Goal: Task Accomplishment & Management: Manage account settings

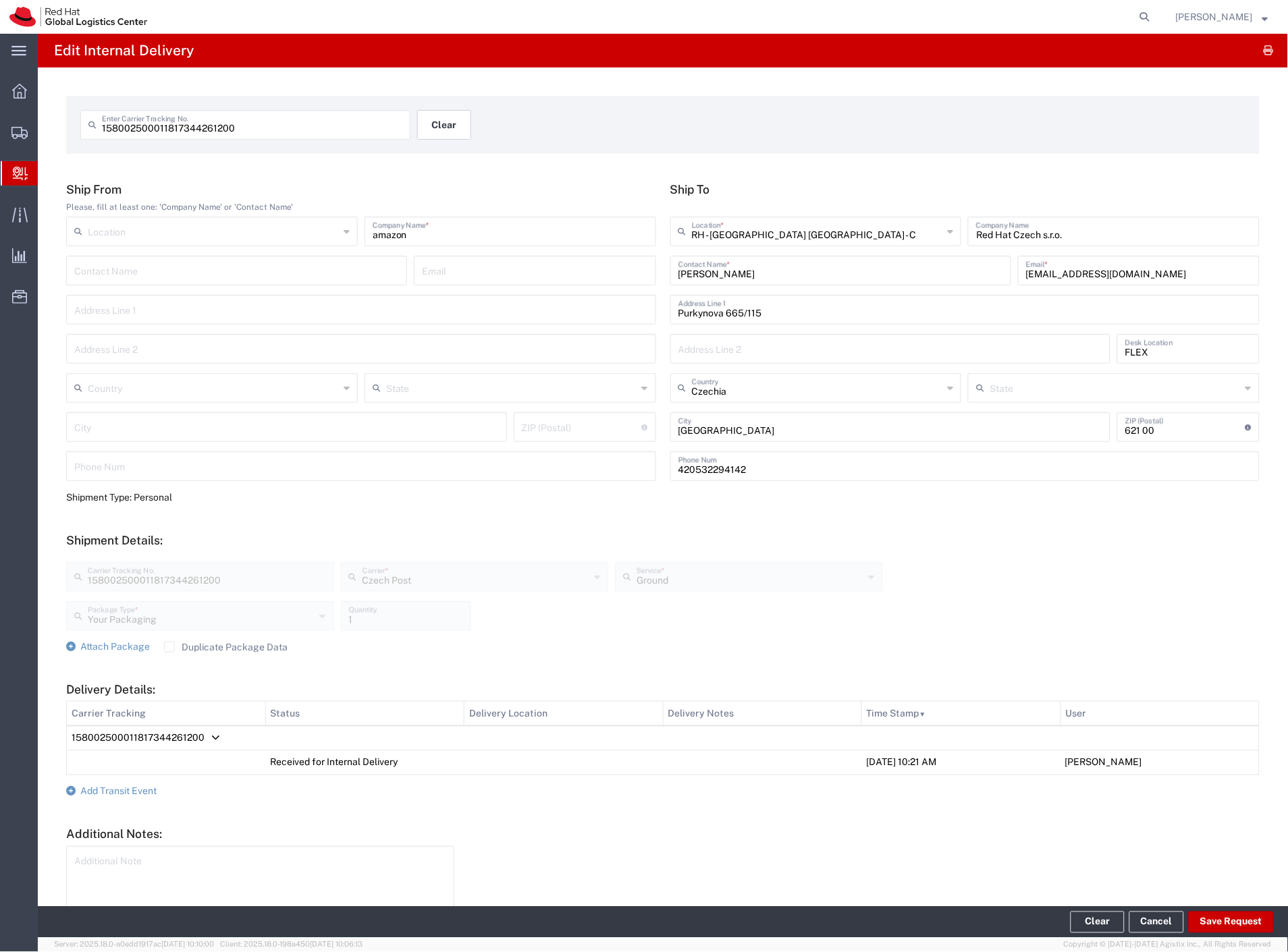
click at [457, 128] on button "Clear" at bounding box center [444, 125] width 54 height 30
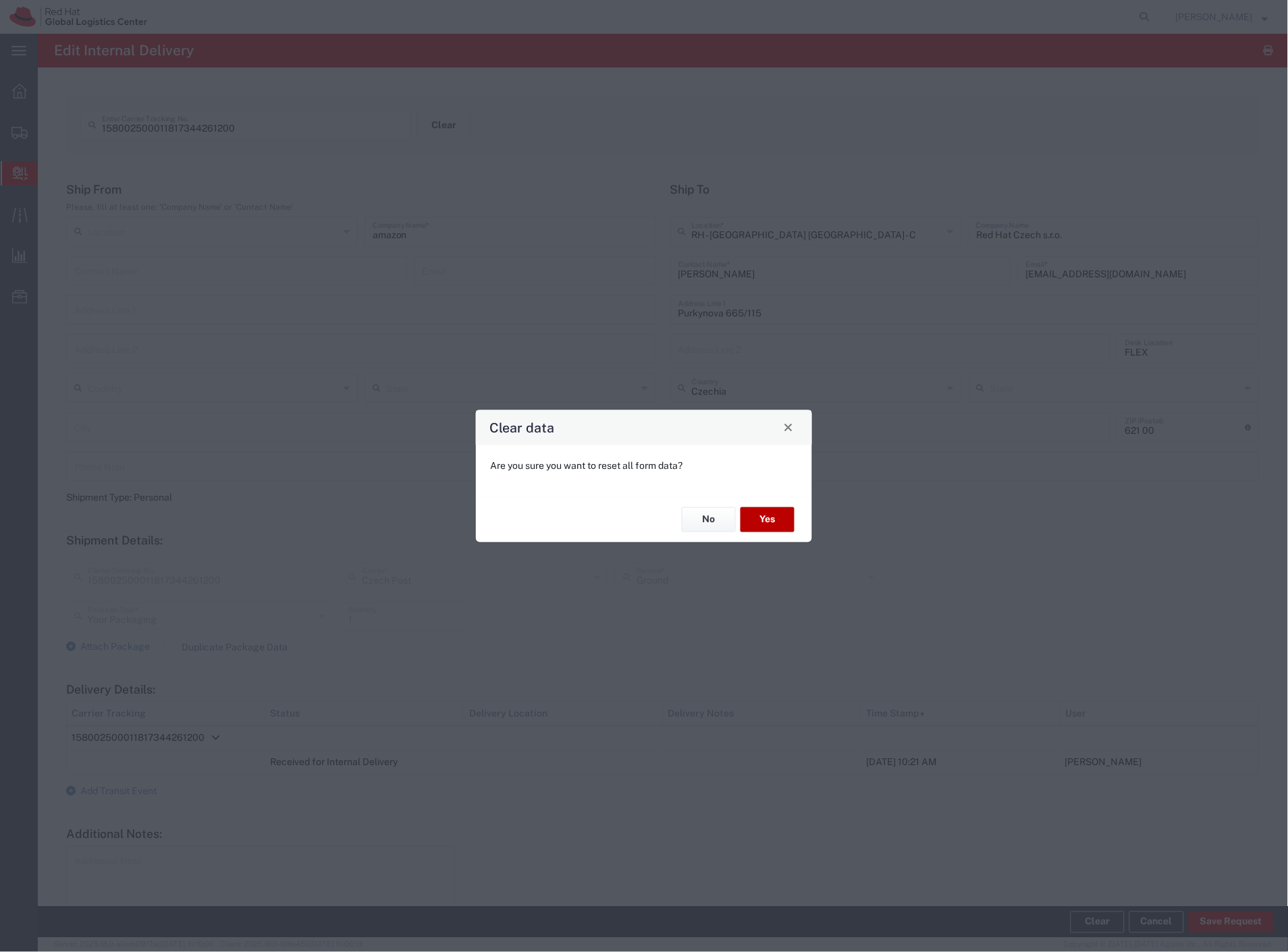
click at [775, 529] on button "Yes" at bounding box center [767, 520] width 54 height 25
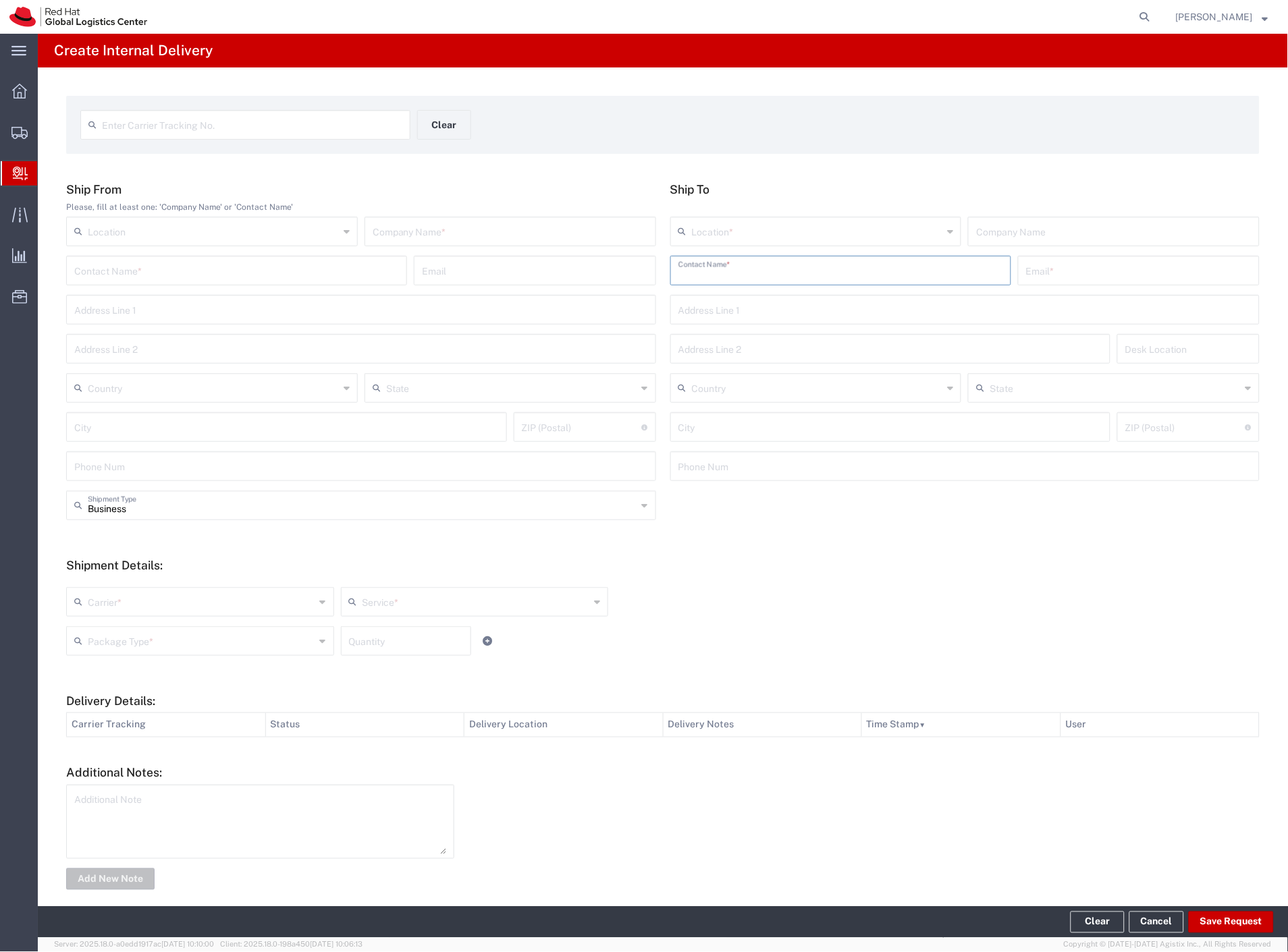
click at [885, 260] on input "text" at bounding box center [841, 269] width 325 height 24
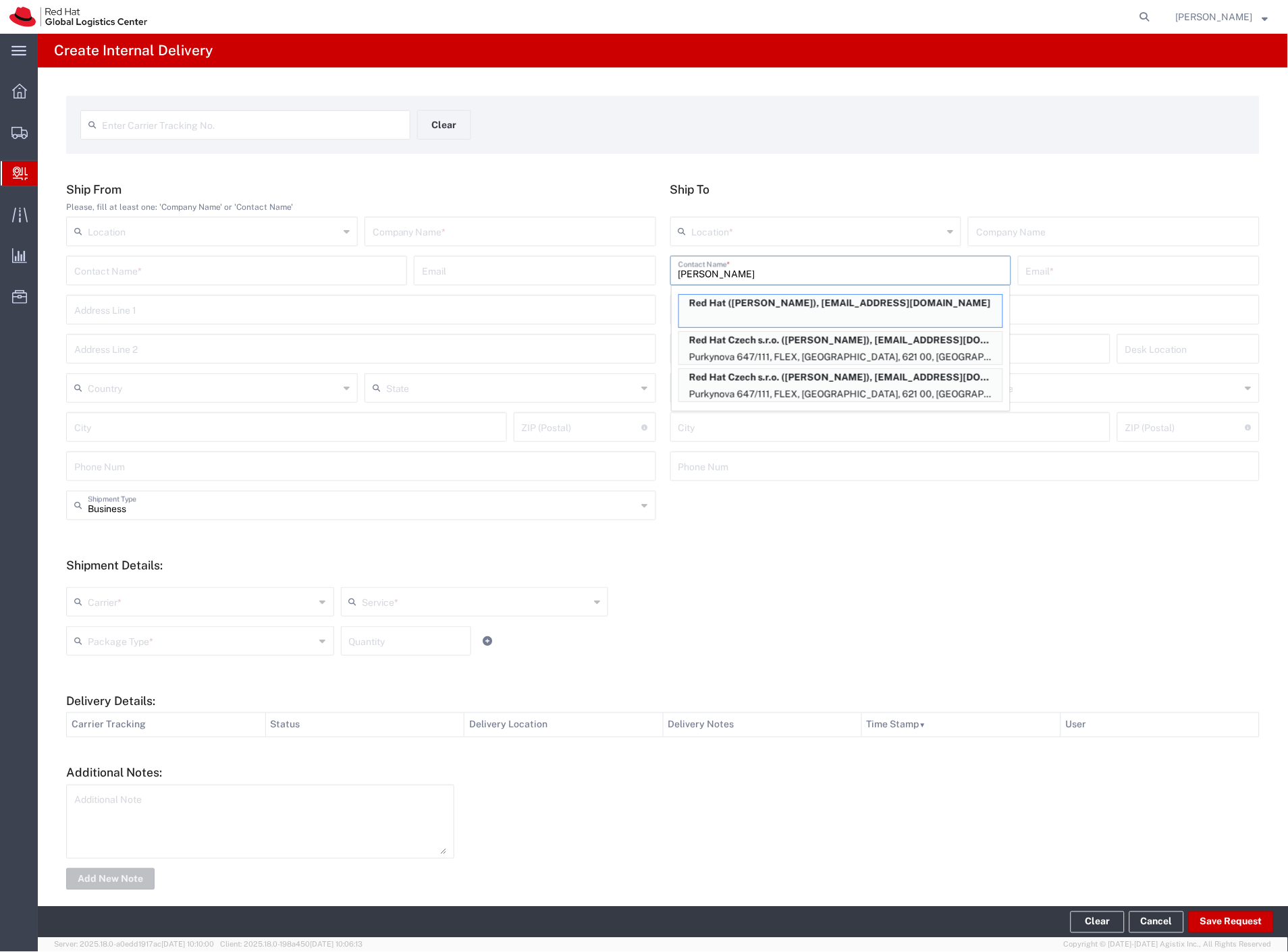
type input "simko"
click at [901, 193] on h5 "Ship To" at bounding box center [966, 188] width 590 height 14
drag, startPoint x: 881, startPoint y: 353, endPoint x: 217, endPoint y: 221, distance: 677.0
click at [881, 353] on p "Purkynova 647/111, FLEX, BRNO, 621 00, CZ" at bounding box center [840, 357] width 323 height 17
type input "RH - [GEOGRAPHIC_DATA] [GEOGRAPHIC_DATA] - B"
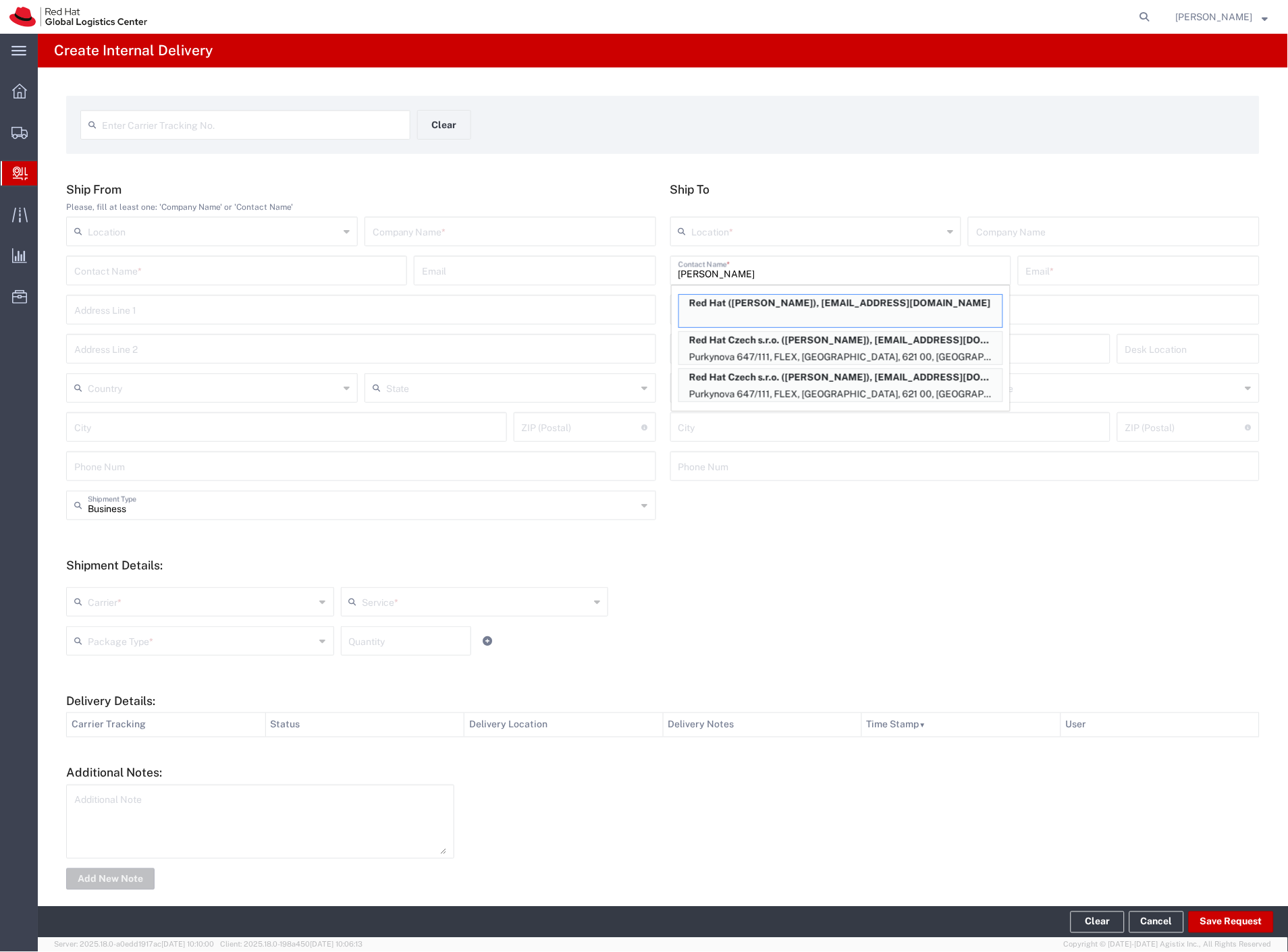
type input "Red Hat Czech s.r.o."
type input "Alexandra Simkova"
type input "amatulov@redhat.com"
type input "Purkynova 647/111"
type input "FLEX"
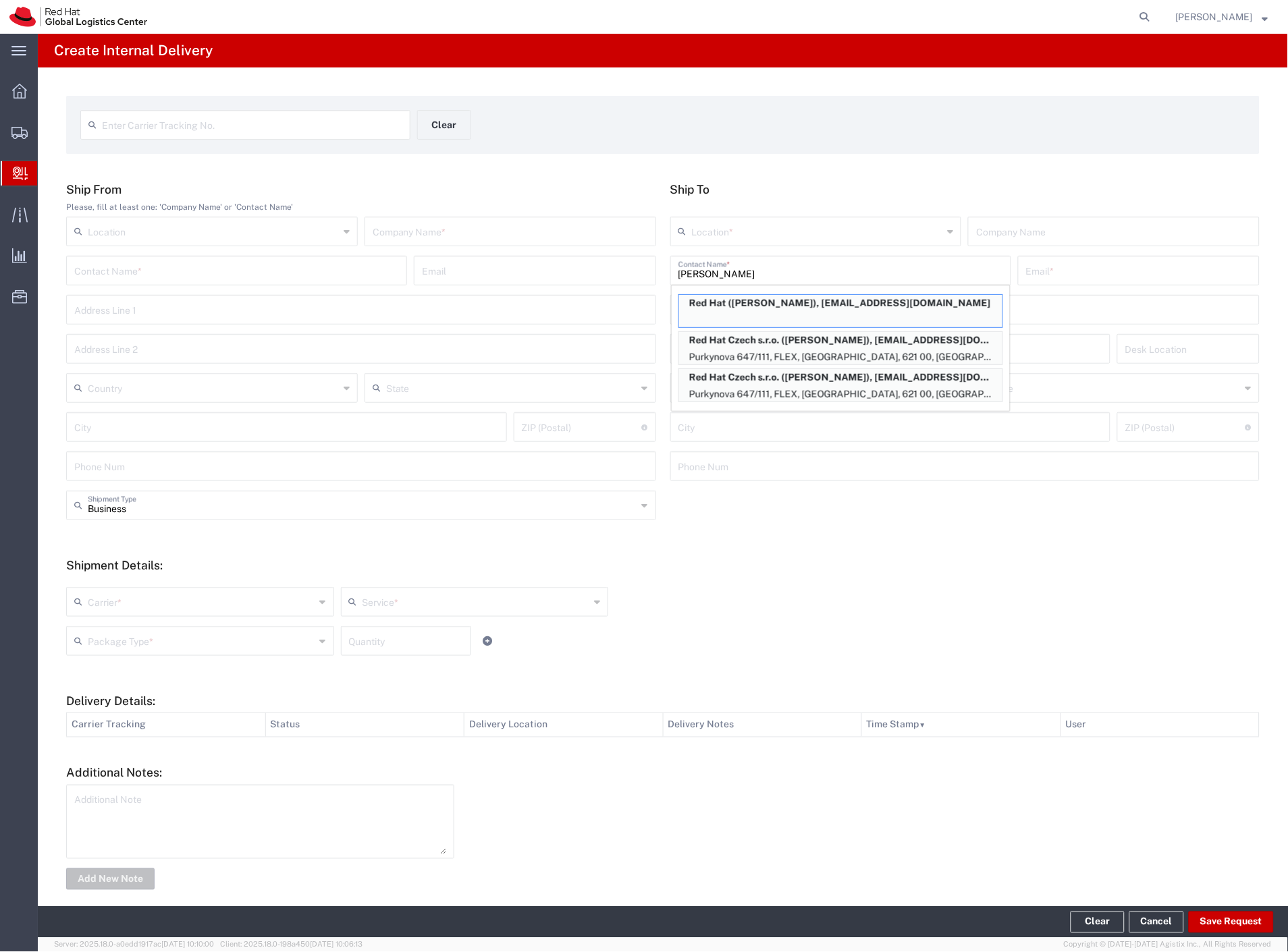
type input "Czechia"
type input "[GEOGRAPHIC_DATA]"
type input "621 00"
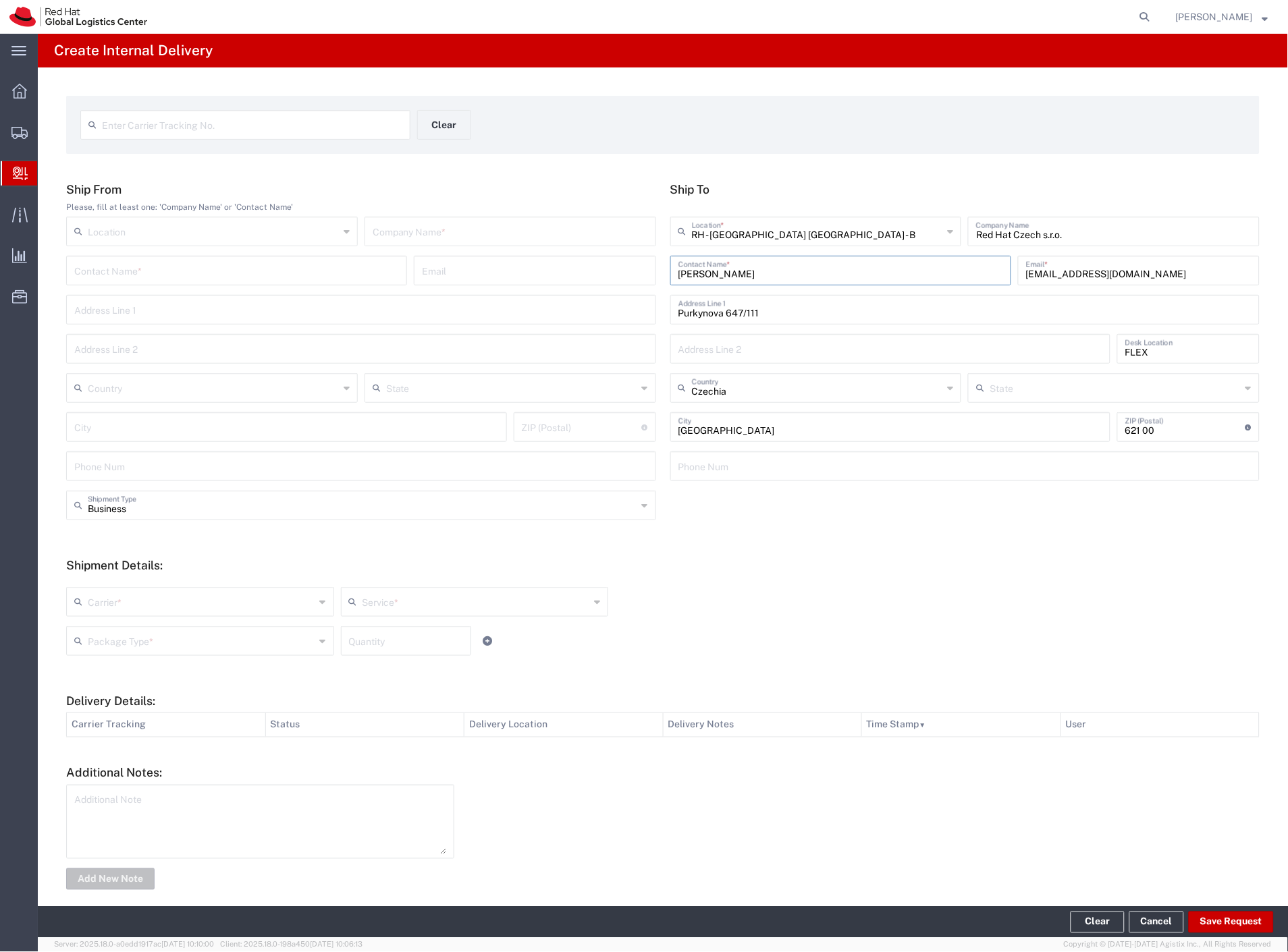
click at [401, 234] on input "text" at bounding box center [510, 231] width 275 height 24
type input "edenred"
click at [322, 123] on input "text" at bounding box center [251, 124] width 300 height 24
type input "RR3363117139C"
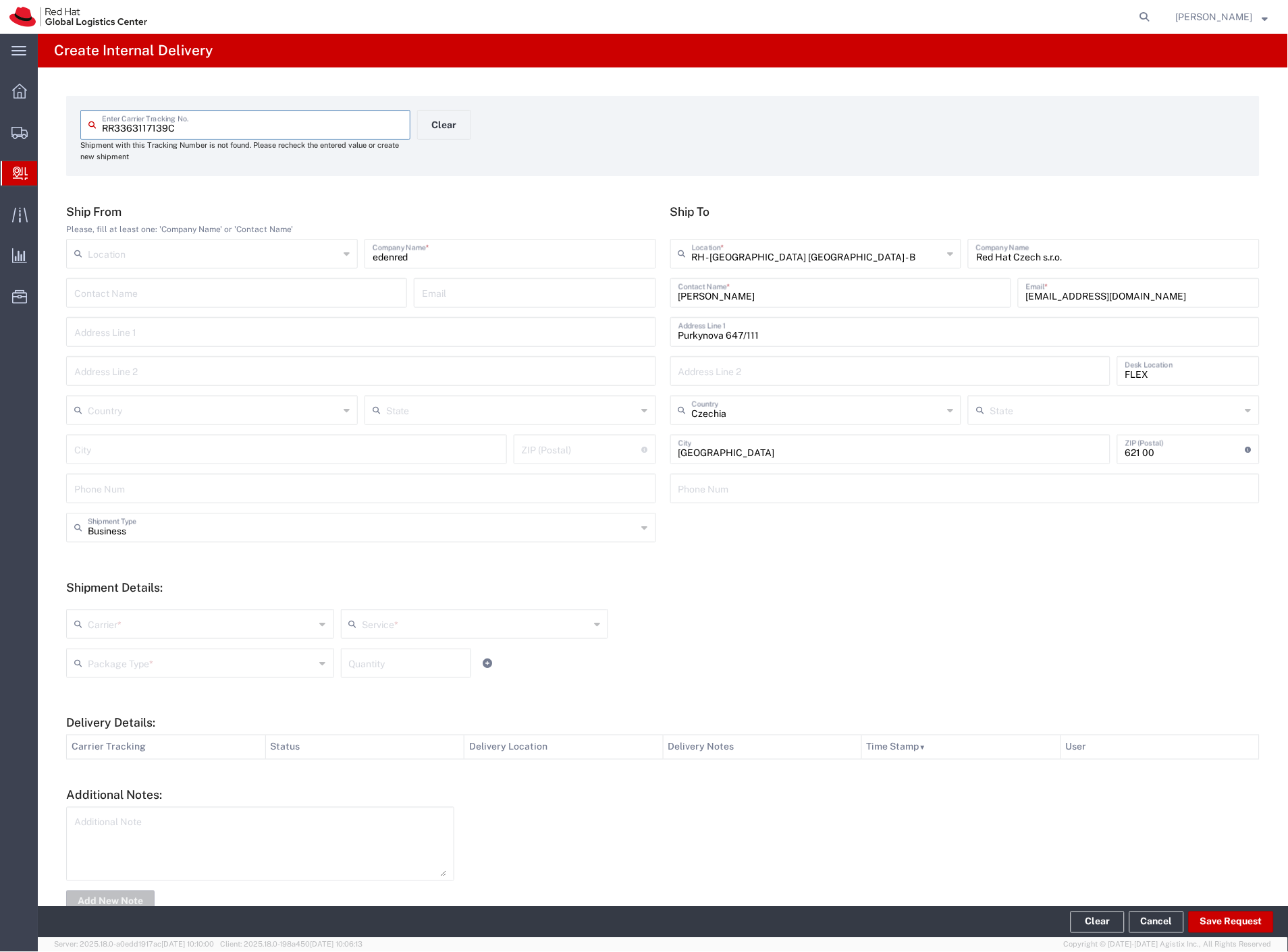
click at [133, 538] on div "Business Shipment Type" at bounding box center [361, 528] width 590 height 30
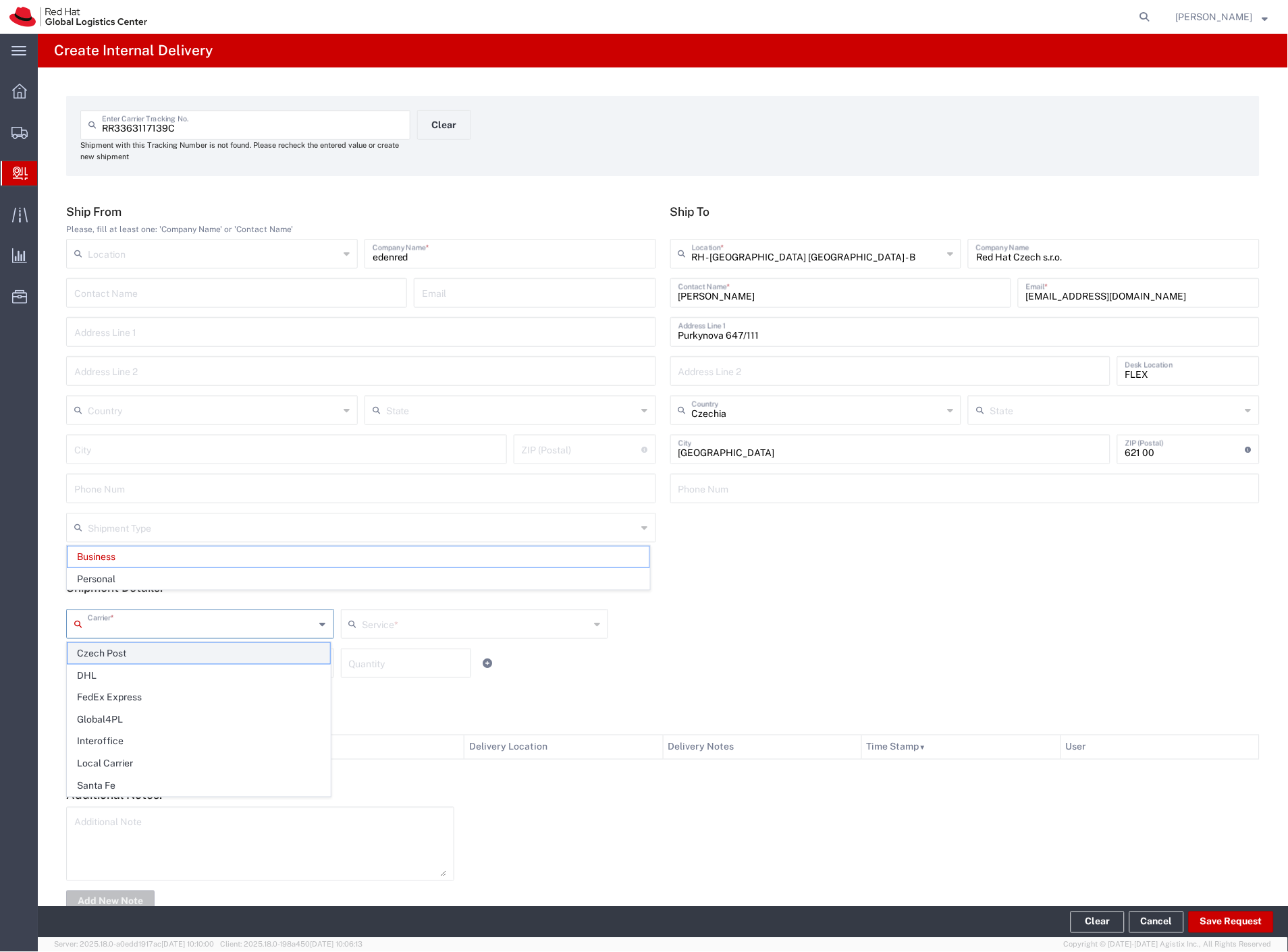
drag, startPoint x: 119, startPoint y: 631, endPoint x: 116, endPoint y: 645, distance: 14.3
click at [119, 631] on input "text" at bounding box center [201, 623] width 227 height 24
type input "Business"
click at [112, 655] on span "Czech Post" at bounding box center [199, 653] width 263 height 21
type input "Czech Post"
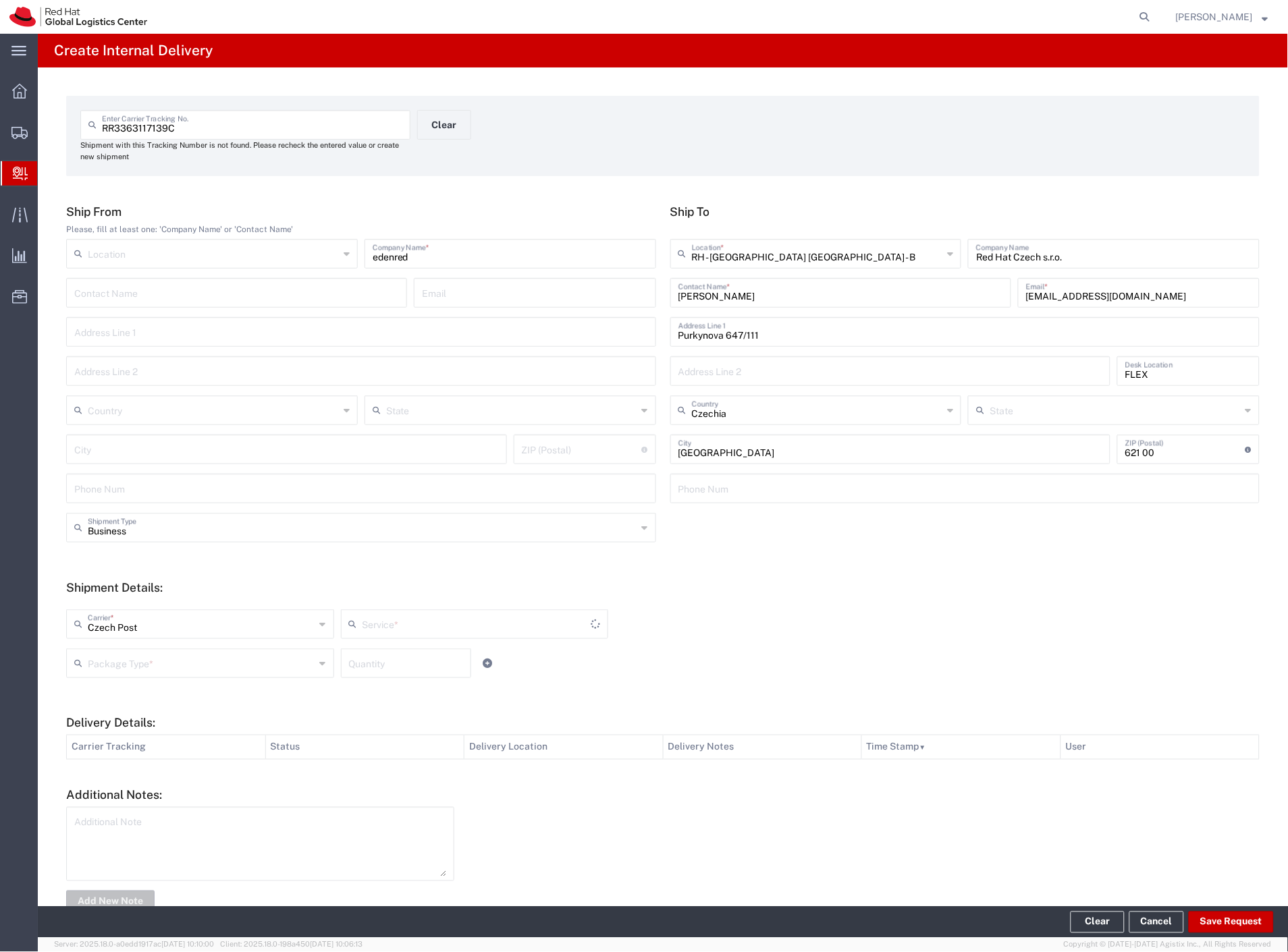
drag, startPoint x: 113, startPoint y: 660, endPoint x: 122, endPoint y: 689, distance: 30.4
click at [113, 664] on input "text" at bounding box center [201, 662] width 227 height 24
type input "Ground"
click at [134, 718] on span "Envelope" at bounding box center [199, 714] width 263 height 21
type input "Envelope"
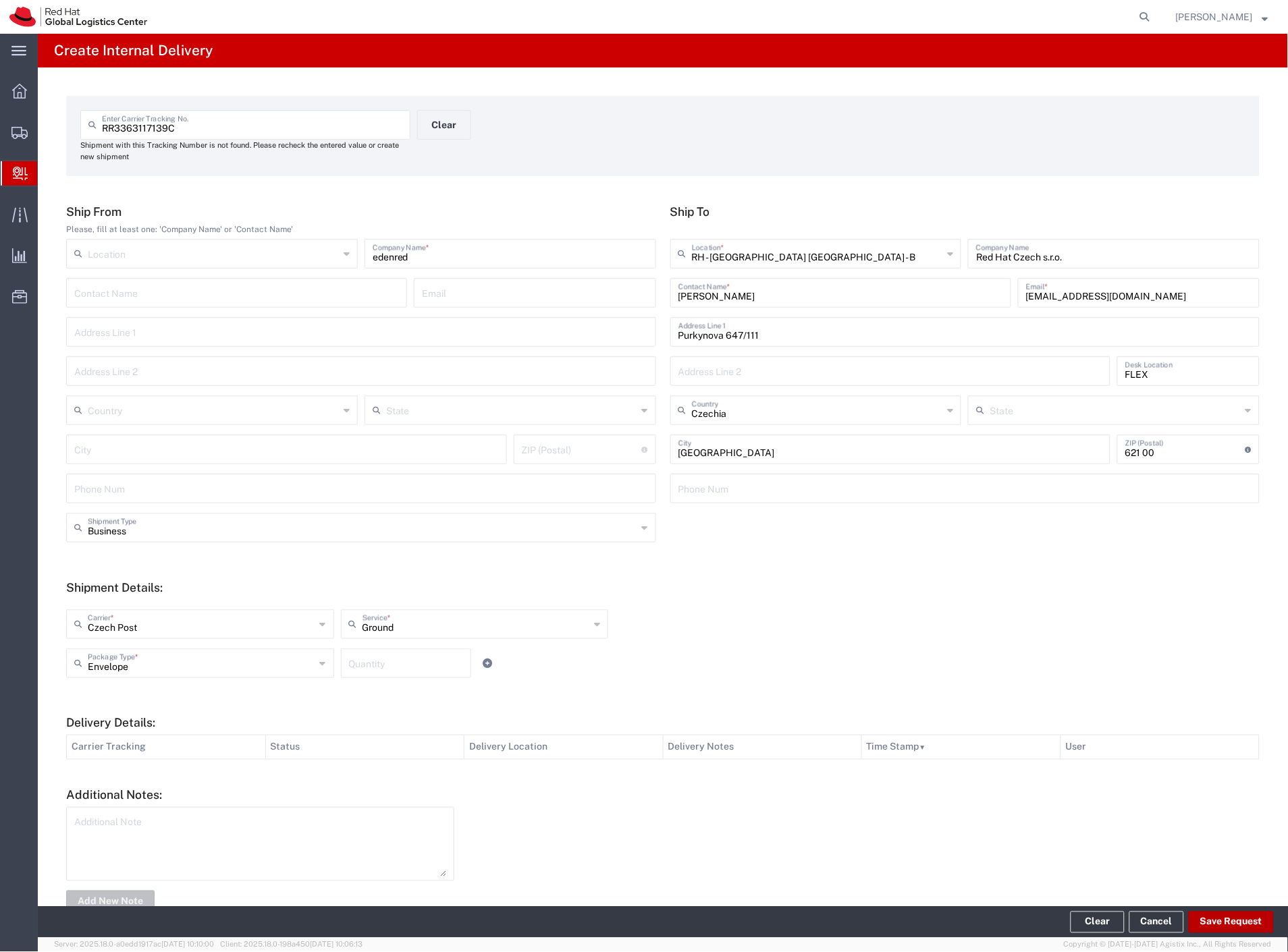
click at [1231, 921] on button "Save Request" at bounding box center [1231, 922] width 85 height 21
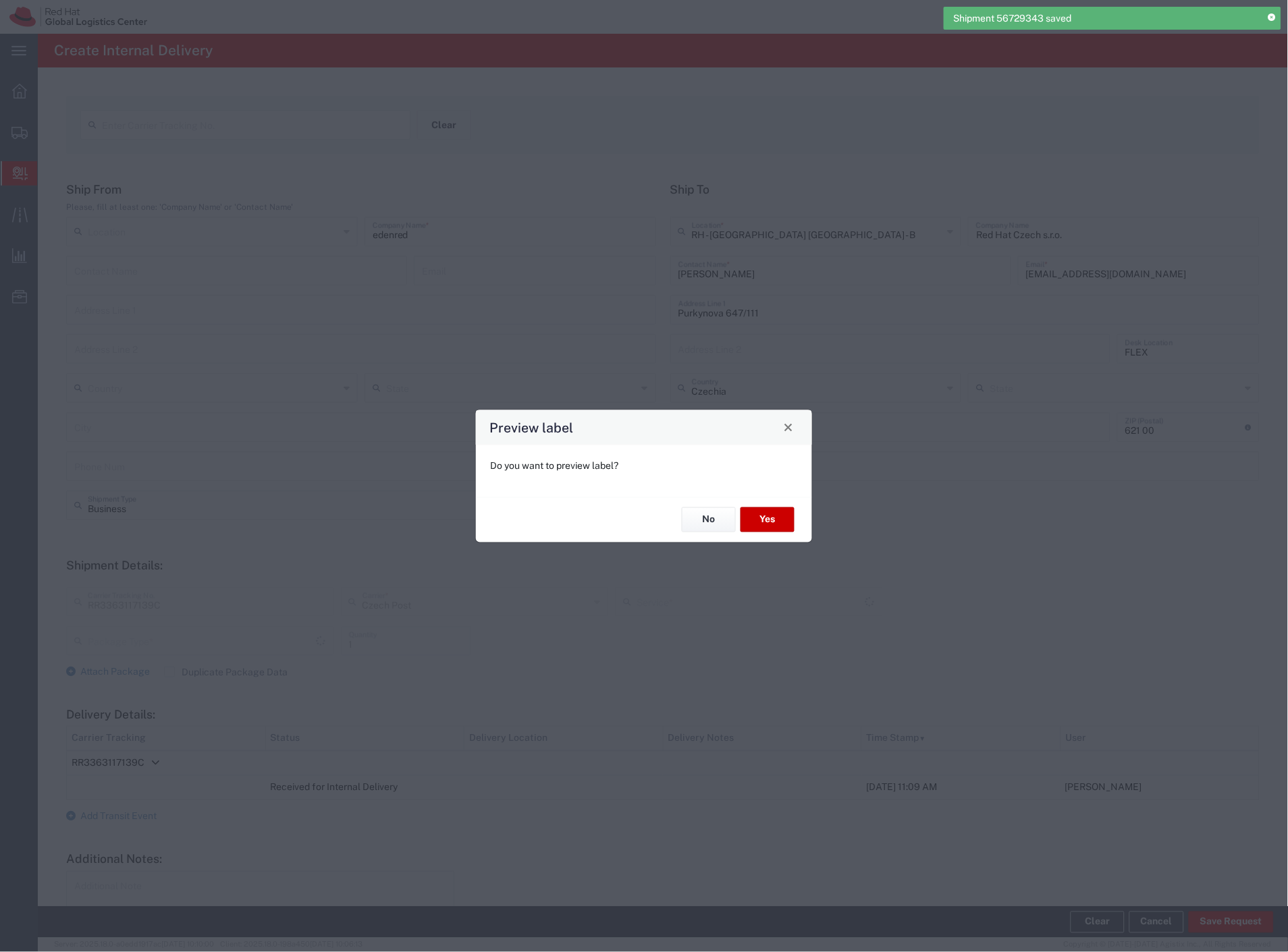
type input "Envelope"
type input "Ground"
click at [766, 510] on button "Yes" at bounding box center [767, 520] width 54 height 25
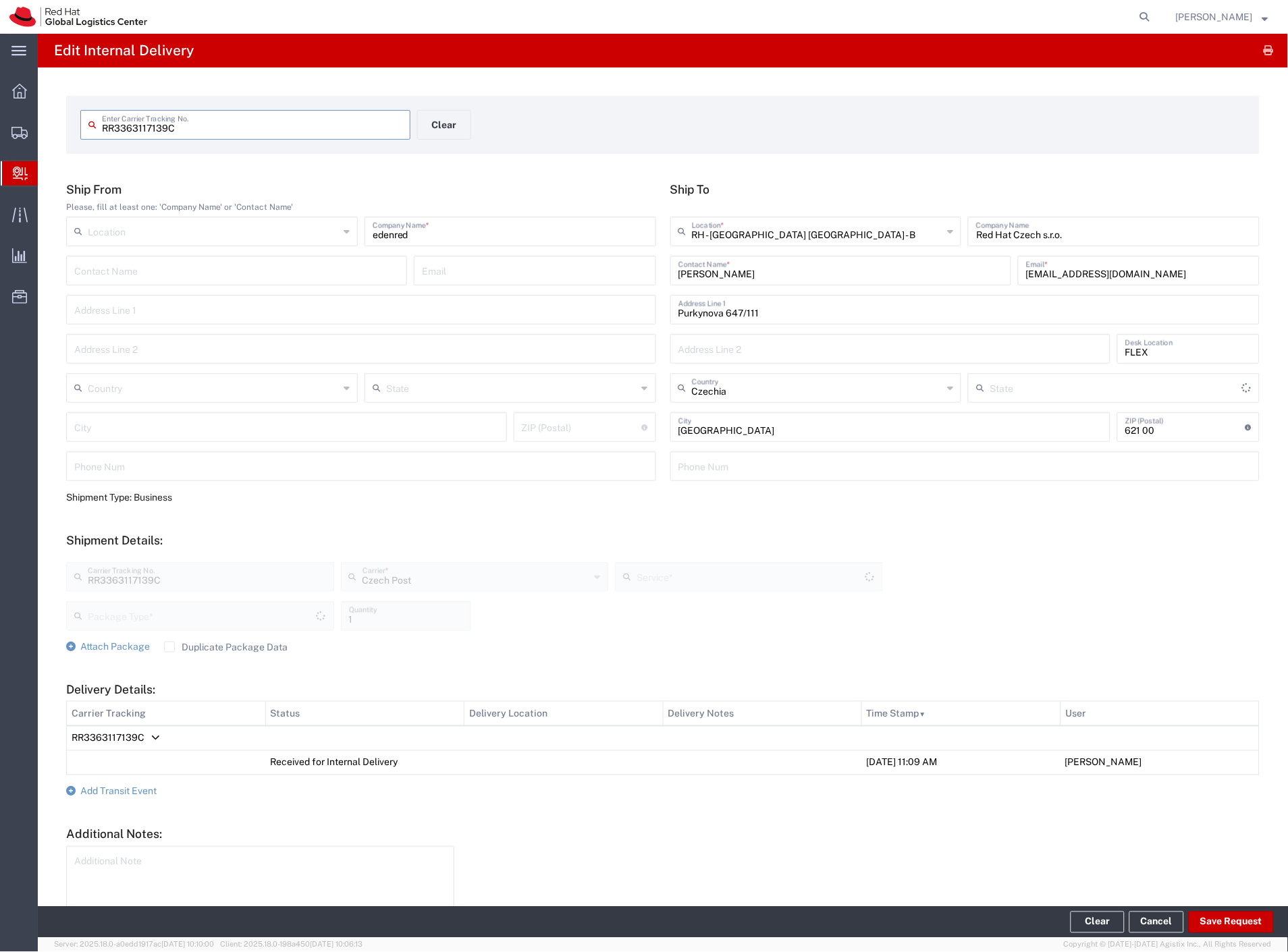
type input "Ground"
type input "Envelope"
click at [446, 120] on button "Clear" at bounding box center [444, 125] width 54 height 30
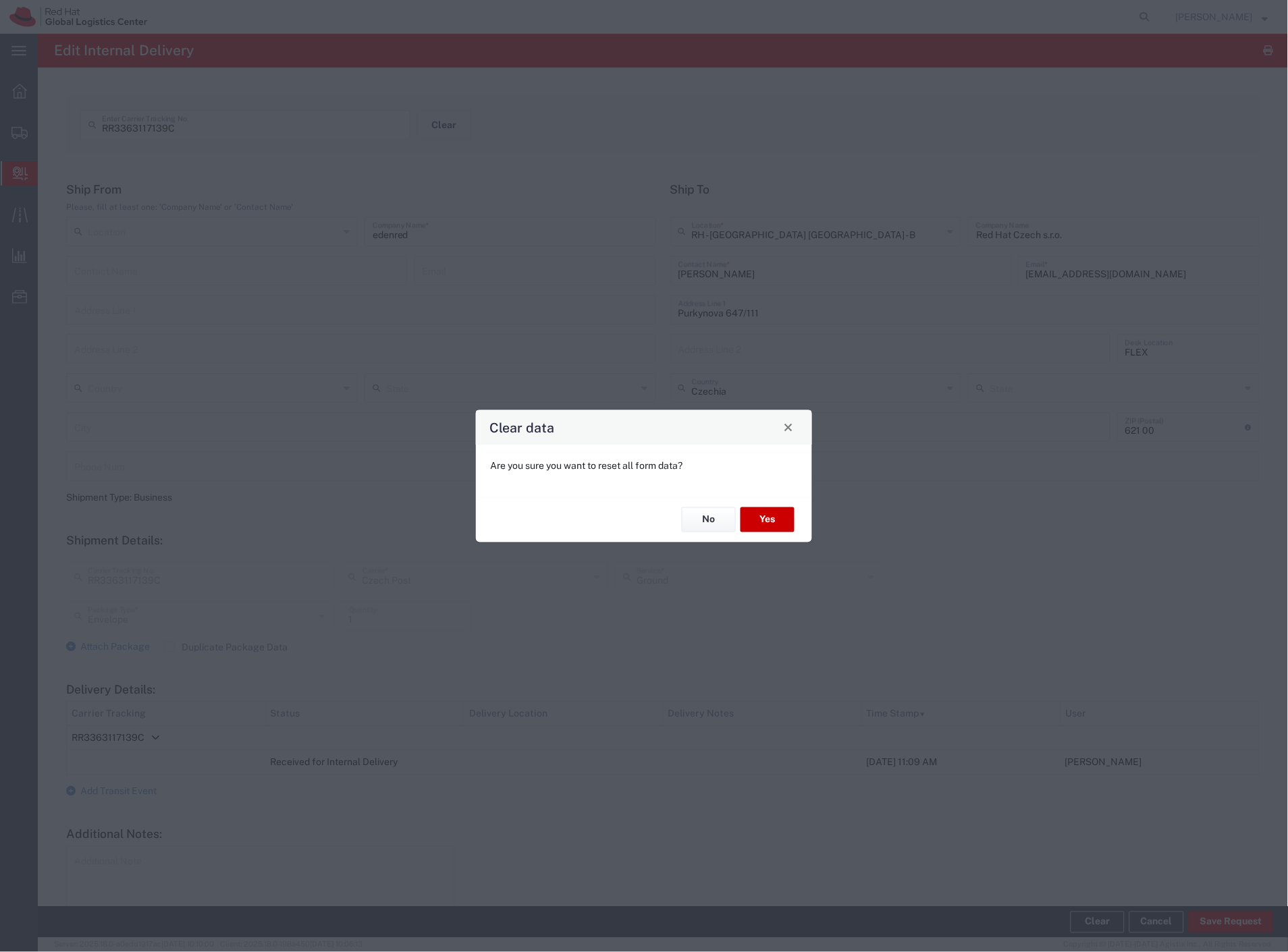
click at [774, 535] on div "No Yes" at bounding box center [644, 519] width 336 height 45
click at [775, 525] on button "Yes" at bounding box center [767, 520] width 54 height 25
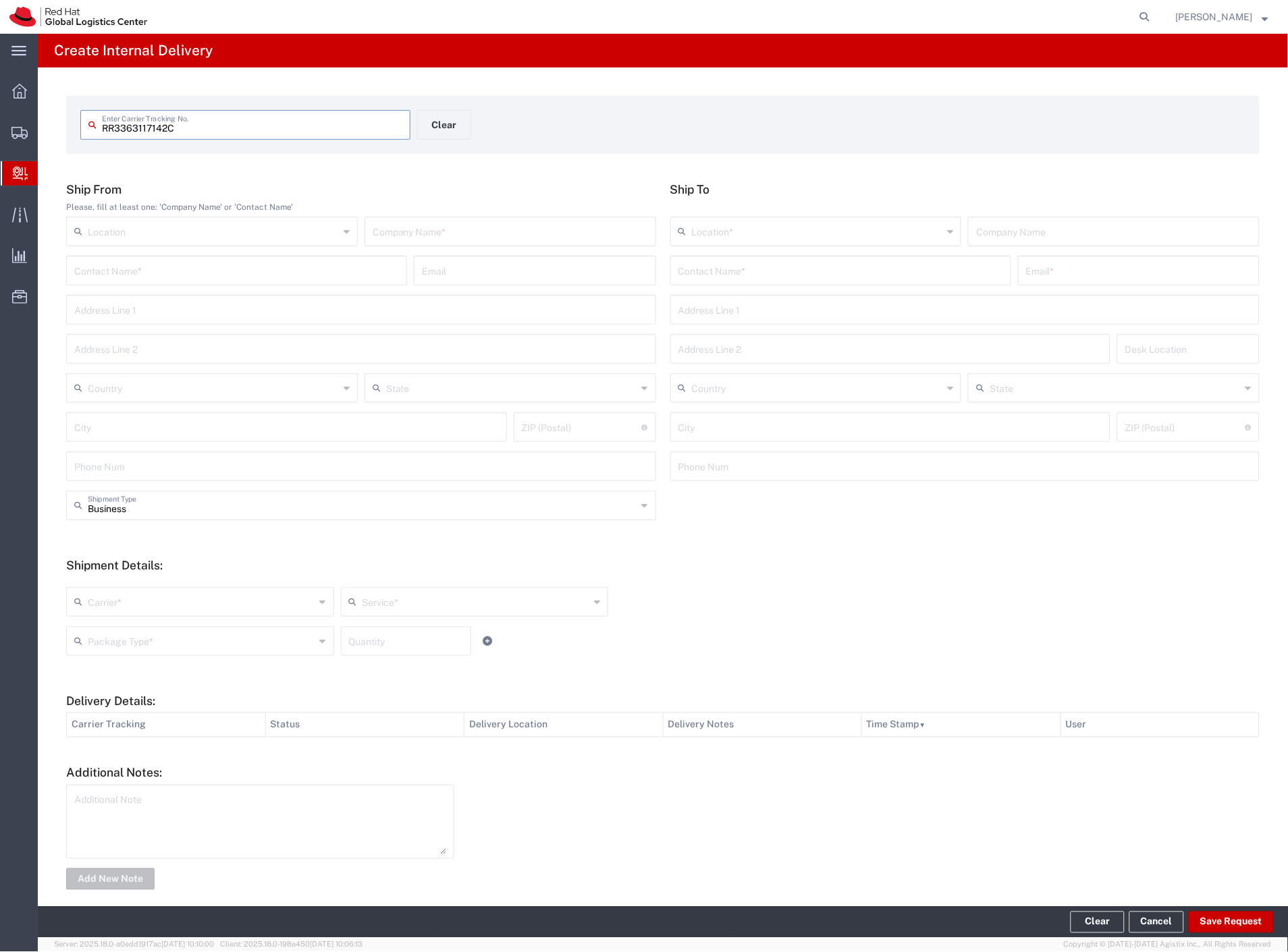
type input "RR3363117142C"
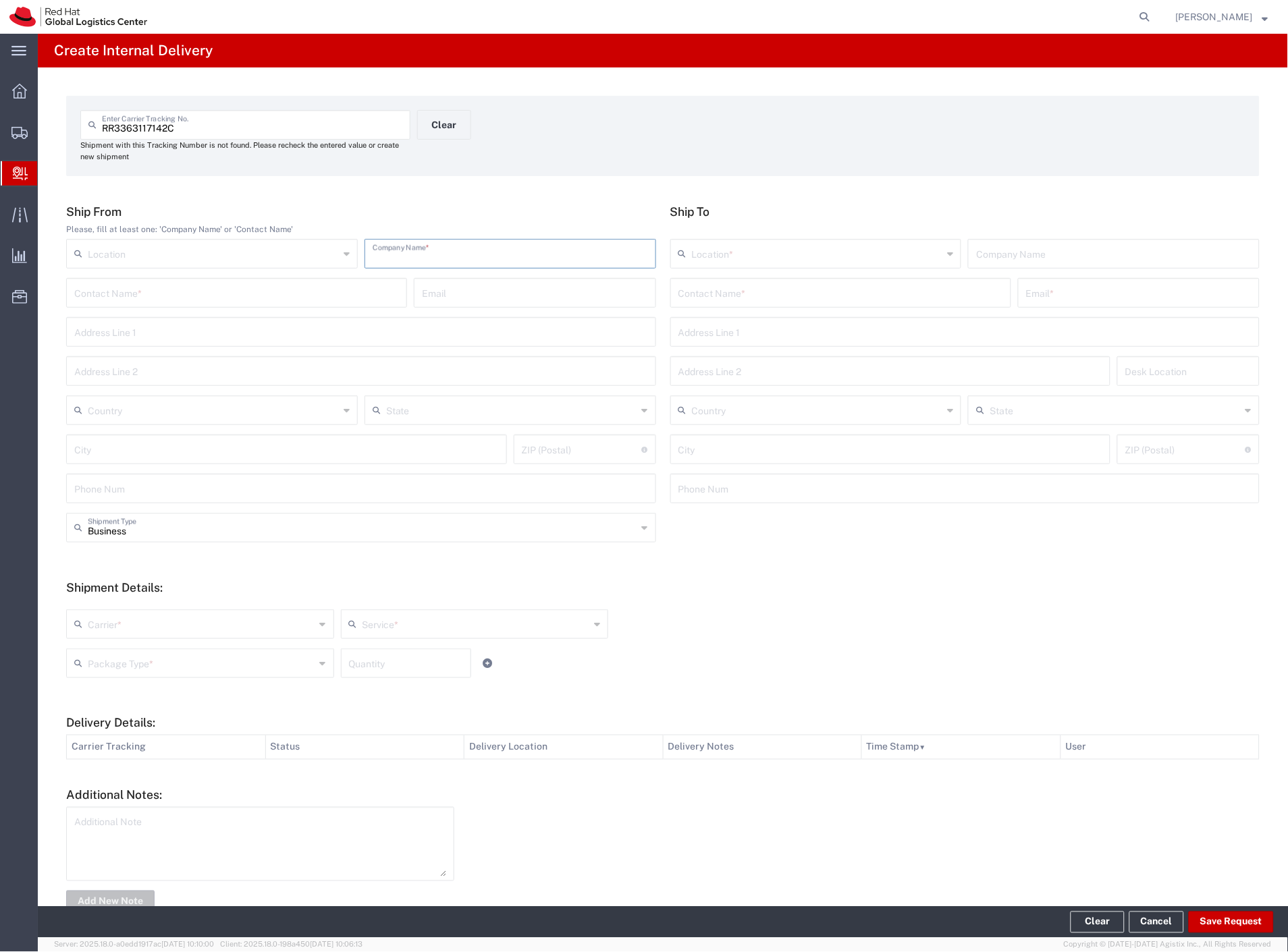
click at [533, 260] on input "text" at bounding box center [510, 252] width 275 height 24
type input "edenred"
click at [696, 300] on input "text" at bounding box center [841, 292] width 325 height 24
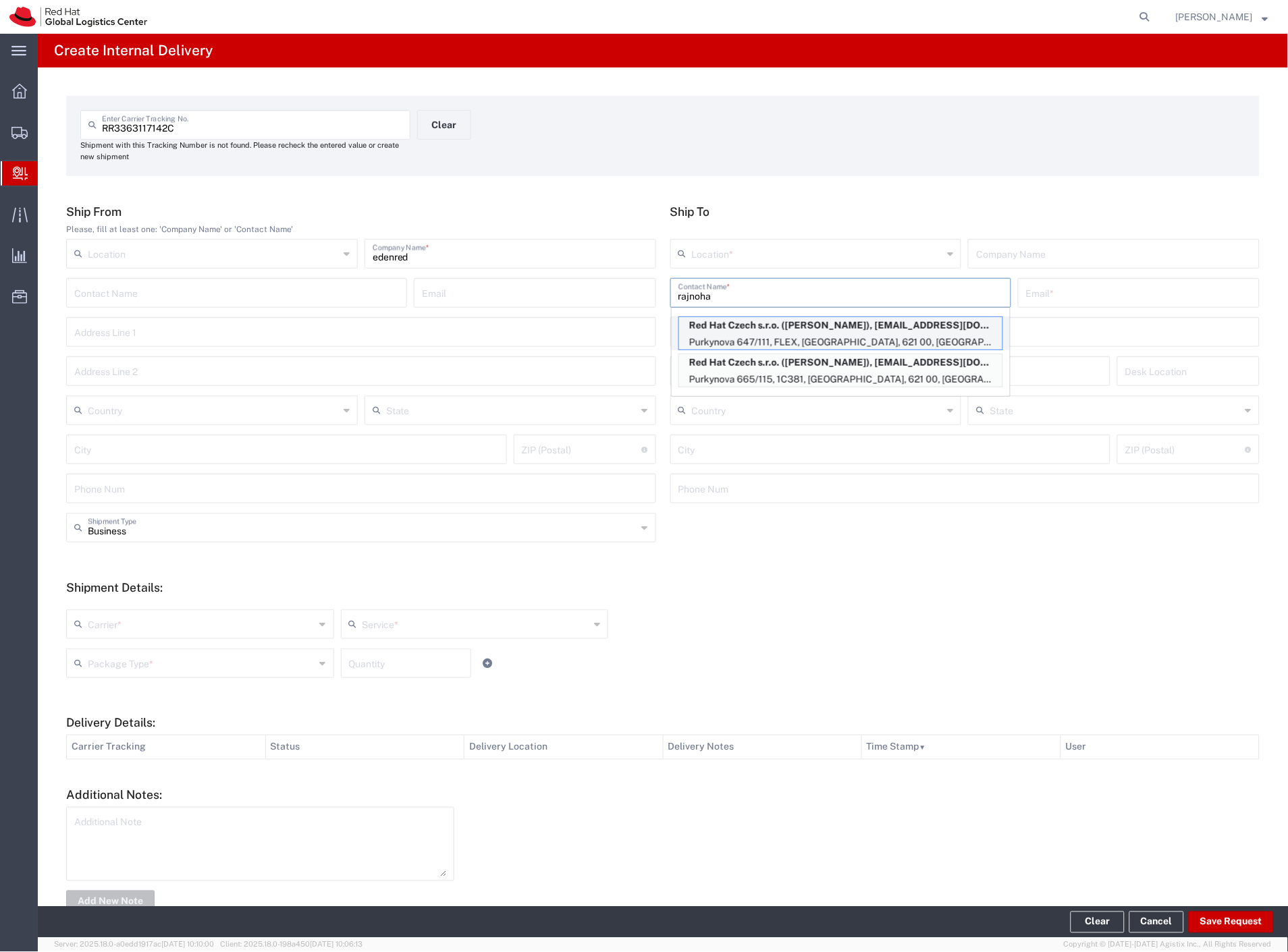
type input "rajnoha"
click at [766, 335] on p "Purkynova 647/111, FLEX, BRNO, 621 00, CZ" at bounding box center [840, 342] width 323 height 17
type input "RH - [GEOGRAPHIC_DATA] [GEOGRAPHIC_DATA] - B"
type input "Red Hat Czech s.r.o."
type input "David Rajnoha"
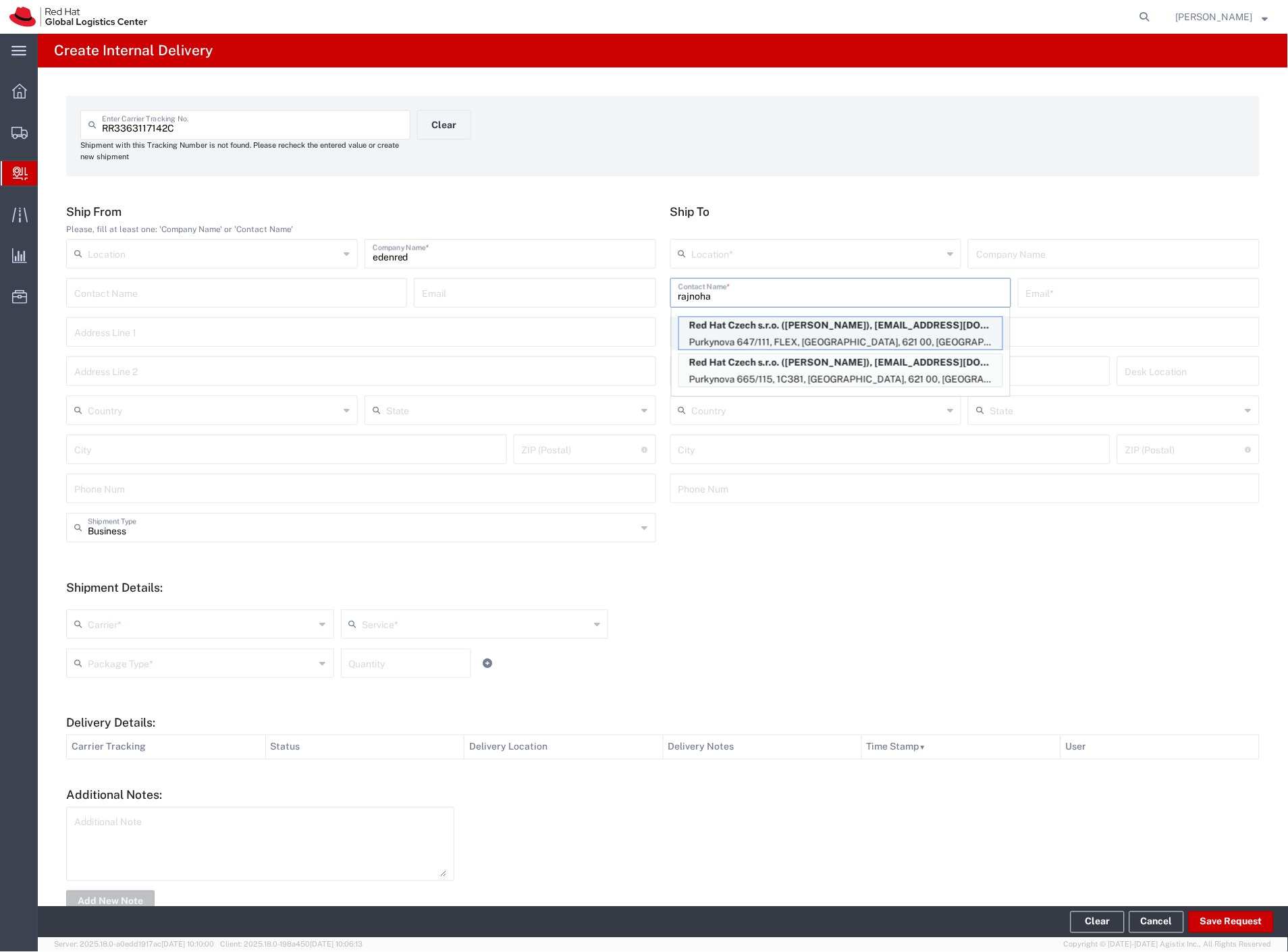
type input "drajnoha@redhat.com"
type input "Purkynova 647/111"
type input "FLEX"
type input "Czechia"
type input "[GEOGRAPHIC_DATA]"
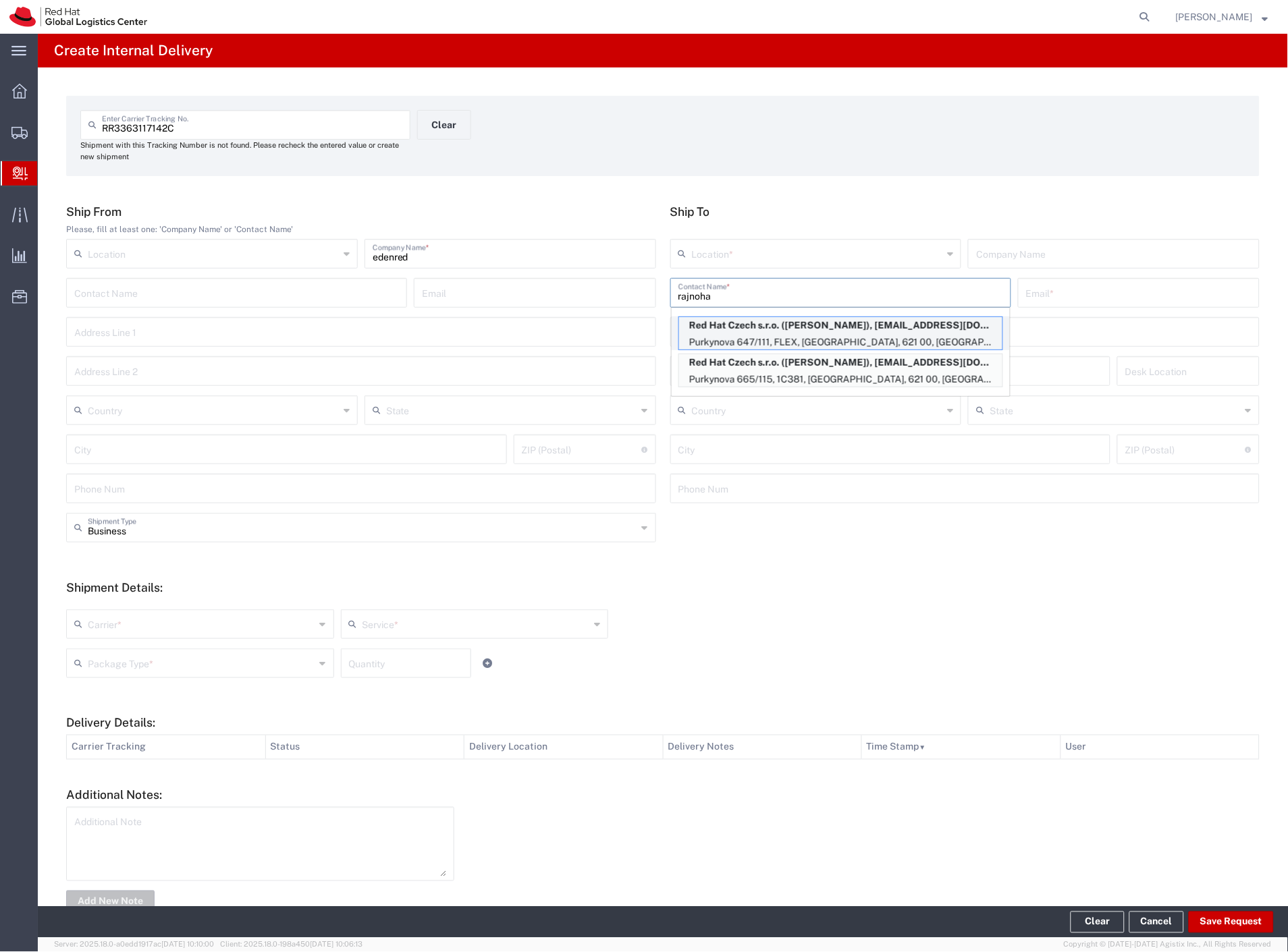
type input "621 00"
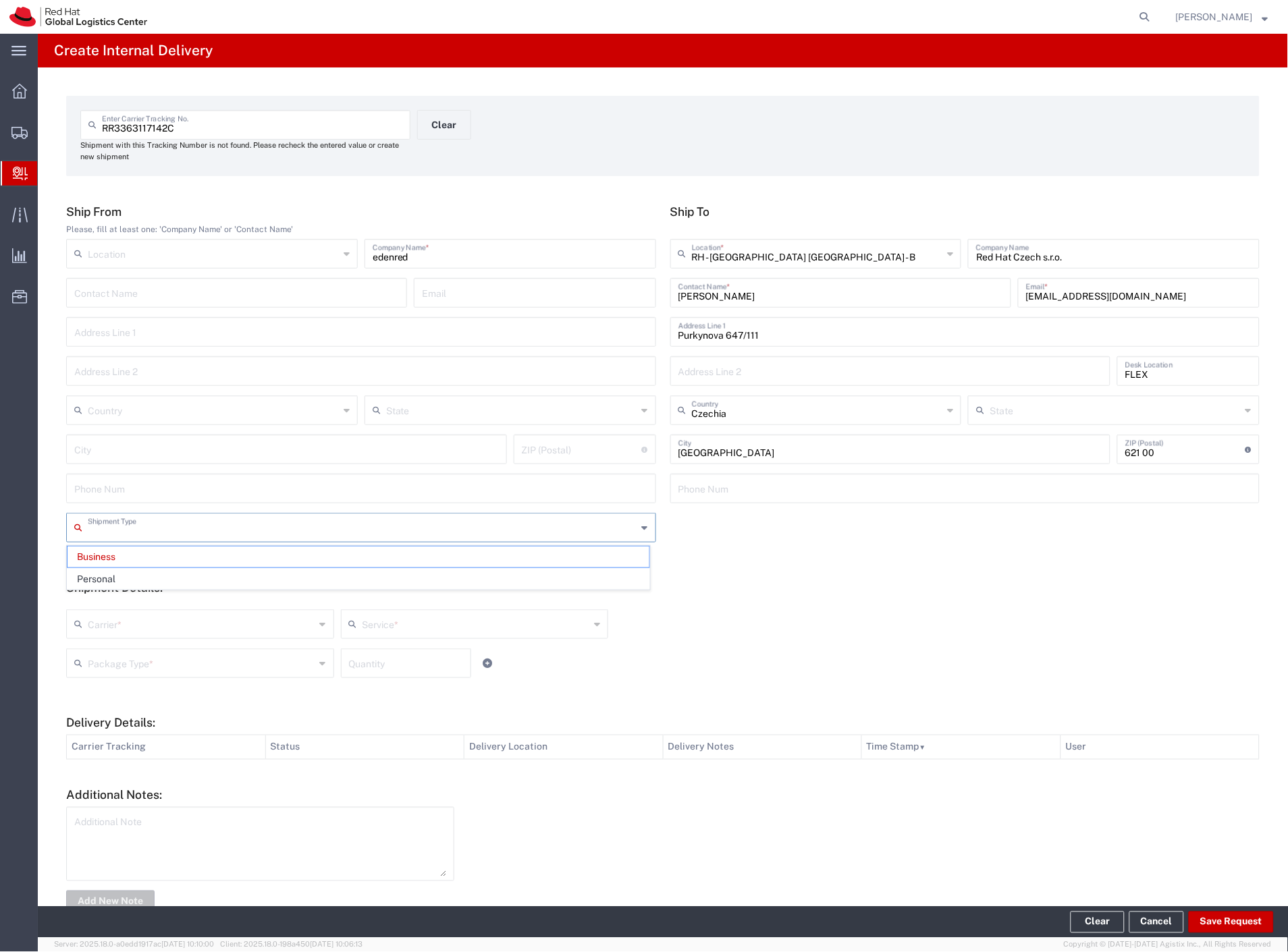
click at [230, 531] on input "text" at bounding box center [362, 526] width 550 height 24
click at [124, 628] on input "text" at bounding box center [201, 623] width 227 height 24
type input "Business"
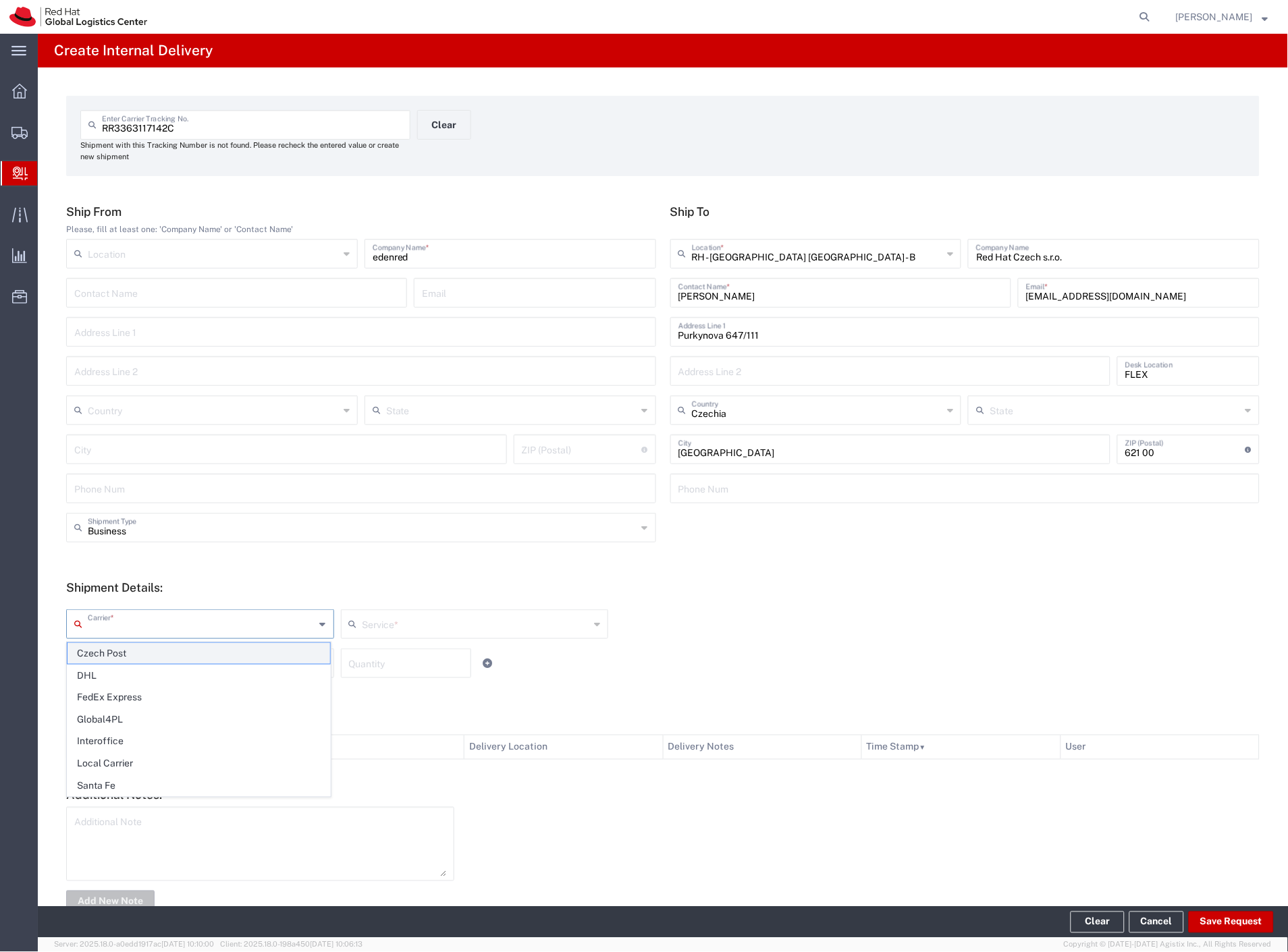
click at [123, 650] on span "Czech Post" at bounding box center [199, 653] width 263 height 21
type input "Czech Post"
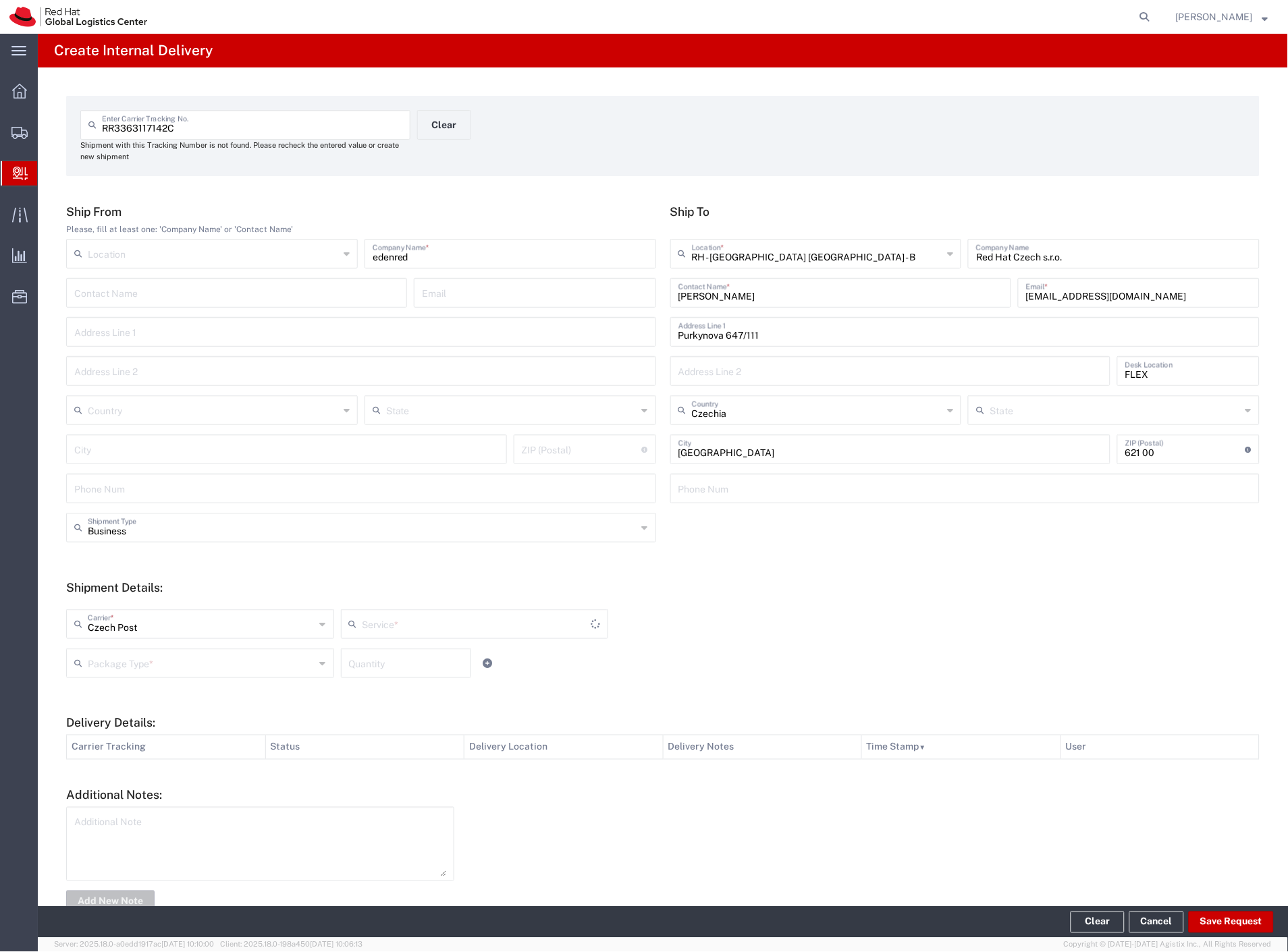
type input "Ground"
click at [122, 659] on input "text" at bounding box center [201, 662] width 227 height 24
click at [131, 718] on span "Envelope" at bounding box center [199, 714] width 263 height 21
type input "Envelope"
click at [1241, 918] on button "Save Request" at bounding box center [1231, 922] width 85 height 21
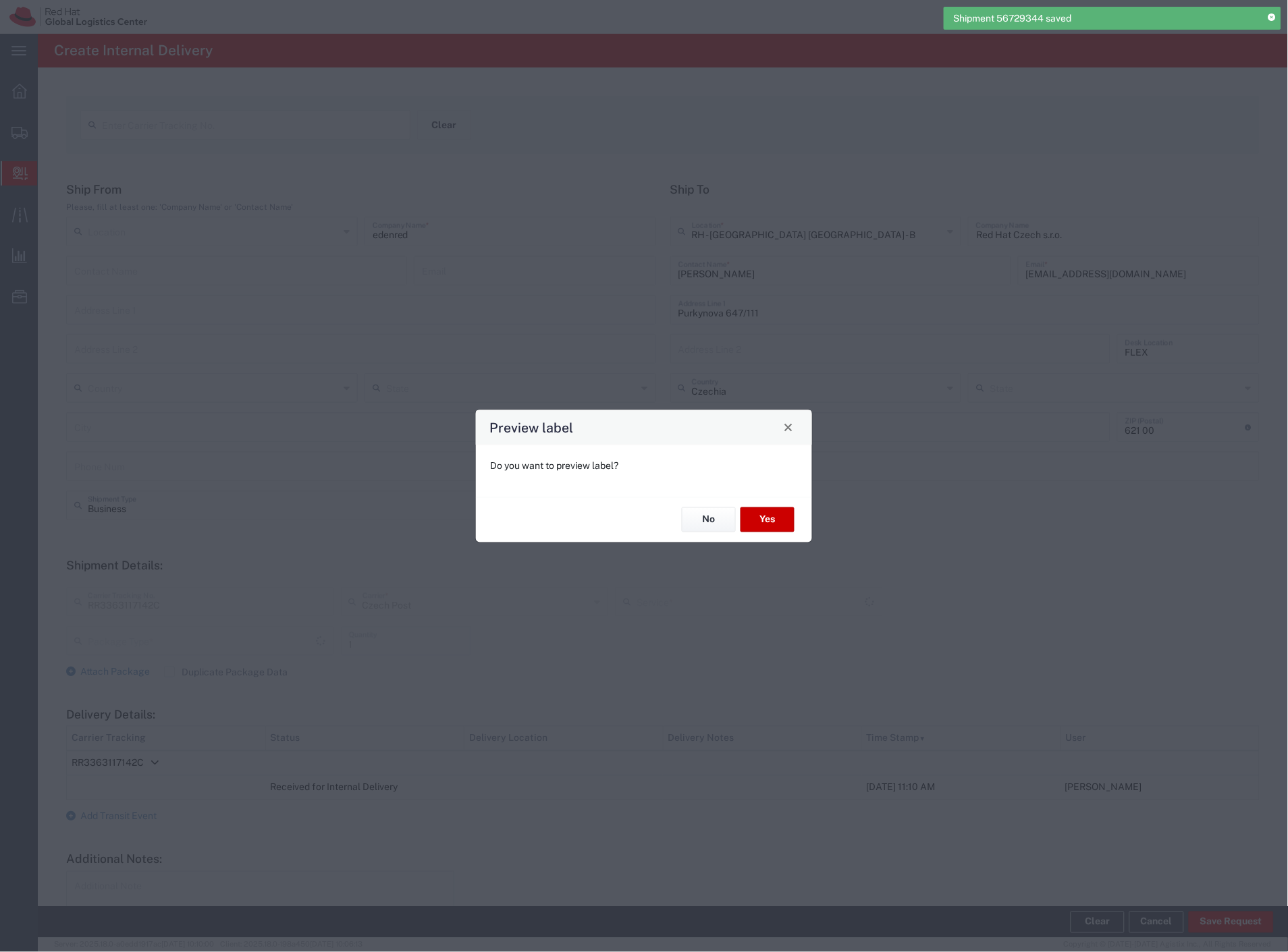
type input "Envelope"
type input "Ground"
click at [760, 523] on button "Yes" at bounding box center [767, 520] width 54 height 25
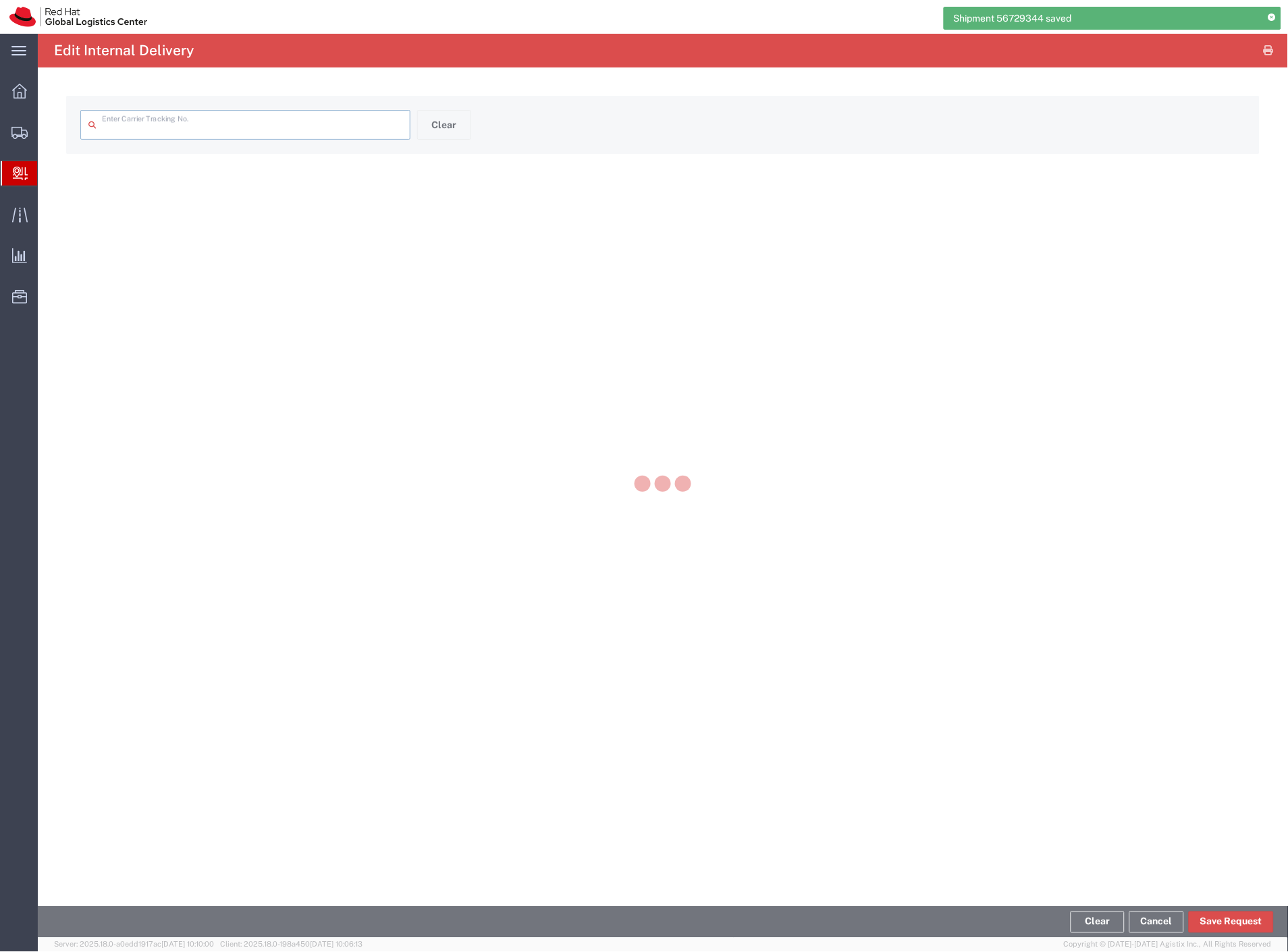
type input "RR3363117142C"
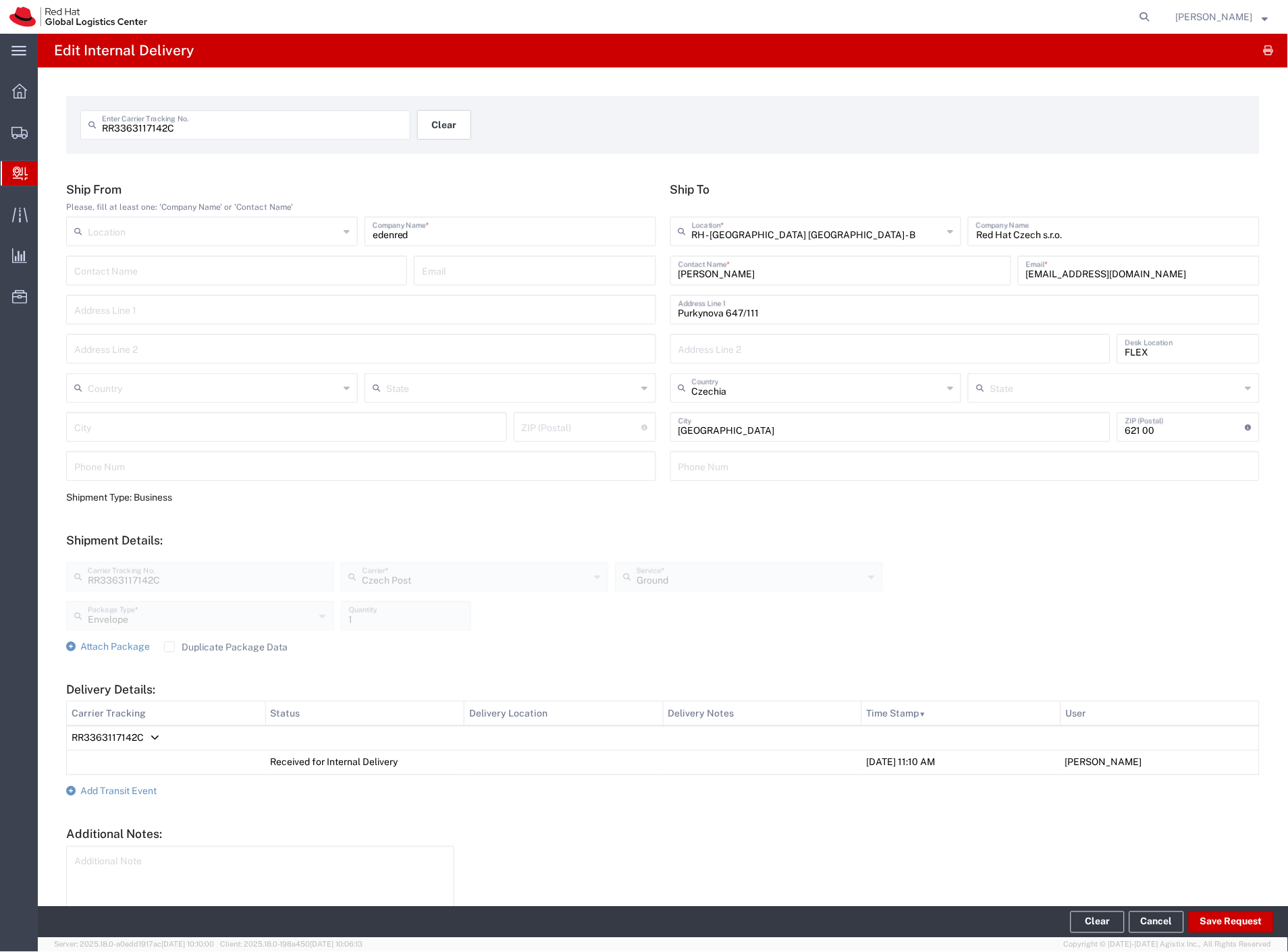
click at [436, 125] on button "Clear" at bounding box center [444, 125] width 54 height 30
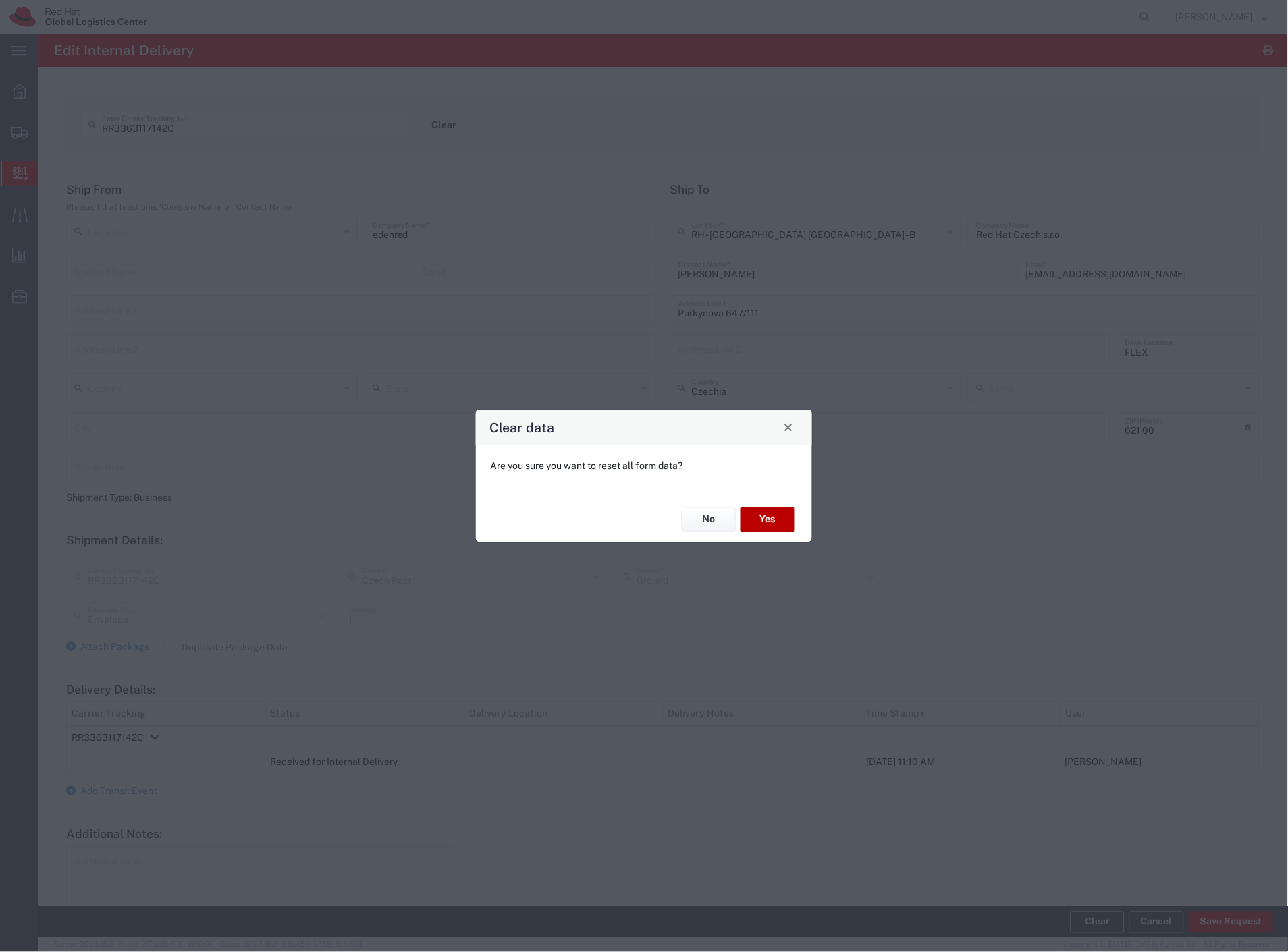
click at [785, 517] on button "Yes" at bounding box center [767, 520] width 54 height 25
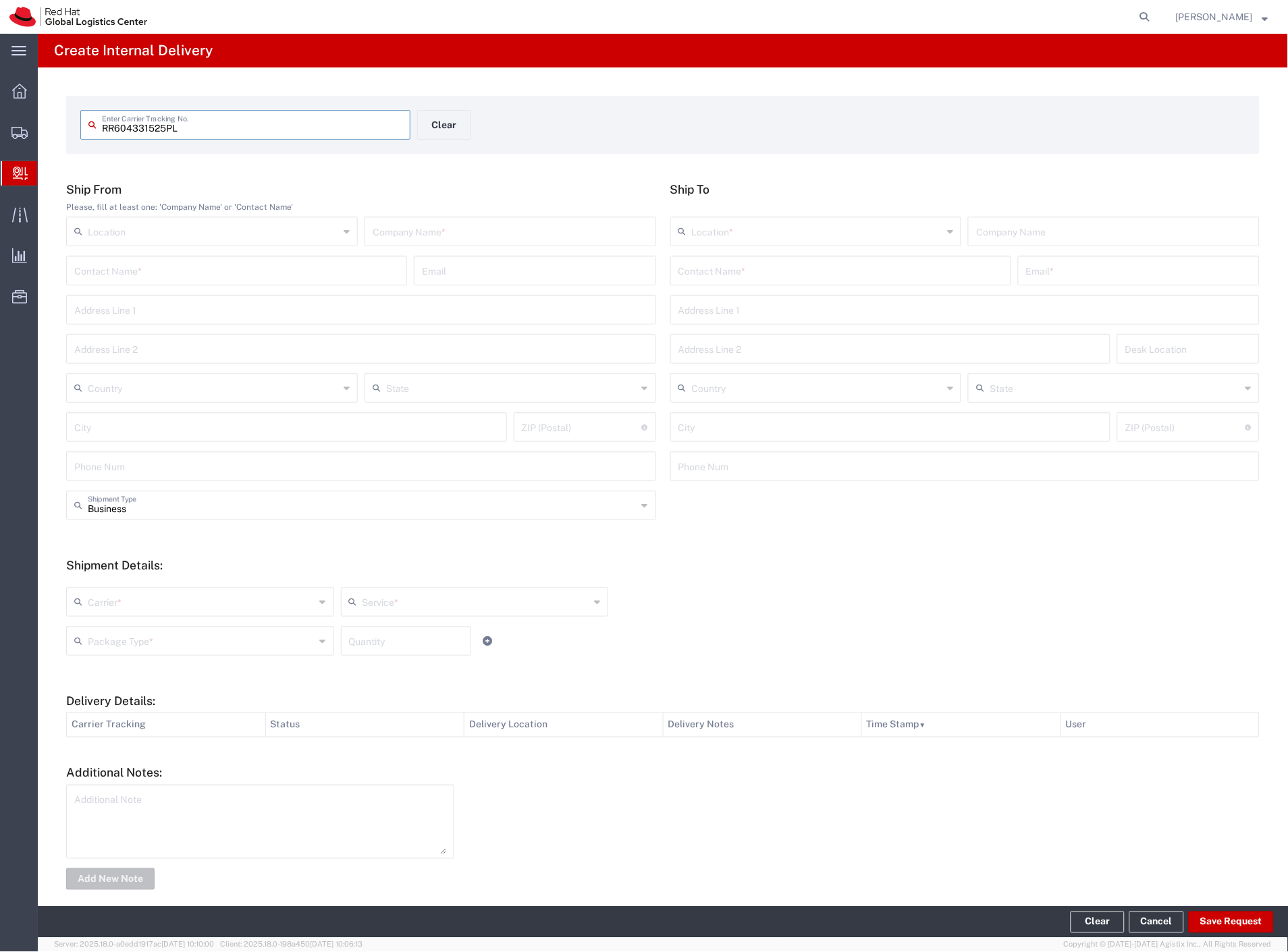
type input "RR604331525PL"
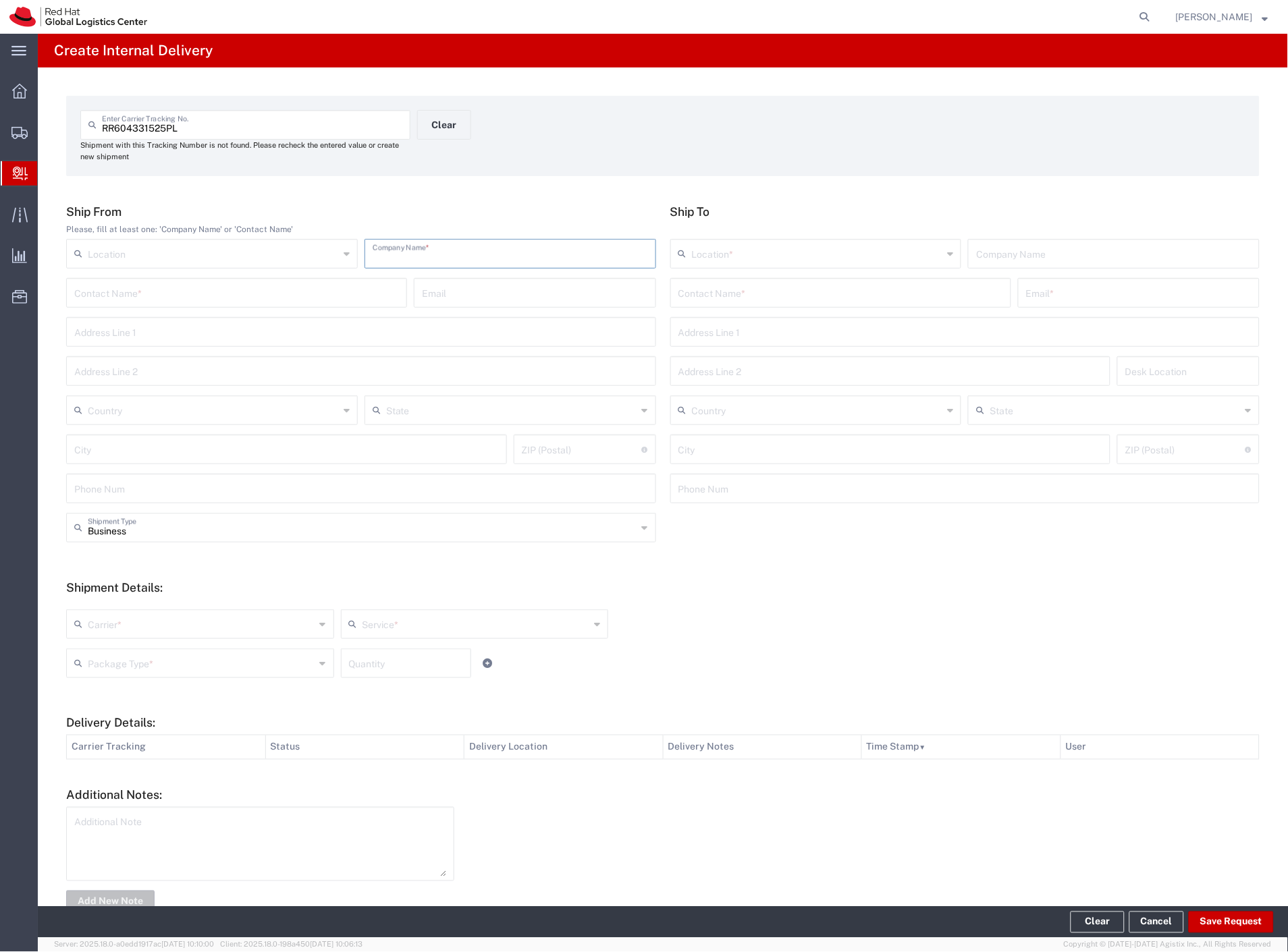
click at [455, 252] on input "text" at bounding box center [510, 252] width 275 height 24
type input "xy"
click at [723, 281] on input "text" at bounding box center [841, 292] width 325 height 24
type input "klimplova"
click at [792, 336] on p "Purkynova 647/111, FLEX, BRNO, 621 00, CZ" at bounding box center [840, 342] width 323 height 17
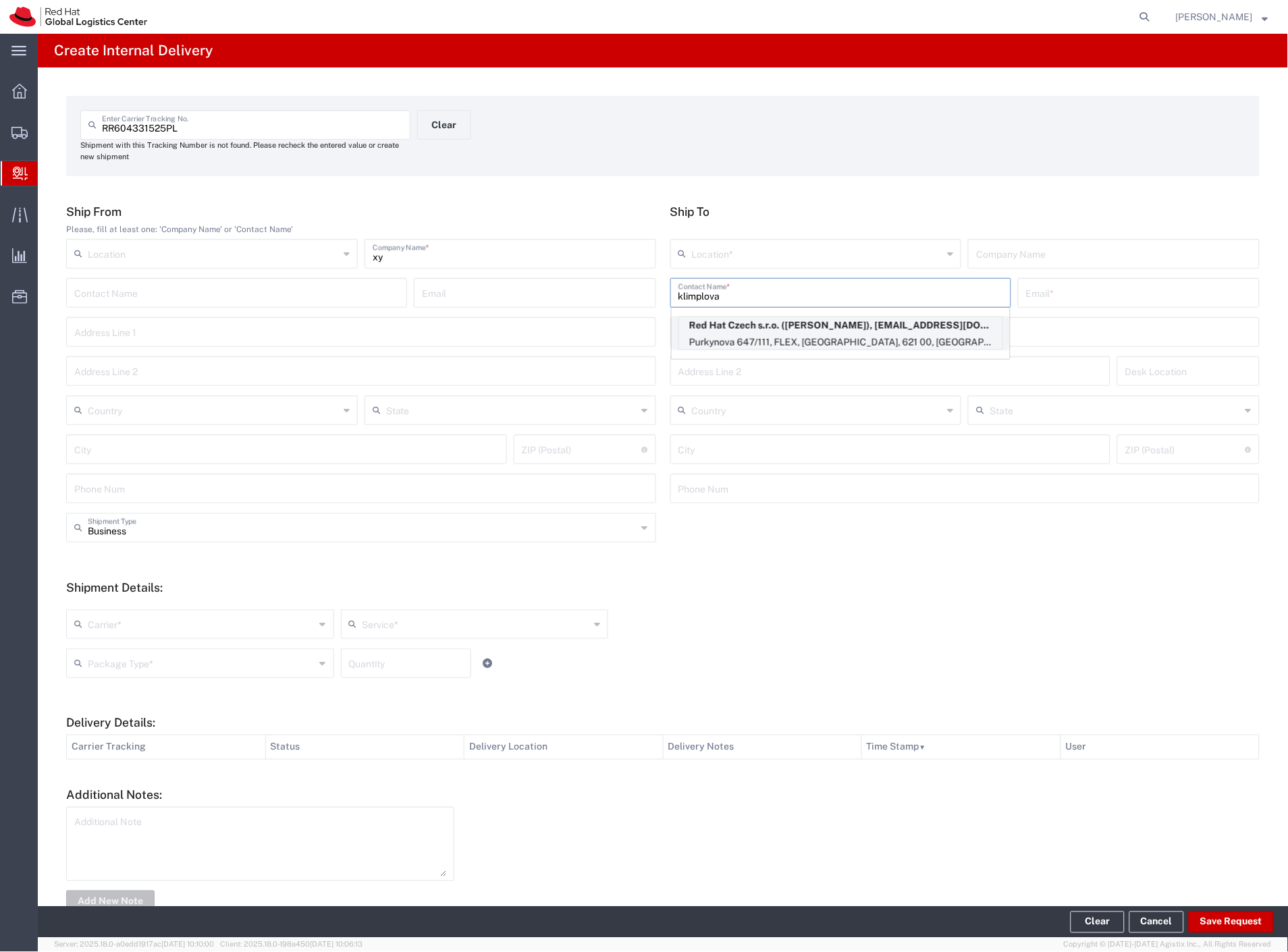
type input "RH - [GEOGRAPHIC_DATA] [GEOGRAPHIC_DATA] - B"
type input "Red Hat Czech s.r.o."
type input "Katerina Klimplova"
type input "kklimplo@redhat.com"
type input "Purkynova 647/111"
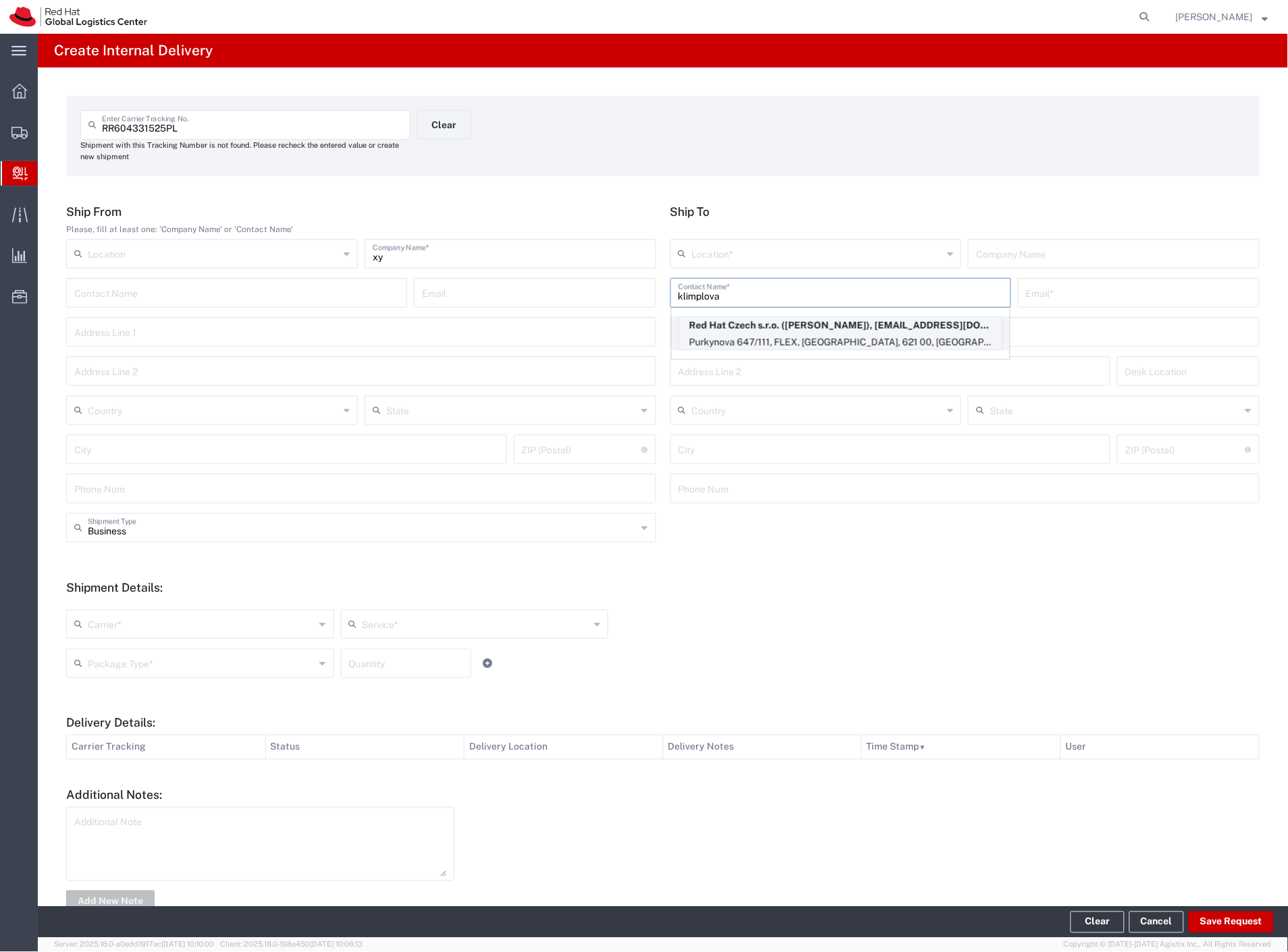
type input "FLEX"
type input "Czechia"
type input "[GEOGRAPHIC_DATA]"
type input "621 00"
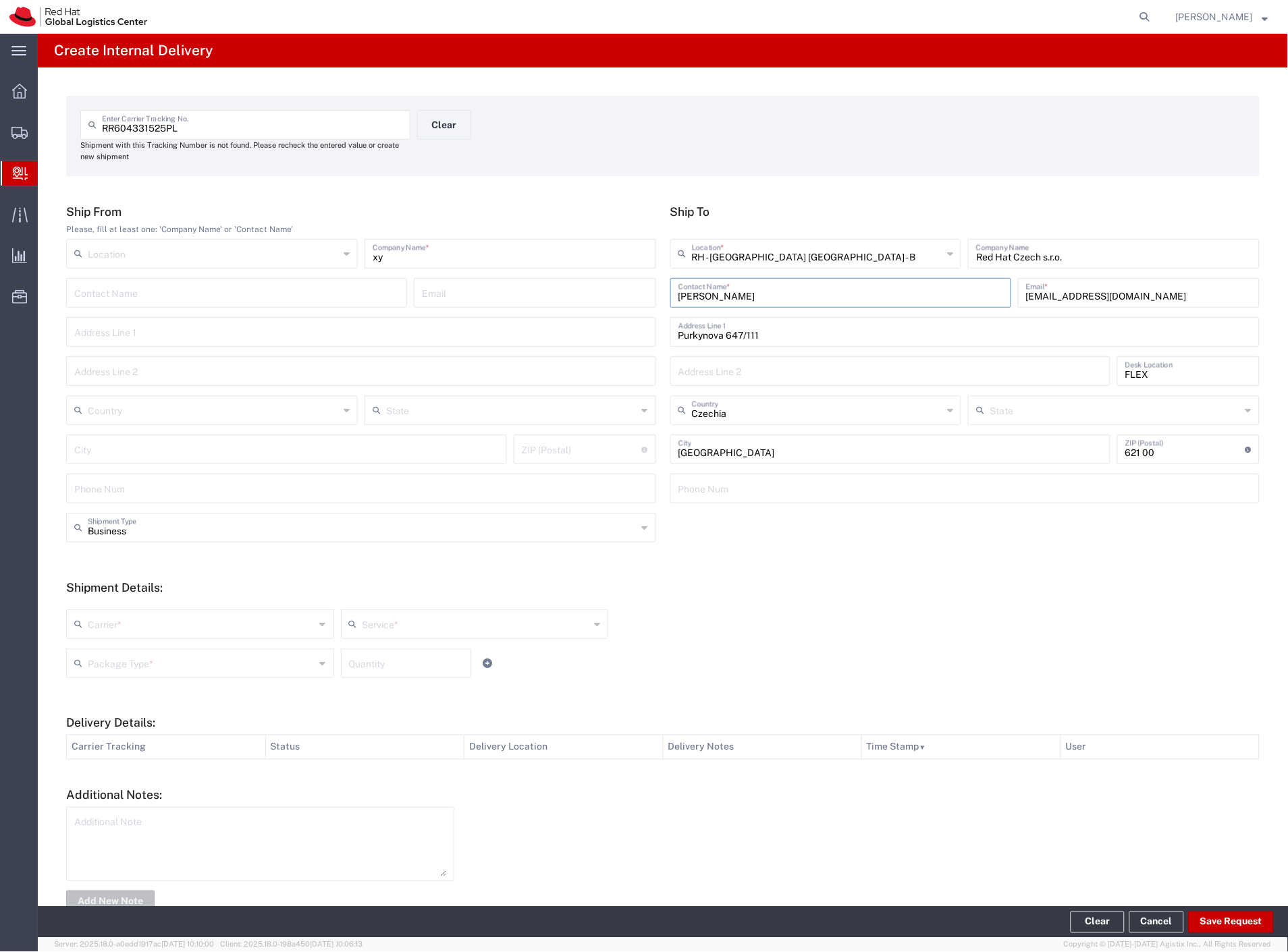
drag, startPoint x: 127, startPoint y: 614, endPoint x: 127, endPoint y: 622, distance: 8.0
click at [127, 620] on input "text" at bounding box center [201, 623] width 227 height 24
drag, startPoint x: 125, startPoint y: 639, endPoint x: 125, endPoint y: 649, distance: 10.0
click at [125, 639] on agx-dropdown-input "Carrier * Czech Post DHL FedEx Express Global4PL Interoffice Local Carrier Sant…" at bounding box center [200, 624] width 268 height 30
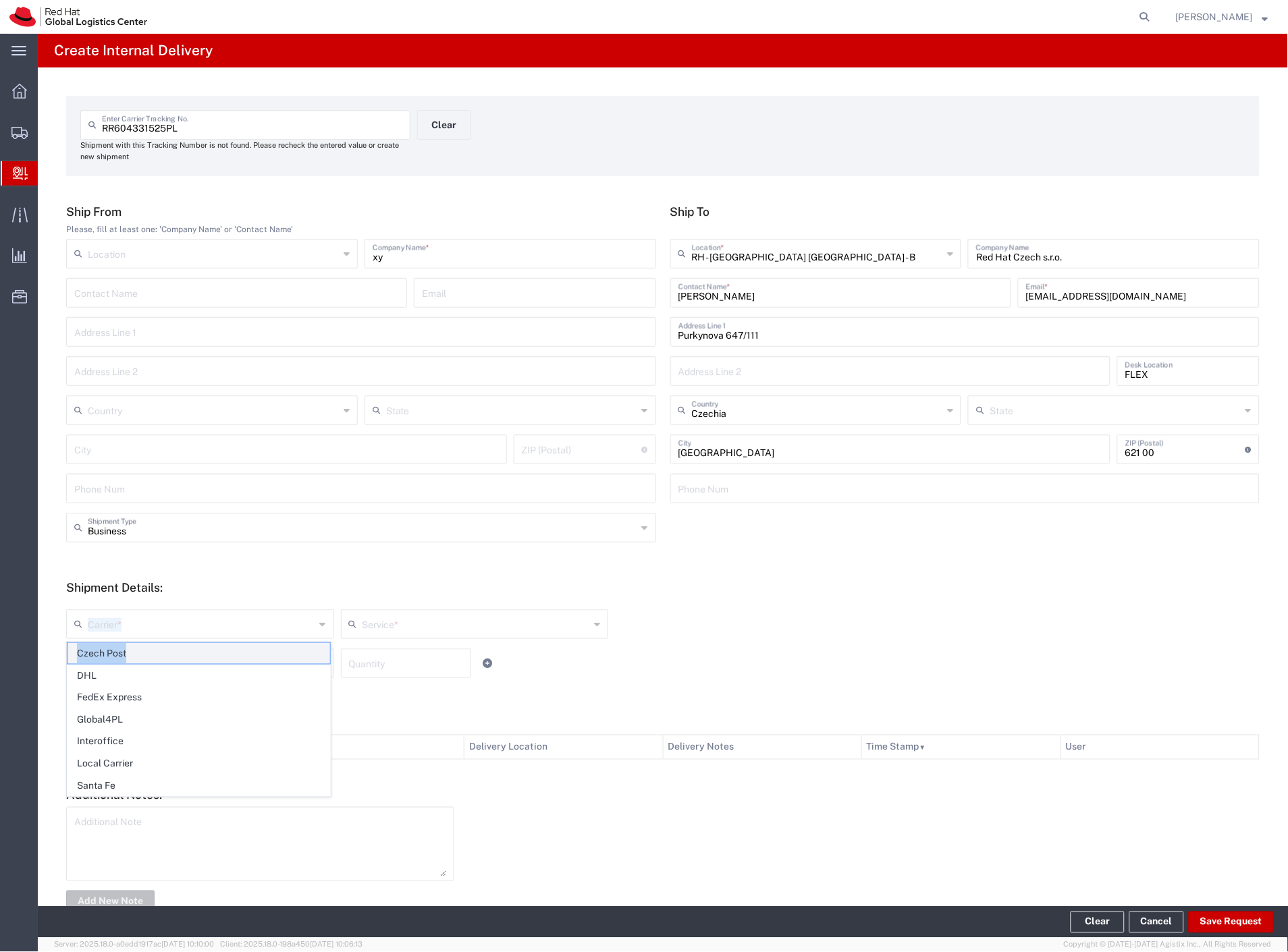
click at [125, 650] on span "Czech Post" at bounding box center [199, 653] width 263 height 21
type input "Czech Post"
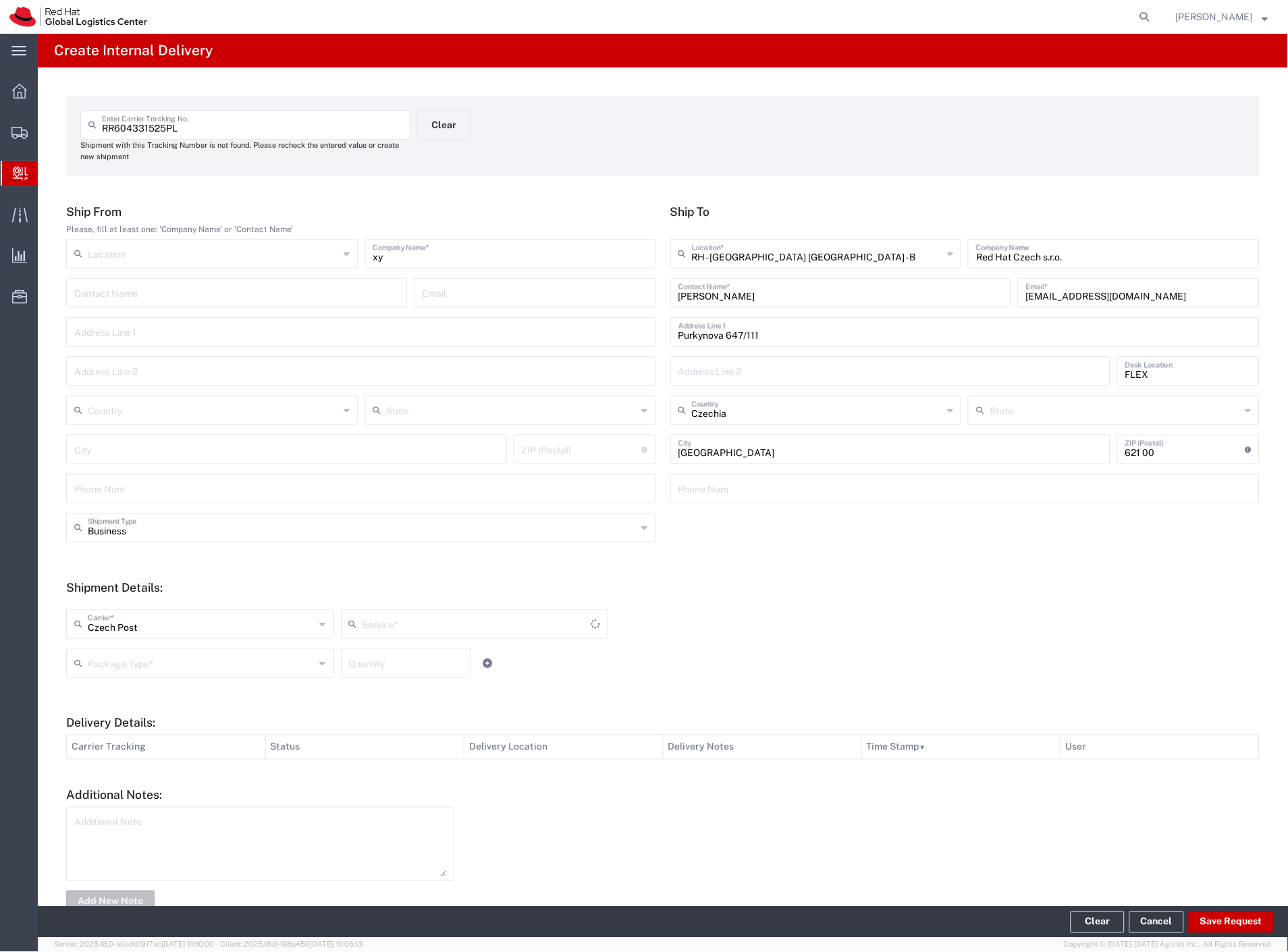
type input "Ground"
click at [149, 664] on input "text" at bounding box center [201, 662] width 227 height 24
click at [174, 725] on span "Envelope" at bounding box center [199, 714] width 263 height 21
type input "Envelope"
click at [1236, 925] on button "Save Request" at bounding box center [1231, 922] width 85 height 21
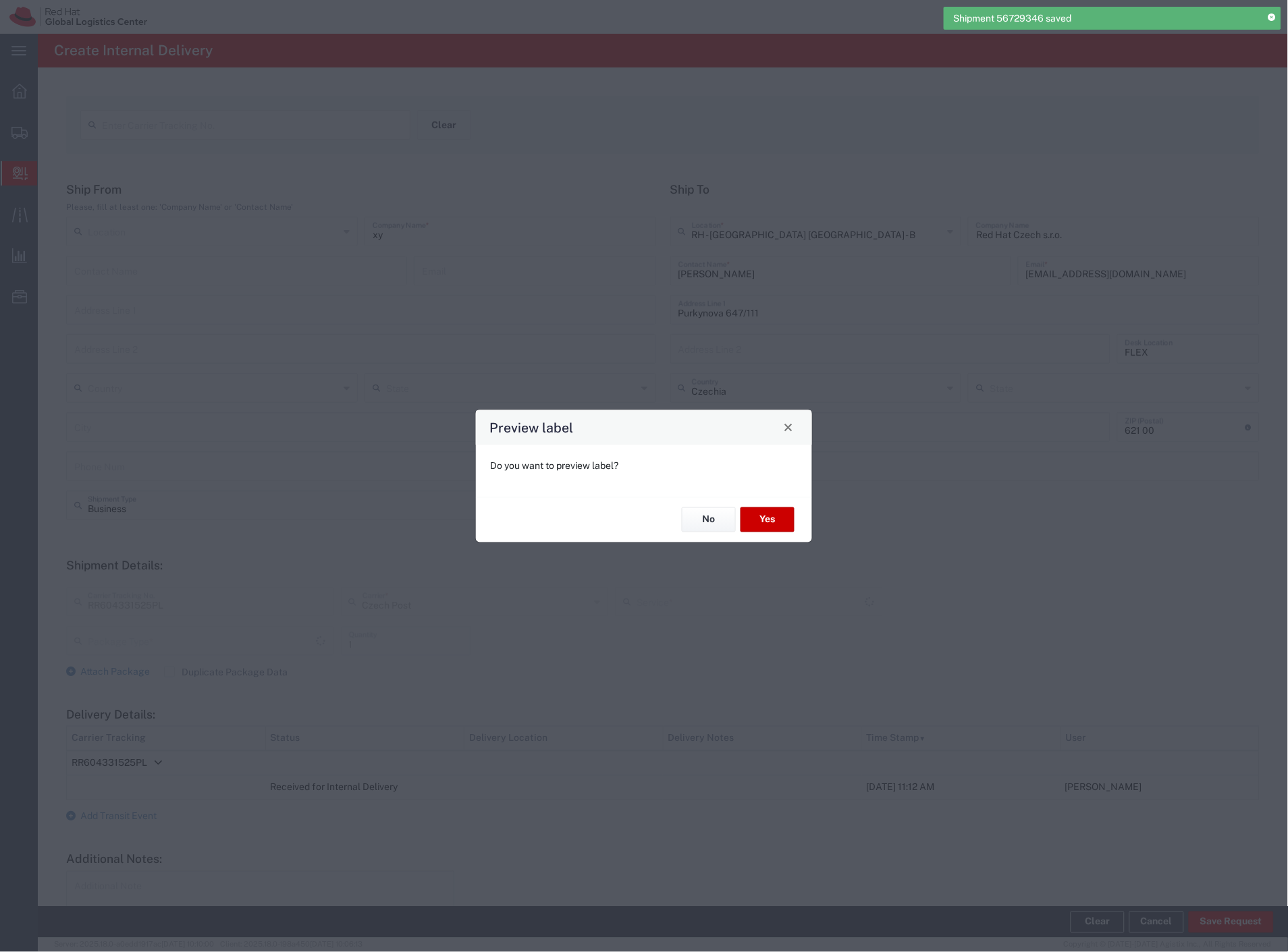
type input "Ground"
type input "Envelope"
click at [723, 513] on button "No" at bounding box center [708, 520] width 54 height 25
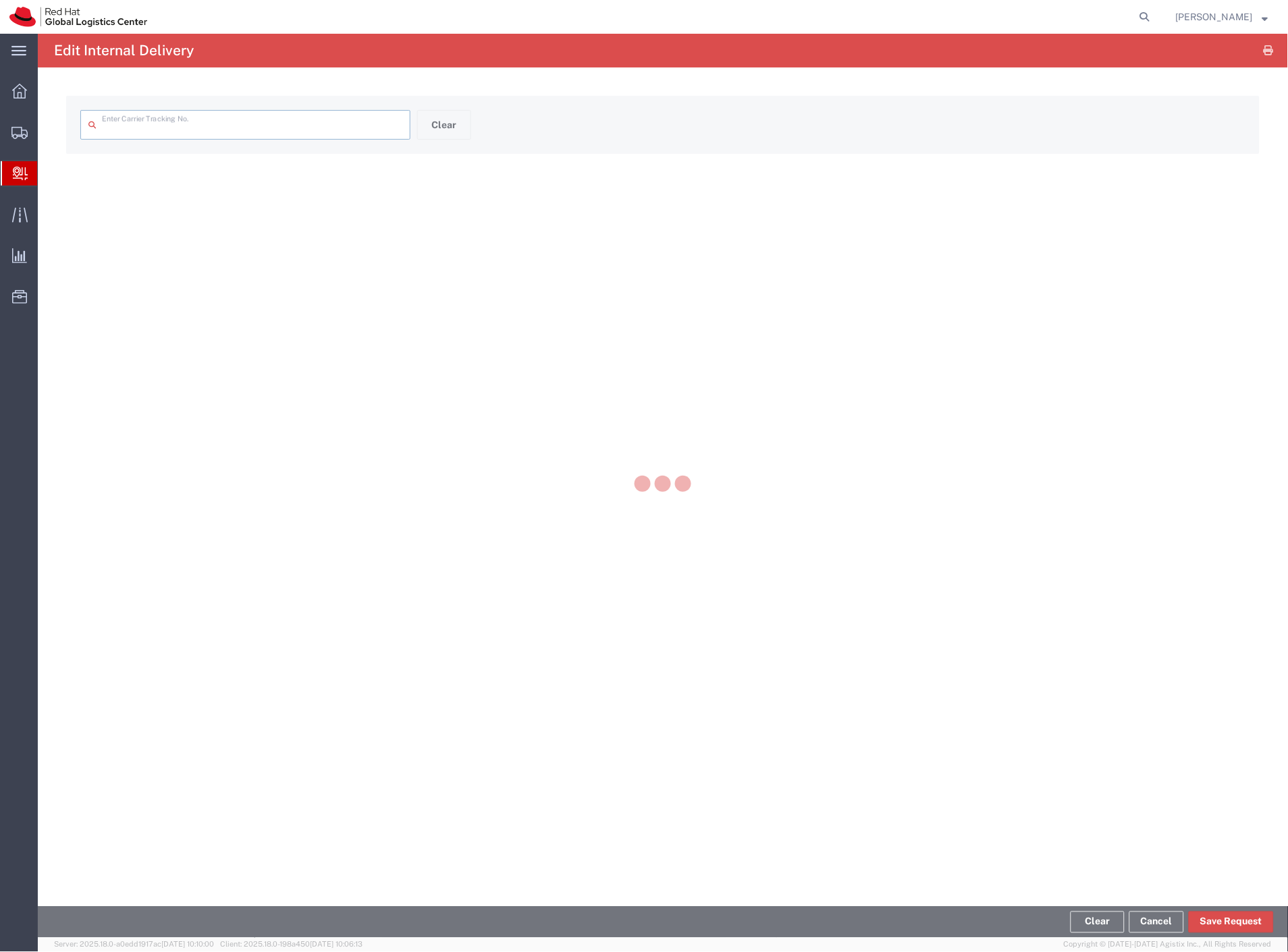
type input "RR604331525PL"
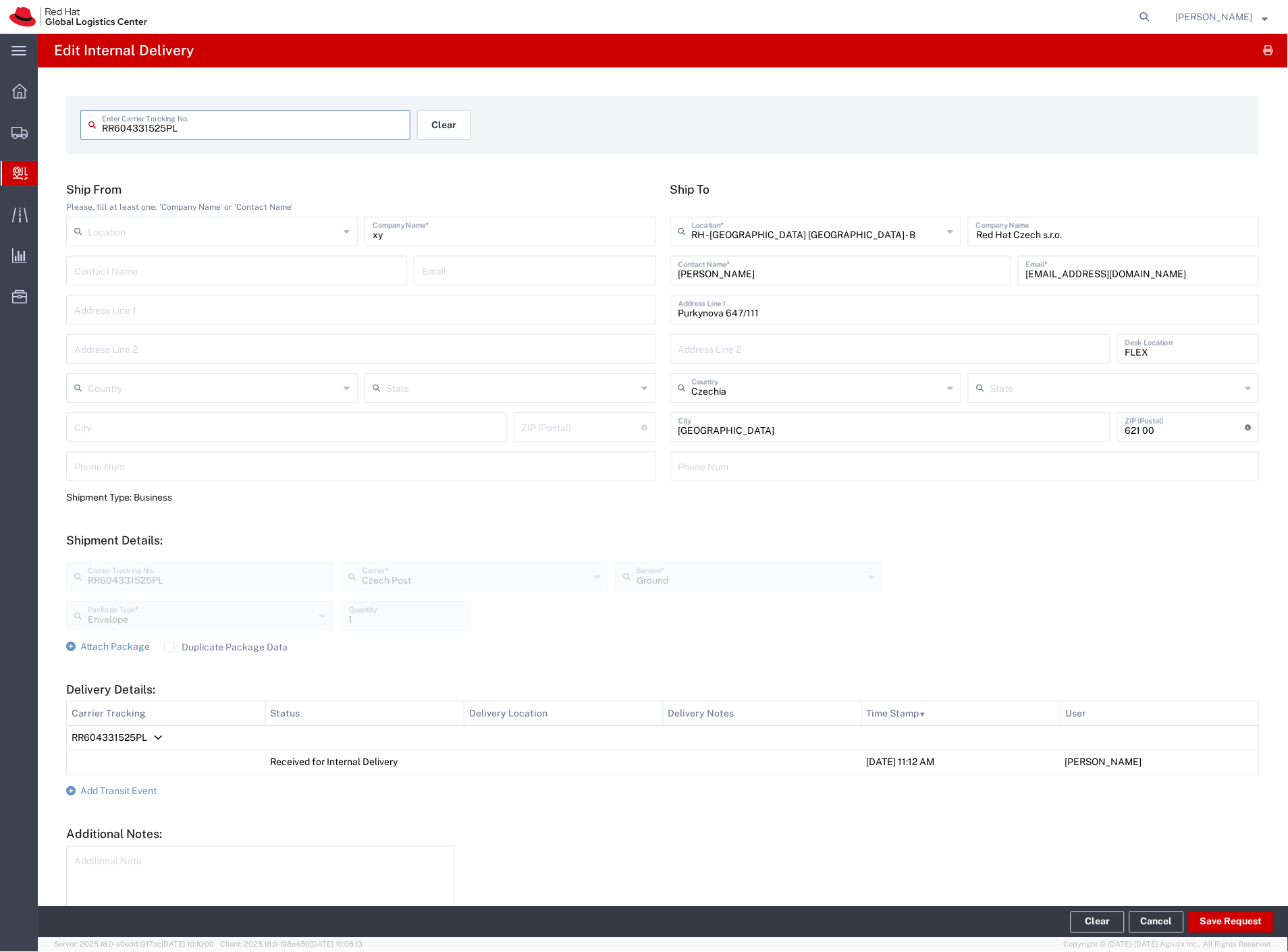
click at [430, 125] on button "Clear" at bounding box center [444, 125] width 54 height 30
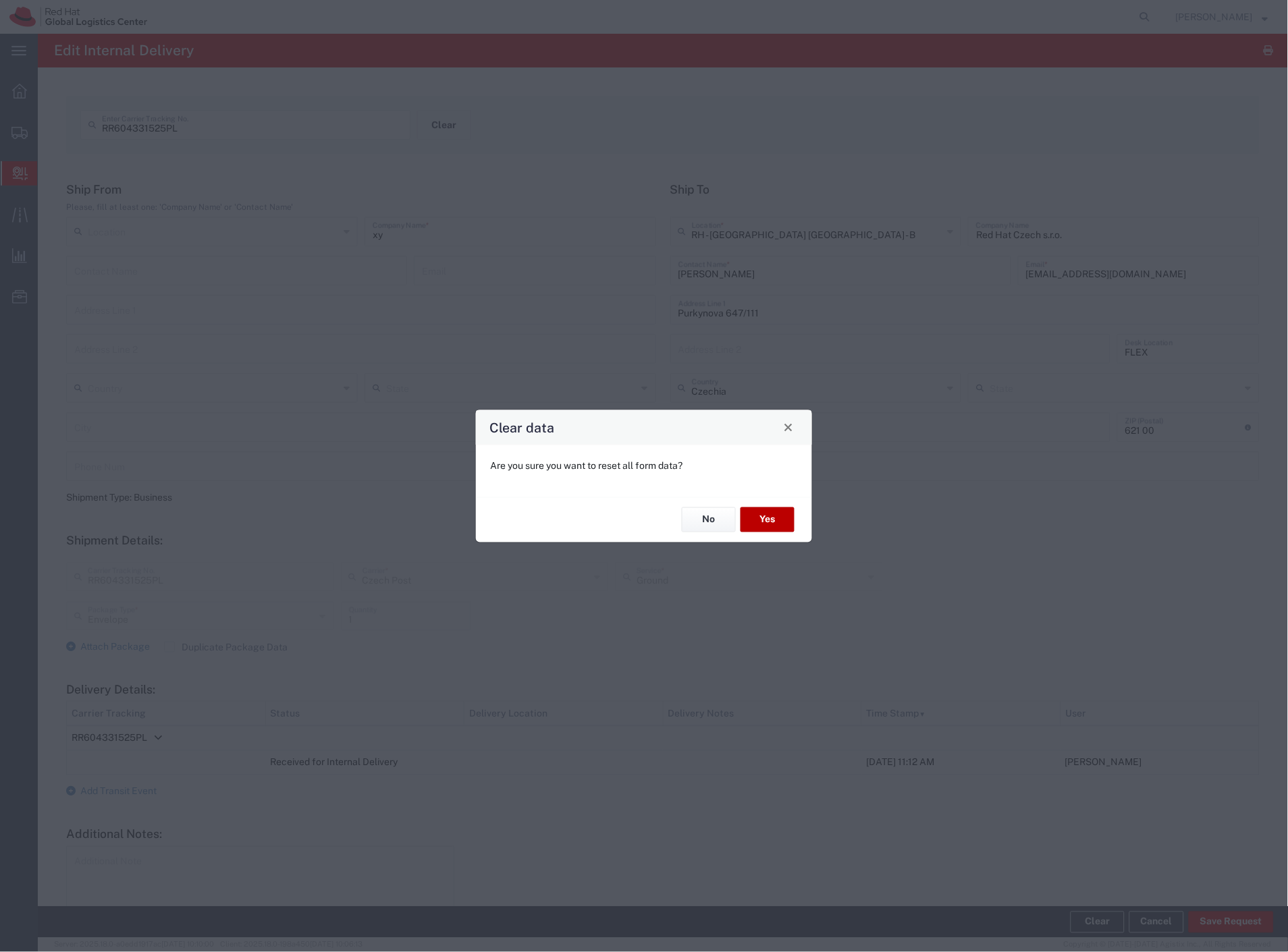
click at [780, 522] on button "Yes" at bounding box center [767, 520] width 54 height 25
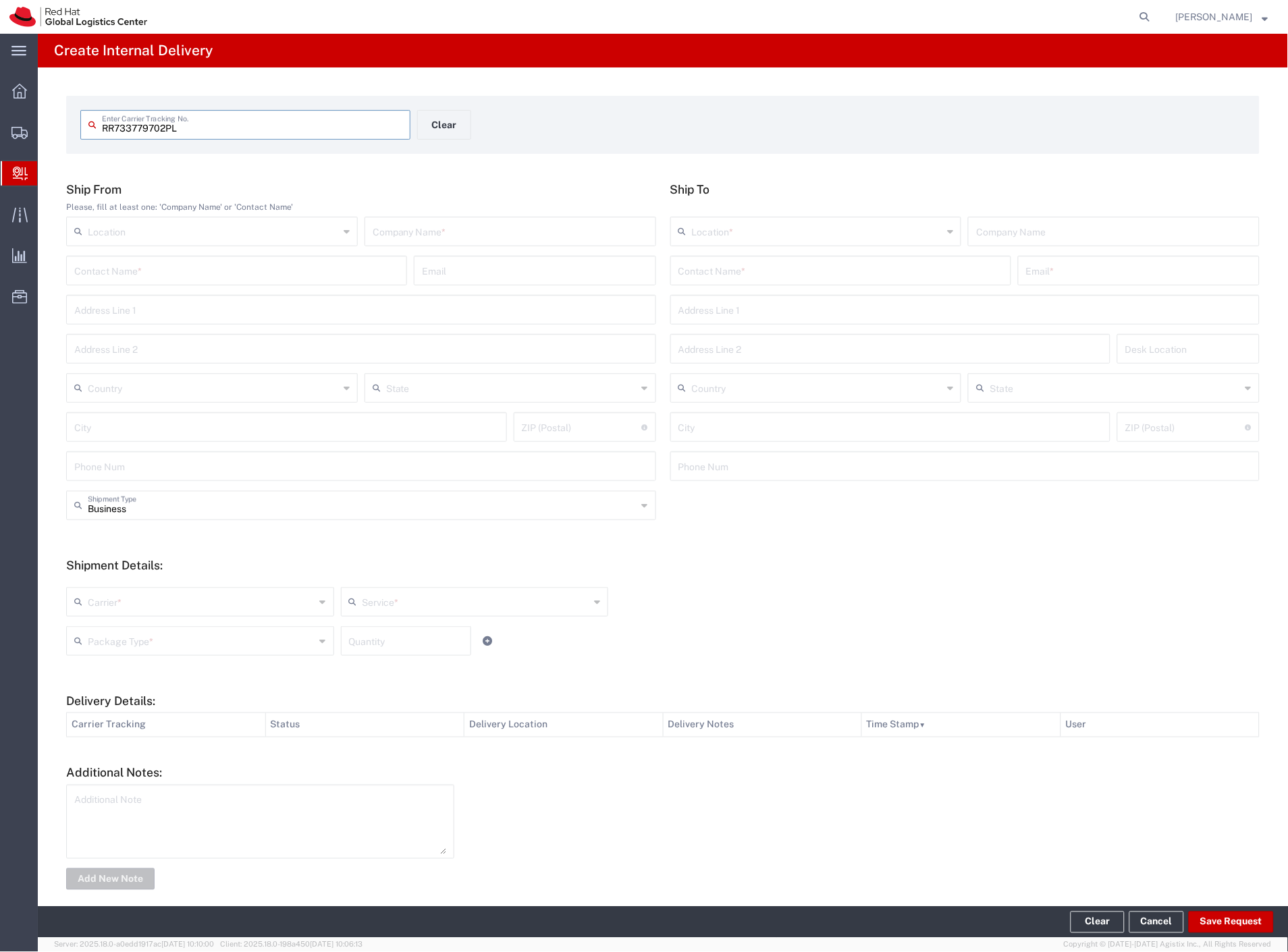
type input "RR733779702PL"
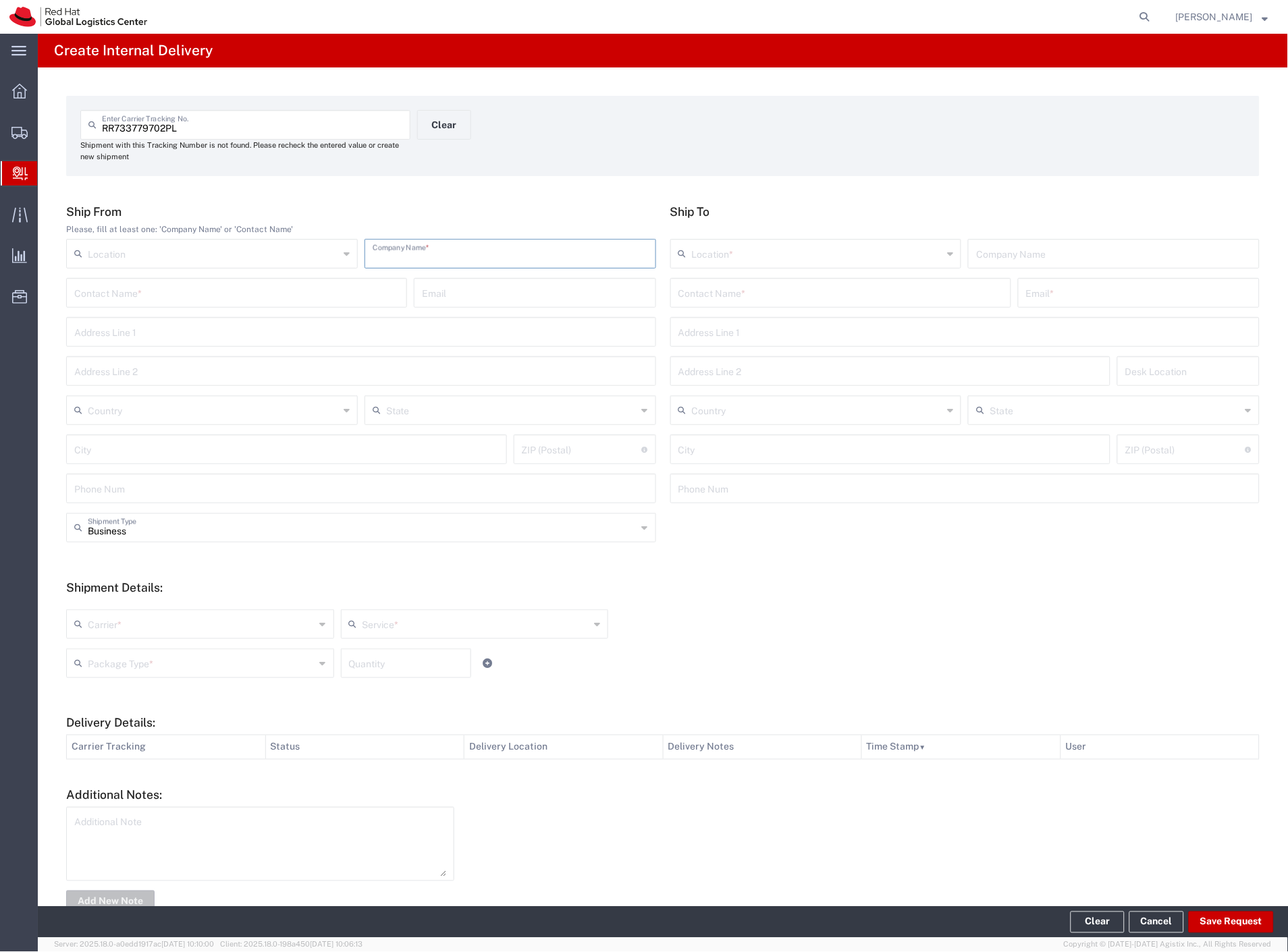
click at [499, 248] on input "text" at bounding box center [510, 252] width 275 height 24
click at [346, 299] on input "text" at bounding box center [236, 292] width 325 height 24
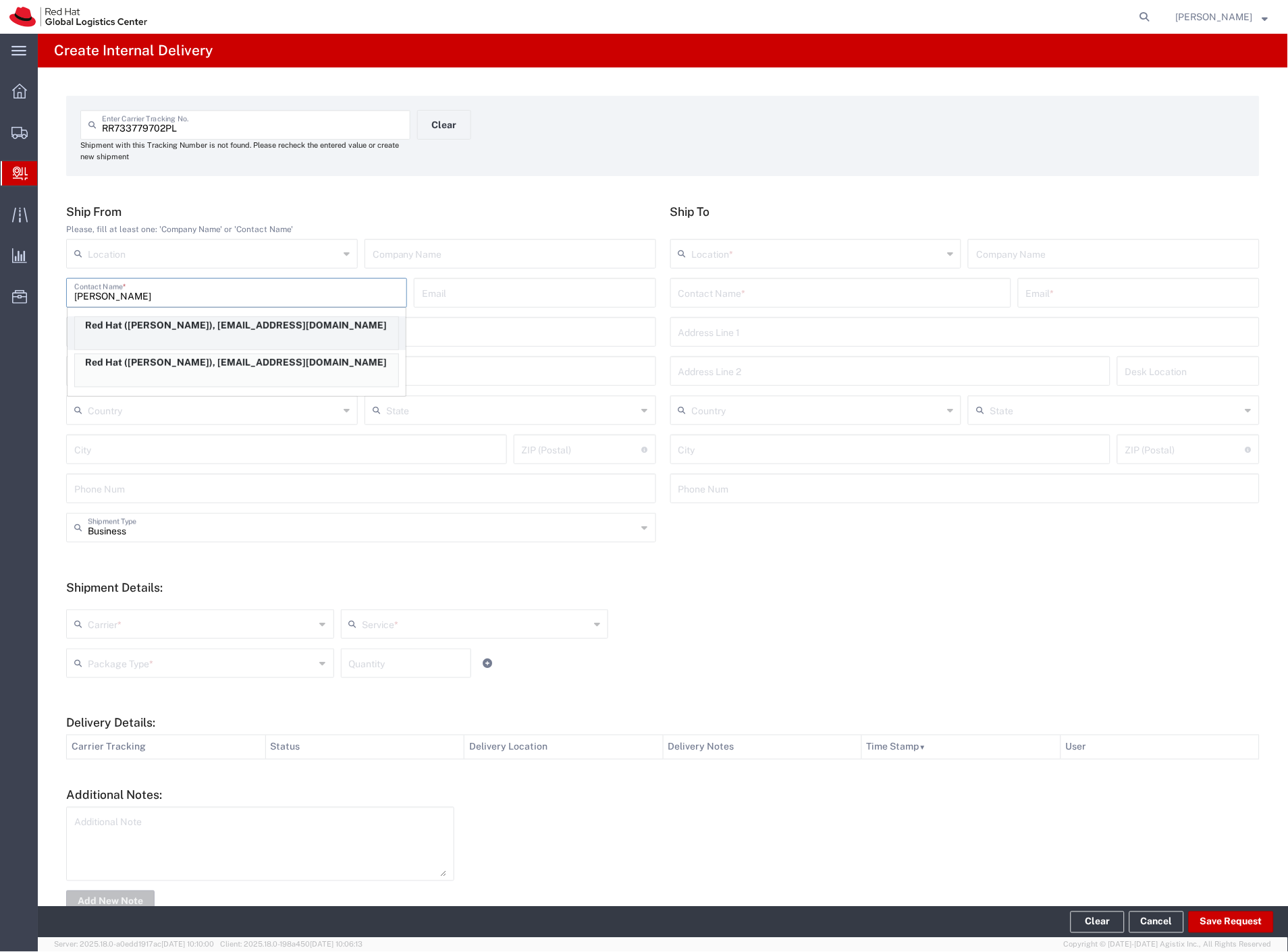
type input "pawlik"
click at [278, 336] on div "Red Hat (Daniel Pawlik), dpawlik@redhat.com" at bounding box center [236, 333] width 325 height 34
type input "Red Hat"
type input "Daniel Pawlik"
type input "dpawlik@redhat.com"
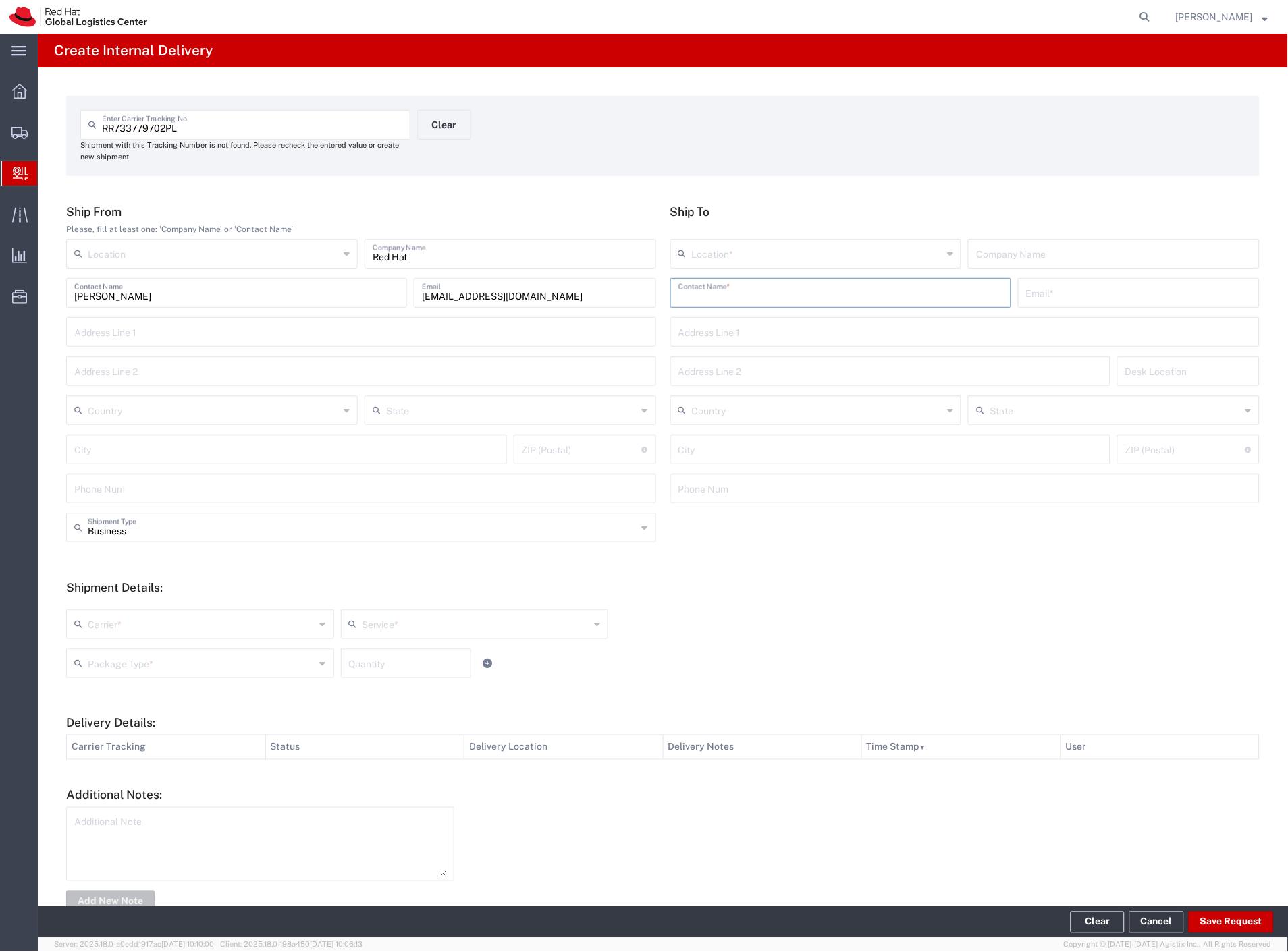
click at [683, 300] on input "text" at bounding box center [841, 292] width 325 height 24
type input "babiarova"
click at [807, 325] on p "Red Hat Czech s.r.o. (Hana Babiarova), hbabiaro@redhat.com" at bounding box center [840, 326] width 323 height 17
type input "RH - [GEOGRAPHIC_DATA] [GEOGRAPHIC_DATA] - B"
type input "Red Hat Czech s.r.o."
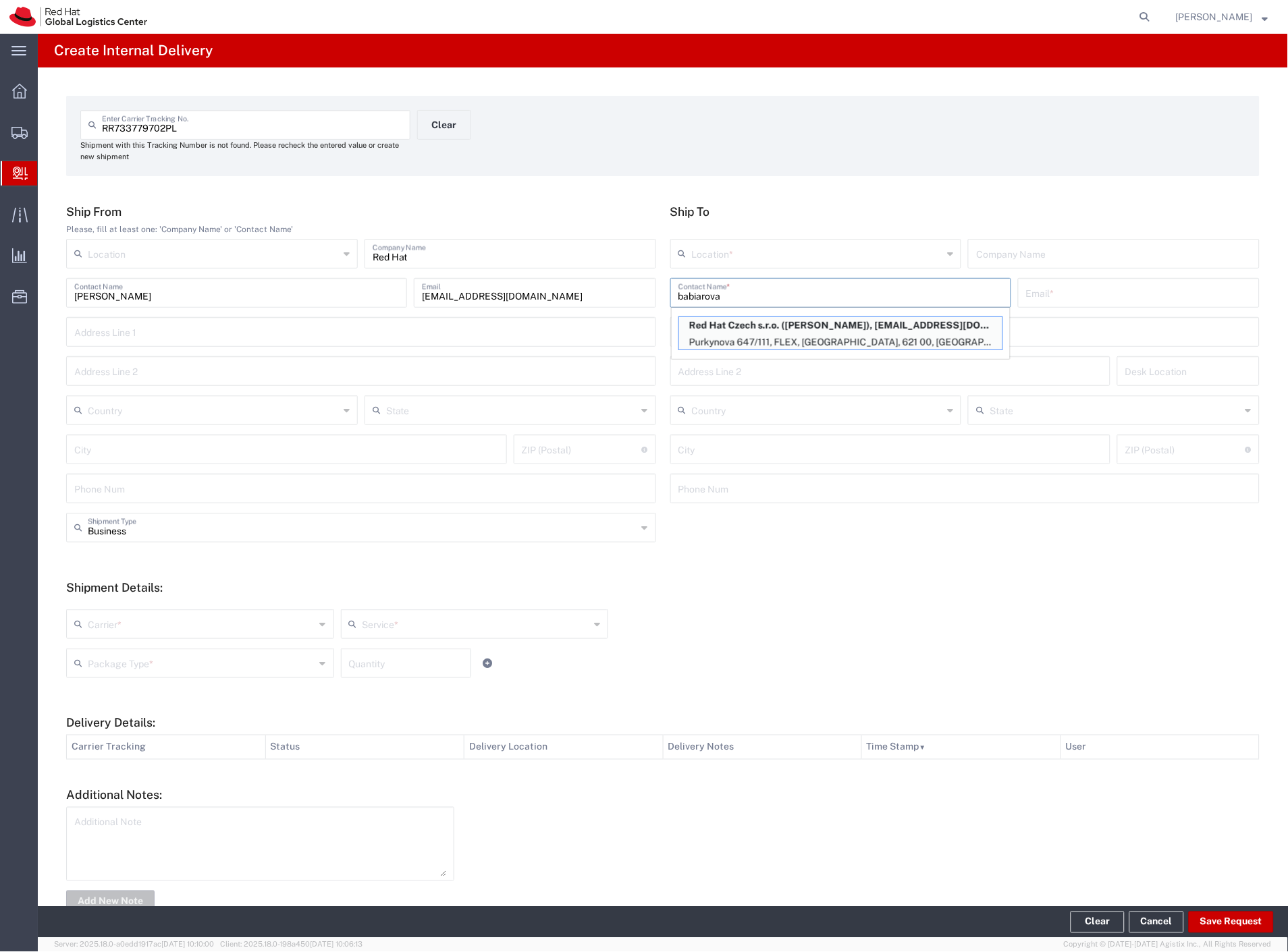
type input "Hana Babiarova"
type input "hbabiaro@redhat.com"
type input "Purkynova 647/111"
type input "FLEX"
type input "Czechia"
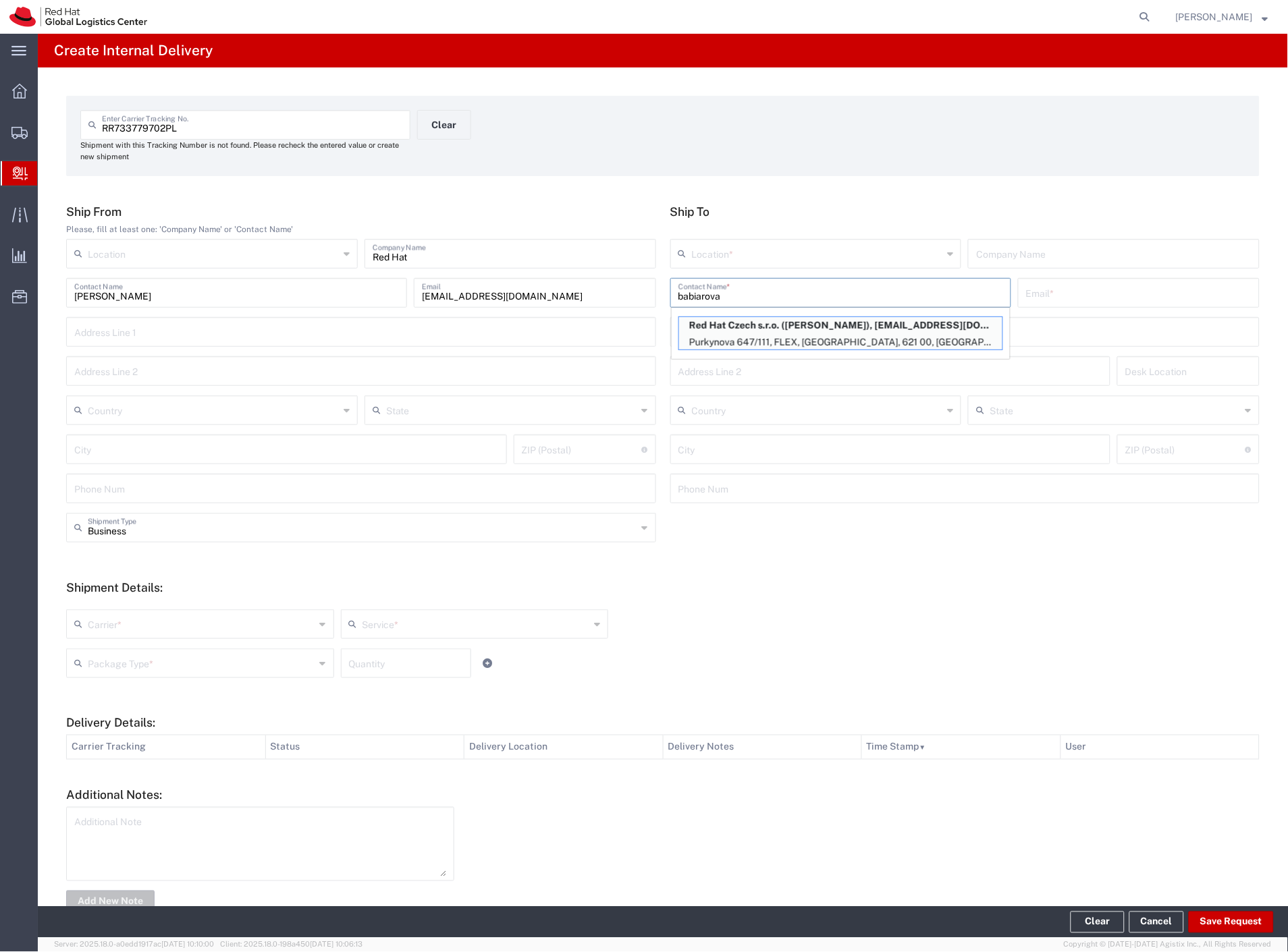
type input "[GEOGRAPHIC_DATA]"
type input "621 00"
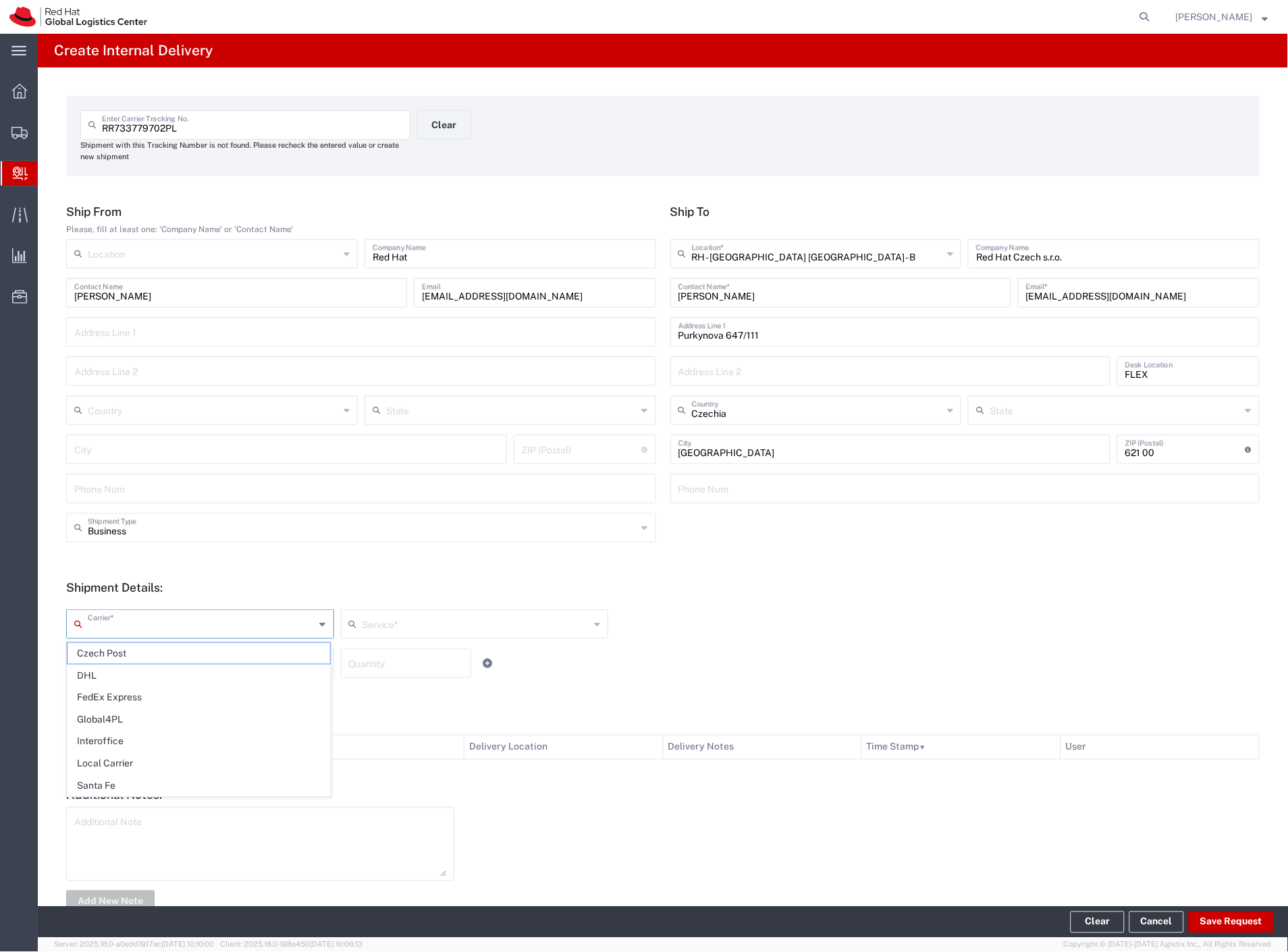
click at [105, 629] on input "text" at bounding box center [201, 623] width 227 height 24
click at [102, 650] on span "Czech Post" at bounding box center [199, 653] width 263 height 21
type input "Czech Post"
type input "Ground"
click at [116, 660] on input "text" at bounding box center [201, 662] width 227 height 24
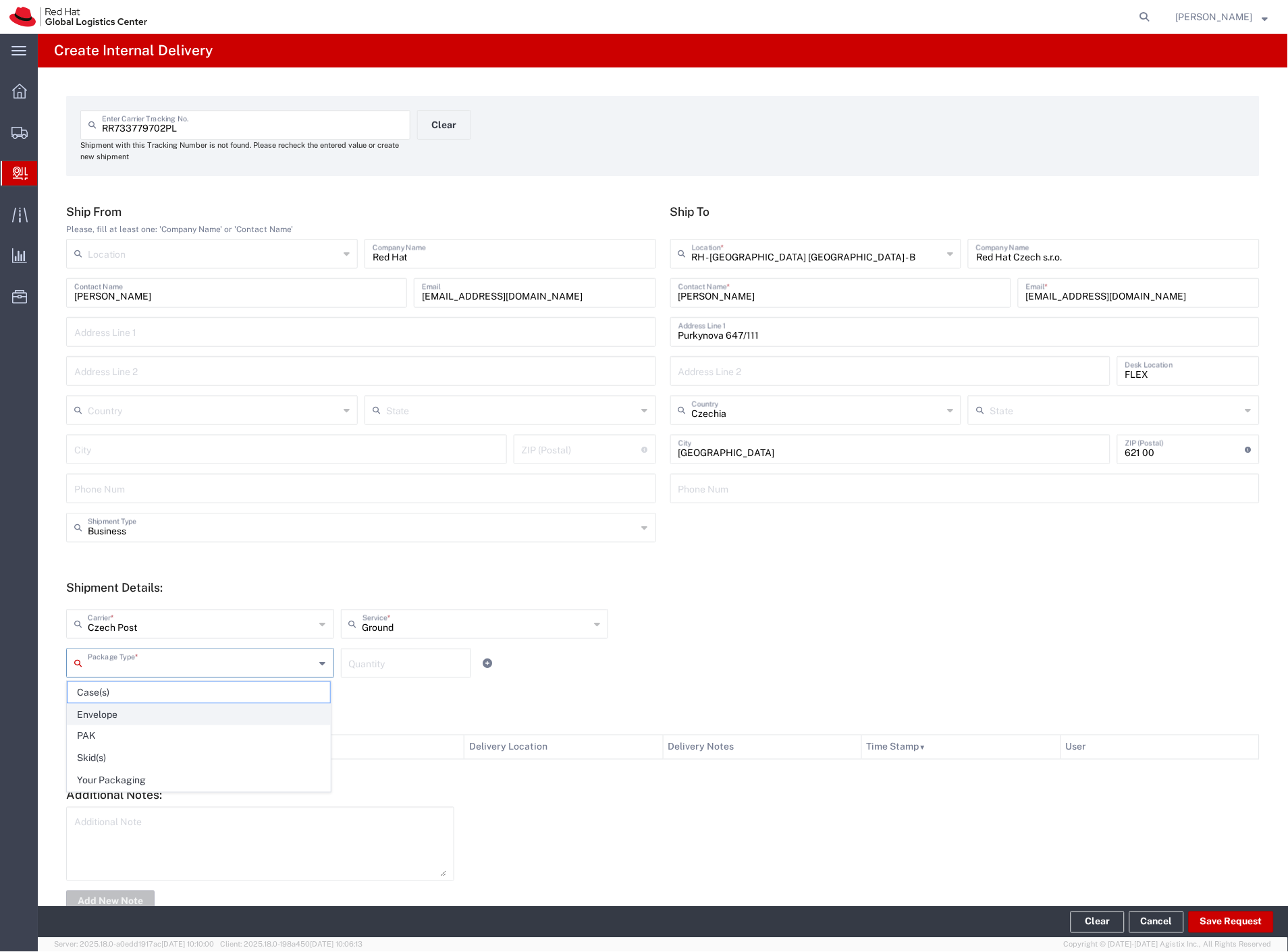
click at [118, 707] on span "Envelope" at bounding box center [199, 714] width 263 height 21
type input "Envelope"
click at [1230, 926] on button "Save Request" at bounding box center [1231, 922] width 85 height 21
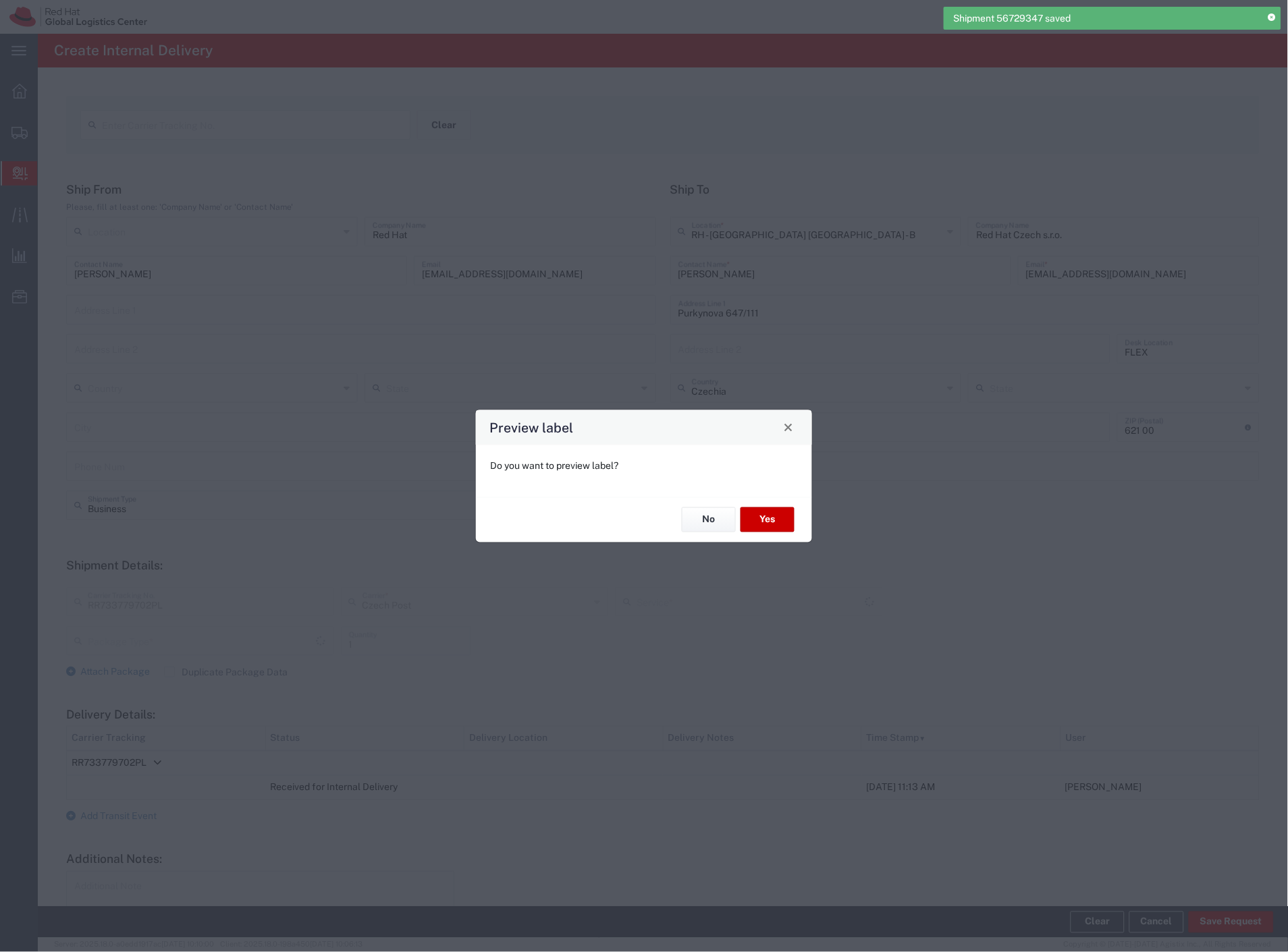
type input "Ground"
type input "Envelope"
click at [712, 523] on button "No" at bounding box center [708, 520] width 54 height 25
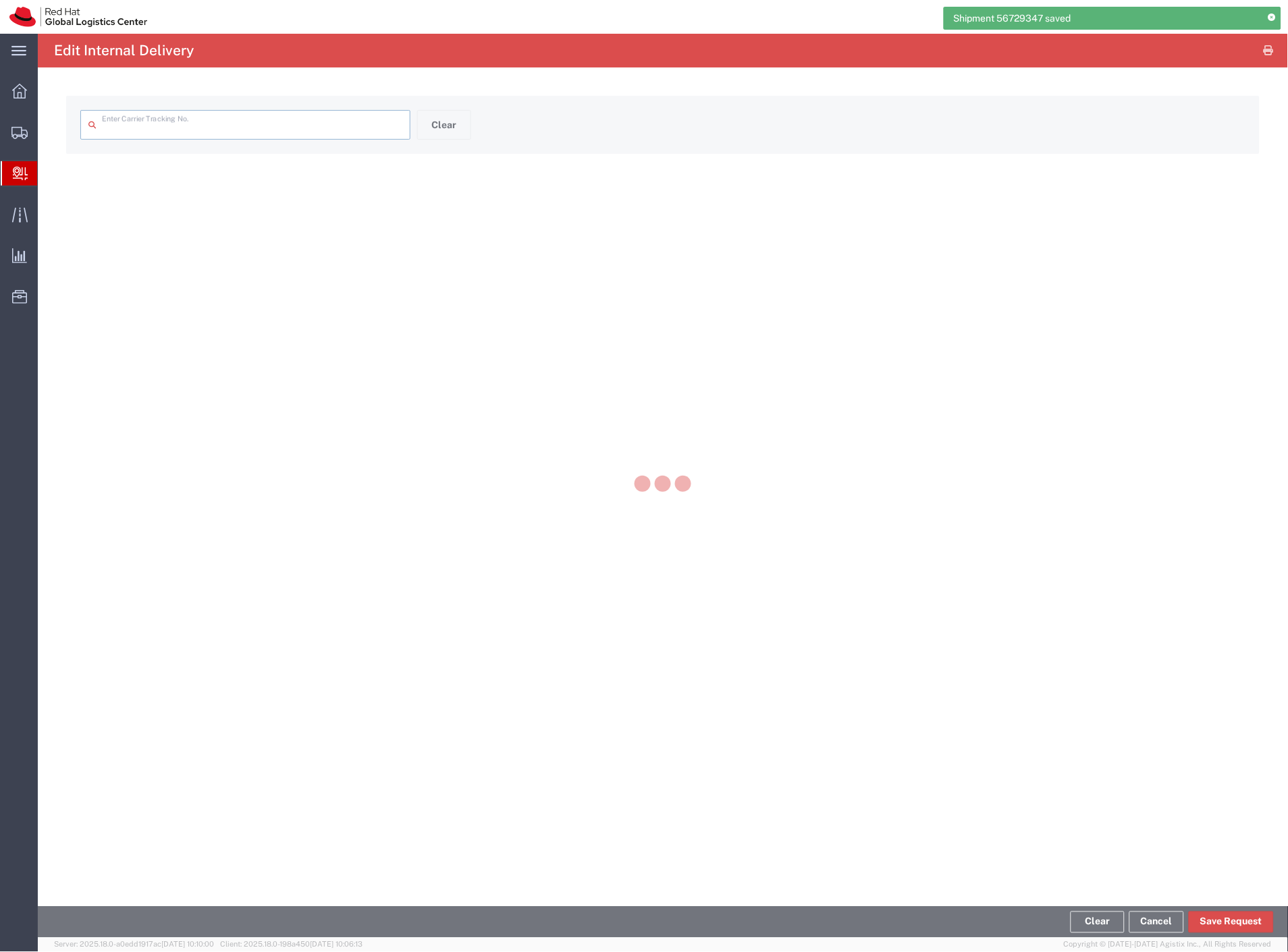
type input "RR733779702PL"
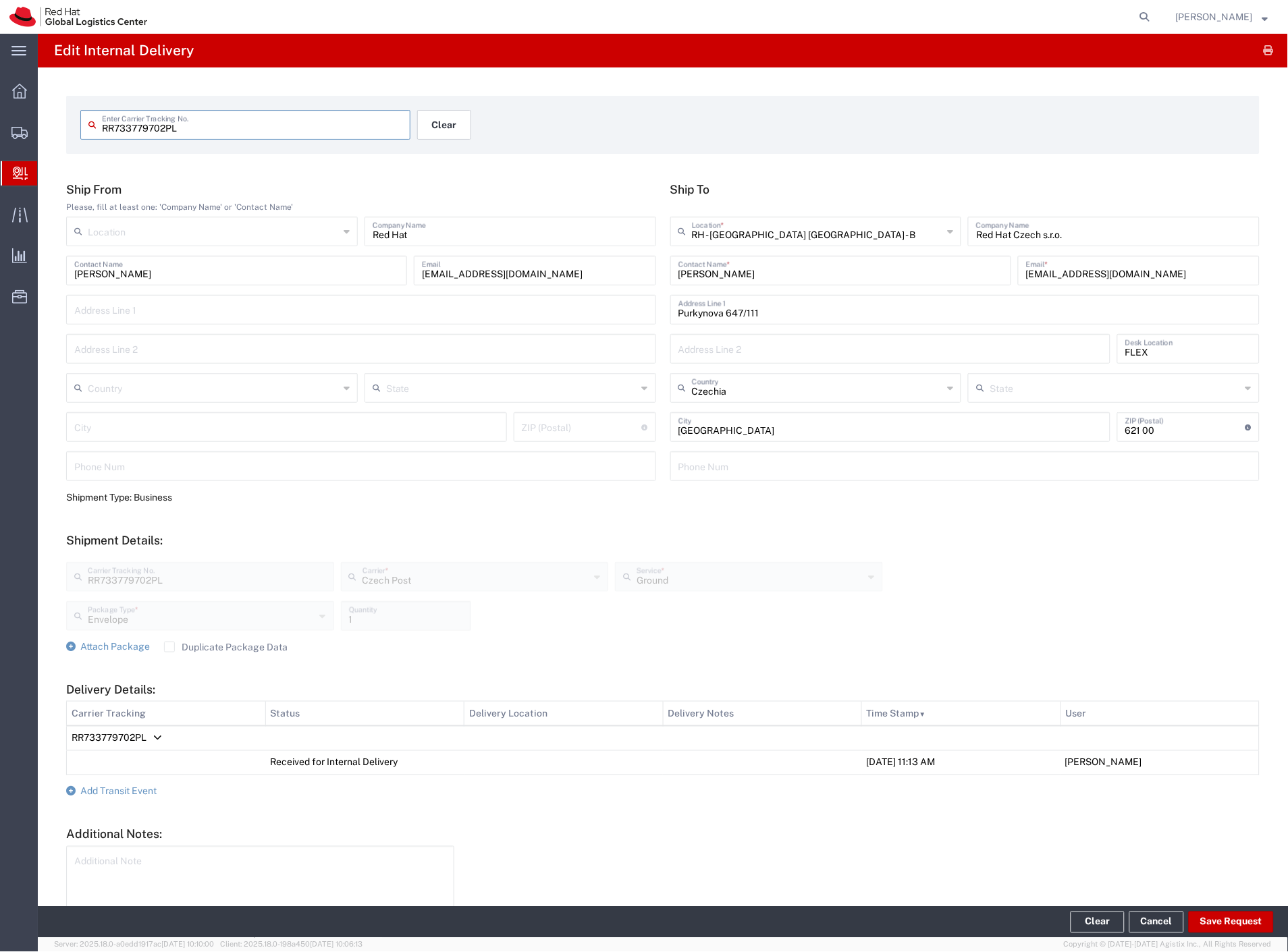
click at [450, 124] on button "Clear" at bounding box center [444, 125] width 54 height 30
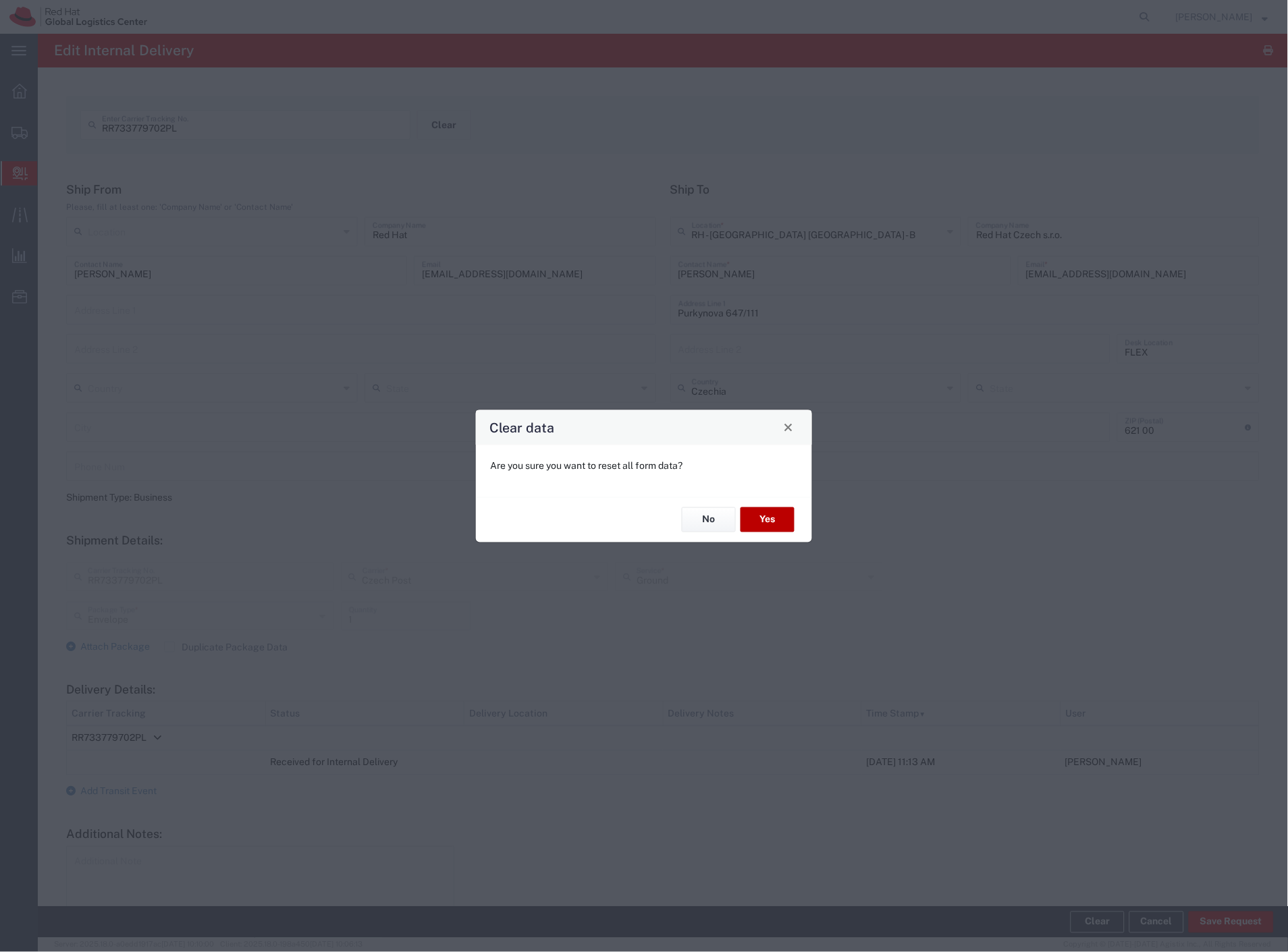
click at [778, 528] on button "Yes" at bounding box center [767, 520] width 54 height 25
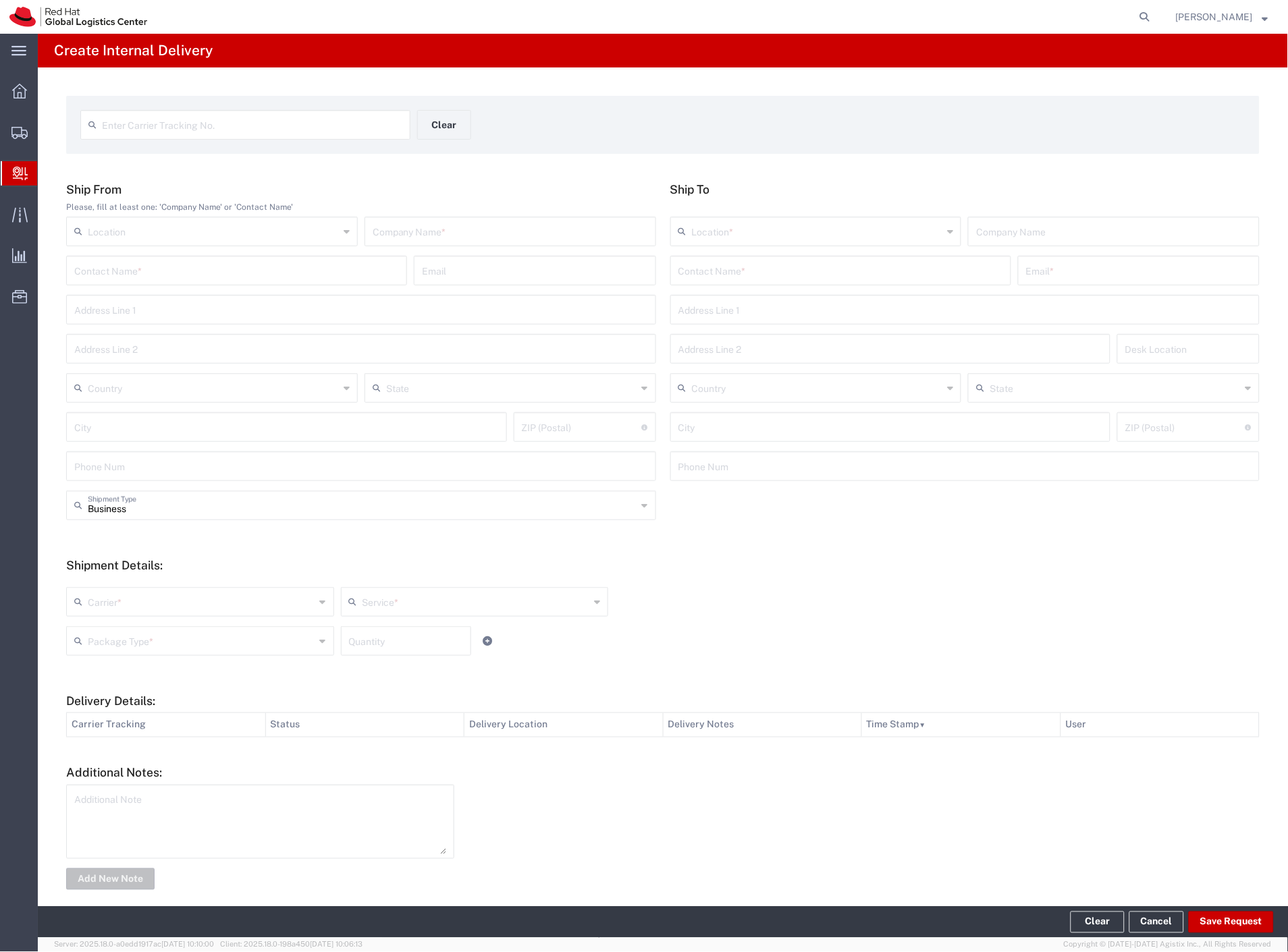
click at [341, 126] on input "text" at bounding box center [251, 124] width 300 height 24
type input "0000373459337"
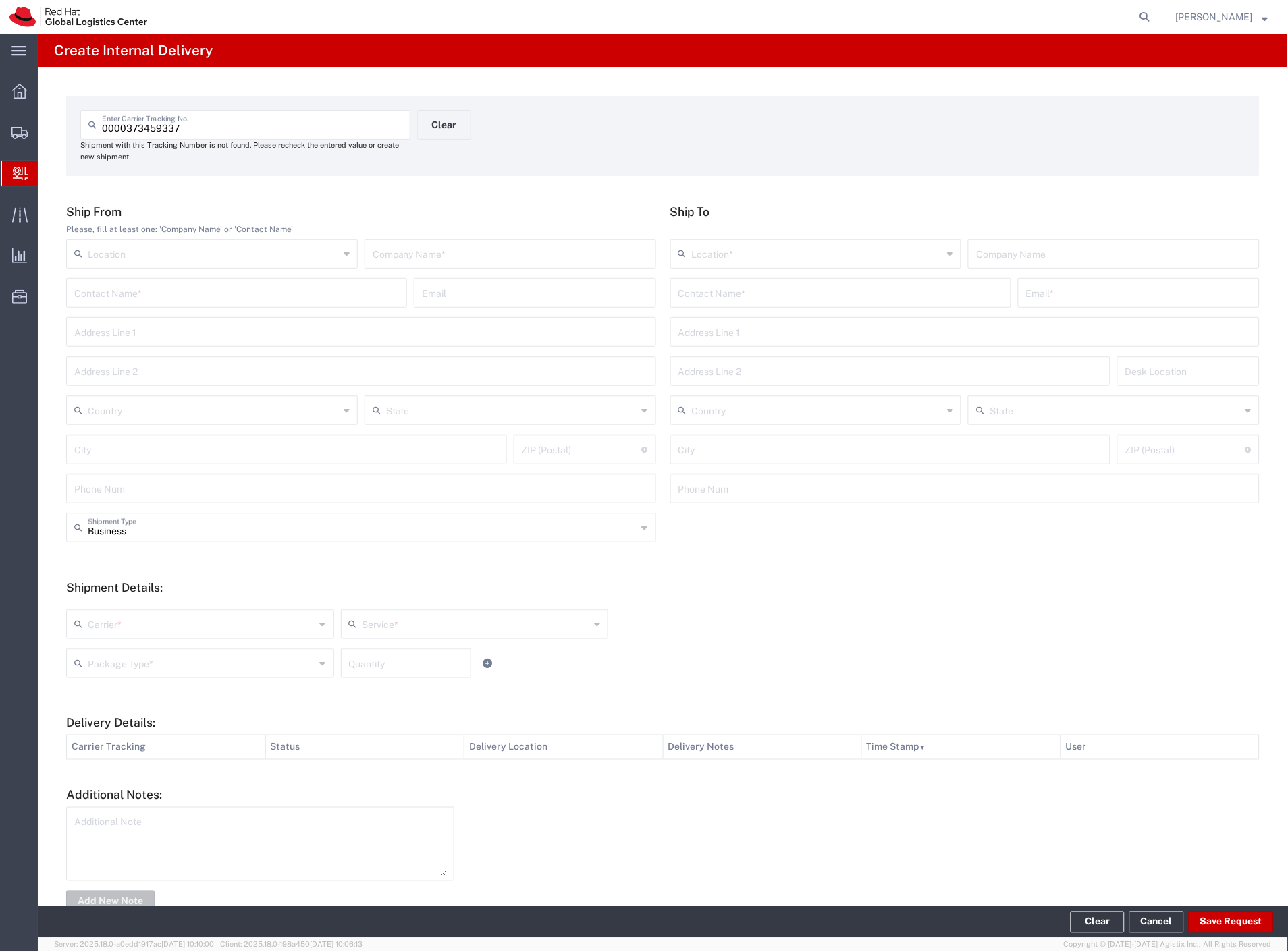
click at [430, 232] on div "Please, fill at least one: 'Company Name' or 'Contact Name'" at bounding box center [361, 229] width 590 height 12
click at [439, 257] on input "text" at bounding box center [510, 252] width 275 height 24
type input "karta"
click at [733, 292] on input "text" at bounding box center [841, 292] width 325 height 24
type input "lizuch"
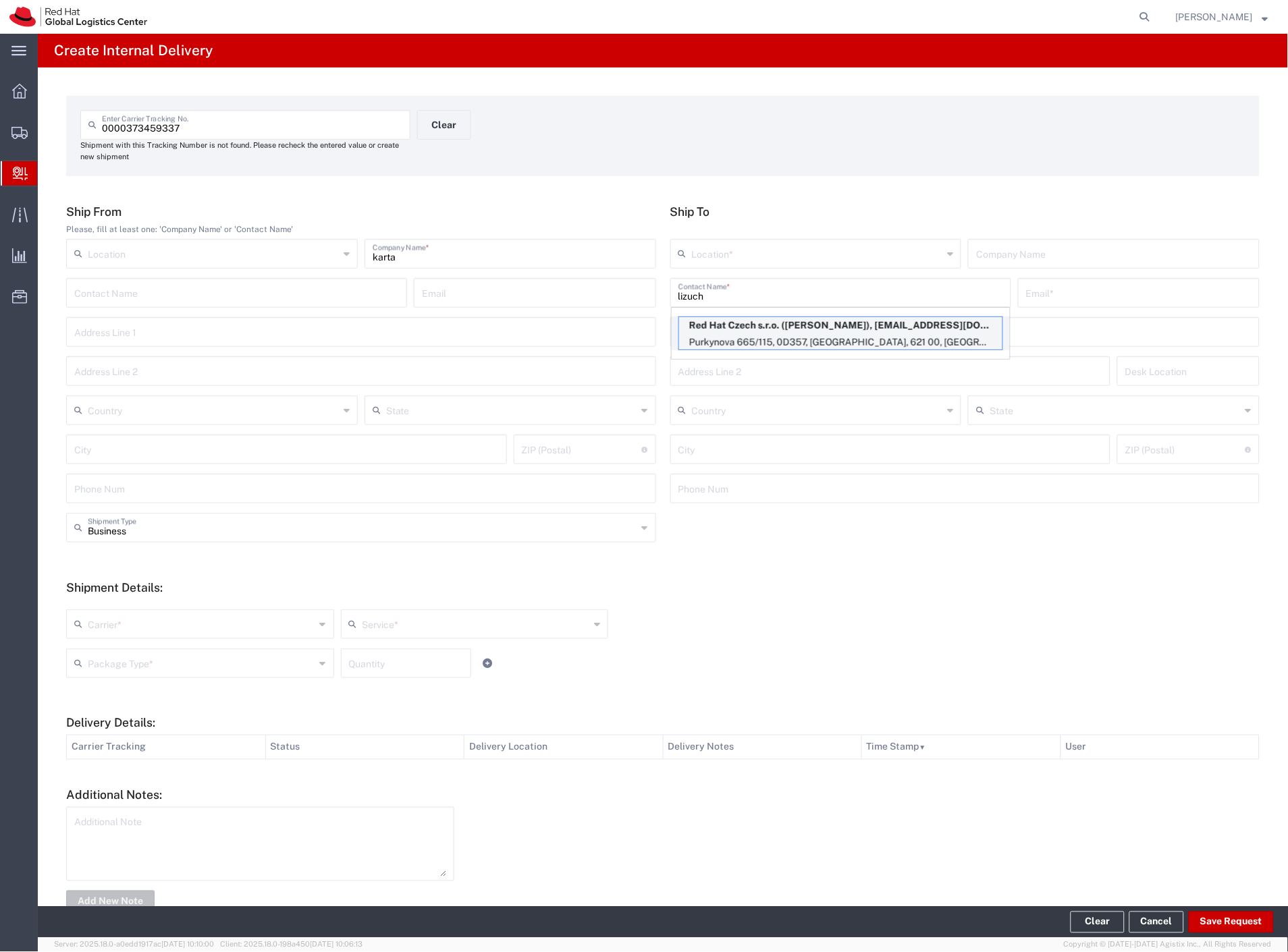
click at [797, 321] on p "Red Hat Czech s.r.o. (Filip Lizuch), flizuch@redhat.com" at bounding box center [840, 326] width 323 height 17
type input "RH - [GEOGRAPHIC_DATA] [GEOGRAPHIC_DATA] - C"
type input "Red Hat Czech s.r.o."
type input "[PERSON_NAME]"
type input "flizuch@redhat.com"
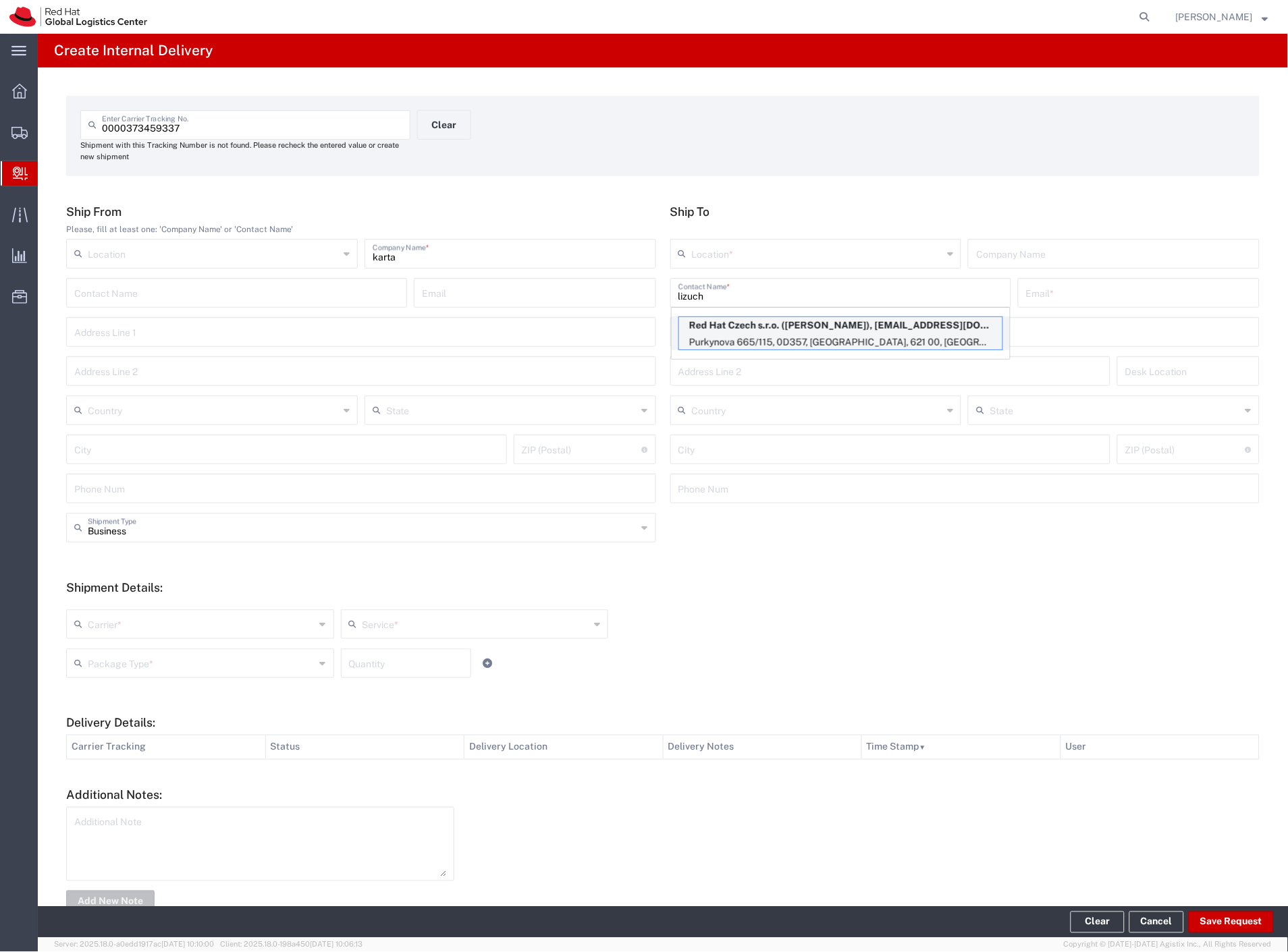
type input "Purkynova 665/115"
type input "0D357"
type input "Czechia"
type input "[GEOGRAPHIC_DATA]"
type input "621 00"
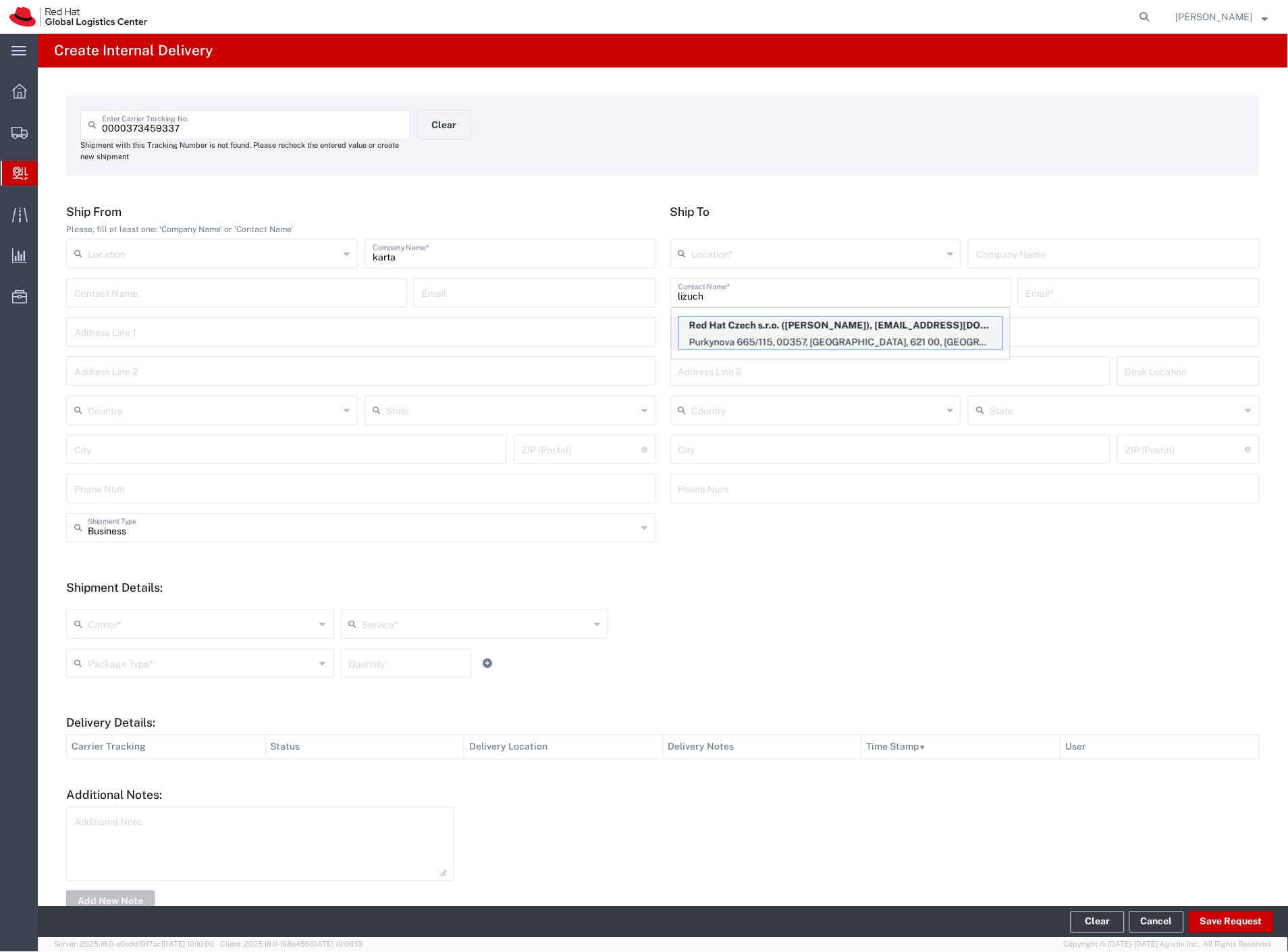
type input "420702253567"
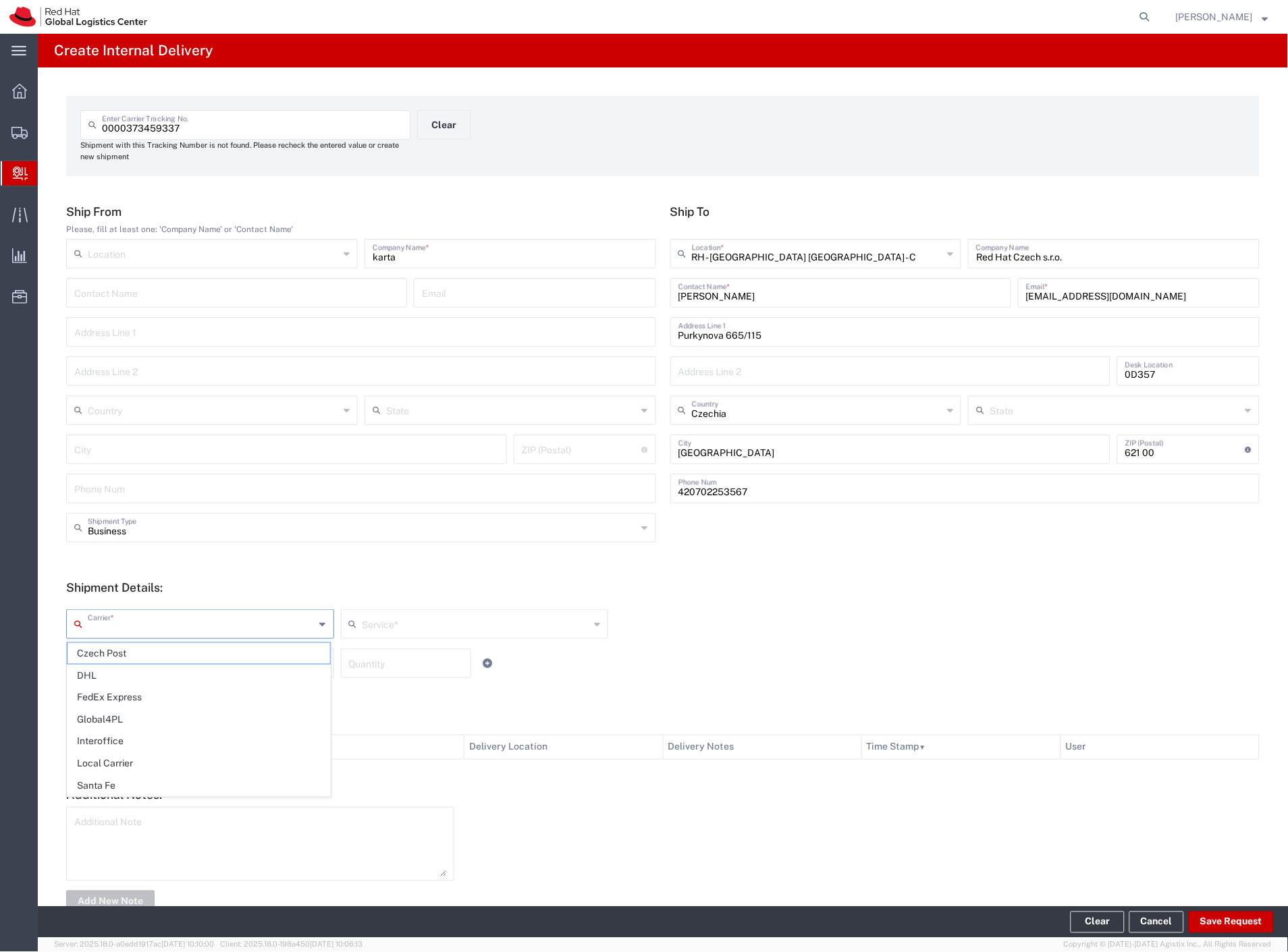
drag, startPoint x: 149, startPoint y: 626, endPoint x: 140, endPoint y: 644, distance: 20.1
click at [146, 630] on input "text" at bounding box center [201, 623] width 227 height 24
click at [136, 650] on span "Czech Post" at bounding box center [199, 653] width 263 height 21
type input "Czech Post"
type input "Ground"
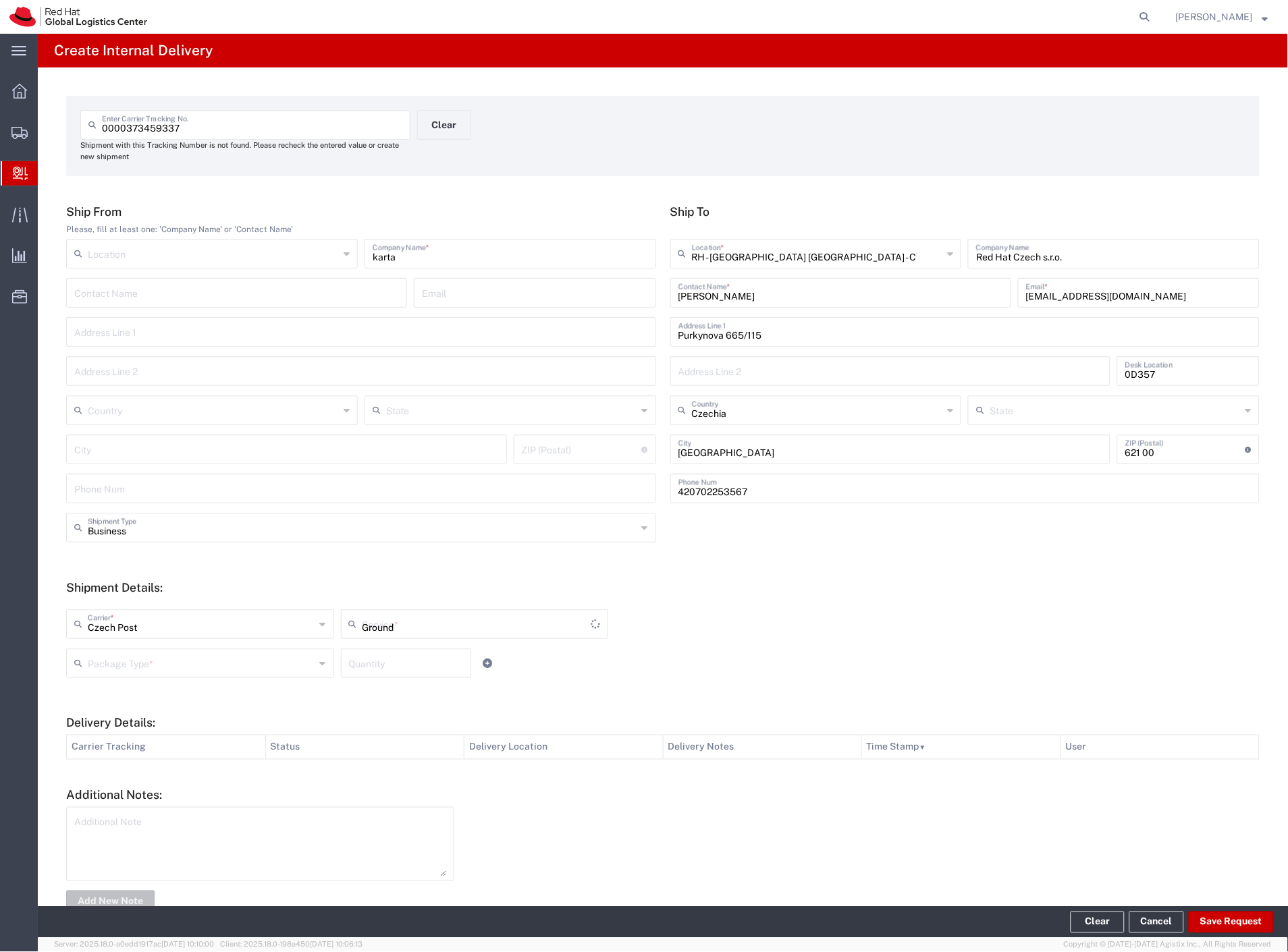
click at [130, 668] on input "text" at bounding box center [201, 662] width 227 height 24
click at [153, 713] on span "Envelope" at bounding box center [199, 714] width 263 height 21
type input "Envelope"
click at [1209, 918] on button "Save Request" at bounding box center [1231, 922] width 85 height 21
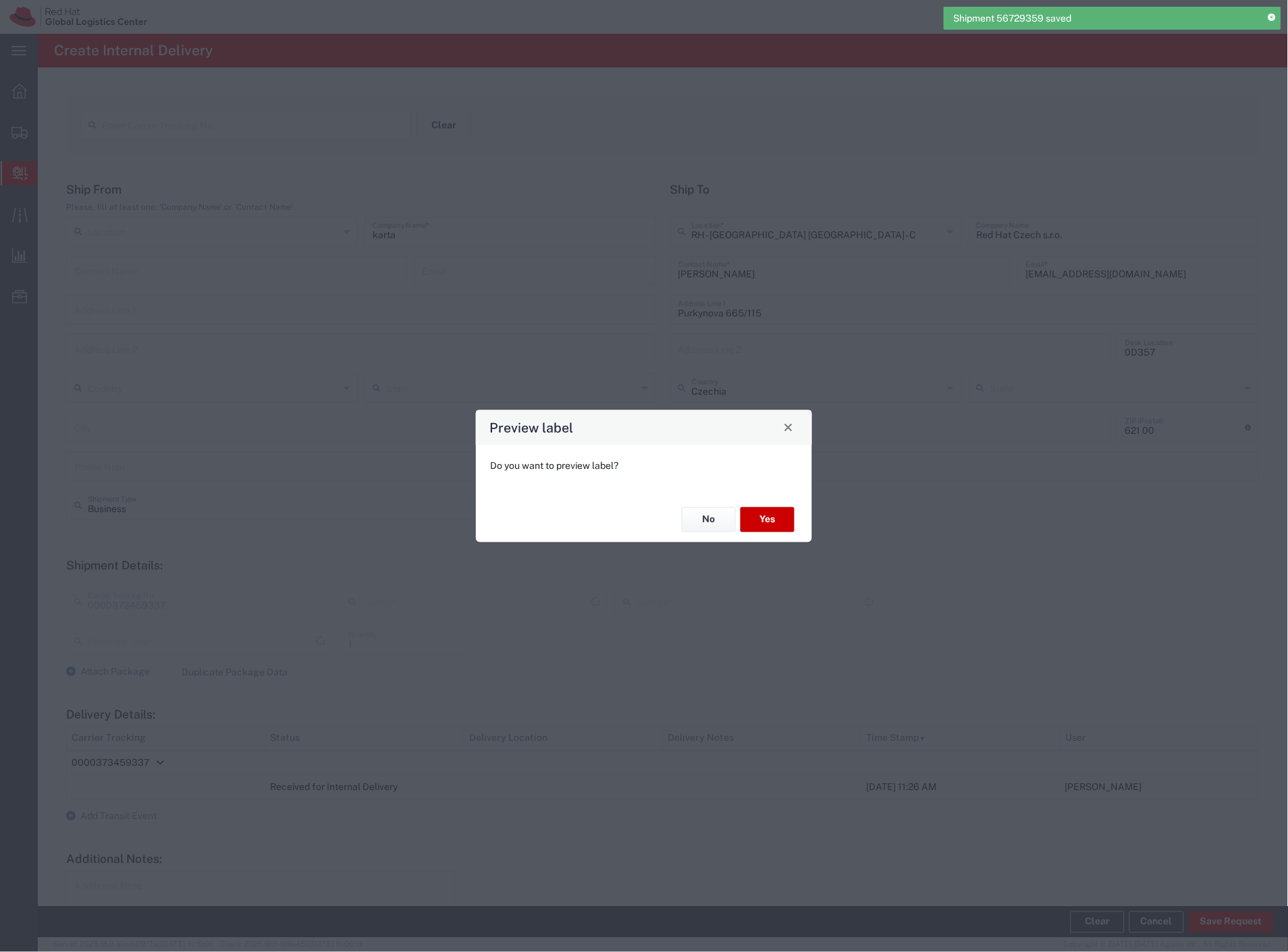
type input "Ground"
type input "Envelope"
type input "Czech Post"
click at [778, 522] on button "Yes" at bounding box center [767, 520] width 54 height 25
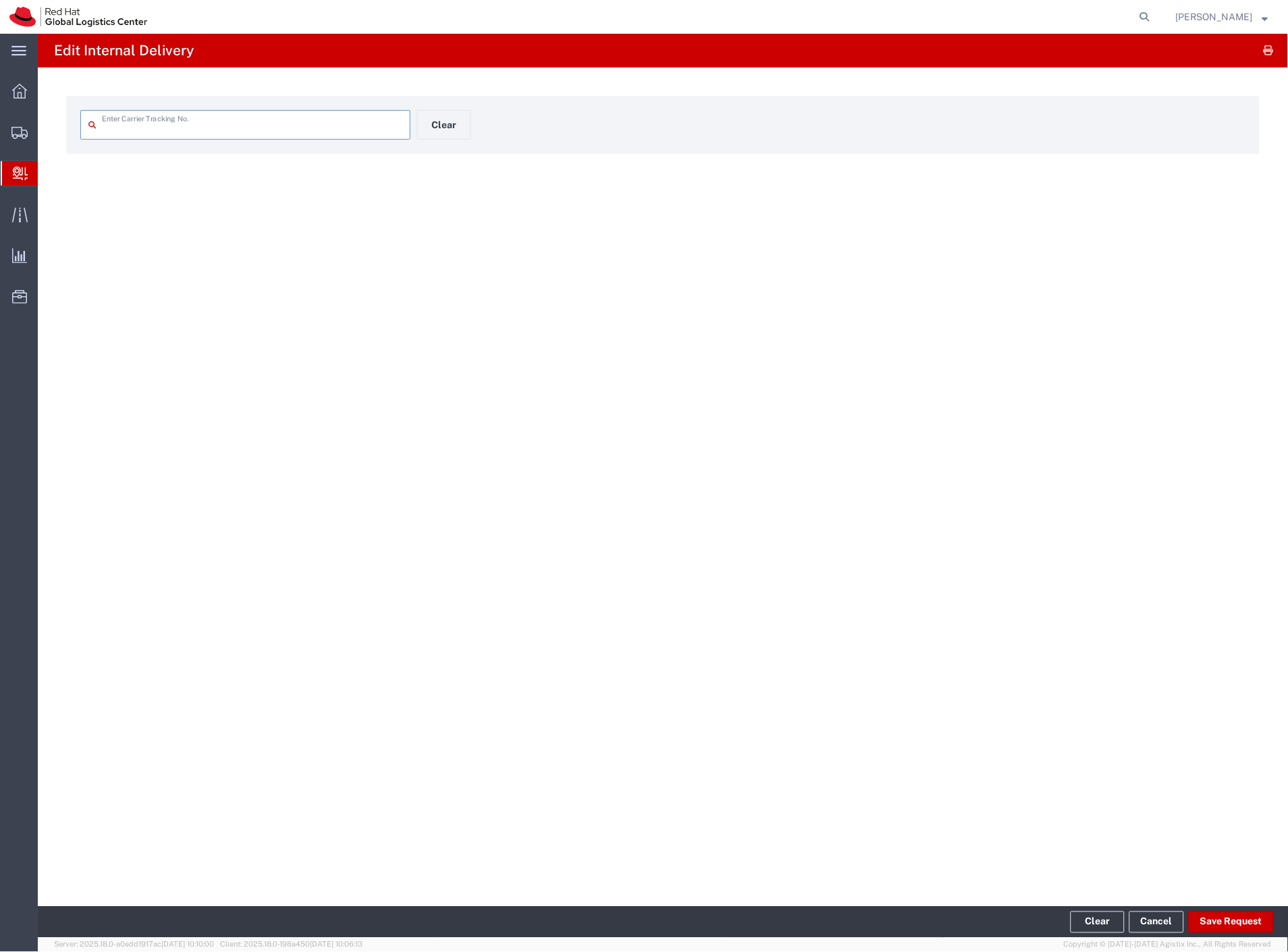
type input "0000373459337"
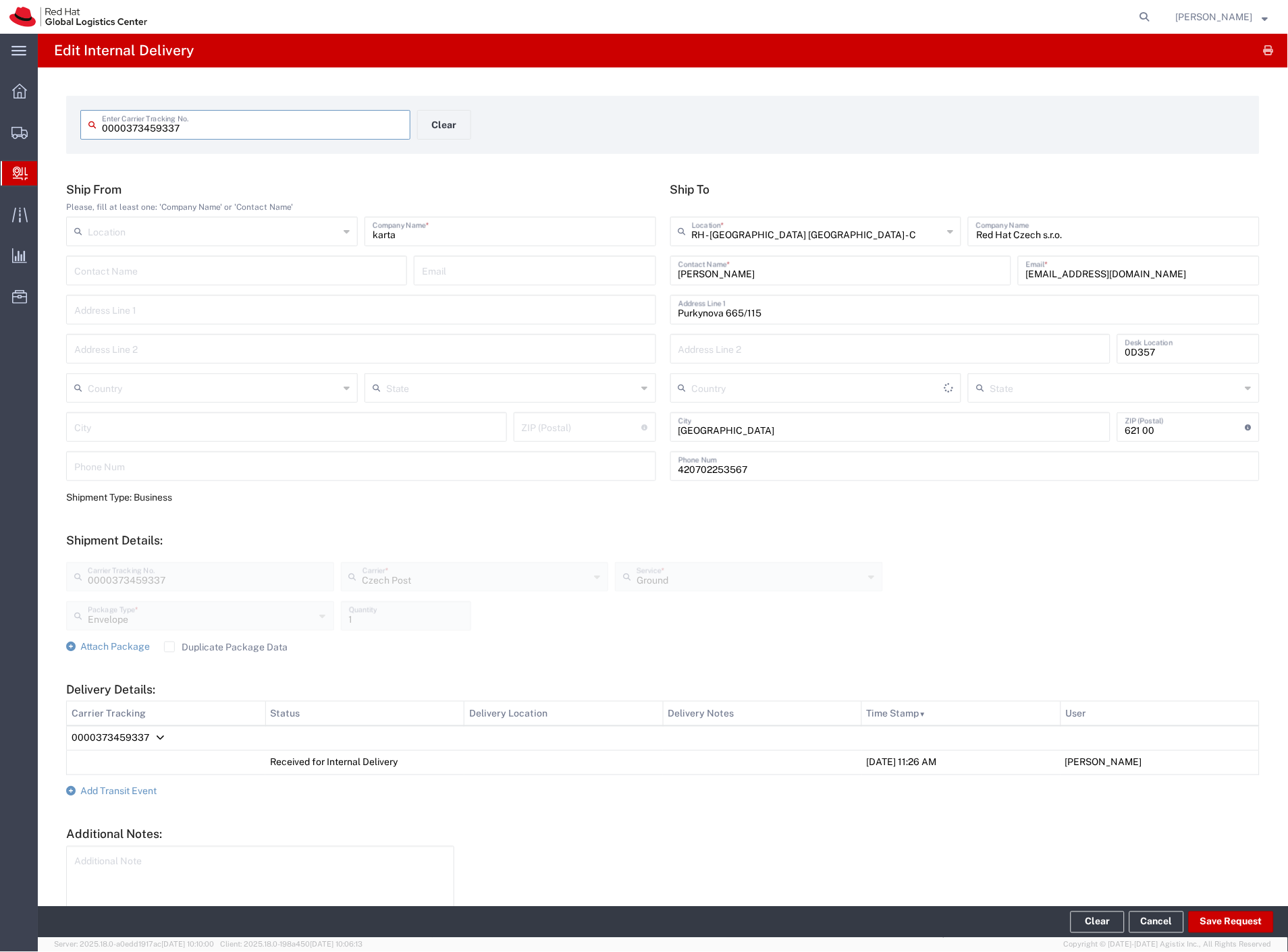
type input "Czechia"
click at [112, 793] on span "Add Transit Event" at bounding box center [118, 791] width 76 height 11
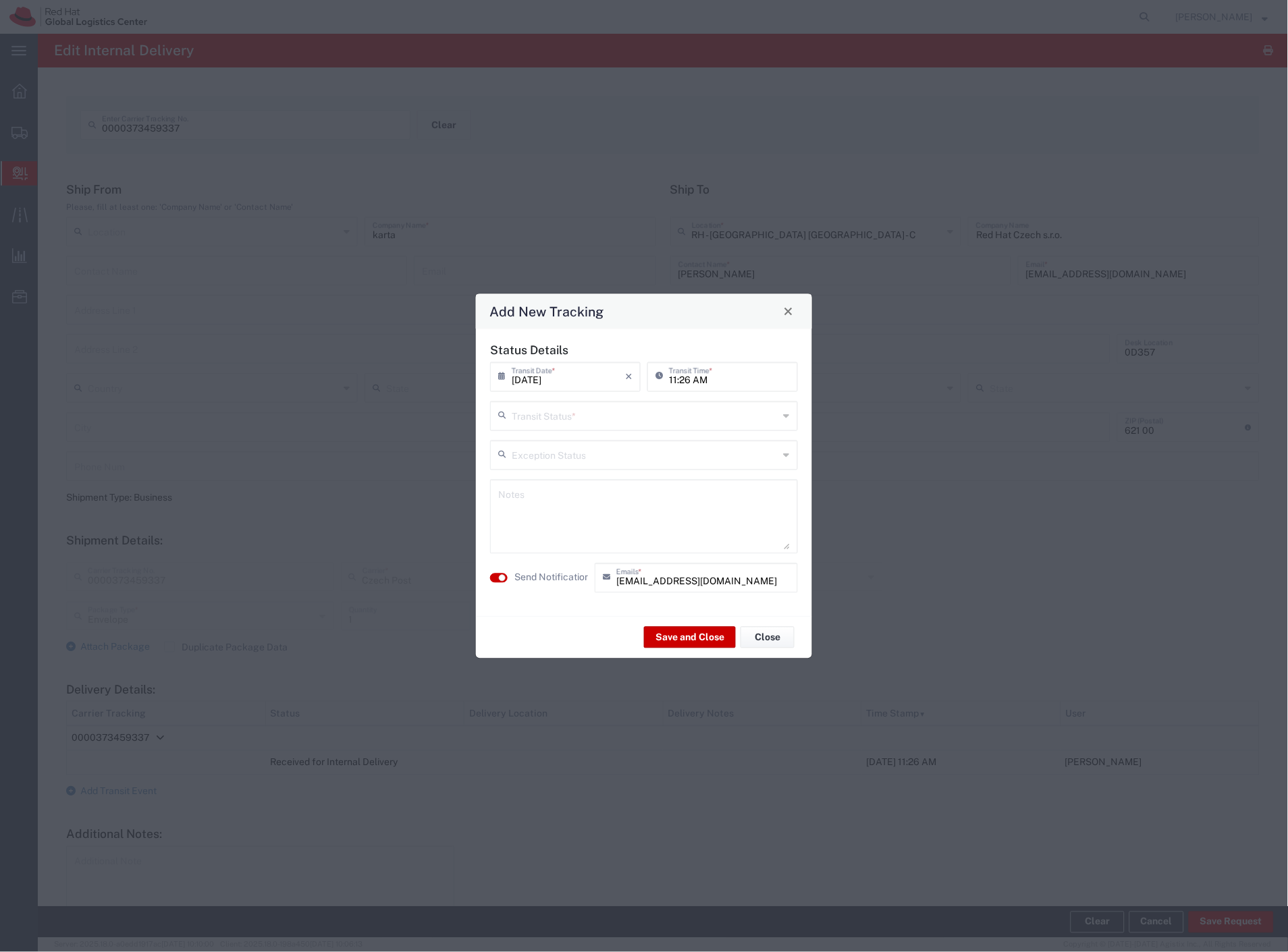
click at [596, 410] on input "text" at bounding box center [645, 414] width 267 height 24
click at [575, 443] on span "Delivery Confirmation" at bounding box center [644, 445] width 305 height 21
type input "Delivery Confirmation"
drag, startPoint x: 550, startPoint y: 574, endPoint x: 579, endPoint y: 588, distance: 32.2
click at [550, 575] on label "Send Notification" at bounding box center [551, 578] width 75 height 14
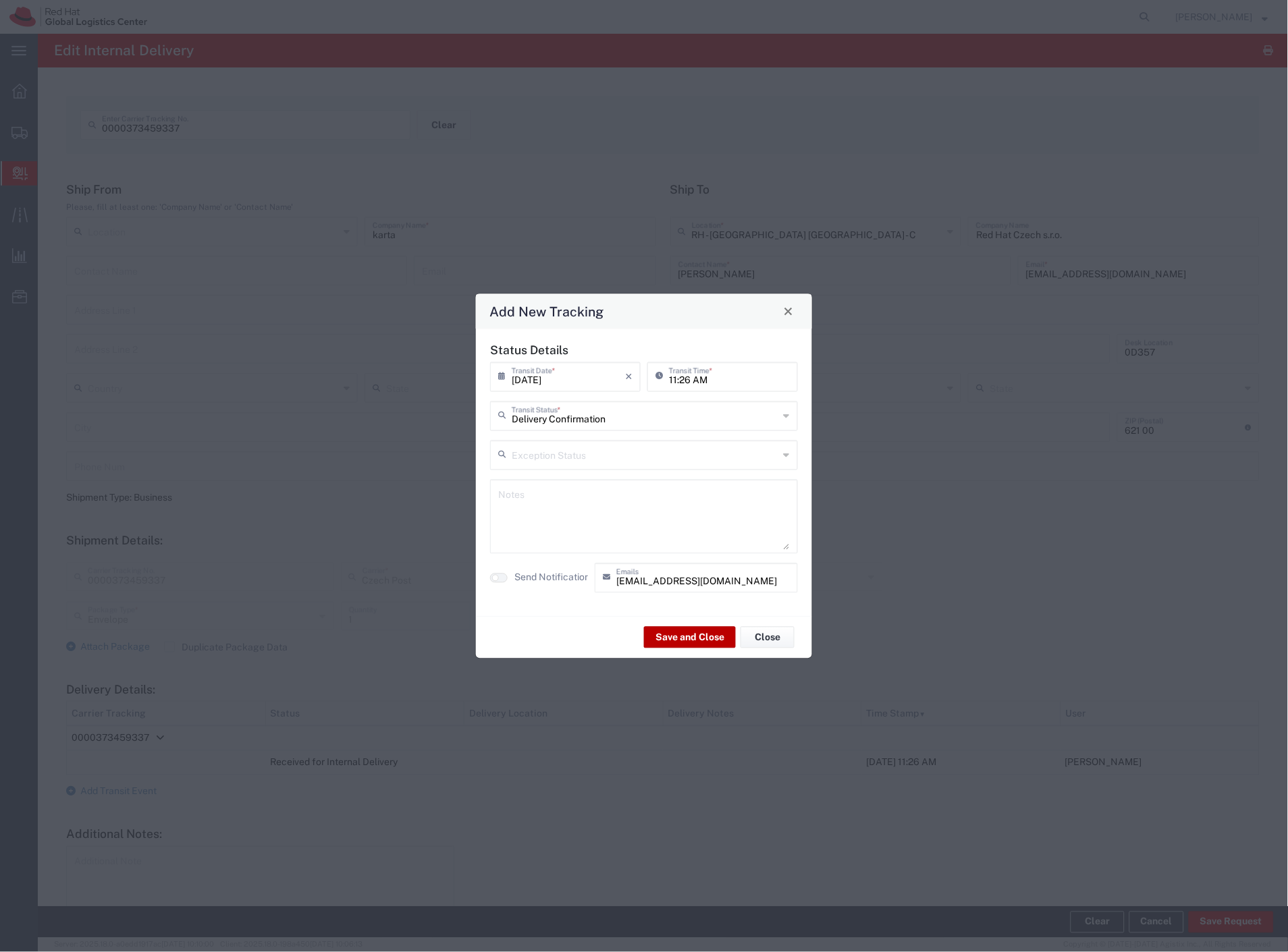
click at [689, 637] on button "Save and Close" at bounding box center [689, 638] width 92 height 21
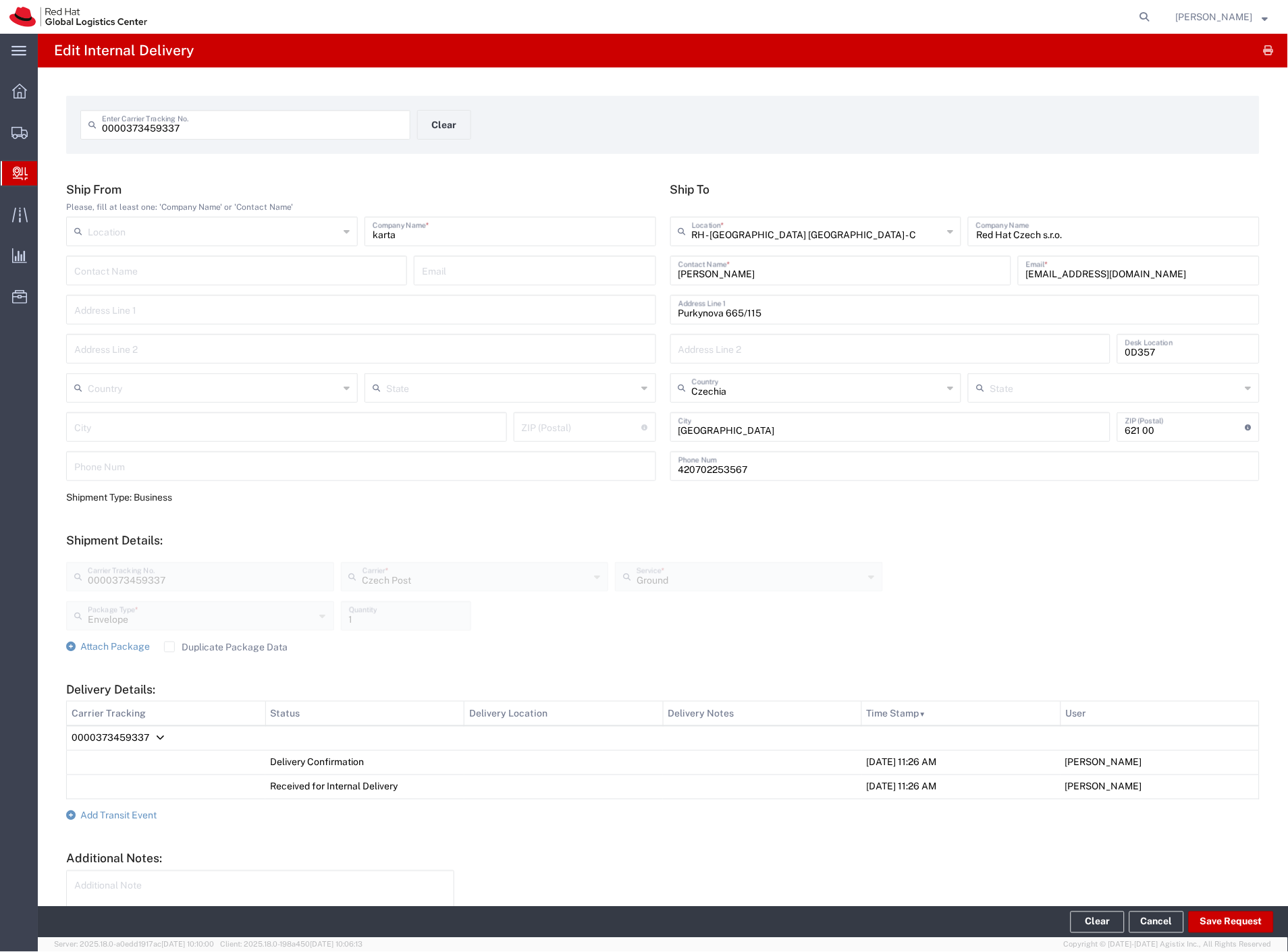
click at [468, 110] on div "0000373459337 Enter Carrier Tracking No. Clear" at bounding box center [417, 129] width 688 height 39
click at [456, 123] on button "Clear" at bounding box center [444, 125] width 54 height 30
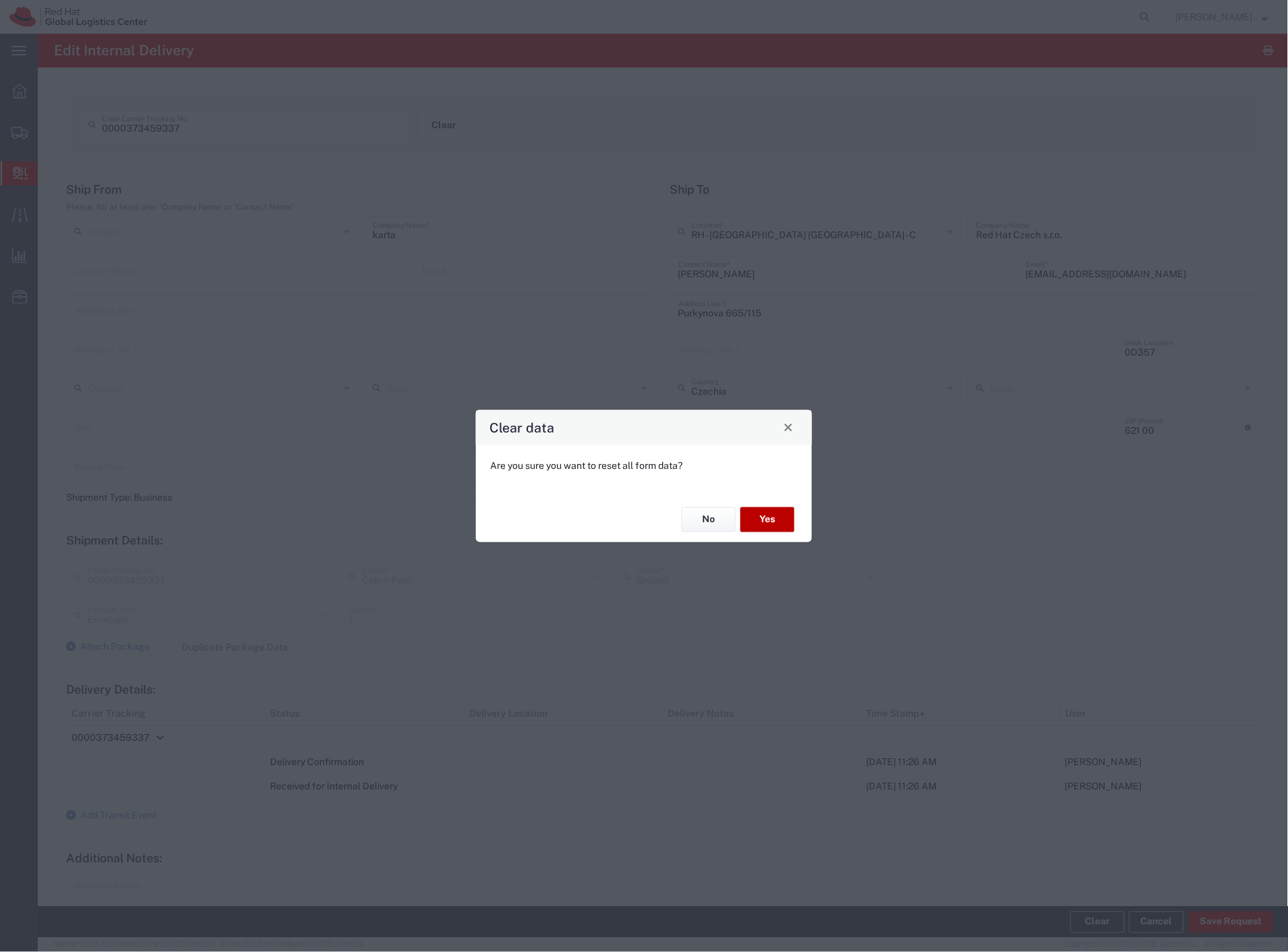
click at [760, 513] on button "Yes" at bounding box center [767, 520] width 54 height 25
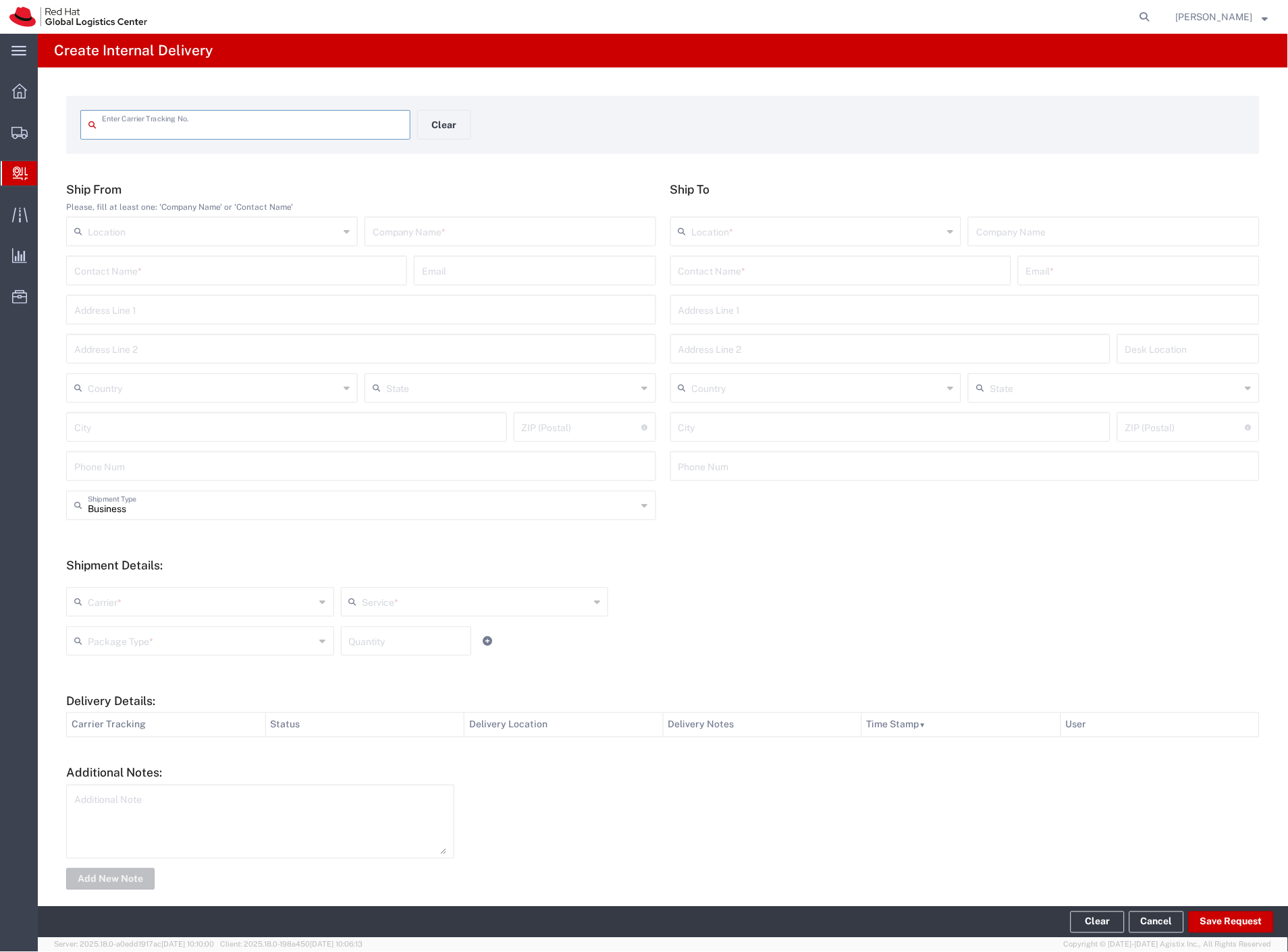
click at [397, 226] on input "text" at bounding box center [510, 231] width 275 height 24
type input "KB"
click at [790, 278] on input "text" at bounding box center [841, 269] width 325 height 24
type input "babace"
click at [829, 316] on p "Purkynova 665/115, FLEX, BRNO, 621 00, CZ" at bounding box center [840, 320] width 323 height 17
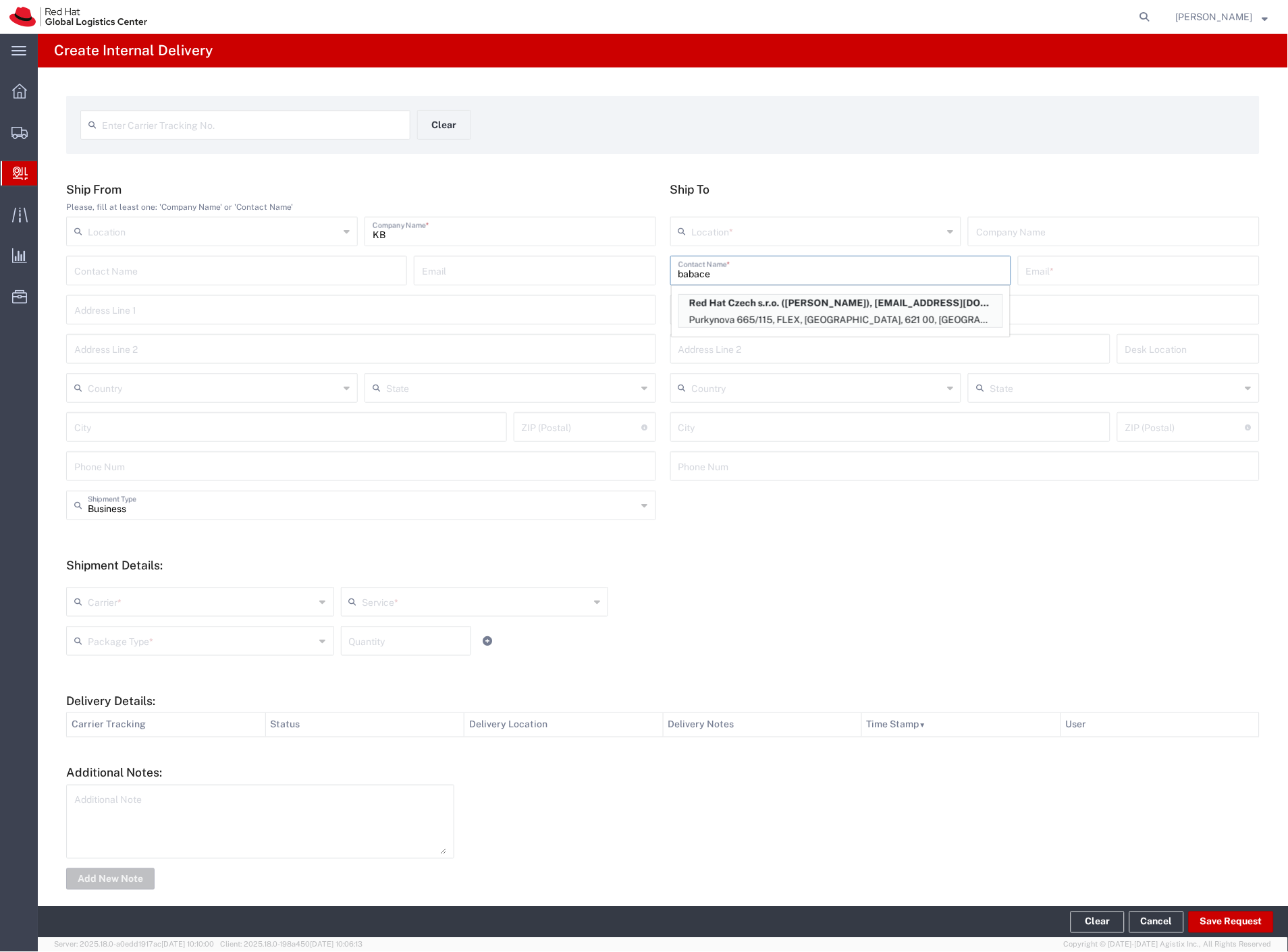
type input "RH - [GEOGRAPHIC_DATA] [GEOGRAPHIC_DATA] - C"
type input "Red Hat Czech s.r.o."
type input "Michal Karm Babacek"
type input "mbabacek@redhat.com"
type input "Purkynova 665/115"
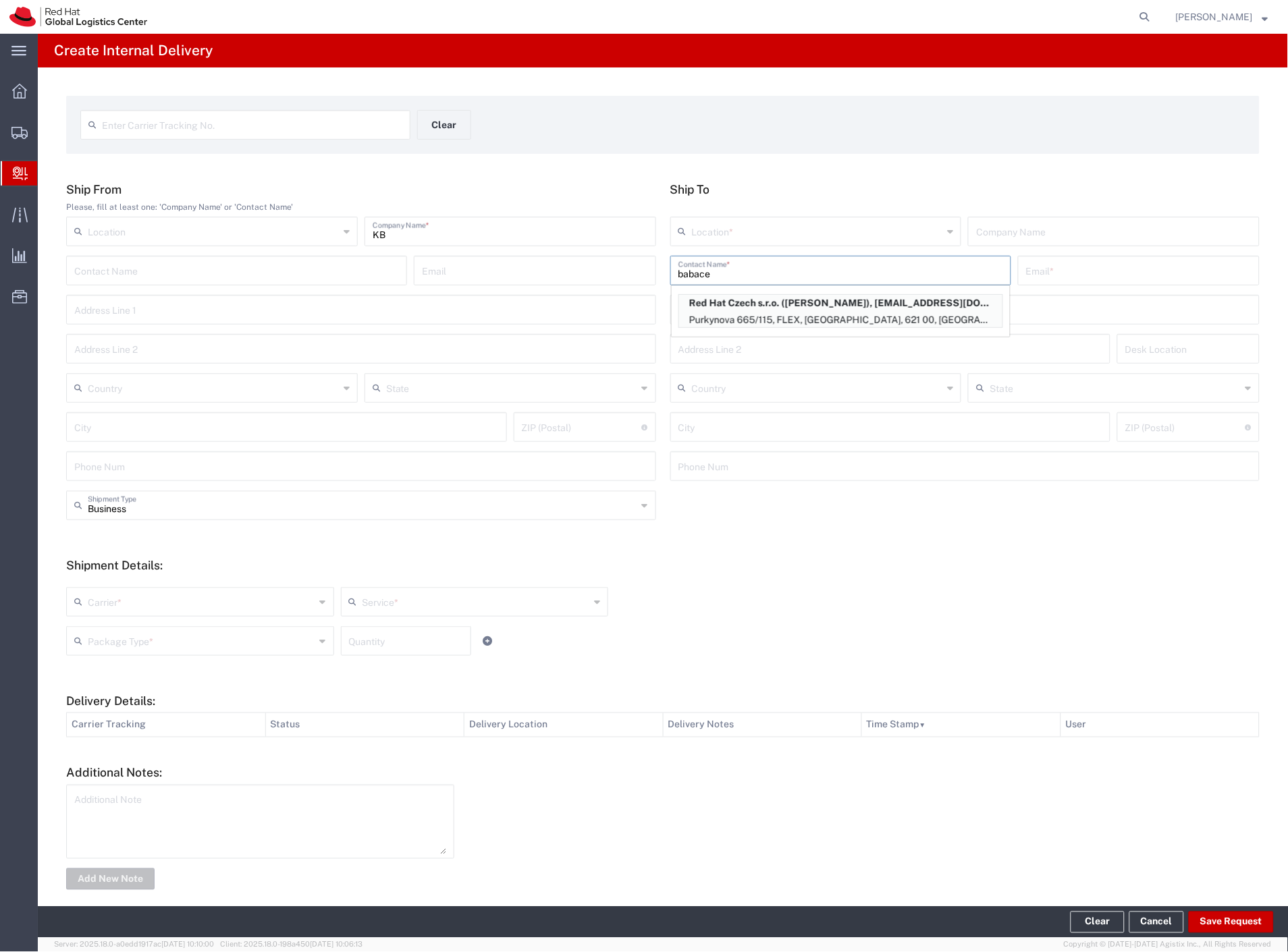
type input "FLEX"
type input "Czechia"
type input "[GEOGRAPHIC_DATA]"
type input "621 00"
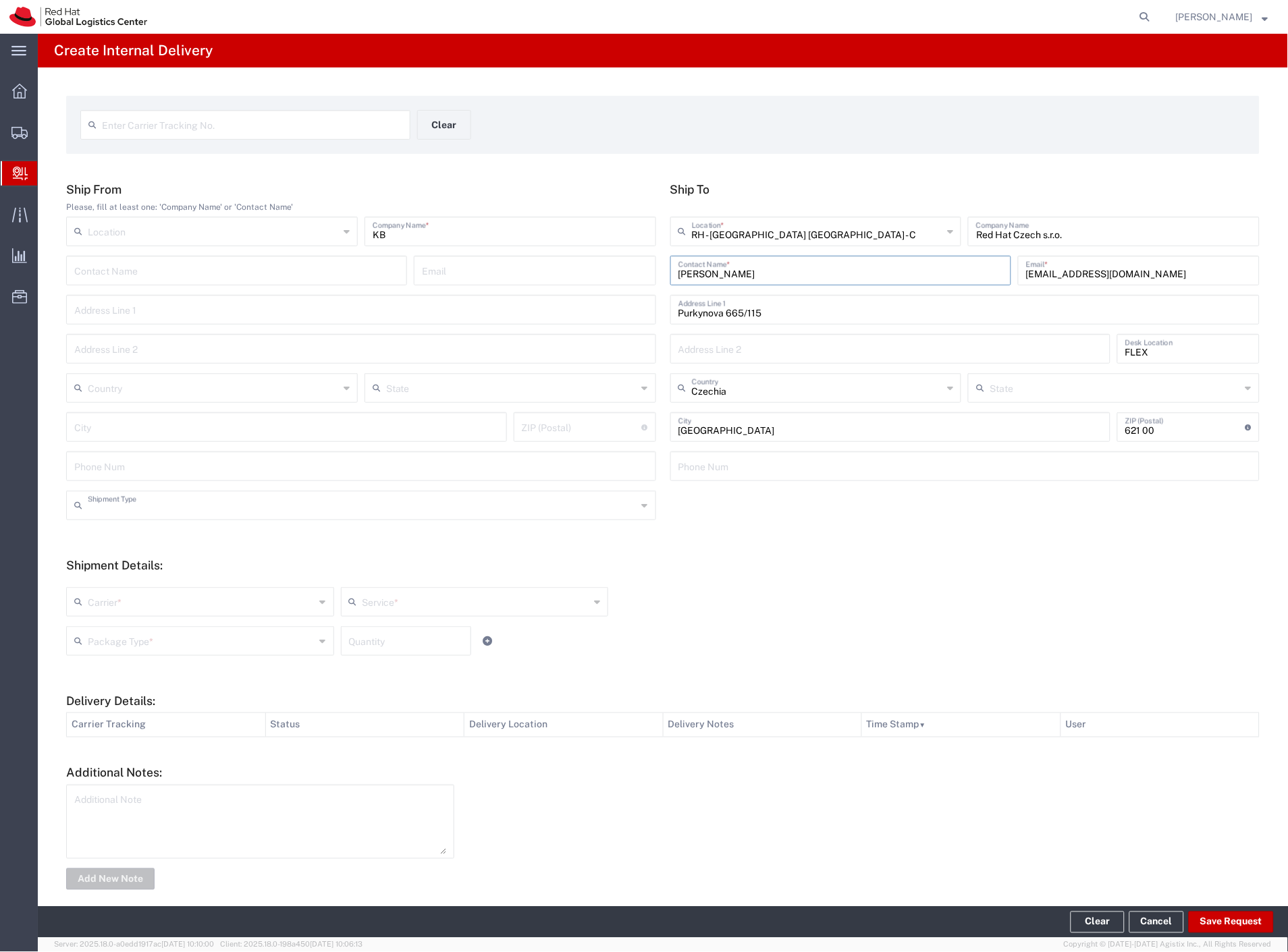
click at [118, 513] on input "text" at bounding box center [362, 504] width 550 height 24
click at [126, 607] on input "text" at bounding box center [201, 601] width 227 height 24
type input "Business"
drag, startPoint x: 127, startPoint y: 507, endPoint x: 131, endPoint y: 555, distance: 48.2
click at [129, 521] on div "Shipment Type Business Personal" at bounding box center [663, 510] width 1208 height 39
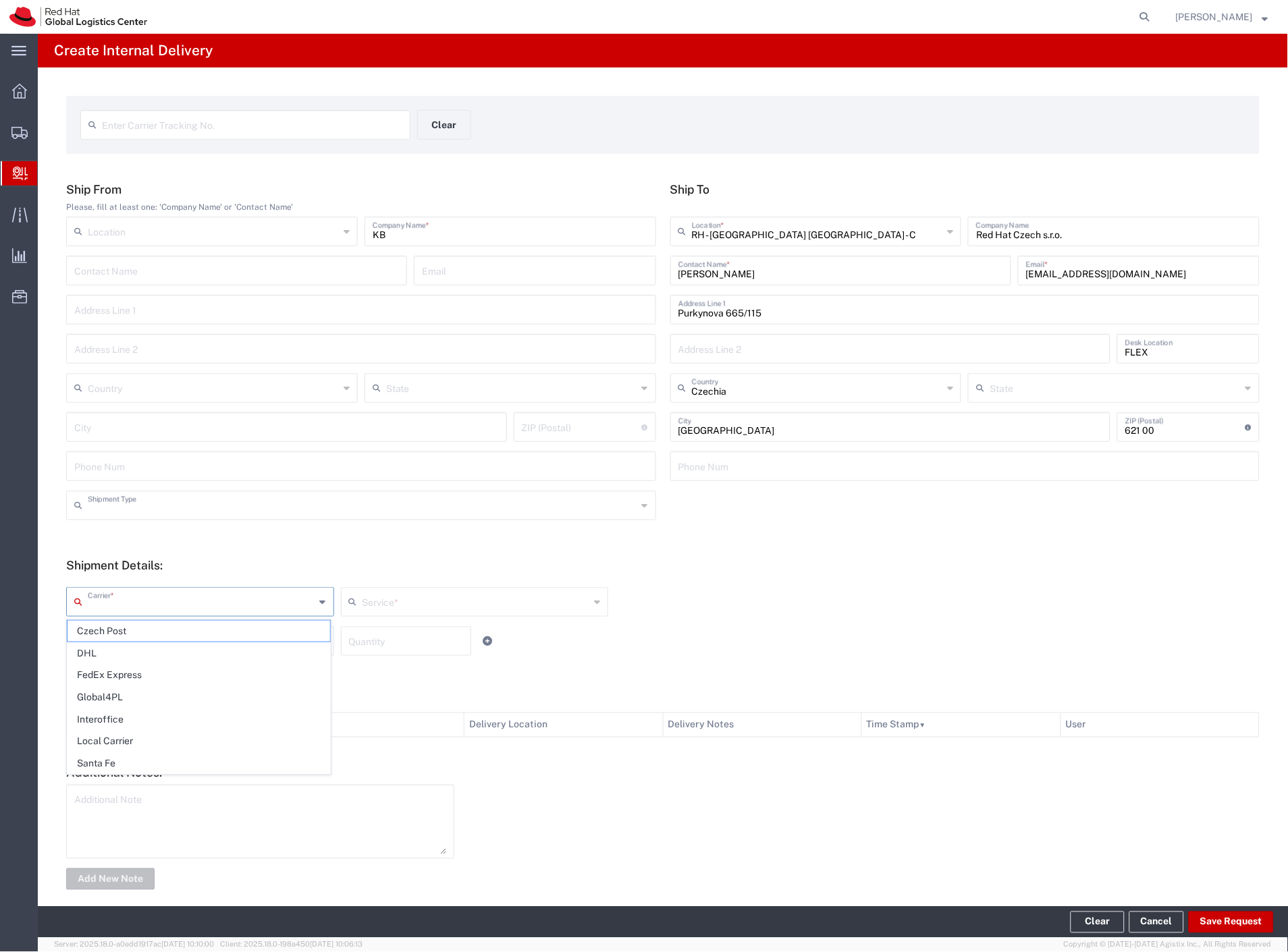
type input "Business"
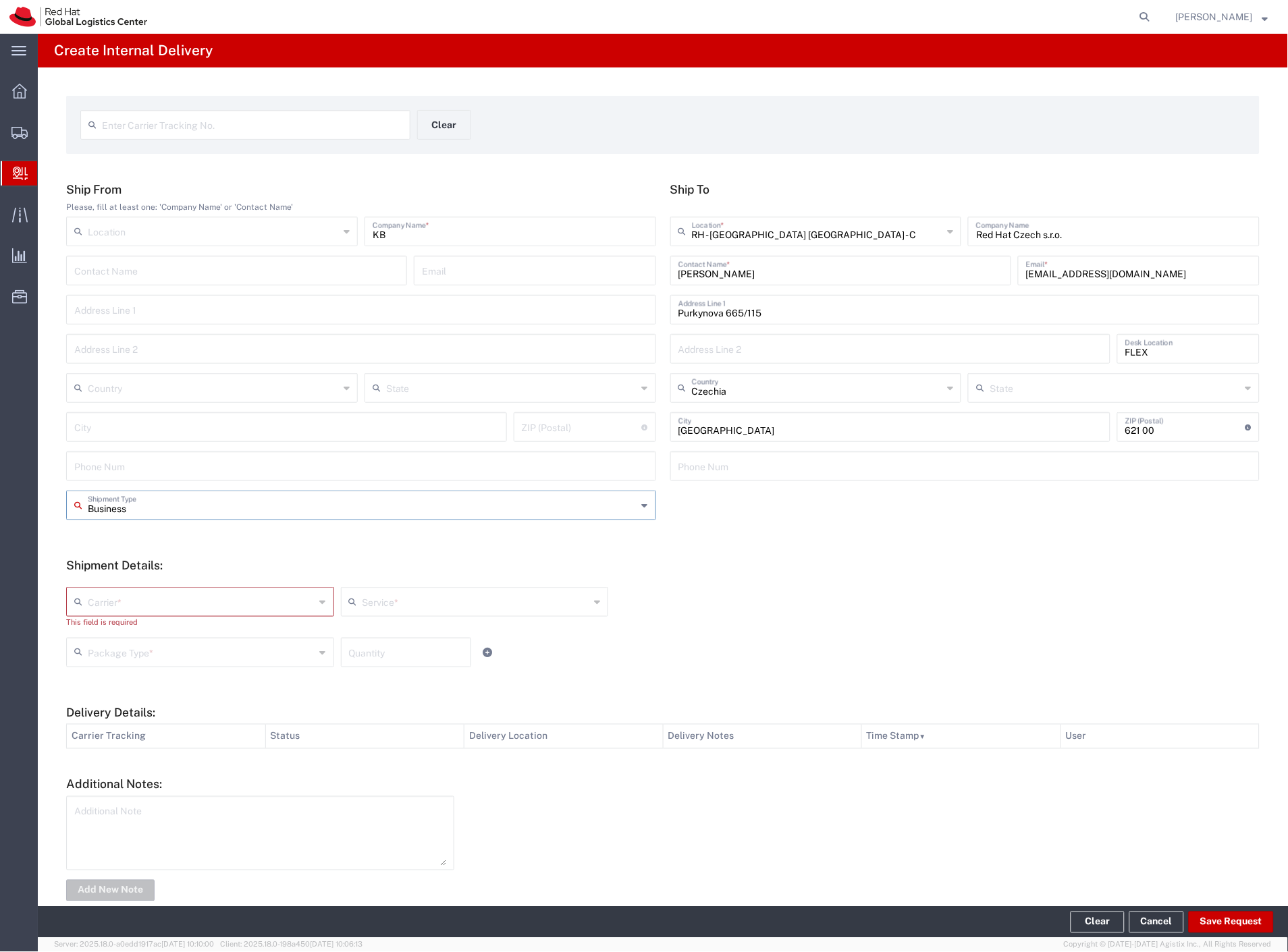
drag, startPoint x: 133, startPoint y: 511, endPoint x: 130, endPoint y: 556, distance: 45.1
click at [132, 512] on input "Business" at bounding box center [362, 504] width 550 height 24
click at [141, 547] on form "Ship From Please, fill at least one: 'Company Name' or 'Contact Name' Location …" at bounding box center [663, 542] width 1194 height 721
click at [160, 502] on input "text" at bounding box center [362, 504] width 550 height 24
drag, startPoint x: 146, startPoint y: 550, endPoint x: 145, endPoint y: 560, distance: 10.0
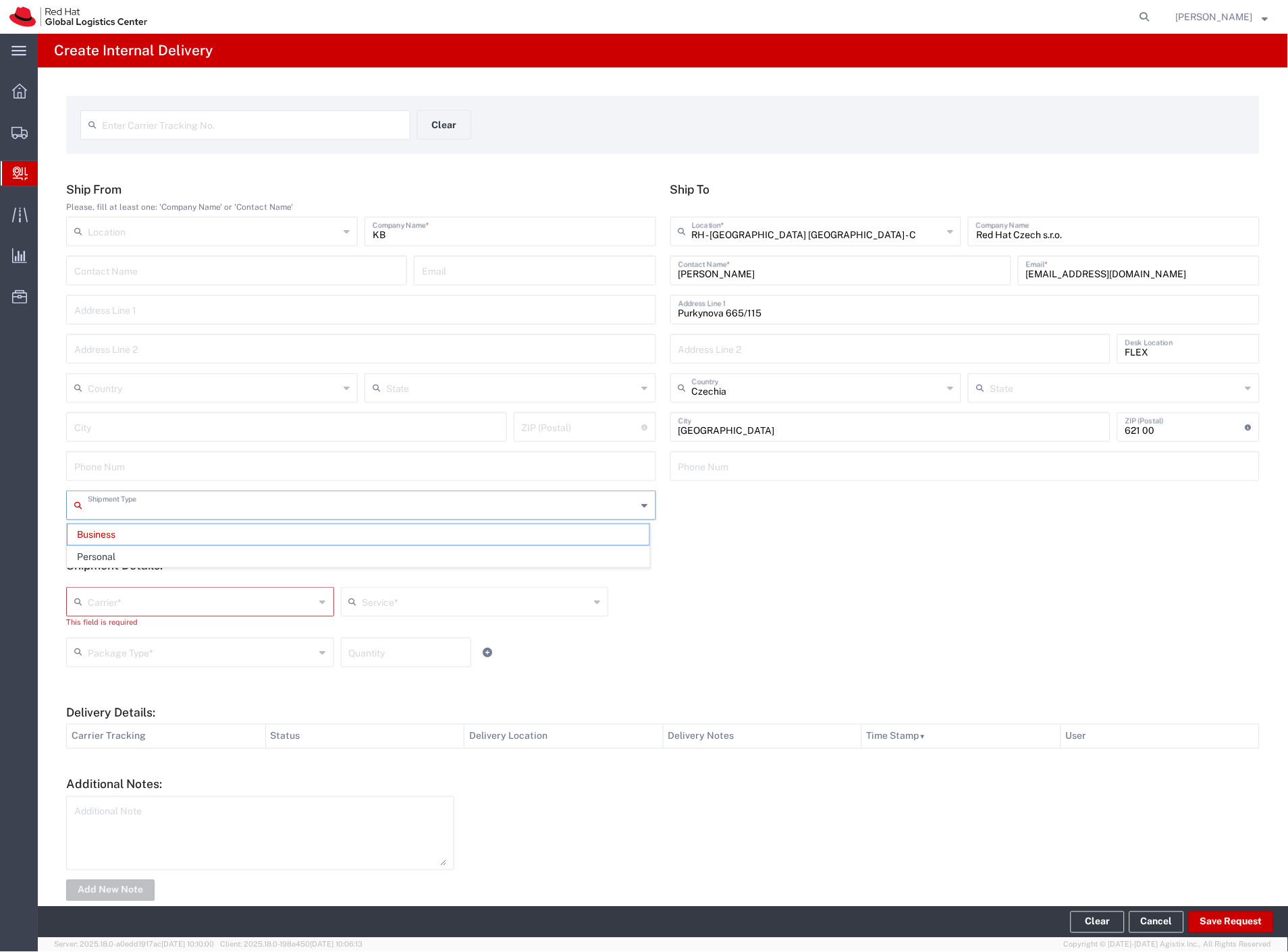
click at [145, 554] on span "Personal" at bounding box center [359, 556] width 582 height 21
type input "Personal"
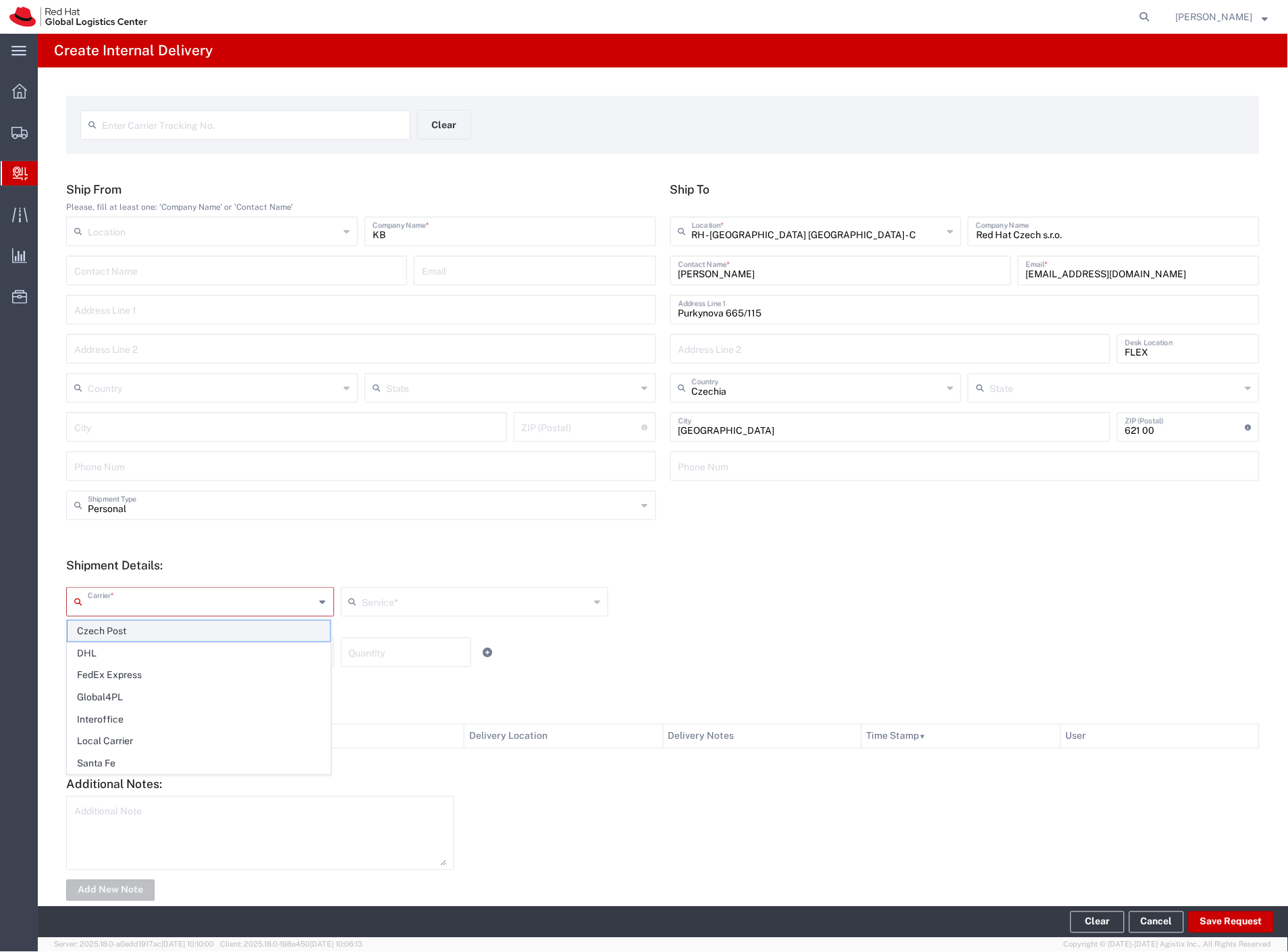
drag, startPoint x: 138, startPoint y: 609, endPoint x: 132, endPoint y: 635, distance: 26.7
click at [138, 612] on input "text" at bounding box center [201, 601] width 227 height 24
click at [128, 636] on span "Czech Post" at bounding box center [199, 631] width 263 height 21
type input "Czech Post"
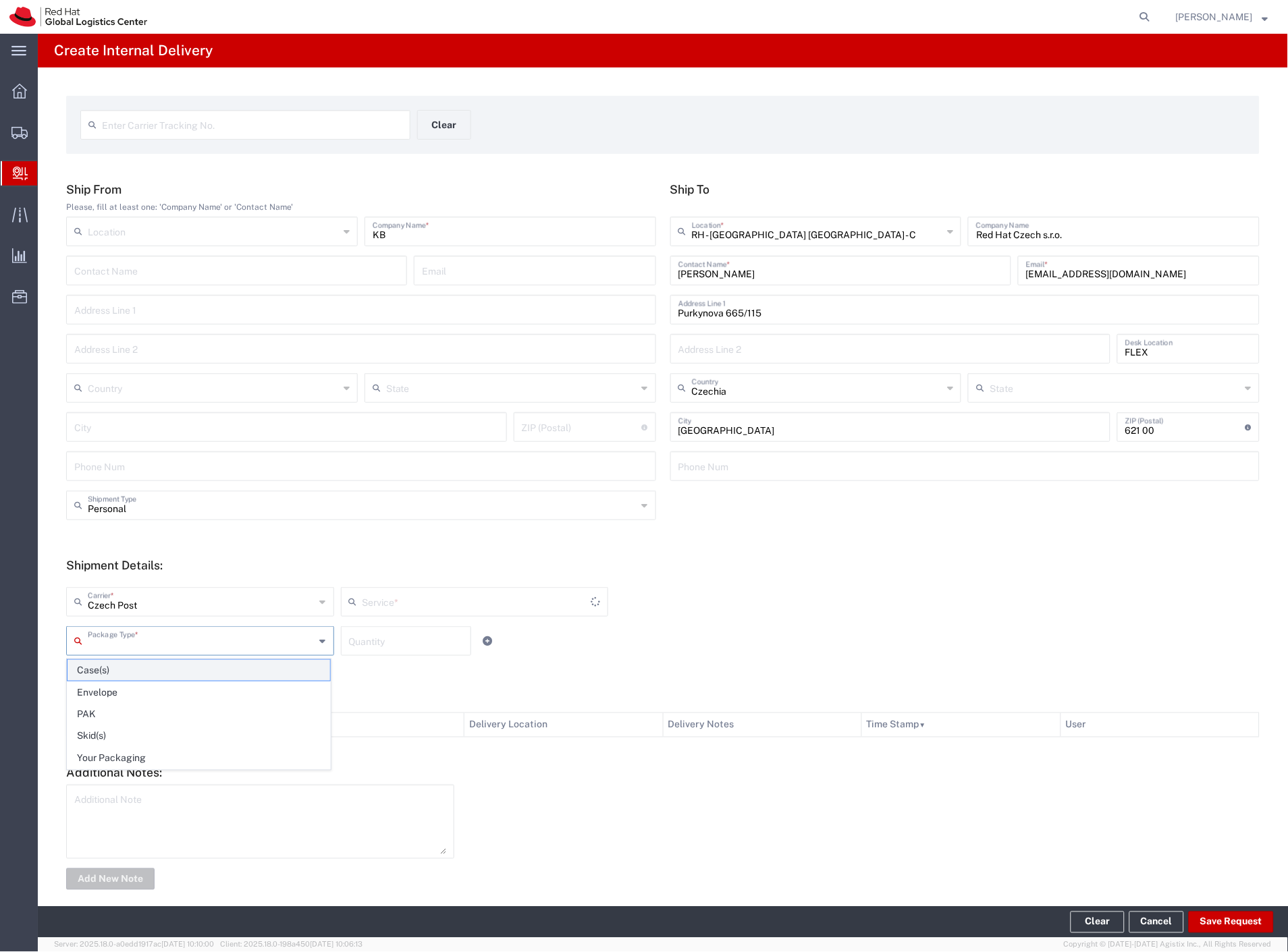
drag, startPoint x: 128, startPoint y: 636, endPoint x: 131, endPoint y: 664, distance: 28.2
click at [129, 637] on input "text" at bounding box center [201, 640] width 227 height 24
type input "Ground"
click at [135, 690] on span "Envelope" at bounding box center [199, 692] width 263 height 21
type input "Envelope"
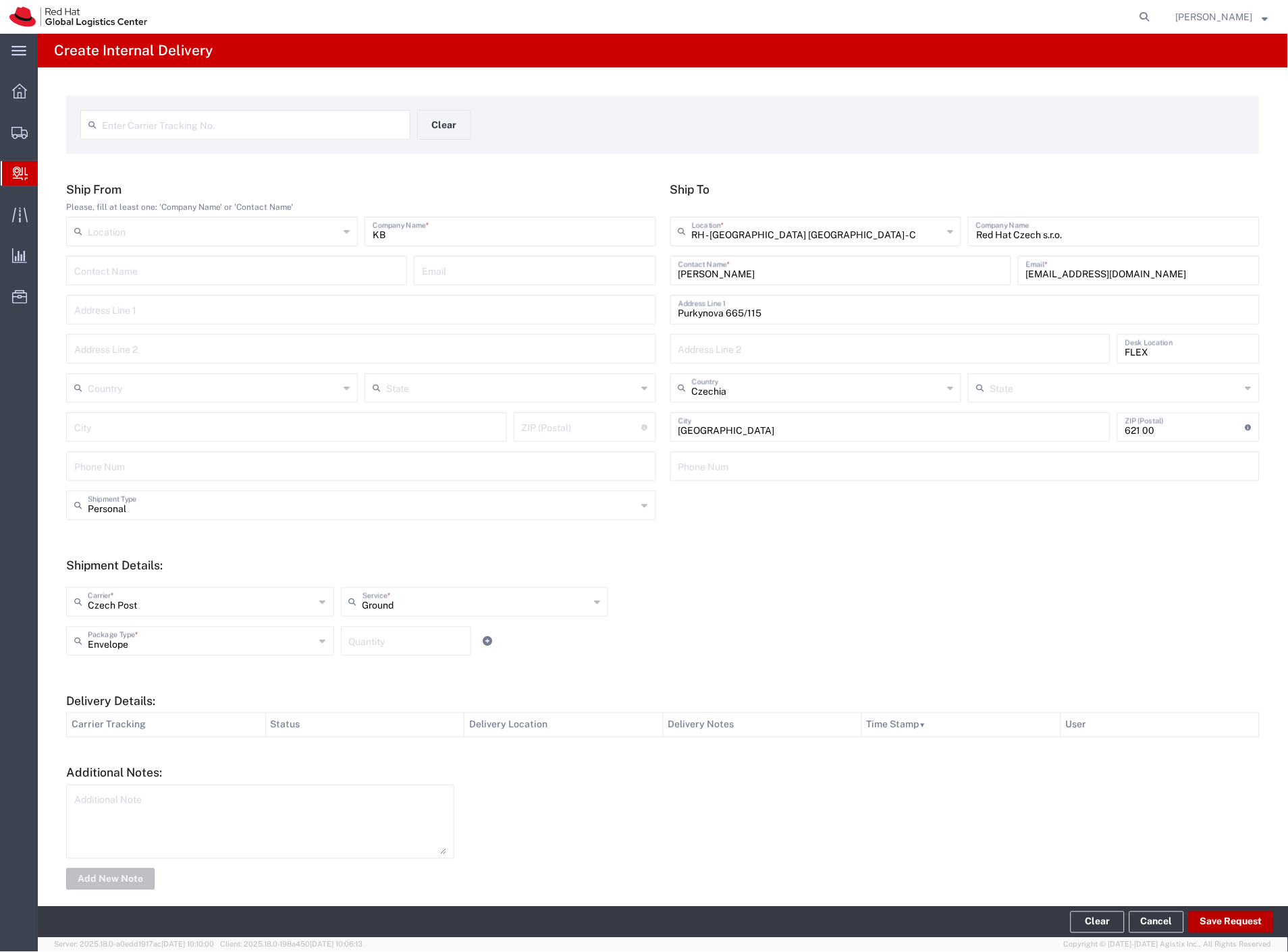
click at [1219, 931] on button "Save Request" at bounding box center [1231, 922] width 85 height 21
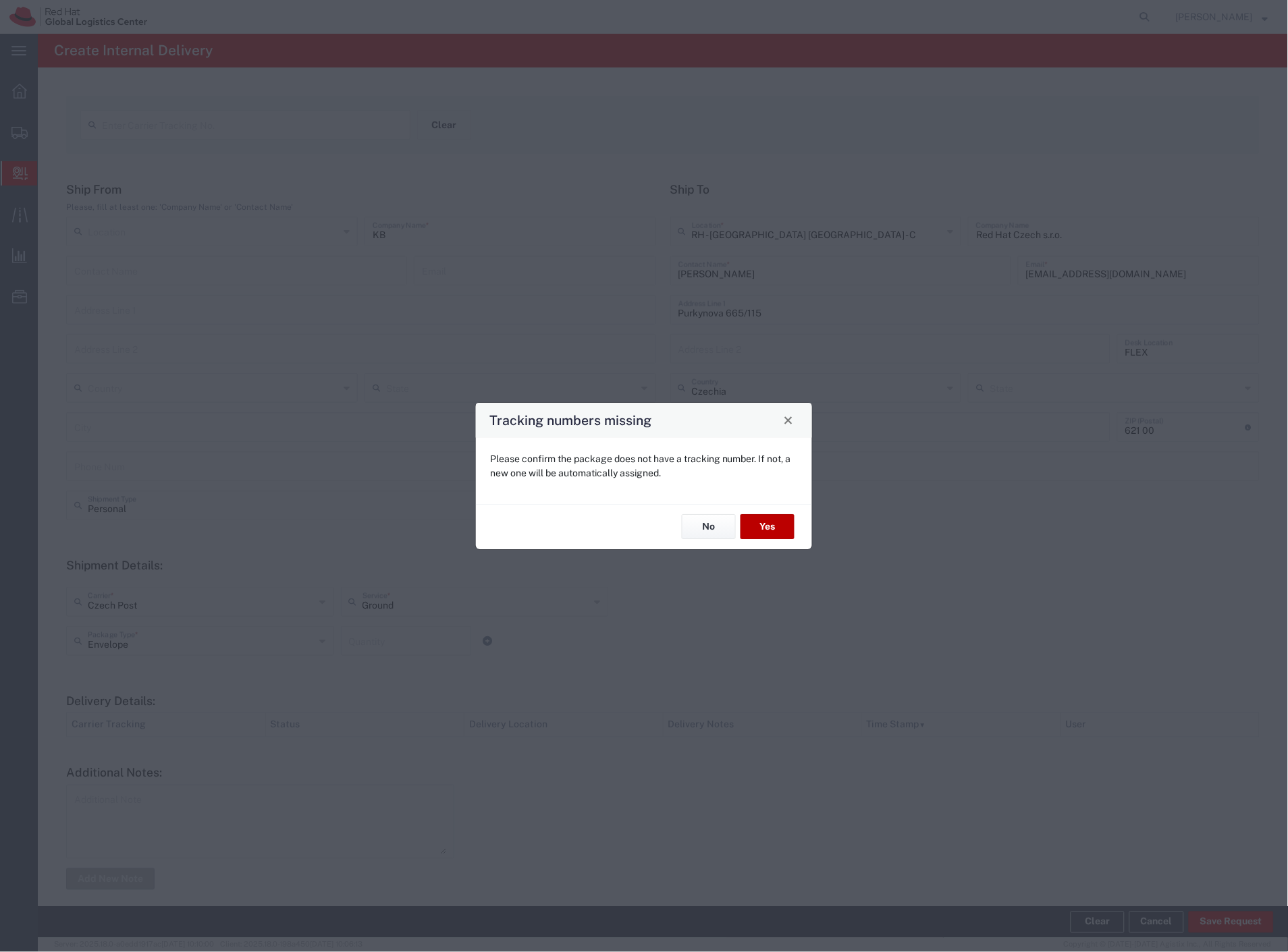
click at [778, 527] on button "Yes" at bounding box center [767, 527] width 54 height 25
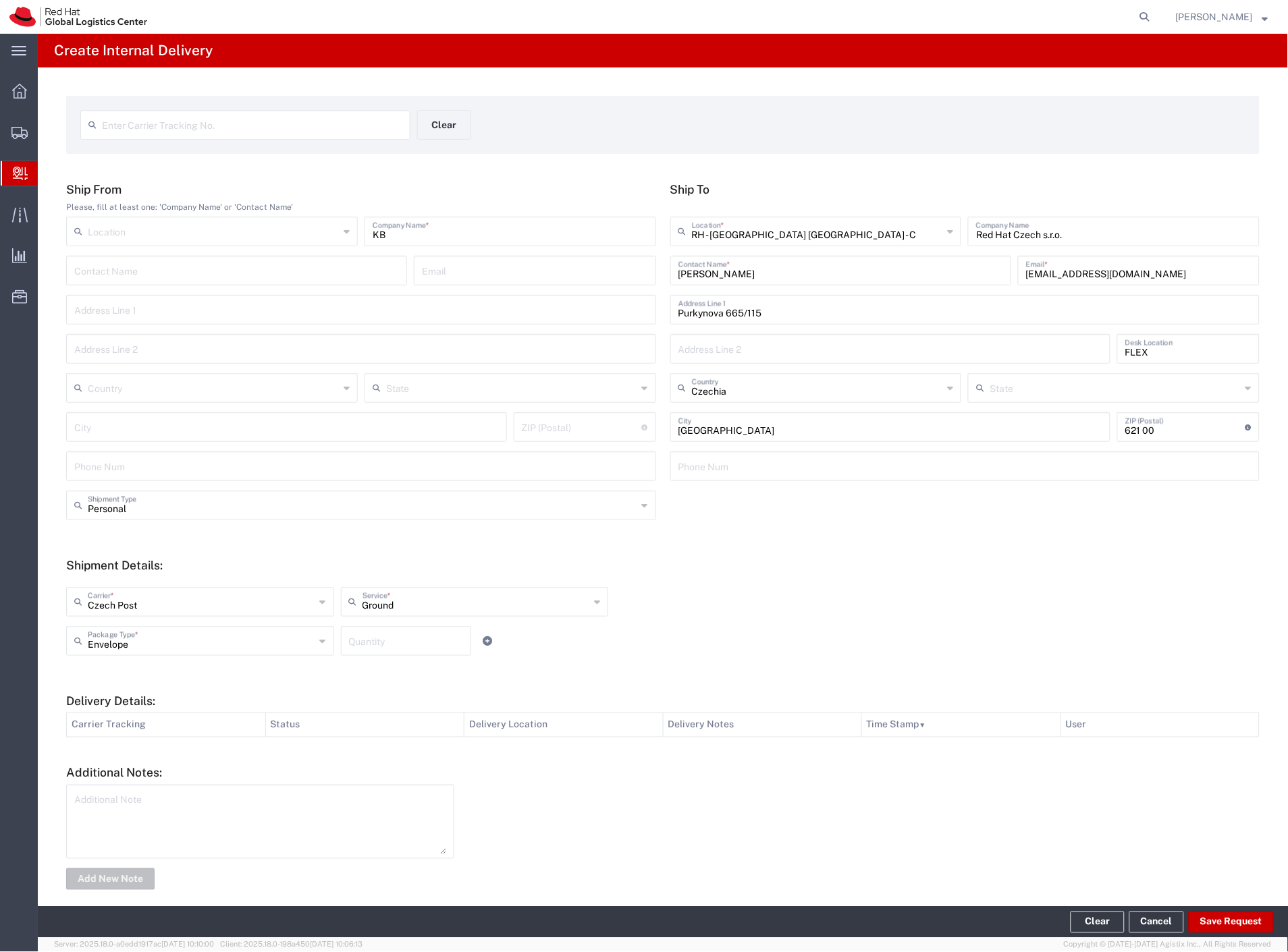
type input "Personal"
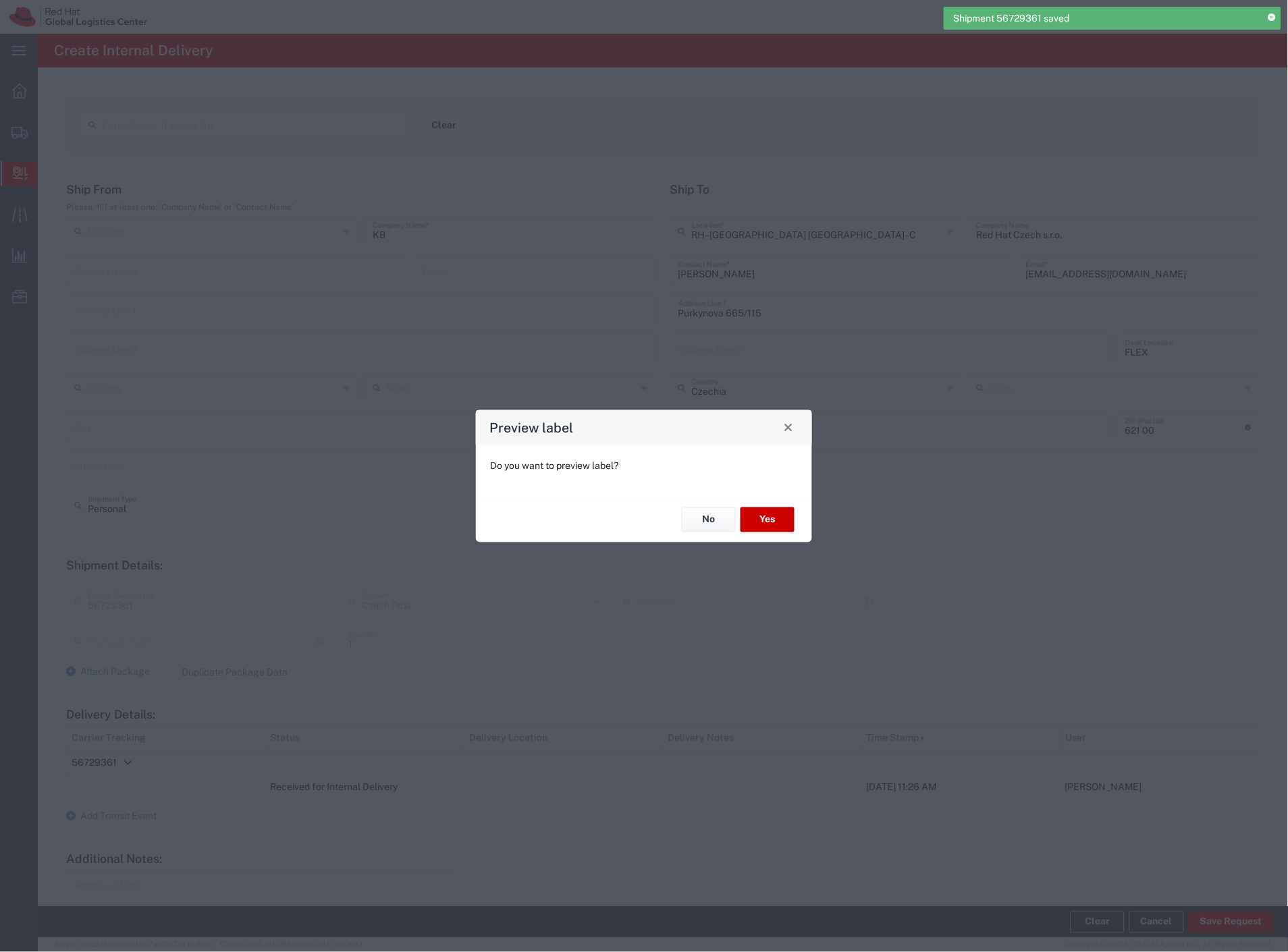
type input "Ground"
type input "Envelope"
click at [783, 510] on button "Yes" at bounding box center [767, 520] width 54 height 25
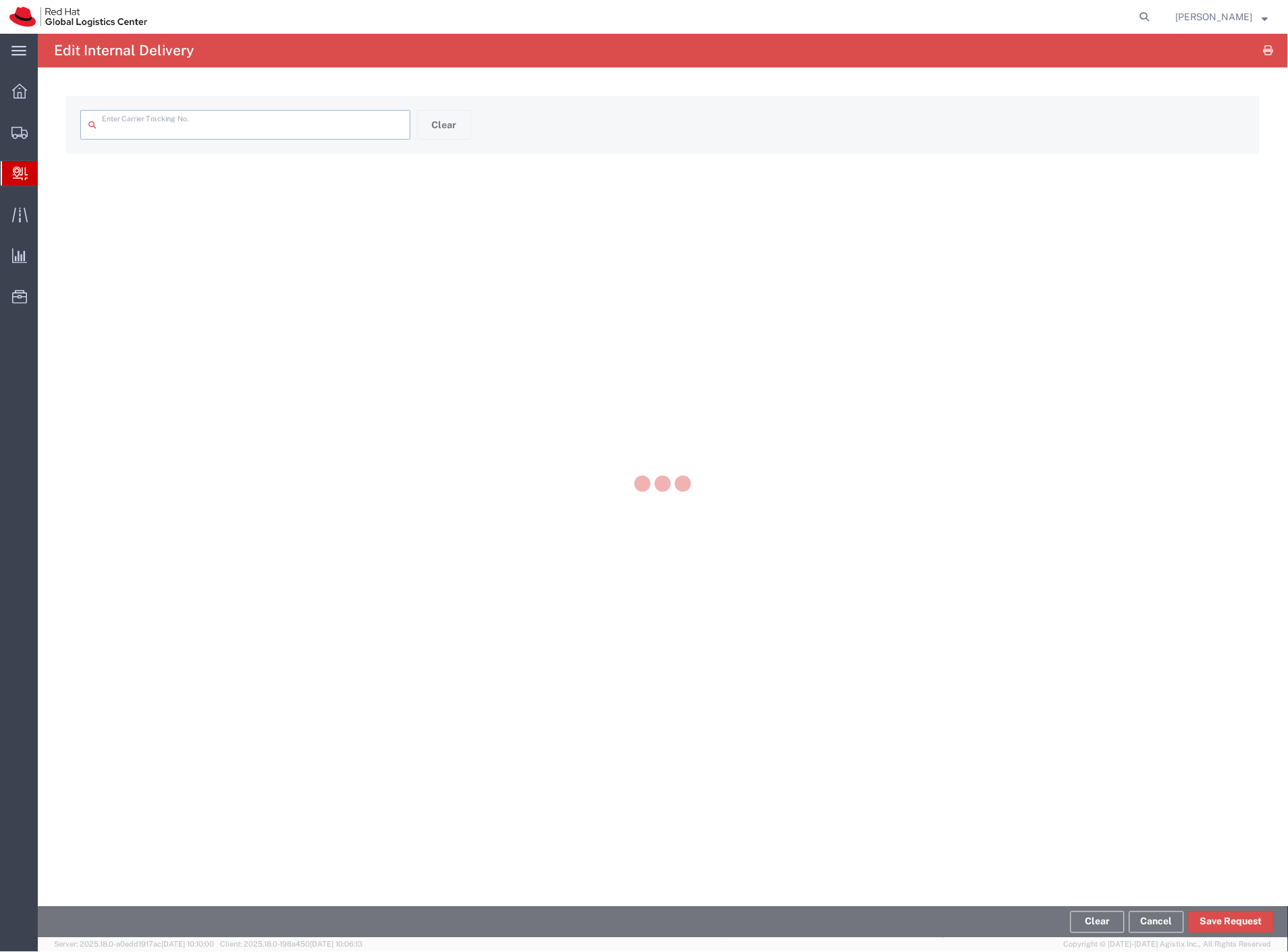
type input "56729361"
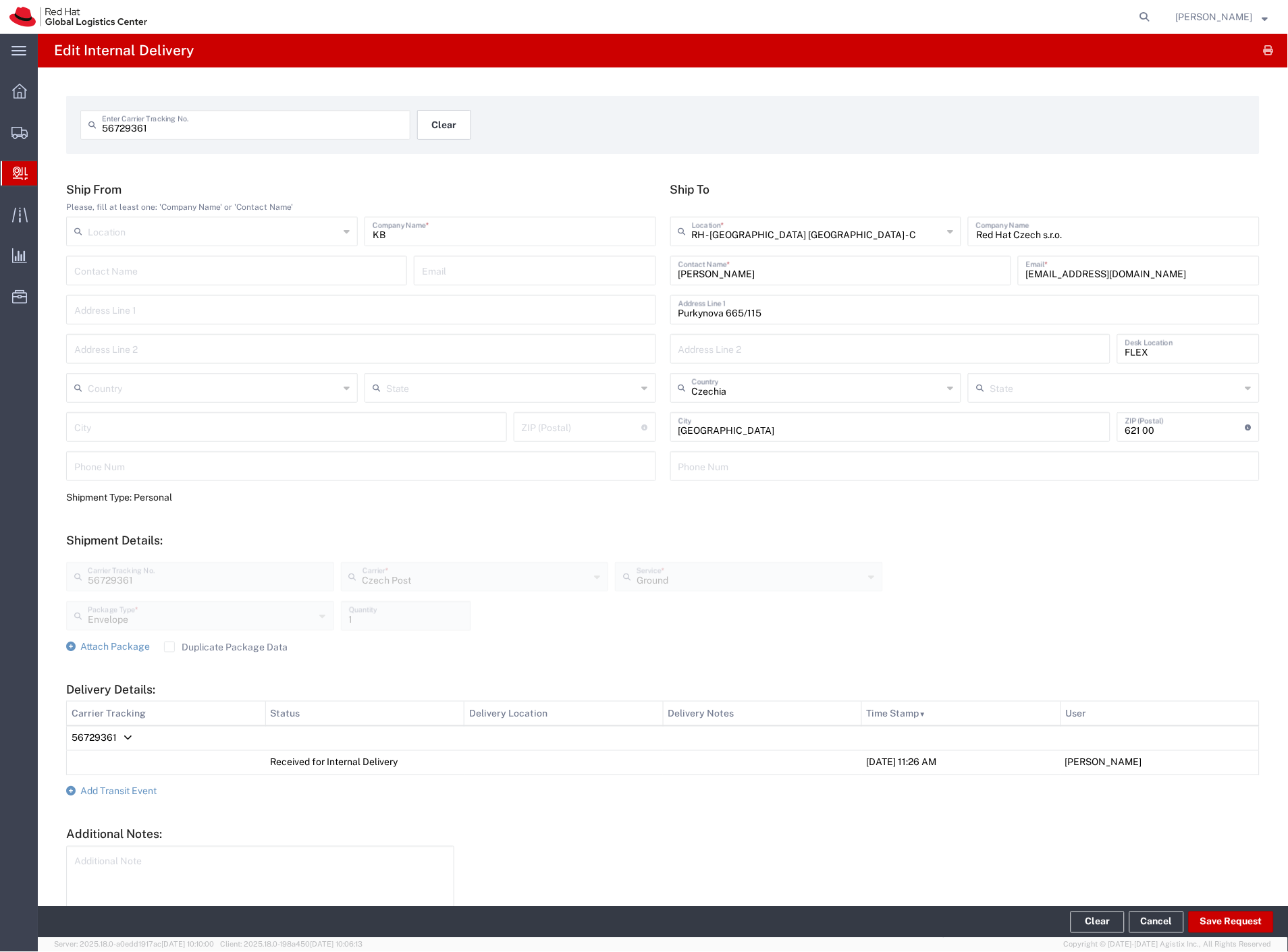
click at [451, 123] on button "Clear" at bounding box center [444, 125] width 54 height 30
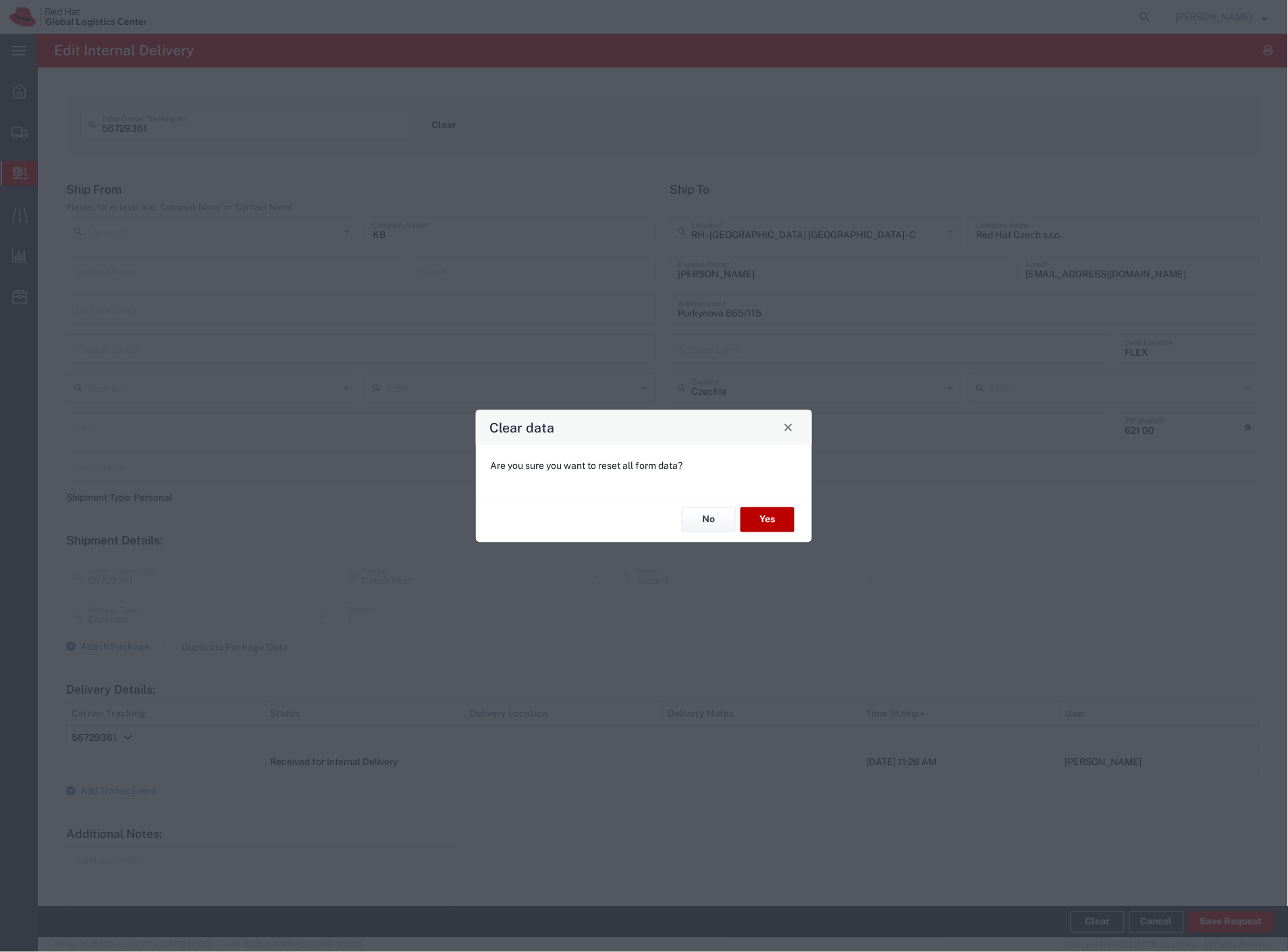
click at [760, 513] on button "Yes" at bounding box center [767, 520] width 54 height 25
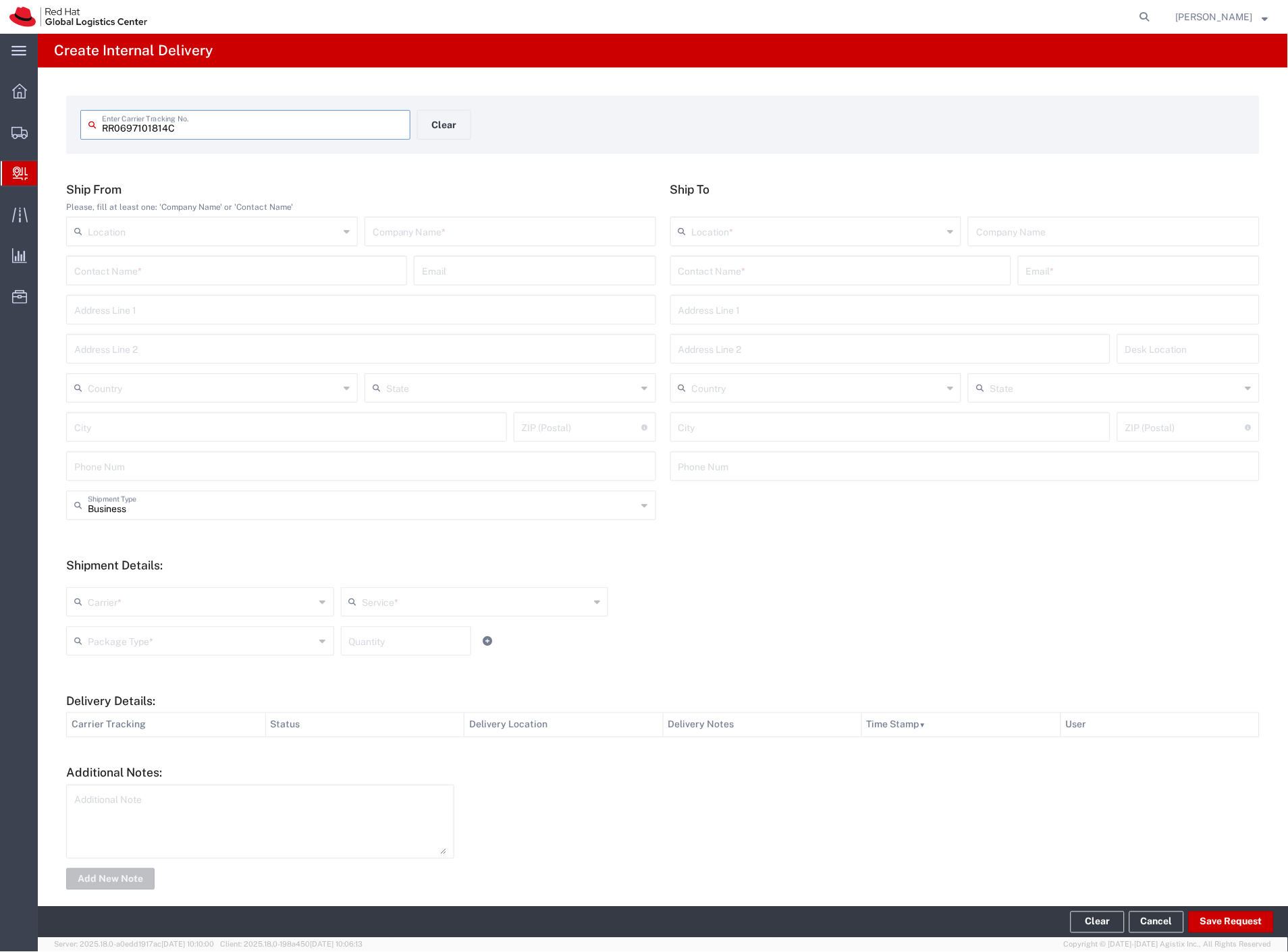
type input "RR0697101814C"
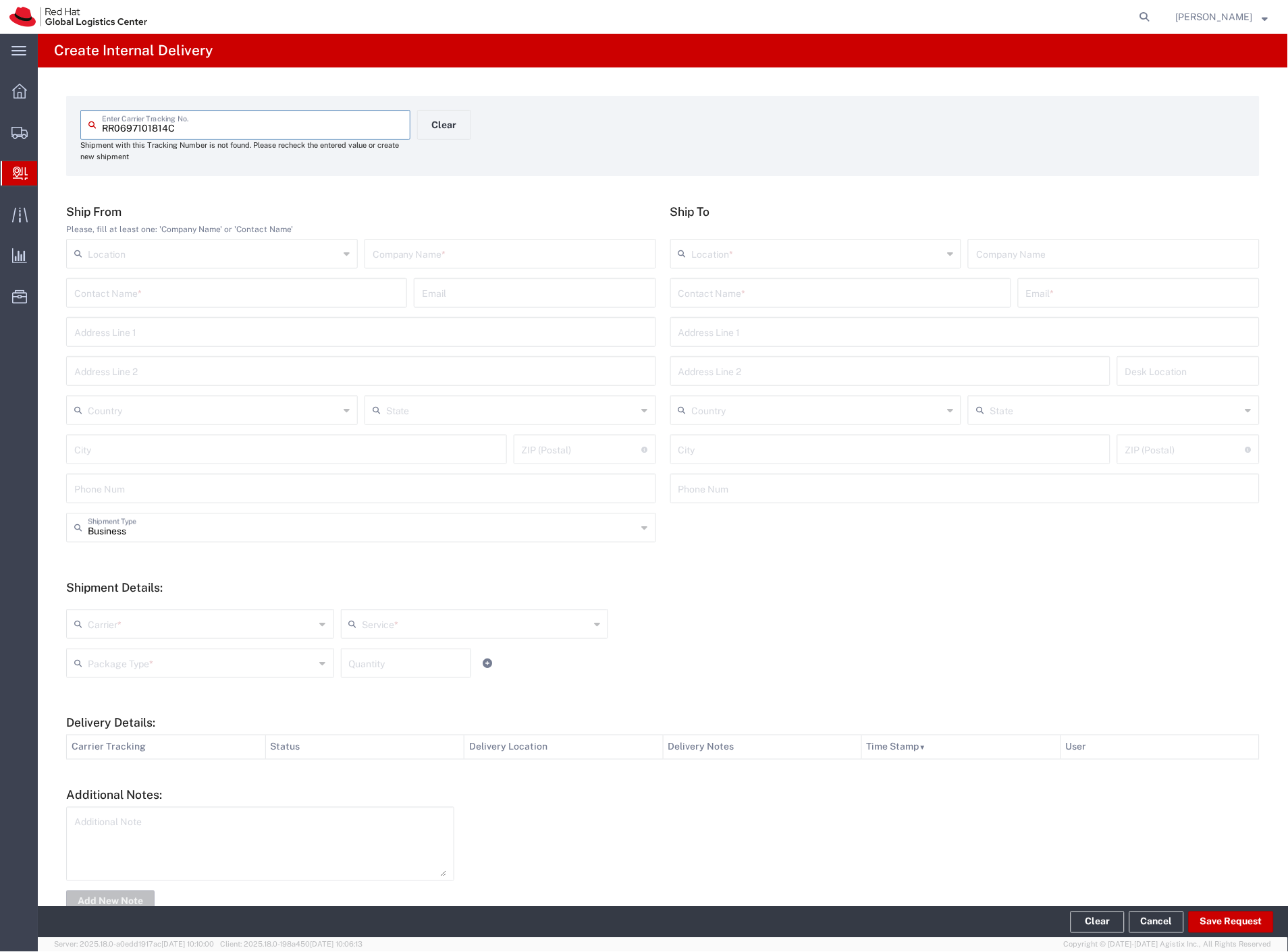
click at [446, 257] on input "text" at bounding box center [510, 252] width 275 height 24
type input "ponozky"
click at [719, 281] on input "text" at bounding box center [841, 292] width 325 height 24
type input "radej"
click at [730, 336] on p "Purkynova 647/111, 1A311, BRNO, 621 00, CZ" at bounding box center [840, 342] width 323 height 17
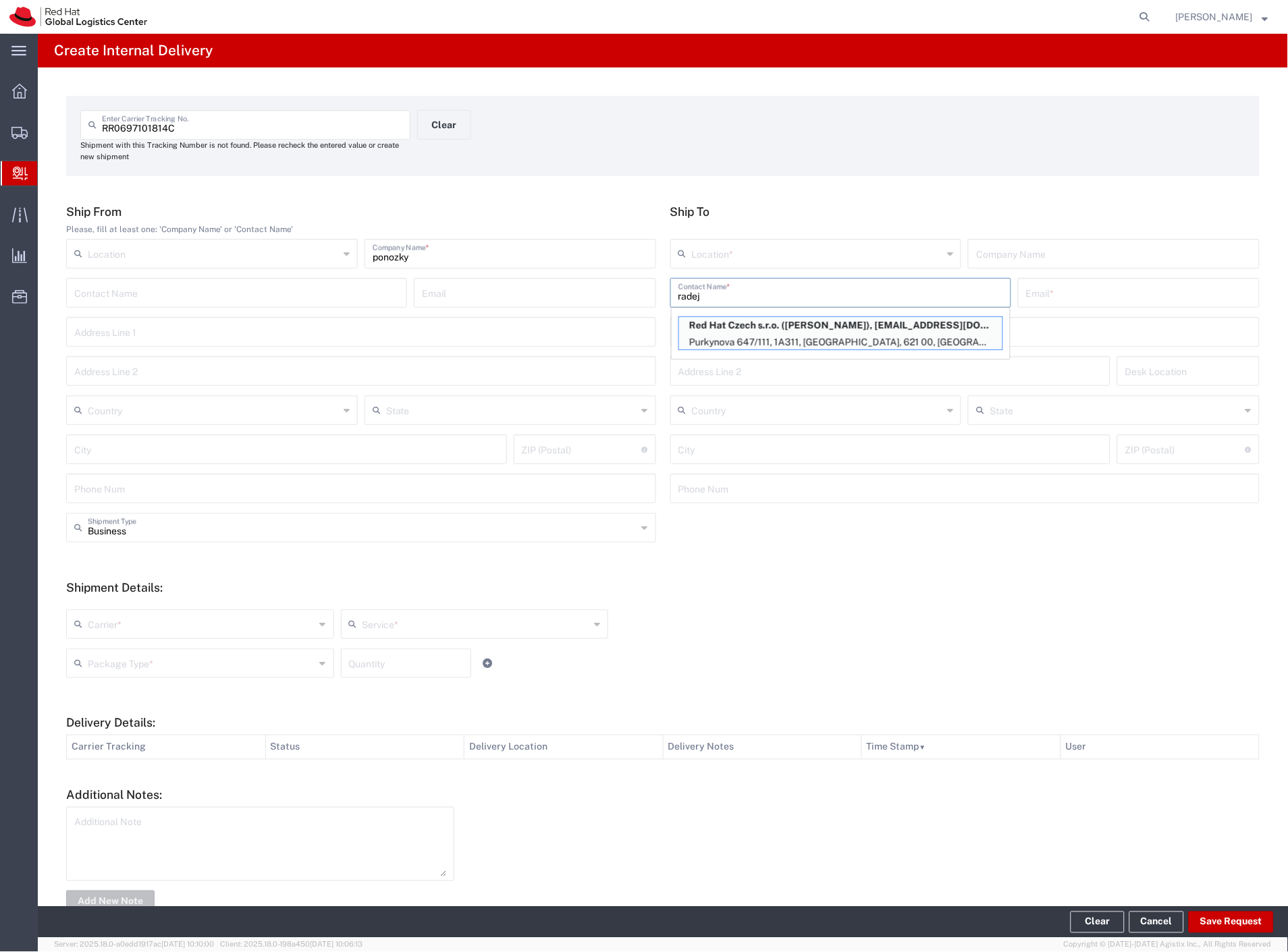
type input "RH - [GEOGRAPHIC_DATA] [GEOGRAPHIC_DATA] - B"
type input "Red Hat Czech s.r.o."
type input "Tomas Radej"
type input "tradej@redhat.com"
type input "Purkynova 647/111"
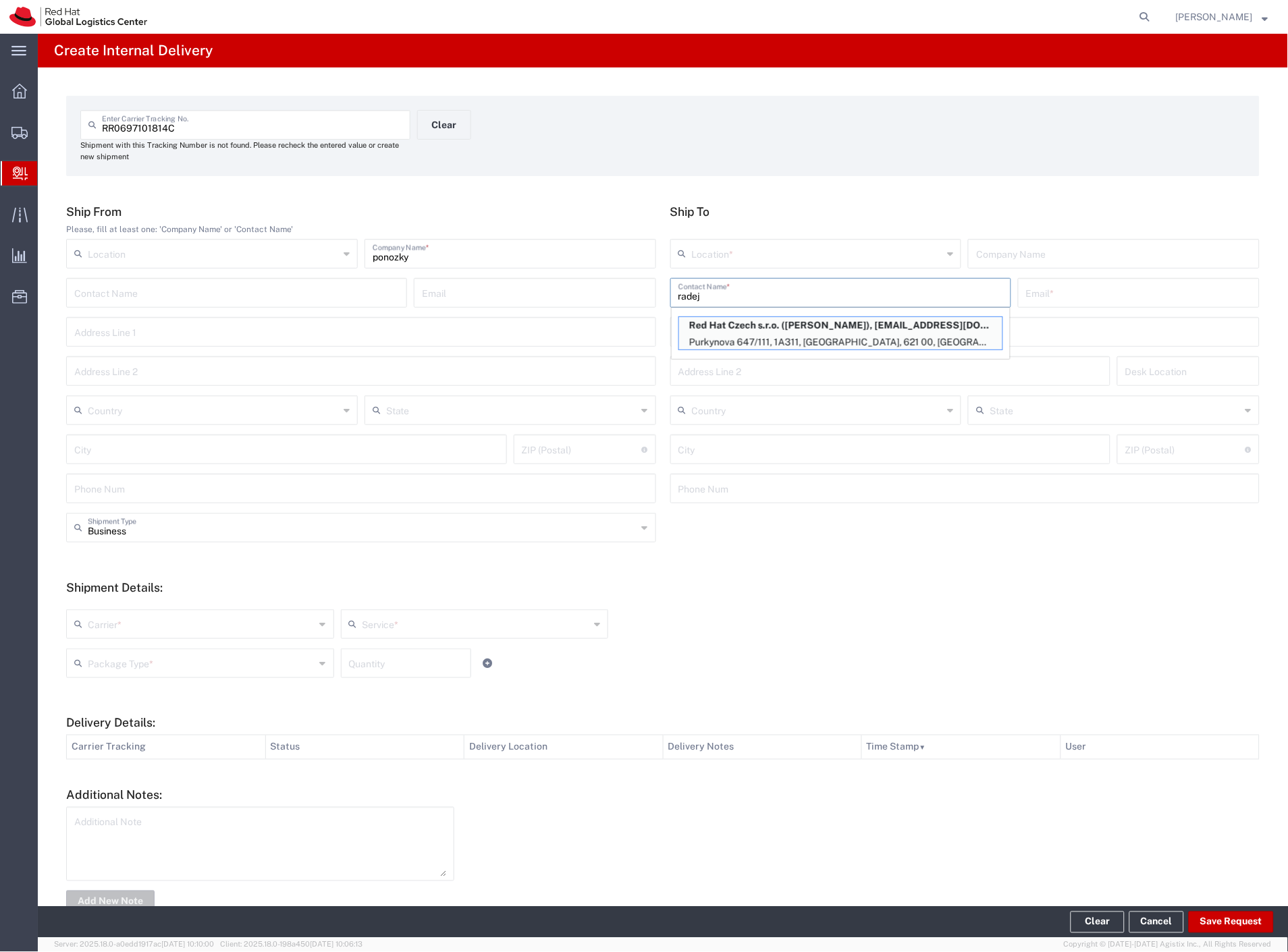
type input "1A311"
type input "Czechia"
type input "[GEOGRAPHIC_DATA]"
type input "621 00"
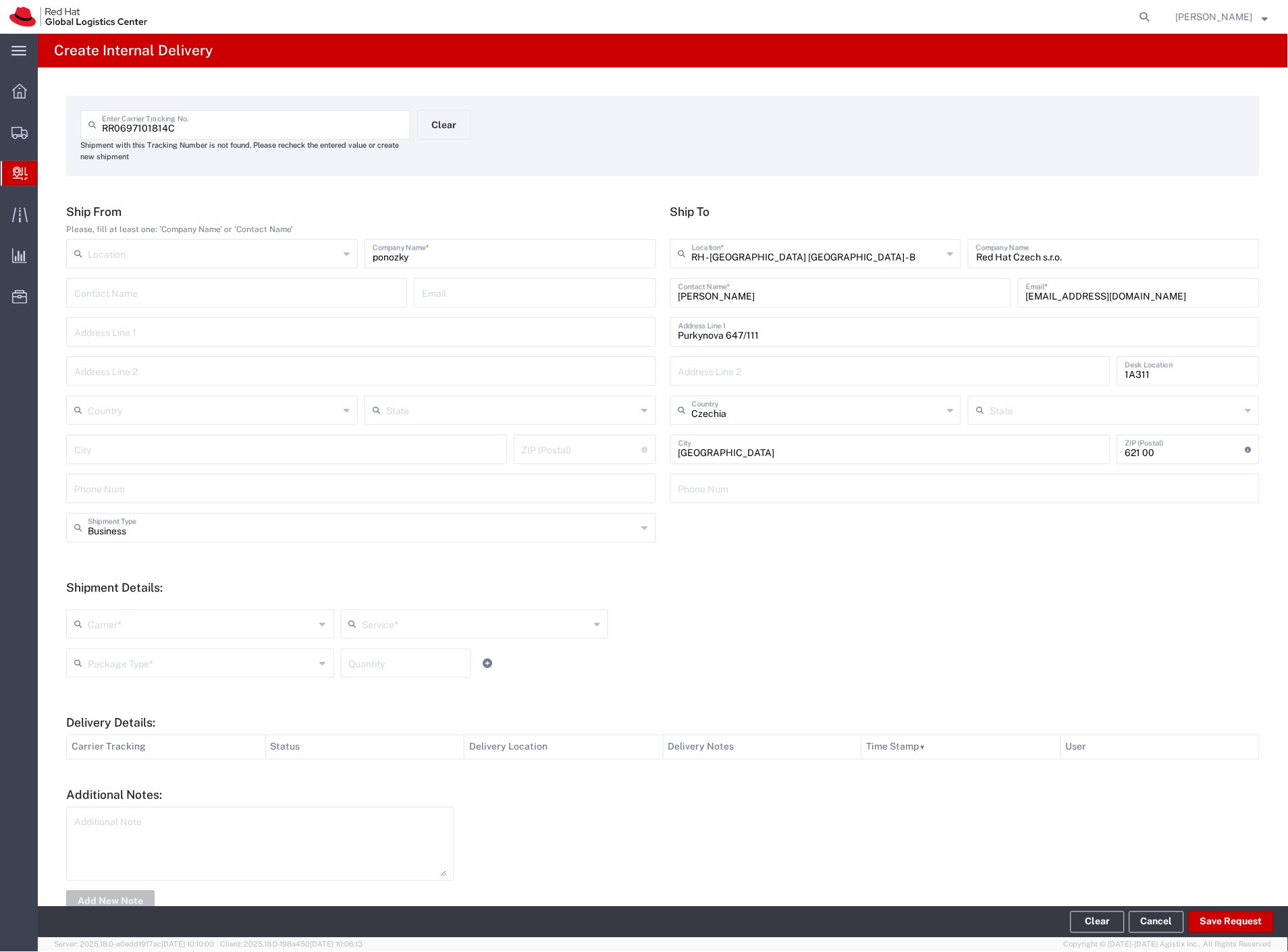
drag, startPoint x: 124, startPoint y: 536, endPoint x: 124, endPoint y: 561, distance: 25.0
click at [124, 536] on input "Business" at bounding box center [362, 526] width 550 height 24
drag, startPoint x: 116, startPoint y: 578, endPoint x: 118, endPoint y: 604, distance: 26.1
click at [116, 580] on span "Personal" at bounding box center [359, 578] width 582 height 21
type input "Personal"
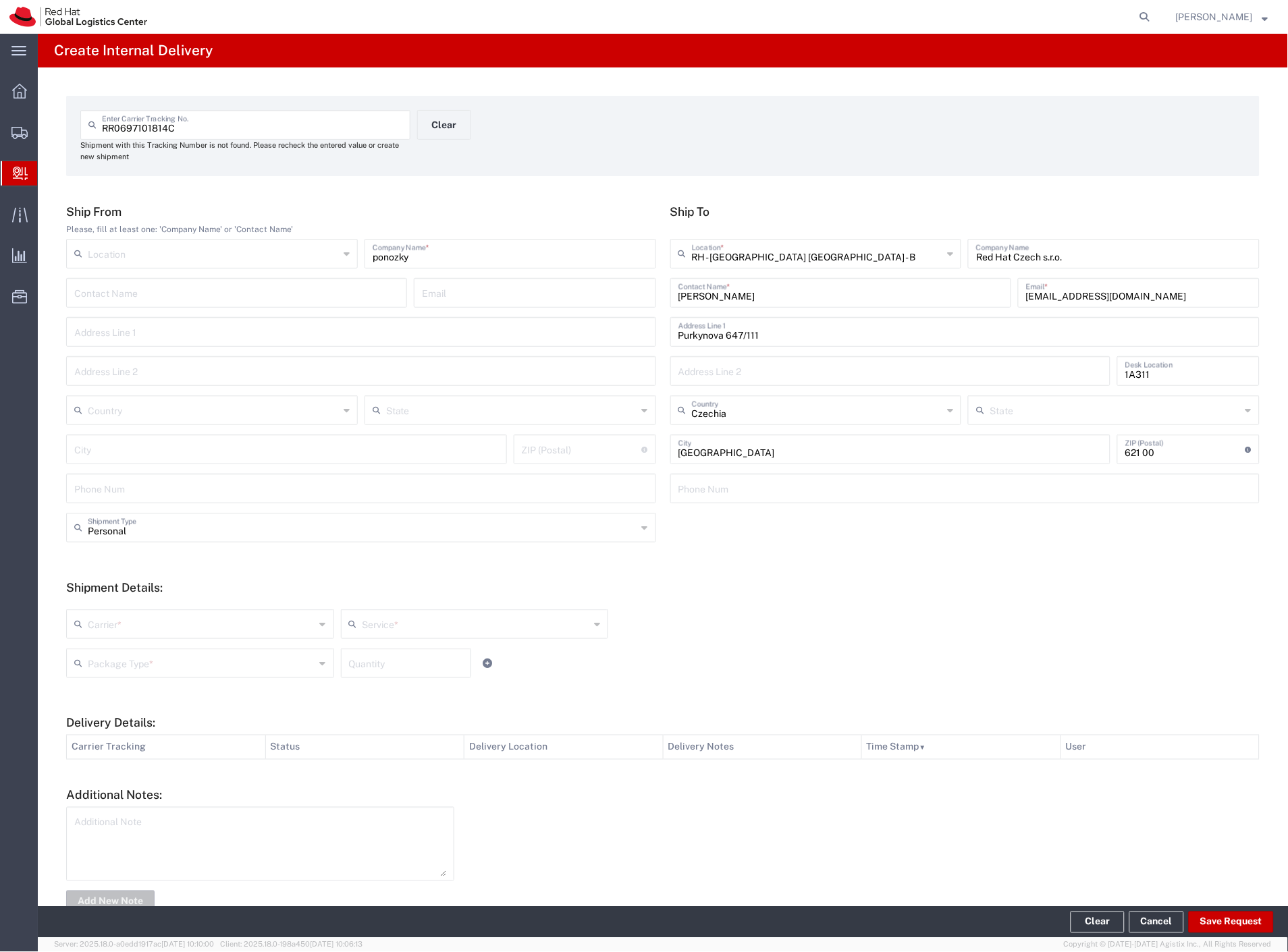
drag, startPoint x: 118, startPoint y: 624, endPoint x: 122, endPoint y: 639, distance: 15.5
click at [119, 632] on input "text" at bounding box center [201, 623] width 227 height 24
click at [117, 660] on span "Czech Post" at bounding box center [199, 653] width 263 height 21
type input "Czech Post"
click at [124, 666] on input "text" at bounding box center [201, 662] width 227 height 24
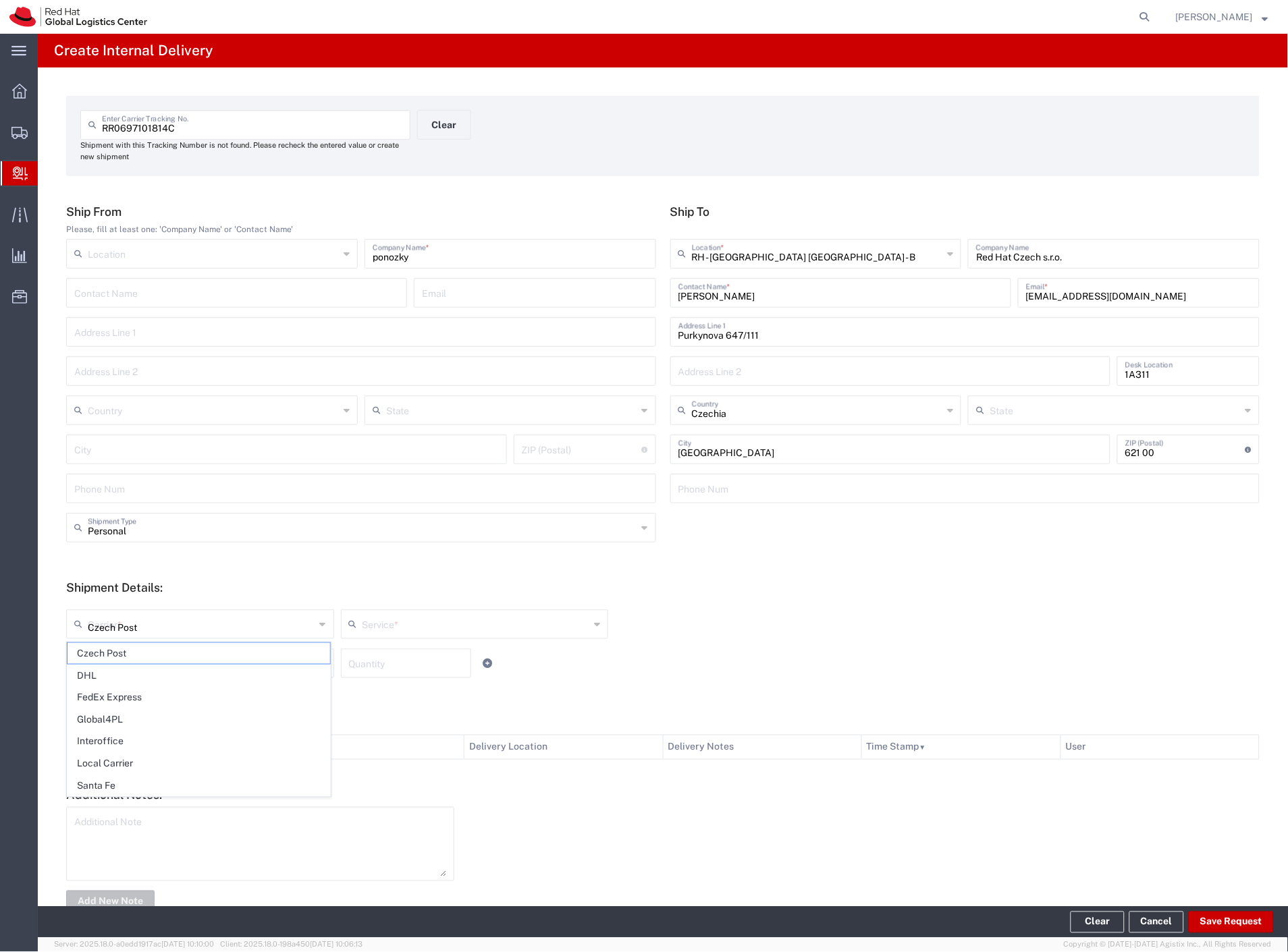
type input "Ground"
drag, startPoint x: 160, startPoint y: 782, endPoint x: 495, endPoint y: 830, distance: 338.4
click at [163, 782] on span "Your Packaging" at bounding box center [199, 780] width 263 height 21
type input "Your Packaging"
click at [1246, 920] on button "Save Request" at bounding box center [1231, 922] width 85 height 21
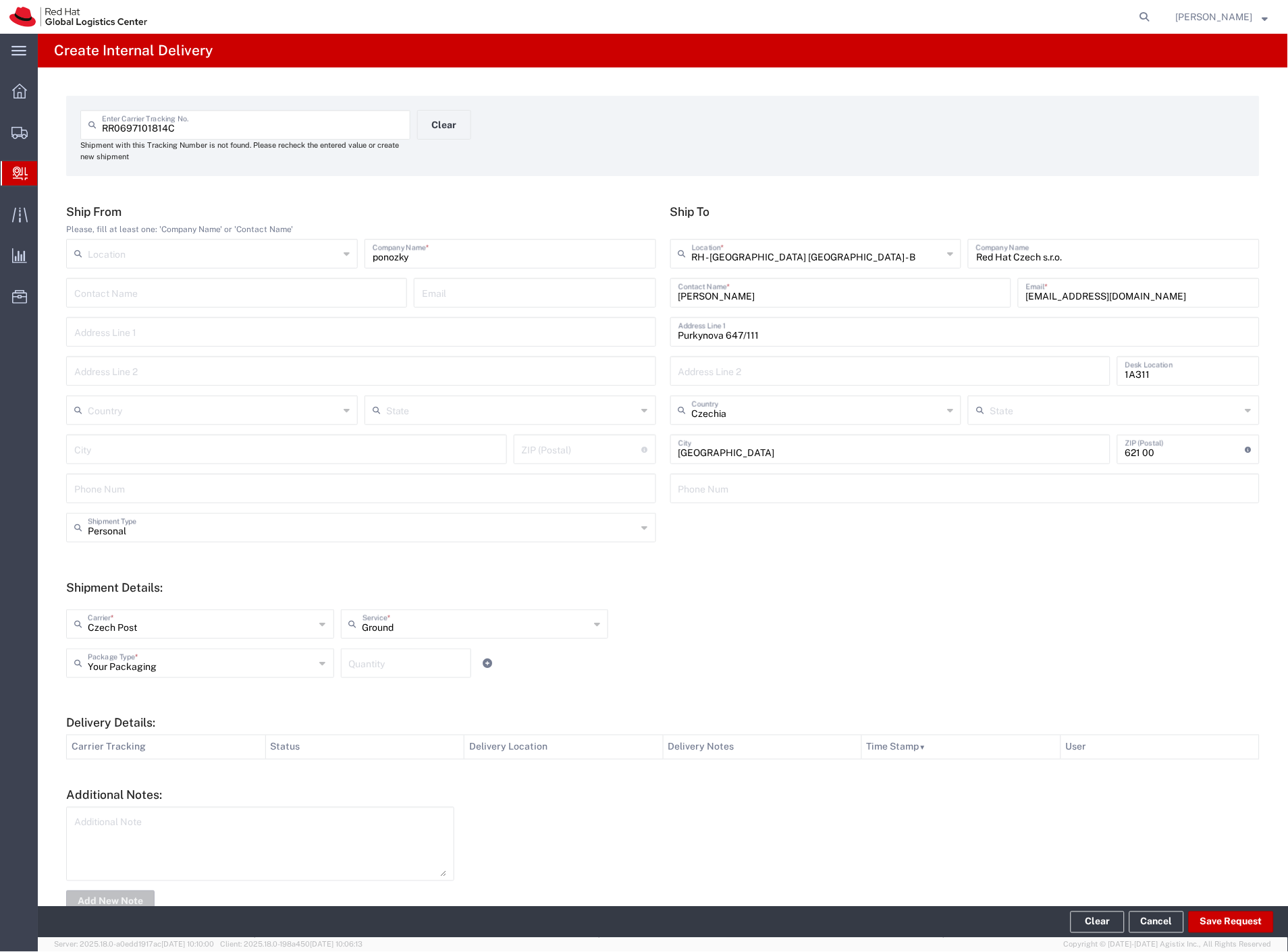
type input "Personal"
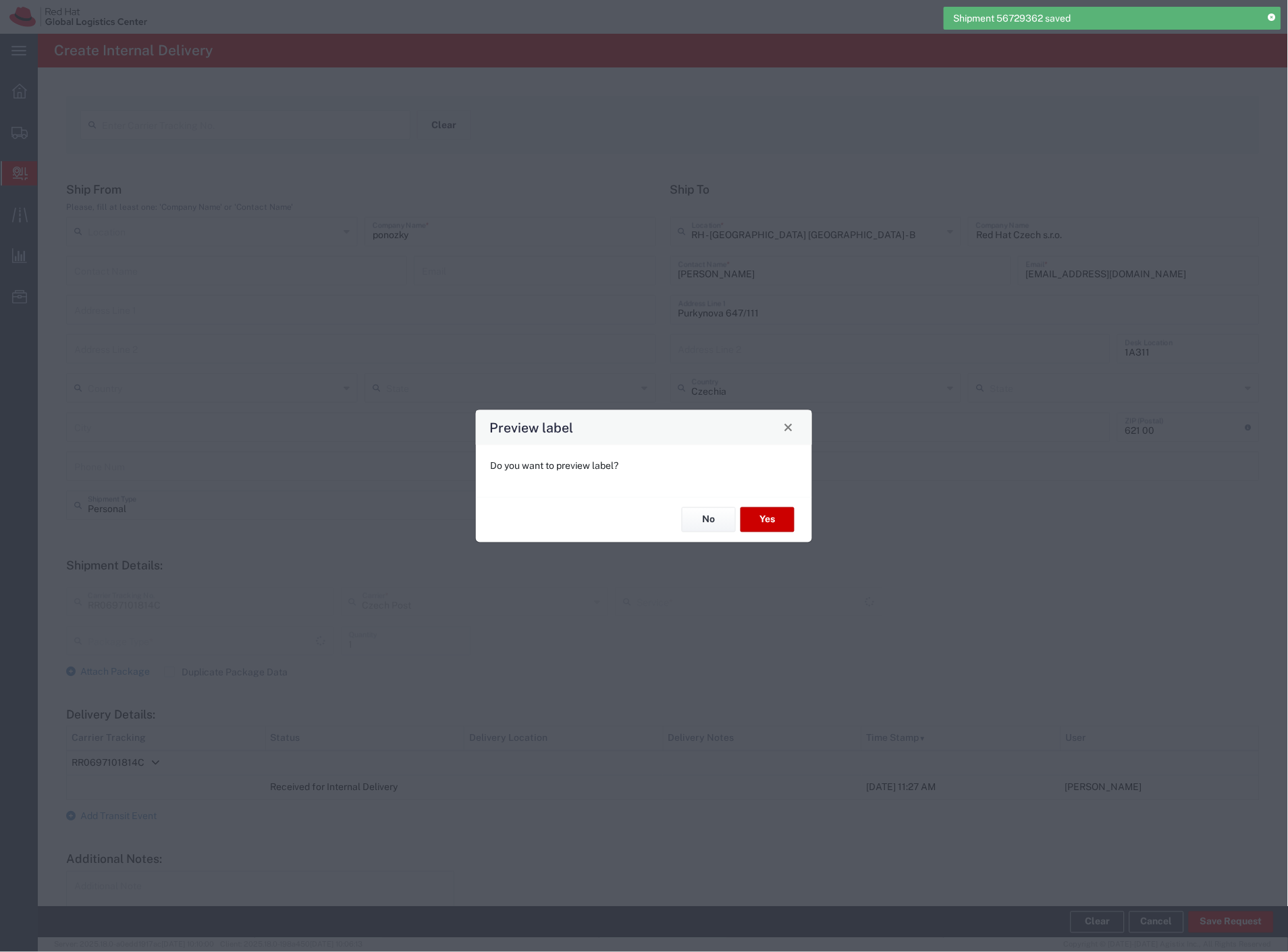
type input "Your Packaging"
type input "Ground"
click at [763, 514] on button "Yes" at bounding box center [767, 520] width 54 height 25
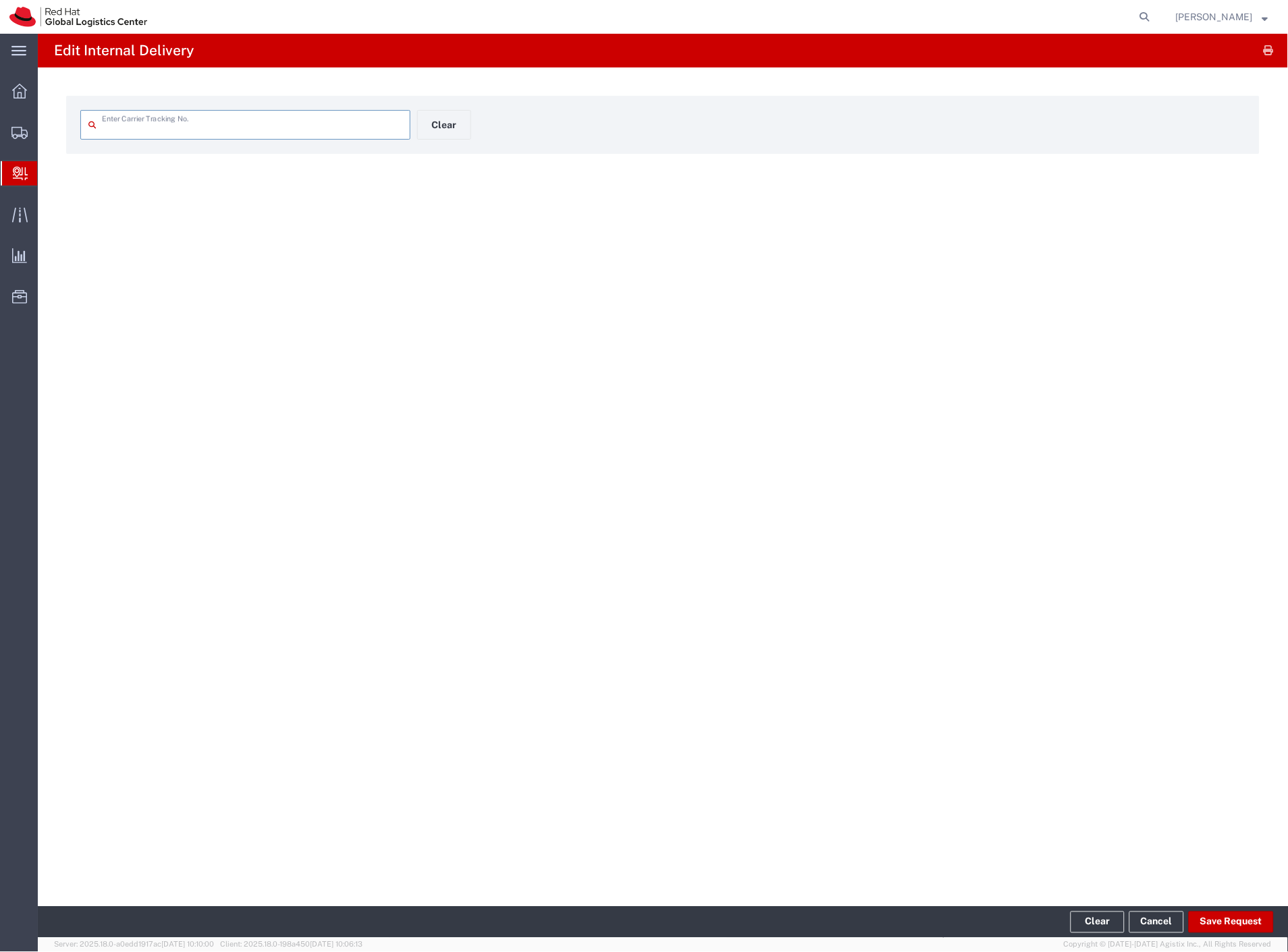
type input "RR0697101814C"
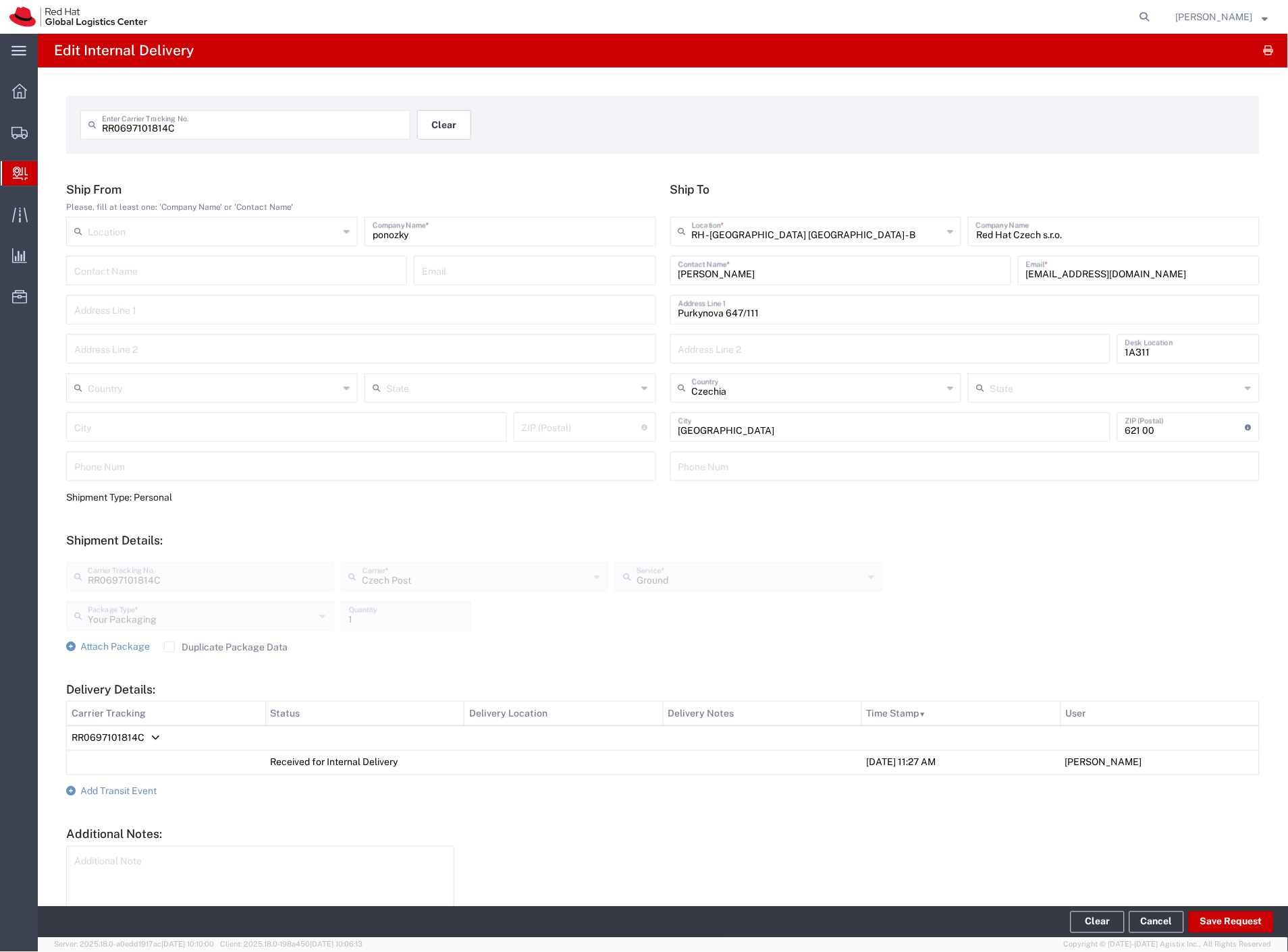
click at [444, 125] on button "Clear" at bounding box center [444, 125] width 54 height 30
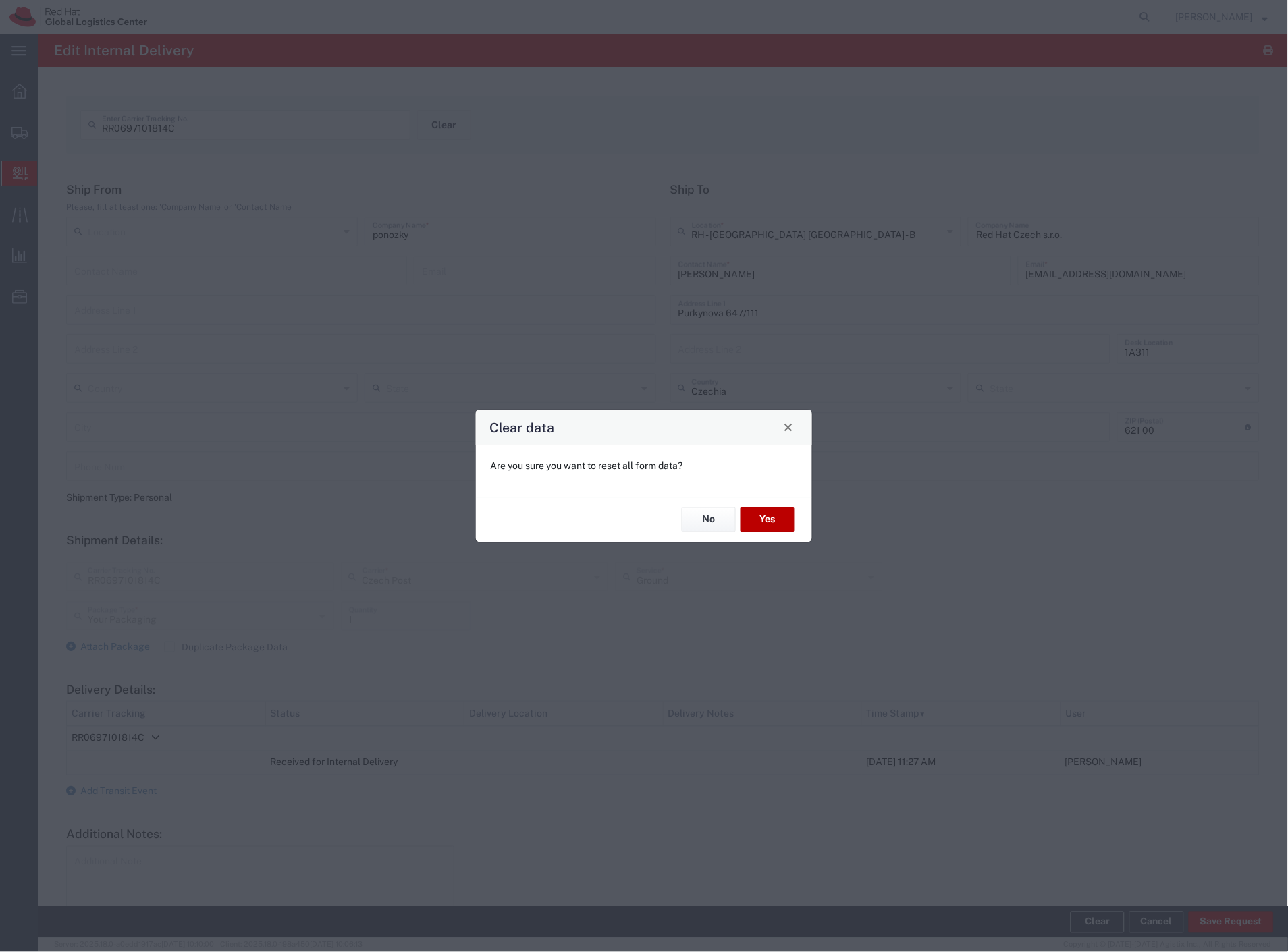
click at [778, 516] on button "Yes" at bounding box center [767, 520] width 54 height 25
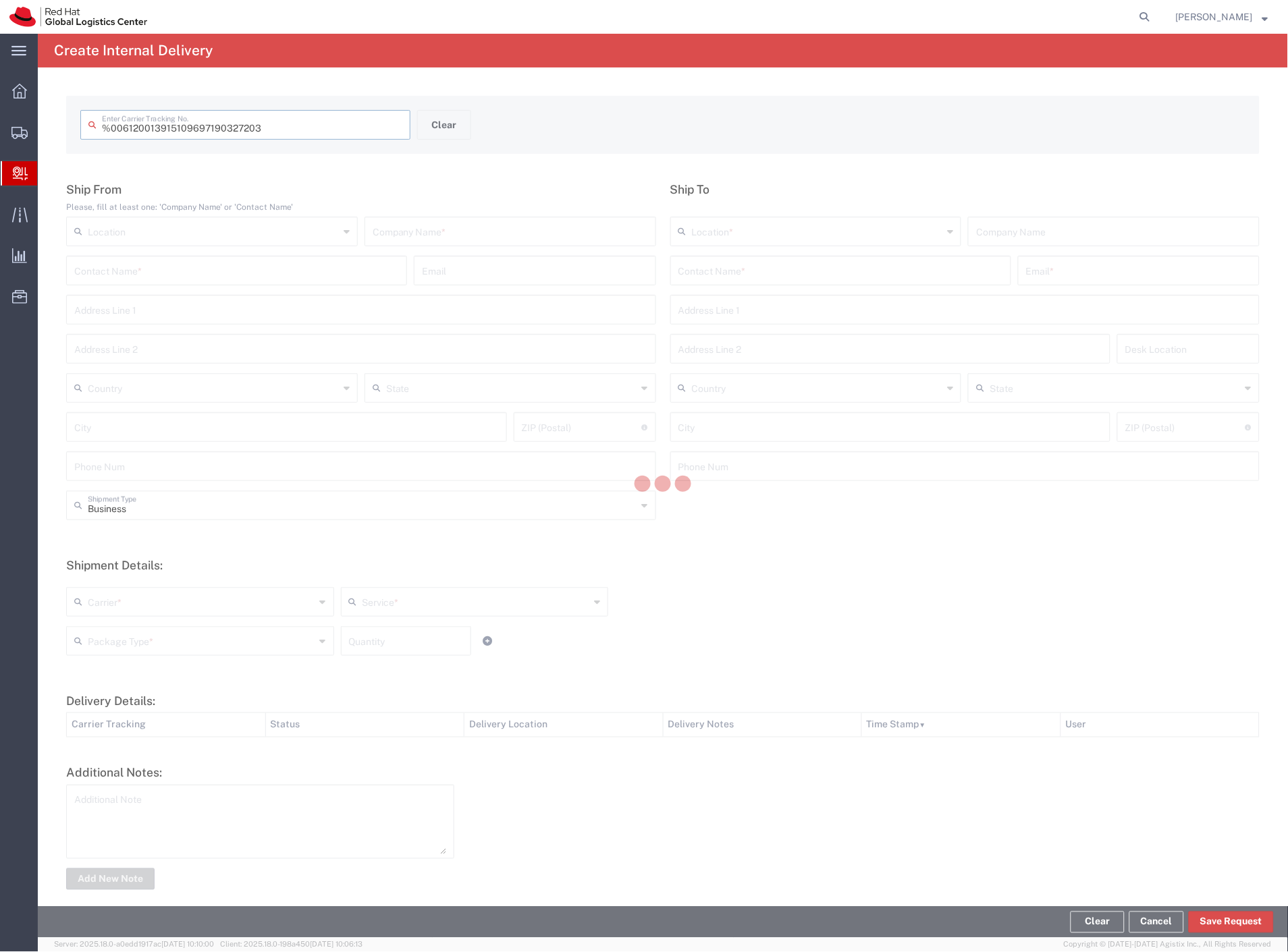
type input " 6120013915109697190327203"
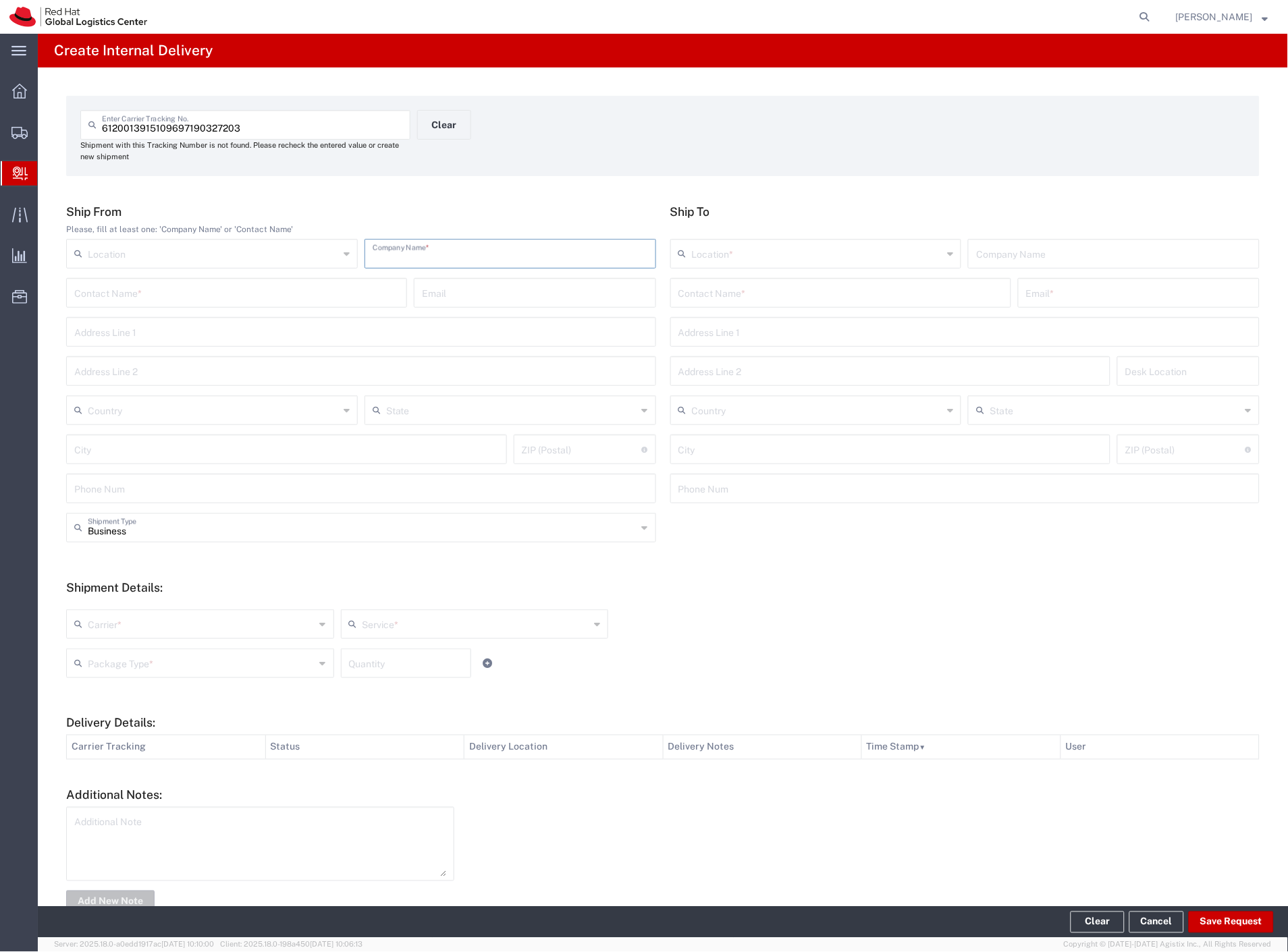
click at [446, 243] on input "text" at bounding box center [510, 252] width 275 height 24
type input "max"
click at [836, 294] on input "text" at bounding box center [841, 292] width 325 height 24
type input "smazova"
click at [927, 322] on p "Red Hat Czech s.r.o. (Marketa Smazova), msmazova@redhat.com" at bounding box center [840, 326] width 323 height 17
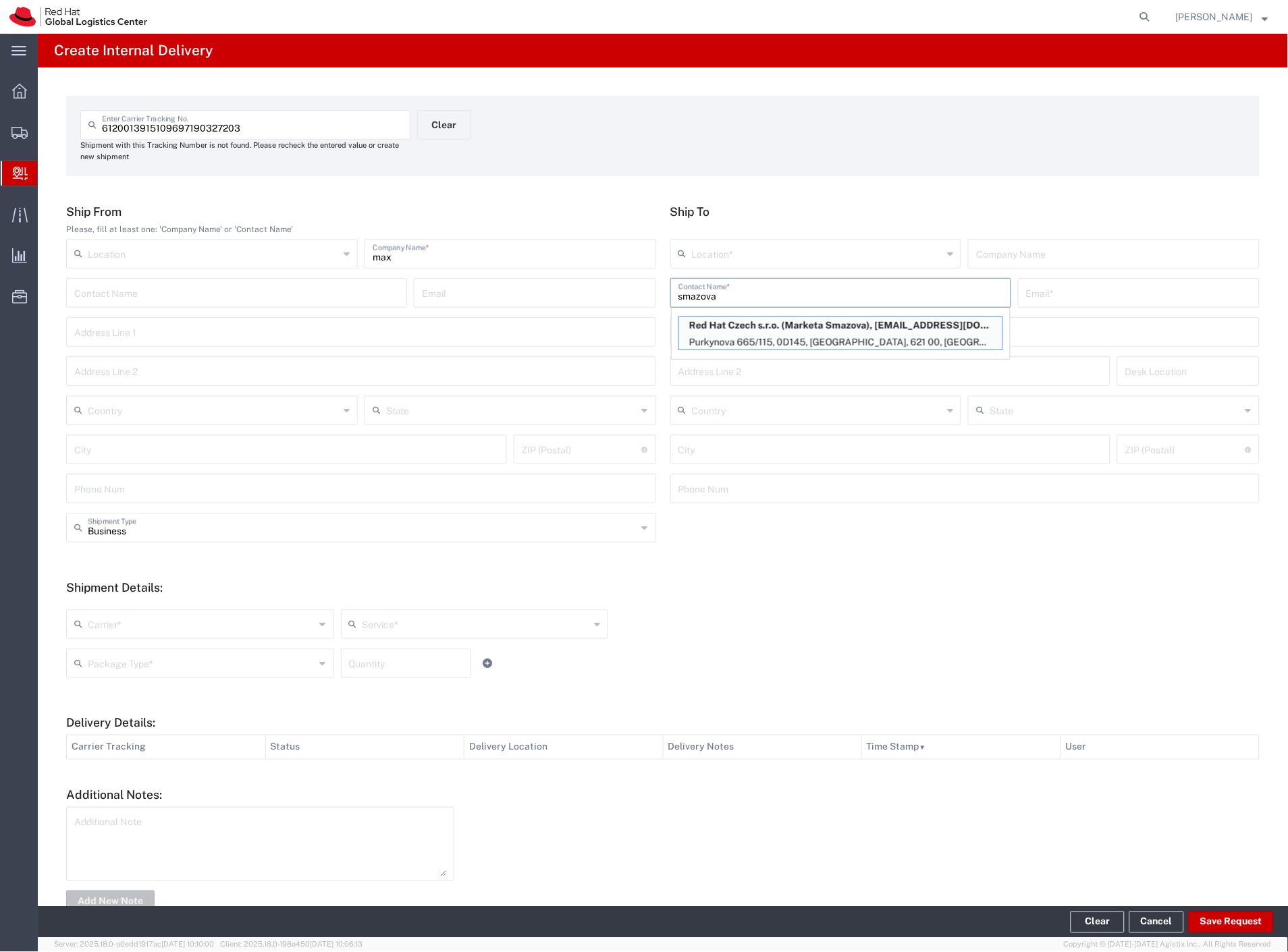
type input "RH - [GEOGRAPHIC_DATA] [GEOGRAPHIC_DATA] - C"
type input "Red Hat Czech s.r.o."
type input "Marketa Smazova"
type input "msmazova@redhat.com"
type input "Purkynova 665/115"
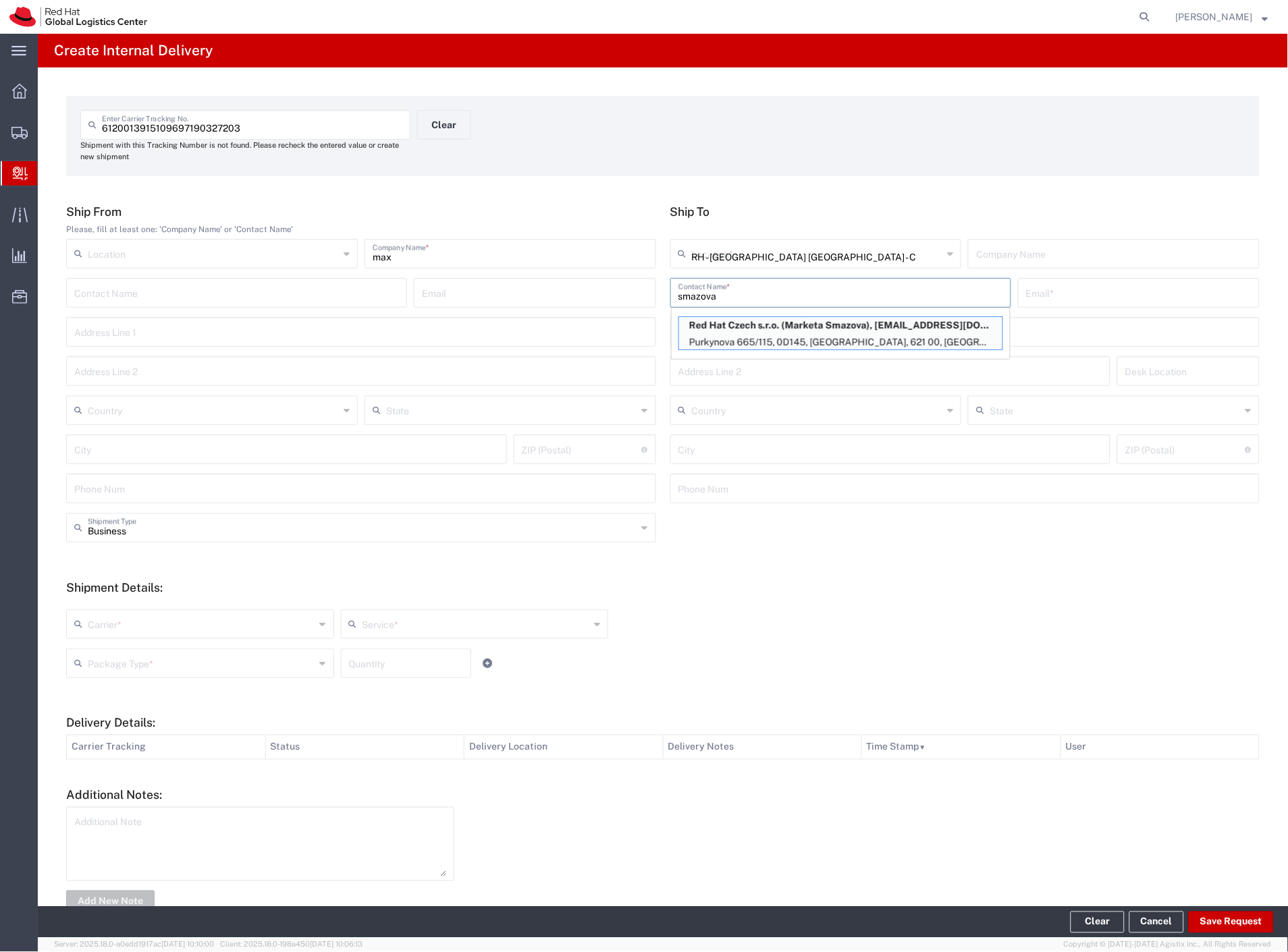
type input "0D145"
type input "Czechia"
type input "[GEOGRAPHIC_DATA]"
type input "621 00"
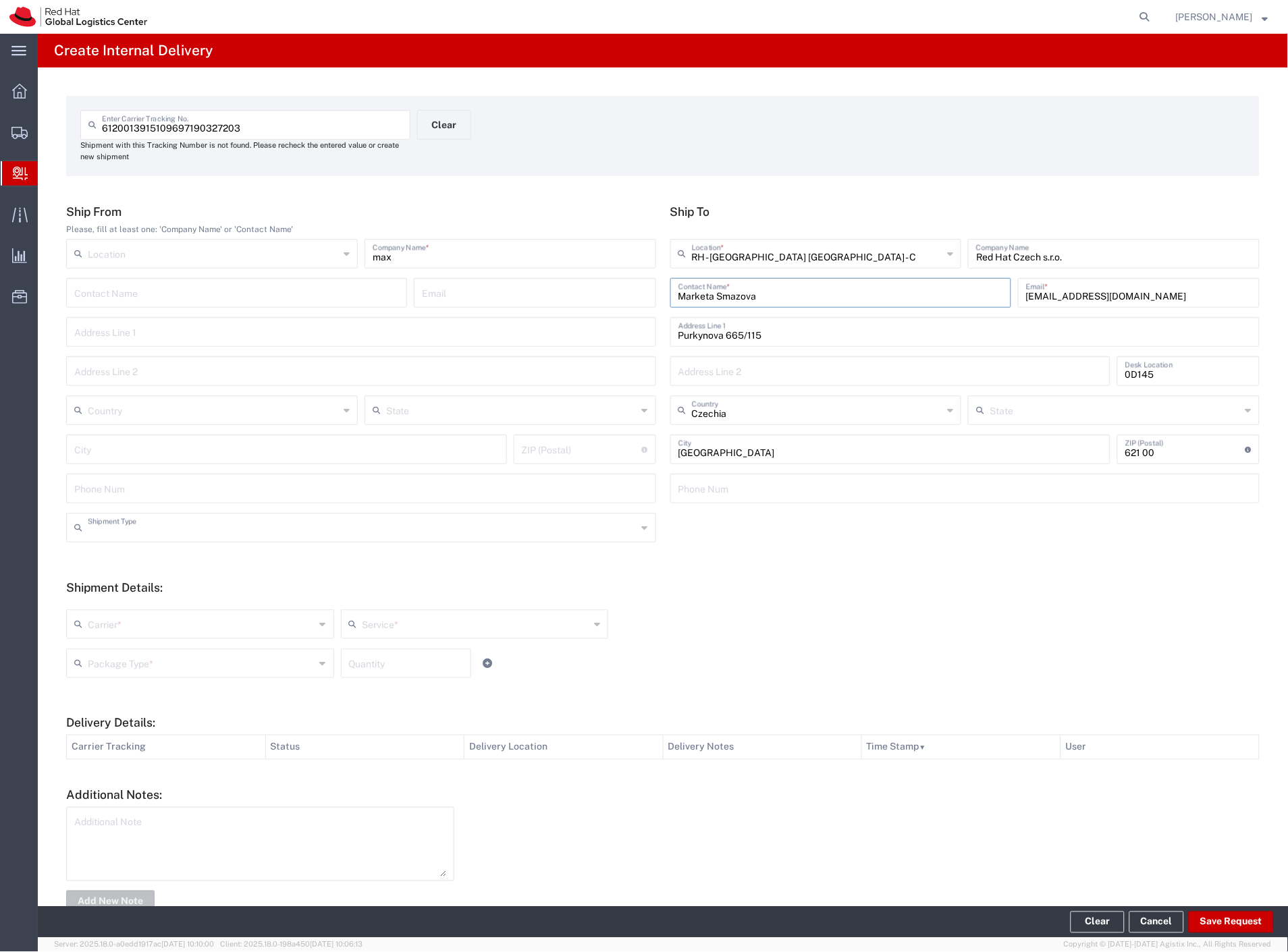
click at [145, 535] on input "text" at bounding box center [362, 526] width 550 height 24
click at [136, 578] on span "Personal" at bounding box center [359, 578] width 582 height 21
type input "Personal"
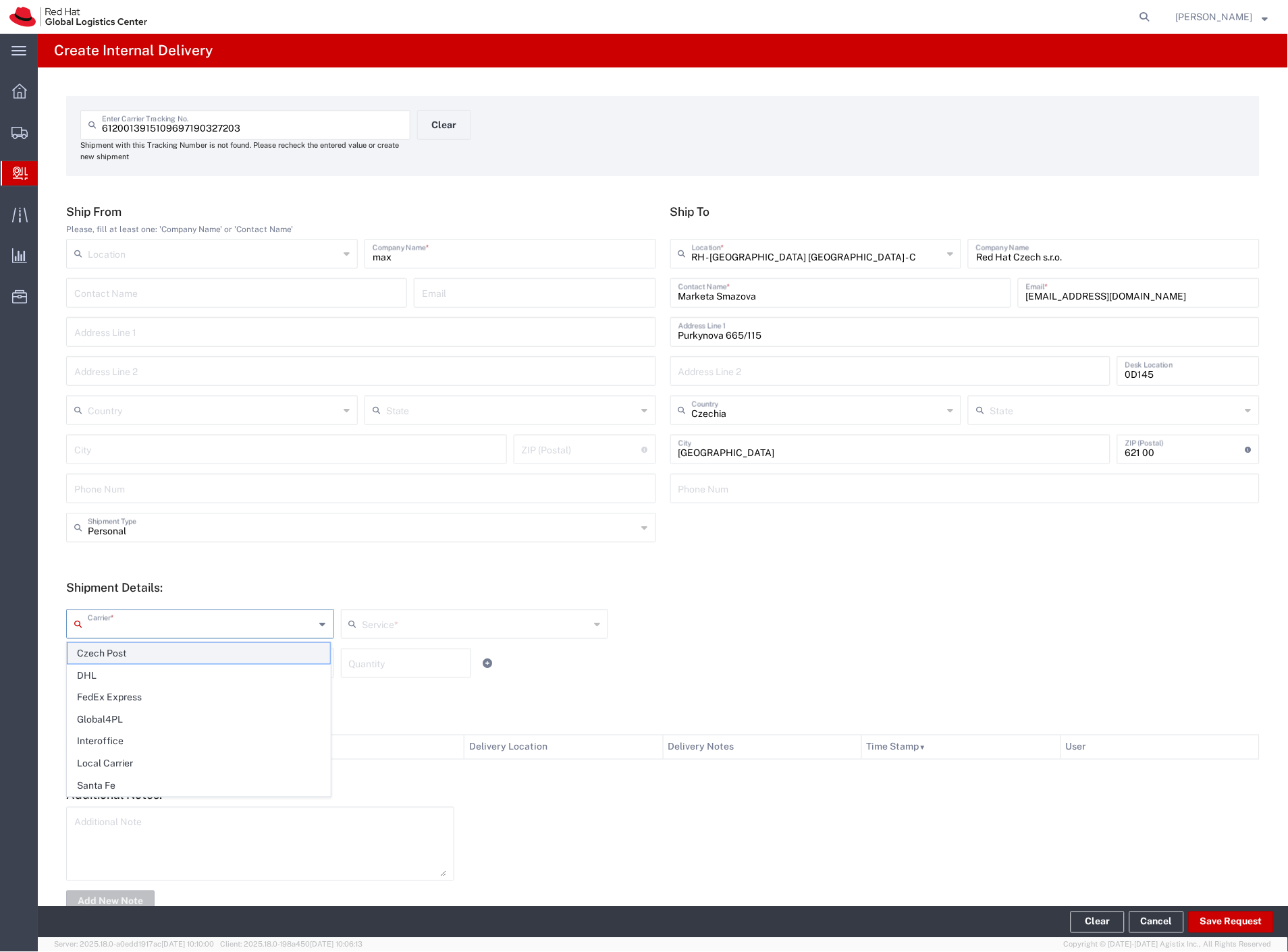
drag, startPoint x: 123, startPoint y: 631, endPoint x: 118, endPoint y: 652, distance: 21.6
click at [123, 631] on input "text" at bounding box center [201, 623] width 227 height 24
click at [118, 652] on span "Czech Post" at bounding box center [199, 653] width 263 height 21
type input "Czech Post"
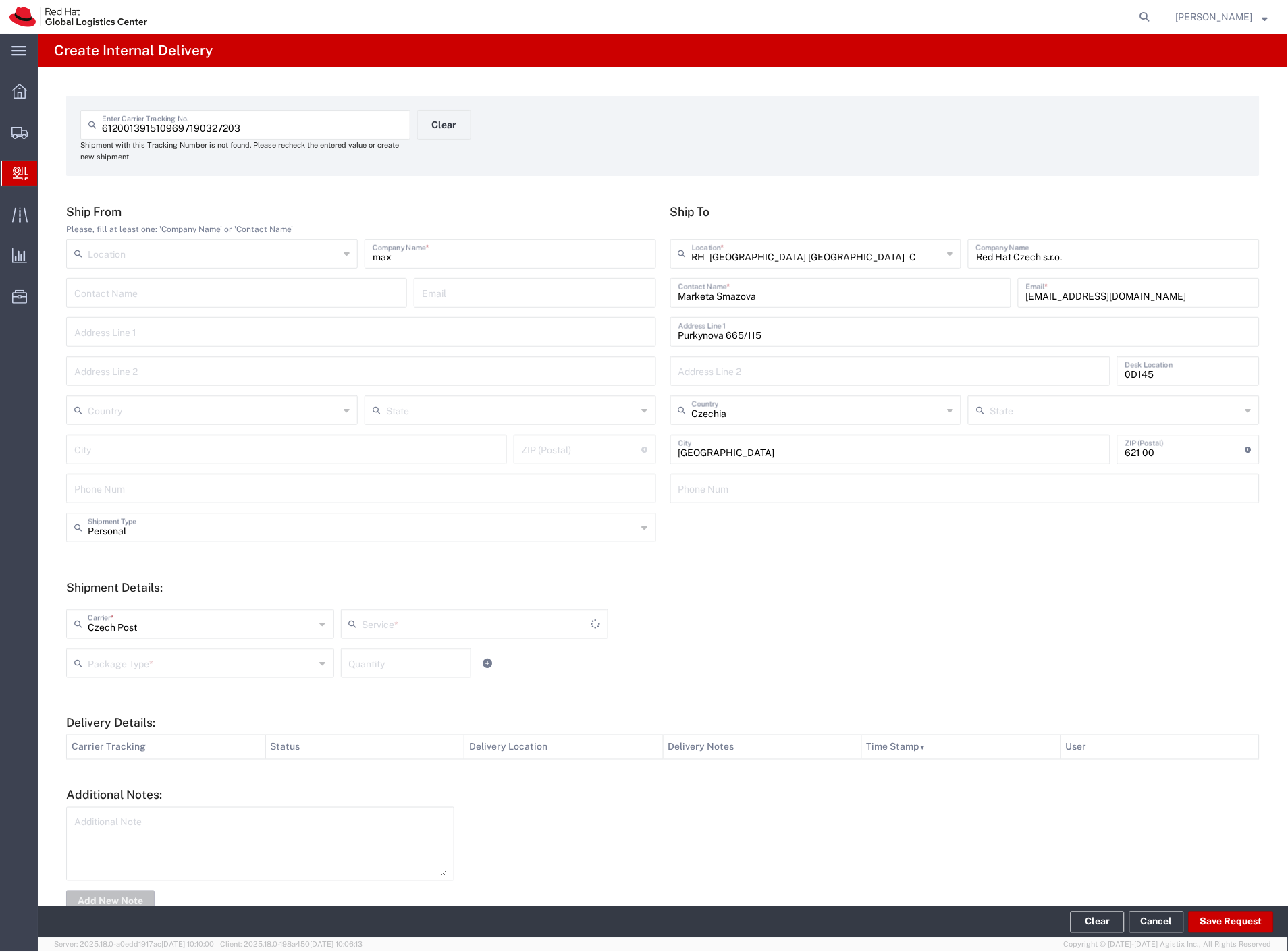
type input "Ground"
click at [124, 669] on input "text" at bounding box center [201, 662] width 227 height 24
click at [174, 774] on span "Your Packaging" at bounding box center [199, 780] width 263 height 21
type input "Your Packaging"
click at [1247, 917] on button "Save Request" at bounding box center [1231, 922] width 85 height 21
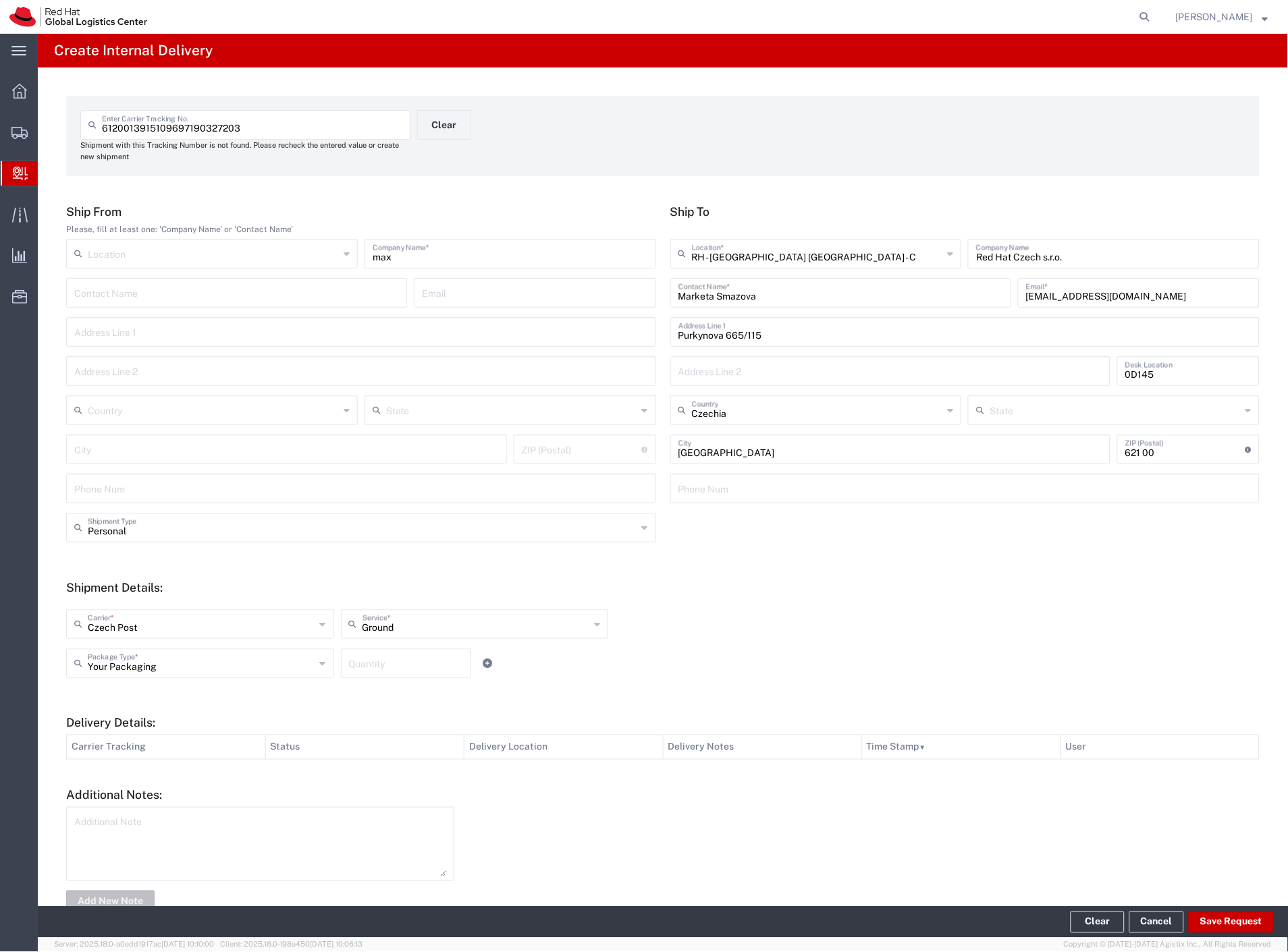
type input "Personal"
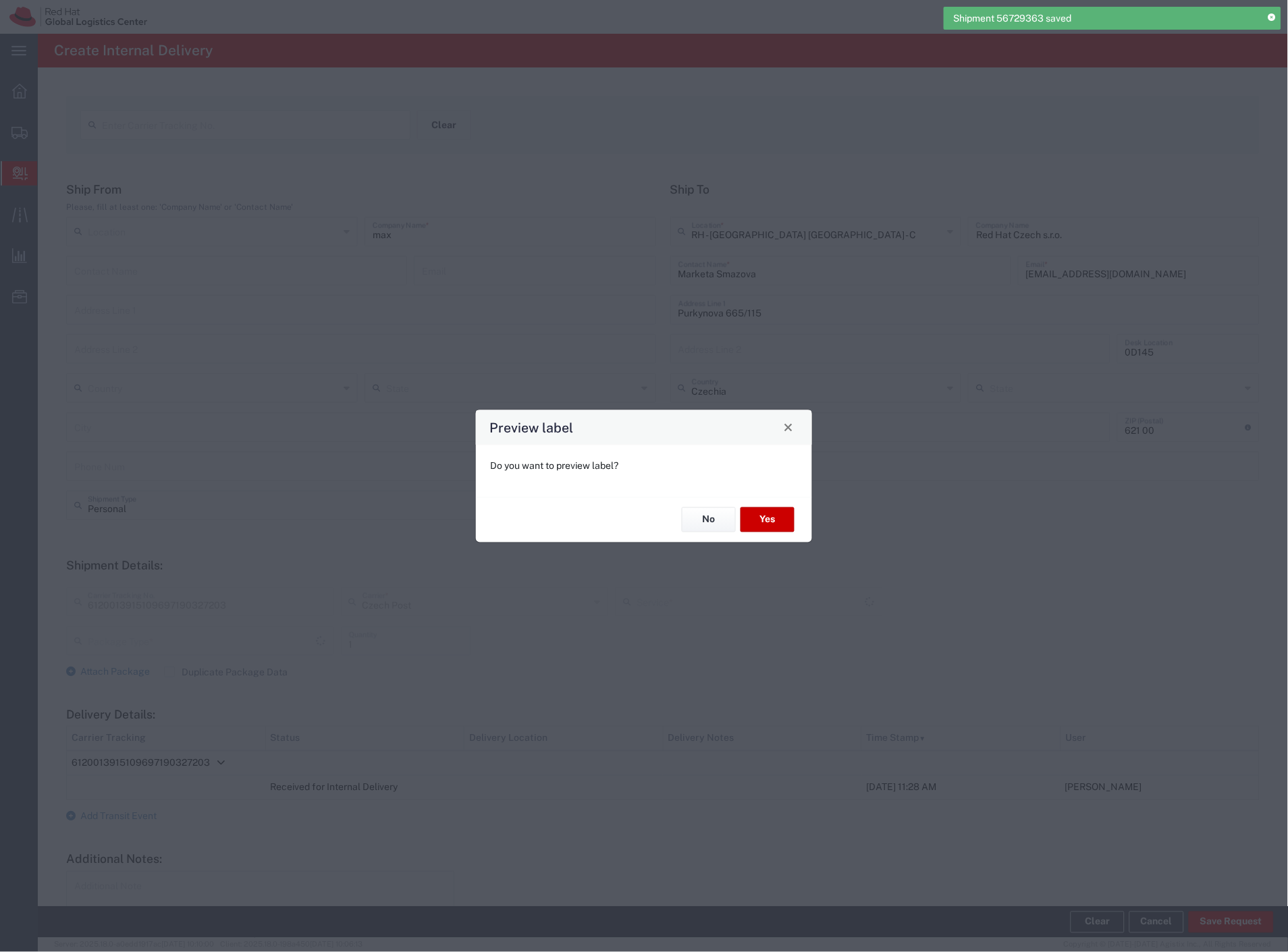
type input "Your Packaging"
type input "Ground"
click at [777, 522] on button "Yes" at bounding box center [767, 520] width 54 height 25
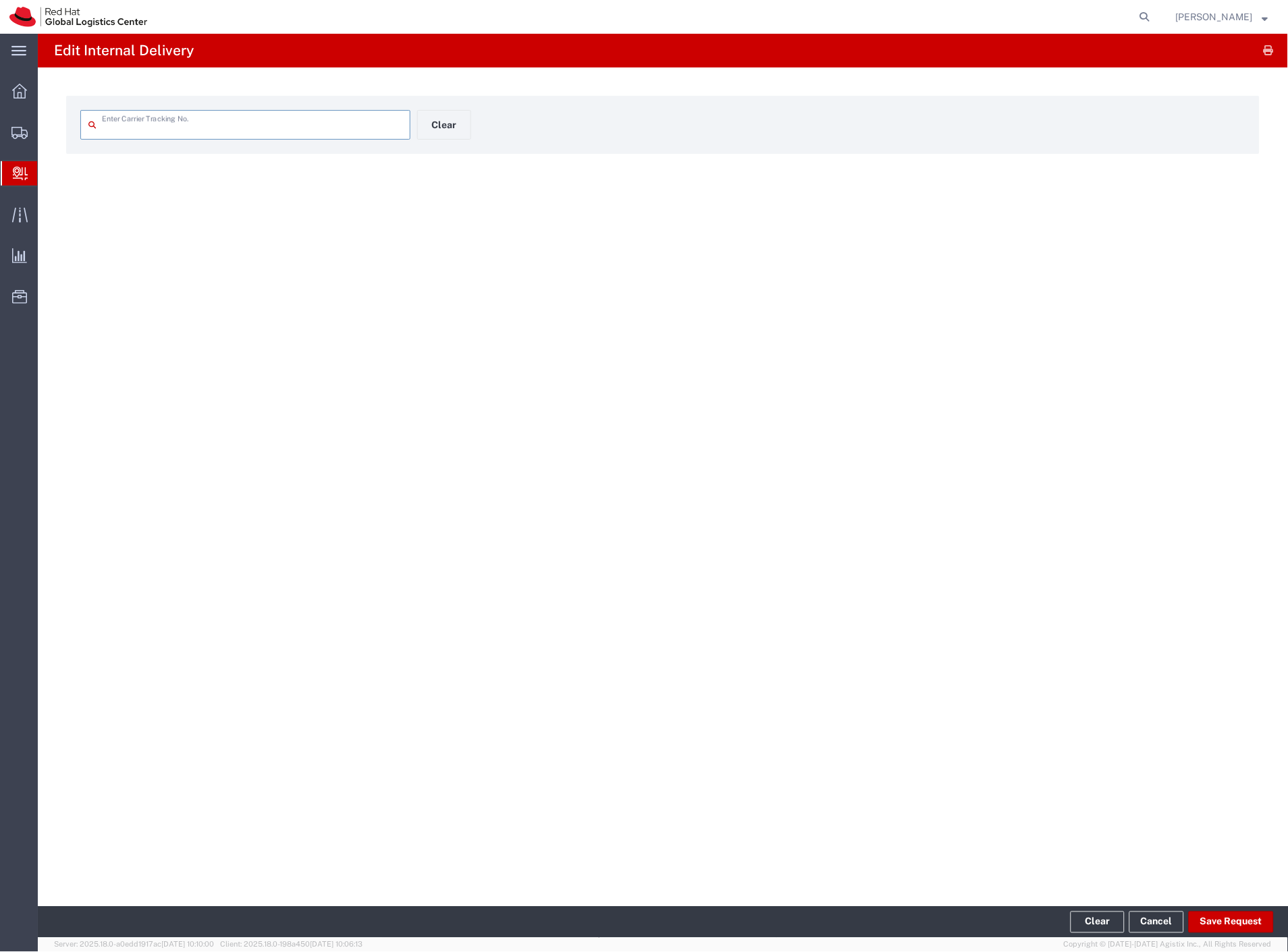
type input "6120013915109697190327203"
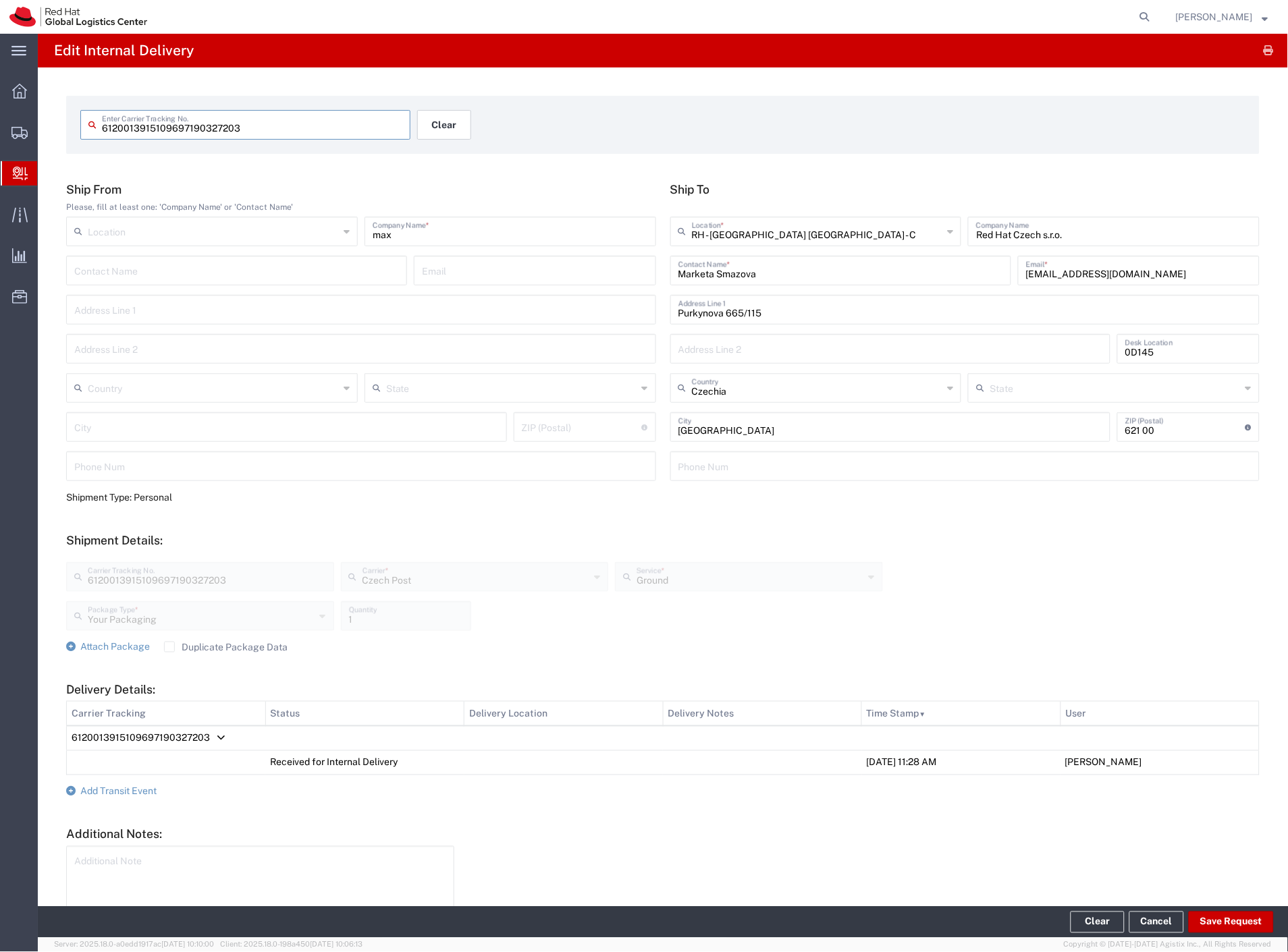
click at [432, 133] on button "Clear" at bounding box center [444, 125] width 54 height 30
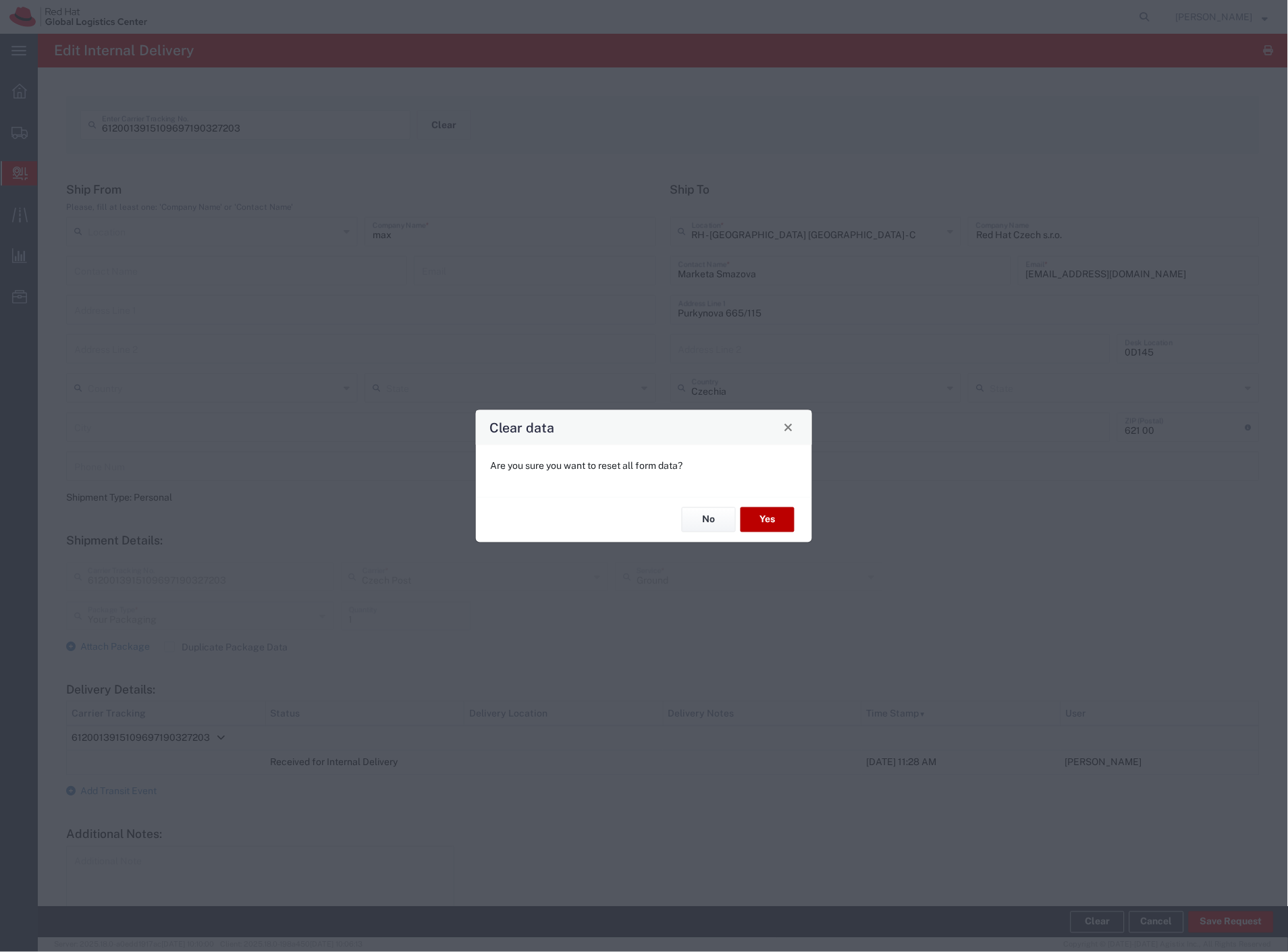
click at [788, 520] on button "Yes" at bounding box center [767, 520] width 54 height 25
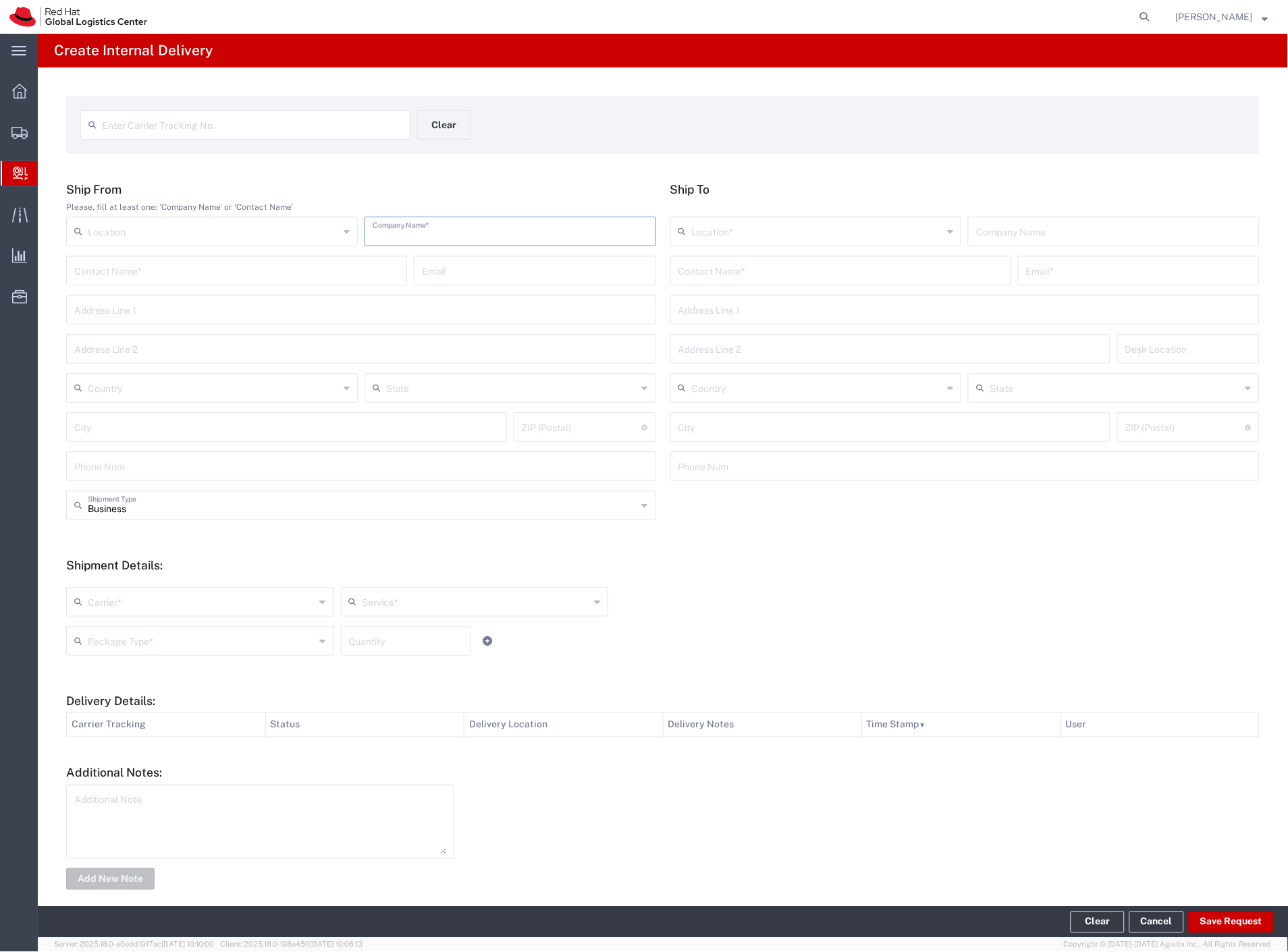
click at [499, 226] on input "text" at bounding box center [510, 231] width 275 height 24
type input "quickshirt"
click at [744, 278] on input "text" at bounding box center [841, 269] width 325 height 24
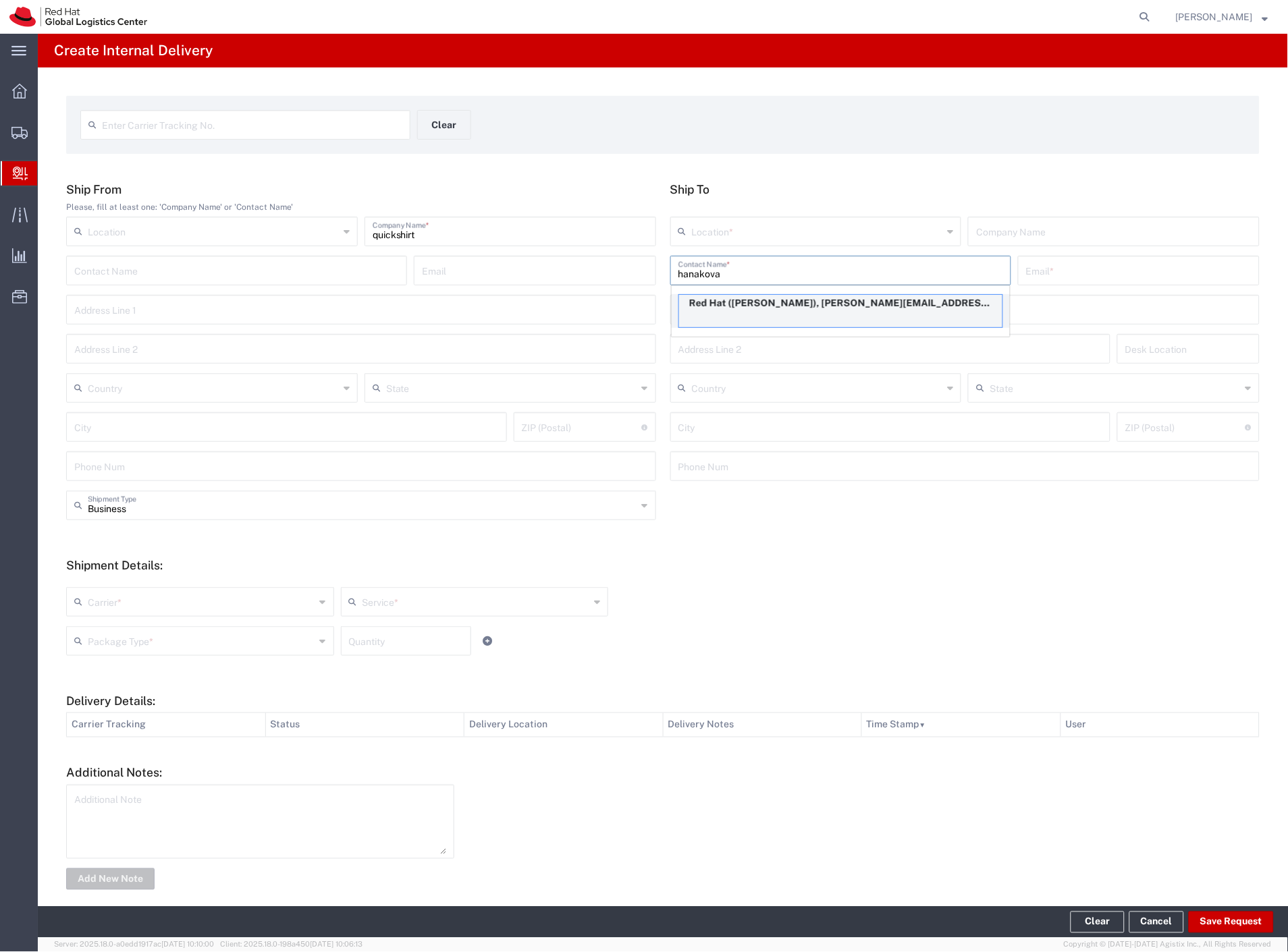
type input "hanakova"
click at [757, 307] on p "Red Hat (Andrea Hanakova), ahanakov@redhat.com" at bounding box center [840, 303] width 323 height 17
type input "RH - [GEOGRAPHIC_DATA] [GEOGRAPHIC_DATA] - C"
type input "Red Hat"
type input "Andrea Hanakova"
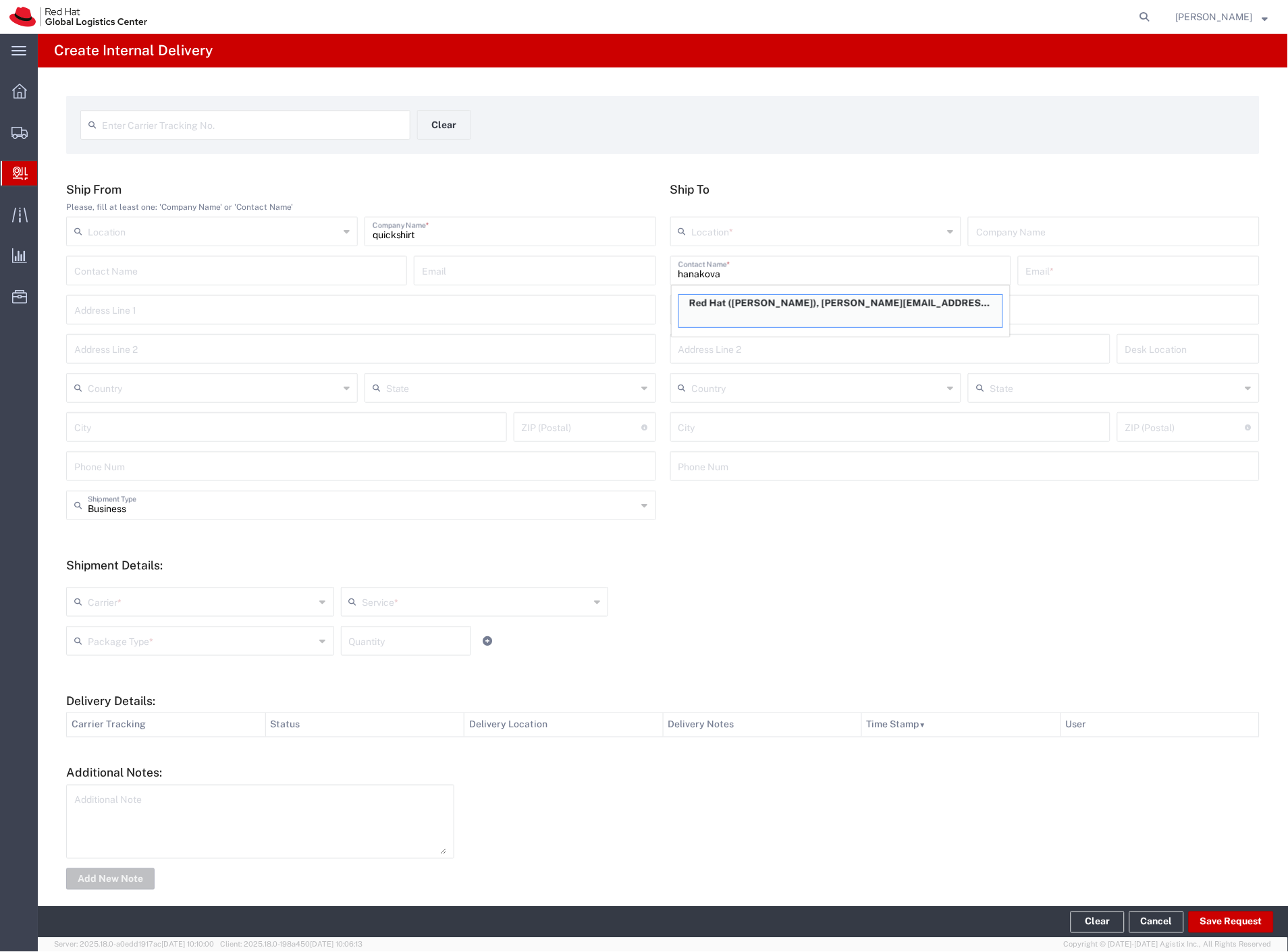
type input "ahanakov@redhat.com"
click at [112, 595] on div "Shipment Details: Carrier * Czech Post DHL FedEx Express Global4PL Interoffice …" at bounding box center [663, 612] width 1194 height 107
drag, startPoint x: 110, startPoint y: 603, endPoint x: 108, endPoint y: 621, distance: 18.1
click at [110, 604] on input "text" at bounding box center [201, 601] width 227 height 24
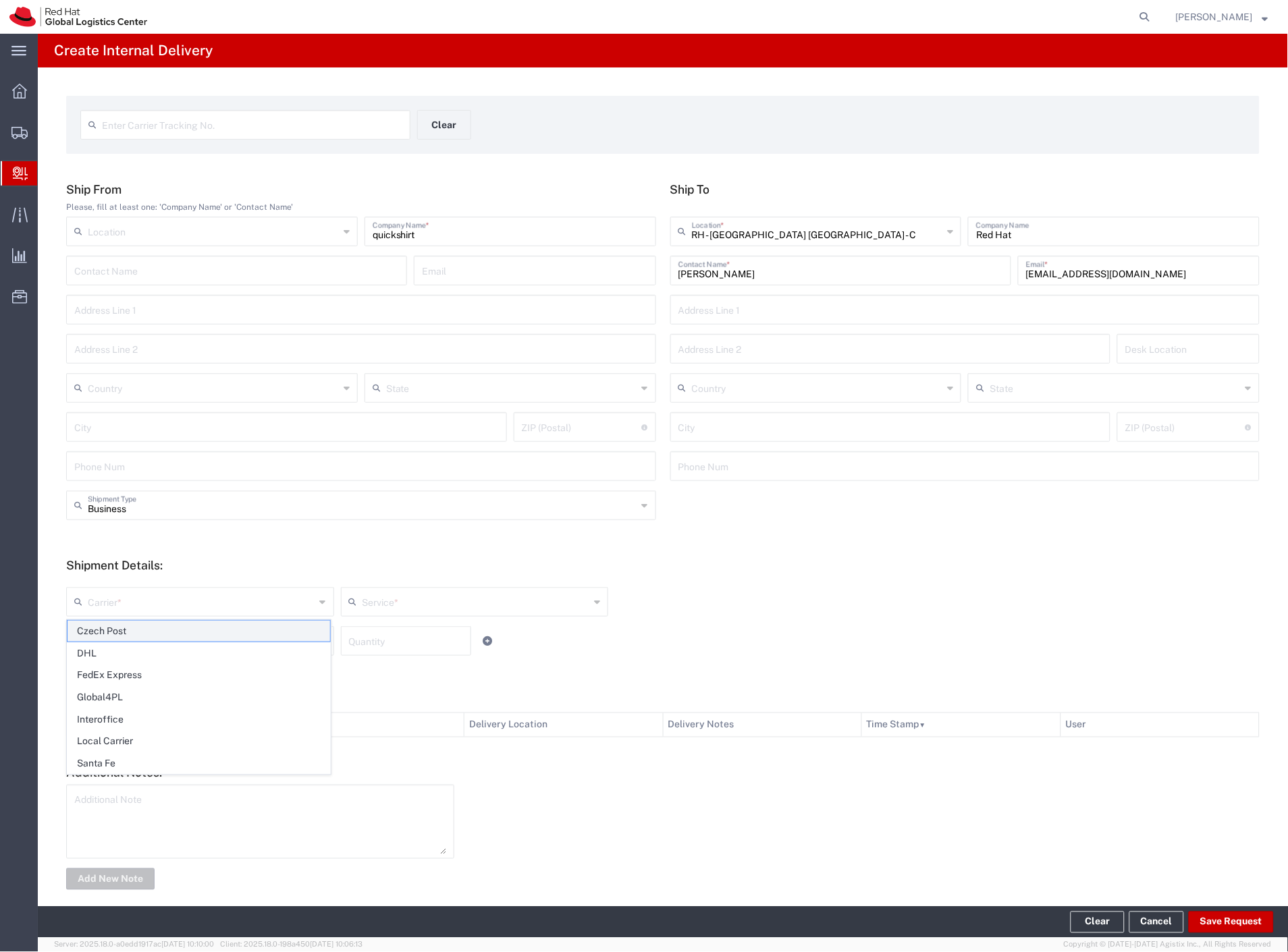
click at [108, 626] on span "Czech Post" at bounding box center [199, 631] width 263 height 21
type input "Czech Post"
click at [108, 632] on input "text" at bounding box center [201, 640] width 227 height 24
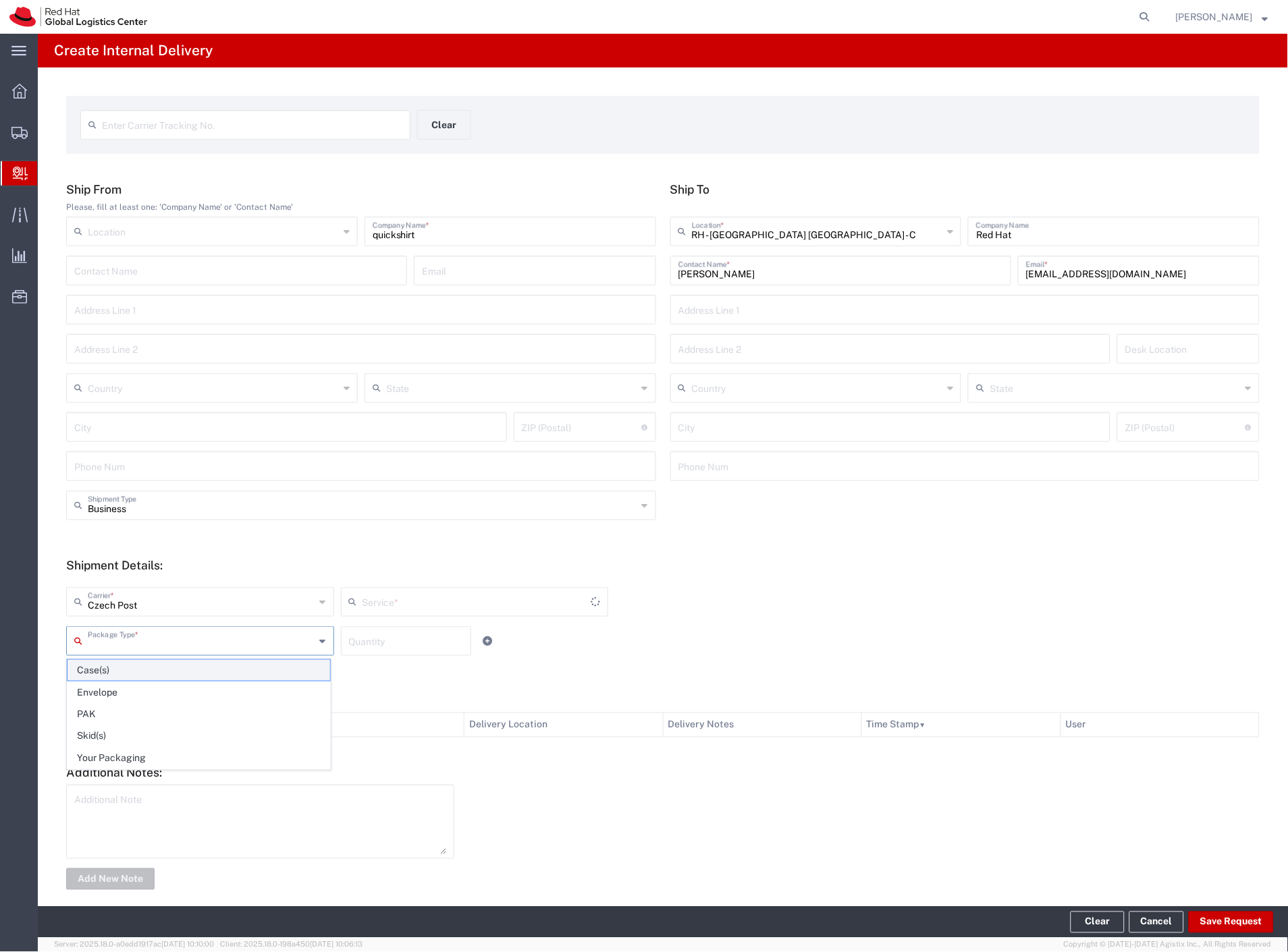
type input "Ground"
click at [110, 757] on span "Your Packaging" at bounding box center [199, 759] width 263 height 21
type input "Your Packaging"
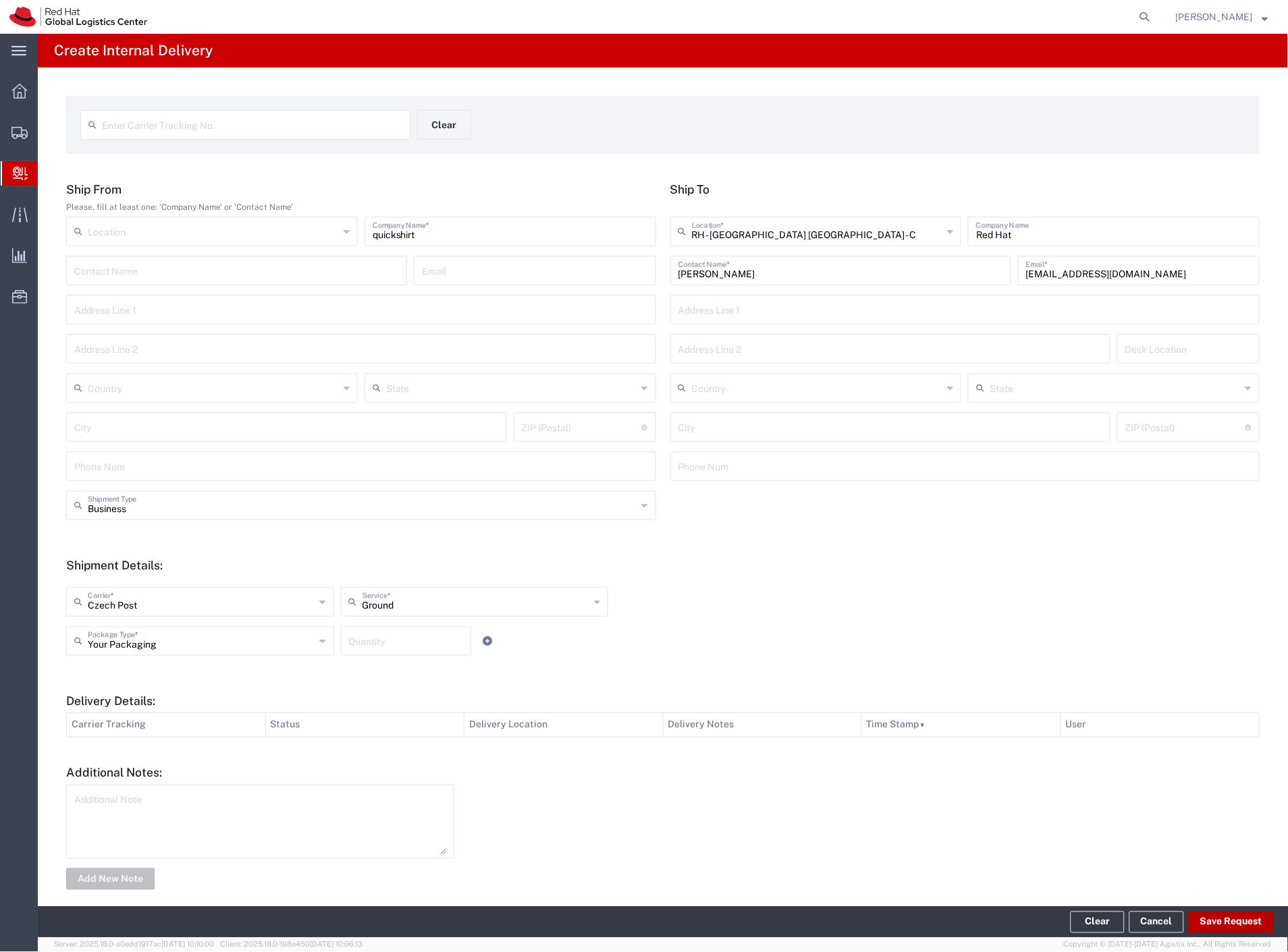
click at [1224, 929] on button "Save Request" at bounding box center [1231, 922] width 85 height 21
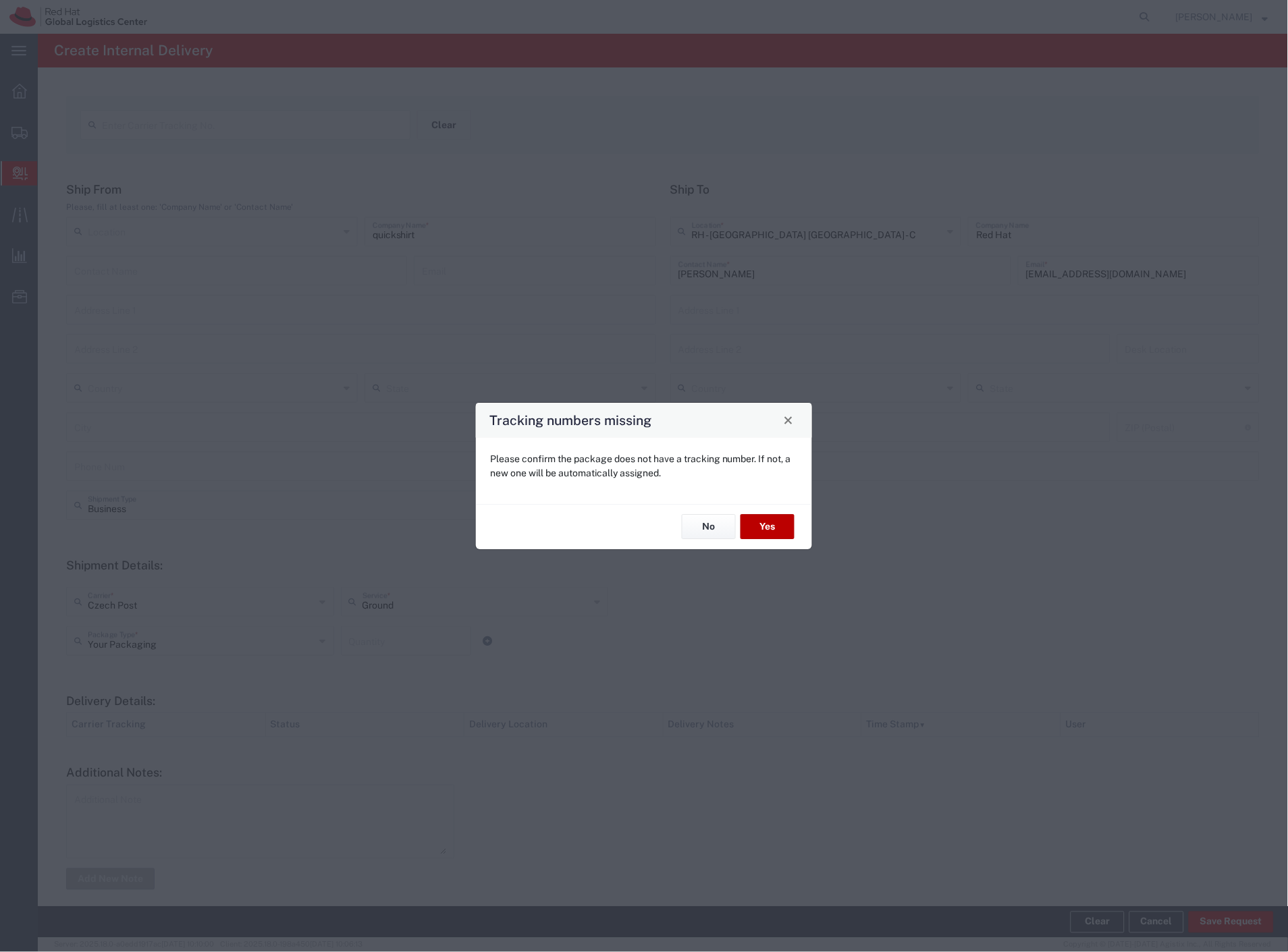
click at [780, 524] on button "Yes" at bounding box center [767, 527] width 54 height 25
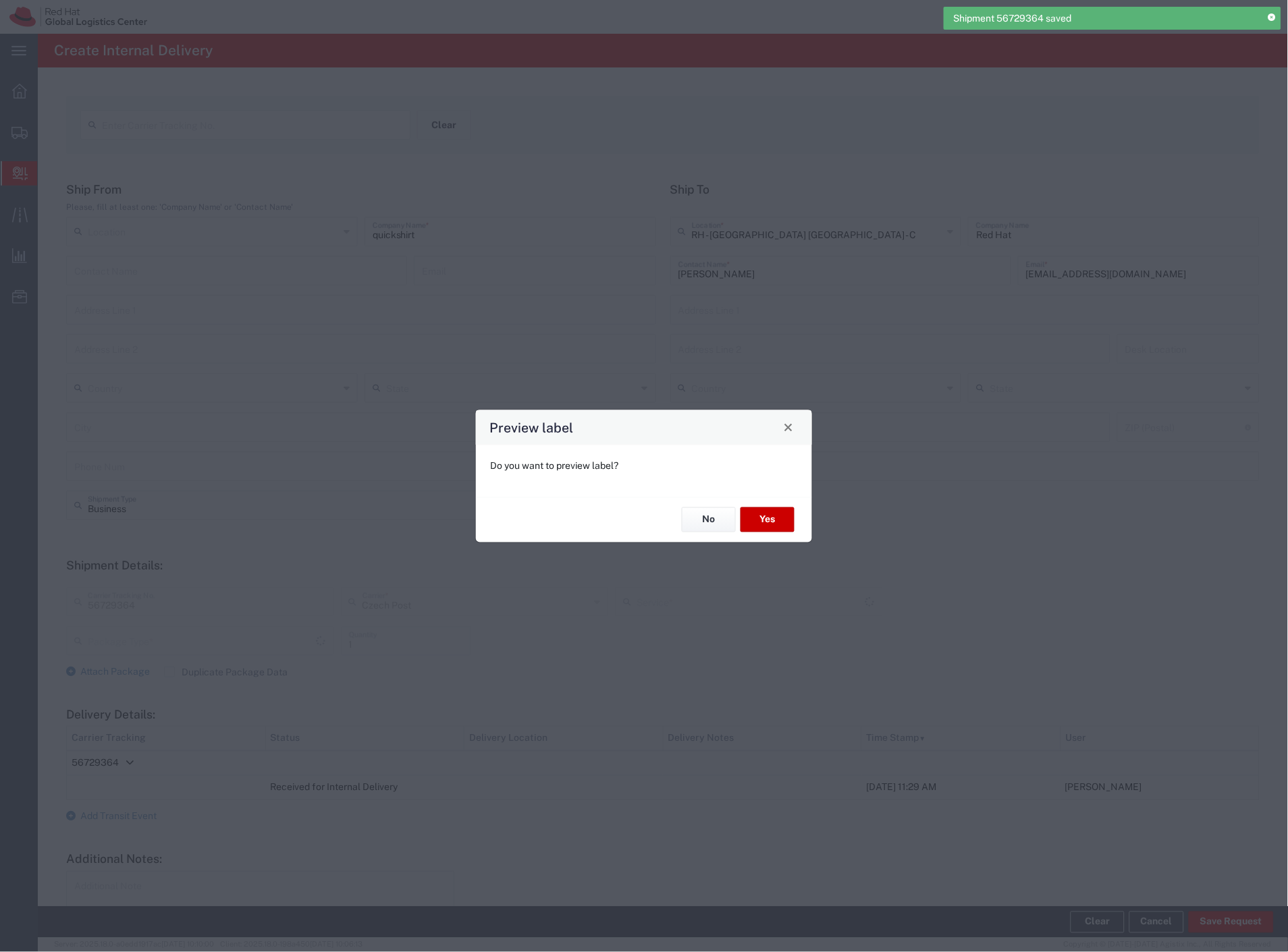
type input "Your Packaging"
type input "Ground"
click at [777, 521] on button "Yes" at bounding box center [767, 520] width 54 height 25
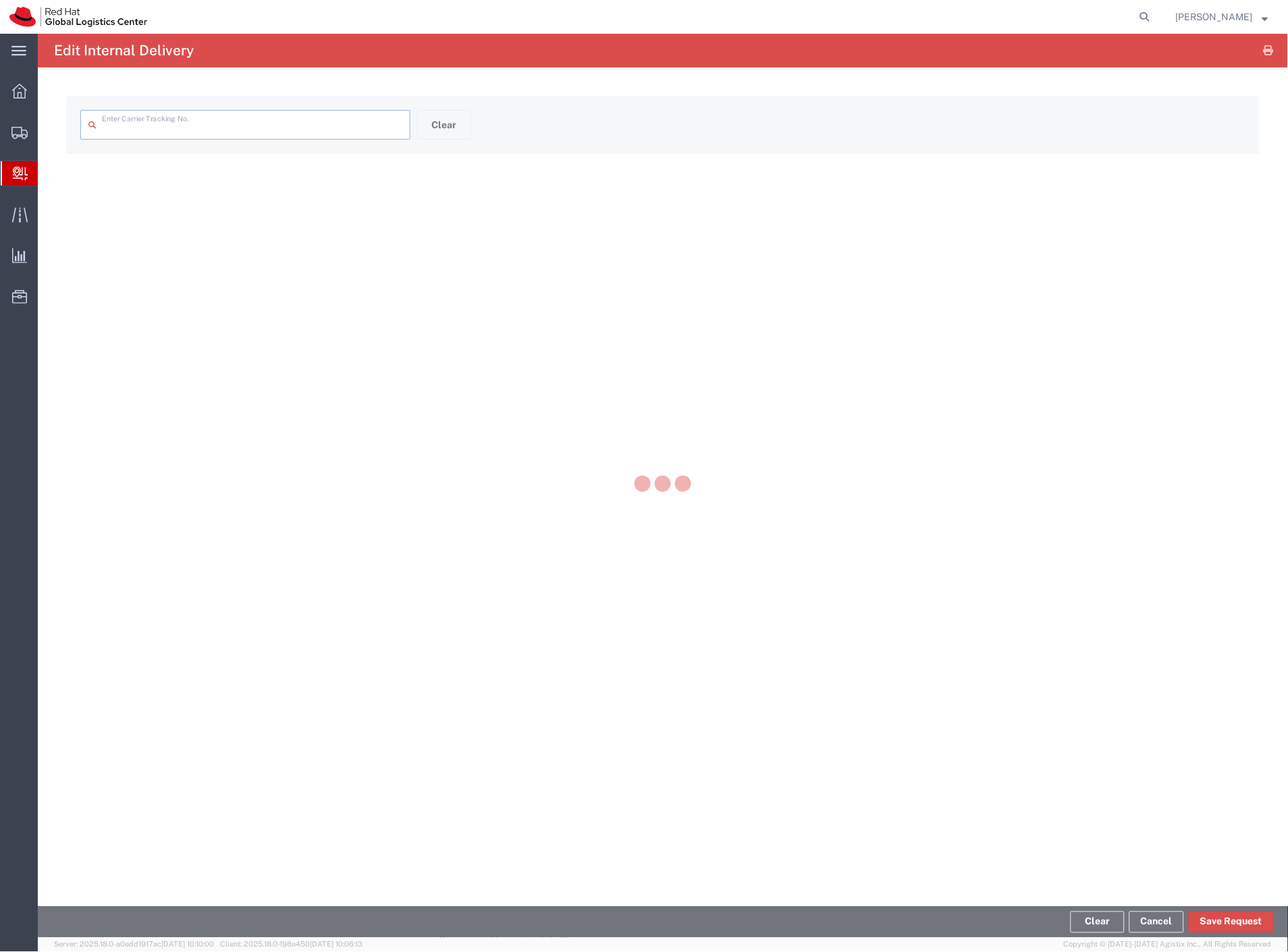
type input "56729364"
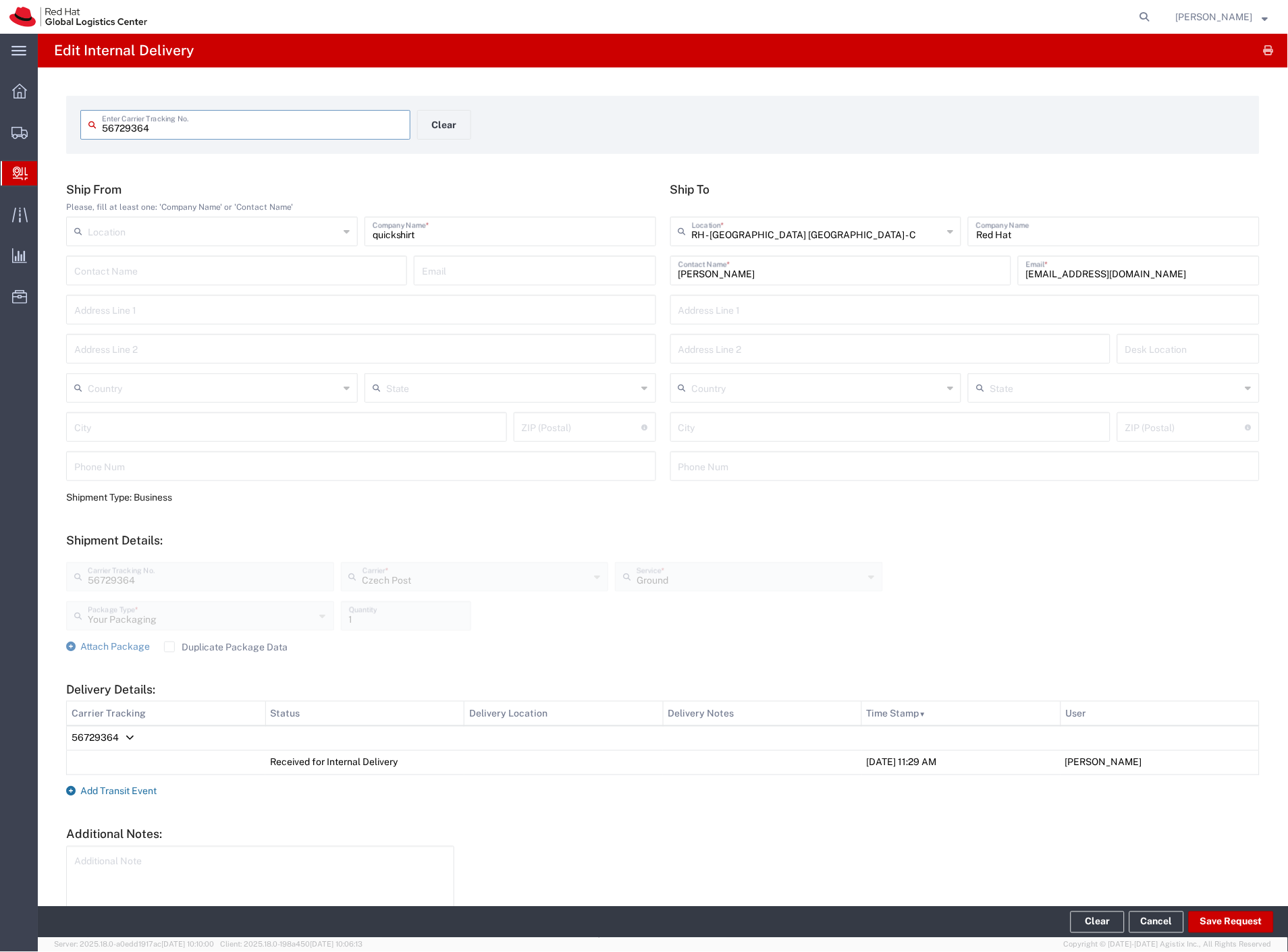
click at [107, 786] on span "Add Transit Event" at bounding box center [118, 791] width 76 height 11
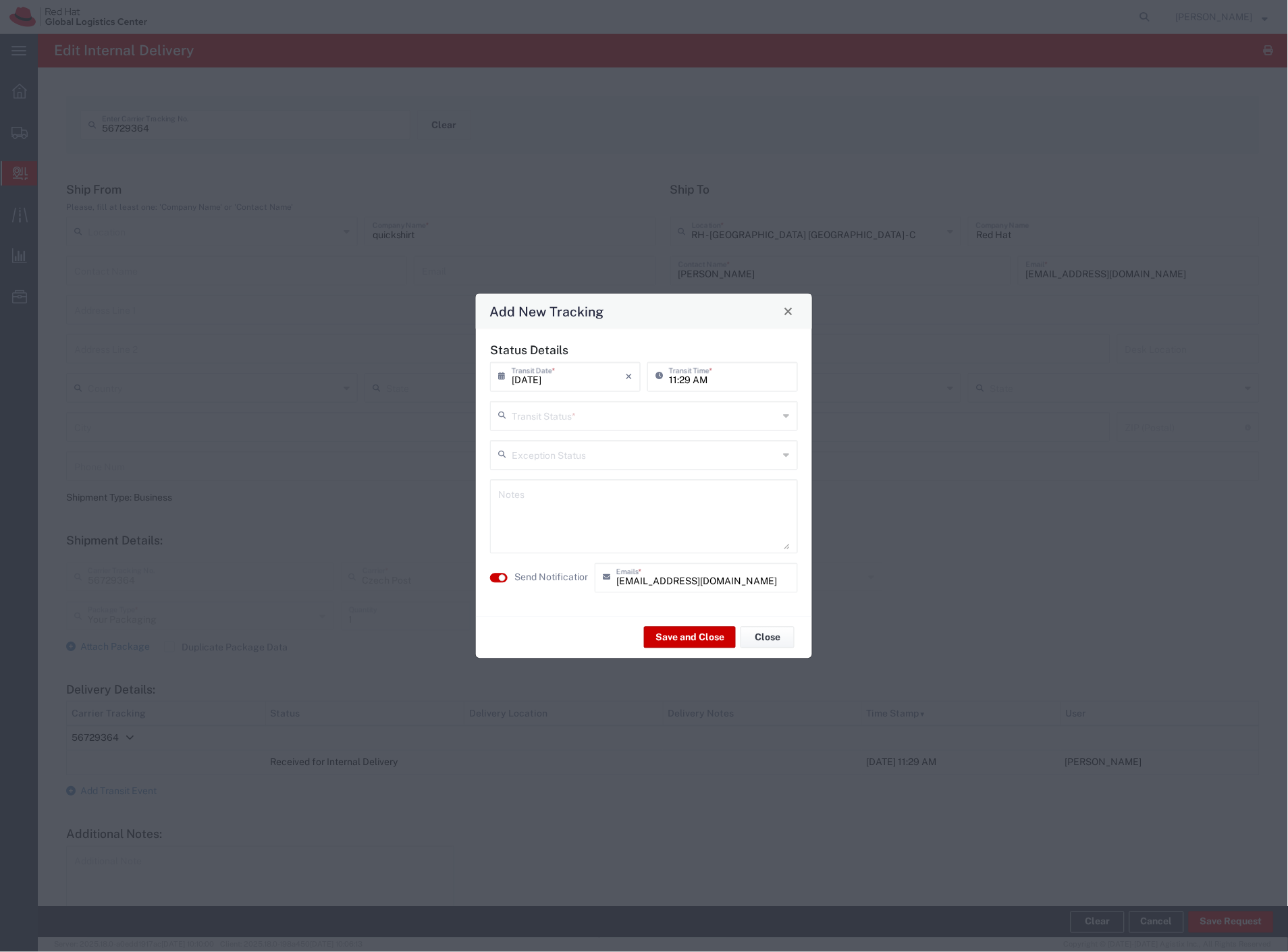
click at [580, 412] on input "text" at bounding box center [645, 414] width 267 height 24
click at [552, 510] on span "Shipment On-Hold" at bounding box center [644, 512] width 305 height 21
type input "Shipment On-Hold"
click at [550, 518] on textarea at bounding box center [644, 516] width 292 height 66
type textarea "will distribute next week"
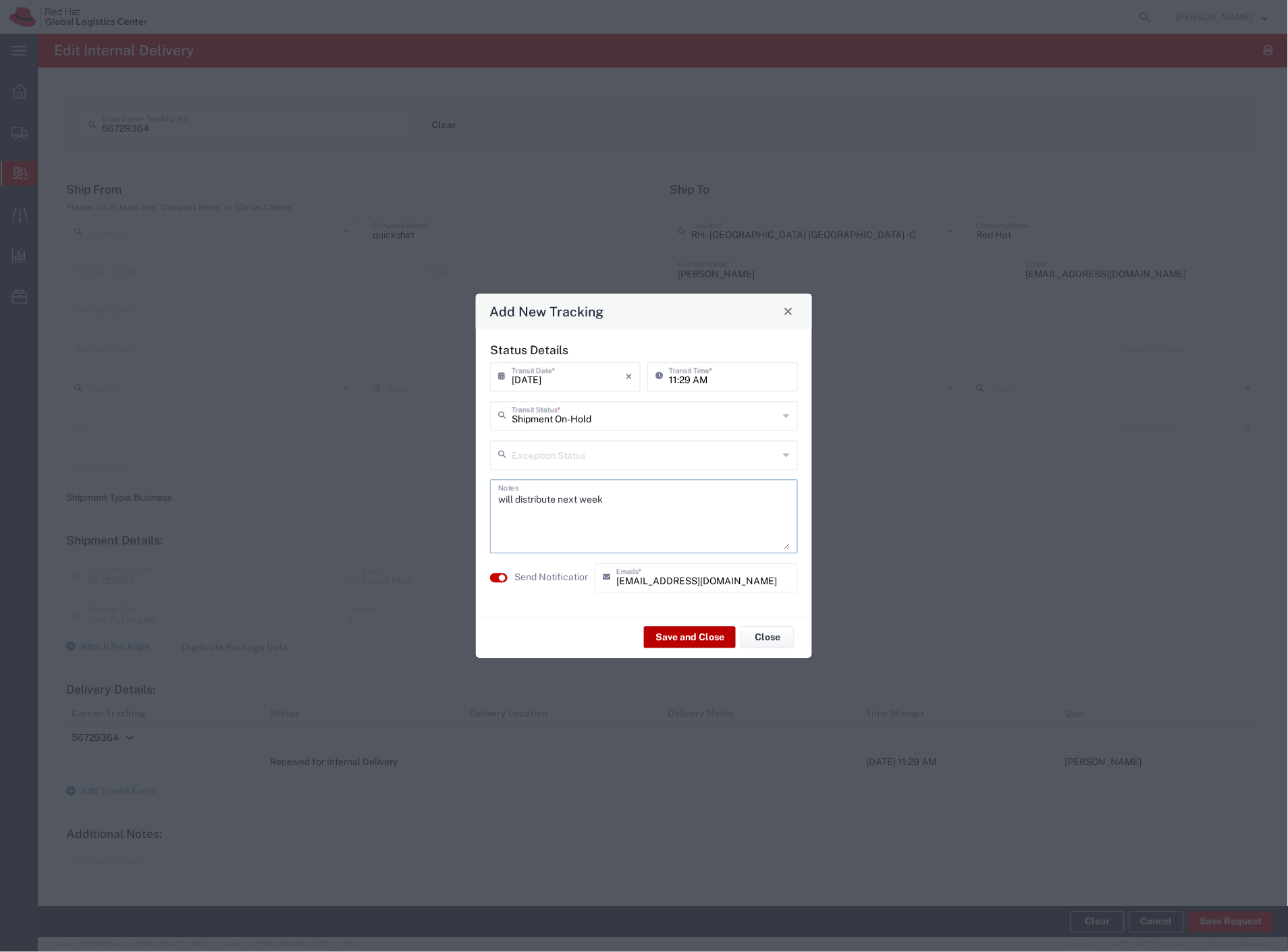
click at [706, 642] on button "Save and Close" at bounding box center [689, 638] width 92 height 21
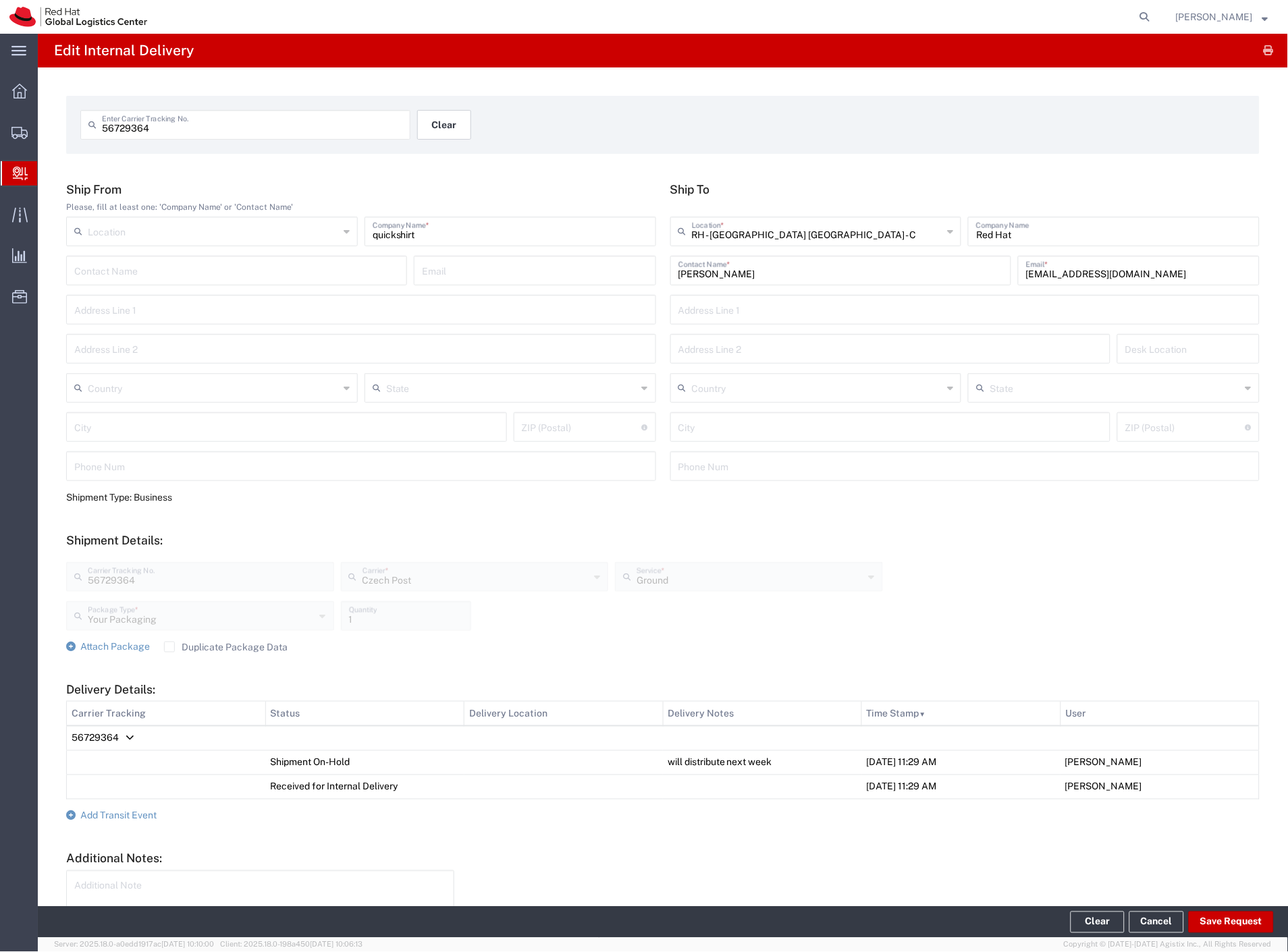
click at [432, 134] on button "Clear" at bounding box center [444, 125] width 54 height 30
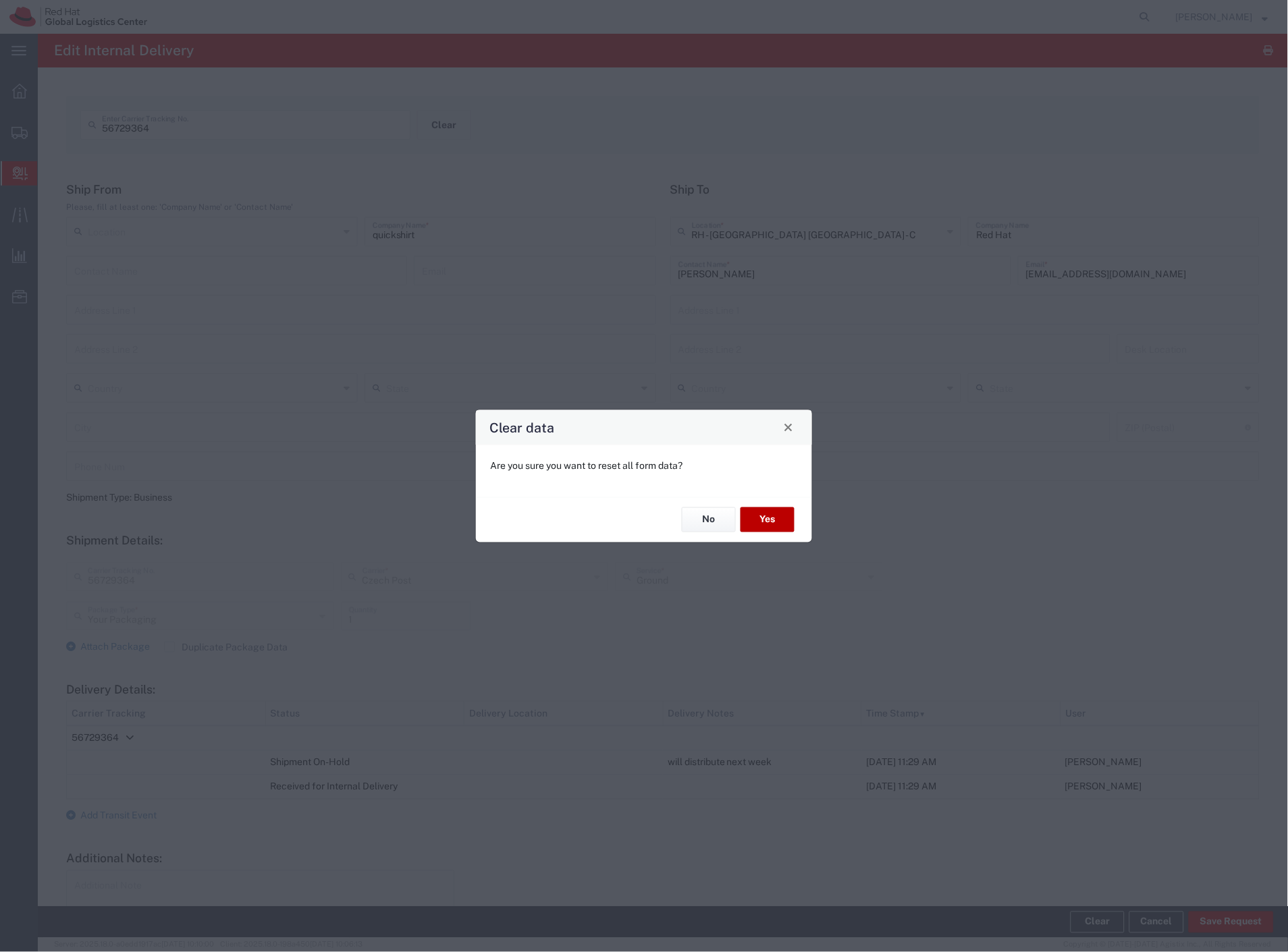
click at [778, 521] on button "Yes" at bounding box center [767, 520] width 54 height 25
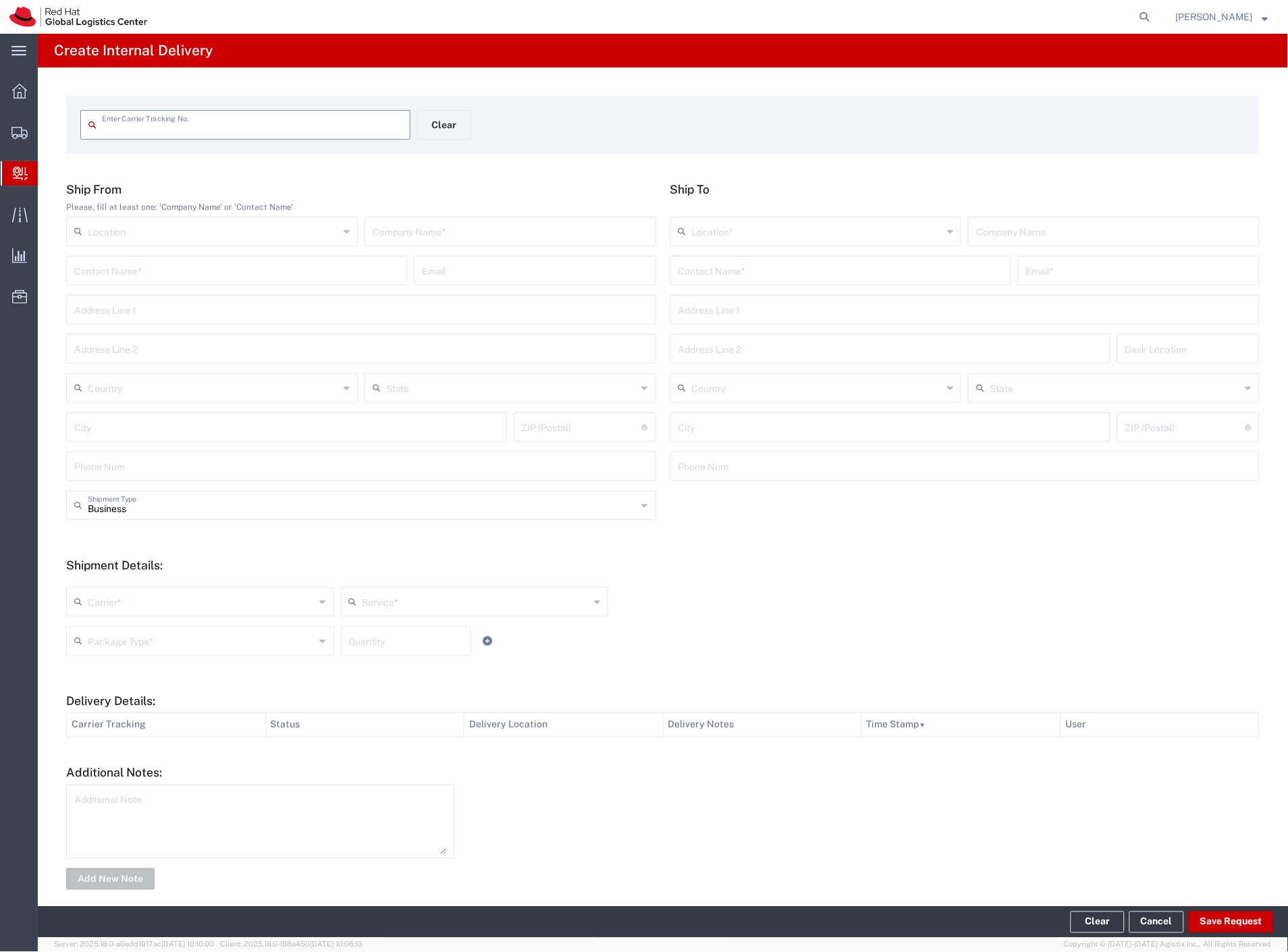
click at [478, 230] on input "text" at bounding box center [510, 231] width 275 height 24
click at [751, 264] on input "text" at bounding box center [841, 269] width 325 height 24
click at [531, 238] on input "5p marketing - baseball caps" at bounding box center [510, 231] width 275 height 24
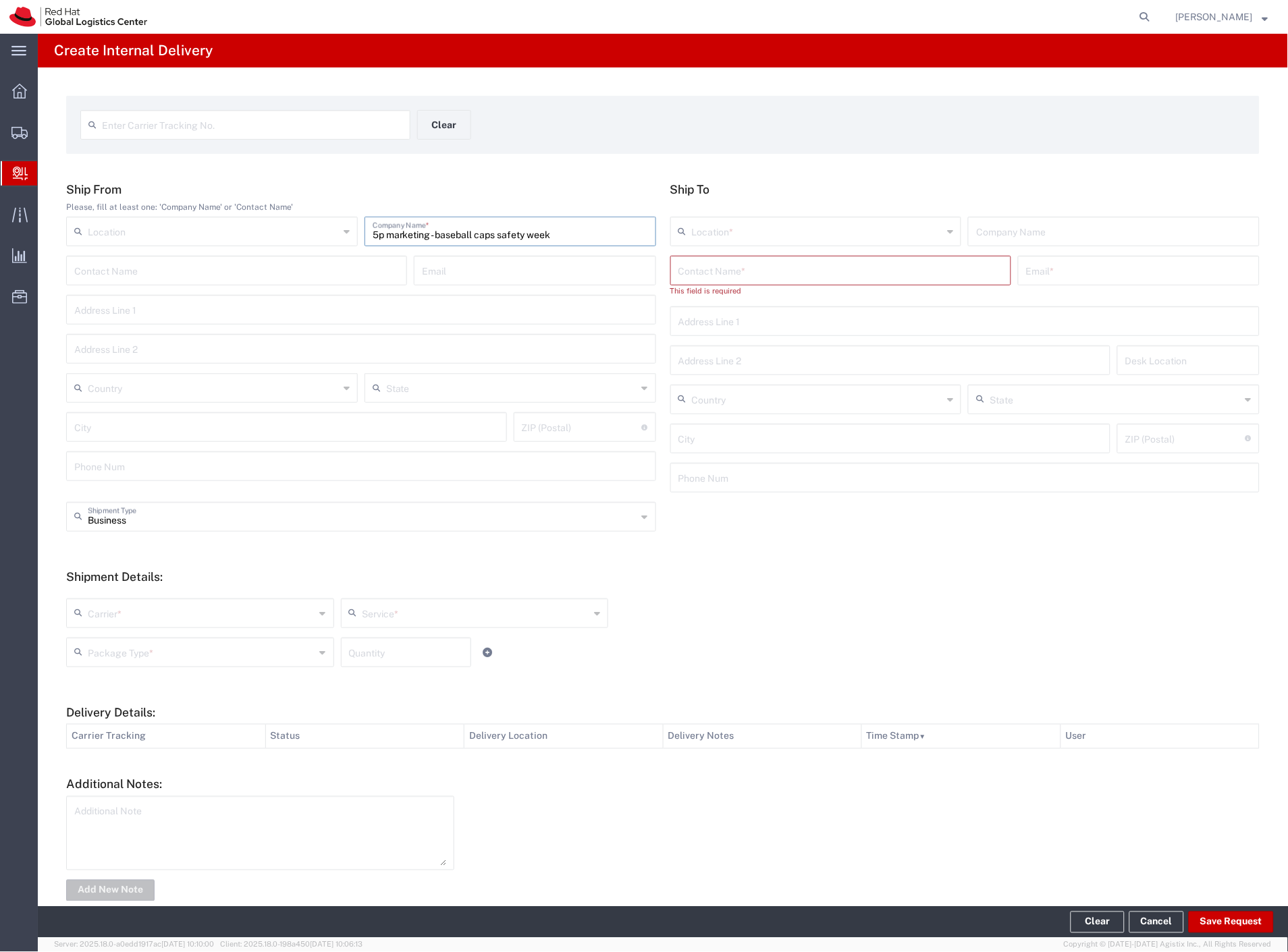
type input "5p marketing - baseball caps safety week"
click at [732, 285] on div "This field is required" at bounding box center [841, 291] width 341 height 12
click at [738, 275] on input "text" at bounding box center [841, 269] width 325 height 24
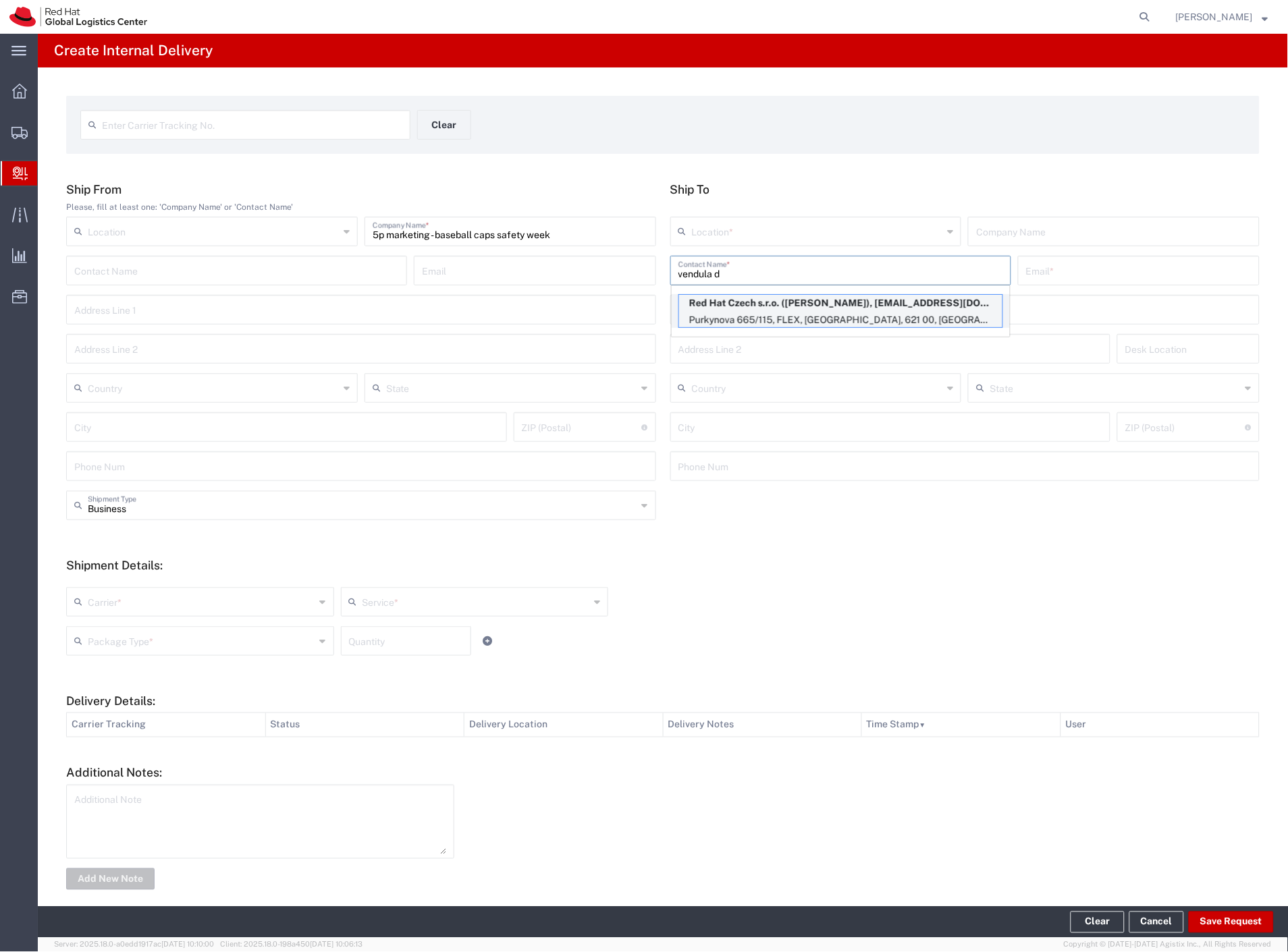
type input "vendula d"
click at [779, 309] on p "Red Hat Czech s.r.o. (Vendula Diviskova), vdivisko@redhat.com" at bounding box center [840, 303] width 323 height 17
type input "RH - [GEOGRAPHIC_DATA] [GEOGRAPHIC_DATA] - C"
type input "Red Hat Czech s.r.o."
type input "Vendula Diviskova"
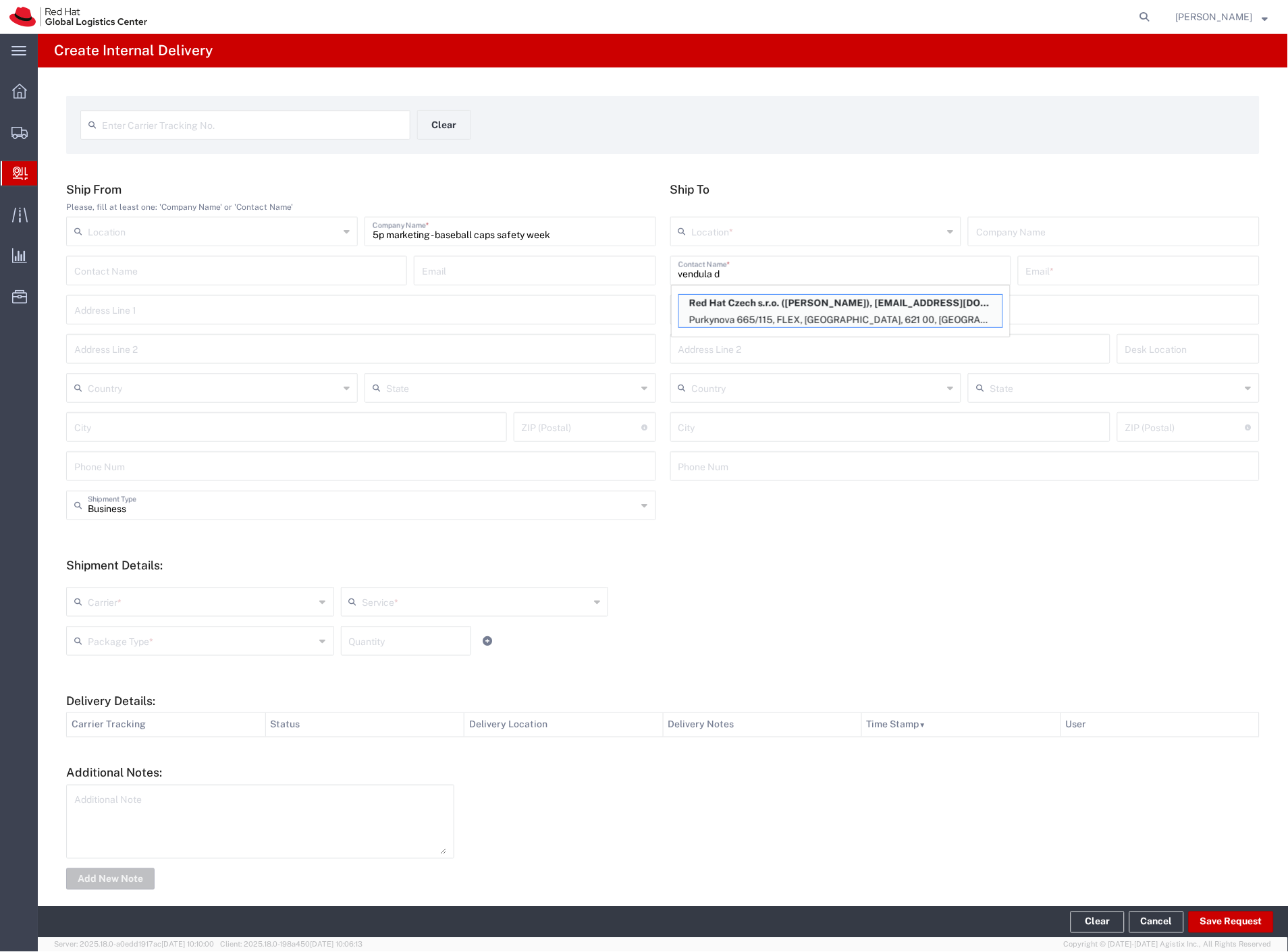
type input "vdivisko@redhat.com"
type input "Purkynova 665/115"
type input "FLEX"
type input "Czechia"
type input "[GEOGRAPHIC_DATA]"
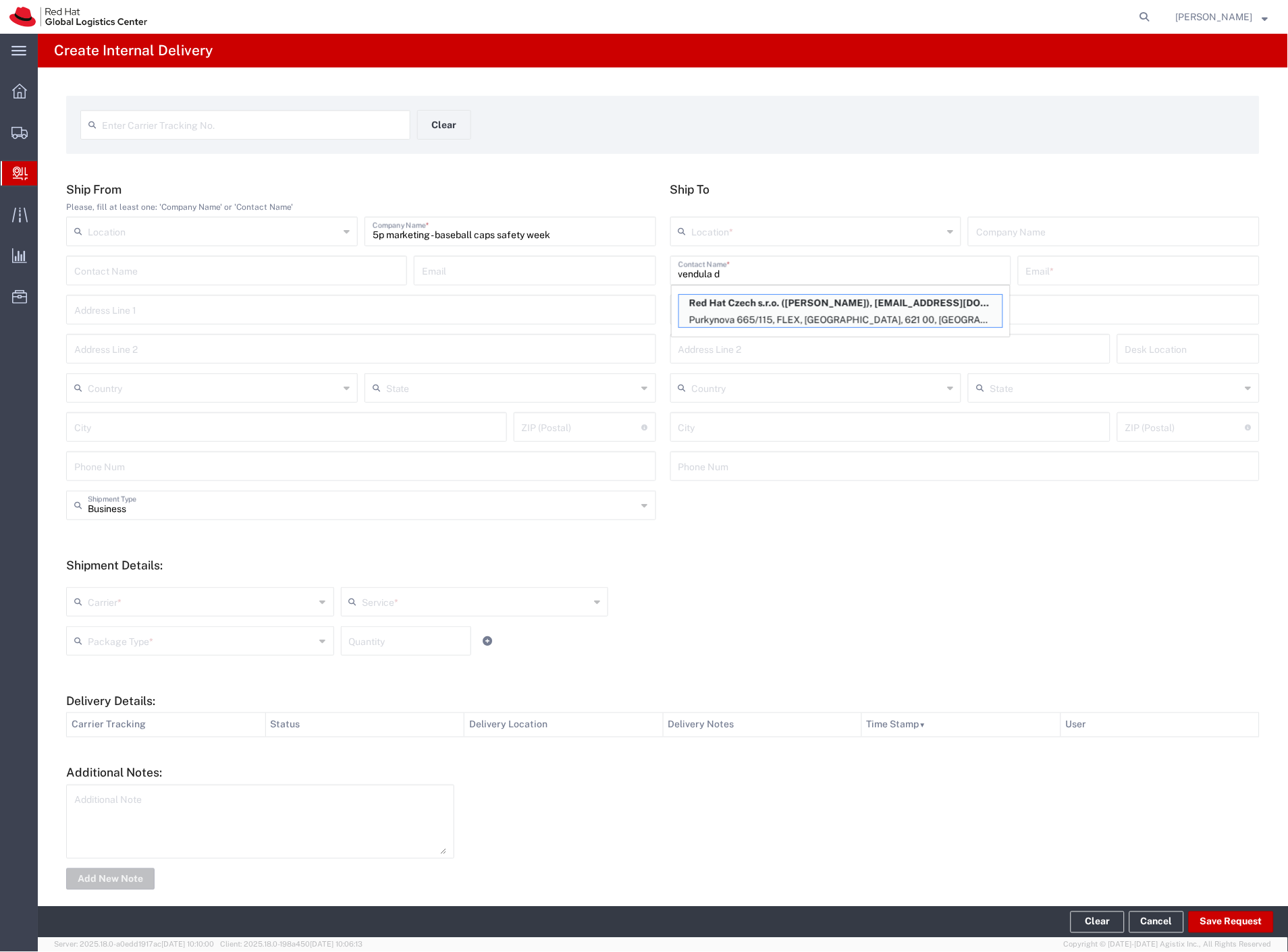
type input "621 00"
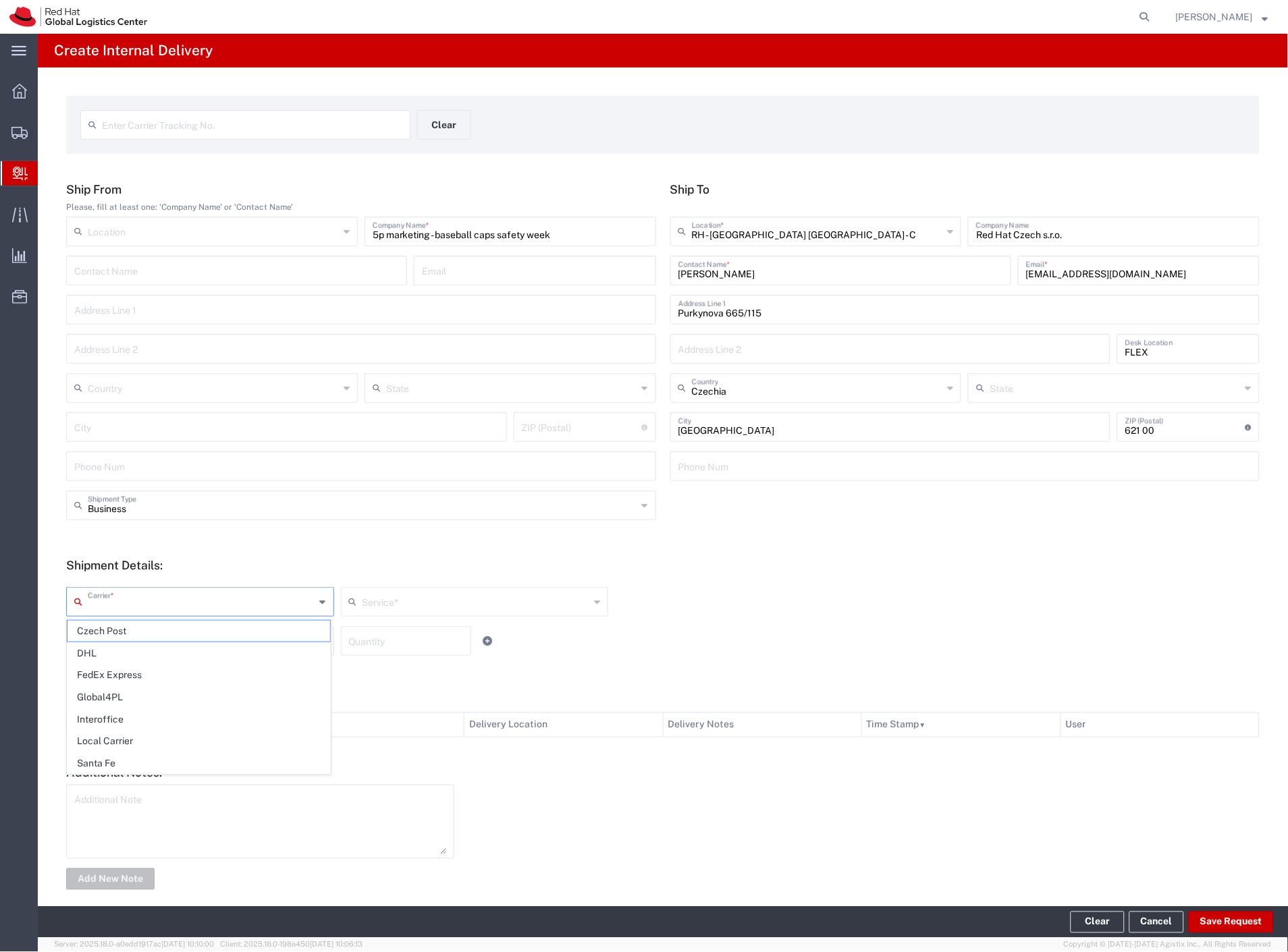
drag, startPoint x: 112, startPoint y: 593, endPoint x: 111, endPoint y: 616, distance: 23.0
click at [112, 594] on input "text" at bounding box center [201, 601] width 227 height 24
click at [108, 631] on span "Czech Post" at bounding box center [199, 631] width 263 height 21
type input "Czech Post"
click at [109, 631] on input "text" at bounding box center [201, 640] width 227 height 24
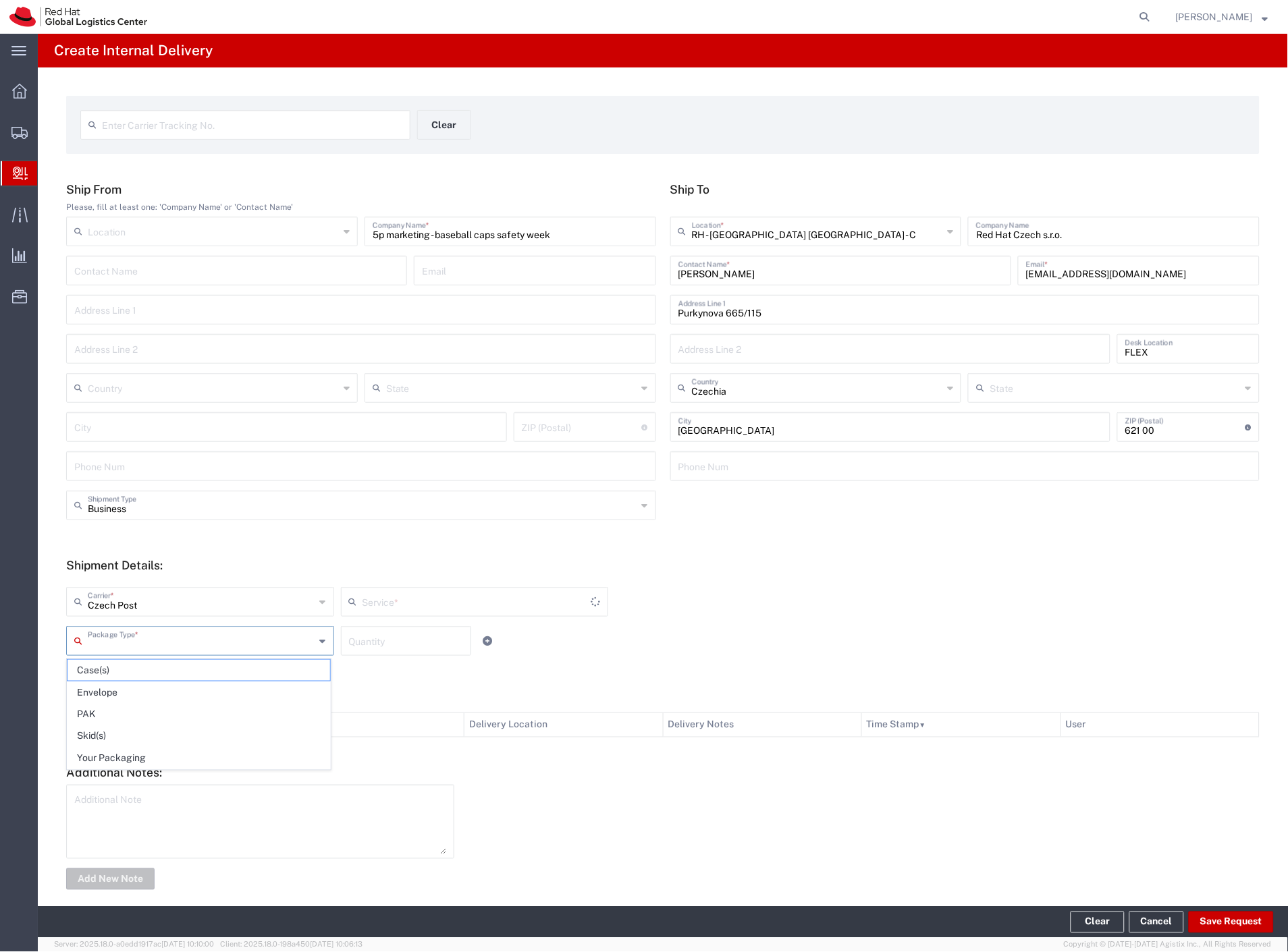
drag, startPoint x: 138, startPoint y: 754, endPoint x: 382, endPoint y: 664, distance: 260.1
click at [140, 754] on span "Your Packaging" at bounding box center [199, 759] width 263 height 21
type input "Your Packaging"
type input "Ground"
click at [395, 643] on input "number" at bounding box center [406, 640] width 114 height 24
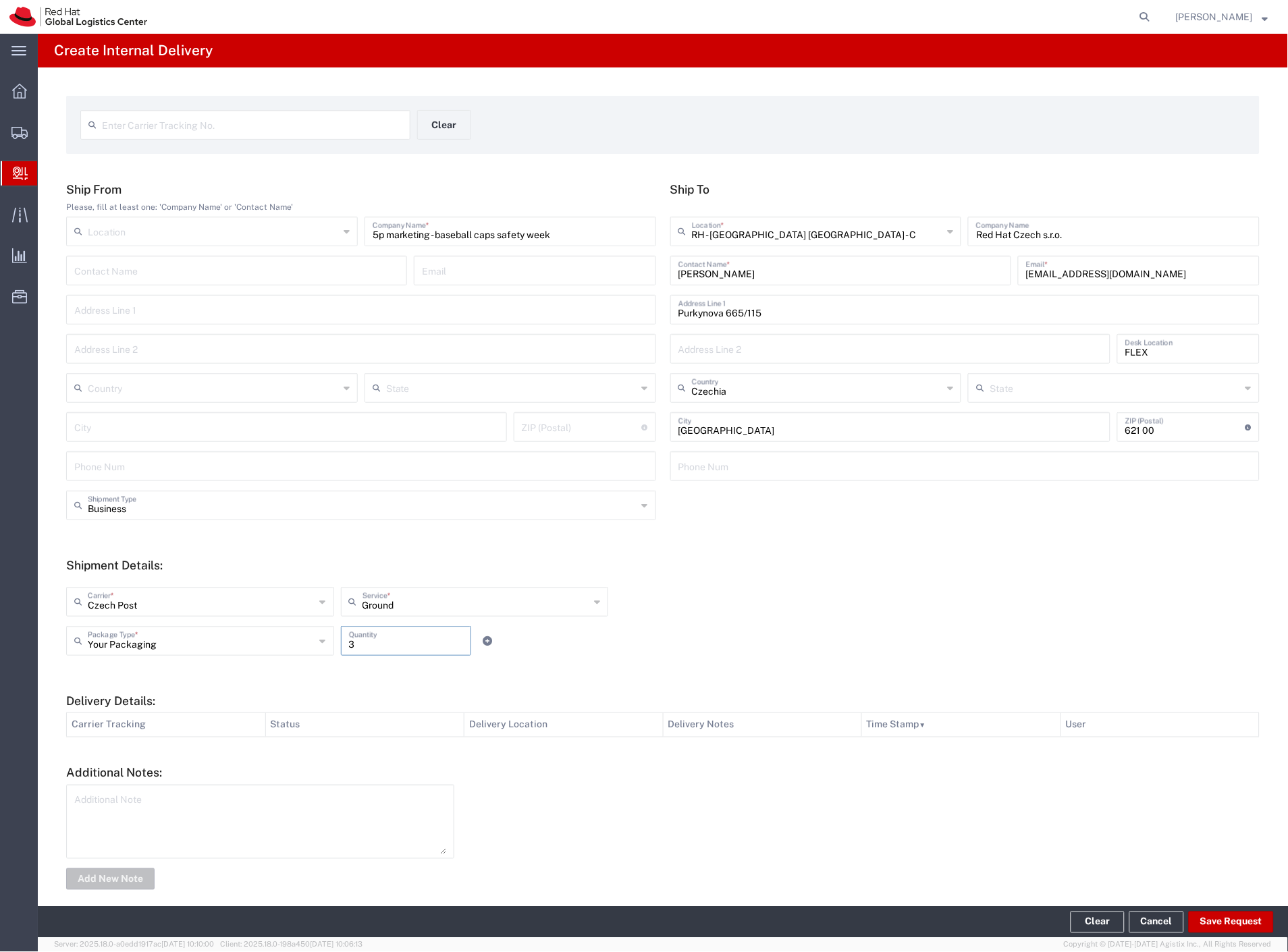
type input "3"
drag, startPoint x: 613, startPoint y: 656, endPoint x: 690, endPoint y: 665, distance: 77.5
click at [617, 656] on div "Your Packaging Package Type * Case(s) Envelope PAK Skid(s) Your Packaging 3 Qua…" at bounding box center [475, 645] width 823 height 39
click at [1233, 925] on button "Save Request" at bounding box center [1231, 922] width 85 height 21
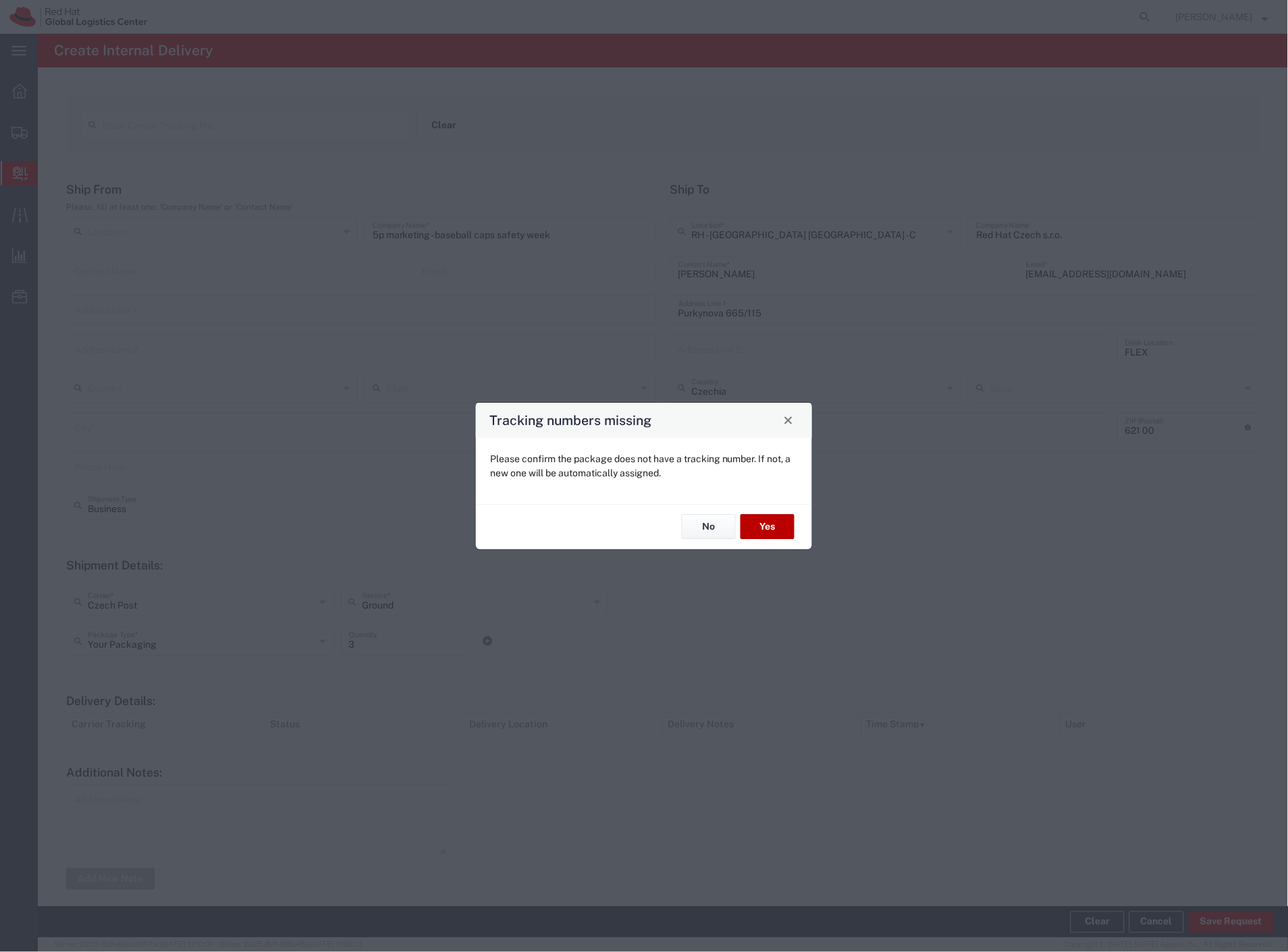
click at [773, 536] on button "Yes" at bounding box center [767, 527] width 54 height 25
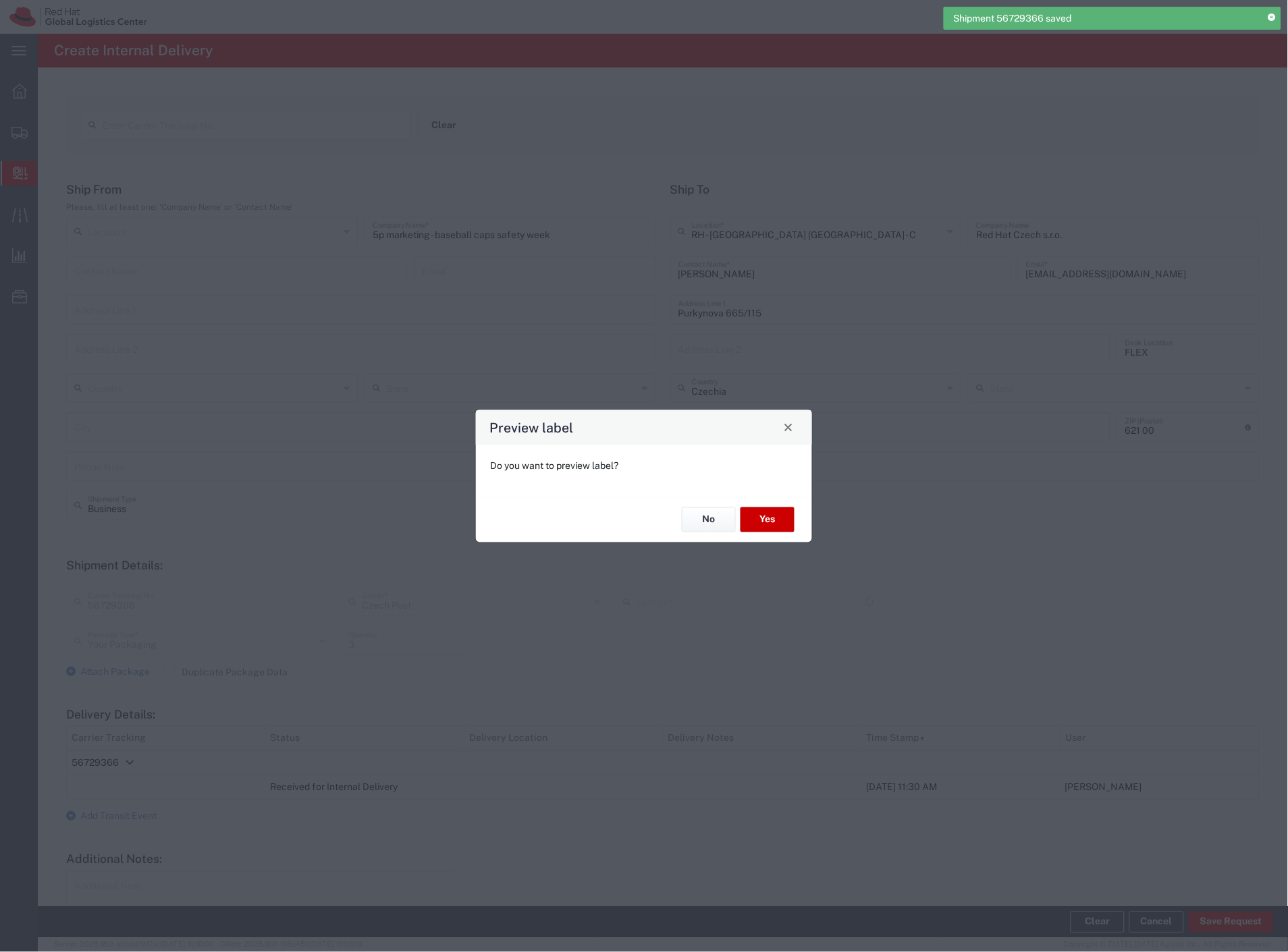
type input "Ground"
click at [761, 514] on button "Yes" at bounding box center [767, 520] width 54 height 25
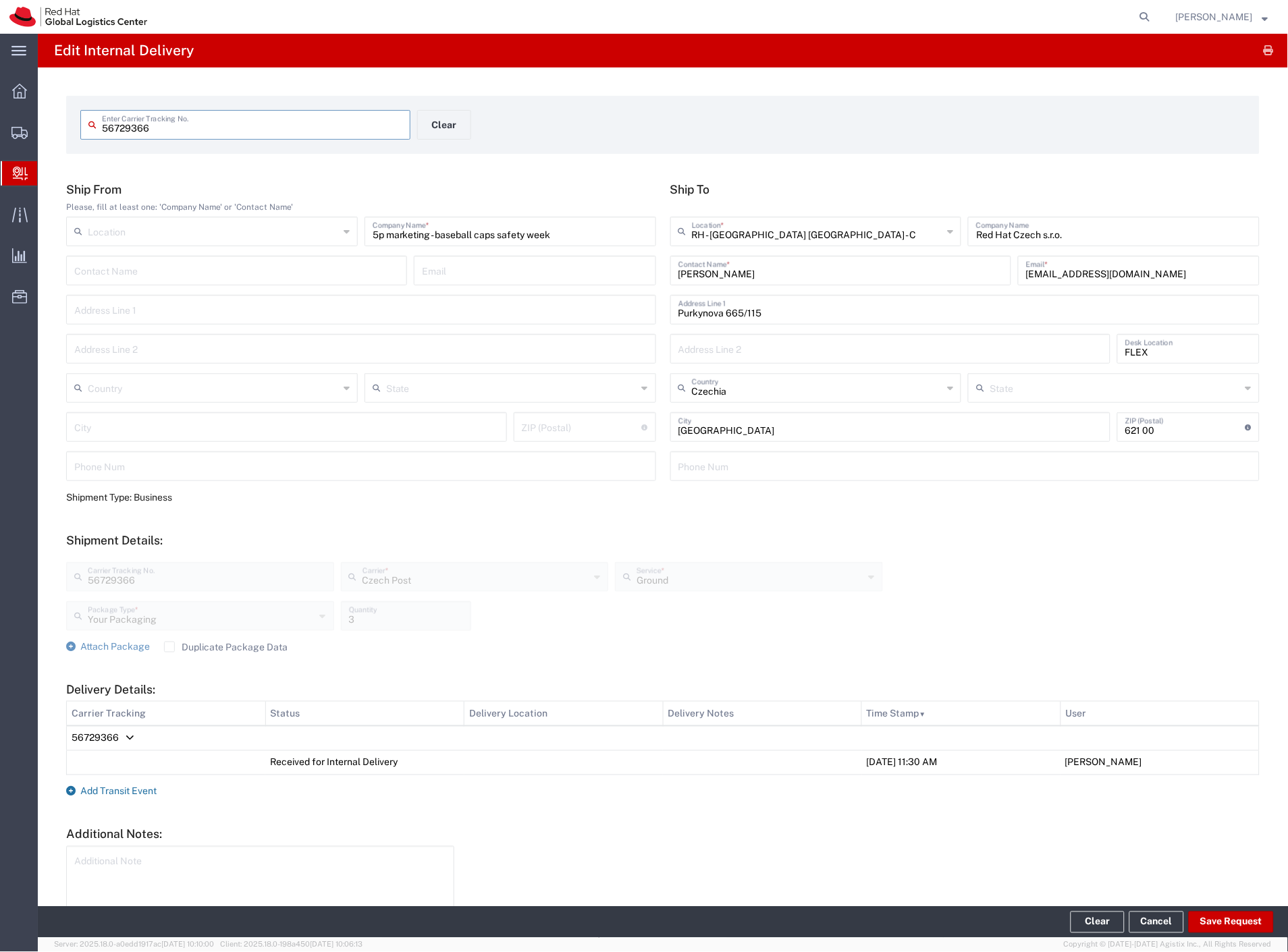
click at [133, 790] on span "Add Transit Event" at bounding box center [118, 791] width 76 height 11
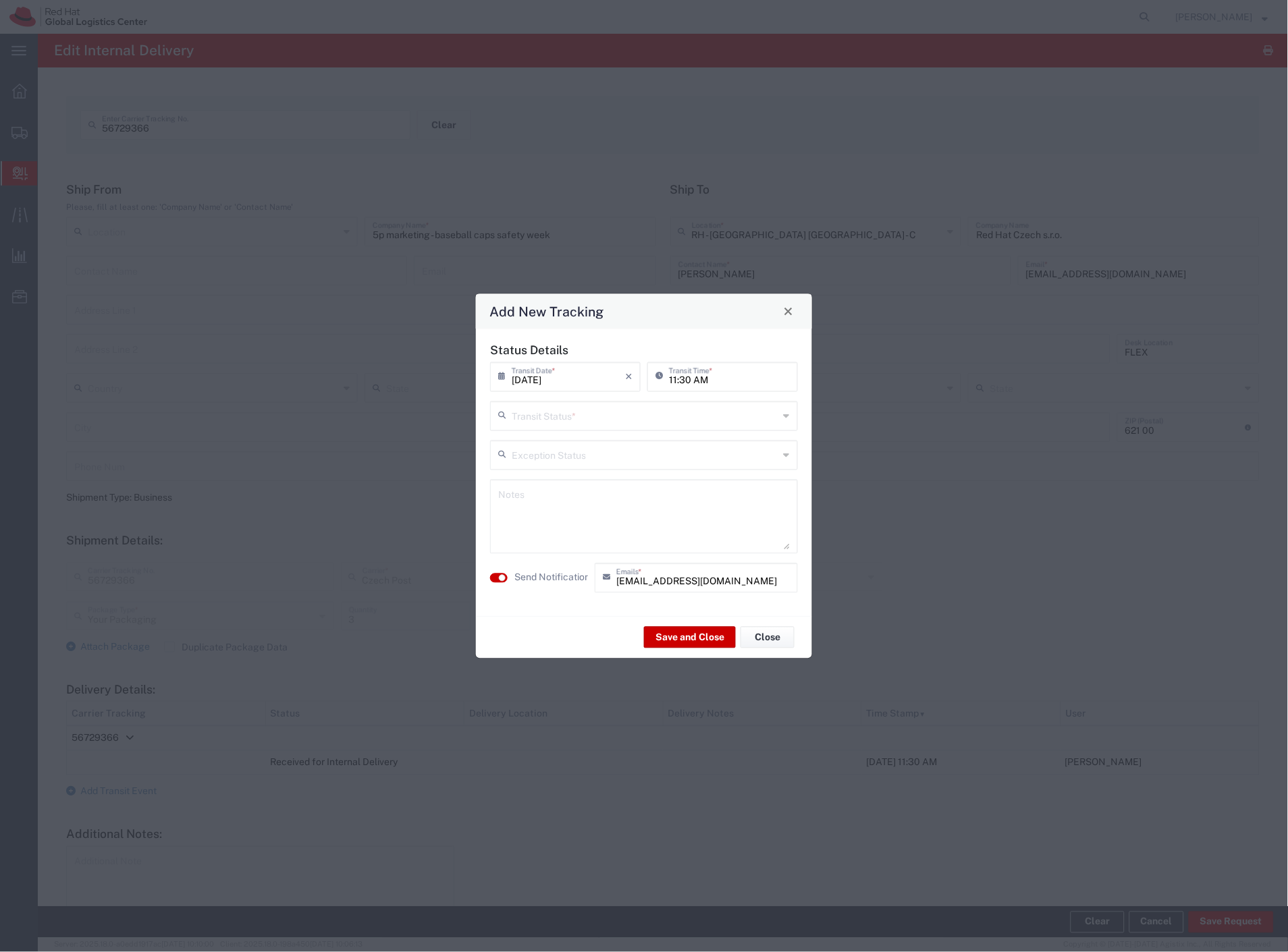
drag, startPoint x: 627, startPoint y: 414, endPoint x: 619, endPoint y: 428, distance: 16.1
click at [621, 424] on input "text" at bounding box center [645, 414] width 267 height 24
click at [576, 509] on span "Shipment On-Hold" at bounding box center [644, 512] width 305 height 21
type input "Shipment On-Hold"
click at [698, 631] on button "Save and Close" at bounding box center [689, 638] width 92 height 21
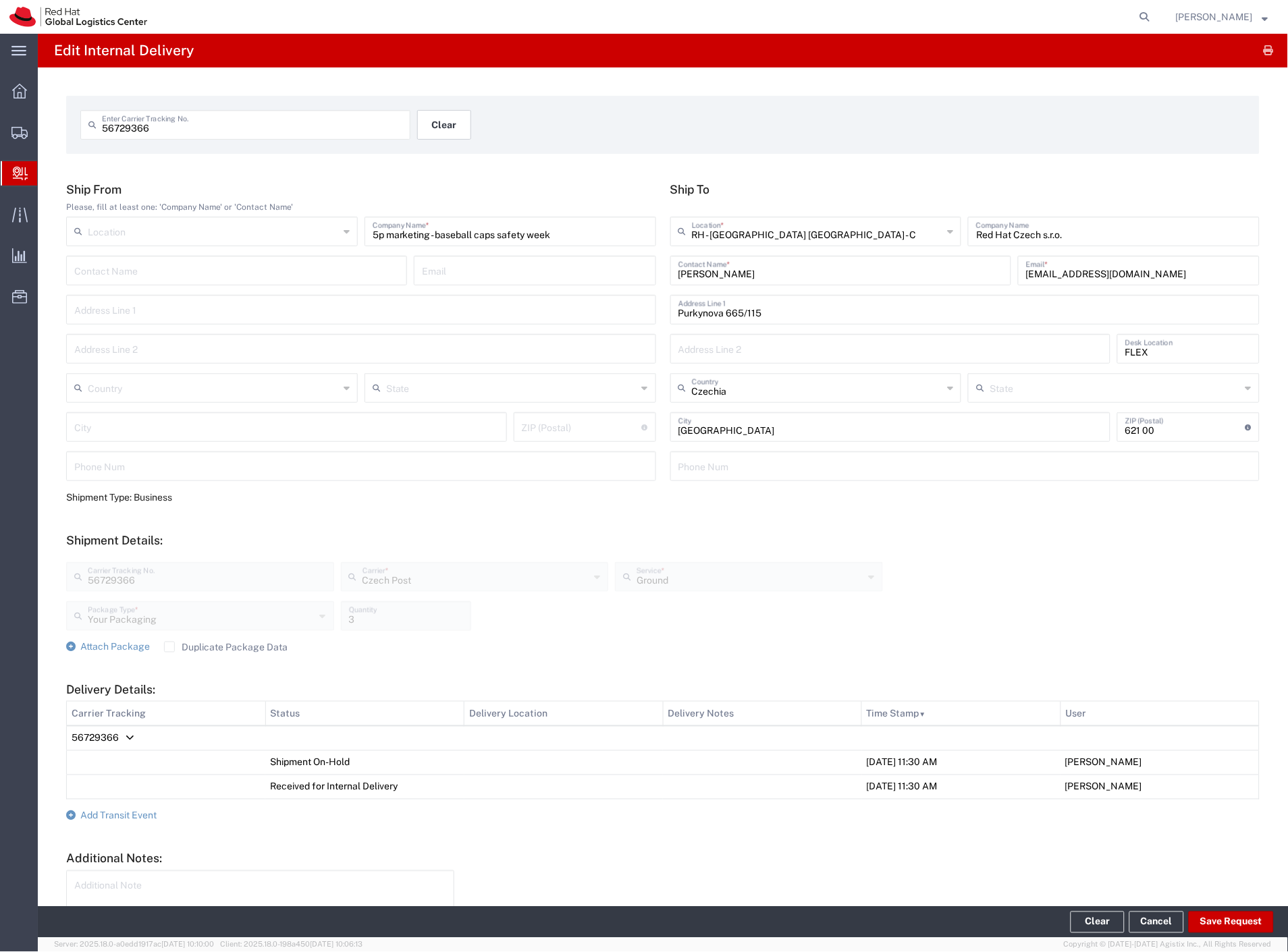
click at [442, 131] on button "Clear" at bounding box center [444, 125] width 54 height 30
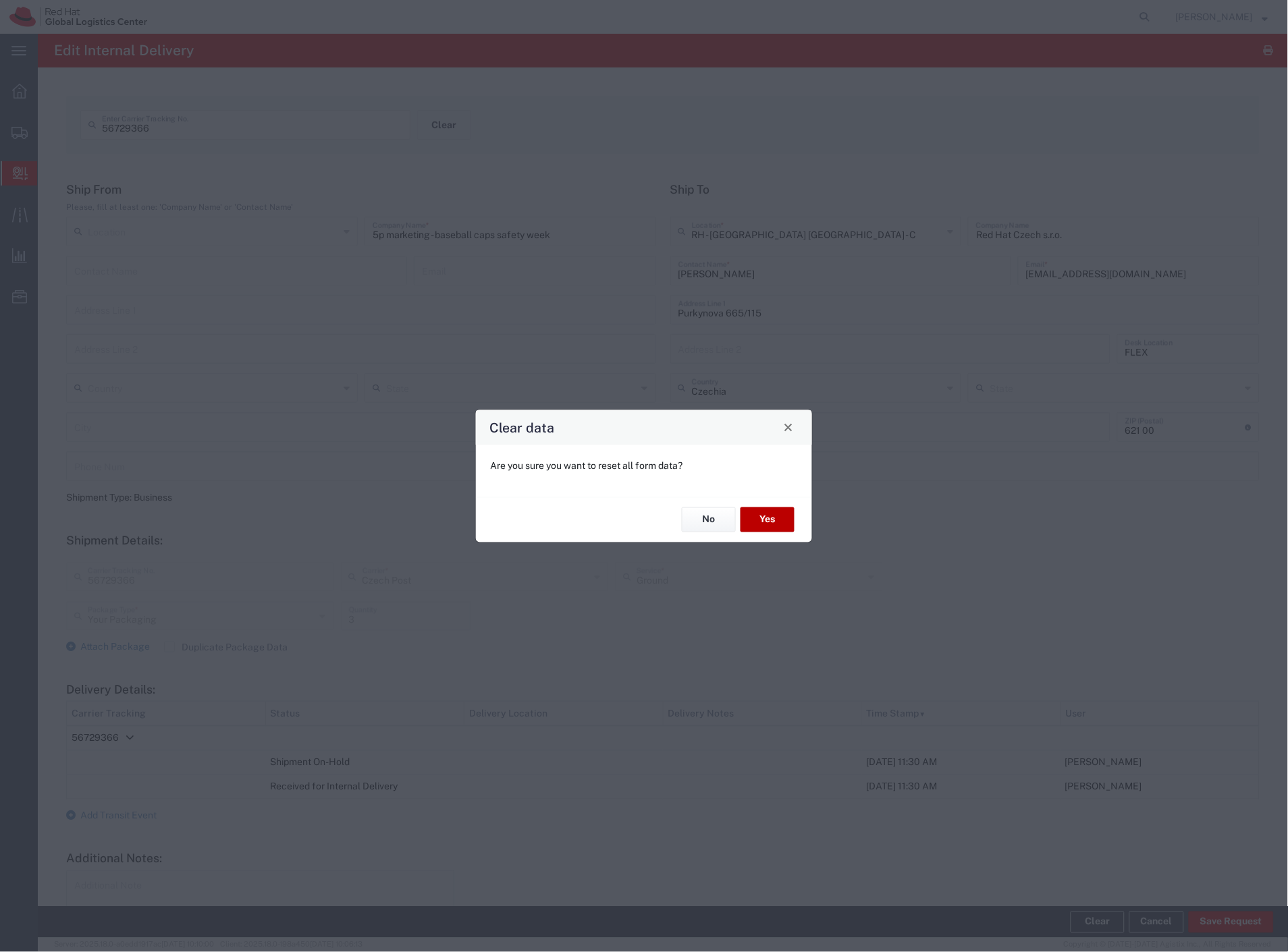
click at [761, 522] on button "Yes" at bounding box center [767, 520] width 54 height 25
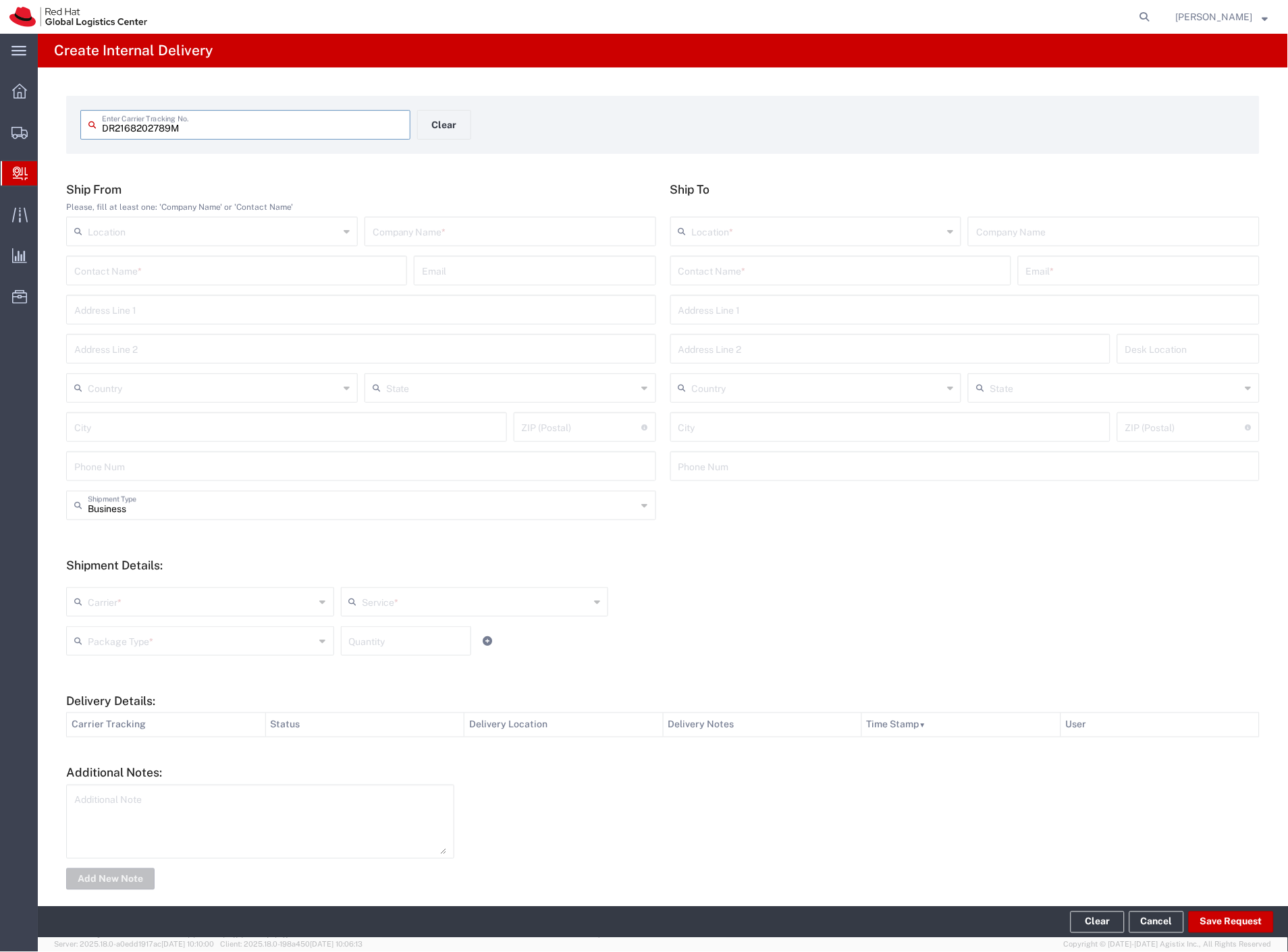
type input "DR2168202789M"
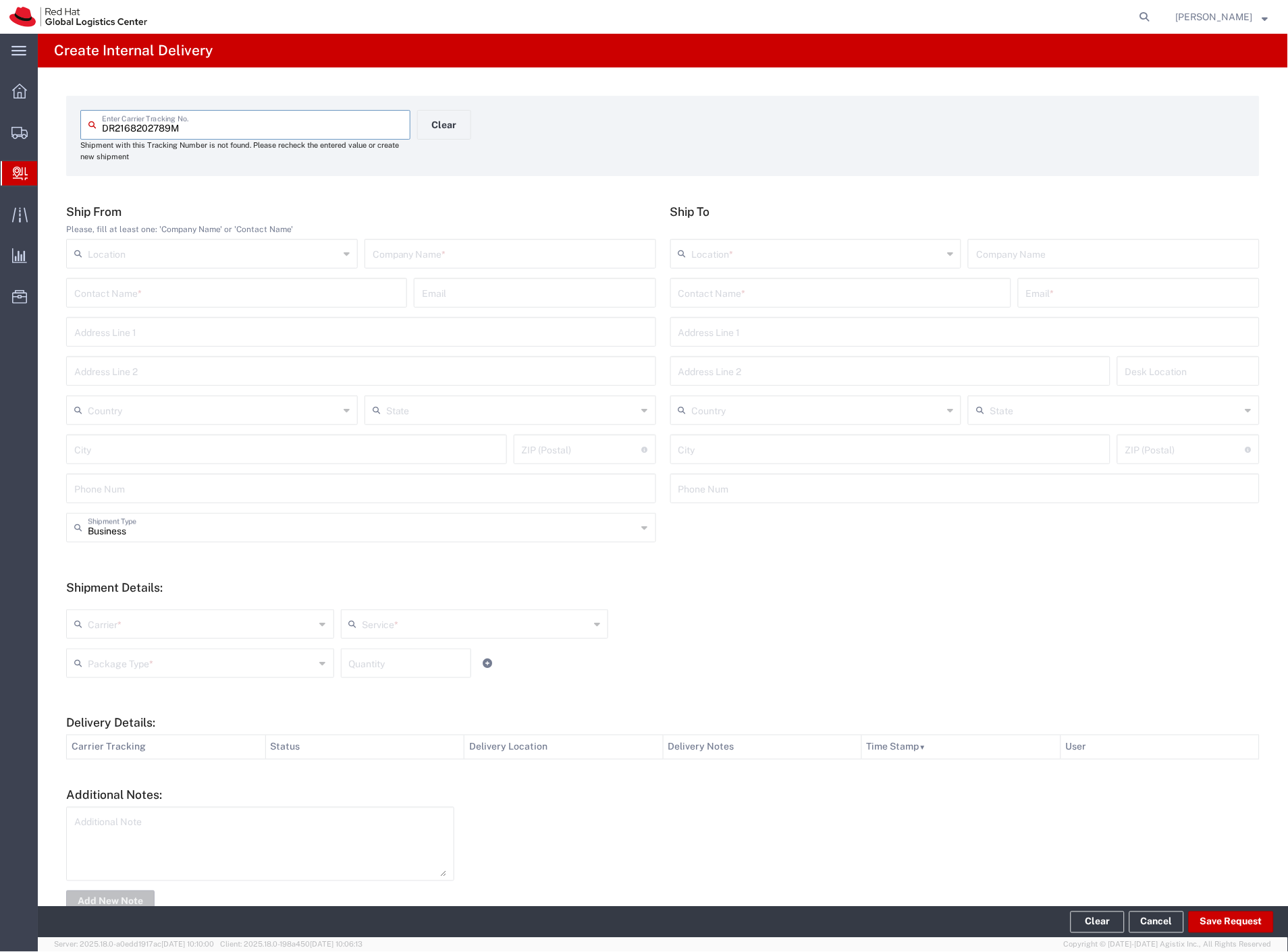
click at [436, 259] on input "text" at bounding box center [510, 252] width 275 height 24
click at [708, 300] on input "text" at bounding box center [841, 292] width 325 height 24
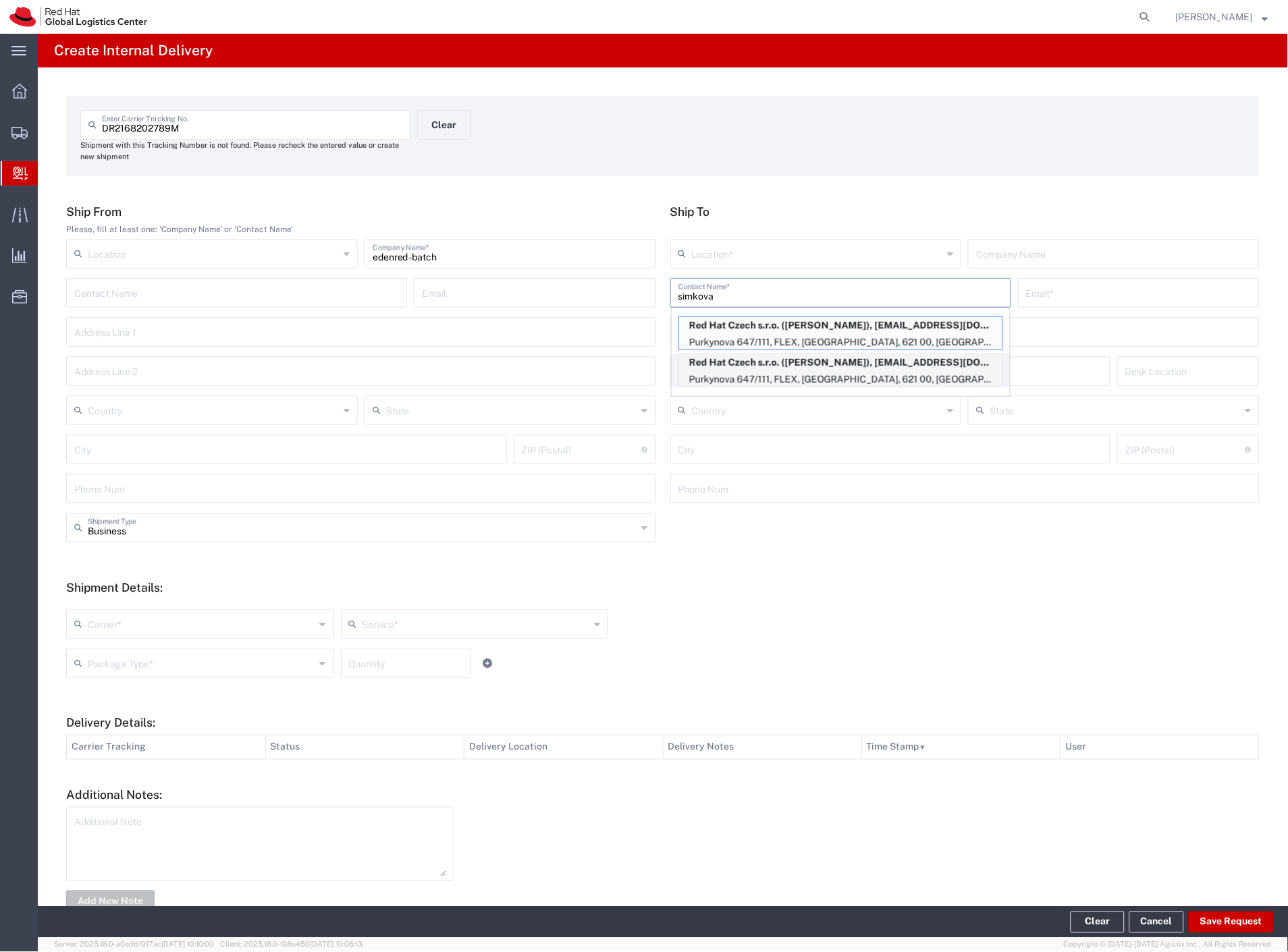
click at [770, 366] on p "Red Hat Czech s.r.o. (Radka Simkova), rsimkova@redhat.com" at bounding box center [840, 363] width 323 height 17
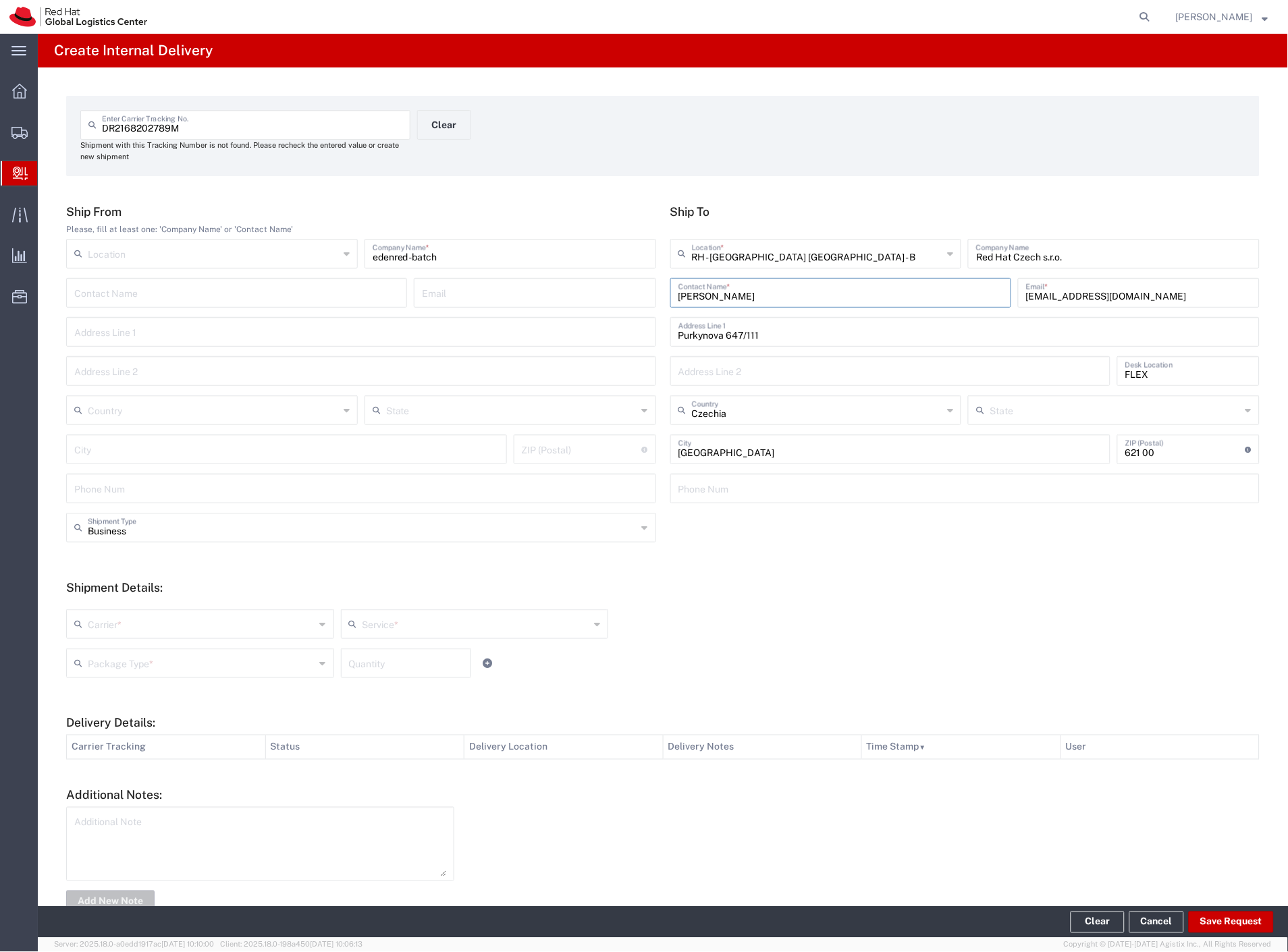
click at [139, 629] on input "text" at bounding box center [201, 623] width 227 height 24
click at [136, 651] on span "Czech Post" at bounding box center [199, 653] width 263 height 21
drag, startPoint x: 136, startPoint y: 654, endPoint x: 128, endPoint y: 683, distance: 30.1
click at [135, 656] on input "text" at bounding box center [201, 662] width 227 height 24
click at [120, 712] on span "Envelope" at bounding box center [199, 714] width 263 height 21
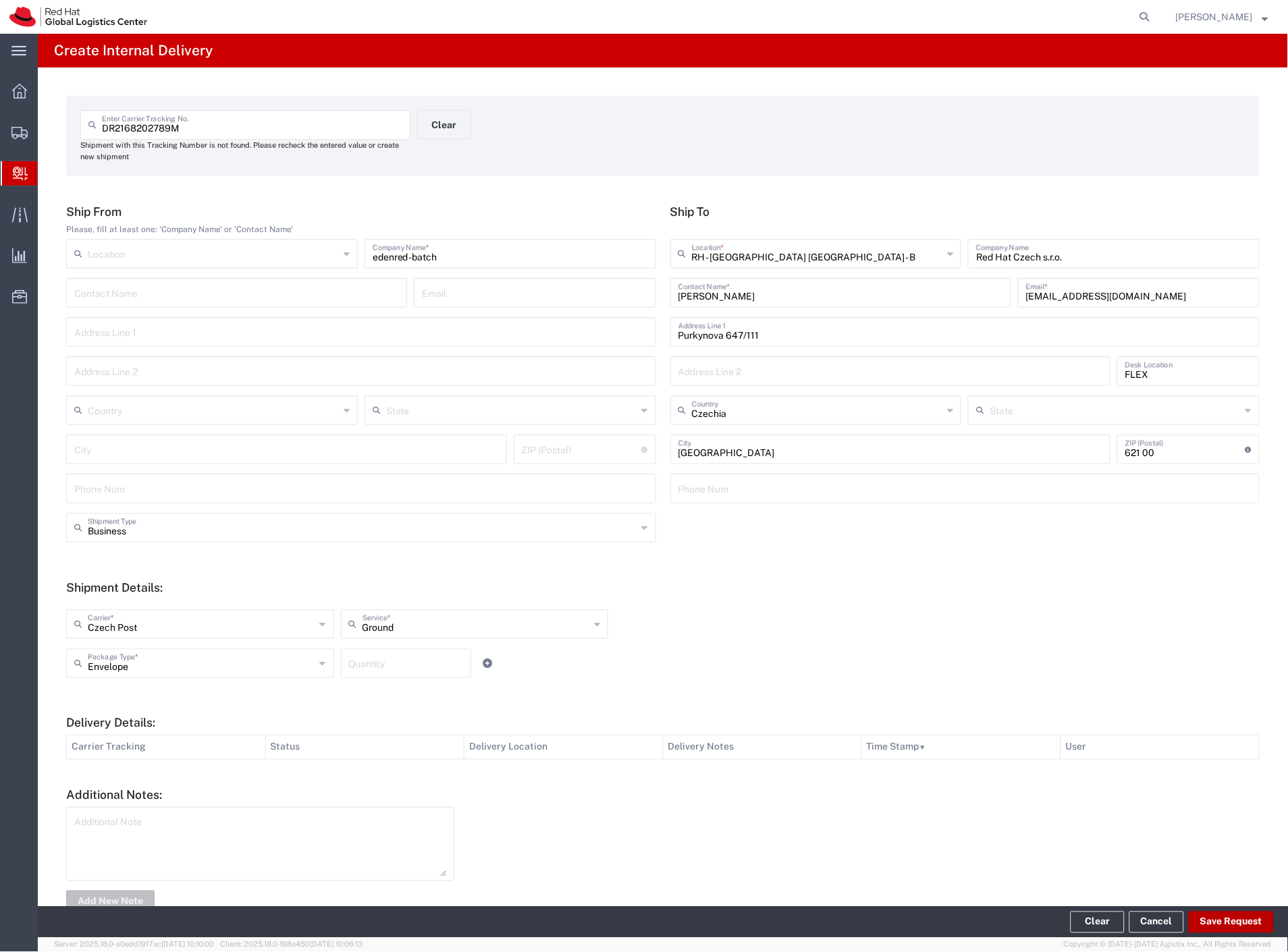
click at [1231, 922] on button "Save Request" at bounding box center [1231, 922] width 85 height 21
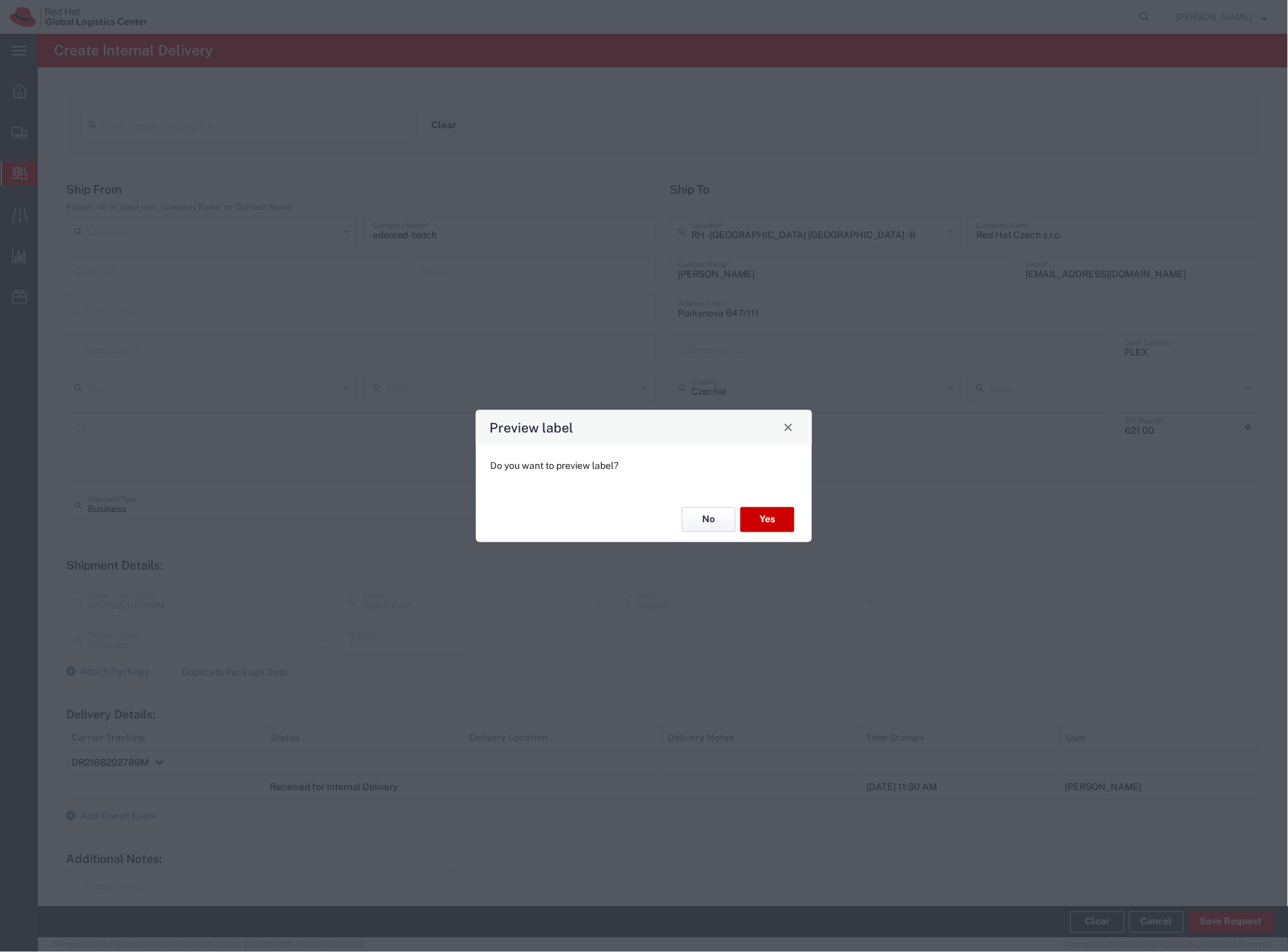
click at [708, 518] on button "No" at bounding box center [708, 520] width 54 height 25
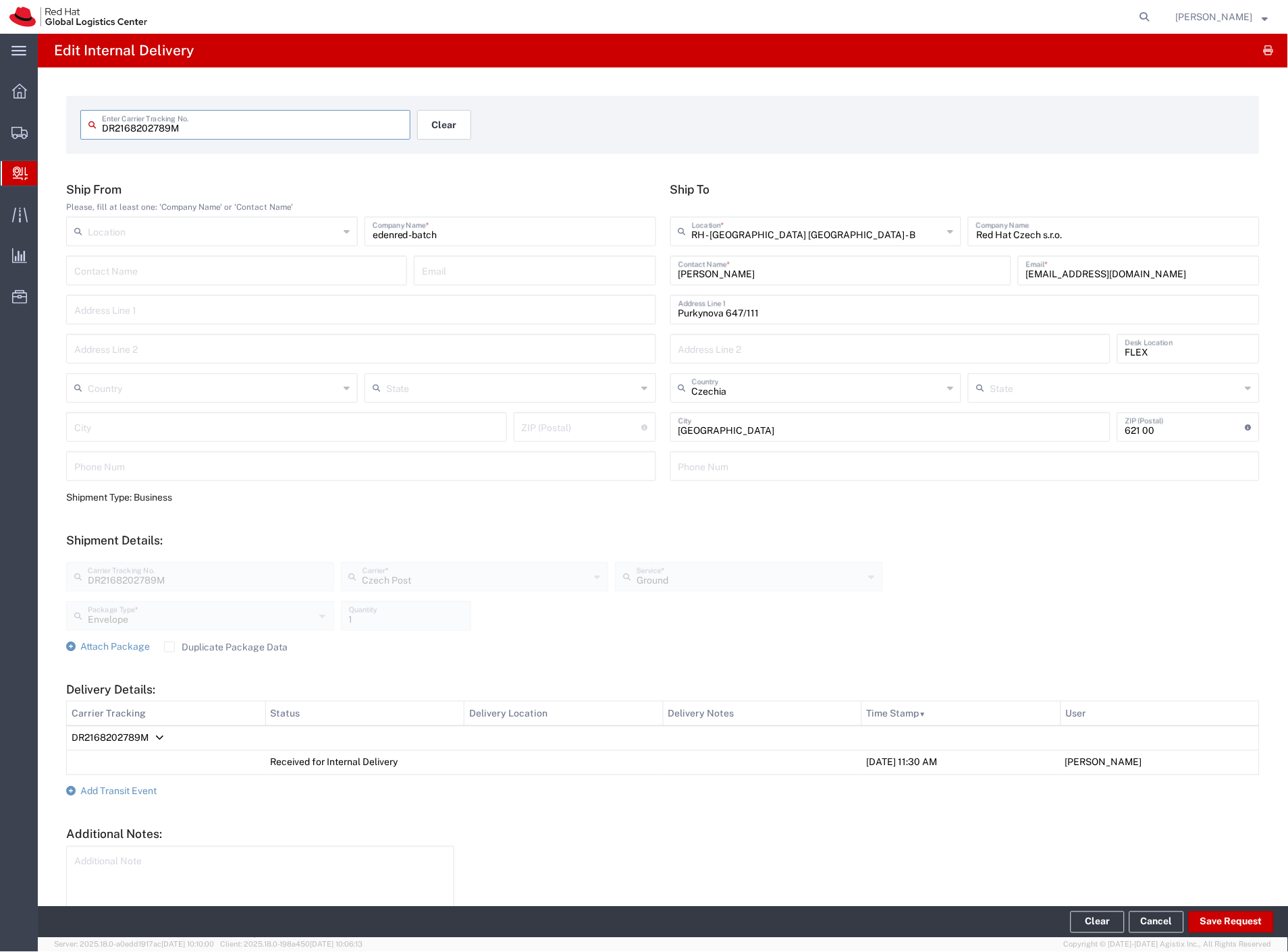
click at [446, 123] on button "Clear" at bounding box center [444, 125] width 54 height 30
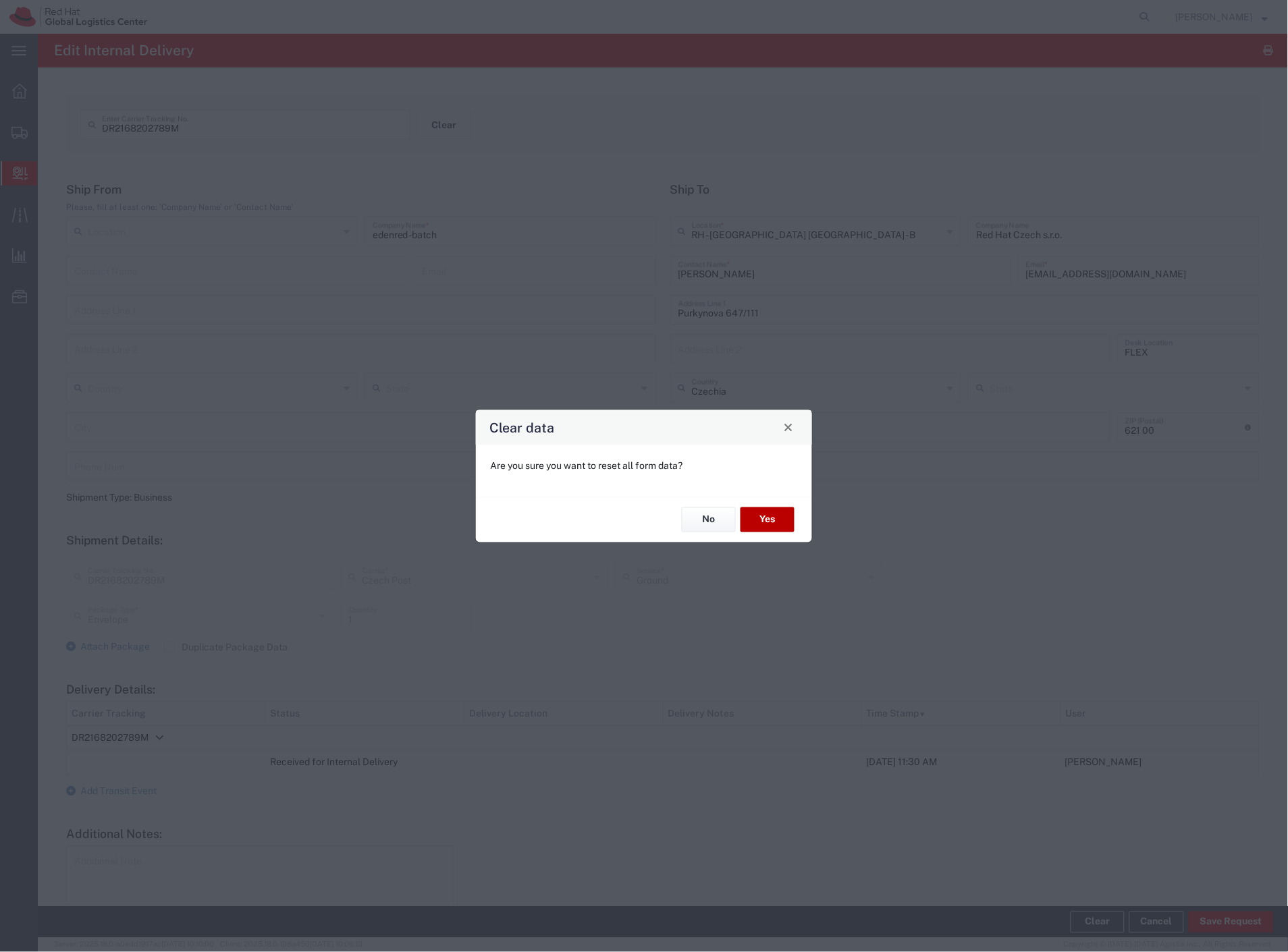
click at [783, 516] on button "Yes" at bounding box center [767, 520] width 54 height 25
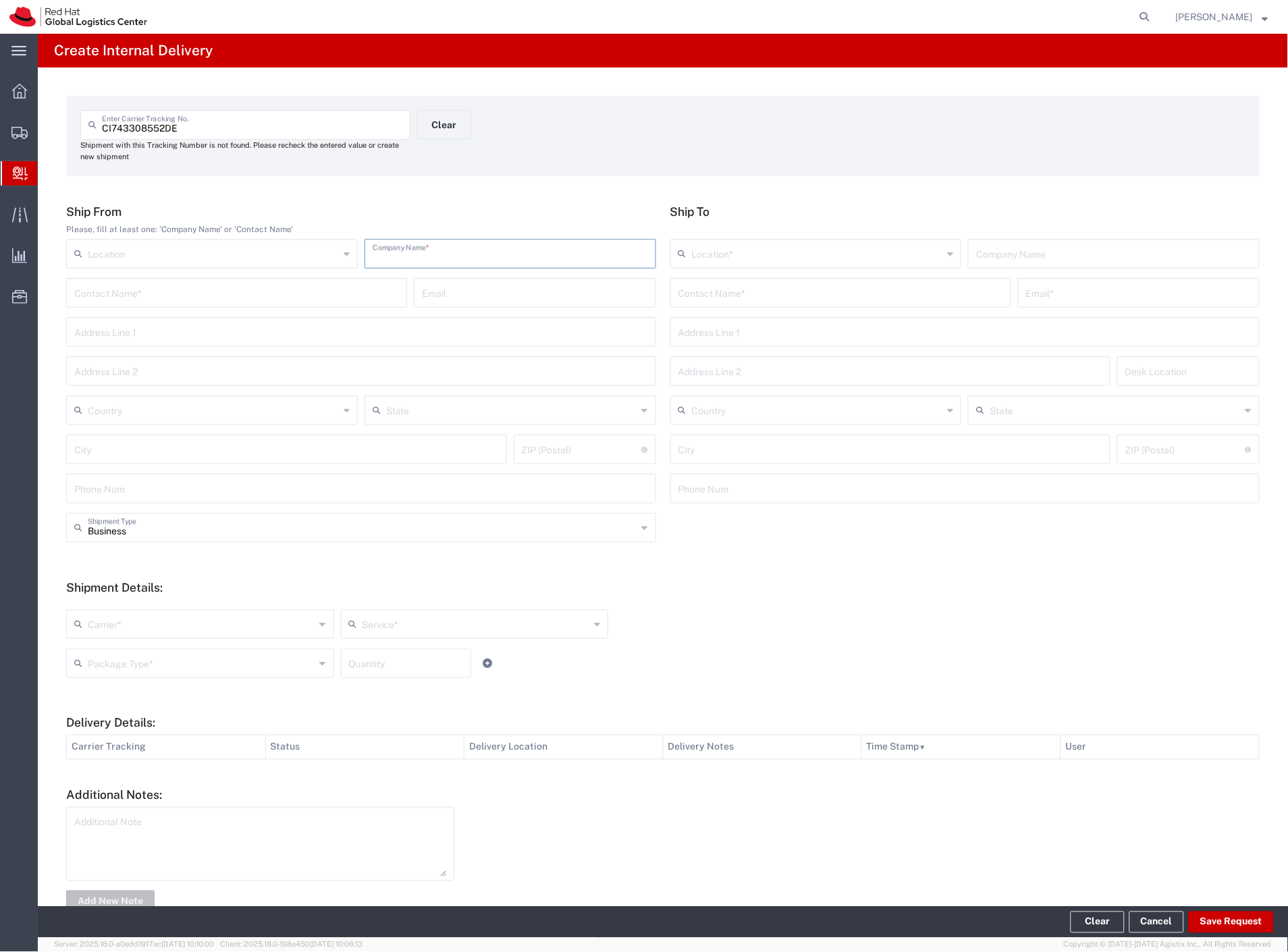
click at [547, 255] on input "text" at bounding box center [510, 252] width 275 height 24
click at [725, 285] on input "text" at bounding box center [841, 292] width 325 height 24
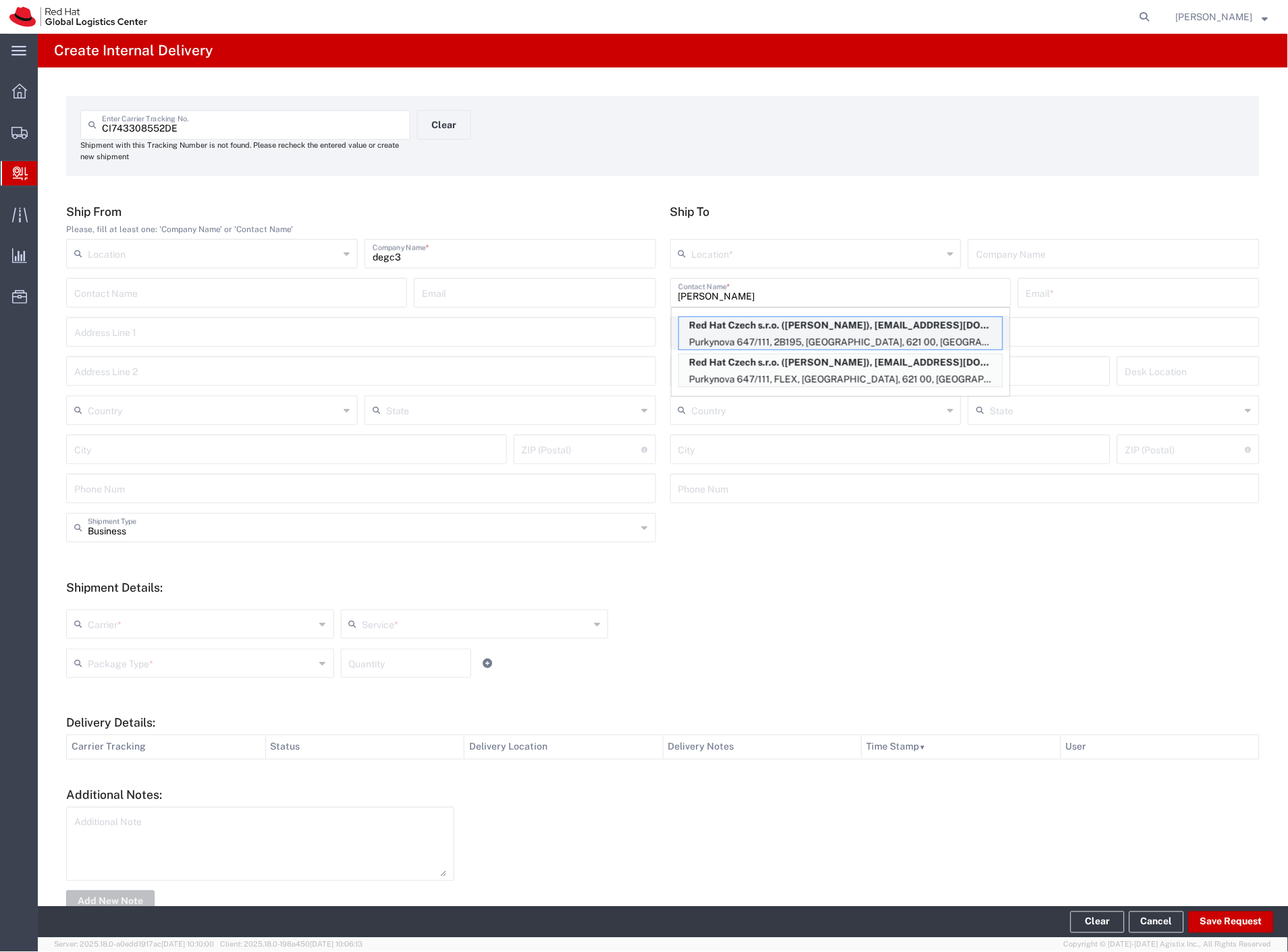
click at [806, 332] on p "Red Hat Czech s.r.o. (Petr Sedlacek), psedlace@redhat.com" at bounding box center [840, 326] width 323 height 17
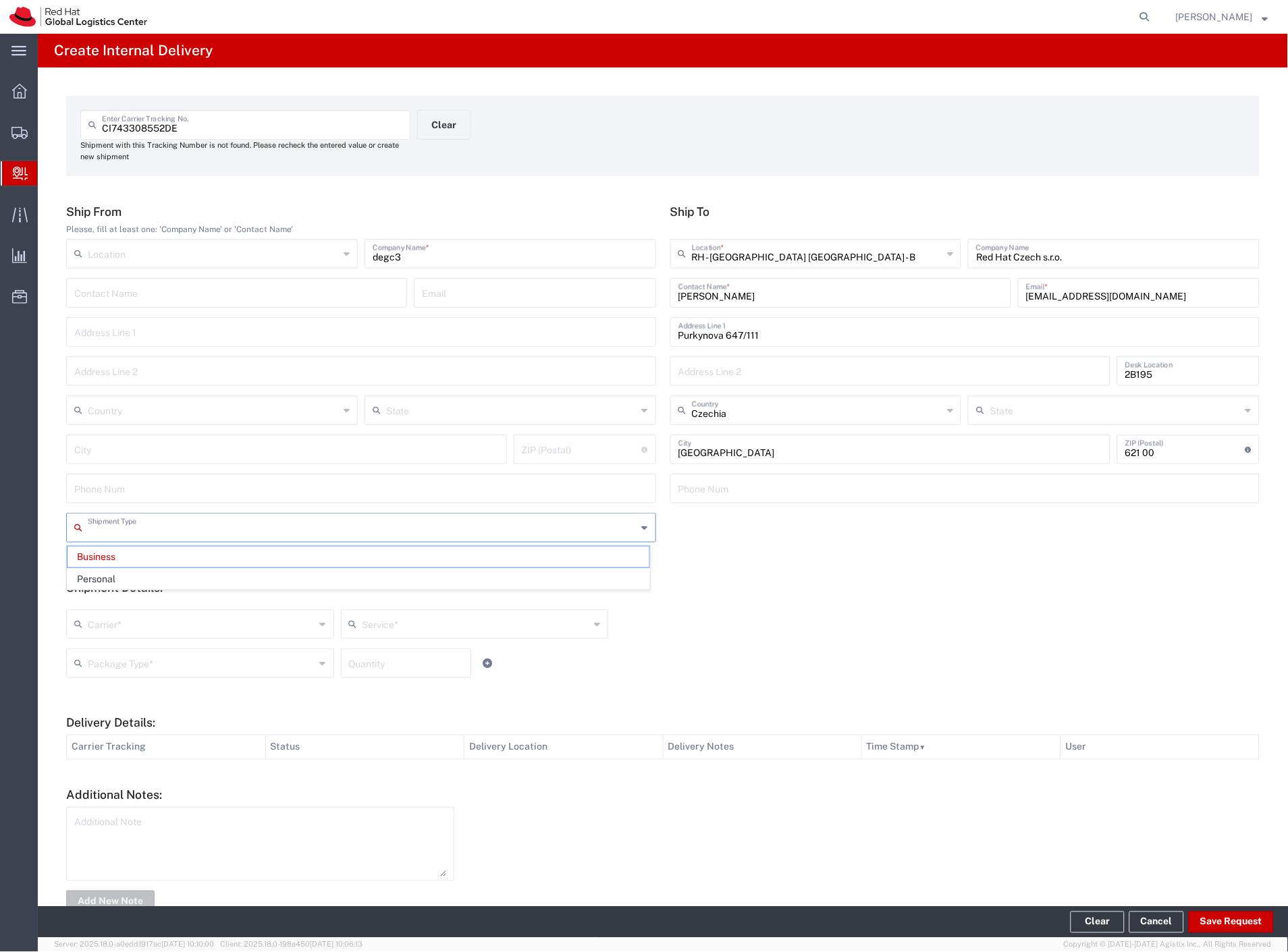
click at [208, 521] on input "text" at bounding box center [362, 526] width 550 height 24
click at [124, 572] on span "Personal" at bounding box center [359, 578] width 582 height 21
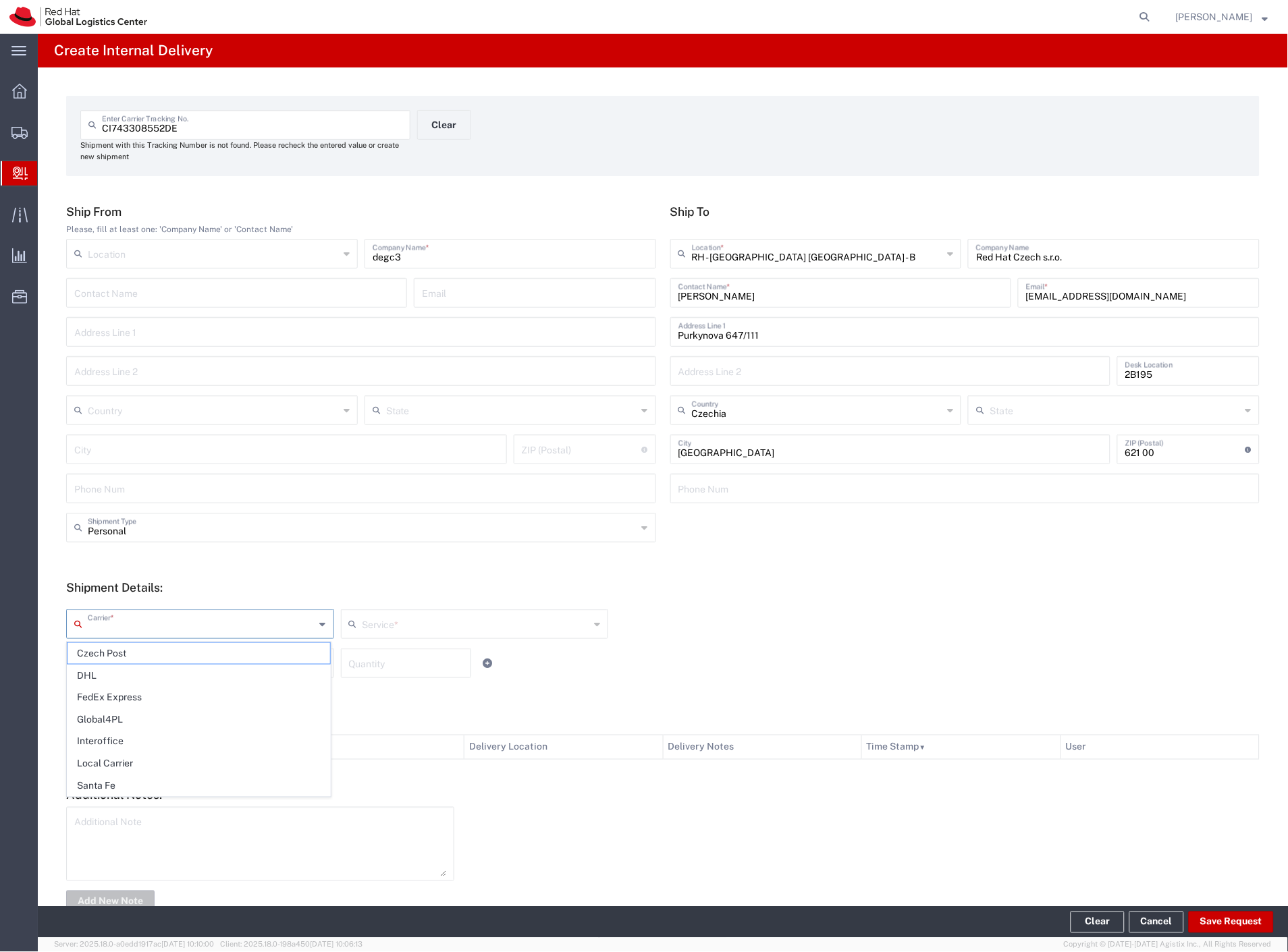
click at [110, 638] on div "Carrier *" at bounding box center [200, 624] width 268 height 30
click at [108, 648] on span "Czech Post" at bounding box center [199, 653] width 263 height 21
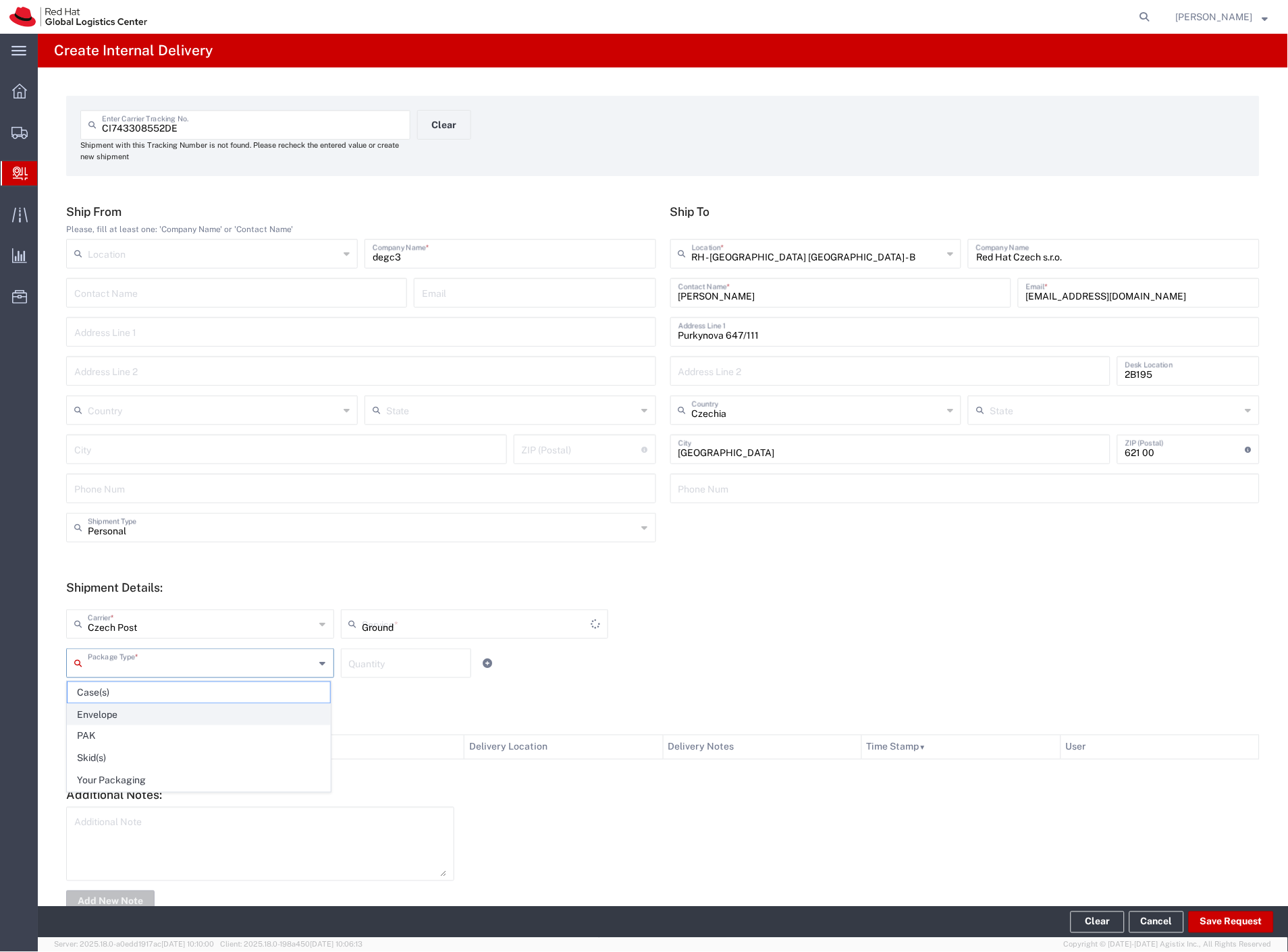
drag, startPoint x: 108, startPoint y: 653, endPoint x: 169, endPoint y: 722, distance: 92.1
click at [108, 655] on input "text" at bounding box center [201, 662] width 227 height 24
click at [160, 772] on span "Your Packaging" at bounding box center [199, 780] width 263 height 21
click at [1205, 917] on button "Save Request" at bounding box center [1231, 922] width 85 height 21
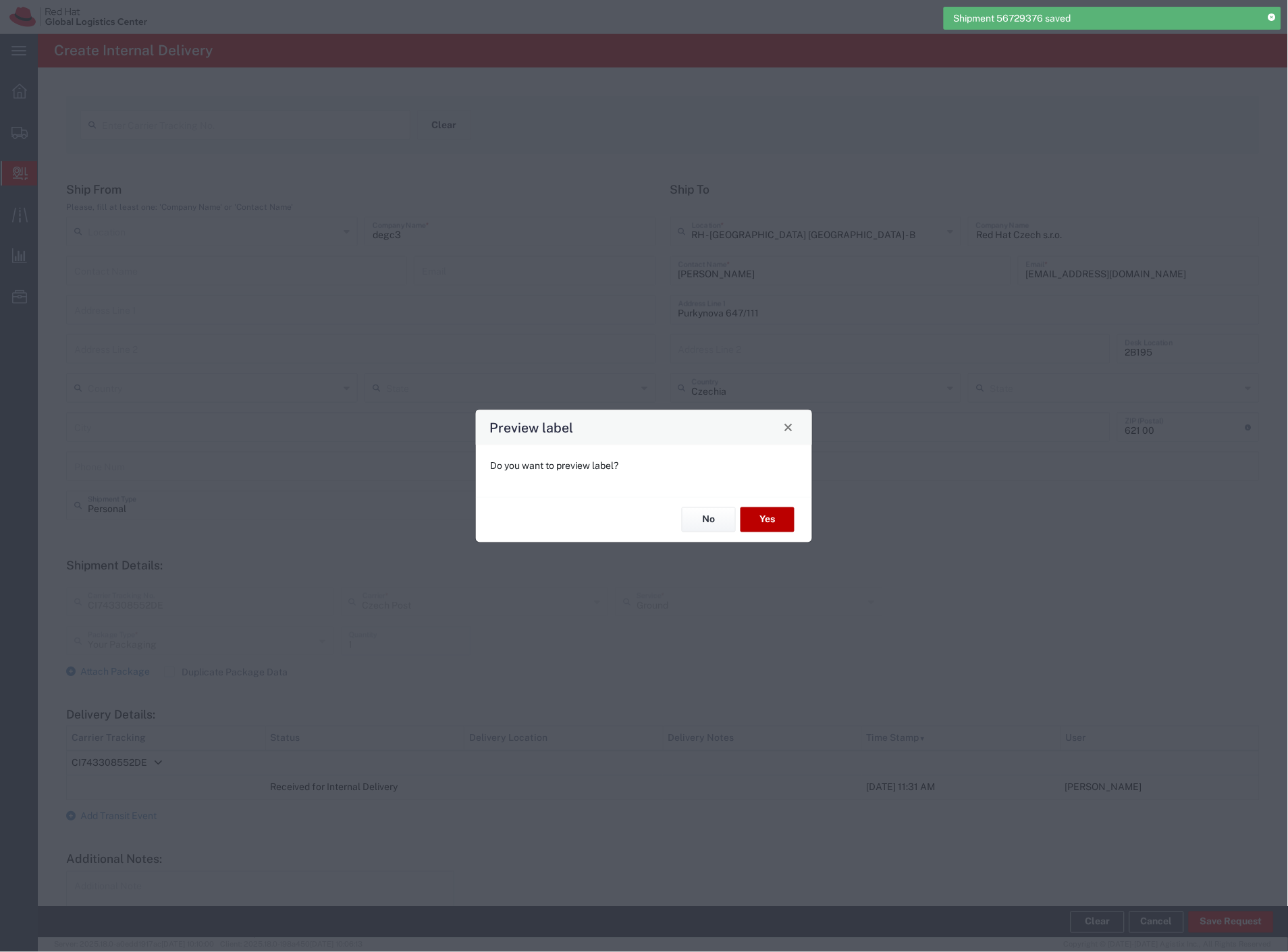
click at [766, 507] on button "Yes" at bounding box center [767, 520] width 54 height 25
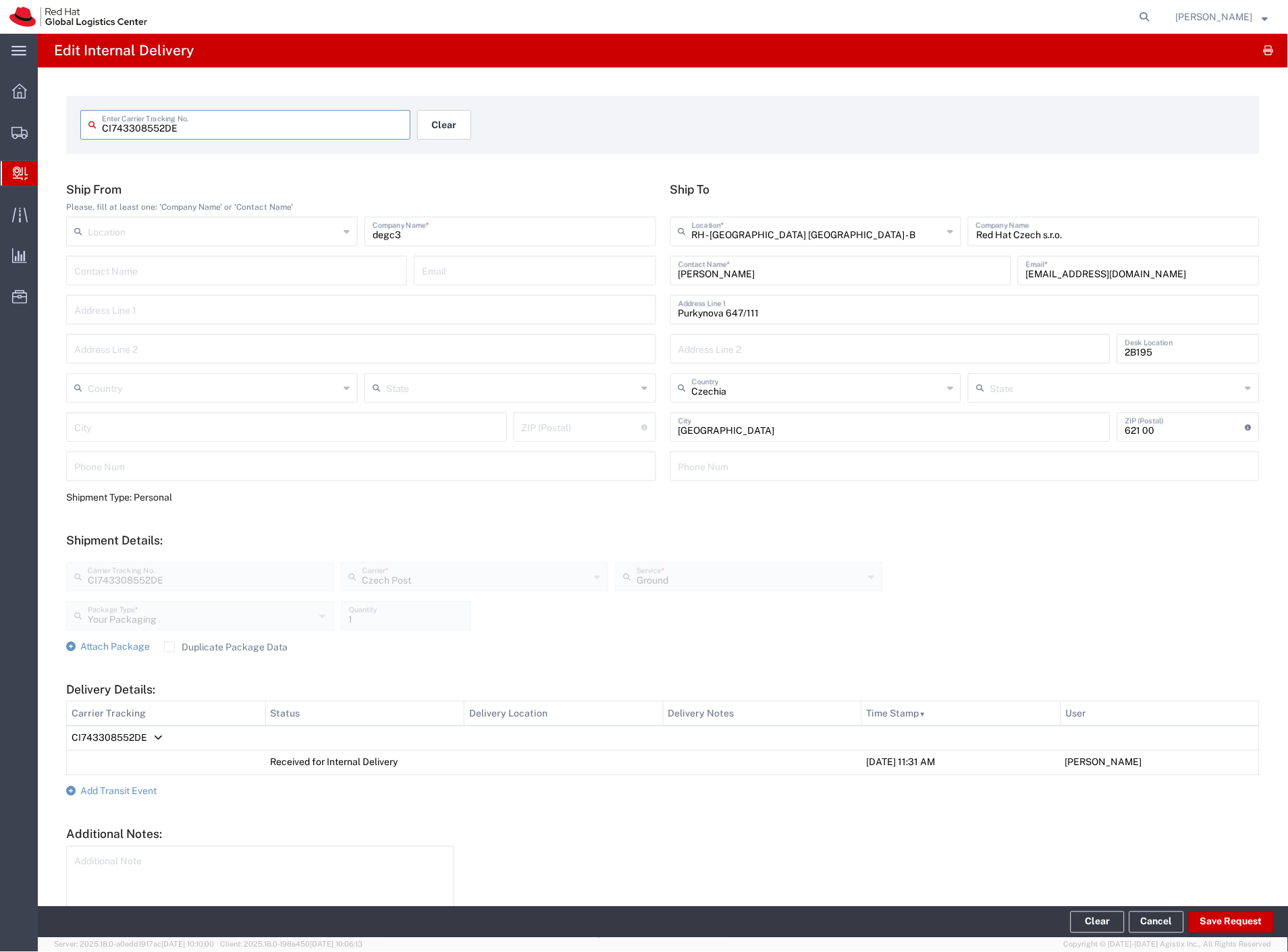
click at [436, 121] on button "Clear" at bounding box center [444, 125] width 54 height 30
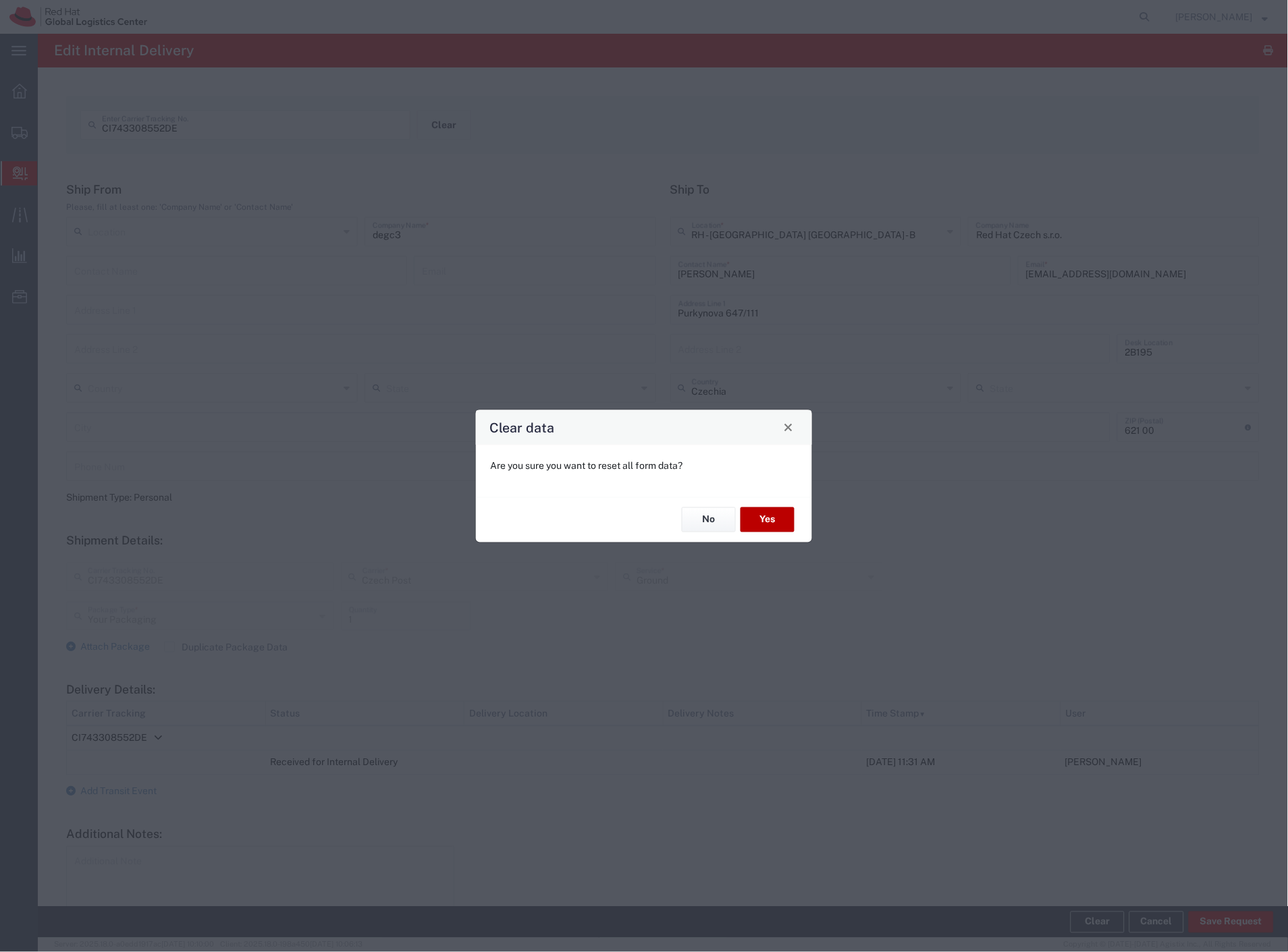
click at [770, 523] on button "Yes" at bounding box center [767, 520] width 54 height 25
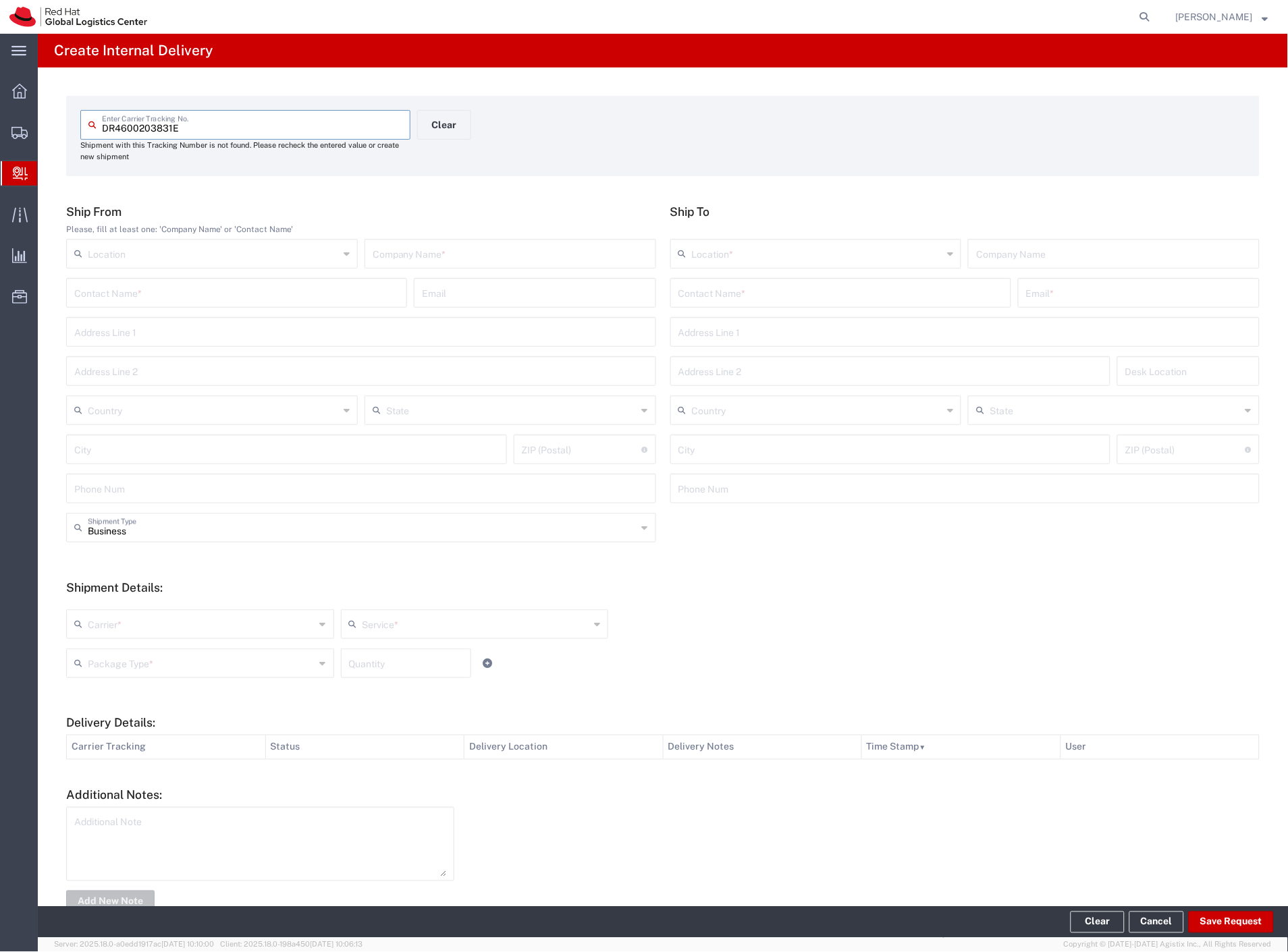
click at [421, 247] on input "text" at bounding box center [510, 252] width 275 height 24
click at [757, 291] on input "text" at bounding box center [841, 292] width 325 height 24
click at [751, 331] on p "Red Hat Czech s.r.o. (Jiri Jaburek), jjaburek@redhat.com" at bounding box center [840, 326] width 323 height 17
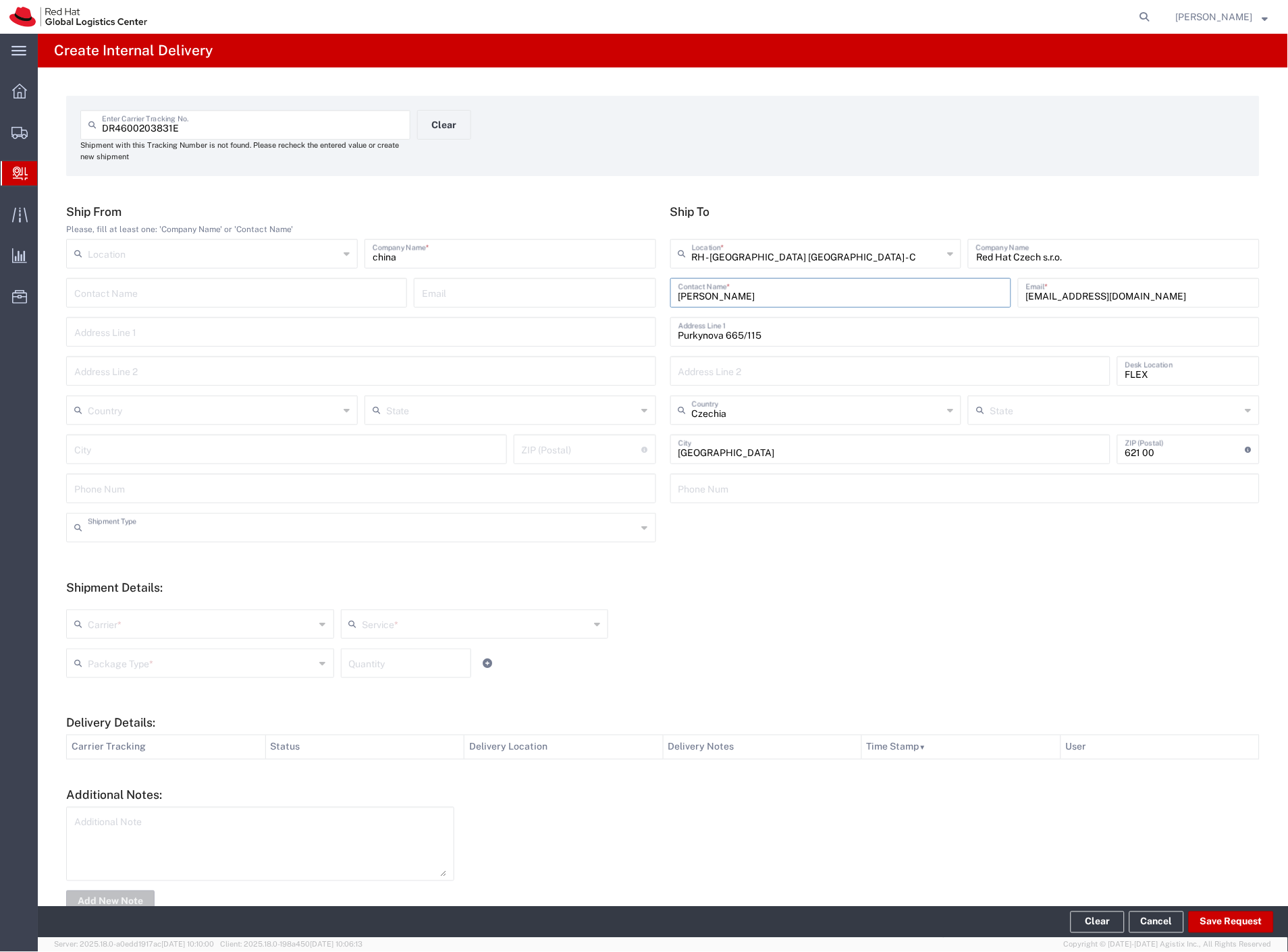
click at [139, 531] on input "text" at bounding box center [362, 526] width 550 height 24
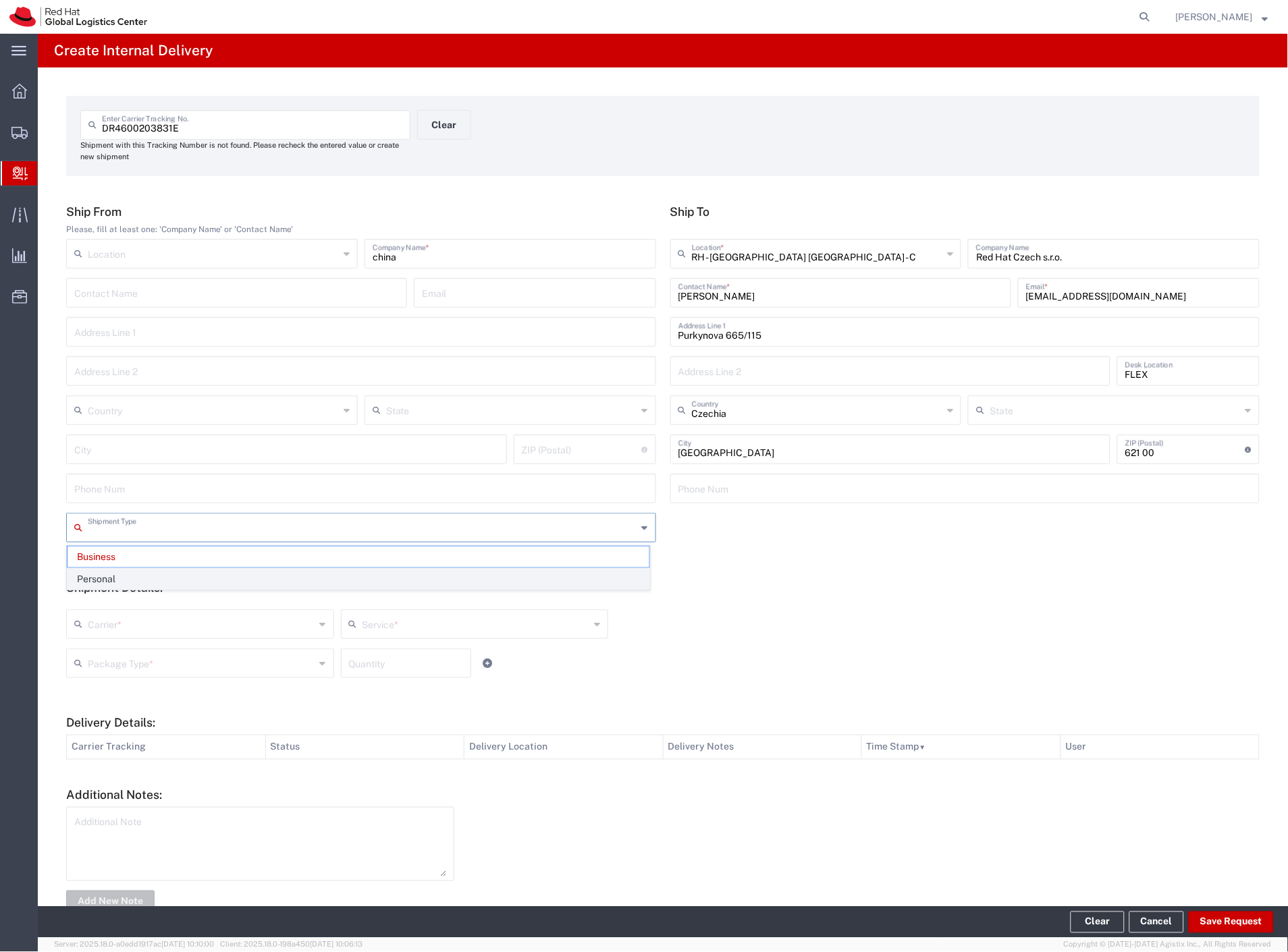
click at [118, 576] on span "Personal" at bounding box center [359, 578] width 582 height 21
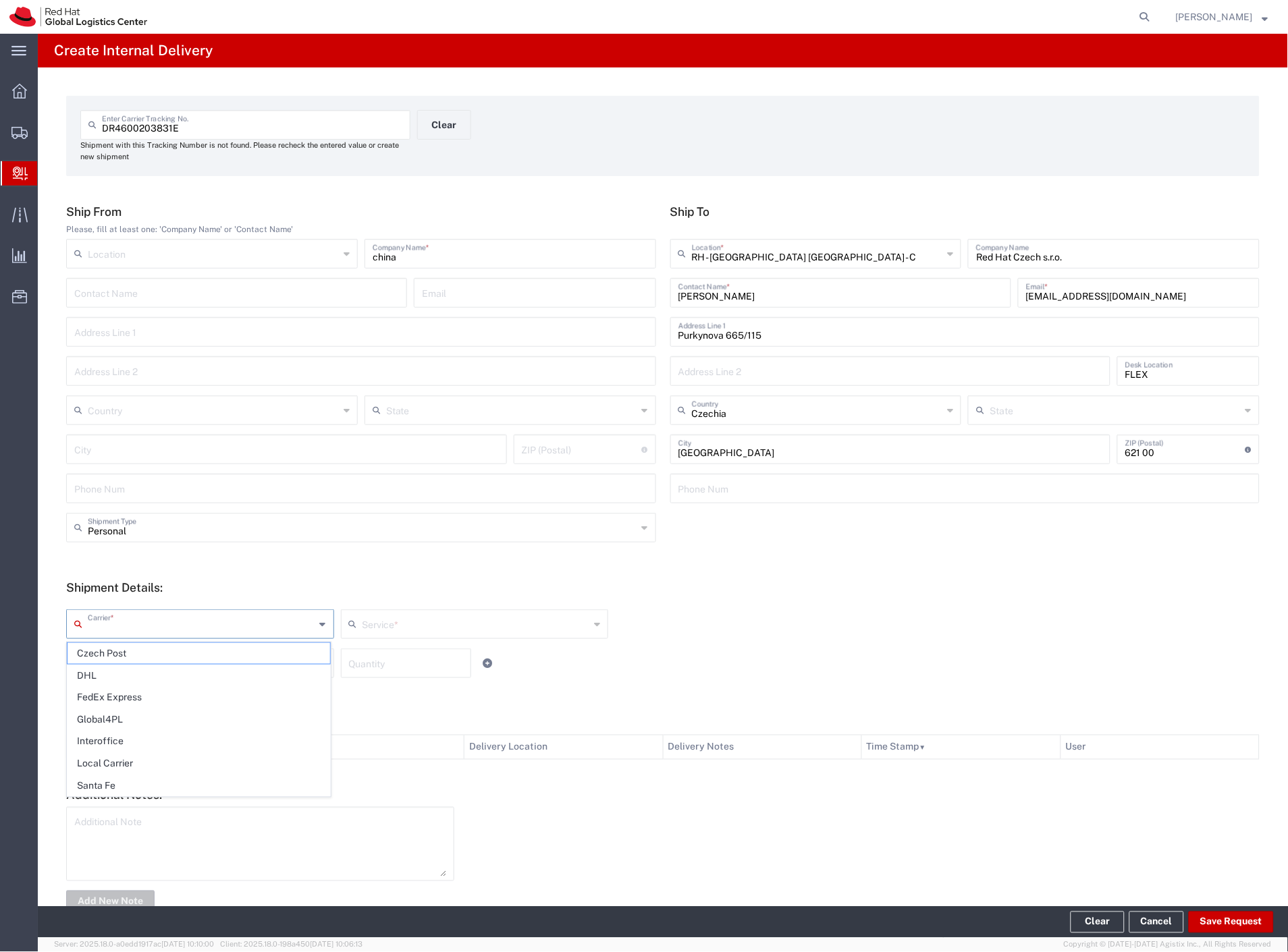
click at [105, 621] on input "text" at bounding box center [201, 623] width 227 height 24
drag, startPoint x: 103, startPoint y: 645, endPoint x: 93, endPoint y: 653, distance: 12.8
click at [93, 653] on span "Czech Post" at bounding box center [199, 653] width 263 height 21
click at [93, 664] on input "text" at bounding box center [201, 662] width 227 height 24
click at [118, 781] on span "Your Packaging" at bounding box center [199, 780] width 263 height 21
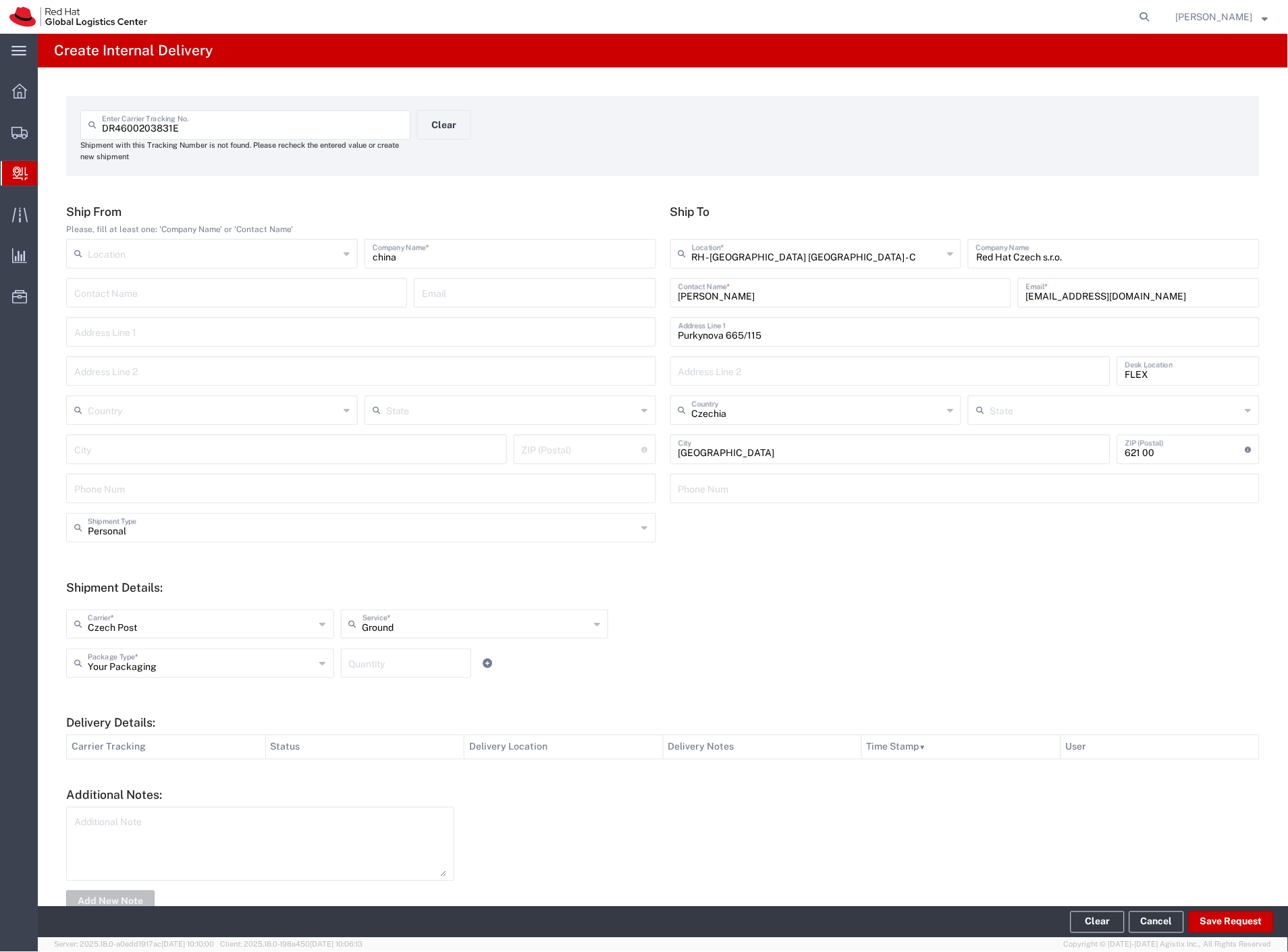
click at [1240, 935] on footer "Clear Cancel Save Request" at bounding box center [663, 922] width 1250 height 31
click at [1237, 916] on button "Save Request" at bounding box center [1231, 922] width 85 height 21
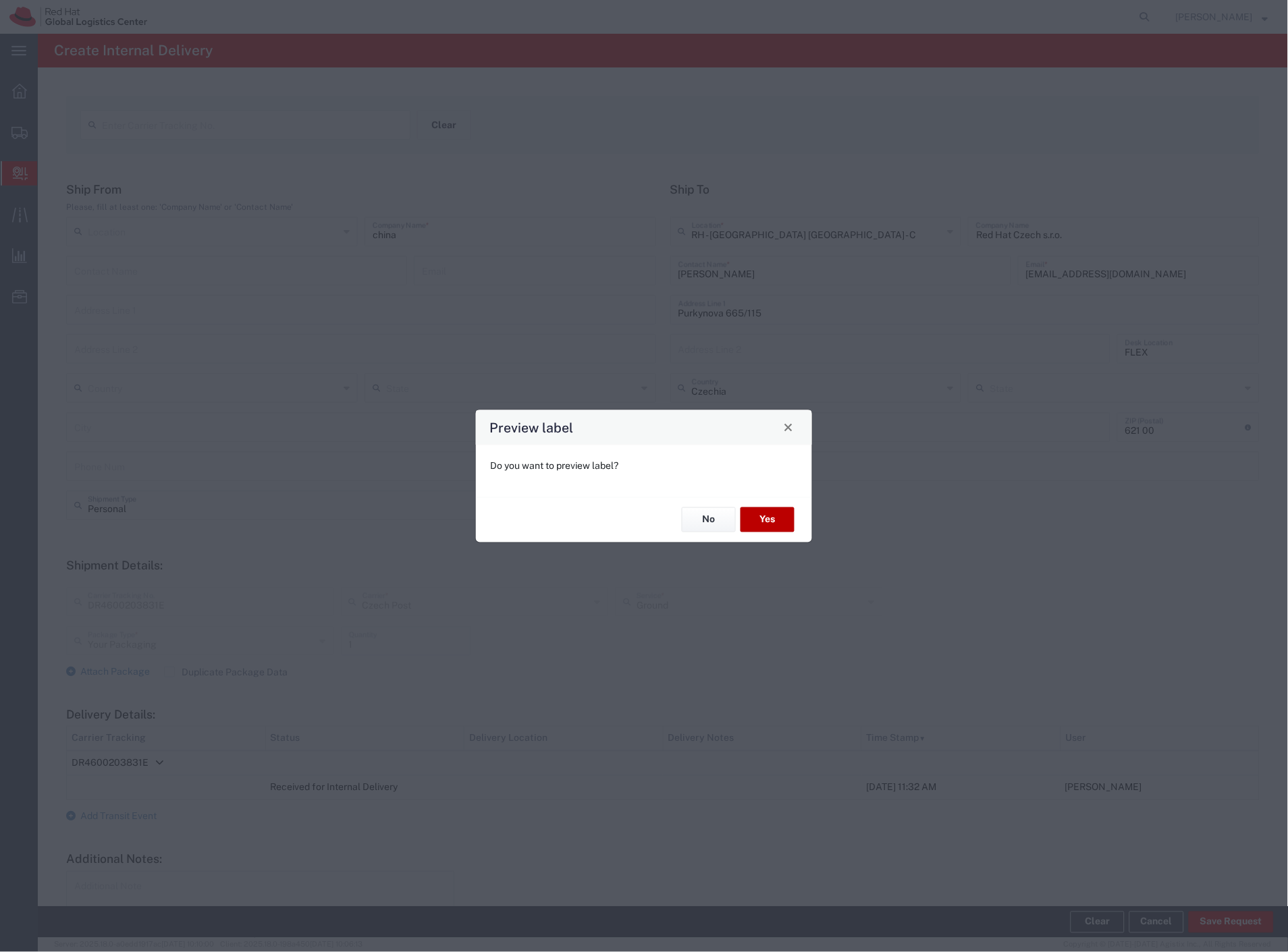
click at [771, 517] on button "Yes" at bounding box center [767, 520] width 54 height 25
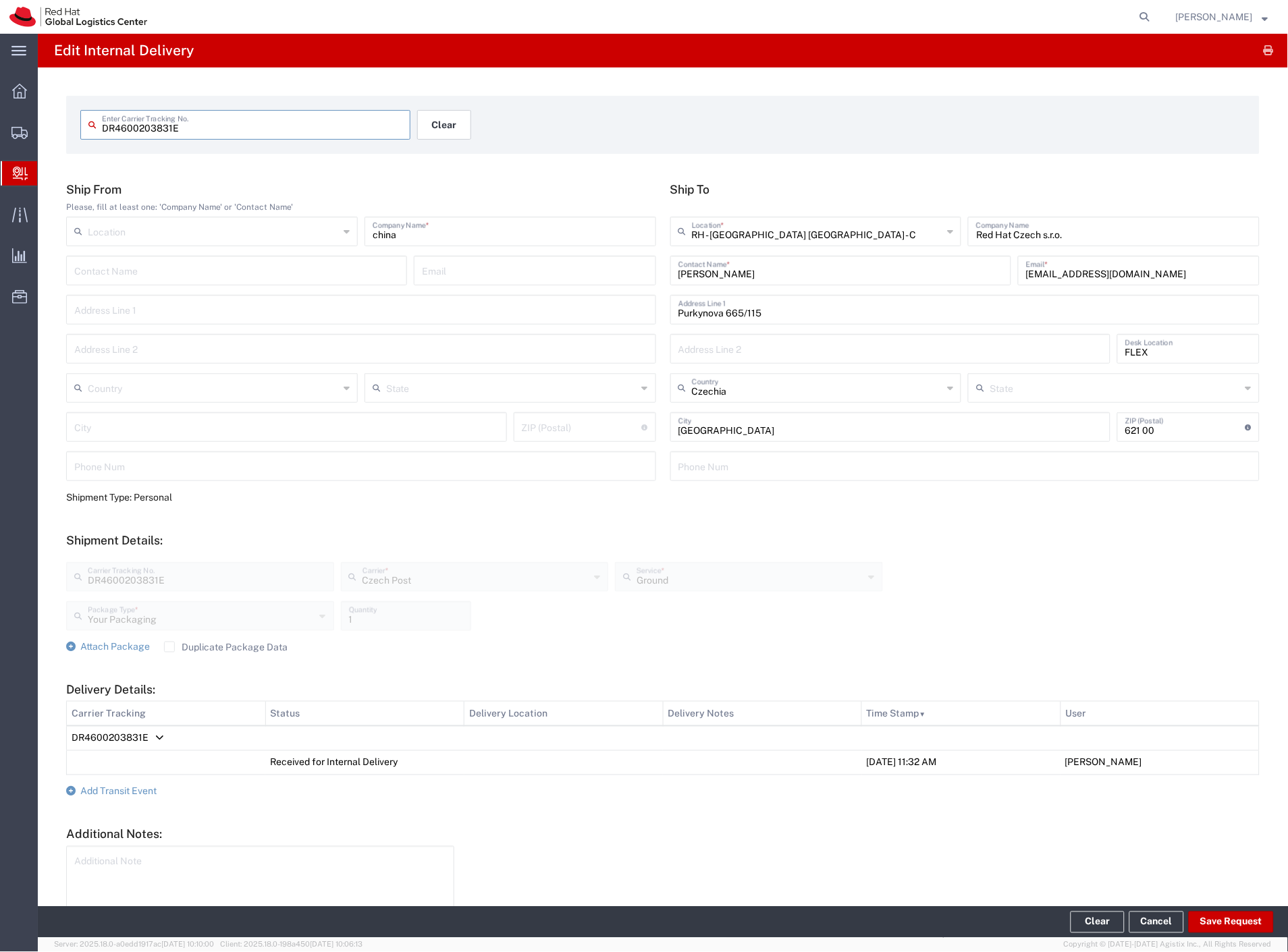
click at [446, 125] on button "Clear" at bounding box center [444, 125] width 54 height 30
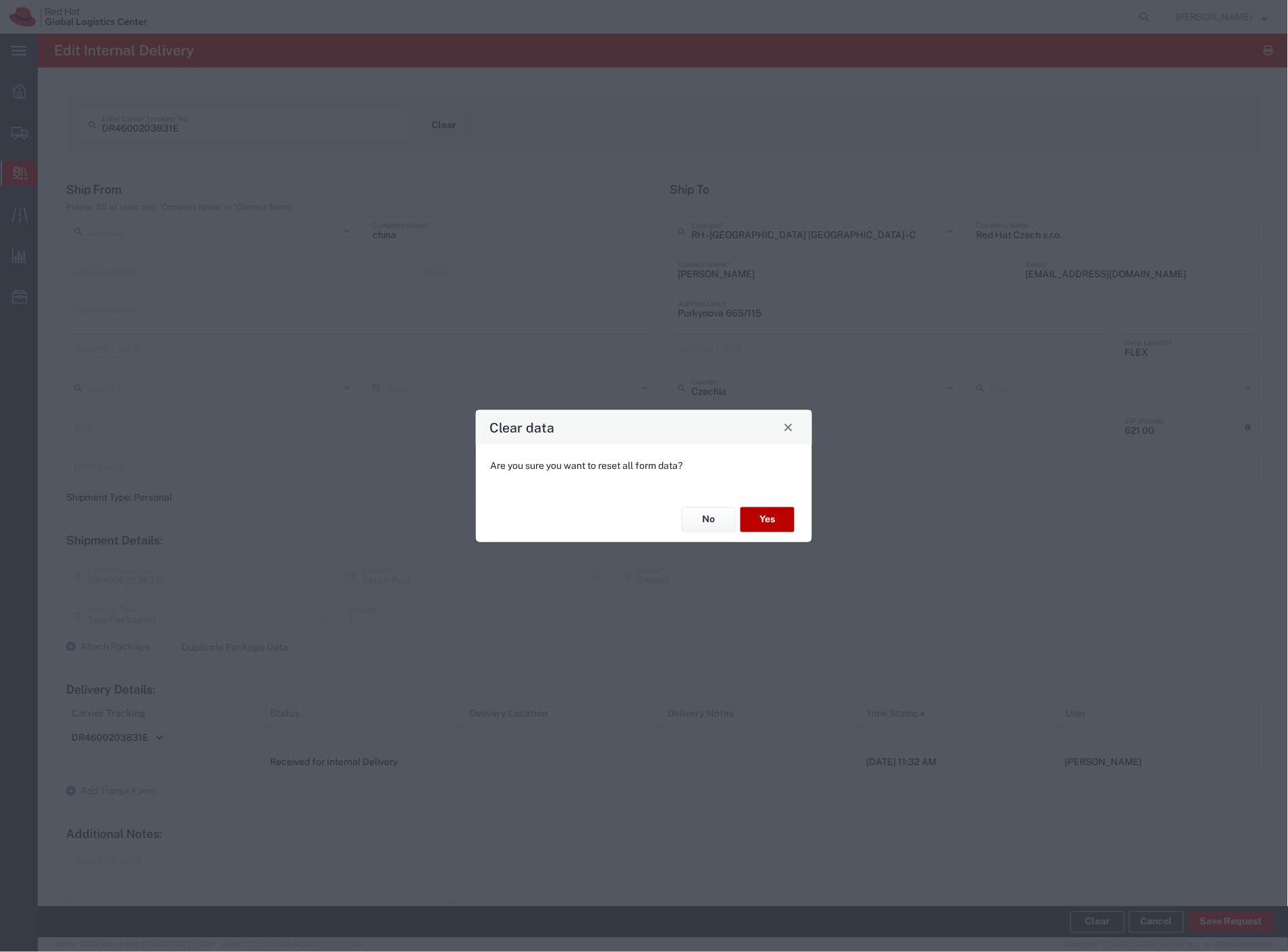
click at [783, 514] on button "Yes" at bounding box center [767, 520] width 54 height 25
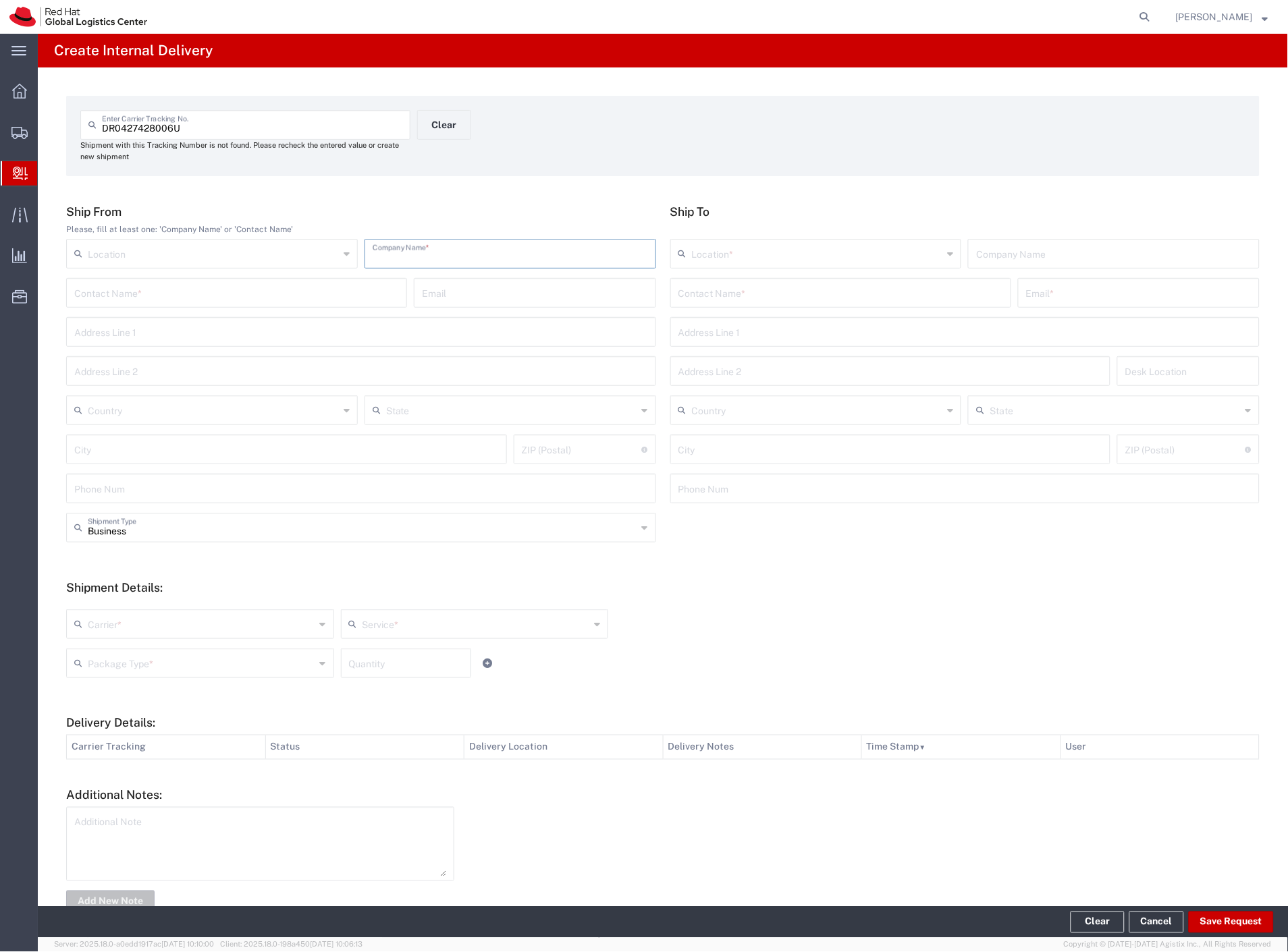
click at [489, 259] on input "text" at bounding box center [510, 252] width 275 height 24
click at [733, 293] on input "text" at bounding box center [841, 292] width 325 height 24
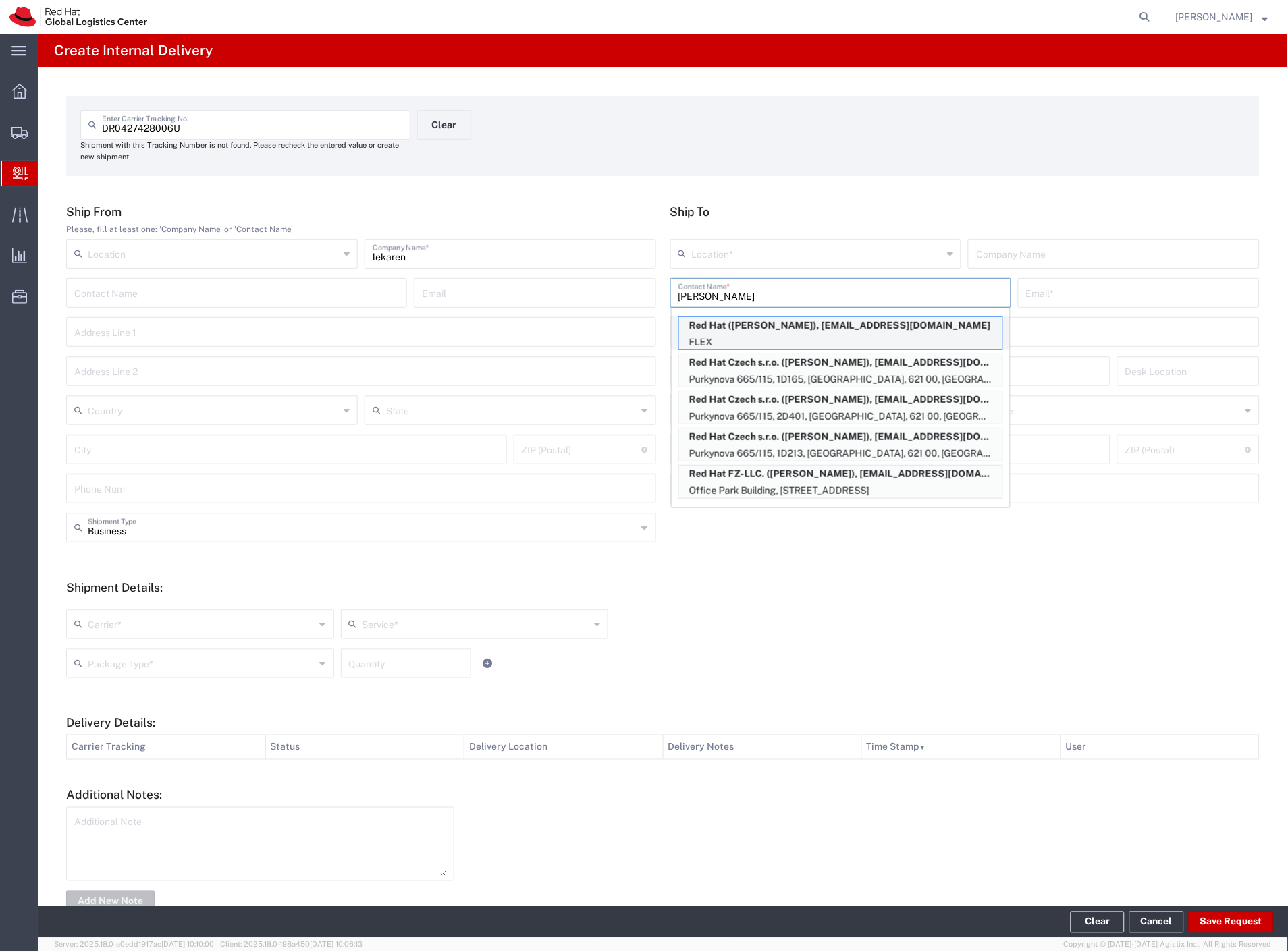
click at [821, 322] on p "Red Hat (Michal Rabek), mrabek@redhat.com" at bounding box center [840, 326] width 323 height 17
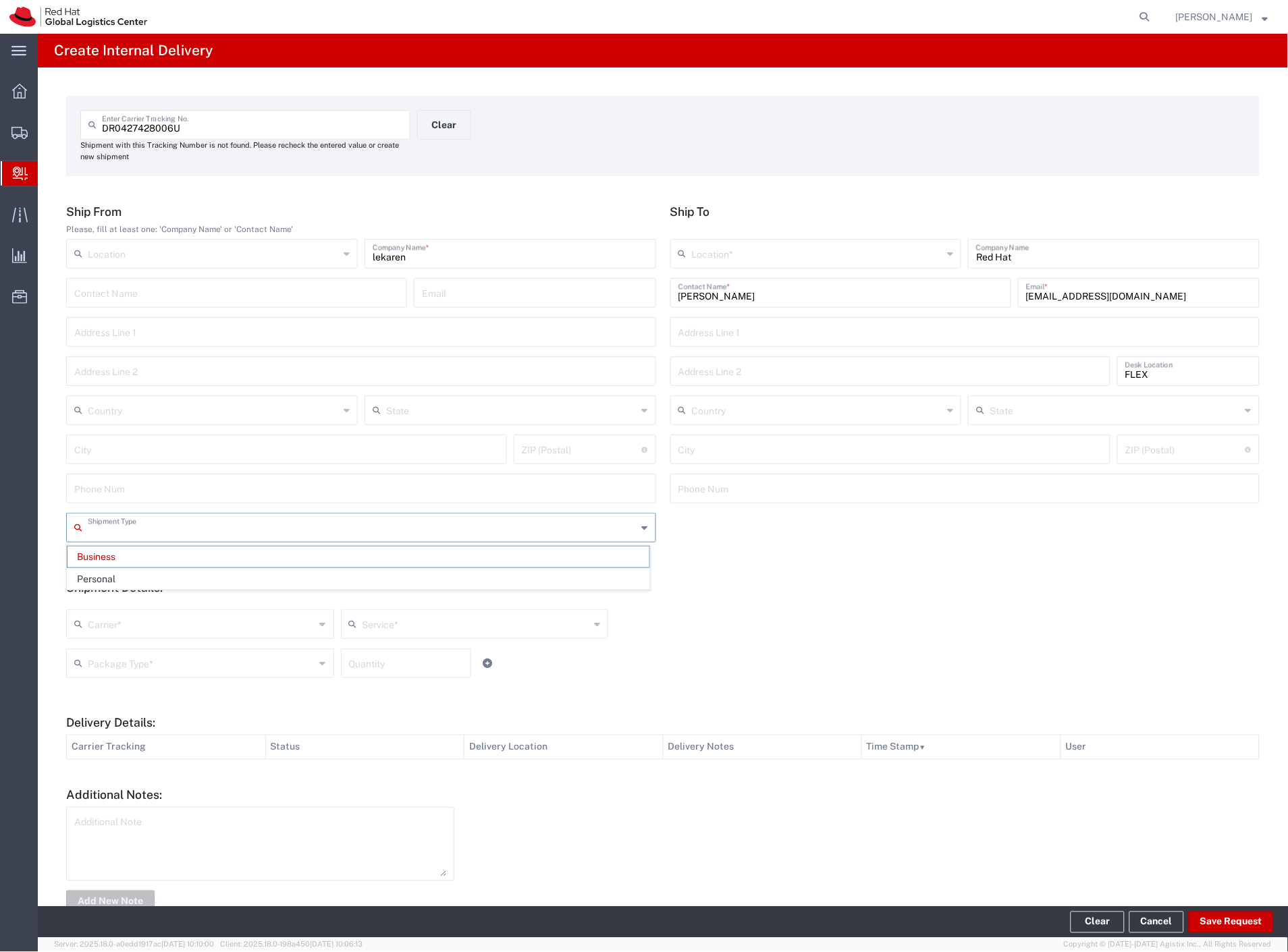
click at [173, 528] on input "text" at bounding box center [362, 526] width 550 height 24
click at [152, 575] on span "Personal" at bounding box center [359, 578] width 582 height 21
click at [131, 631] on input "text" at bounding box center [201, 623] width 227 height 24
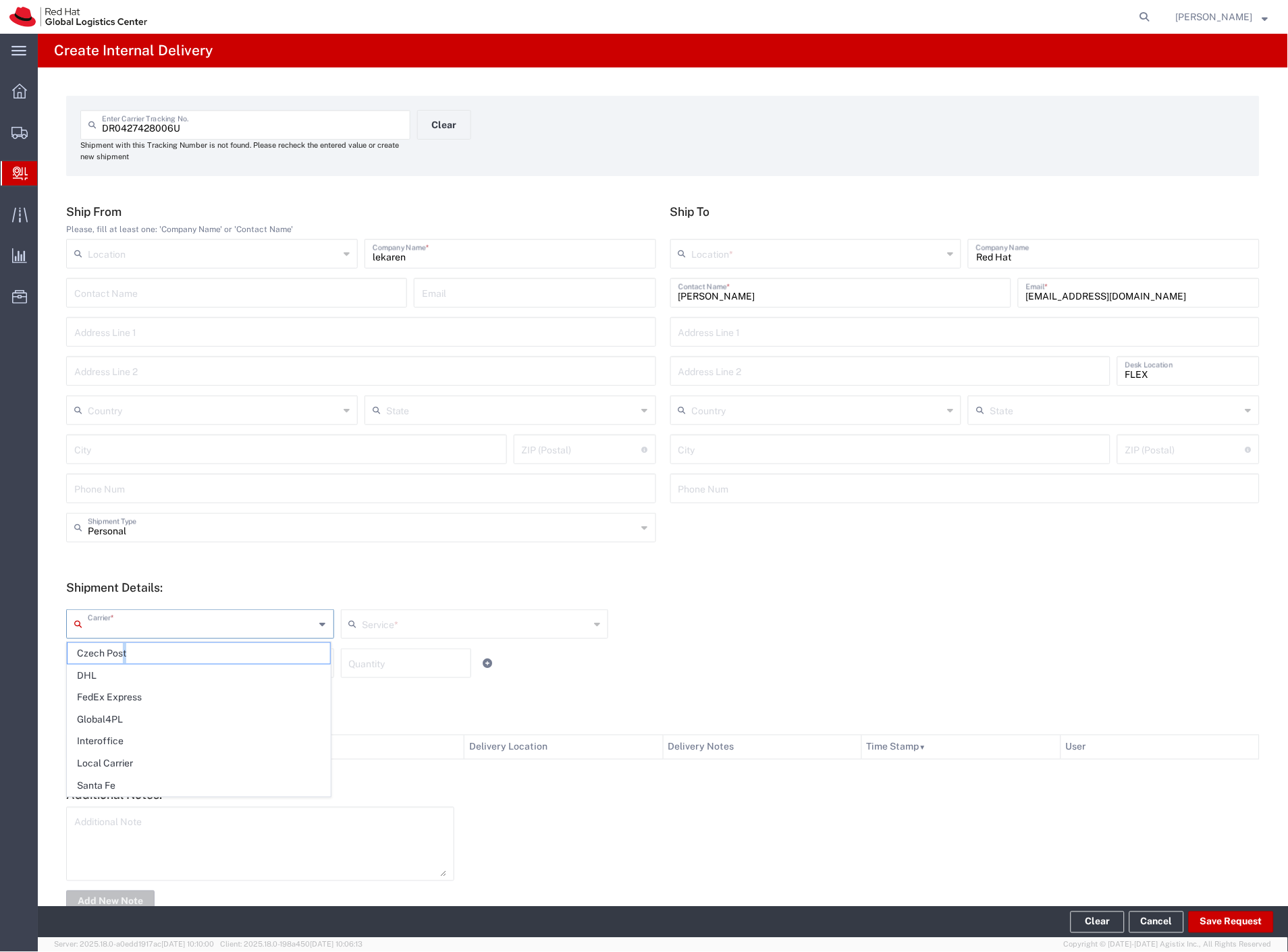
drag, startPoint x: 124, startPoint y: 649, endPoint x: 123, endPoint y: 661, distance: 12.0
click at [123, 650] on span "Czech Post" at bounding box center [199, 653] width 263 height 21
click at [123, 666] on input "text" at bounding box center [201, 662] width 227 height 24
click at [131, 779] on span "Your Packaging" at bounding box center [199, 780] width 263 height 21
click at [1215, 925] on button "Save Request" at bounding box center [1231, 922] width 85 height 21
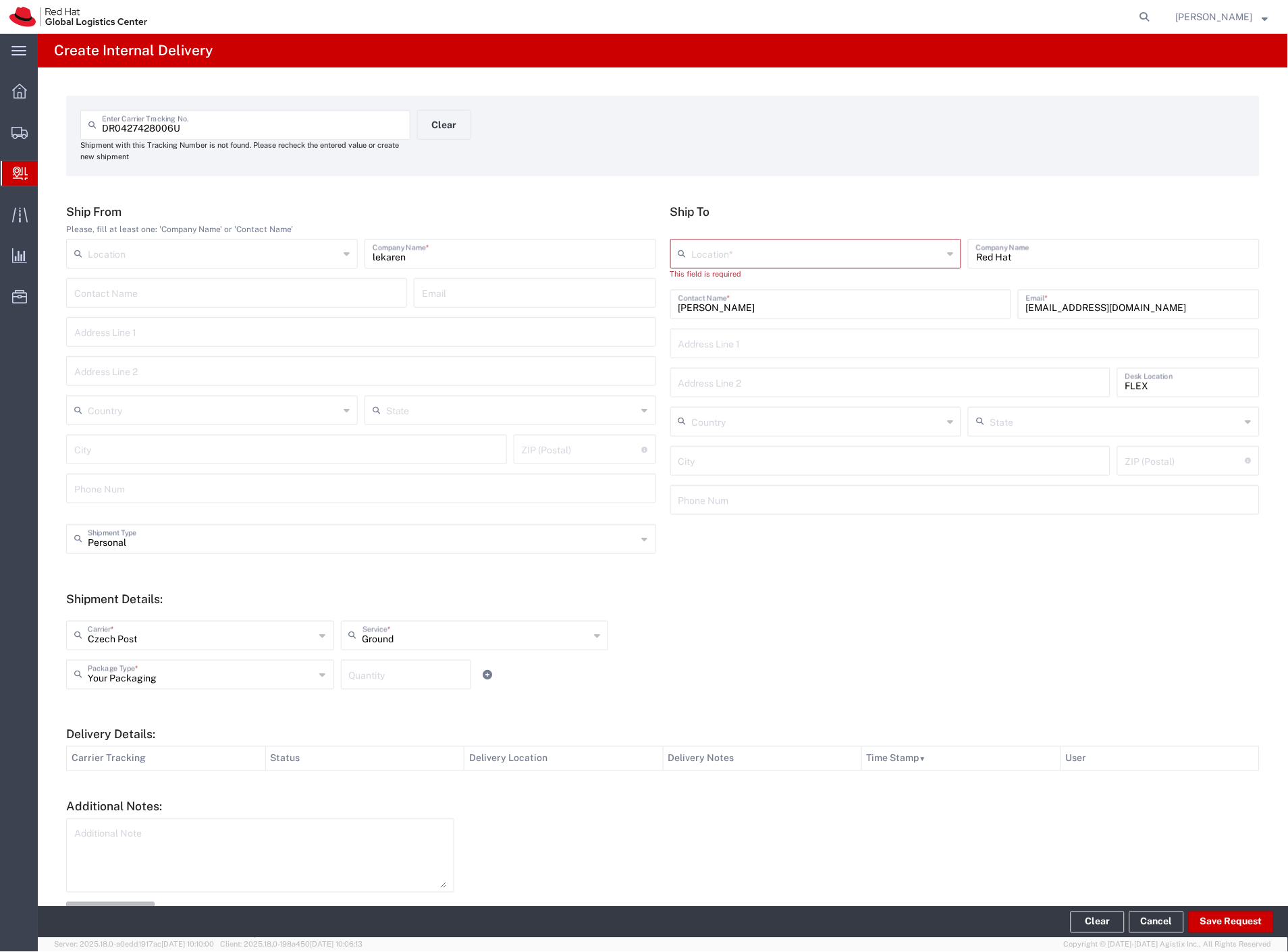
click at [707, 246] on input "text" at bounding box center [818, 252] width 251 height 24
click at [756, 299] on span "RH - [GEOGRAPHIC_DATA] [GEOGRAPHIC_DATA] - C" at bounding box center [809, 305] width 286 height 21
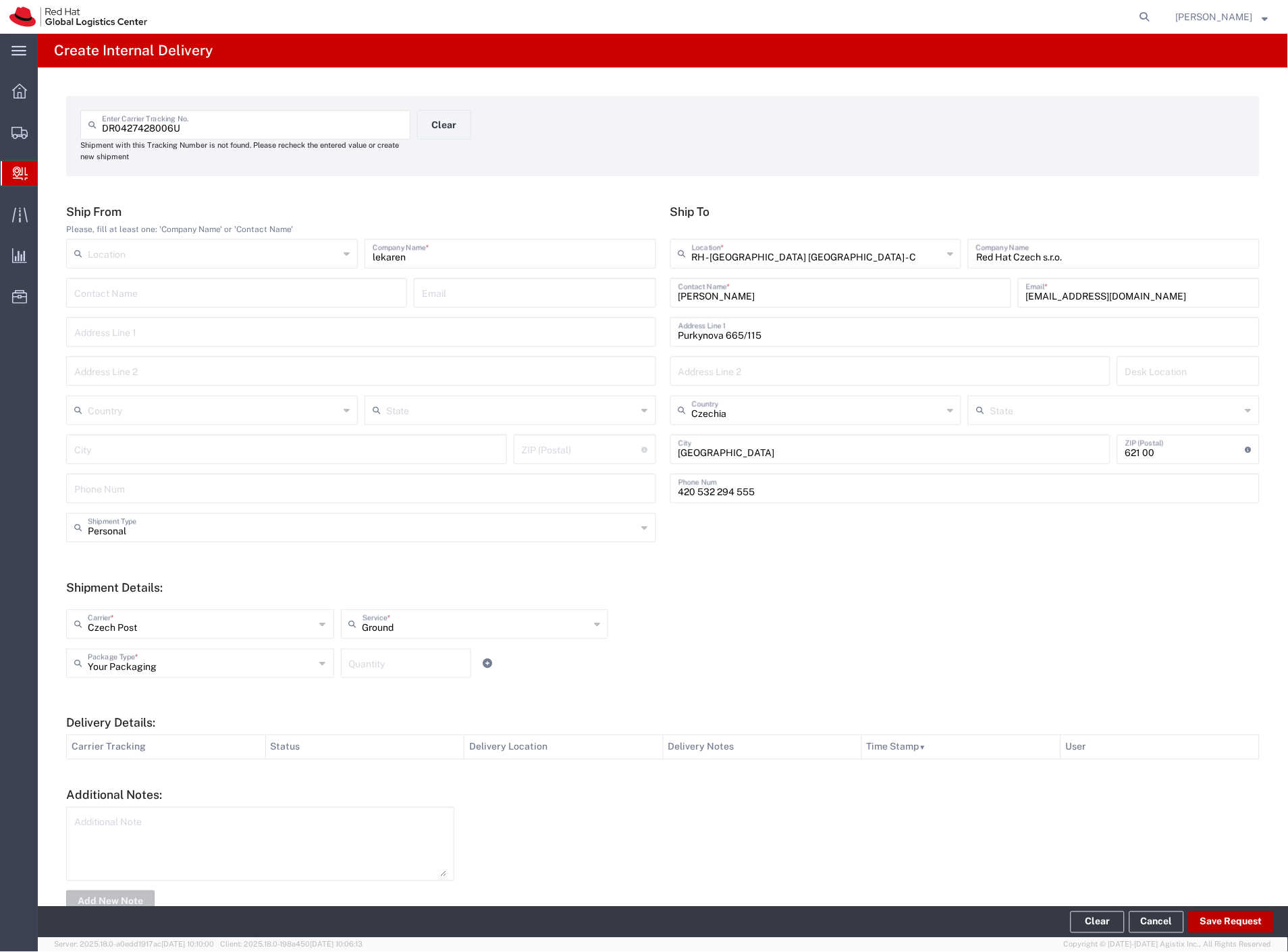
click at [1204, 921] on button "Save Request" at bounding box center [1231, 922] width 85 height 21
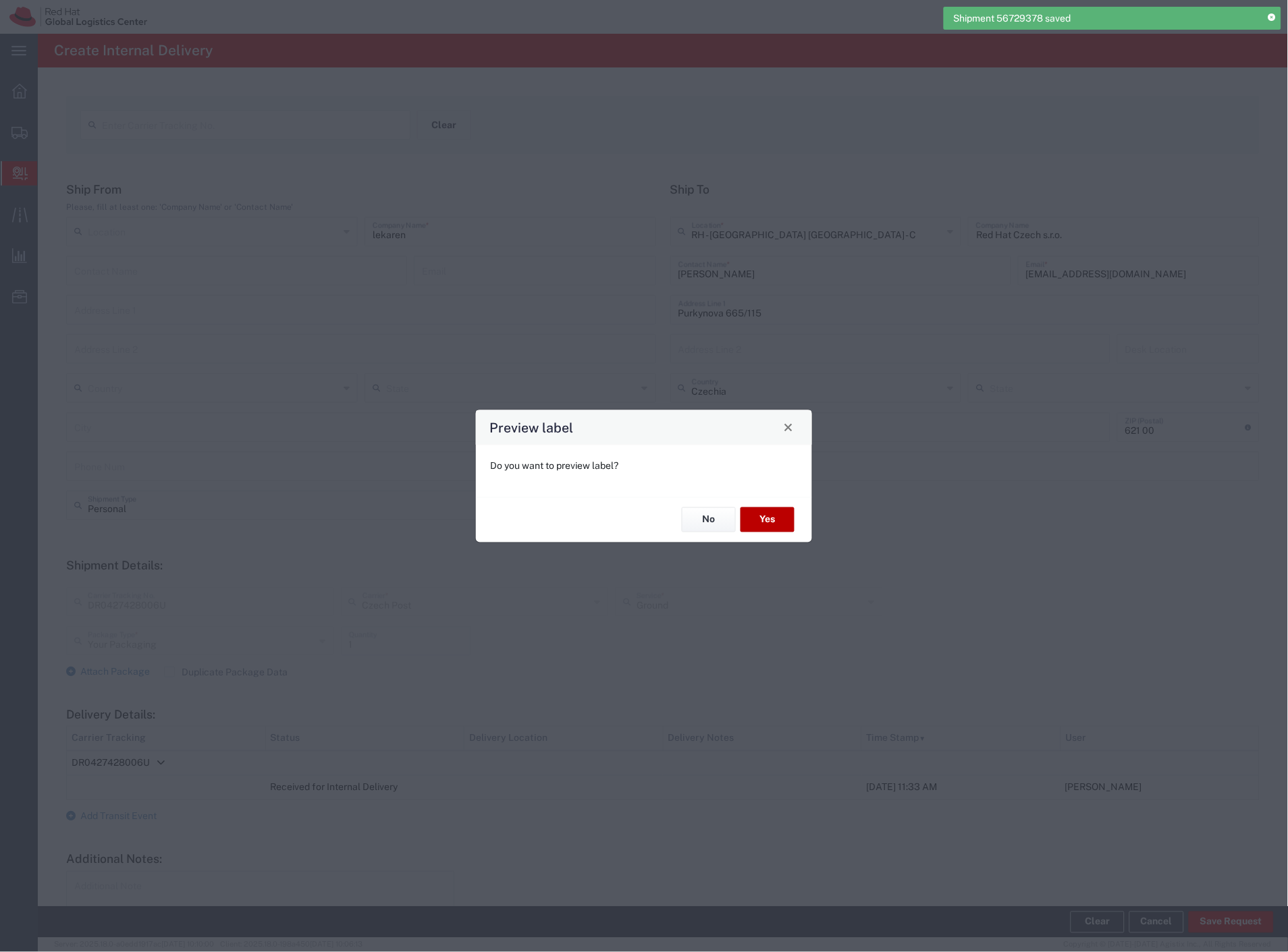
click at [770, 516] on button "Yes" at bounding box center [767, 520] width 54 height 25
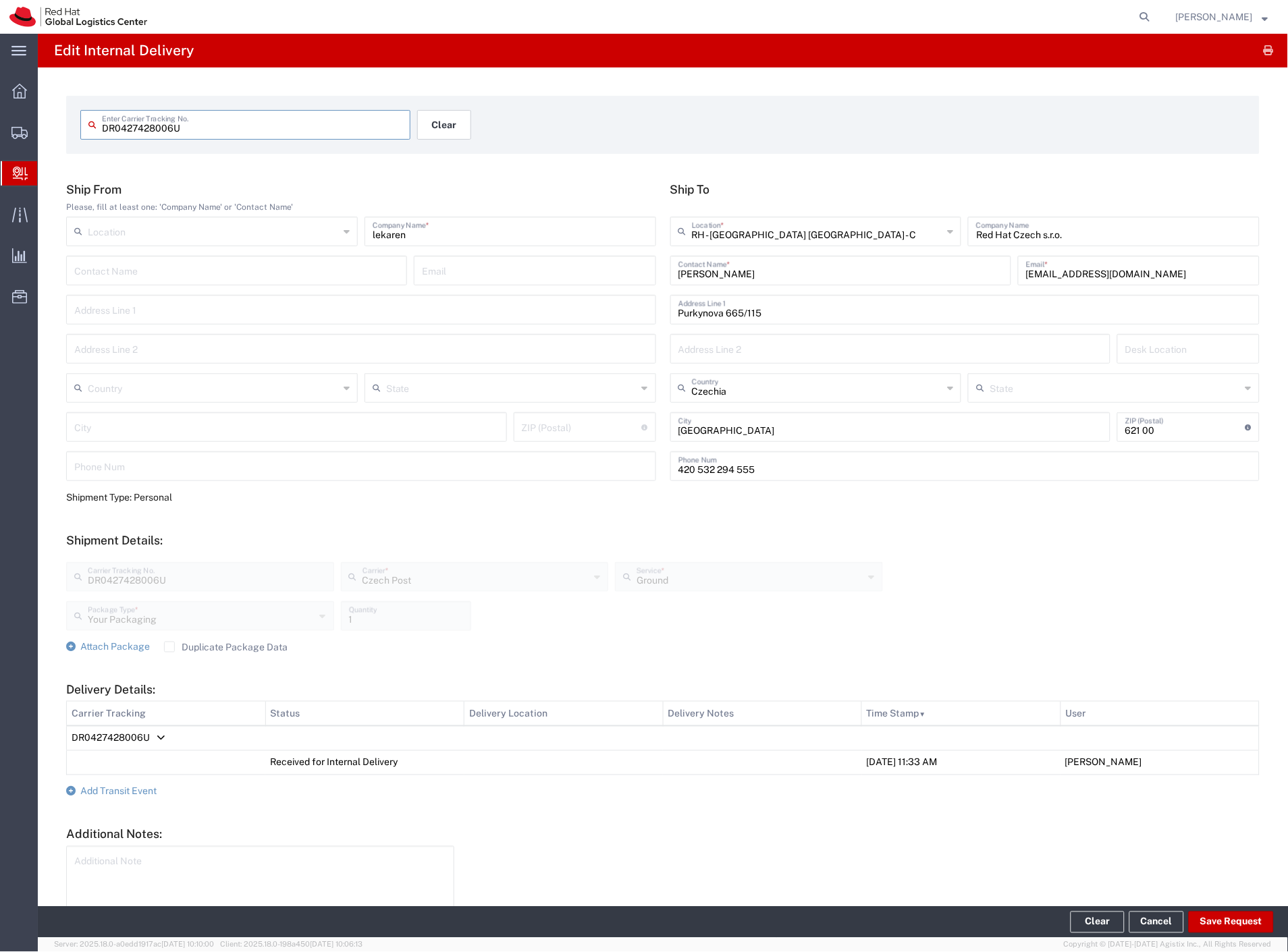
click at [460, 136] on button "Clear" at bounding box center [444, 125] width 54 height 30
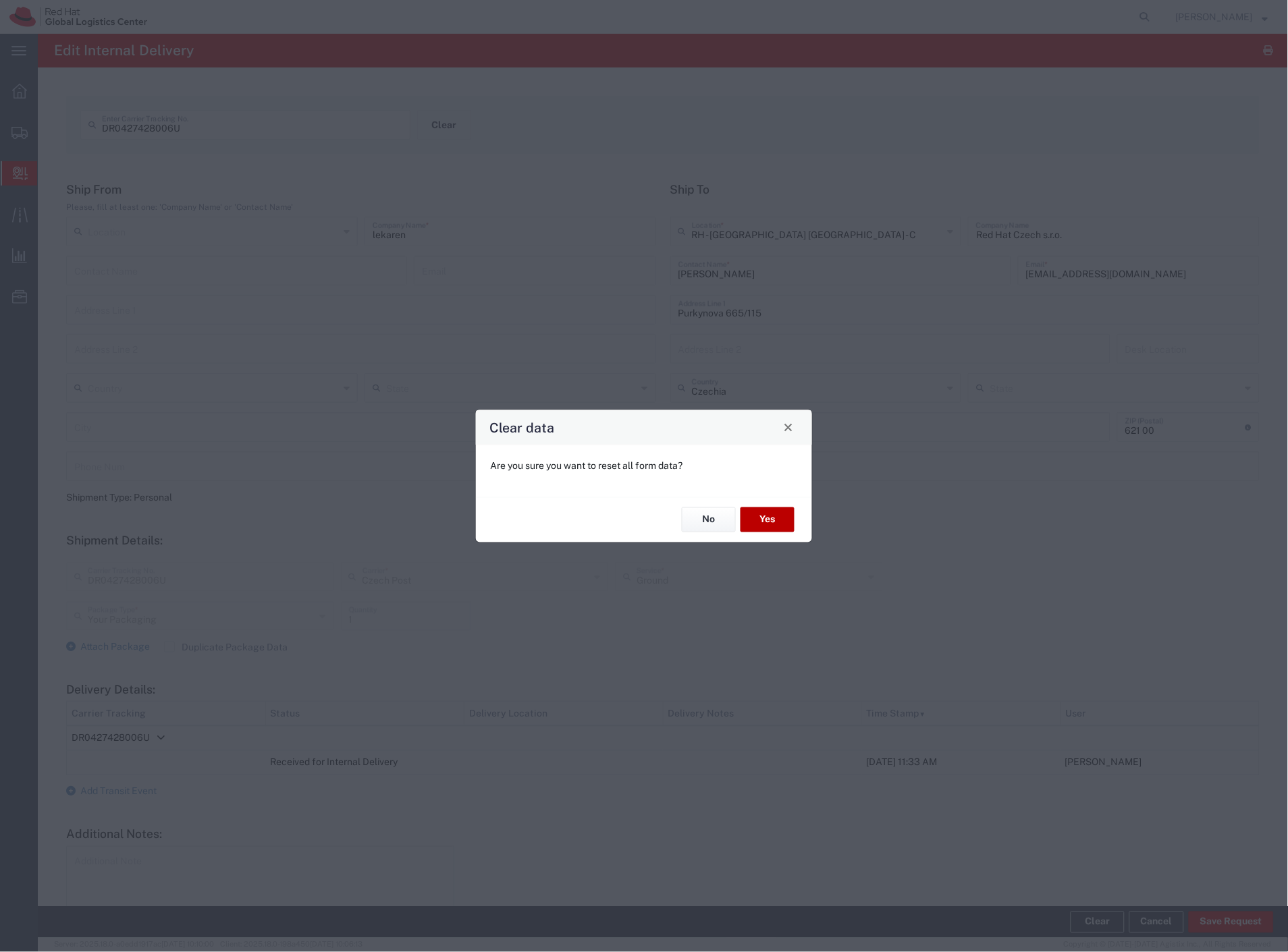
click at [790, 516] on button "Yes" at bounding box center [767, 520] width 54 height 25
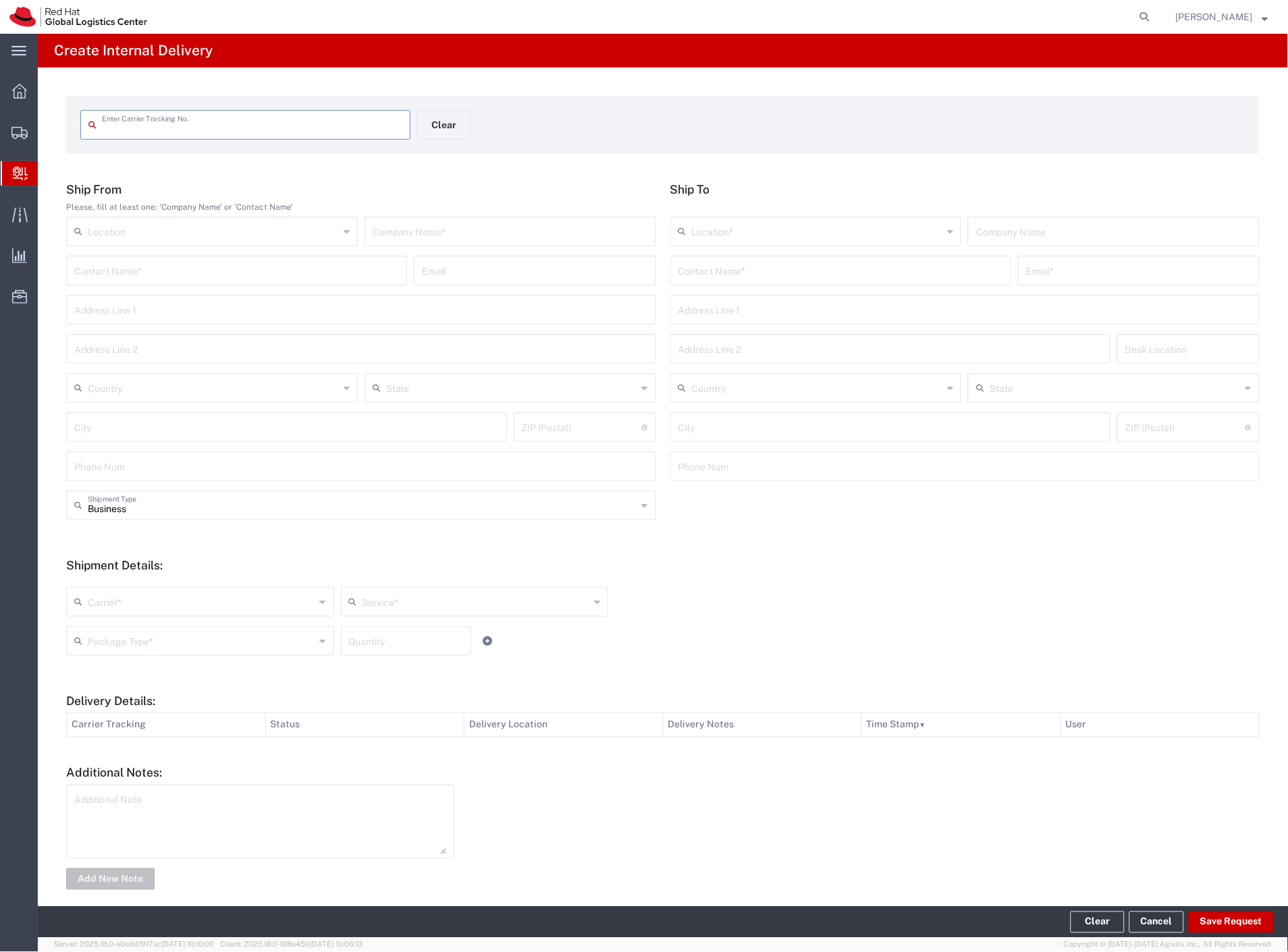
click at [499, 231] on input "text" at bounding box center [510, 231] width 275 height 24
click at [788, 271] on input "text" at bounding box center [841, 269] width 325 height 24
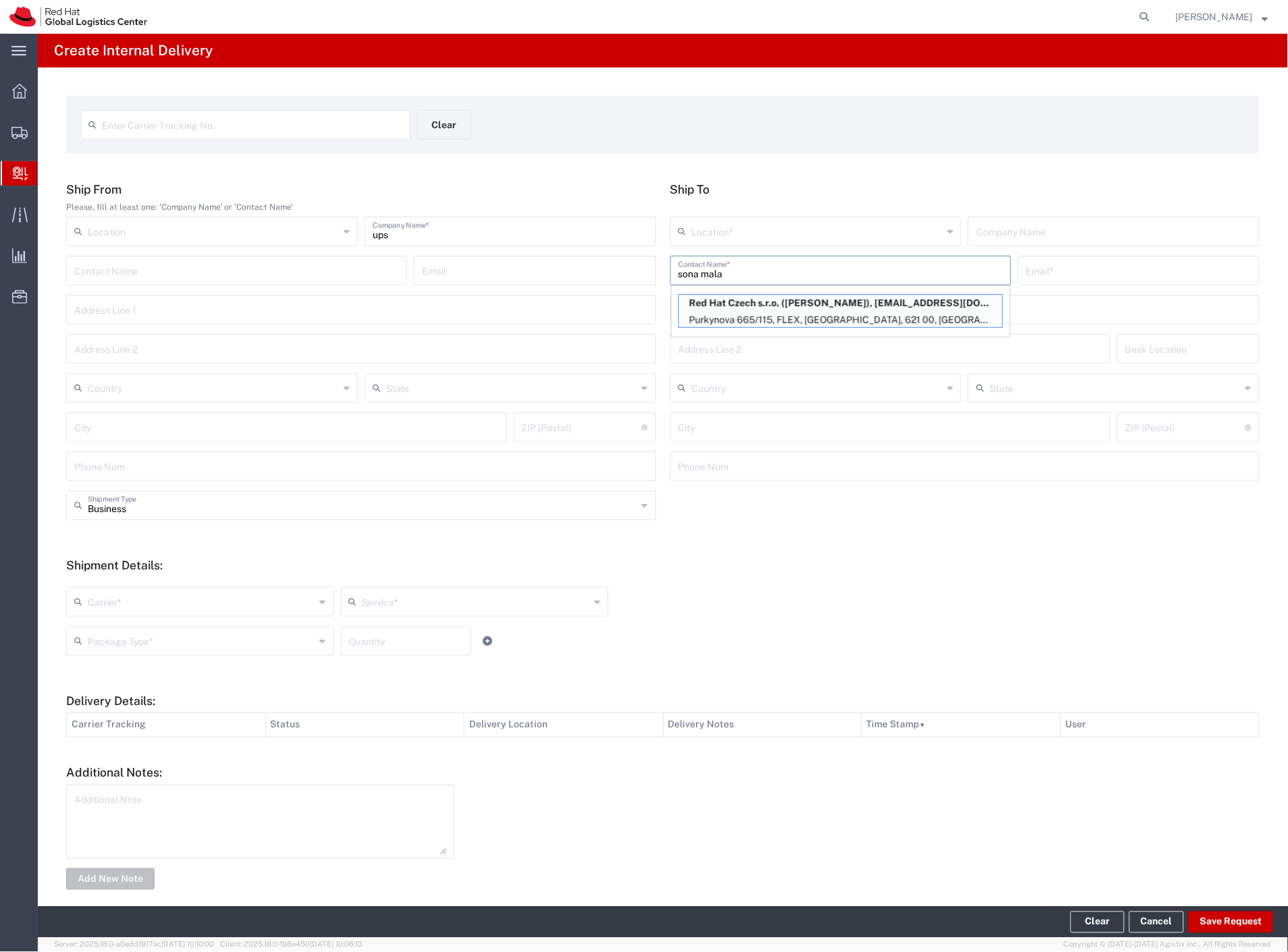
click at [780, 304] on p "Red Hat Czech s.r.o. (Sona Mala), somala@redhat.com" at bounding box center [840, 303] width 323 height 17
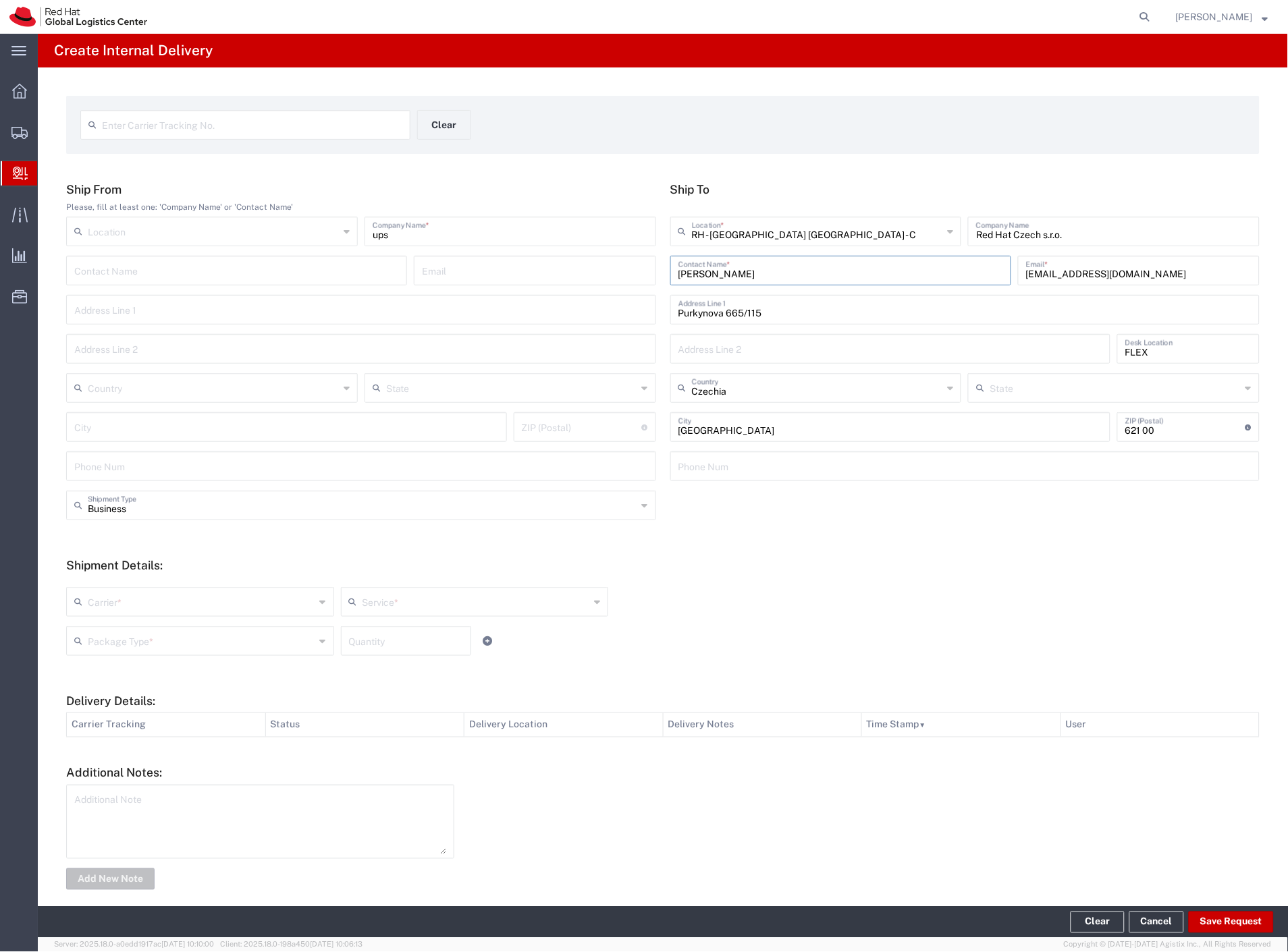
click at [127, 604] on input "text" at bounding box center [201, 601] width 227 height 24
click at [119, 629] on span "Czech Post" at bounding box center [199, 631] width 263 height 21
click at [118, 631] on input "text" at bounding box center [201, 640] width 227 height 24
click at [93, 686] on span "Envelope" at bounding box center [199, 692] width 263 height 21
click at [1230, 925] on button "Save Request" at bounding box center [1231, 922] width 85 height 21
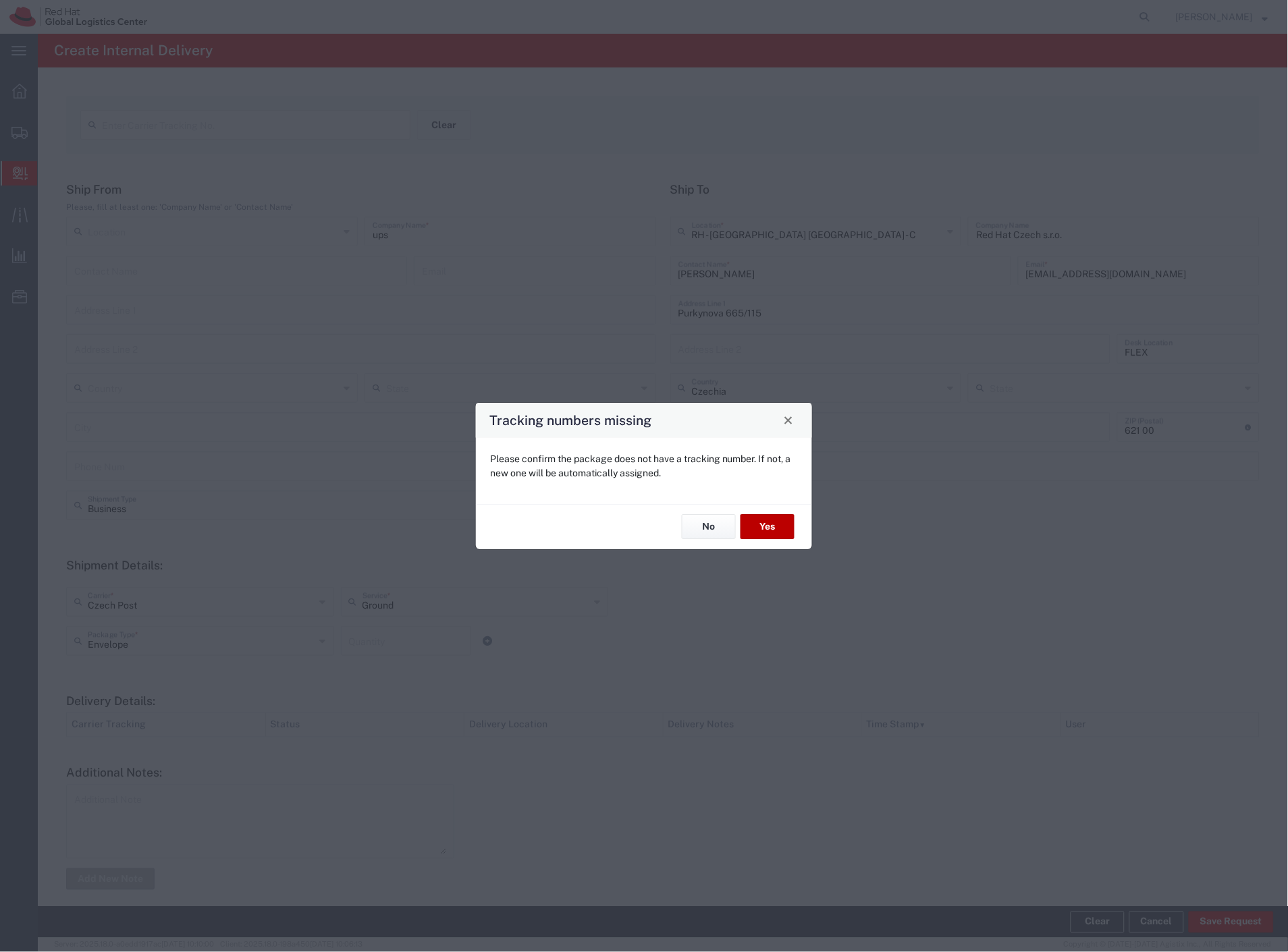
click at [765, 528] on button "Yes" at bounding box center [767, 527] width 54 height 25
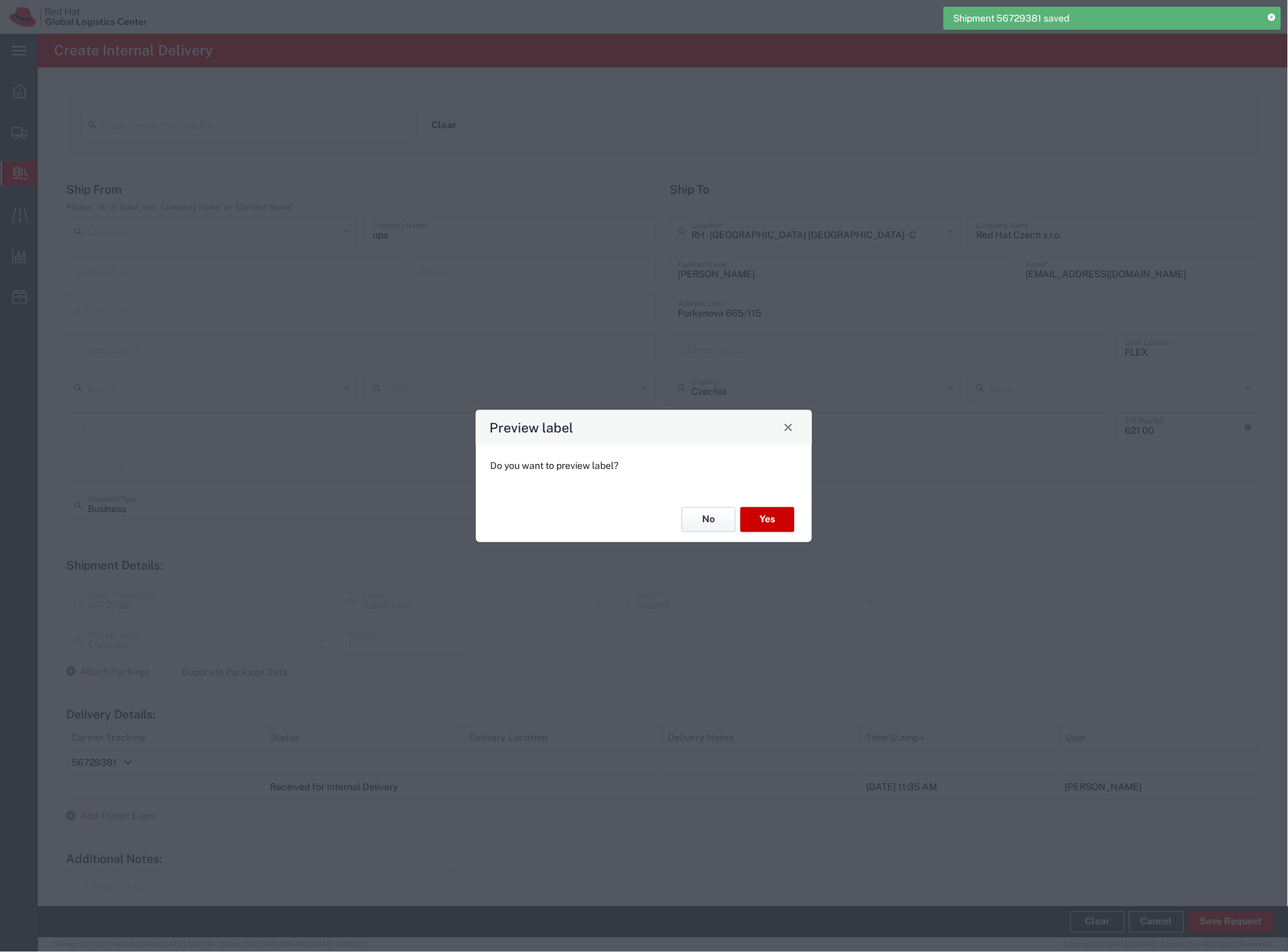
click at [723, 524] on button "No" at bounding box center [708, 520] width 54 height 25
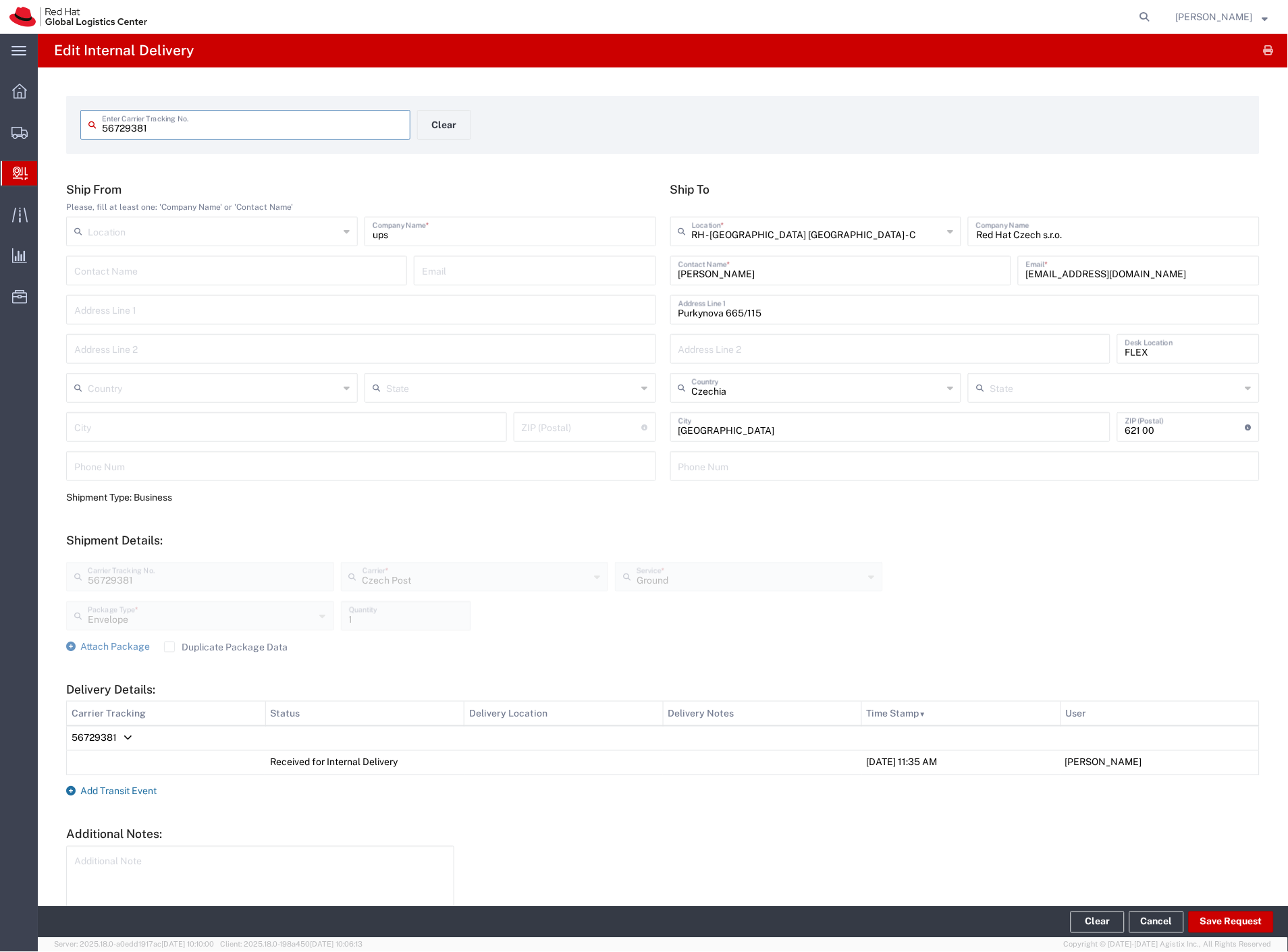
click at [133, 790] on span "Add Transit Event" at bounding box center [118, 791] width 76 height 11
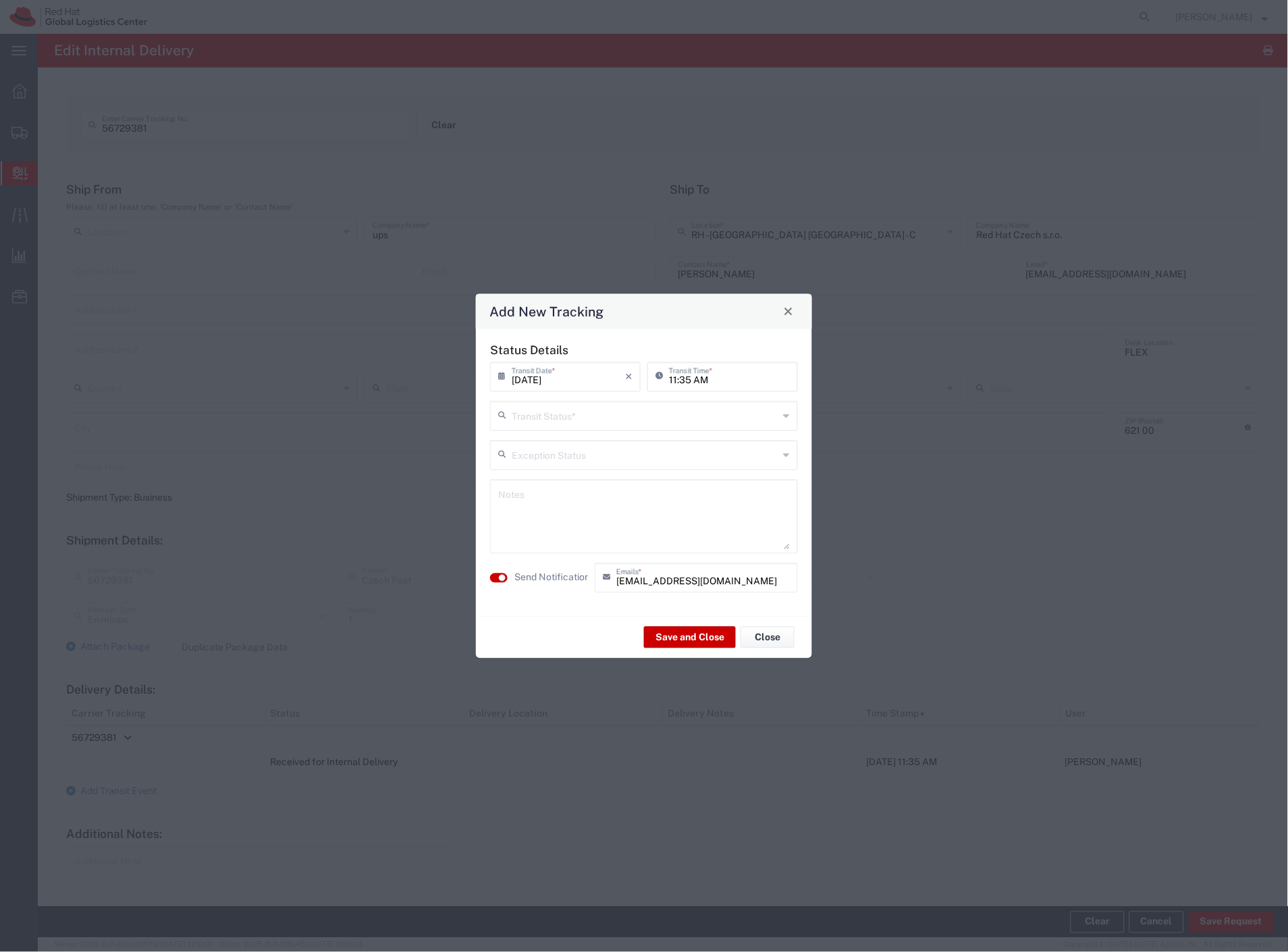
click at [555, 419] on input "text" at bounding box center [645, 414] width 267 height 24
click at [554, 444] on span "Delivery Confirmation" at bounding box center [644, 445] width 305 height 21
click at [557, 576] on label "Send Notification" at bounding box center [551, 578] width 75 height 14
click at [670, 631] on button "Save and Close" at bounding box center [689, 638] width 92 height 21
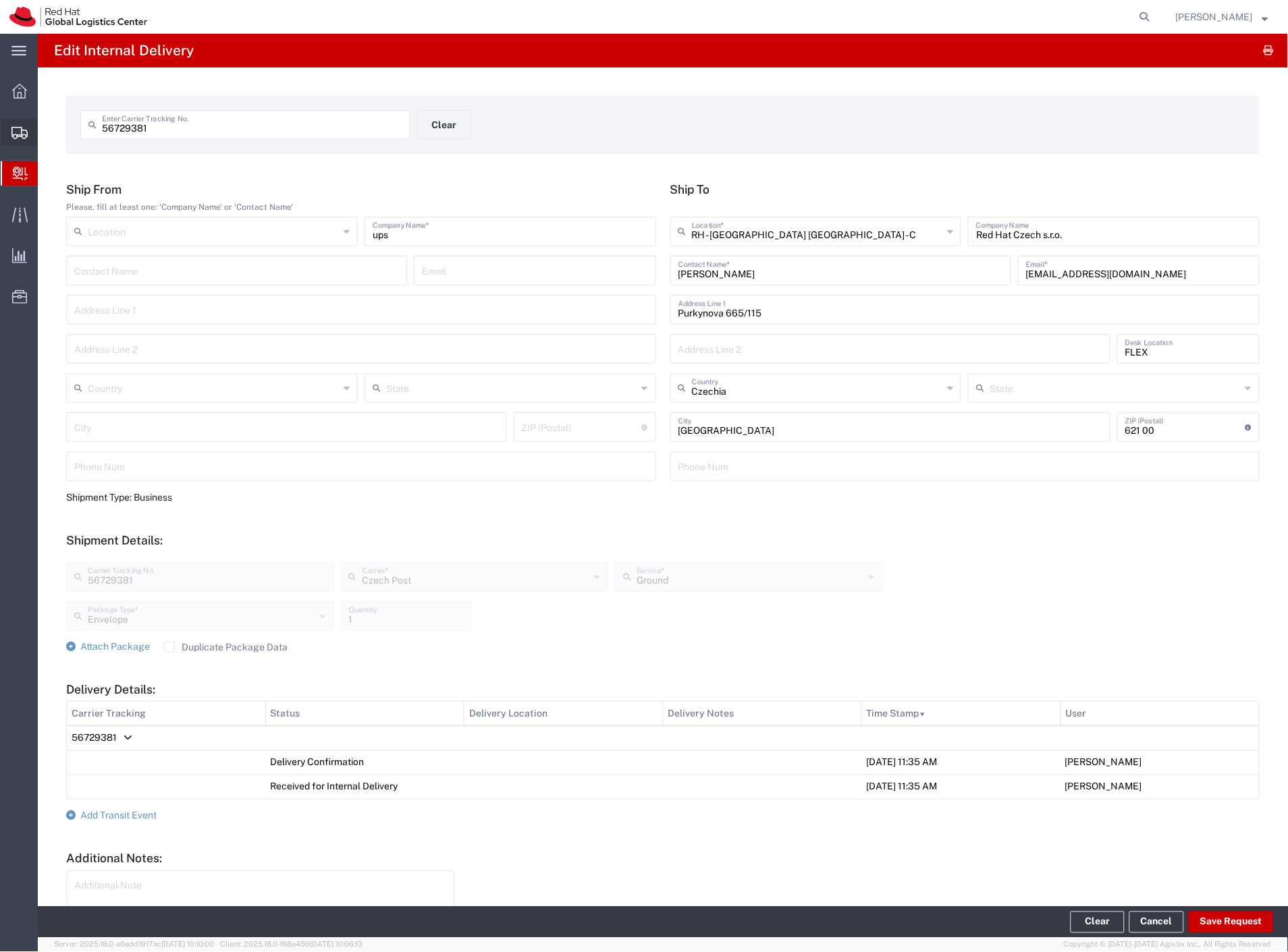
click at [0, 0] on span "Shipment Manager" at bounding box center [0, 0] width 0 height 0
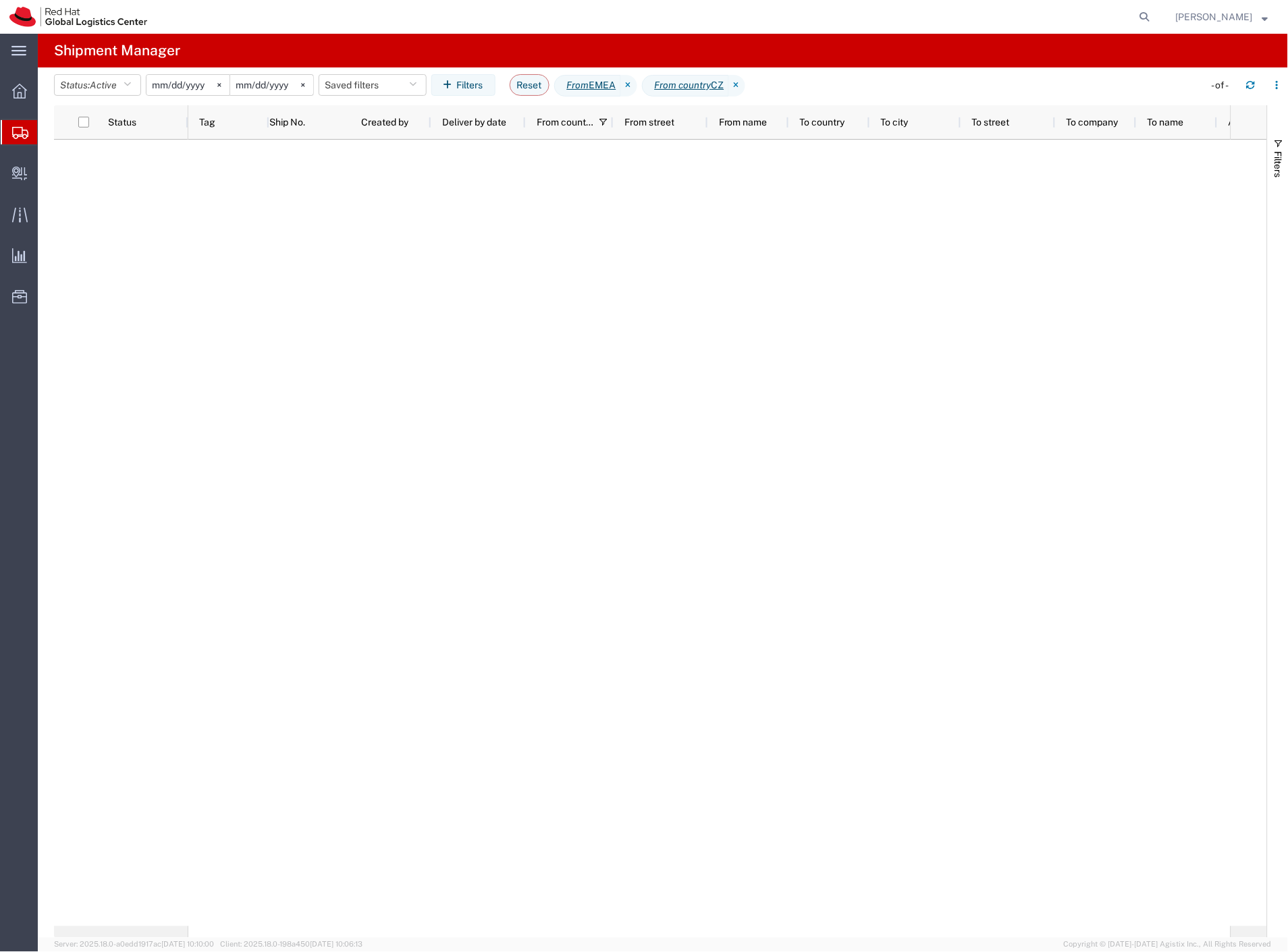
click at [1138, 399] on div at bounding box center [709, 533] width 1042 height 787
click at [1037, 443] on div at bounding box center [709, 533] width 1042 height 787
click at [46, 173] on span "Internal Delivery" at bounding box center [41, 174] width 9 height 27
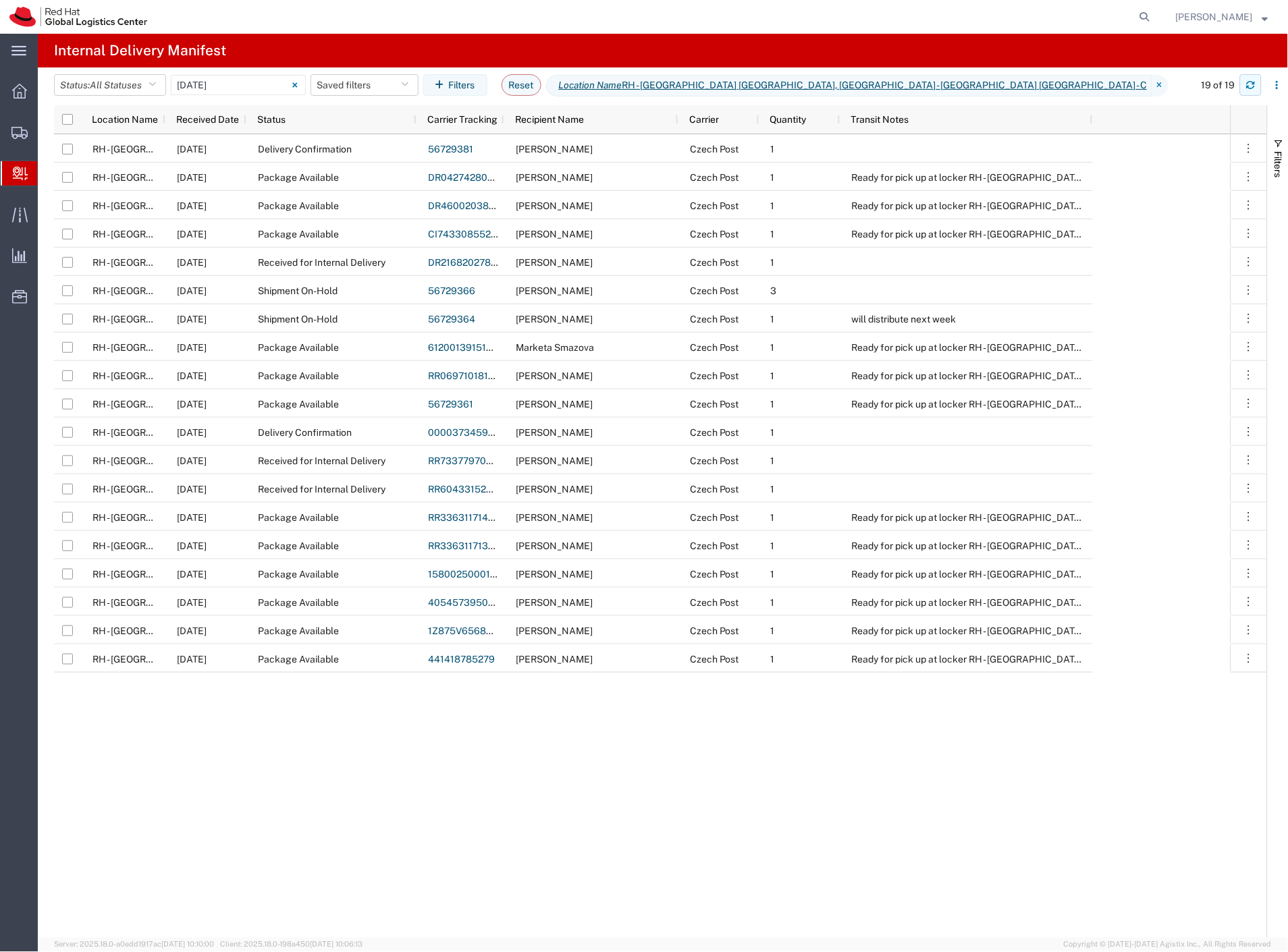
click at [1255, 83] on icon "button" at bounding box center [1251, 83] width 8 height 3
click at [127, 87] on span "All Statuses" at bounding box center [116, 84] width 52 height 11
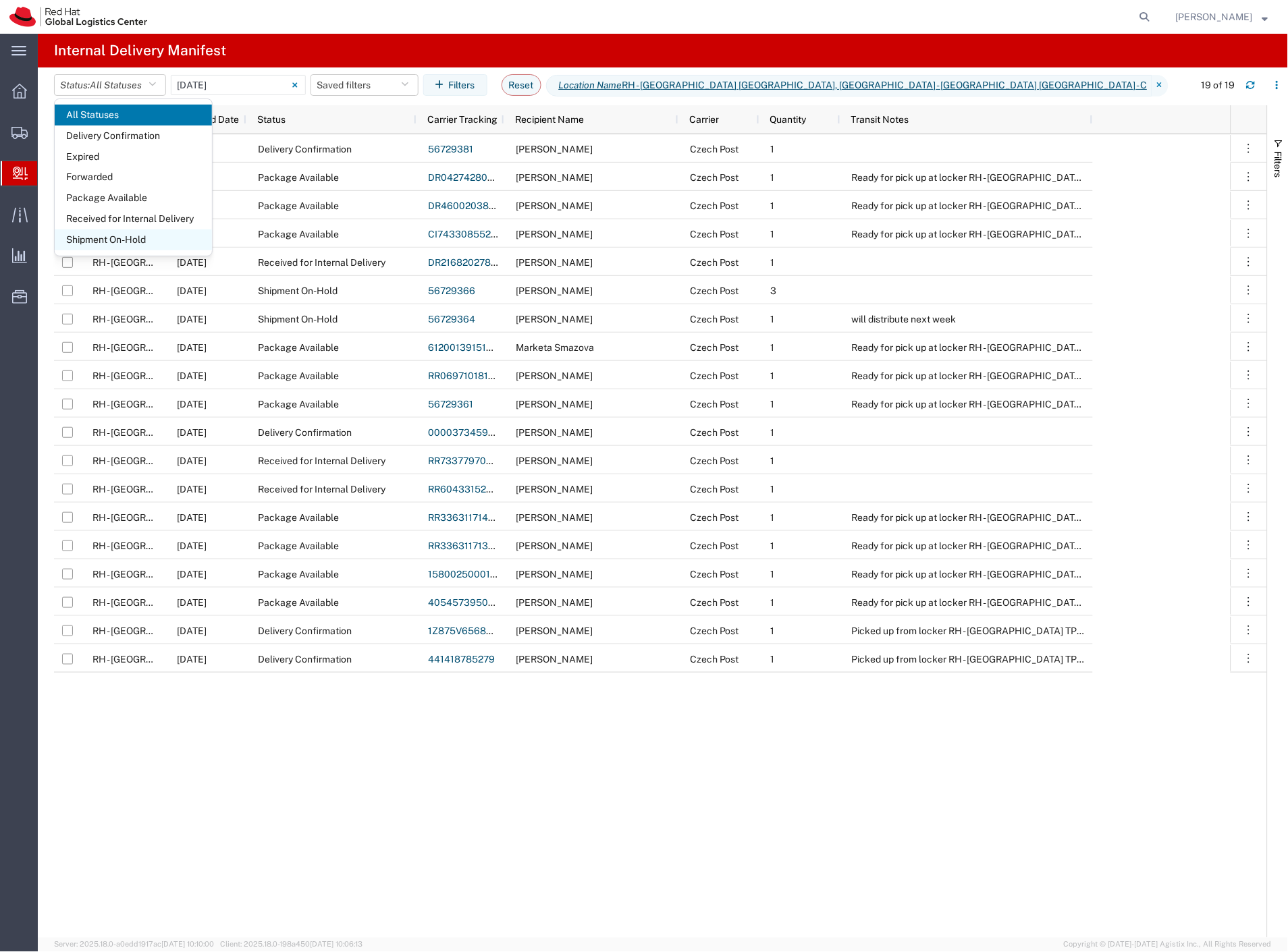
click at [145, 234] on span "Shipment On-Hold" at bounding box center [133, 240] width 157 height 21
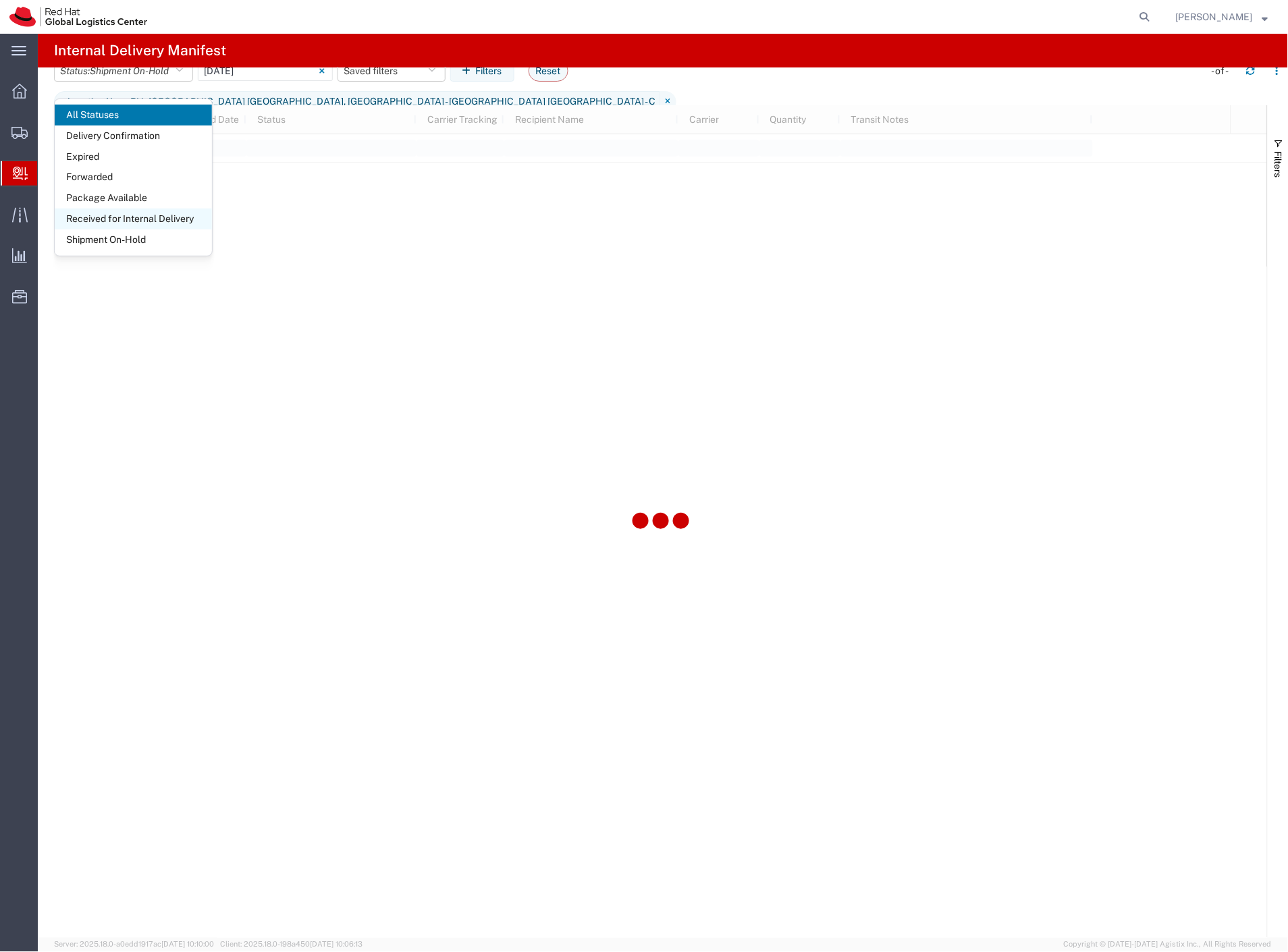
click at [145, 218] on span "Received for Internal Delivery" at bounding box center [133, 218] width 157 height 21
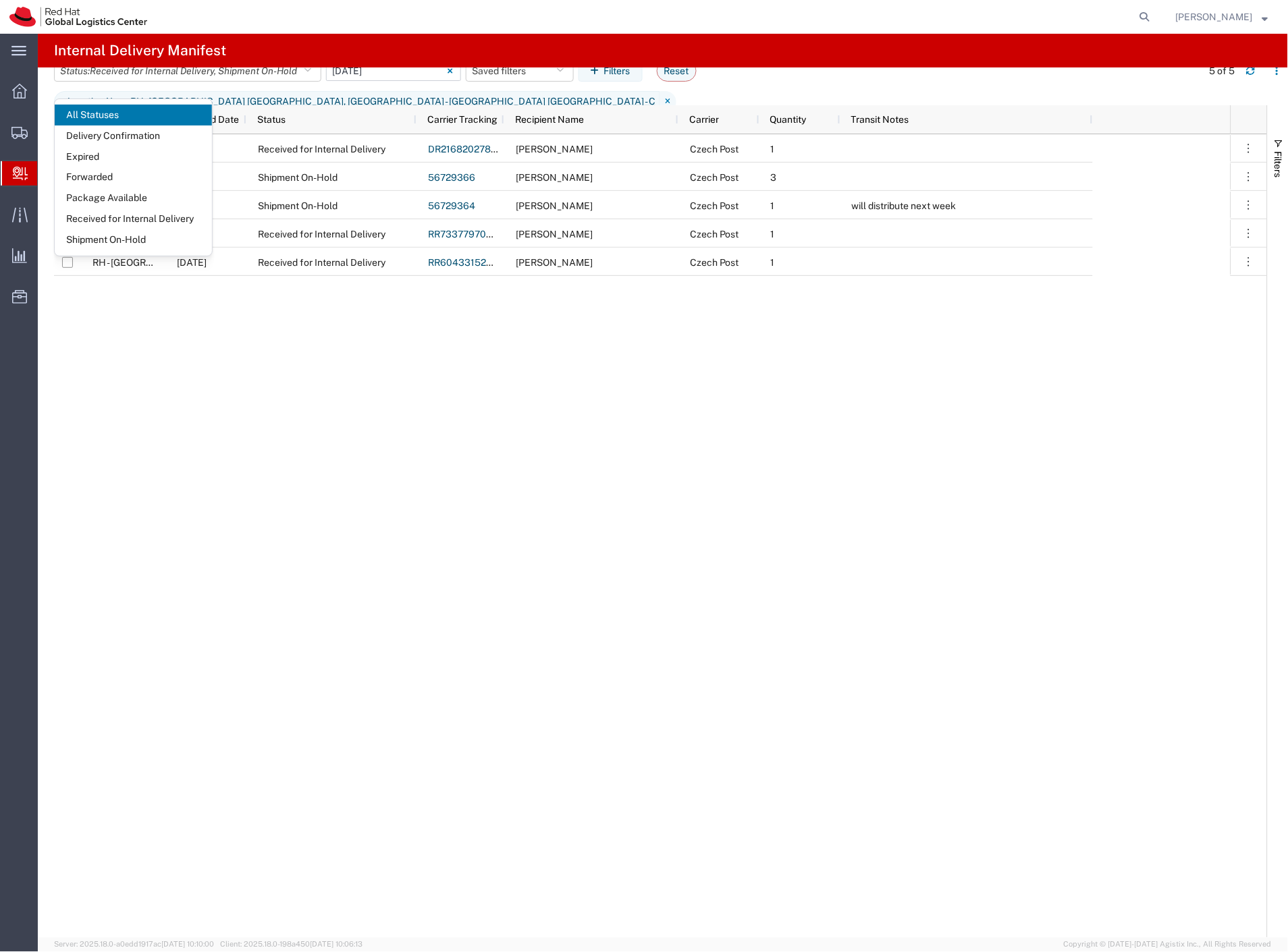
click at [375, 81] on input "09/05/2025 - 09/05/2025" at bounding box center [393, 70] width 135 height 20
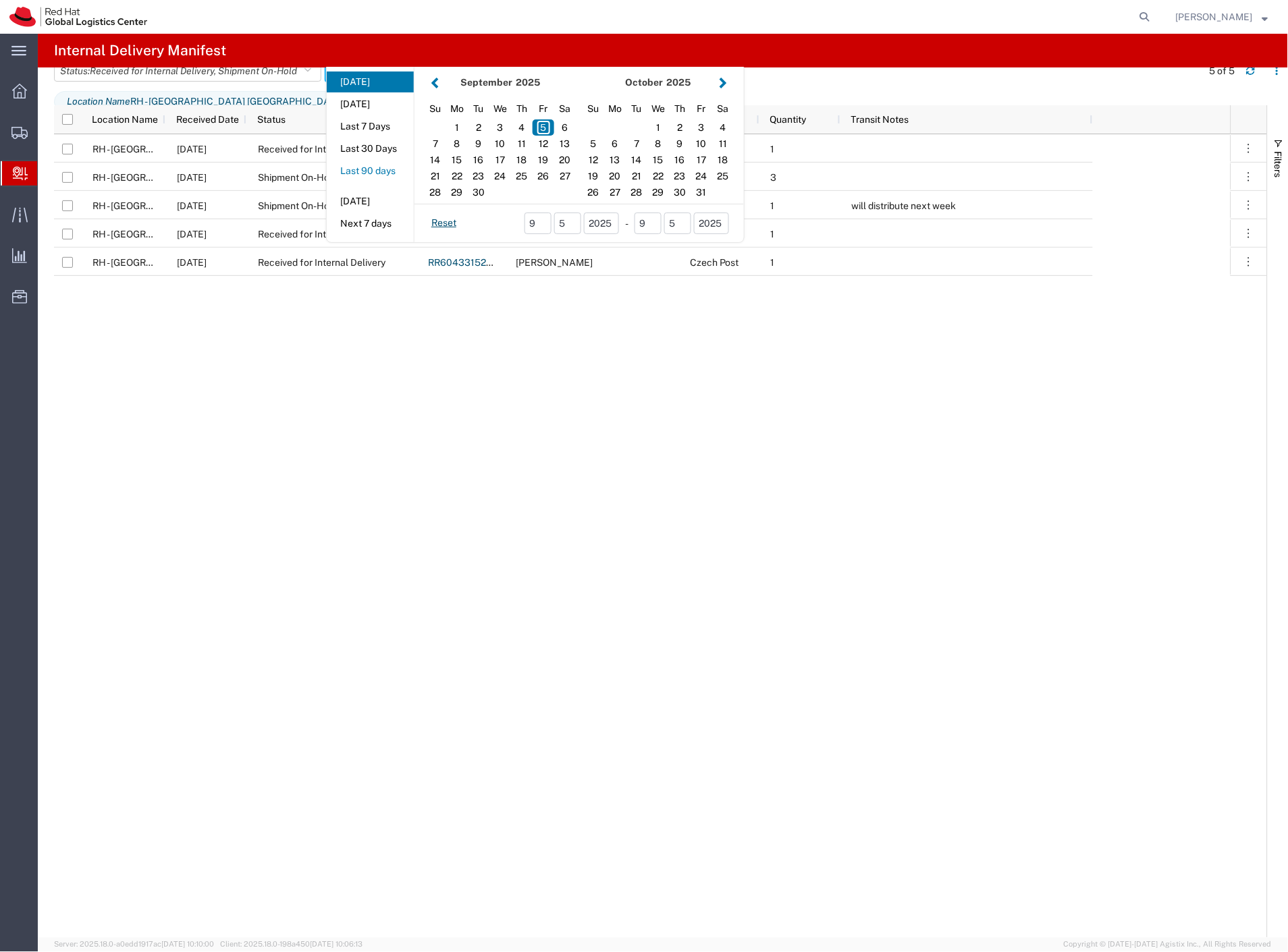
click at [394, 177] on button "Last 90 days" at bounding box center [370, 170] width 87 height 21
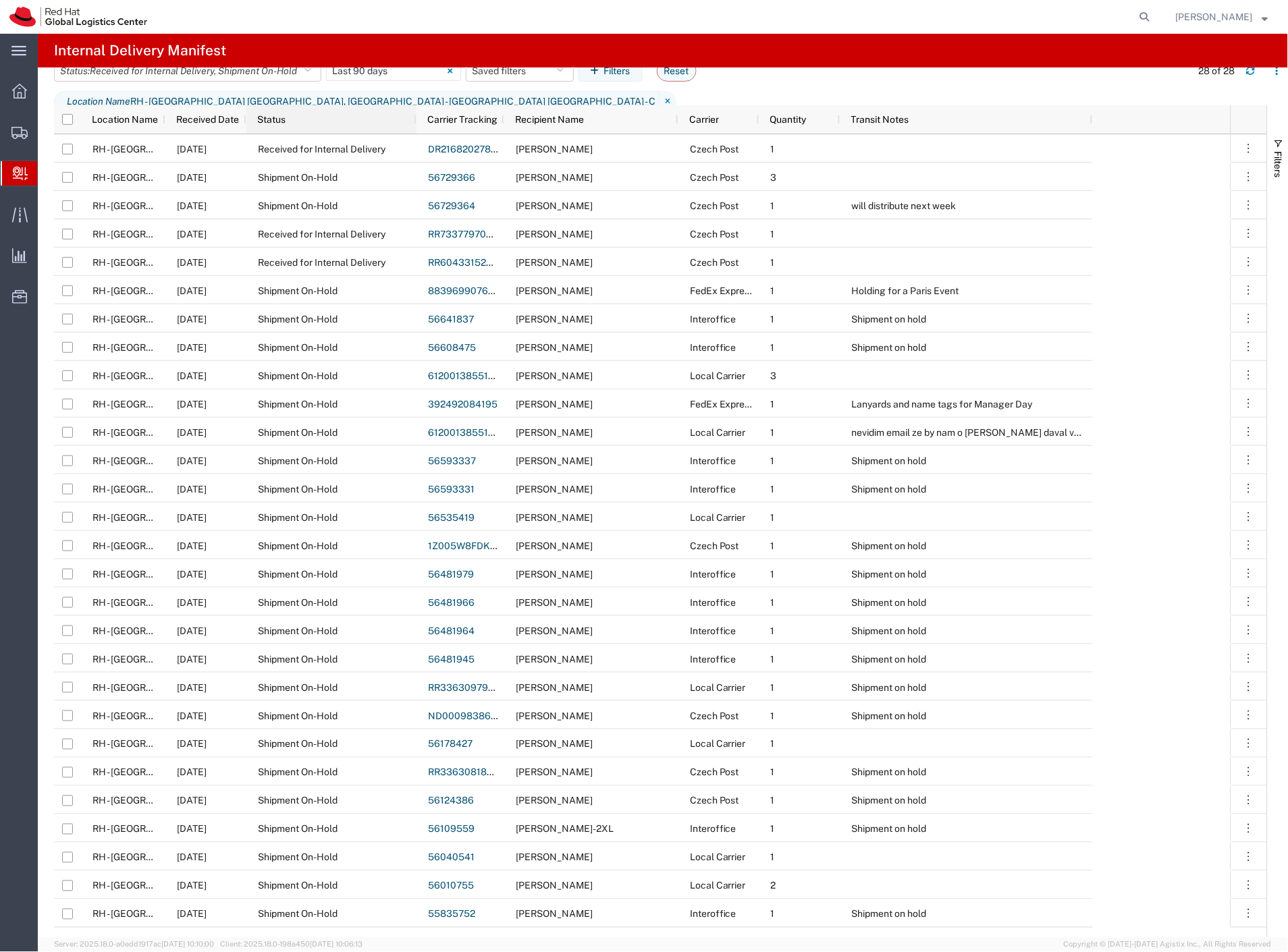
click at [309, 123] on div "Status" at bounding box center [334, 119] width 154 height 21
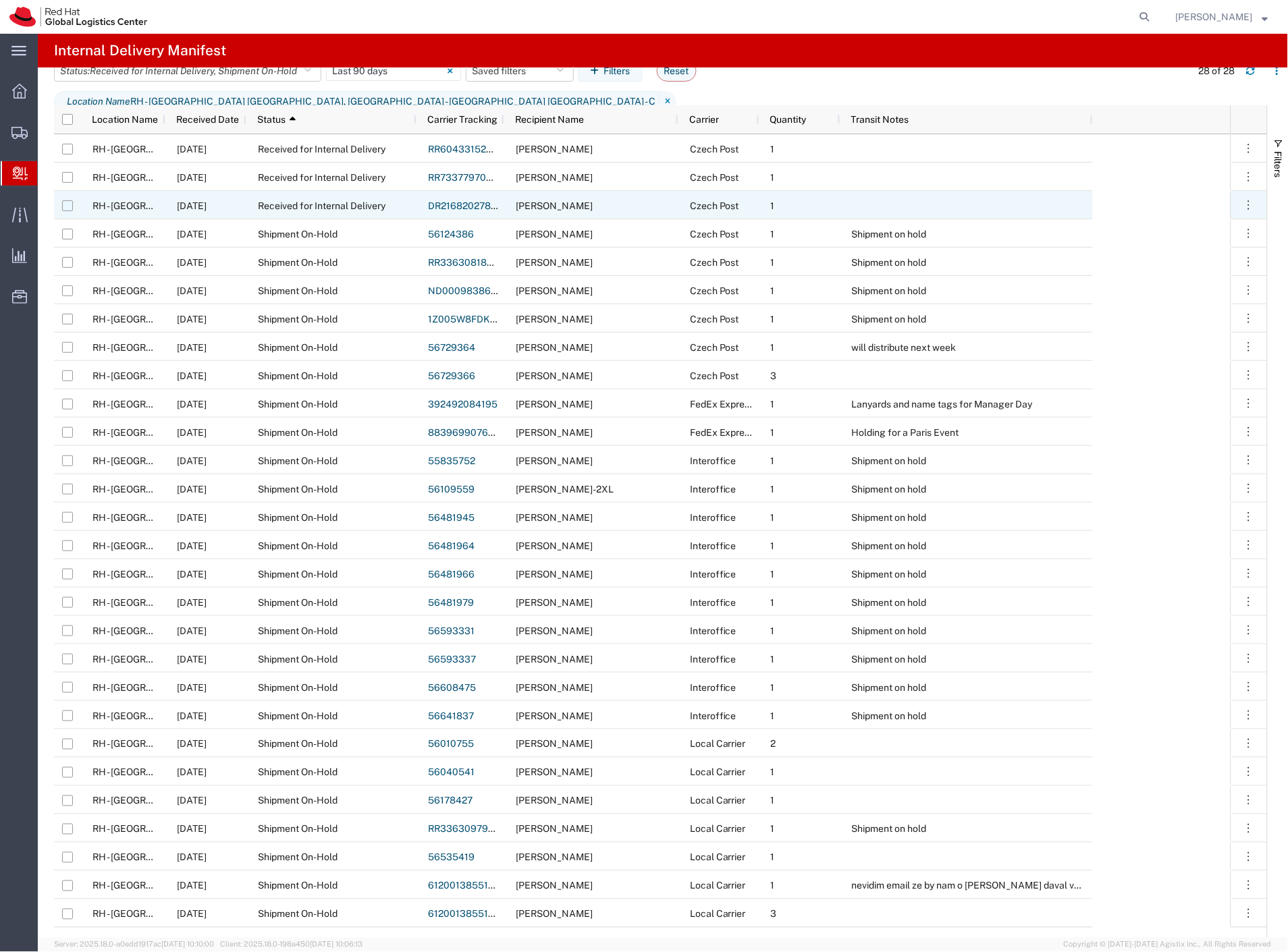
click at [68, 203] on input "Press Space to toggle row selection (unchecked)" at bounding box center [67, 206] width 11 height 11
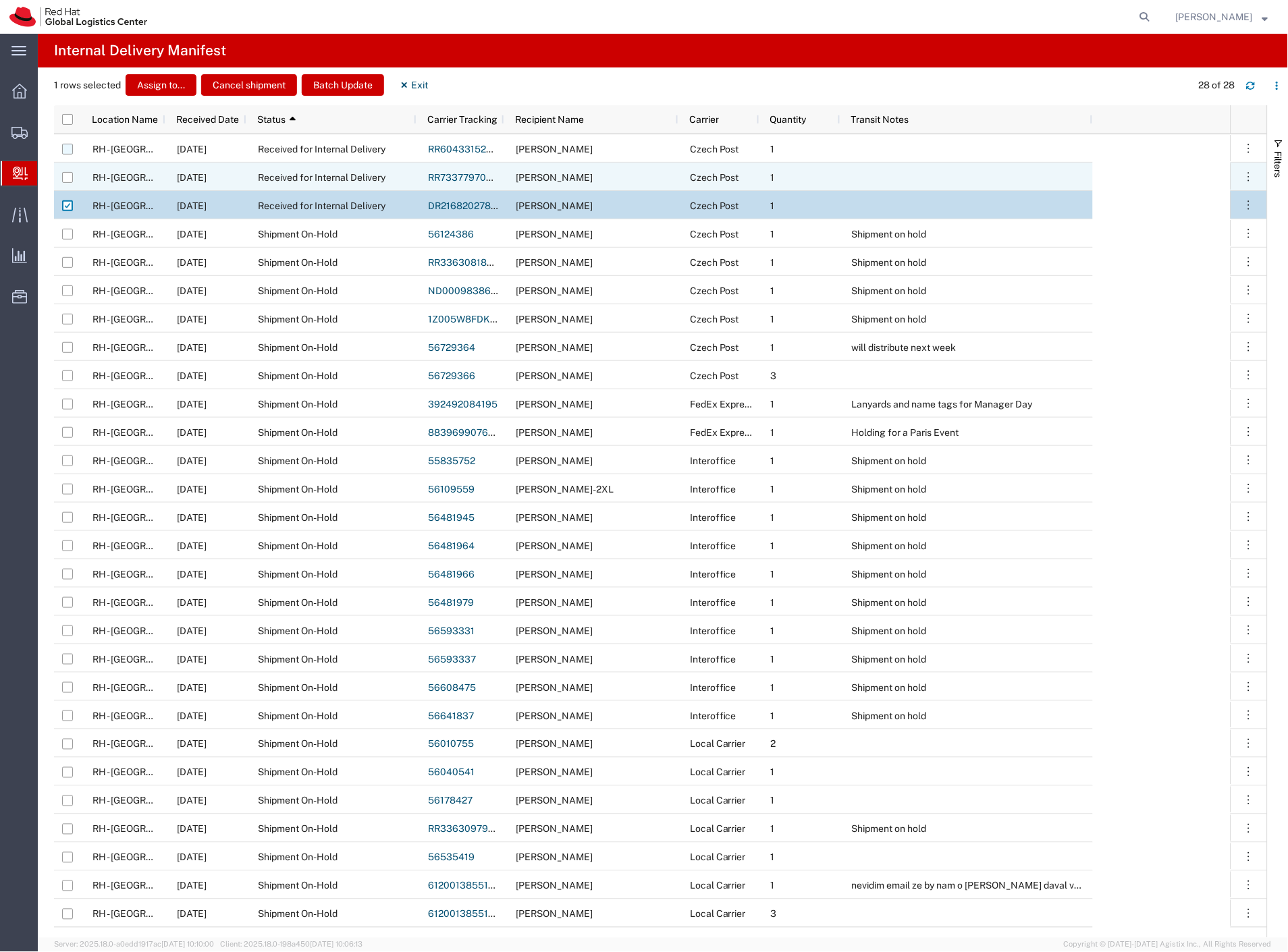
drag, startPoint x: 68, startPoint y: 178, endPoint x: 64, endPoint y: 145, distance: 33.2
click at [68, 178] on input "Press Space to toggle row selection (unchecked)" at bounding box center [67, 177] width 11 height 11
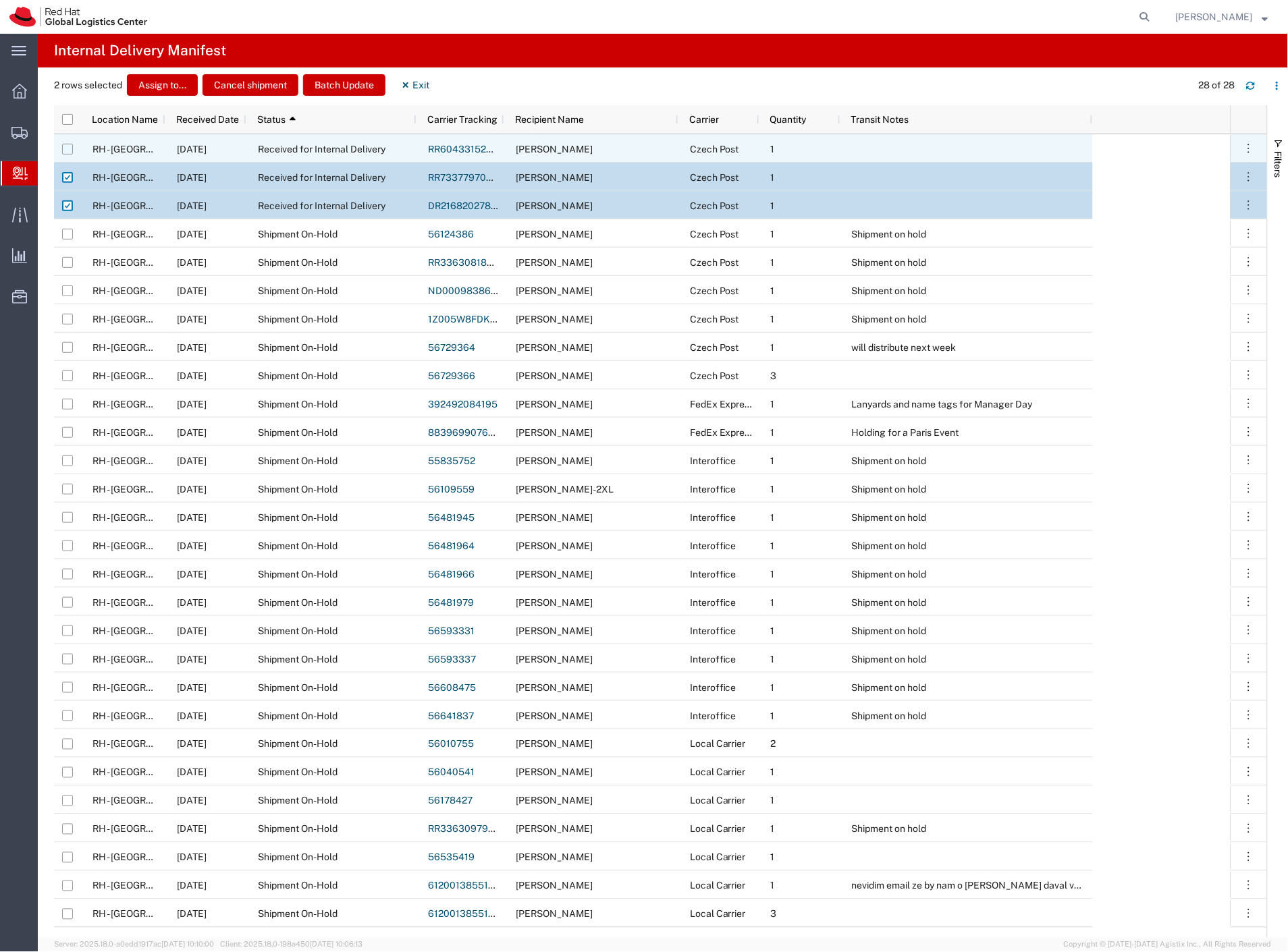
click at [64, 149] on input "Press Space to toggle row selection (unchecked)" at bounding box center [67, 149] width 11 height 11
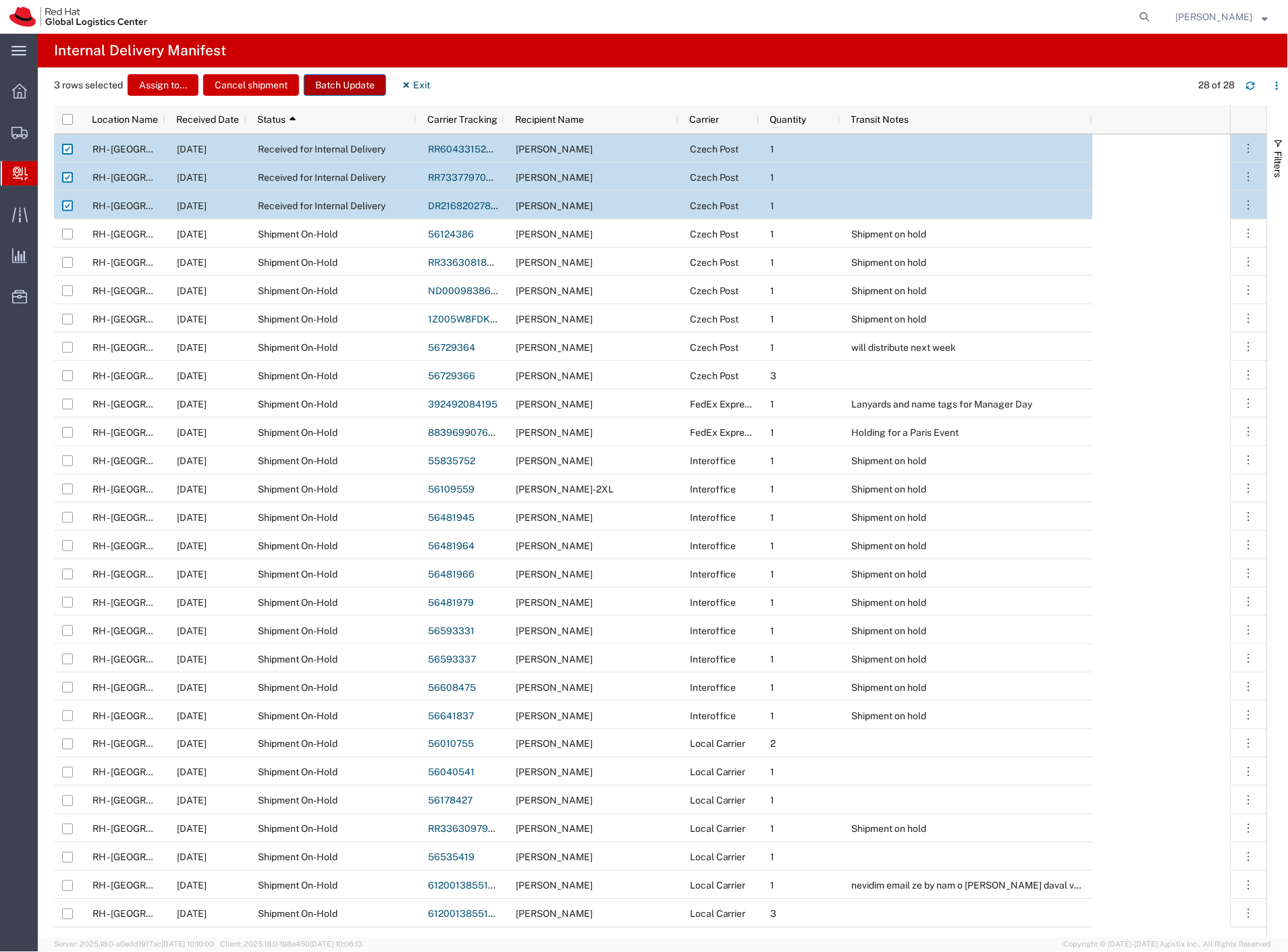
click at [348, 90] on button "Batch Update" at bounding box center [345, 85] width 83 height 21
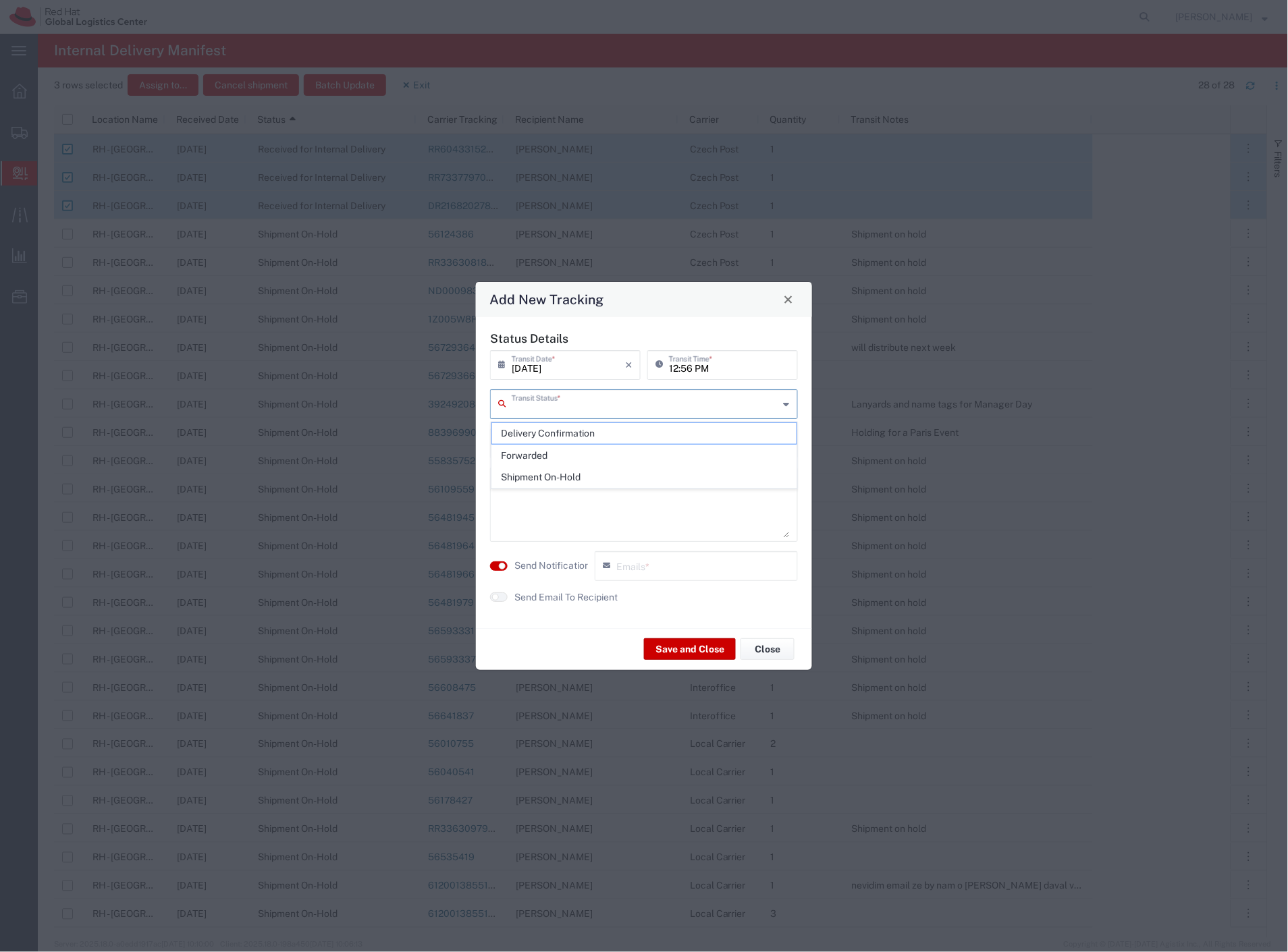
click at [606, 410] on input "text" at bounding box center [645, 403] width 267 height 24
click at [599, 428] on span "Delivery Confirmation" at bounding box center [644, 433] width 305 height 21
drag, startPoint x: 552, startPoint y: 564, endPoint x: 556, endPoint y: 594, distance: 30.3
click at [552, 564] on label "Send Notification" at bounding box center [551, 565] width 75 height 14
click at [555, 594] on label "Send Email To Recipient" at bounding box center [565, 597] width 103 height 14
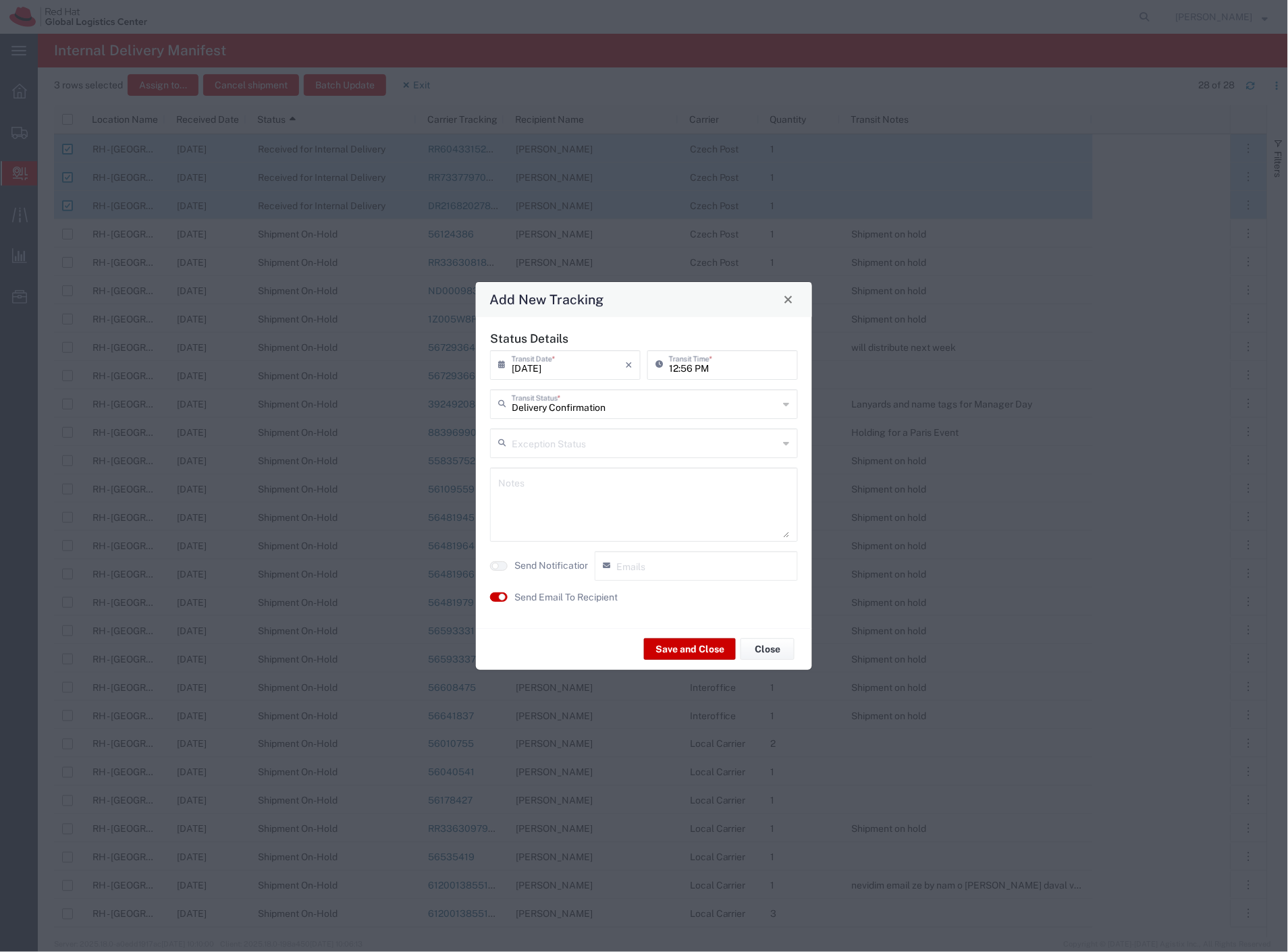
click at [568, 523] on textarea at bounding box center [644, 505] width 292 height 66
click at [694, 645] on button "Save and Close" at bounding box center [689, 649] width 92 height 21
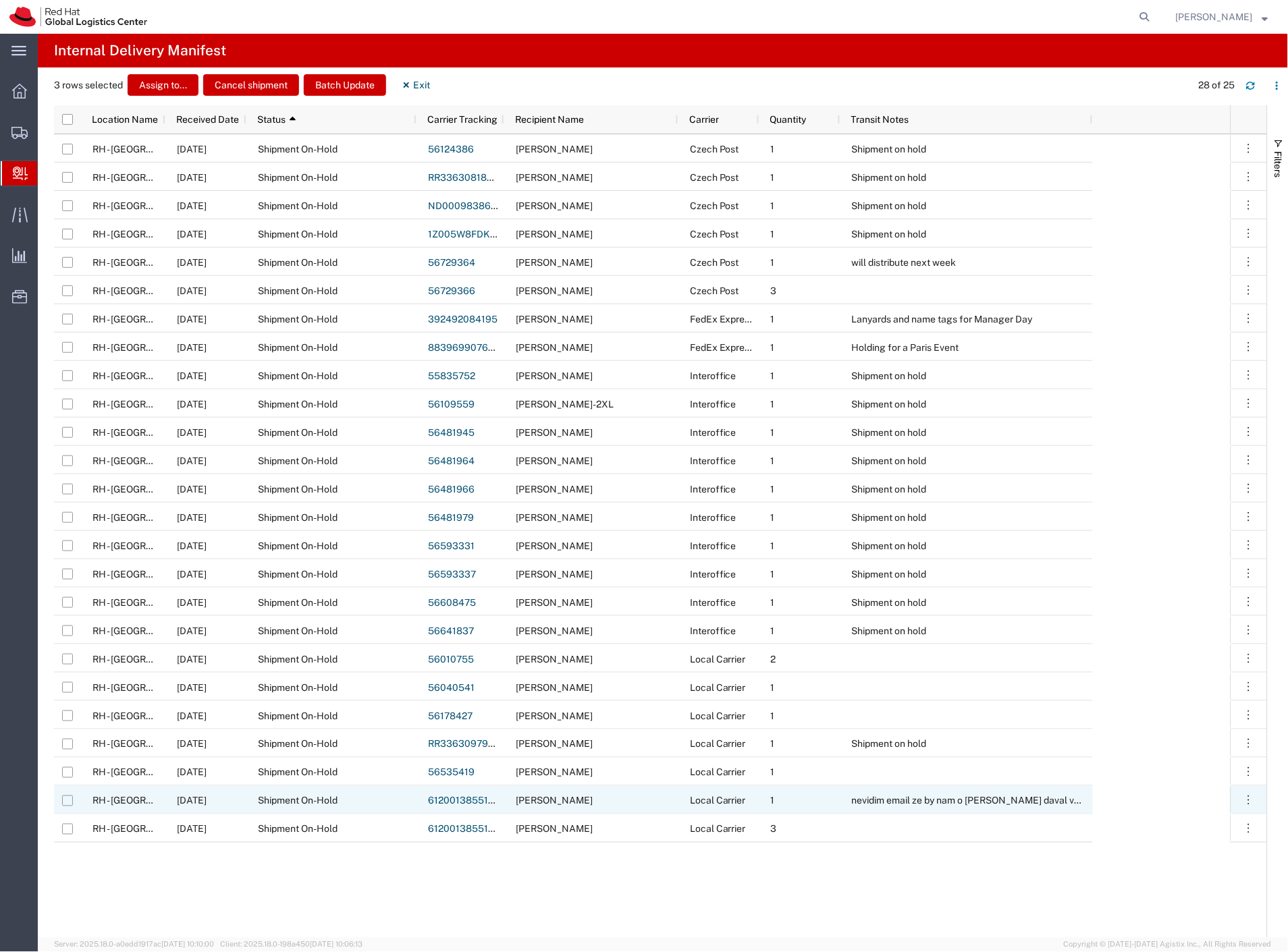
click at [63, 803] on input "Press Space to toggle row selection (unchecked)" at bounding box center [67, 801] width 11 height 11
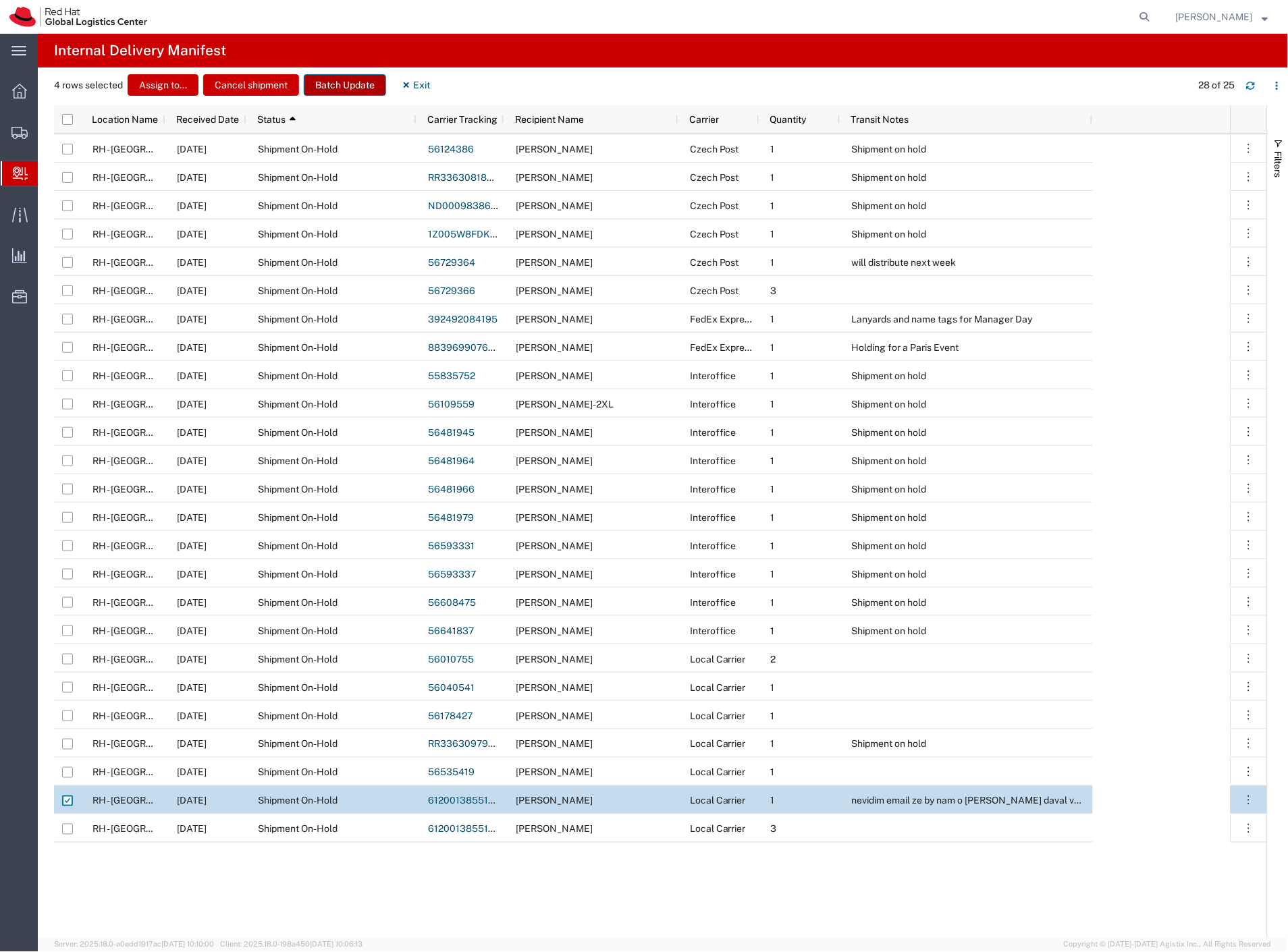
click at [356, 88] on button "Batch Update" at bounding box center [345, 85] width 83 height 21
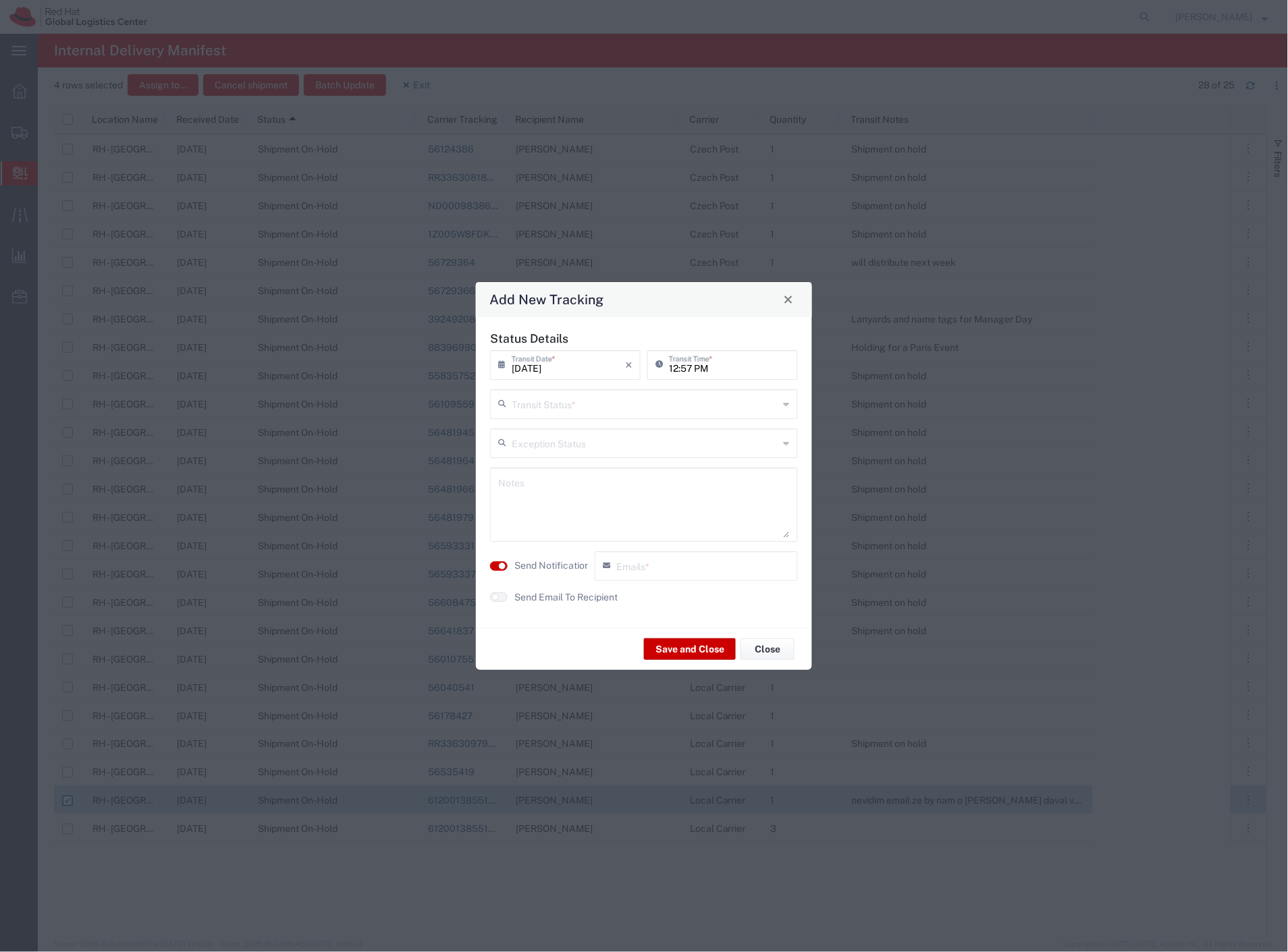
click at [532, 407] on input "text" at bounding box center [645, 403] width 267 height 24
drag, startPoint x: 545, startPoint y: 431, endPoint x: 556, endPoint y: 466, distance: 36.7
click at [546, 432] on span "Delivery Confirmation" at bounding box center [644, 433] width 305 height 21
click at [561, 564] on label "Send Notification" at bounding box center [551, 565] width 75 height 14
click at [679, 656] on button "Save and Close" at bounding box center [689, 649] width 92 height 21
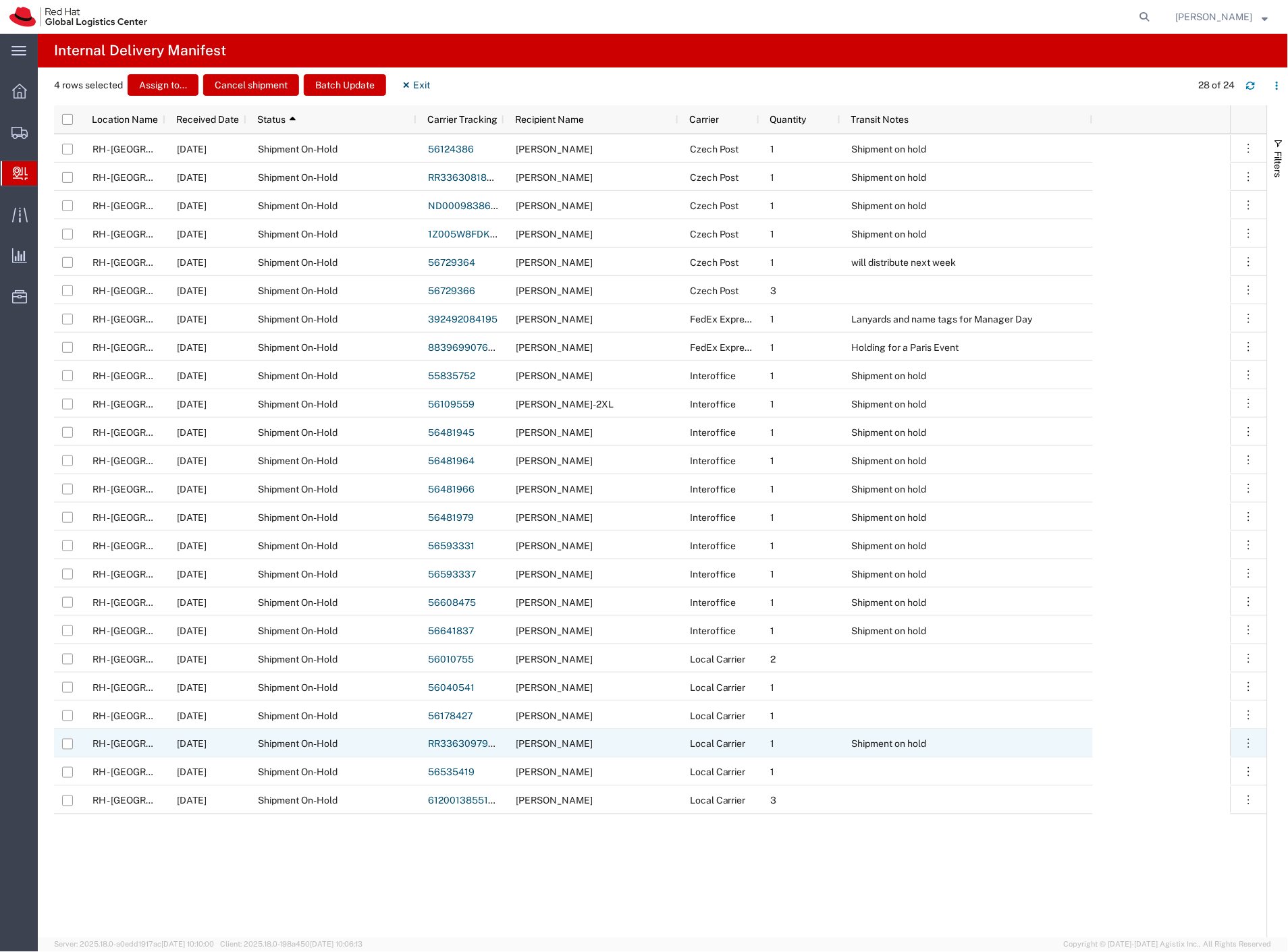
click at [642, 750] on div "Pavlina Maixnerova" at bounding box center [591, 744] width 174 height 28
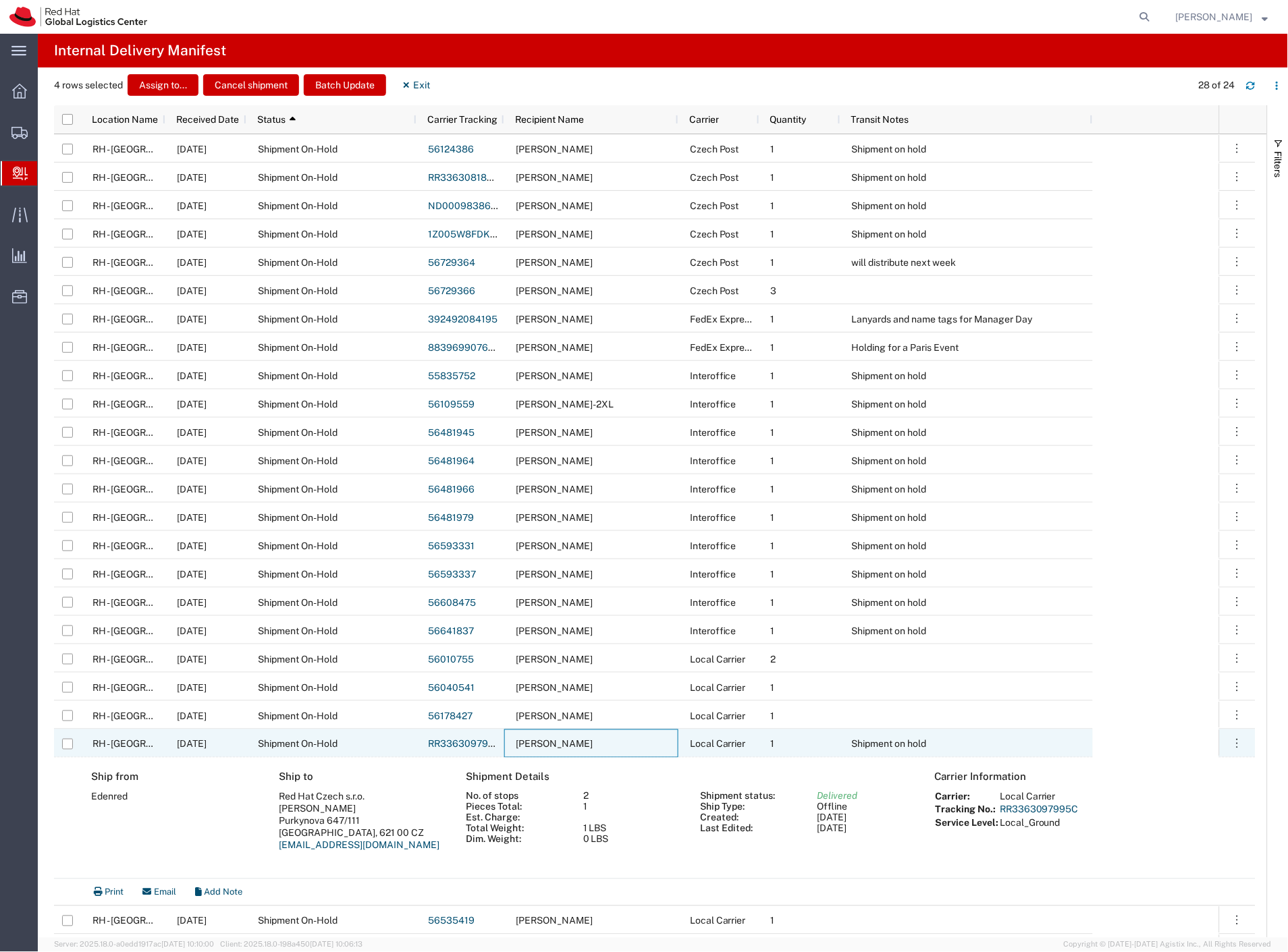
click at [642, 750] on div "Pavlina Maixnerova" at bounding box center [591, 744] width 174 height 28
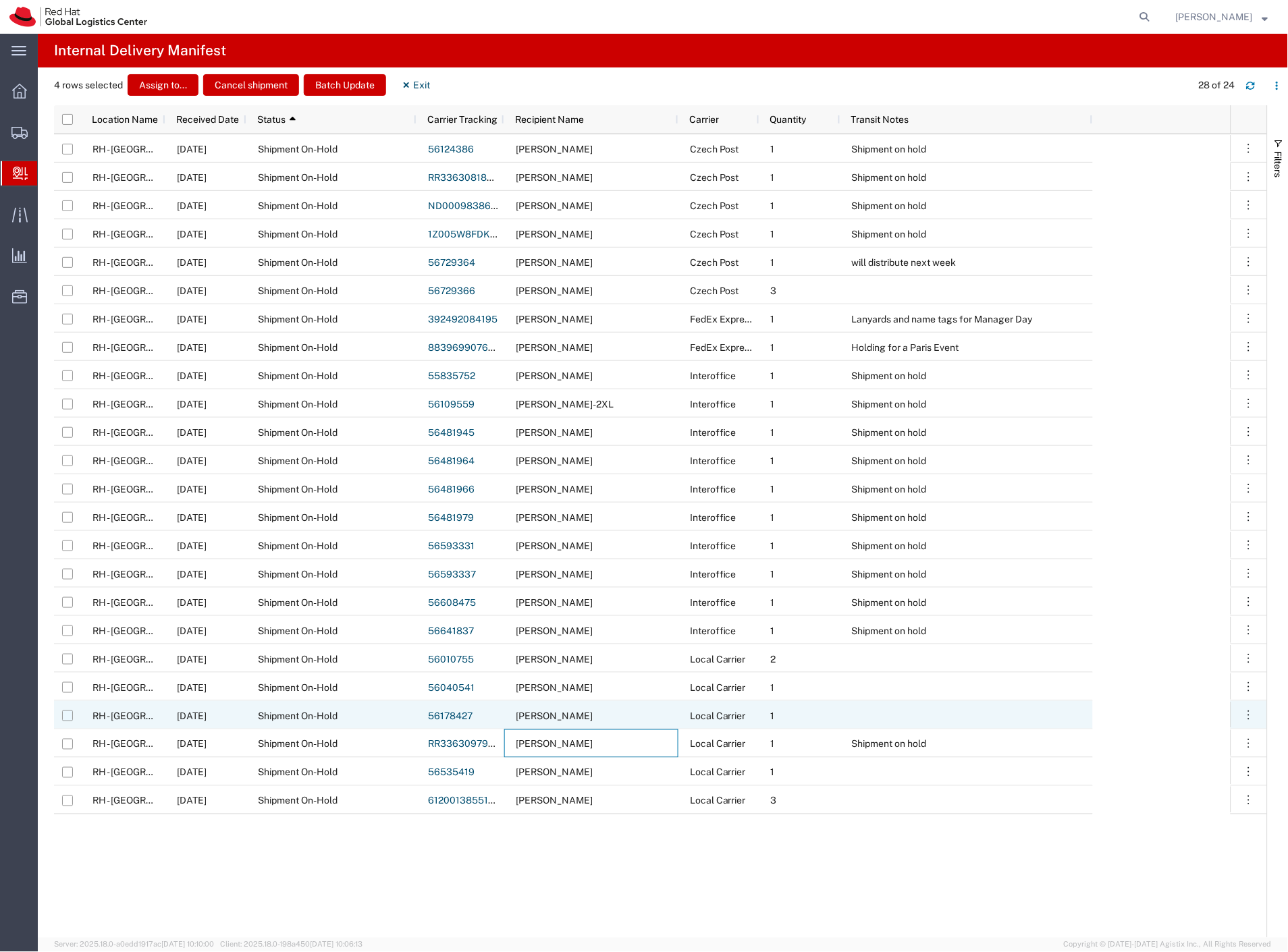
click at [68, 712] on input "Press Space to toggle row selection (unchecked)" at bounding box center [67, 716] width 11 height 11
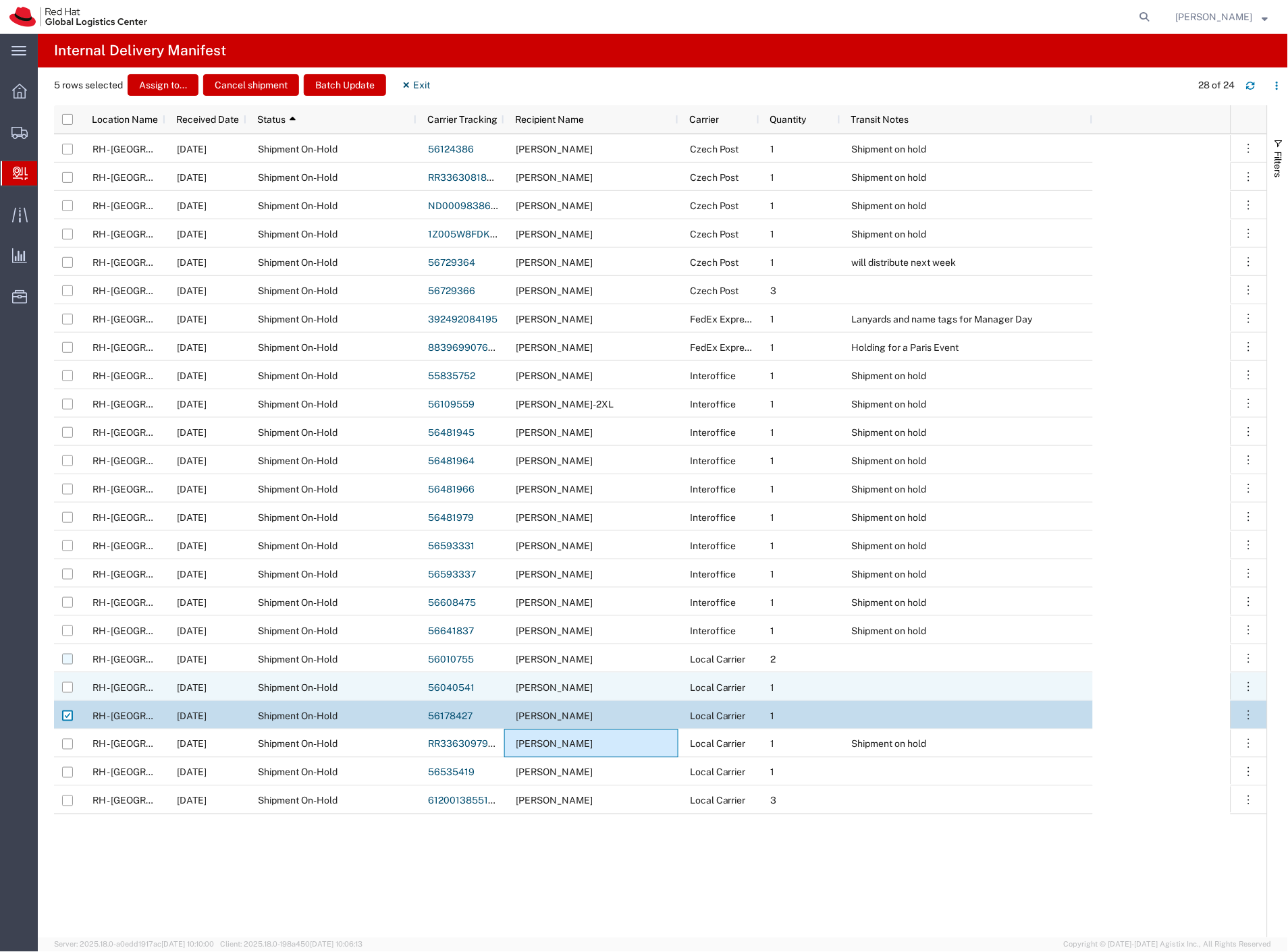
drag, startPoint x: 65, startPoint y: 686, endPoint x: 68, endPoint y: 663, distance: 23.2
click at [65, 684] on input "Press Space to toggle row selection (unchecked)" at bounding box center [67, 687] width 11 height 11
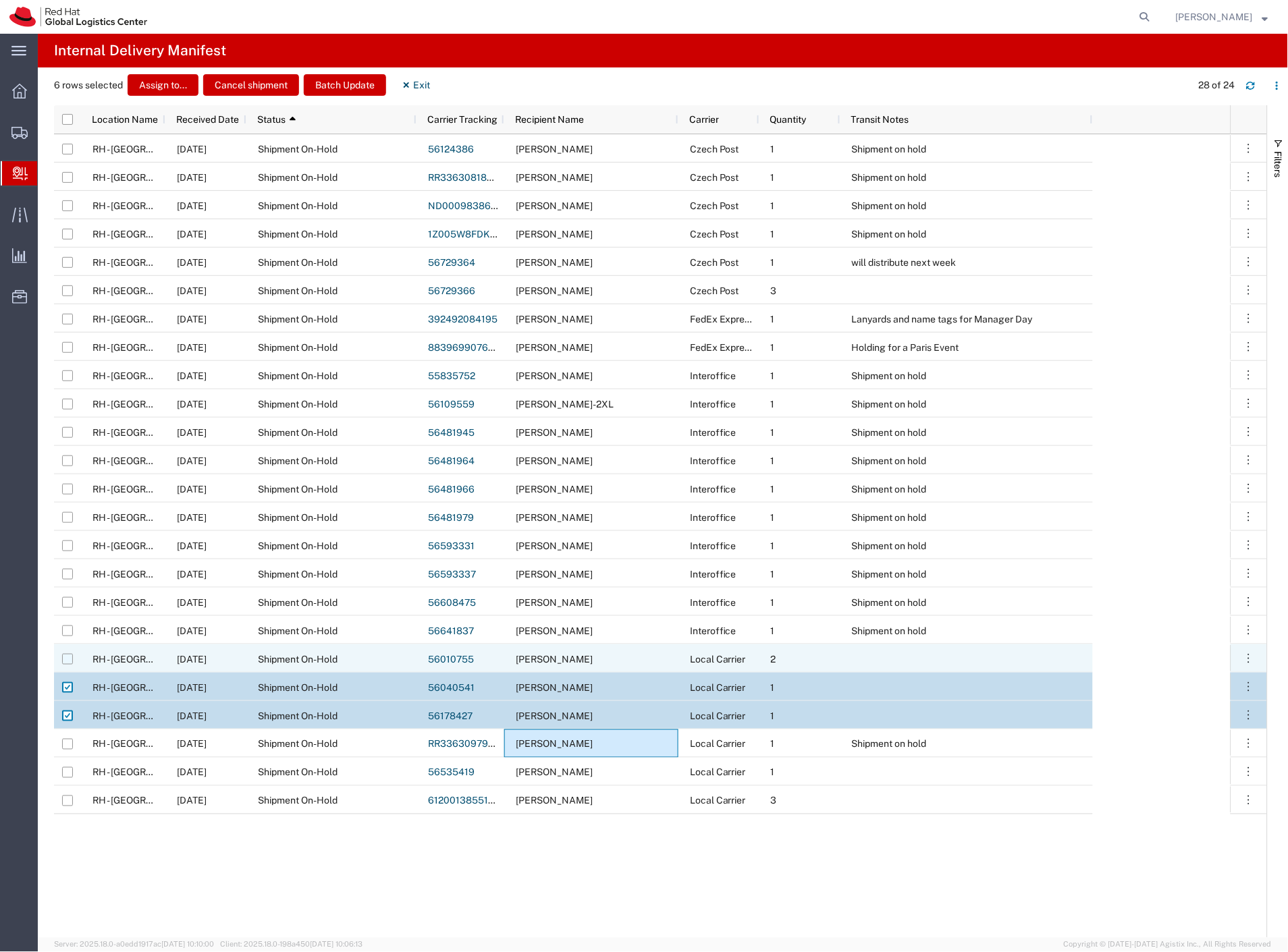
click at [68, 661] on input "Press Space to toggle row selection (unchecked)" at bounding box center [67, 659] width 11 height 11
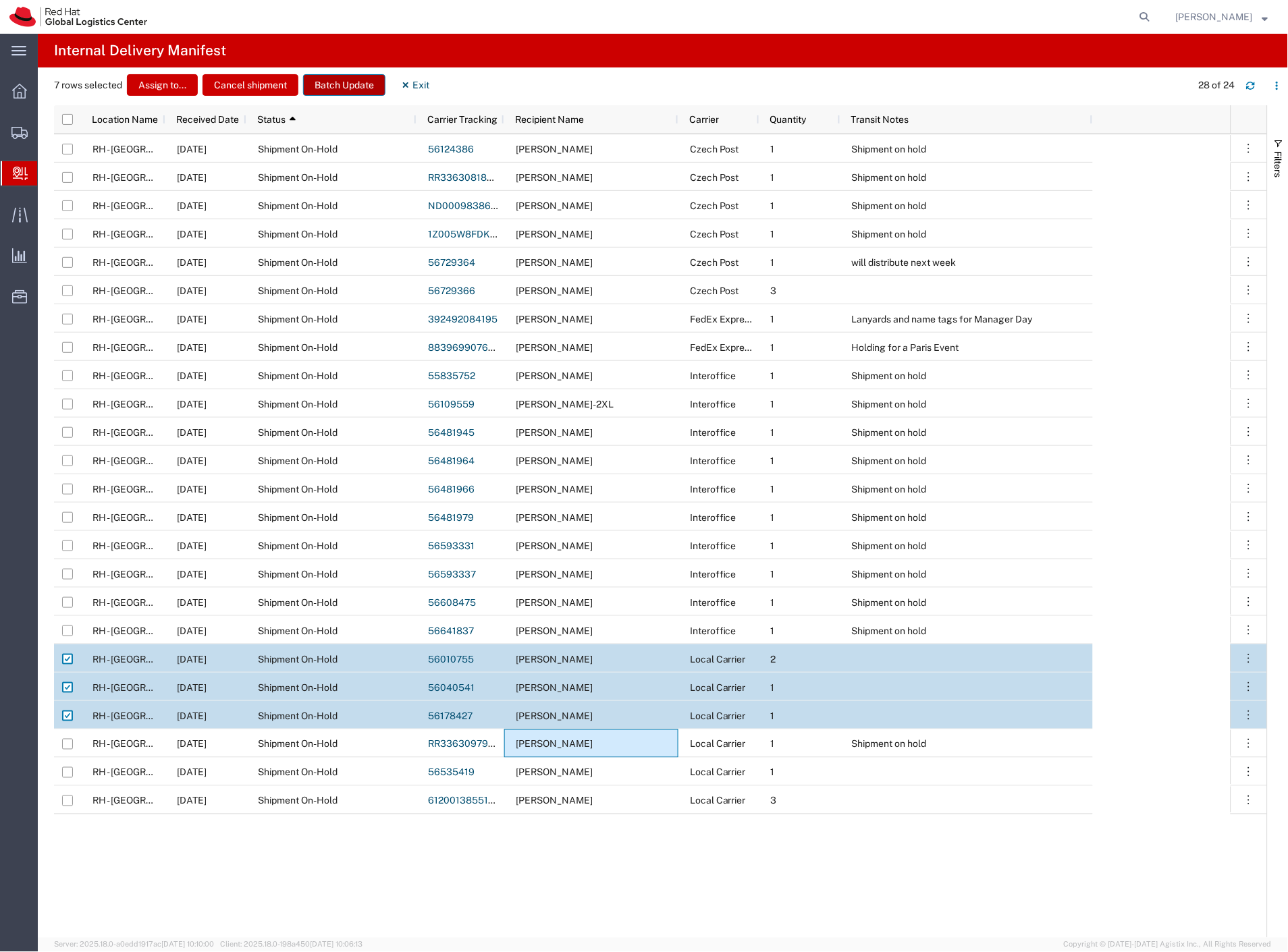
click at [322, 81] on button "Batch Update" at bounding box center [345, 85] width 83 height 21
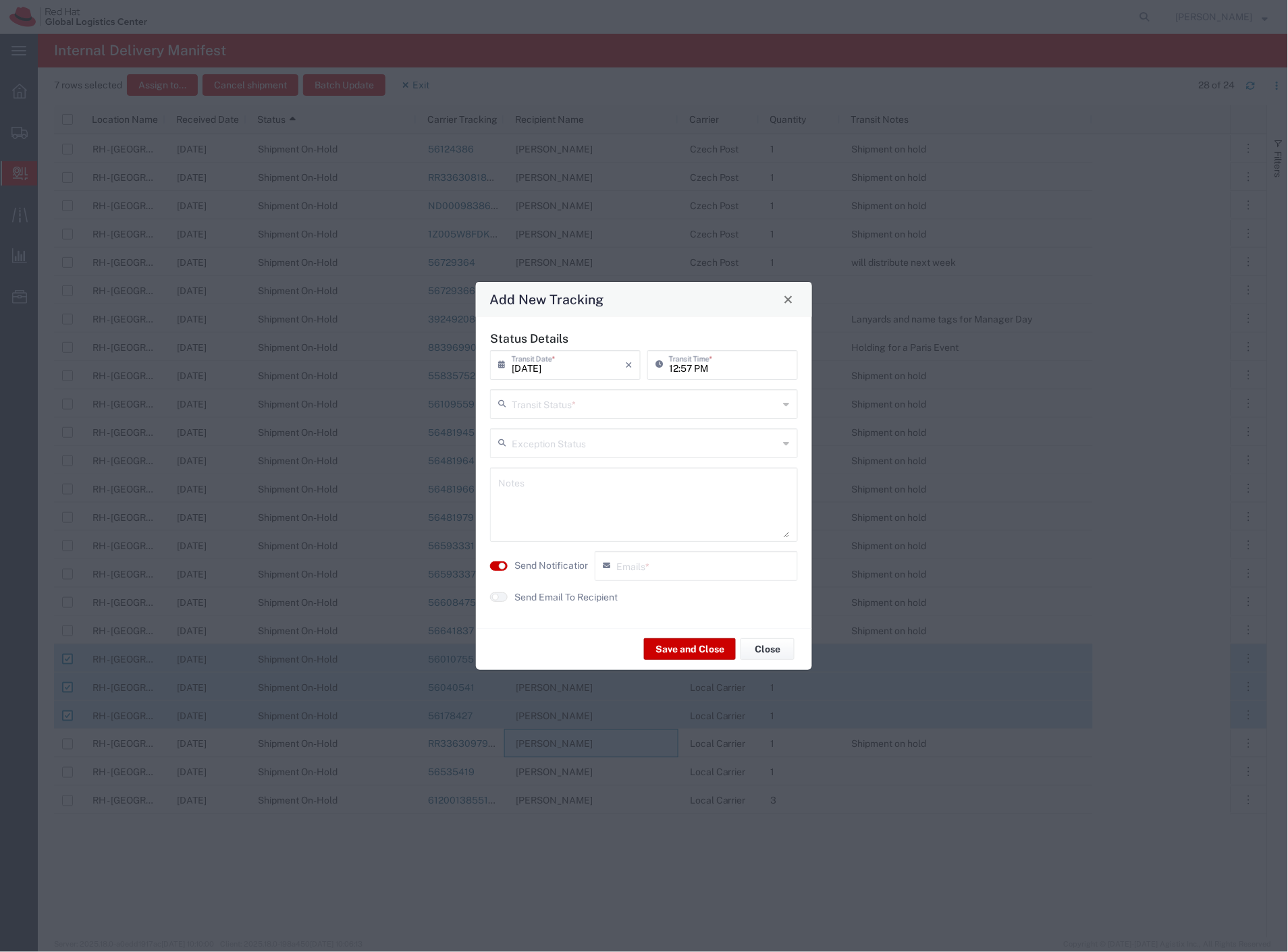
click at [561, 403] on input "text" at bounding box center [645, 403] width 267 height 24
click at [557, 437] on span "Delivery Confirmation" at bounding box center [644, 433] width 305 height 21
click at [558, 569] on label "Send Notification" at bounding box center [551, 565] width 75 height 14
click at [670, 641] on button "Save and Close" at bounding box center [689, 649] width 92 height 21
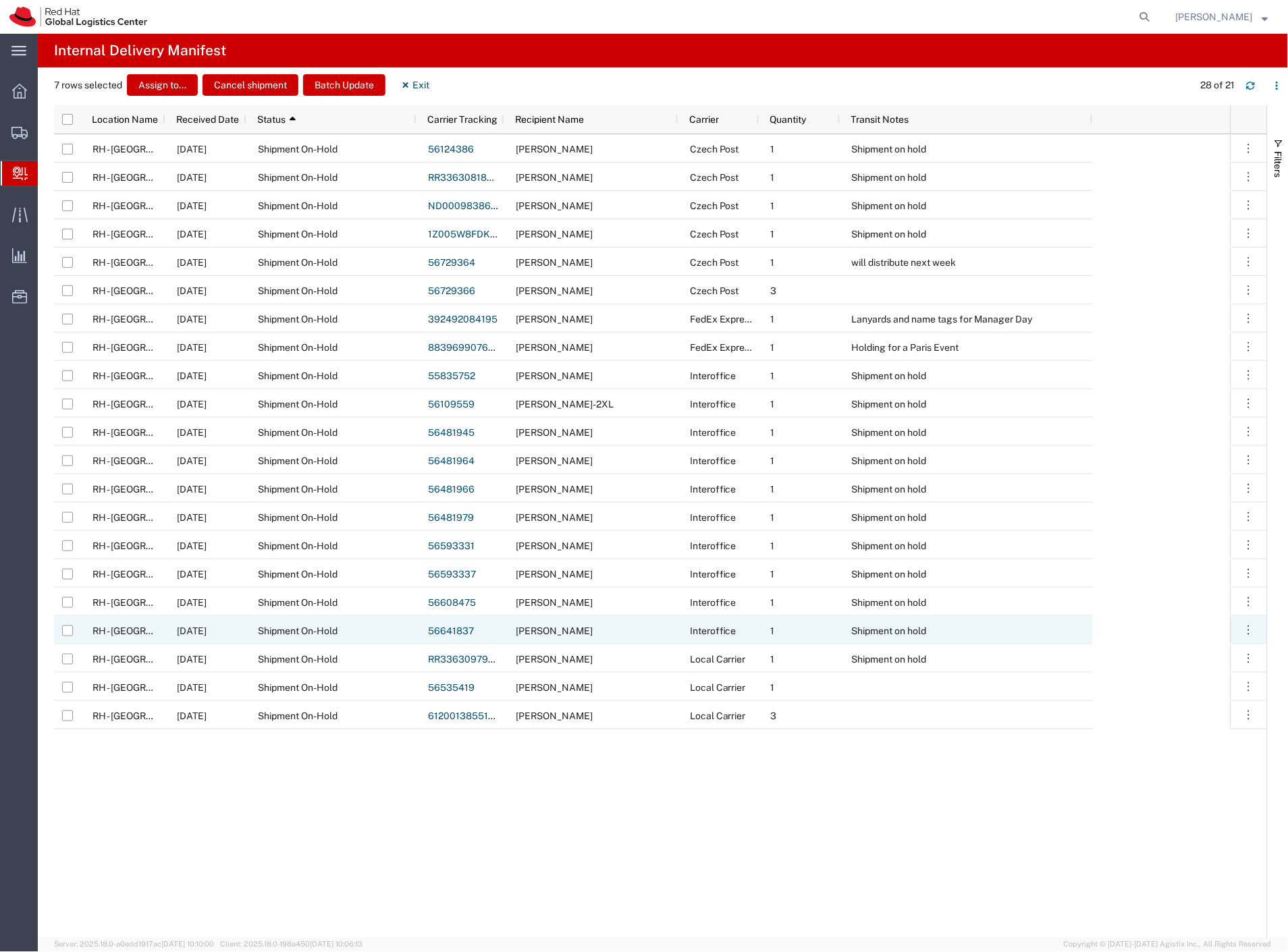
click at [585, 635] on div "Adam Evans" at bounding box center [591, 630] width 174 height 28
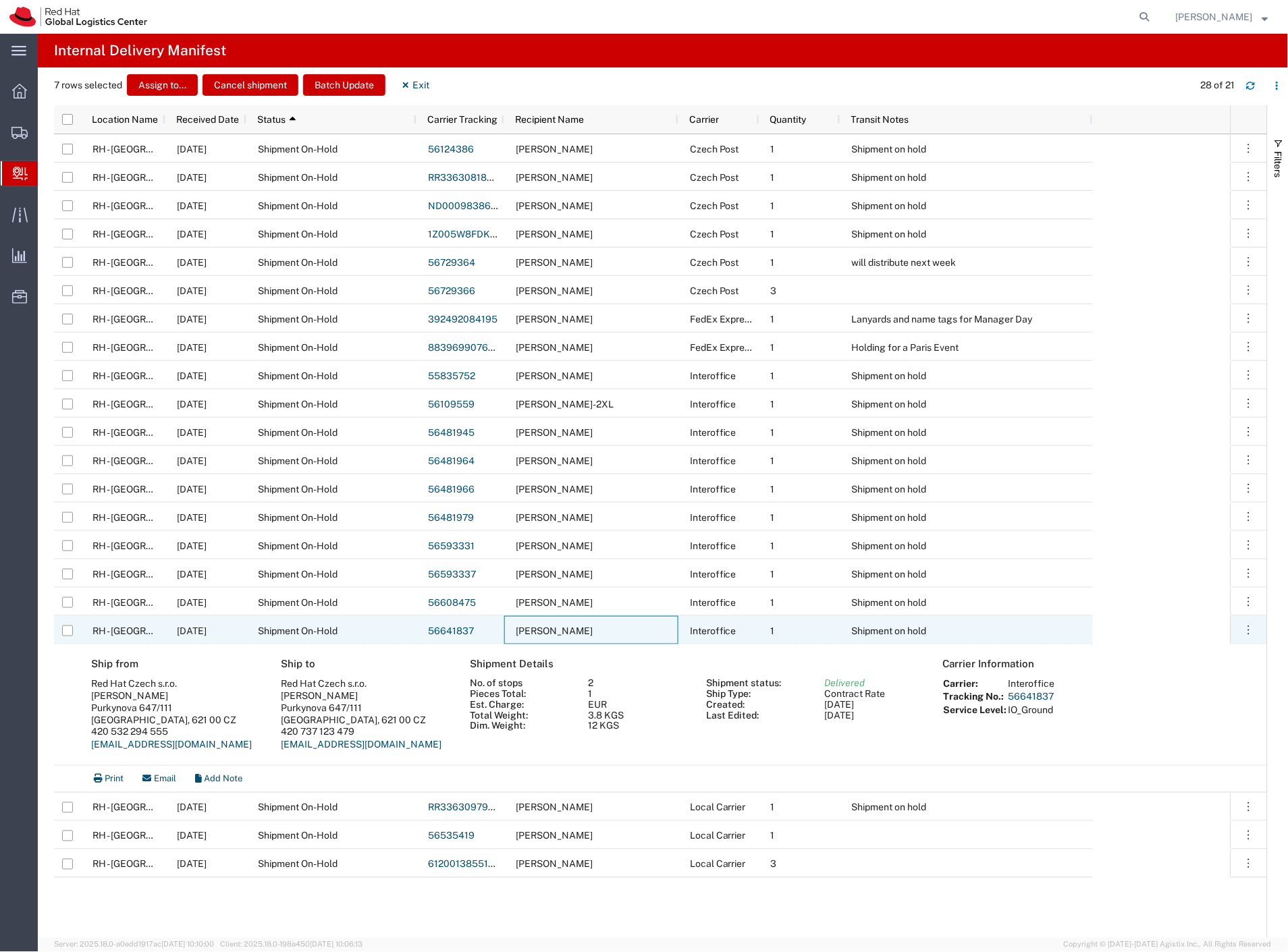
click at [585, 635] on div "Adam Evans" at bounding box center [591, 630] width 174 height 28
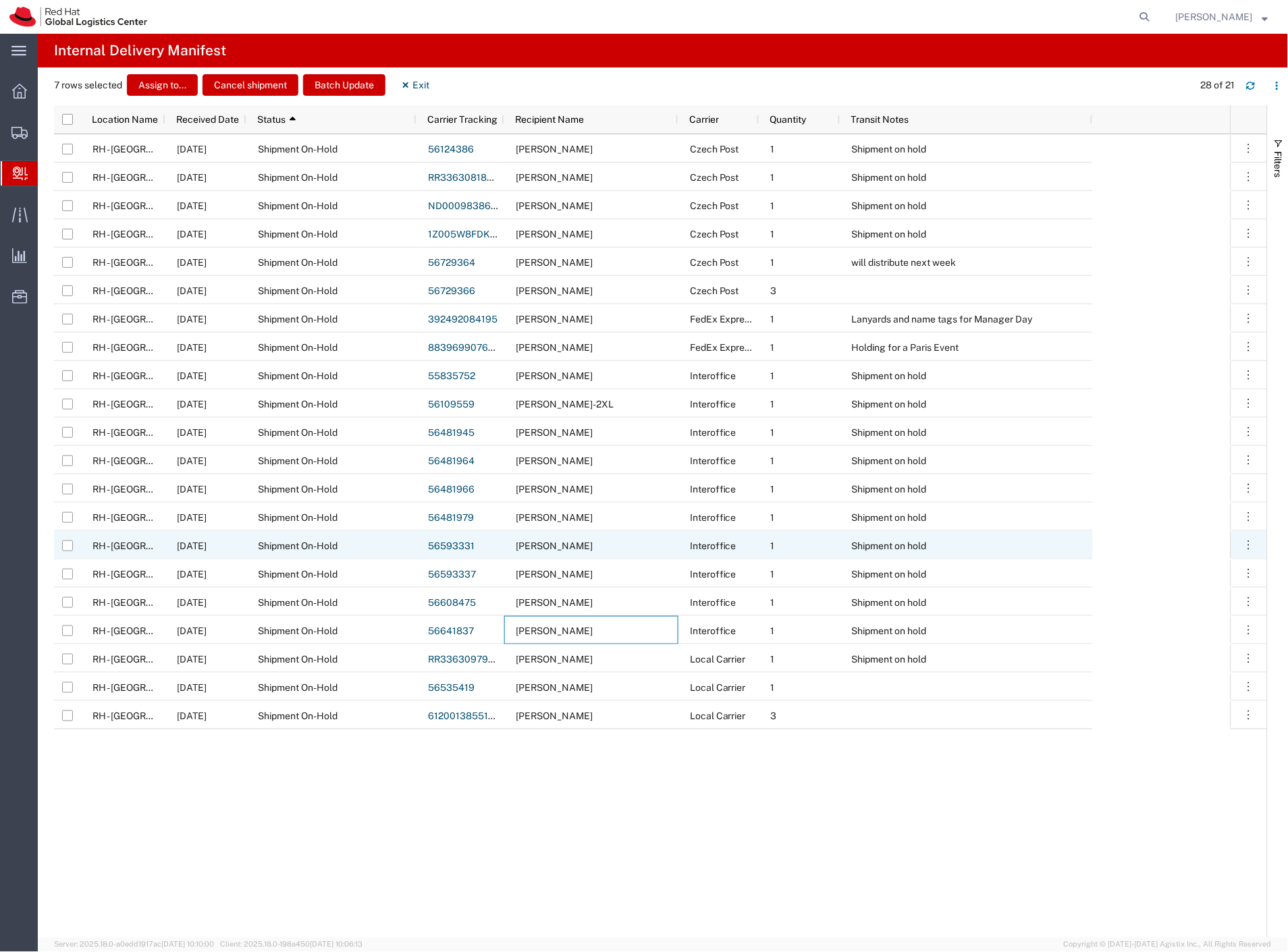
click at [605, 541] on div "Stefan Mihajlovski" at bounding box center [591, 545] width 174 height 28
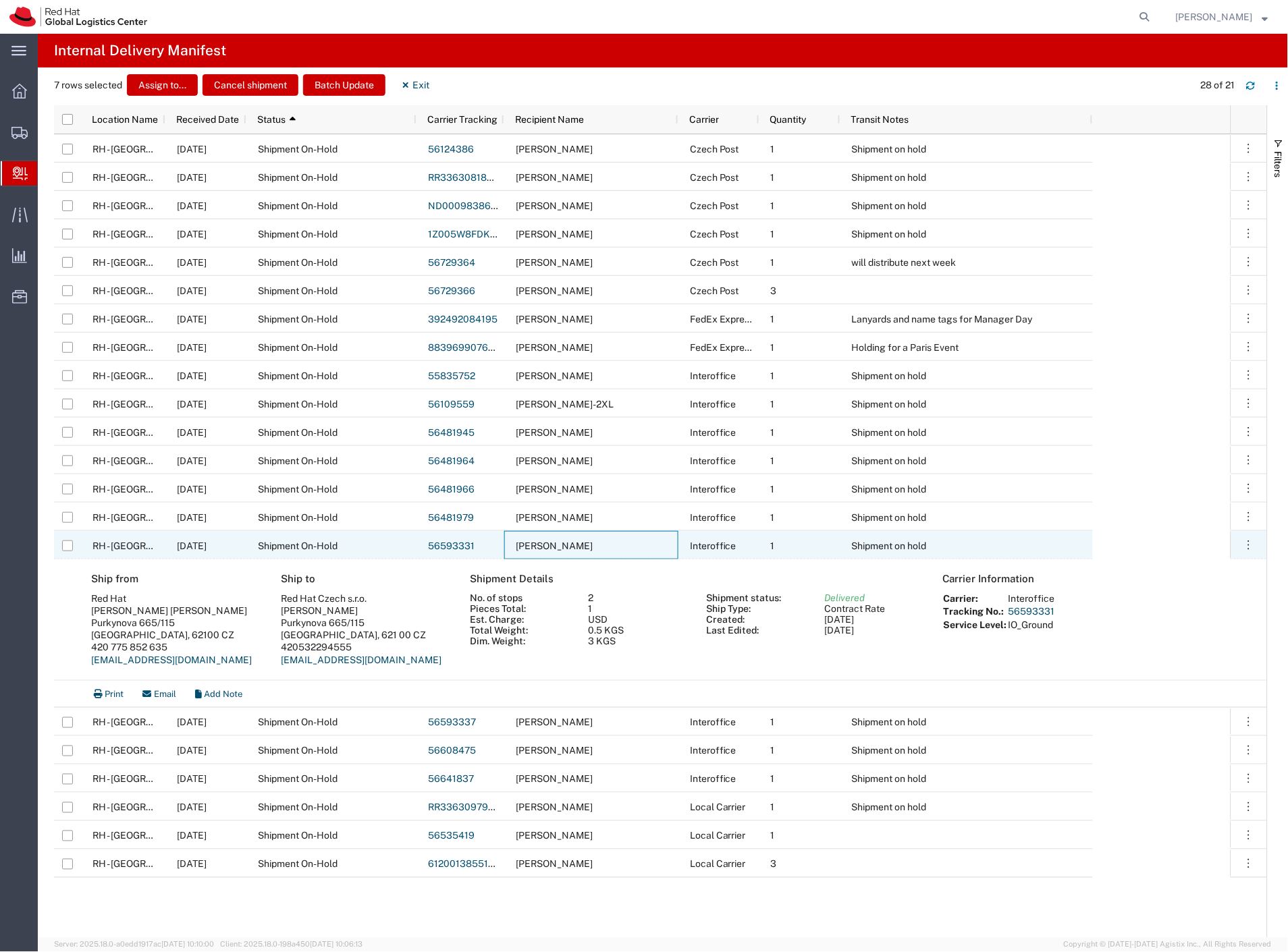
click at [605, 541] on div "Stefan Mihajlovski" at bounding box center [591, 545] width 174 height 28
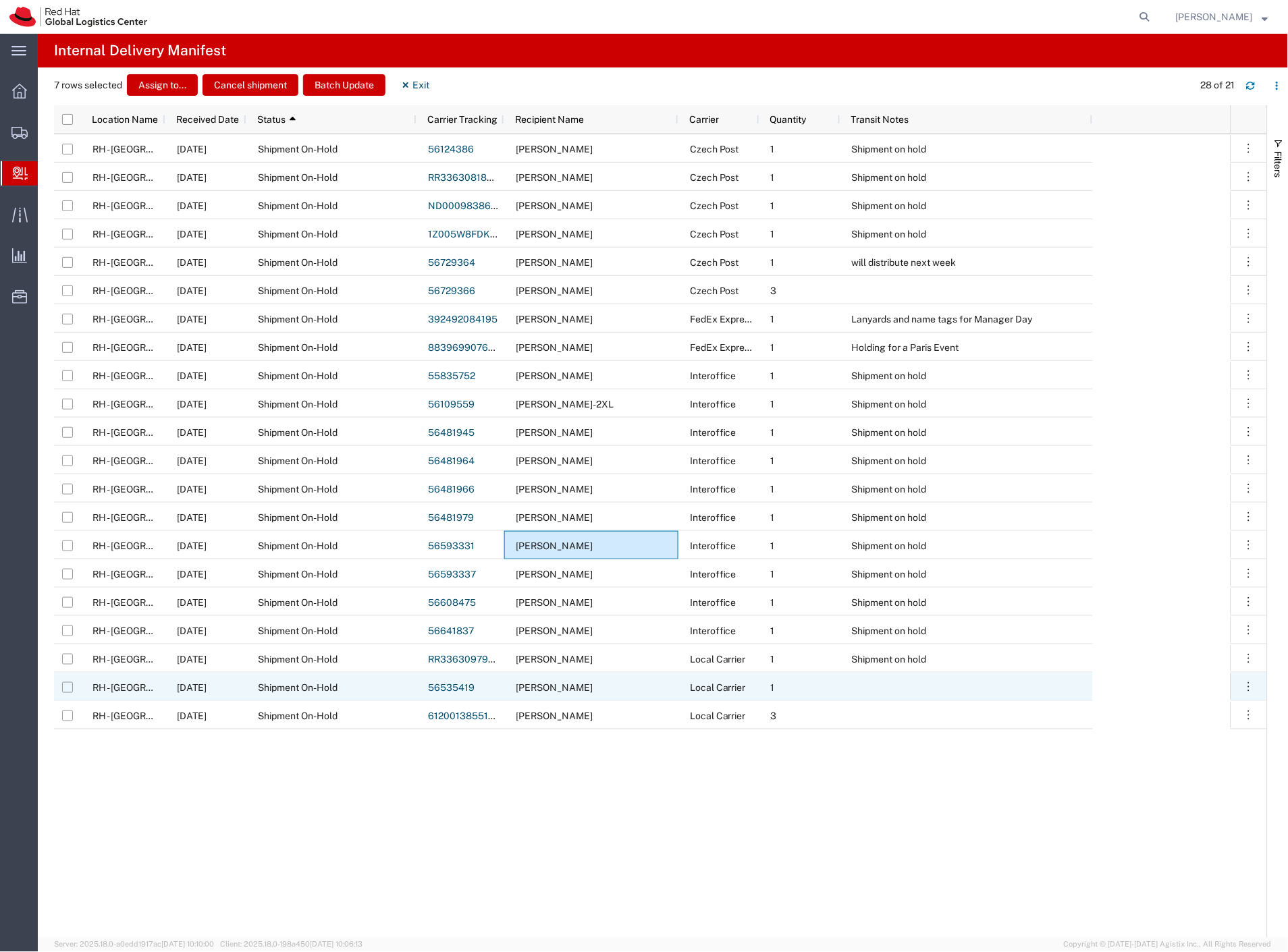
click at [69, 686] on input "Press Space to toggle row selection (unchecked)" at bounding box center [67, 687] width 11 height 11
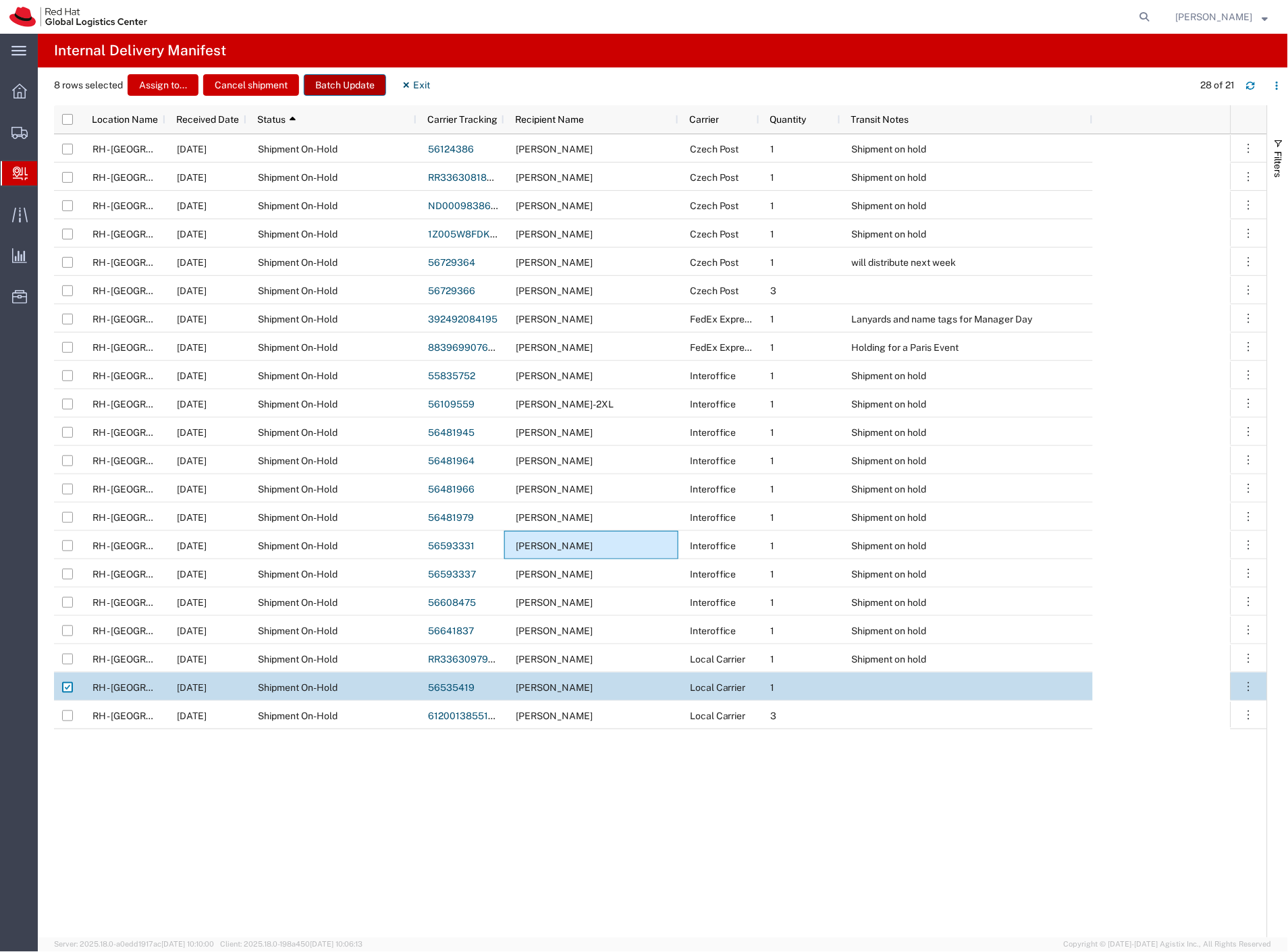
click at [329, 93] on button "Batch Update" at bounding box center [345, 85] width 83 height 21
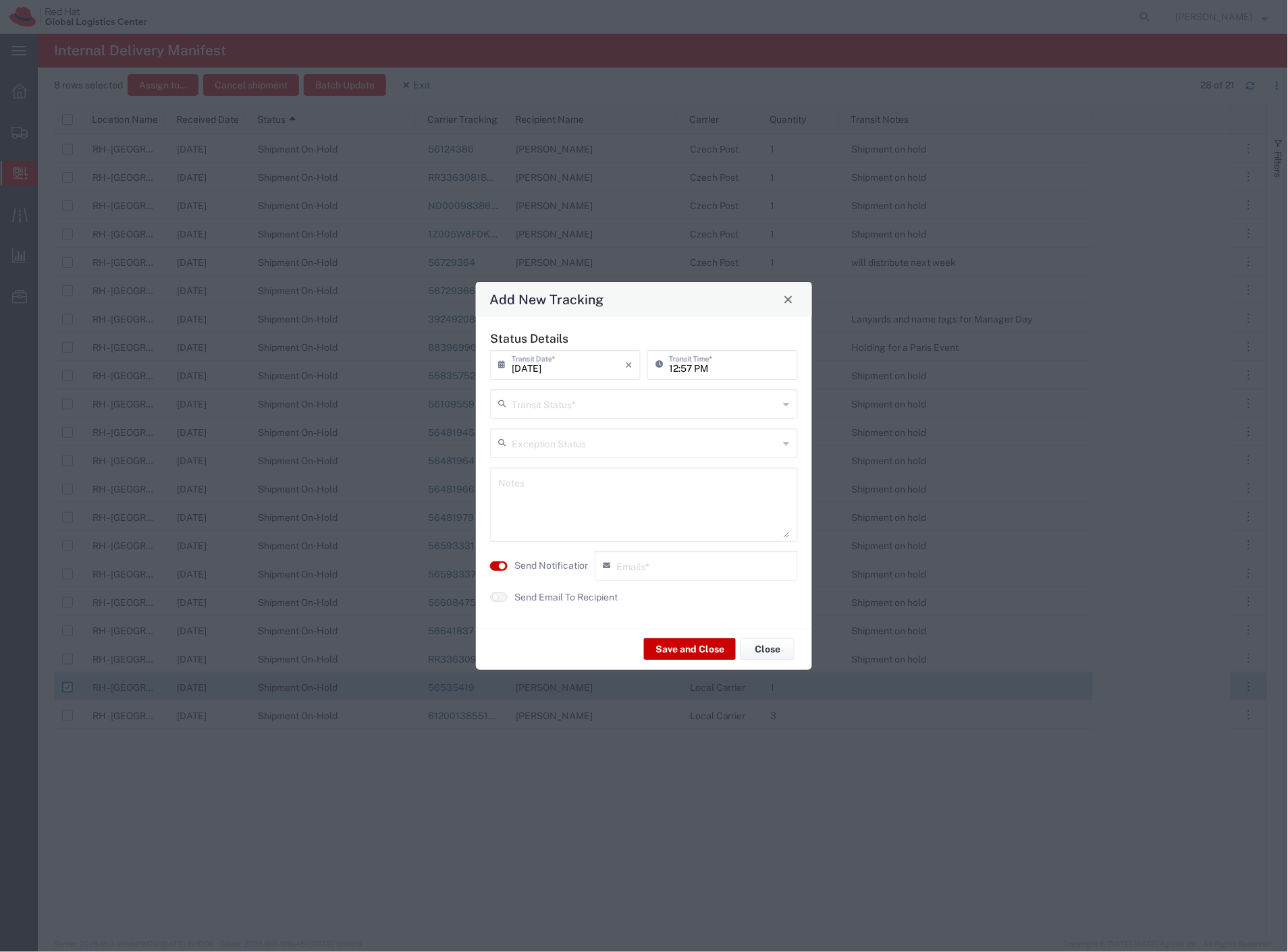
drag, startPoint x: 544, startPoint y: 407, endPoint x: 550, endPoint y: 421, distance: 15.2
click at [546, 409] on input "text" at bounding box center [645, 403] width 267 height 24
click at [552, 436] on span "Delivery Confirmation" at bounding box center [644, 433] width 305 height 21
click at [542, 569] on label "Send Notification" at bounding box center [551, 565] width 75 height 14
click at [673, 645] on button "Save and Close" at bounding box center [689, 649] width 92 height 21
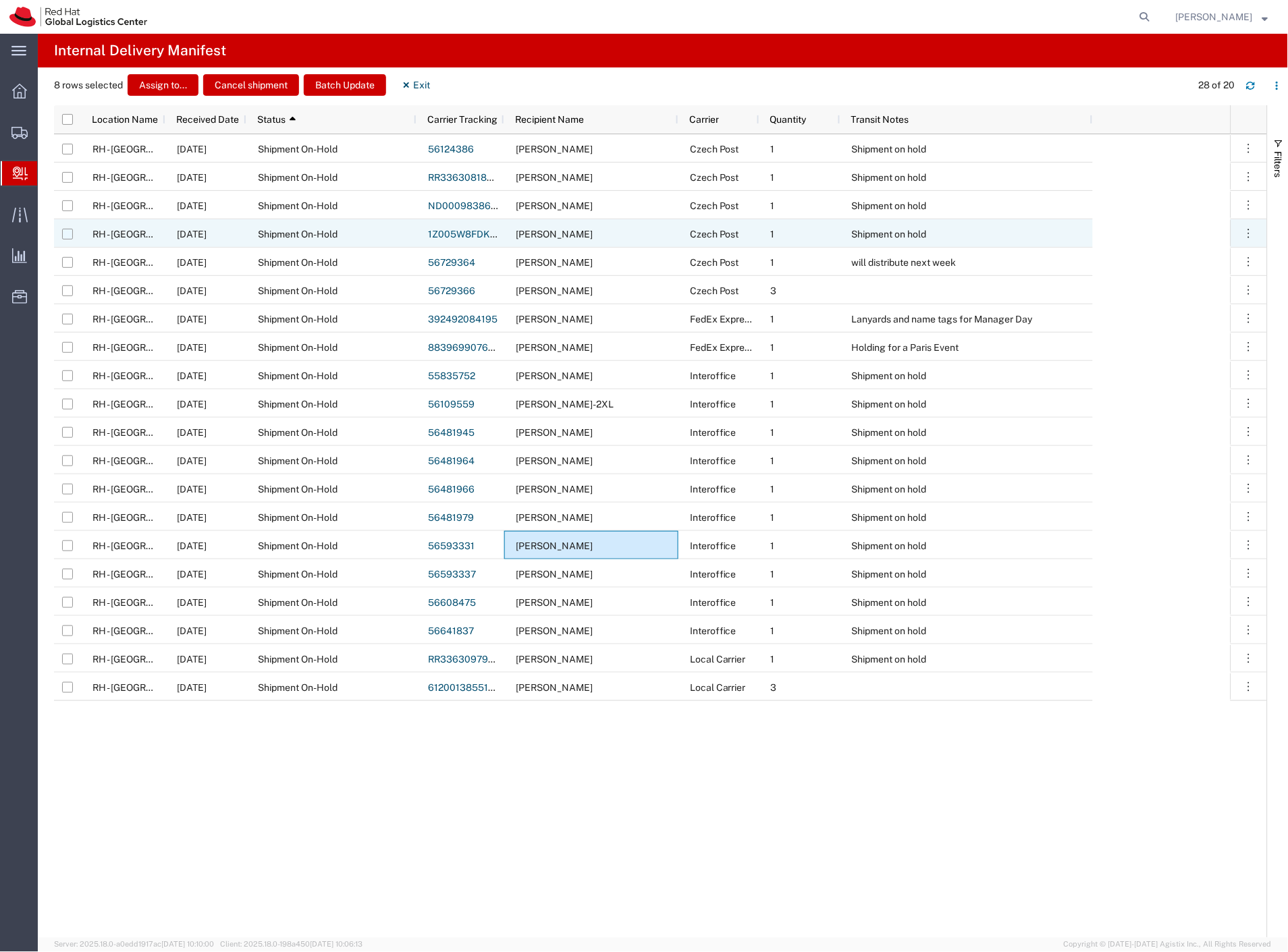
click at [68, 233] on input "Press Space to toggle row selection (unchecked)" at bounding box center [67, 234] width 11 height 11
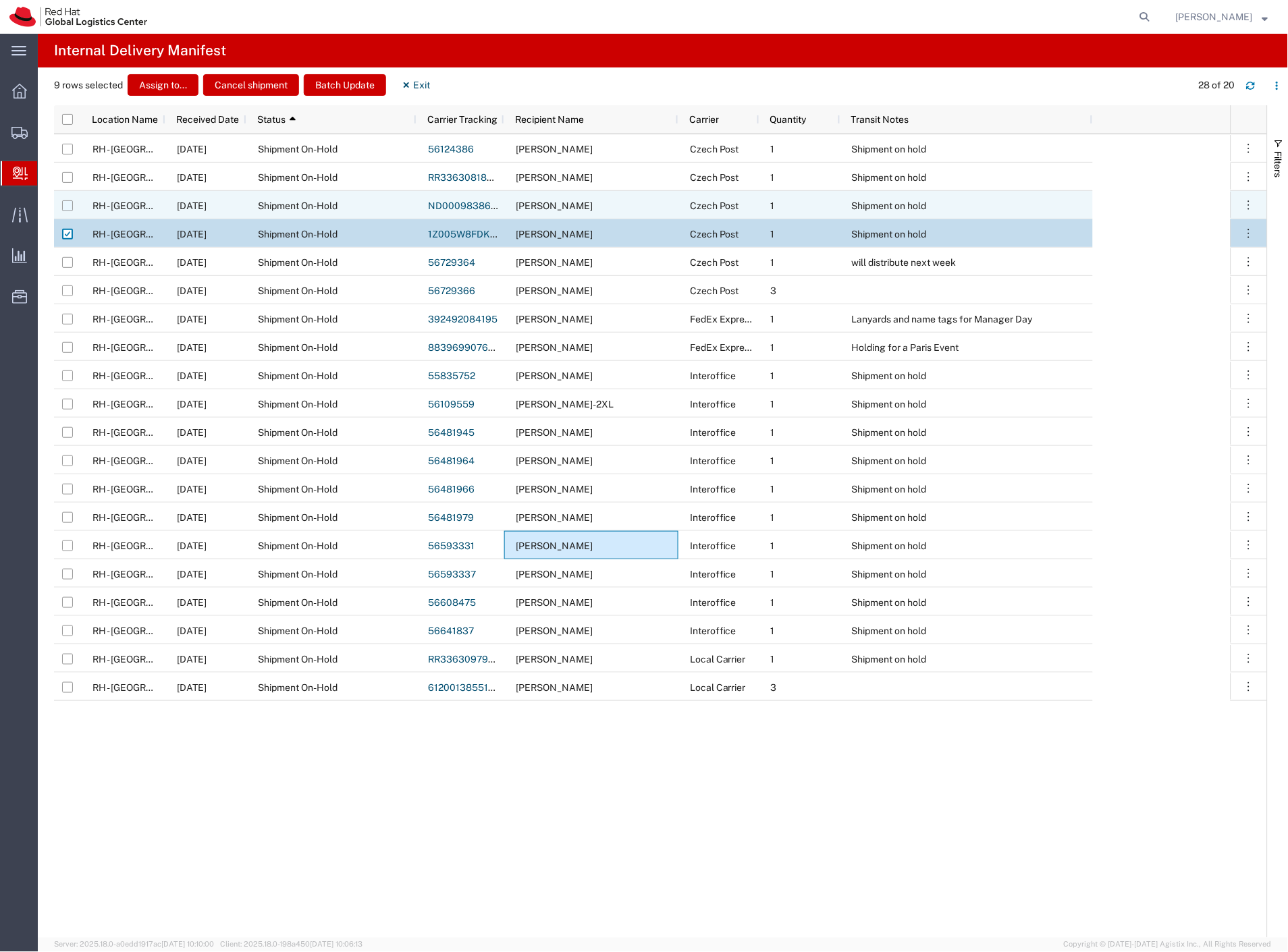
click at [65, 206] on input "Press Space to toggle row selection (unchecked)" at bounding box center [67, 206] width 11 height 11
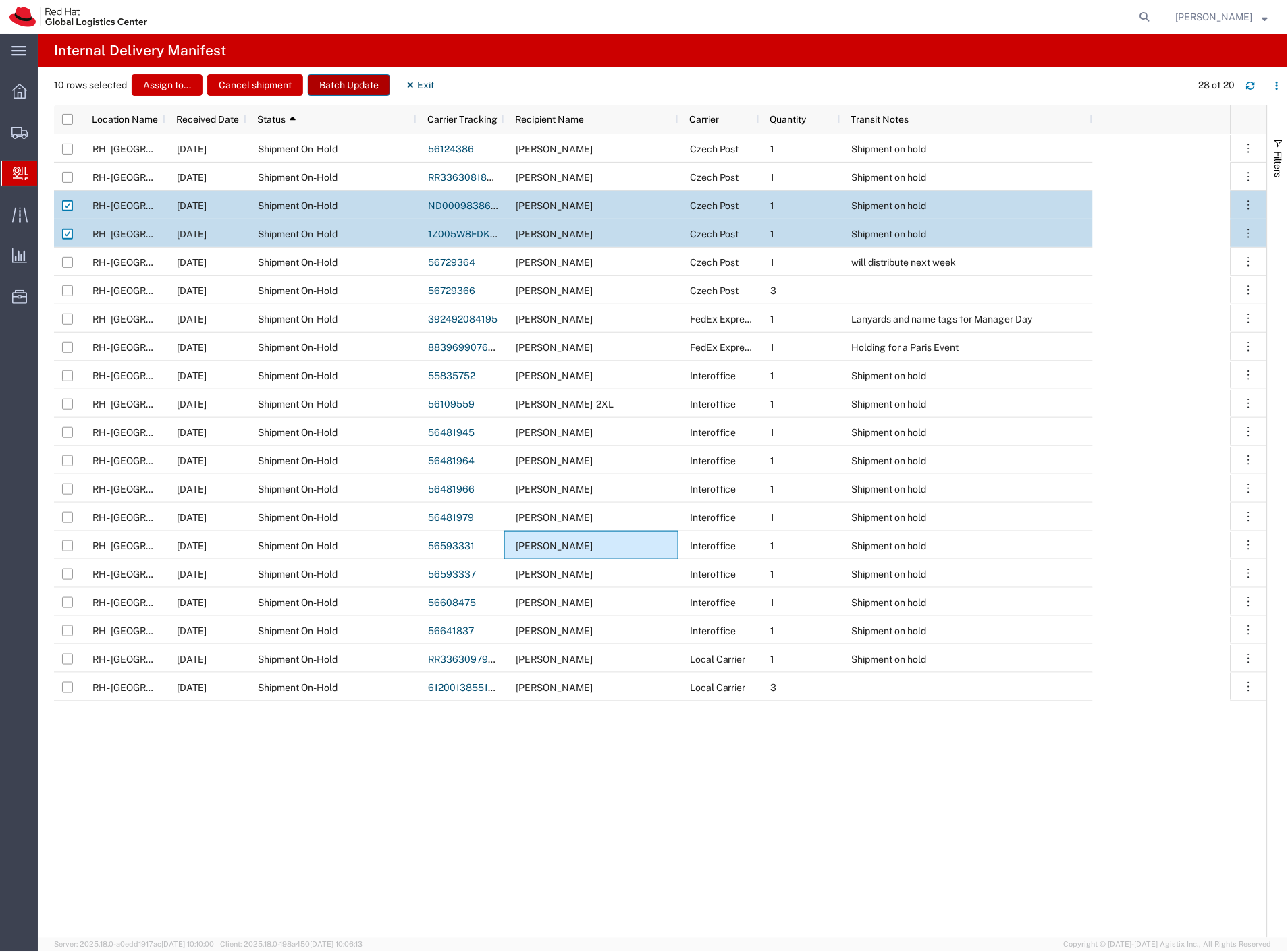
click at [341, 75] on button "Batch Update" at bounding box center [349, 85] width 83 height 21
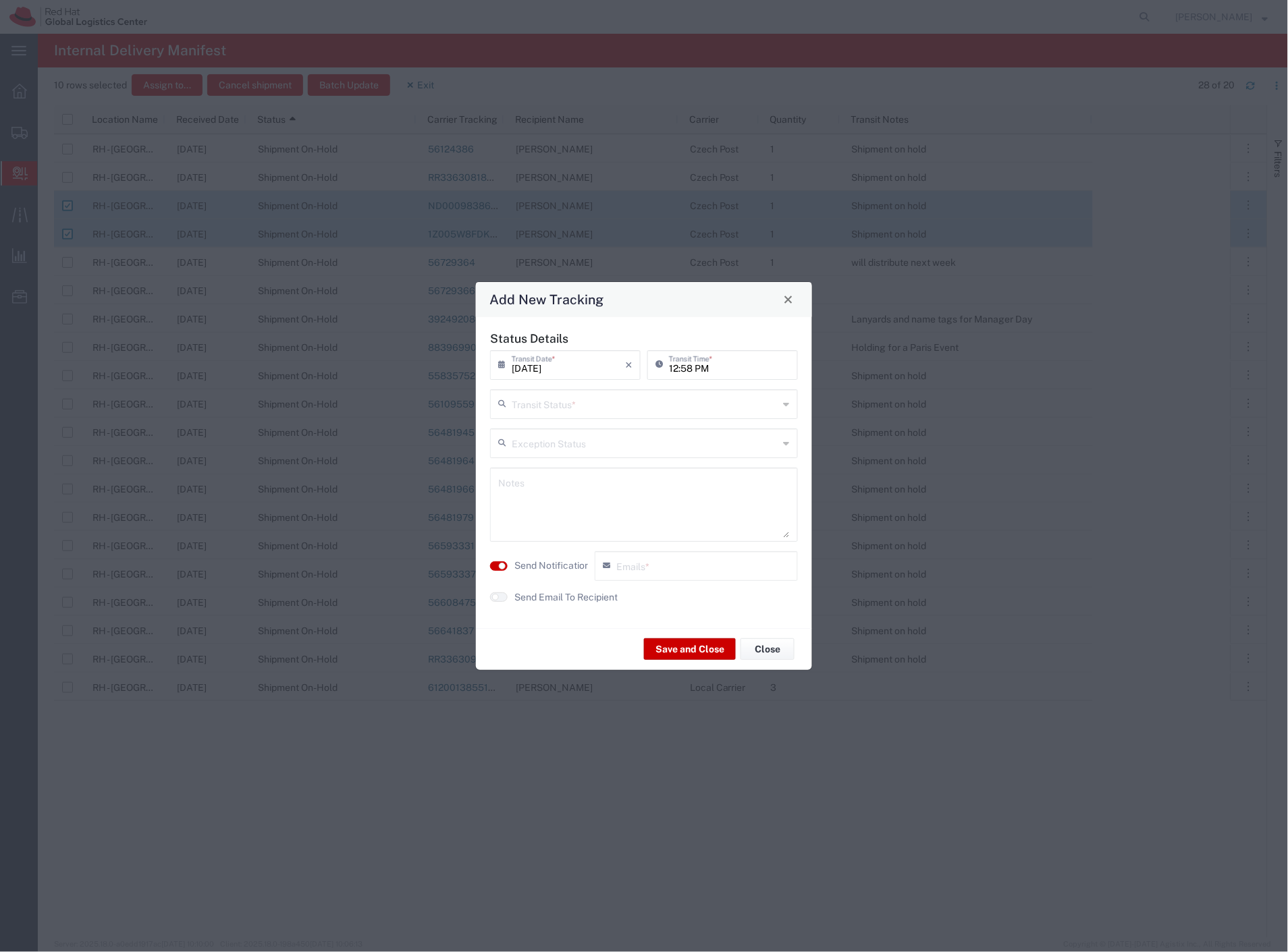
click at [582, 413] on input "text" at bounding box center [645, 403] width 267 height 24
click at [569, 435] on span "Delivery Confirmation" at bounding box center [644, 433] width 305 height 21
click at [557, 565] on label "Send Notification" at bounding box center [551, 565] width 75 height 14
click at [699, 650] on button "Save and Close" at bounding box center [689, 649] width 92 height 21
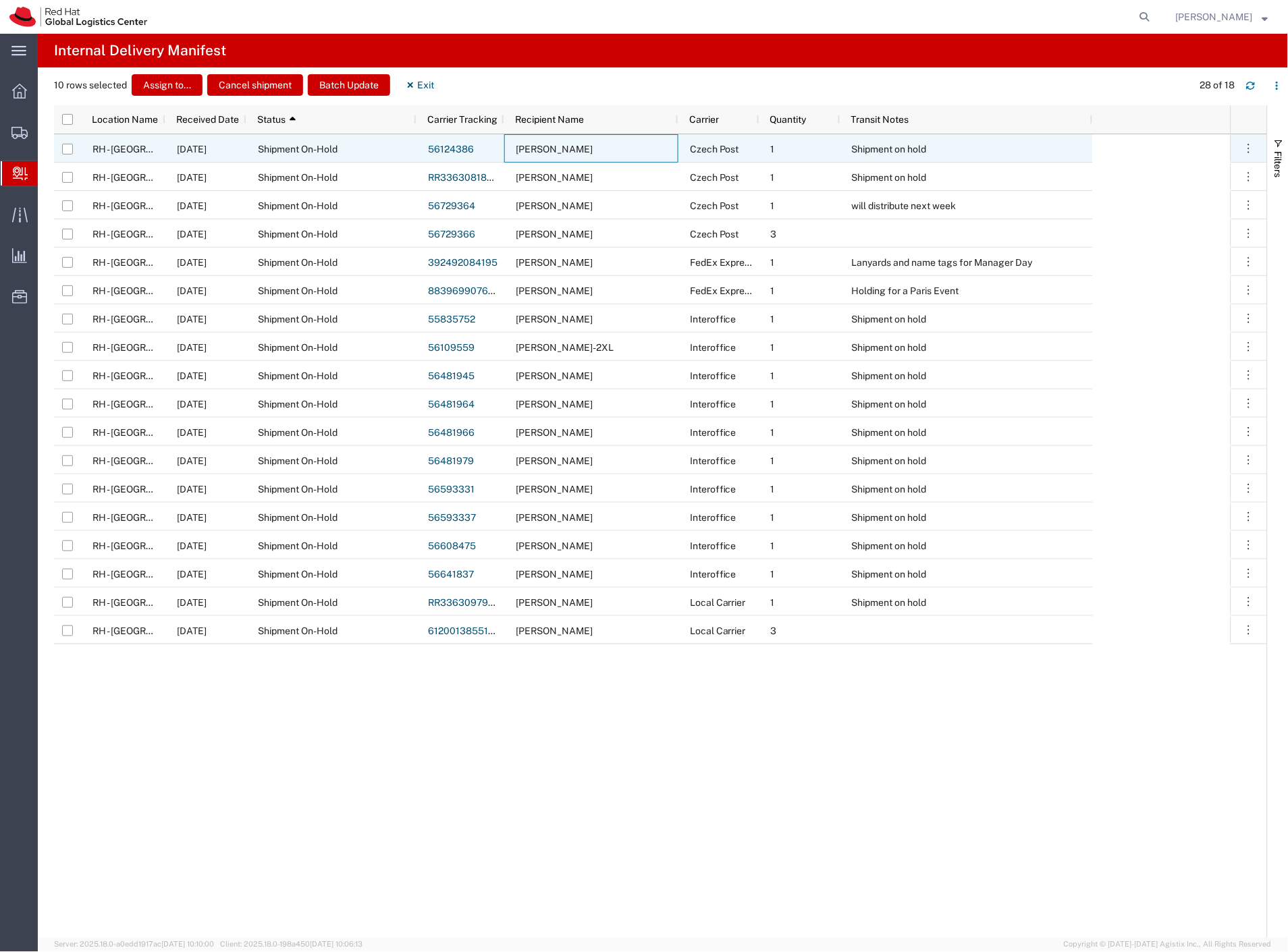
click at [586, 153] on span "Michal Karm Babacek" at bounding box center [554, 149] width 77 height 11
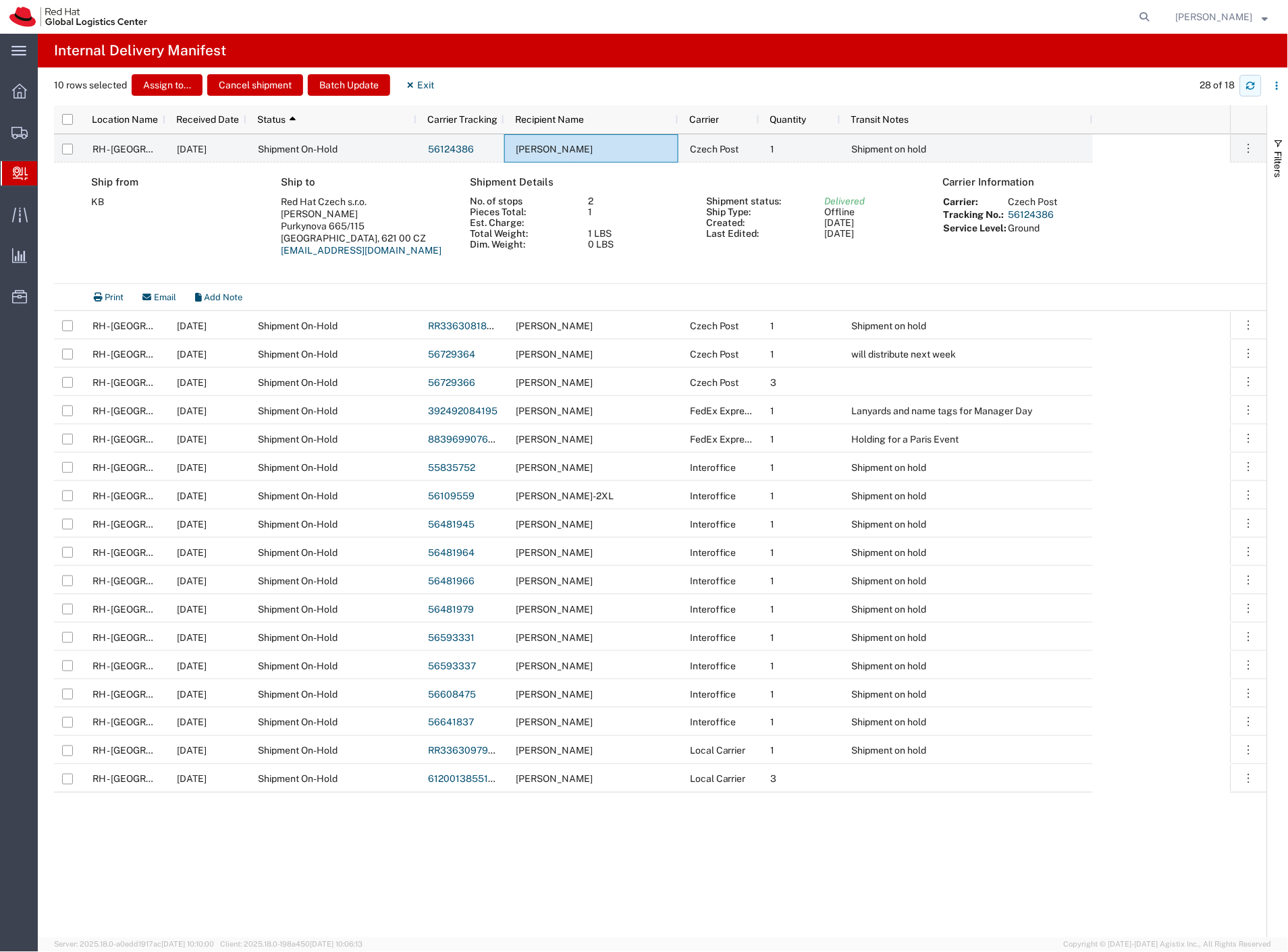
click at [1256, 89] on icon "button" at bounding box center [1250, 85] width 9 height 9
click at [434, 83] on button "Exit" at bounding box center [420, 85] width 50 height 21
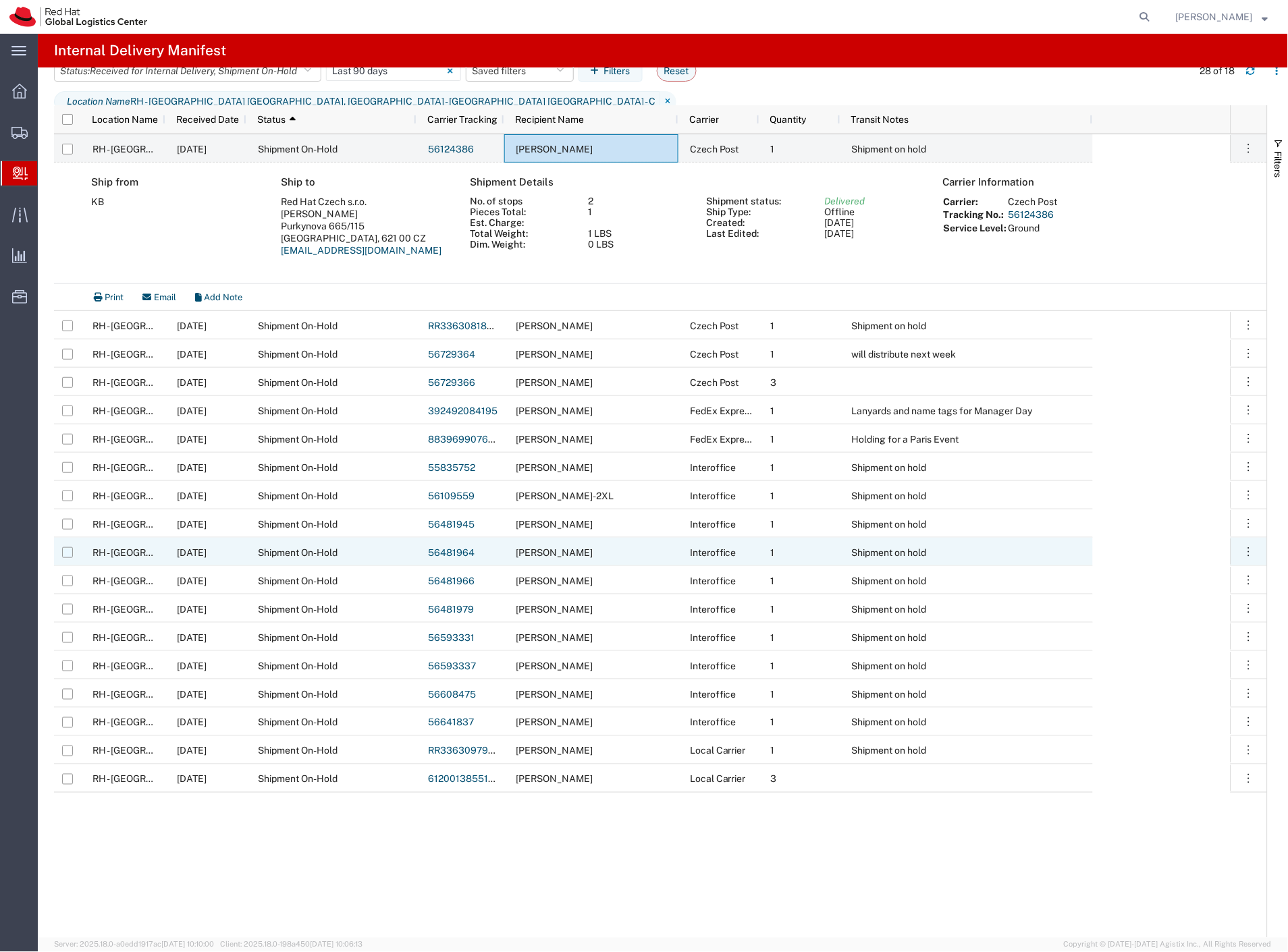
click at [68, 551] on input "Press Space to toggle row selection (unchecked)" at bounding box center [67, 552] width 11 height 11
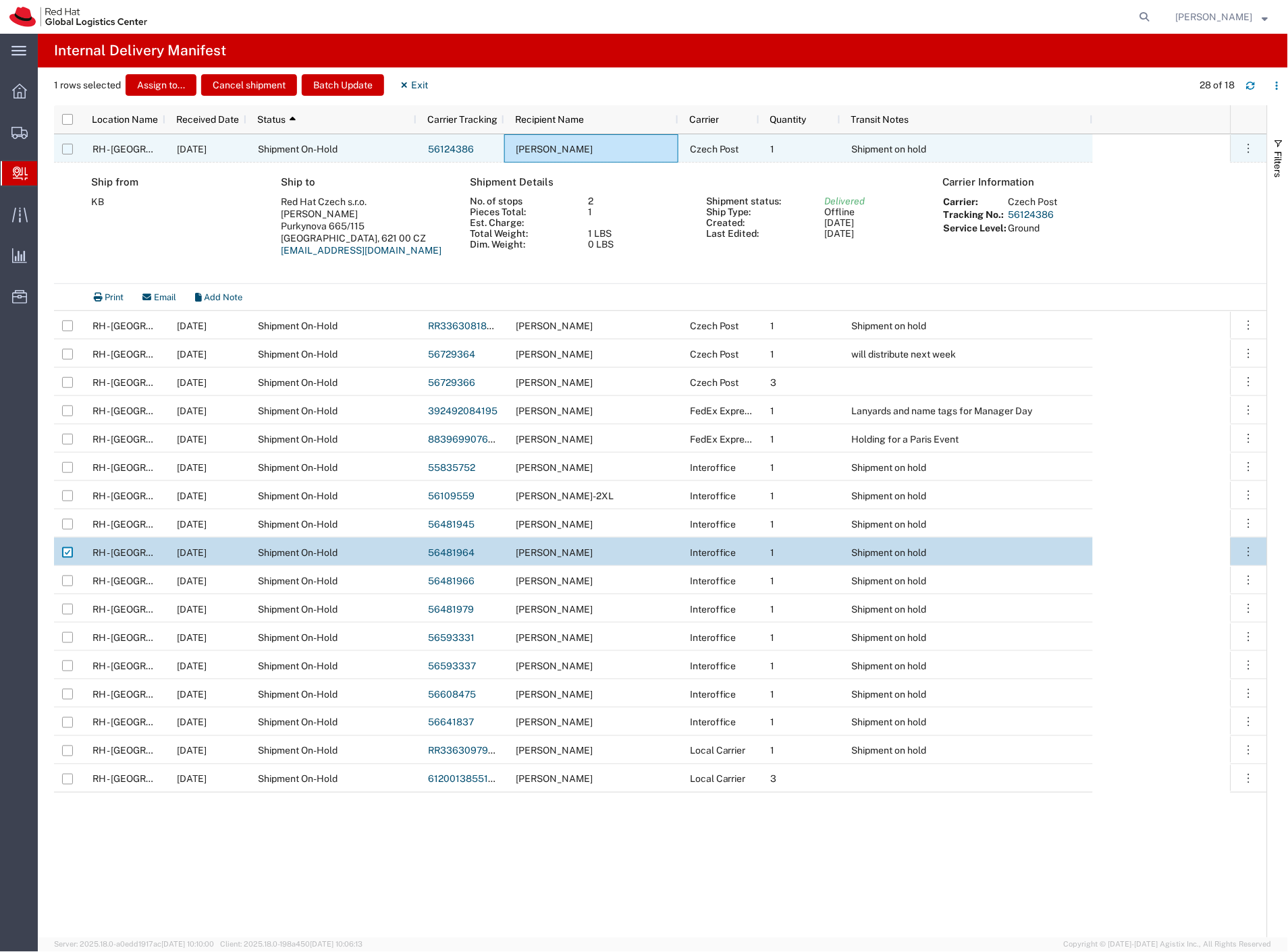
click at [72, 149] on input "Press Space to toggle row selection (unchecked)" at bounding box center [67, 149] width 11 height 11
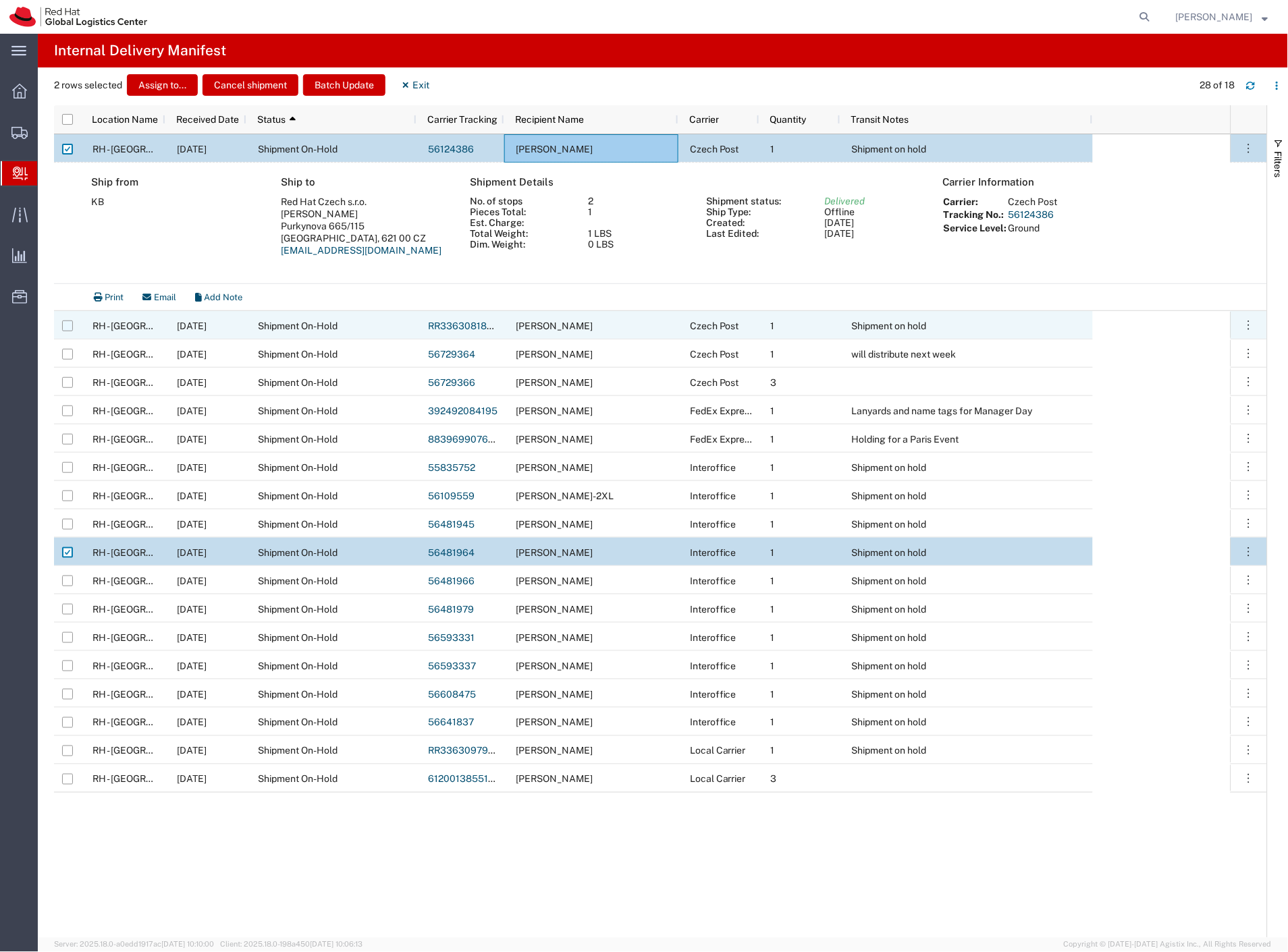
click at [69, 327] on input "Press Space to toggle row selection (unchecked)" at bounding box center [67, 326] width 11 height 11
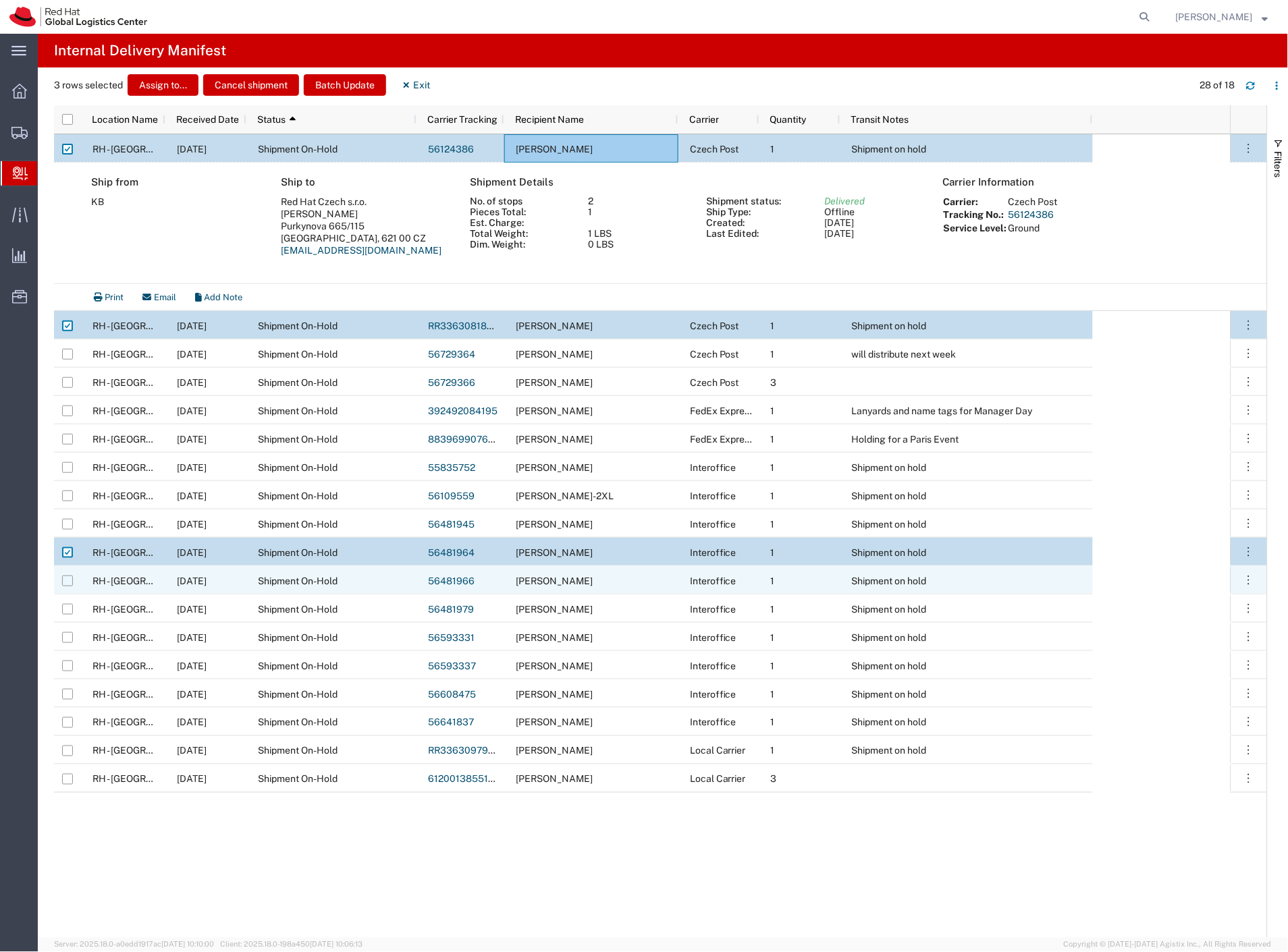
click at [68, 582] on input "Press Space to toggle row selection (unchecked)" at bounding box center [67, 580] width 11 height 11
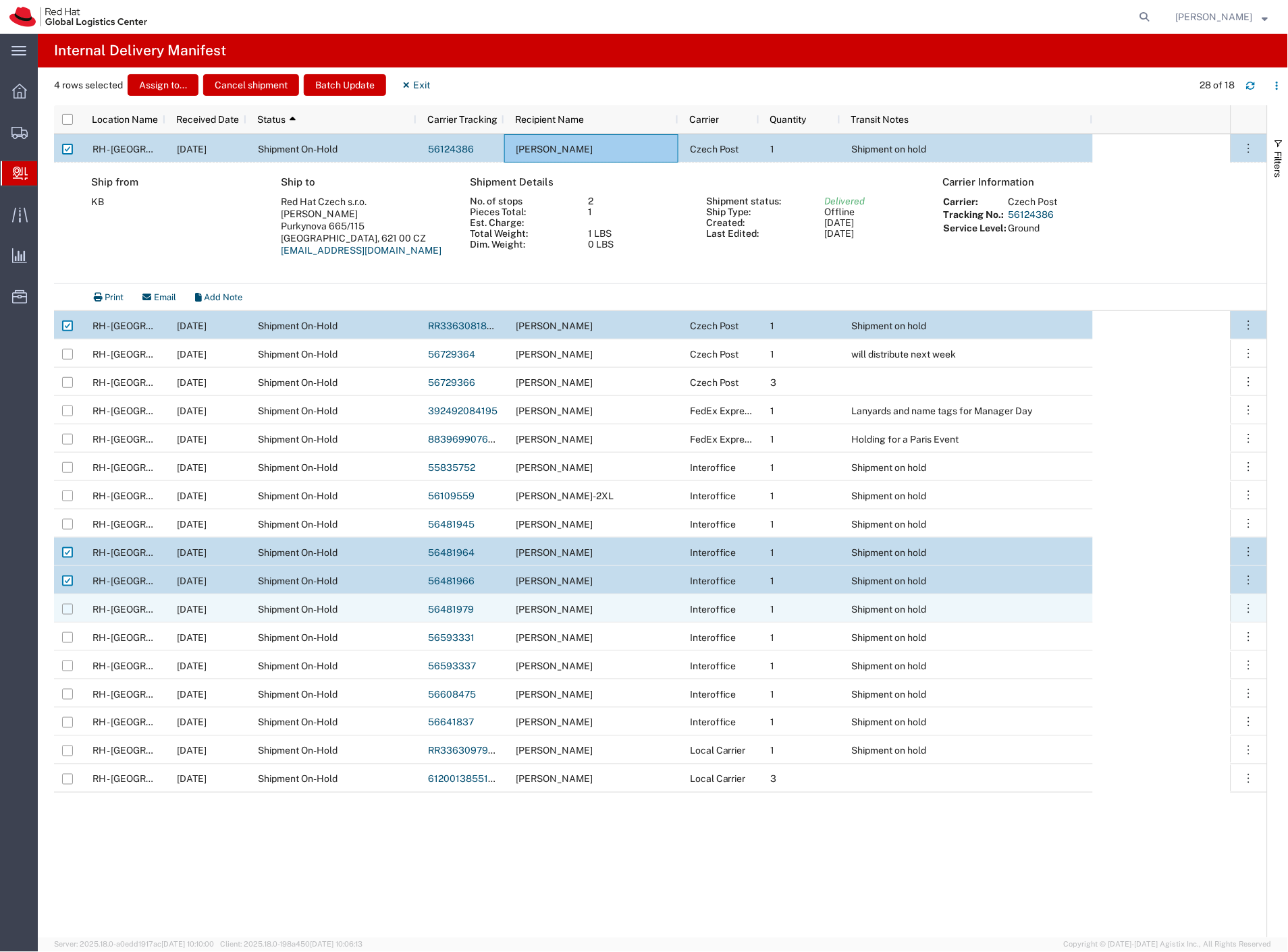
click at [64, 611] on input "Press Space to toggle row selection (unchecked)" at bounding box center [67, 609] width 11 height 11
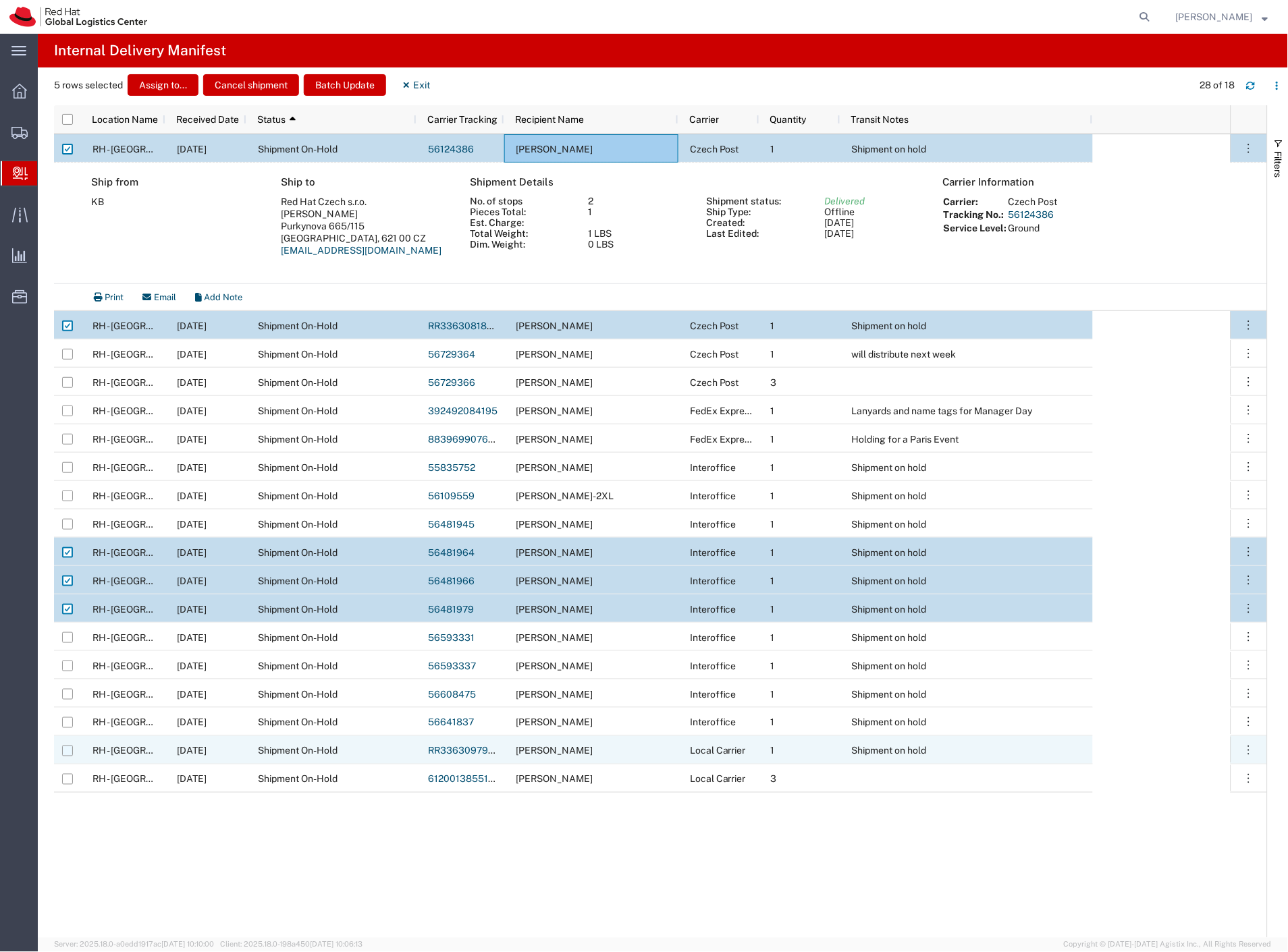
click at [69, 750] on input "Press Space to toggle row selection (unchecked)" at bounding box center [67, 750] width 11 height 11
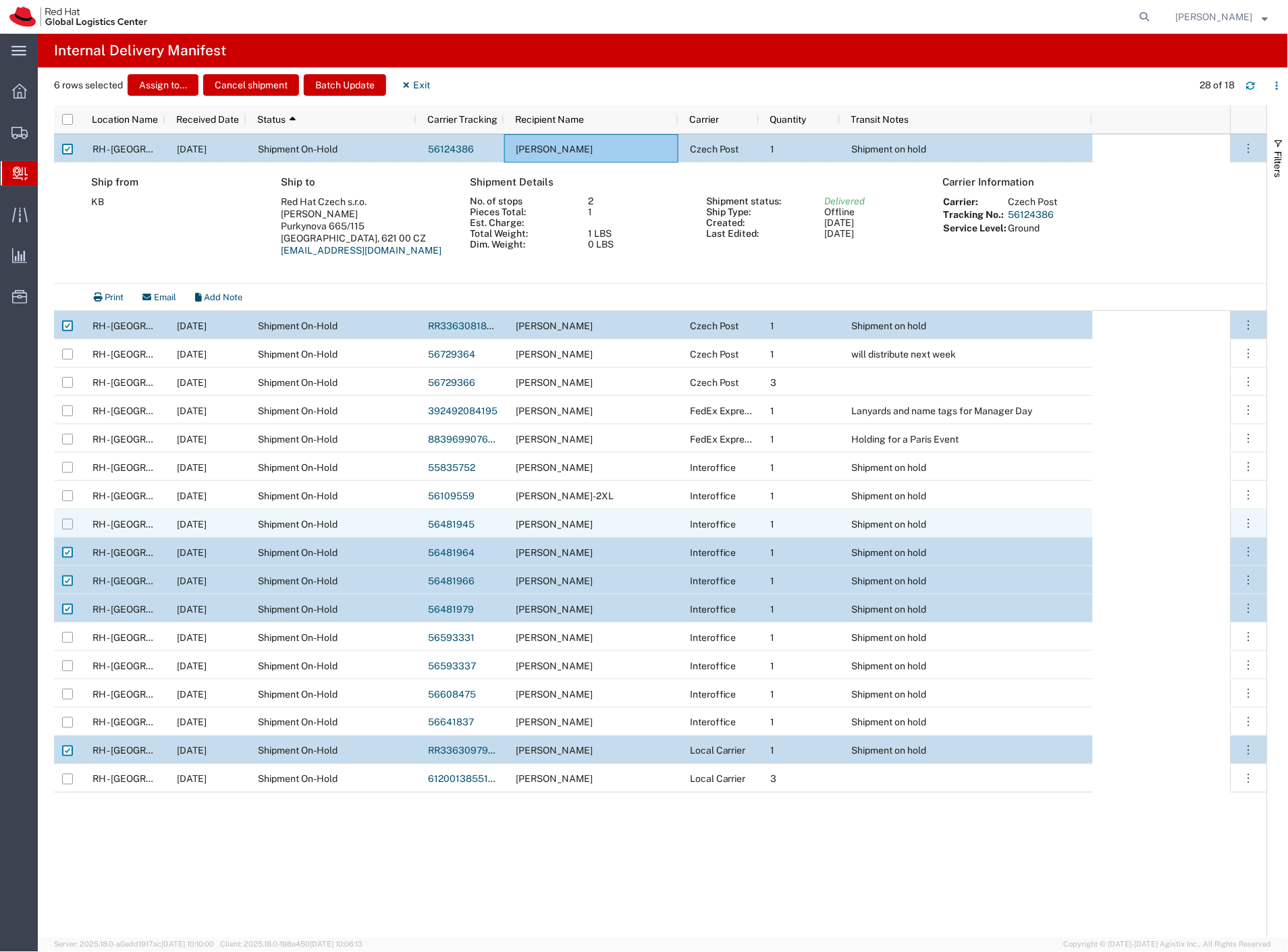
click at [69, 525] on input "Press Space to toggle row selection (unchecked)" at bounding box center [67, 524] width 11 height 11
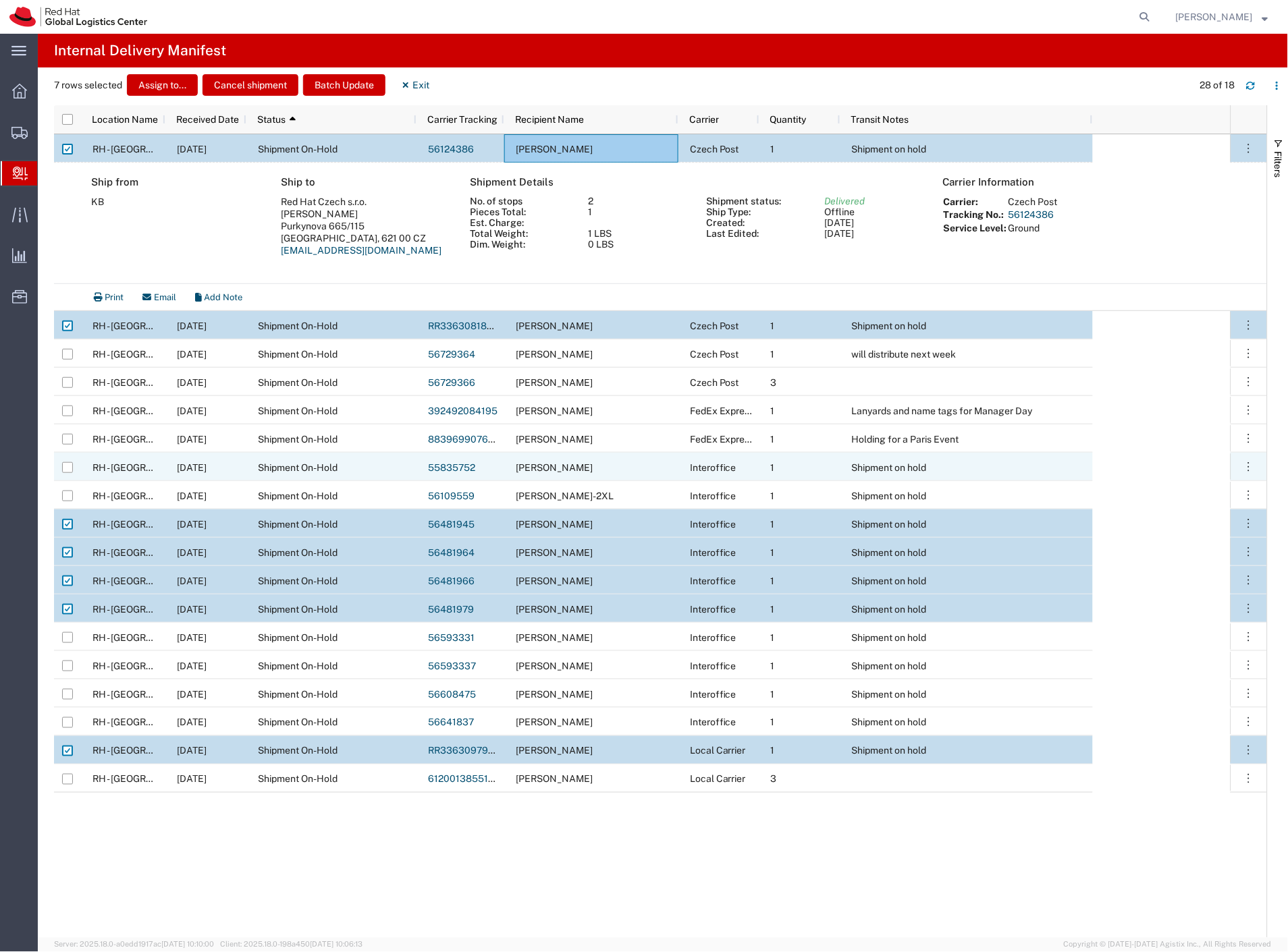
click at [356, 468] on div "Shipment On-Hold" at bounding box center [332, 467] width 170 height 28
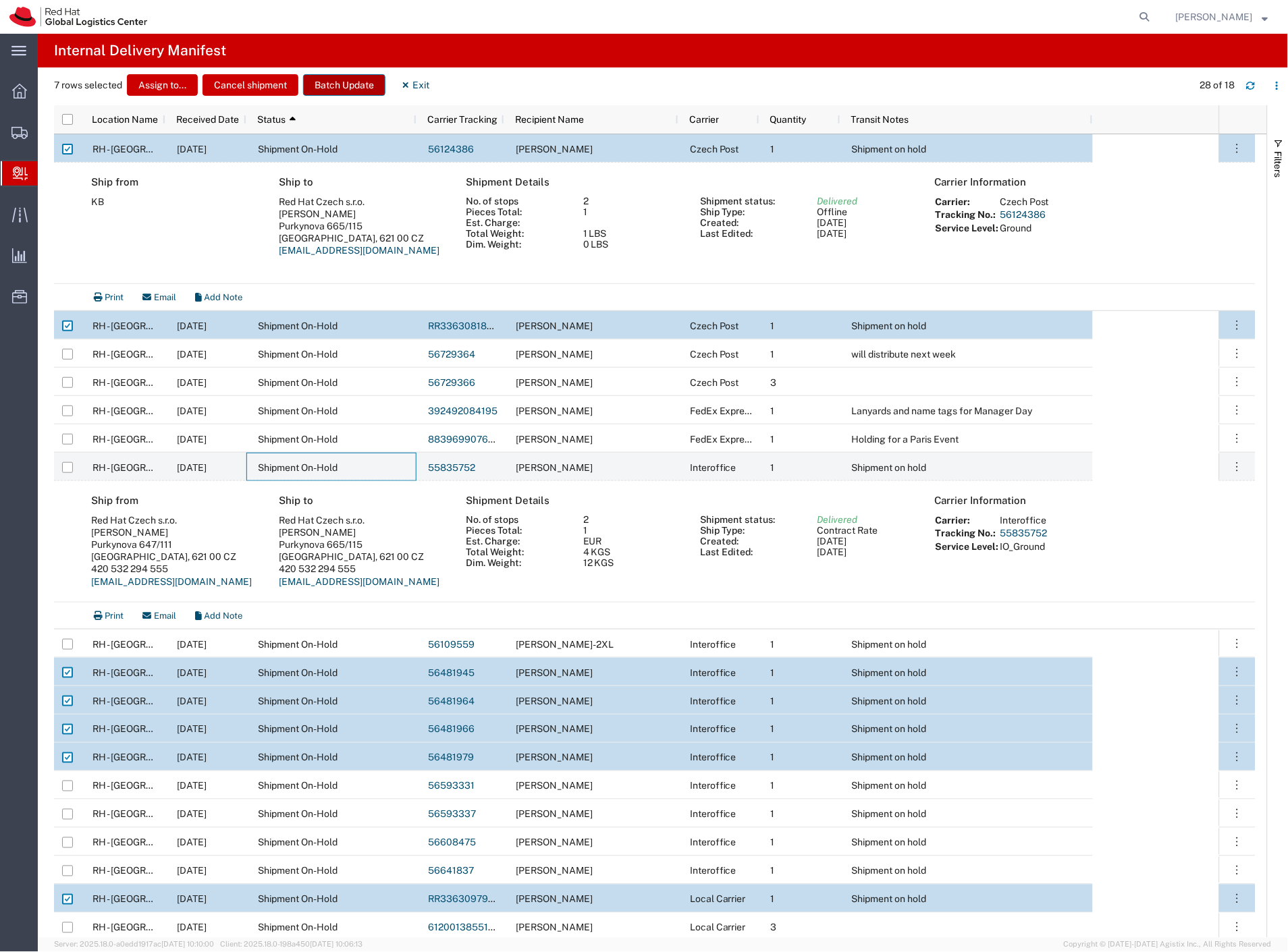
click at [348, 86] on button "Batch Update" at bounding box center [345, 85] width 83 height 21
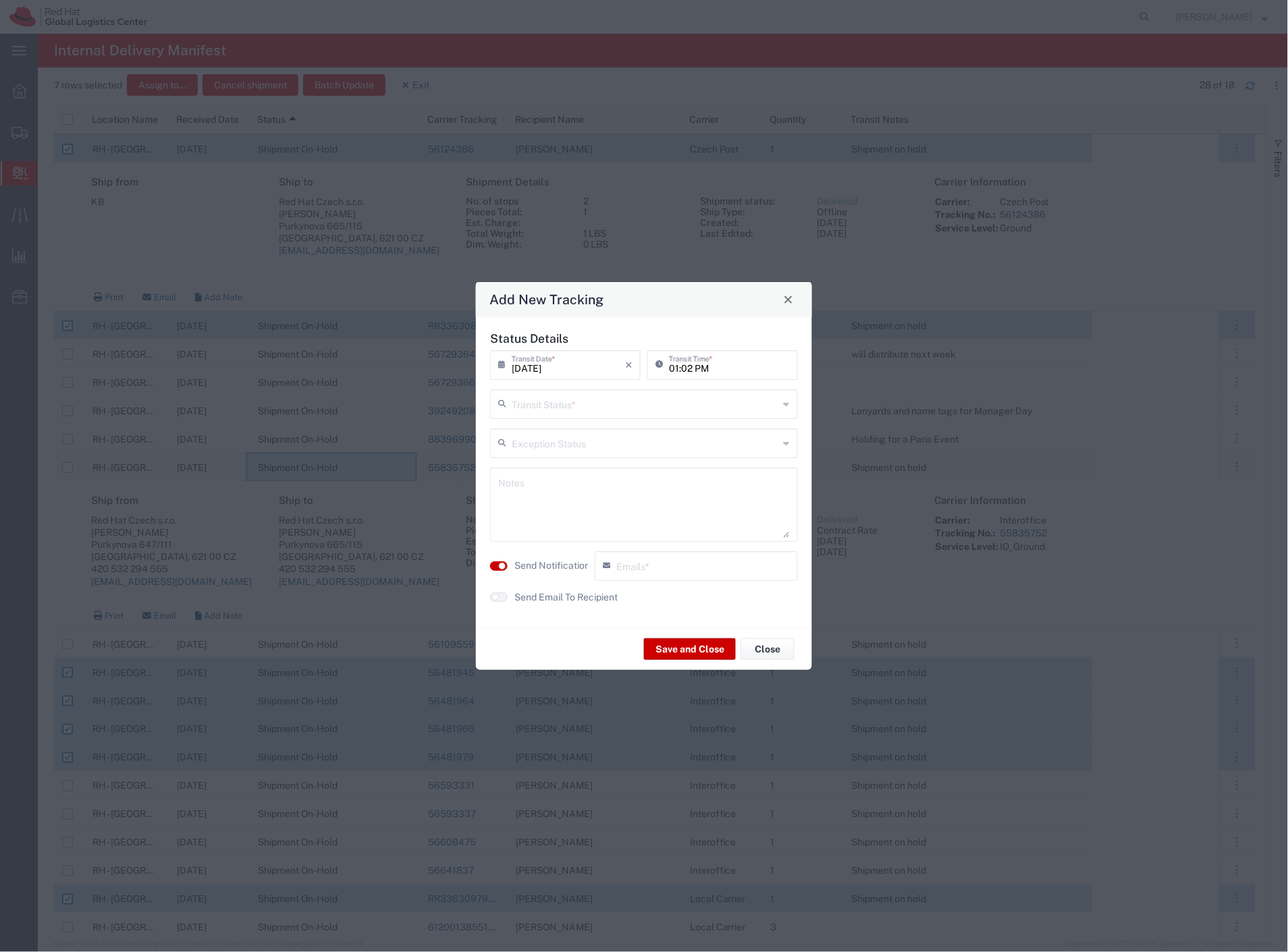
click at [535, 409] on input "text" at bounding box center [645, 403] width 267 height 24
click at [550, 484] on span "Shipment On-Hold" at bounding box center [644, 477] width 305 height 21
click at [546, 509] on textarea at bounding box center [644, 505] width 292 height 66
click at [568, 596] on label "Send Email To Recipient" at bounding box center [565, 597] width 103 height 14
click at [561, 568] on label "Send Notification" at bounding box center [551, 565] width 75 height 14
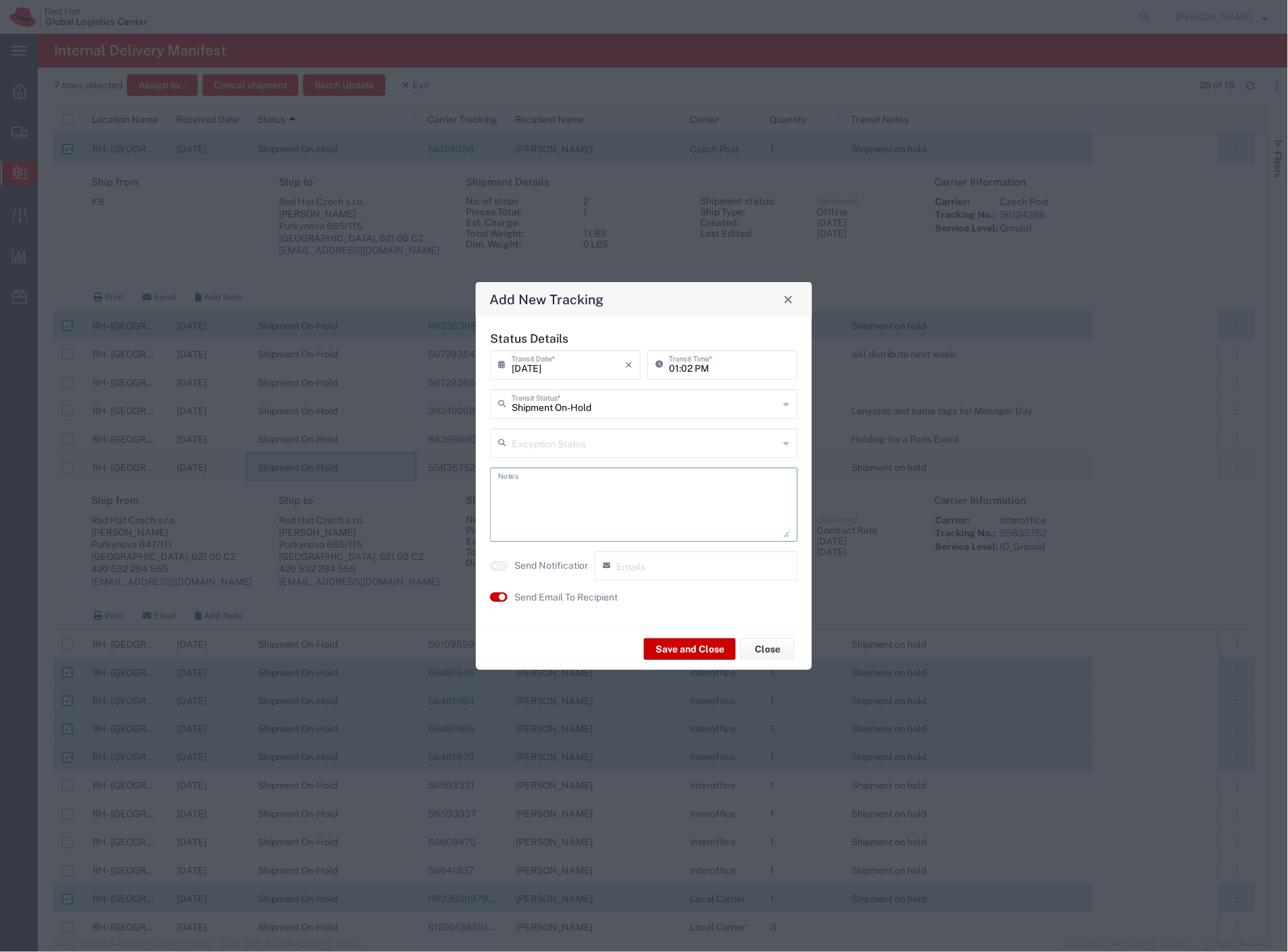
click at [571, 514] on textarea at bounding box center [644, 505] width 292 height 66
click at [667, 649] on button "Save and Close" at bounding box center [689, 649] width 92 height 21
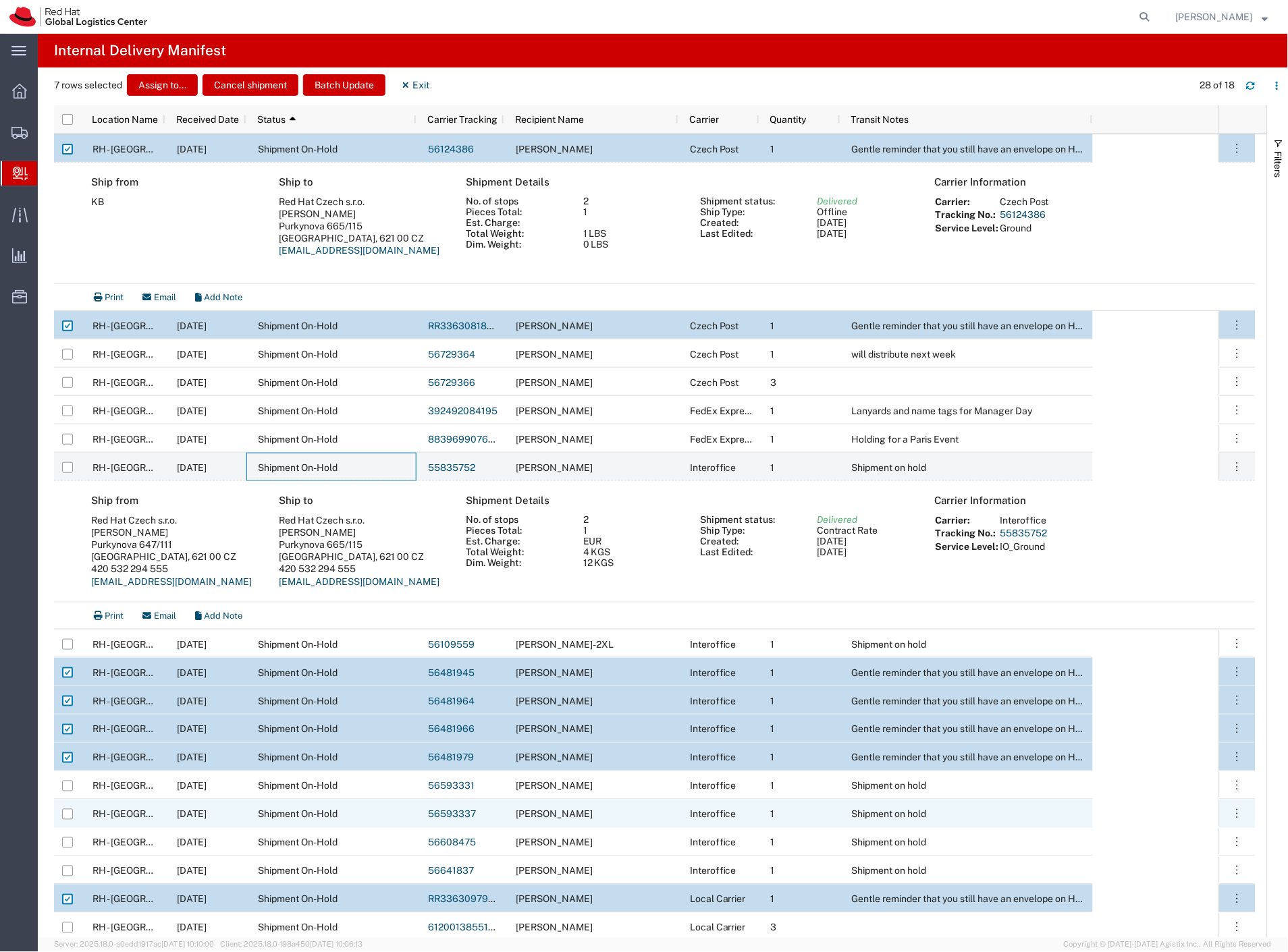
click at [605, 811] on div "Karel Suta" at bounding box center [591, 814] width 174 height 28
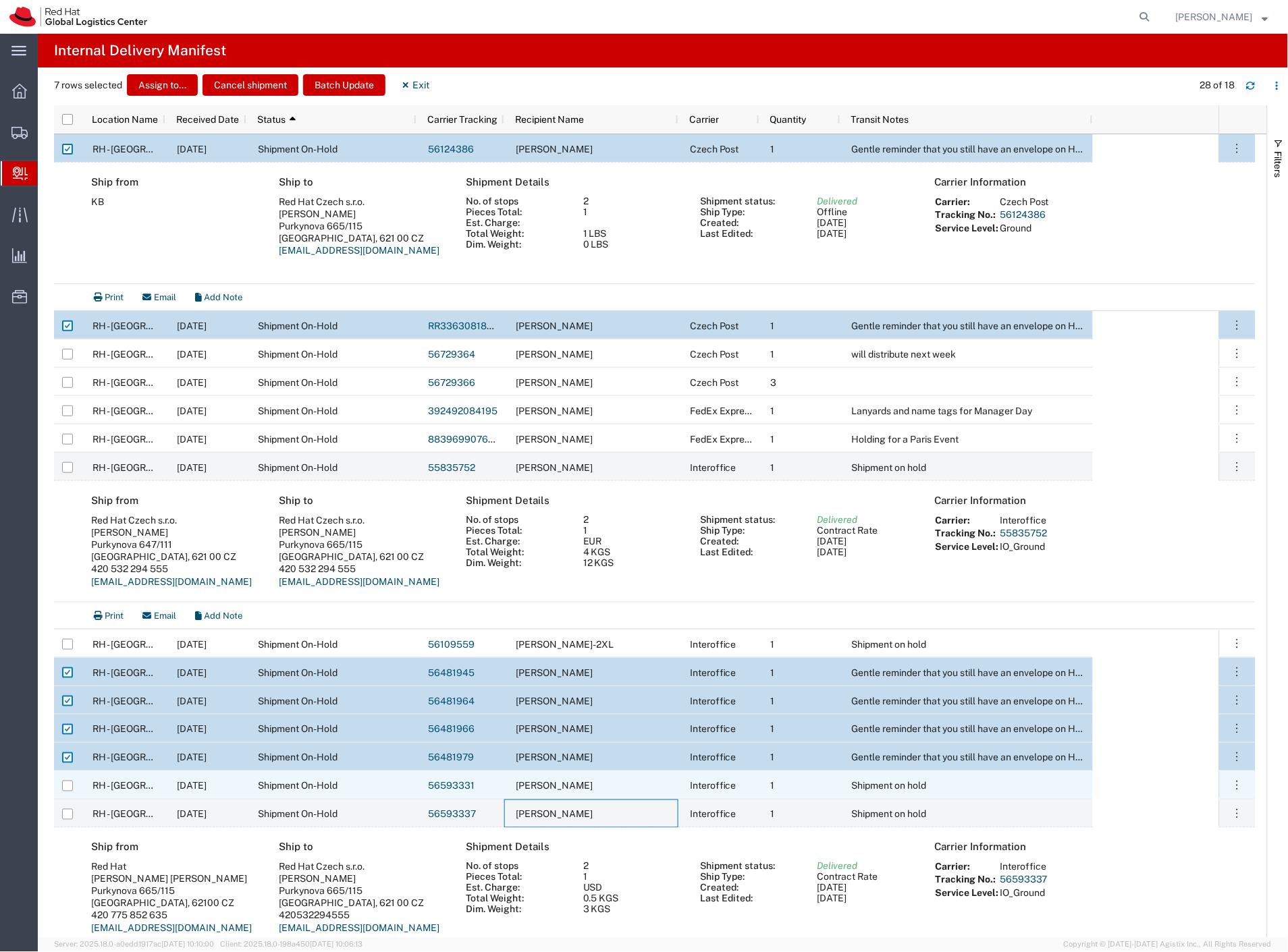
scroll to position [75, 0]
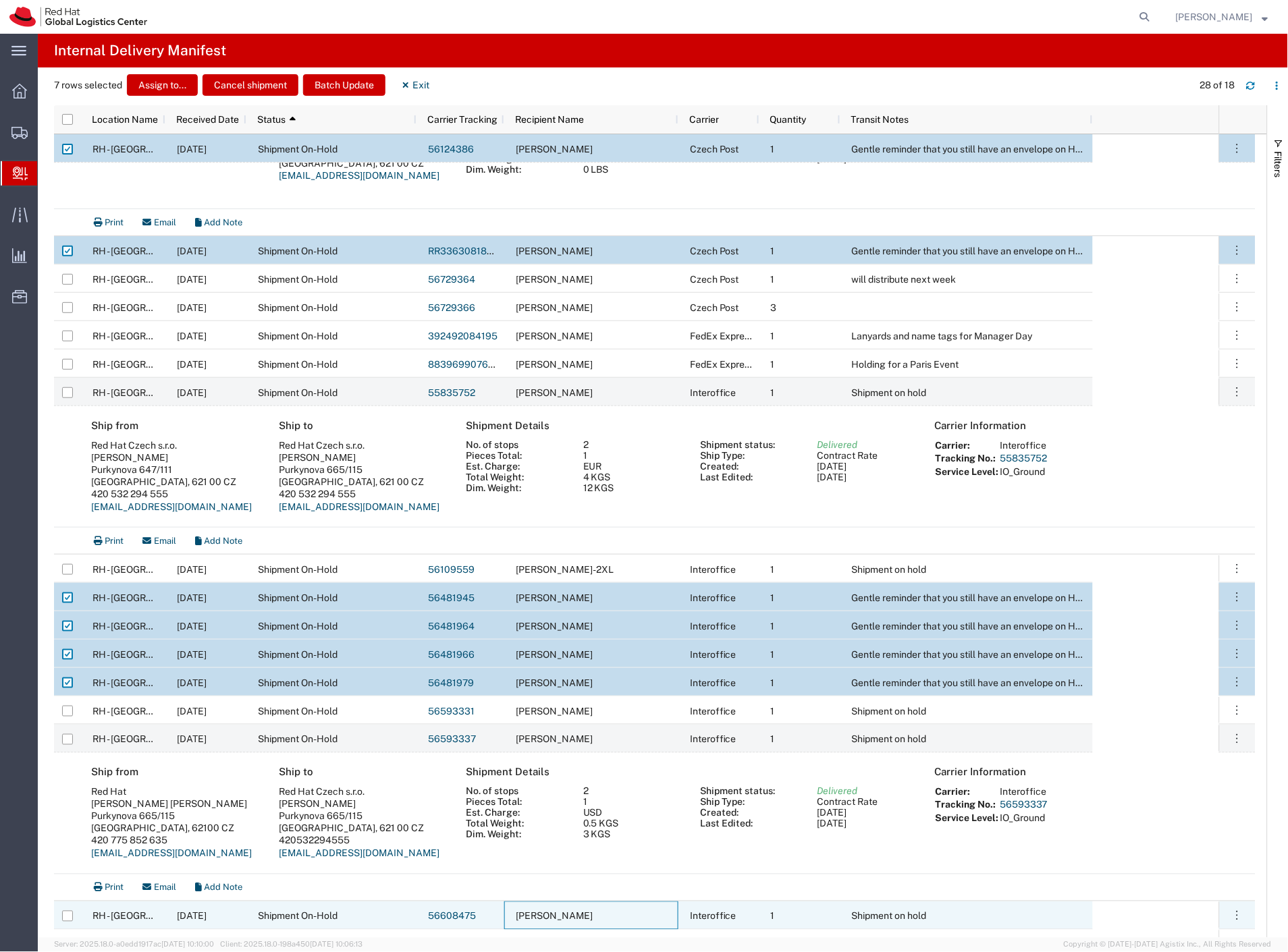
click at [577, 913] on div "Jan Richtar" at bounding box center [591, 916] width 174 height 28
click at [456, 388] on link "55835752" at bounding box center [451, 393] width 47 height 11
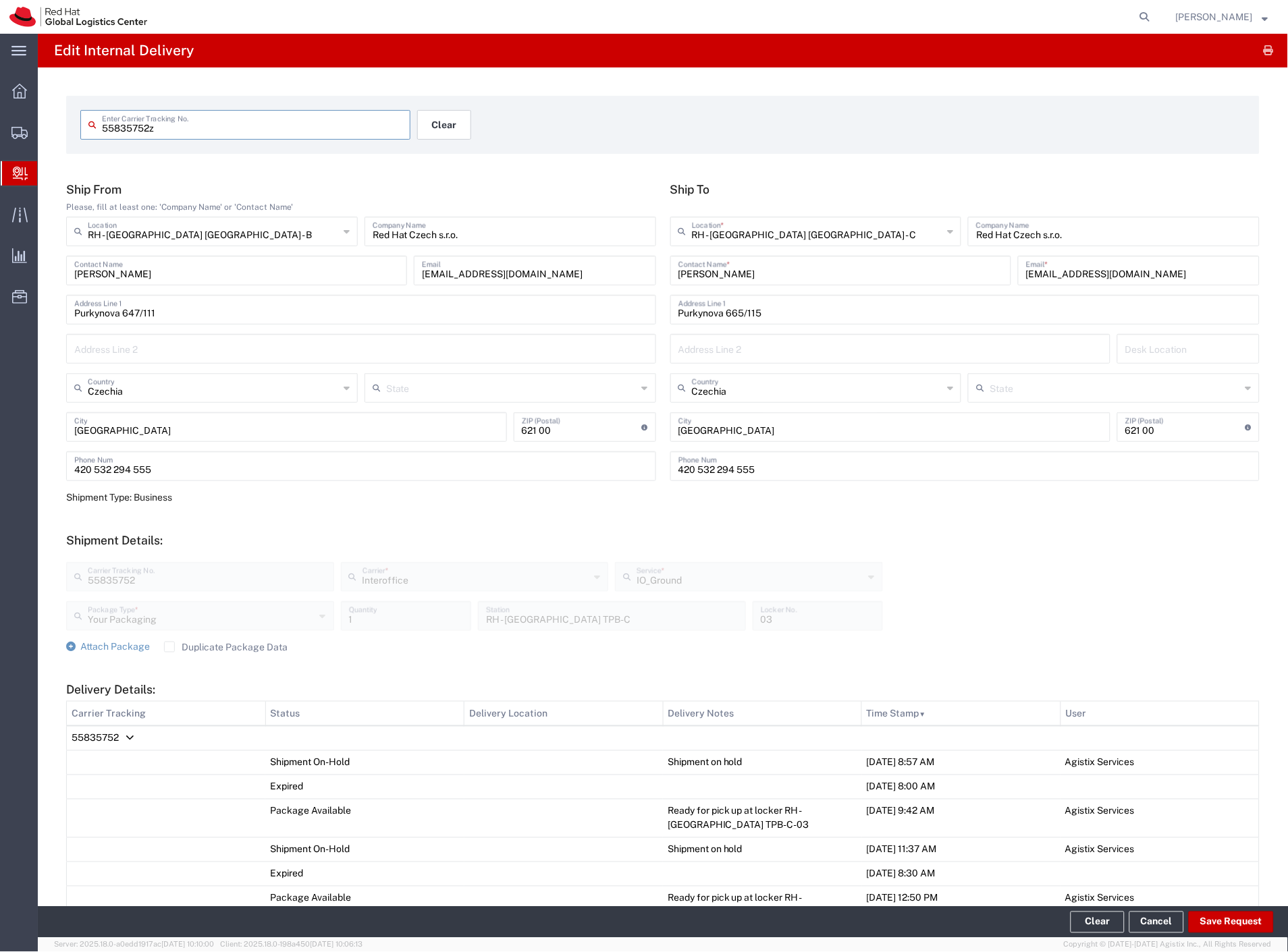
click at [446, 128] on button "Clear" at bounding box center [444, 125] width 54 height 30
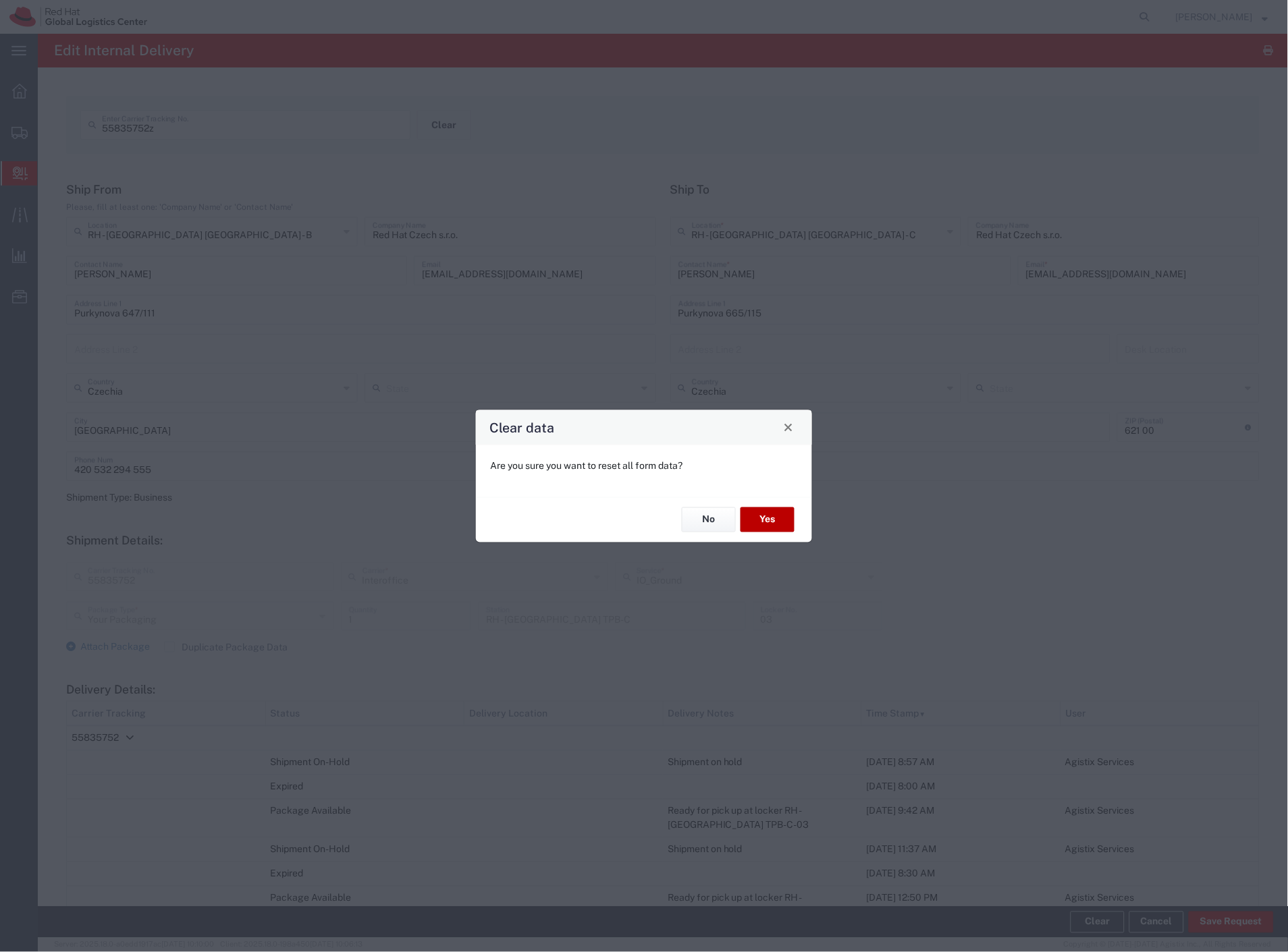
click at [773, 526] on button "Yes" at bounding box center [767, 520] width 54 height 25
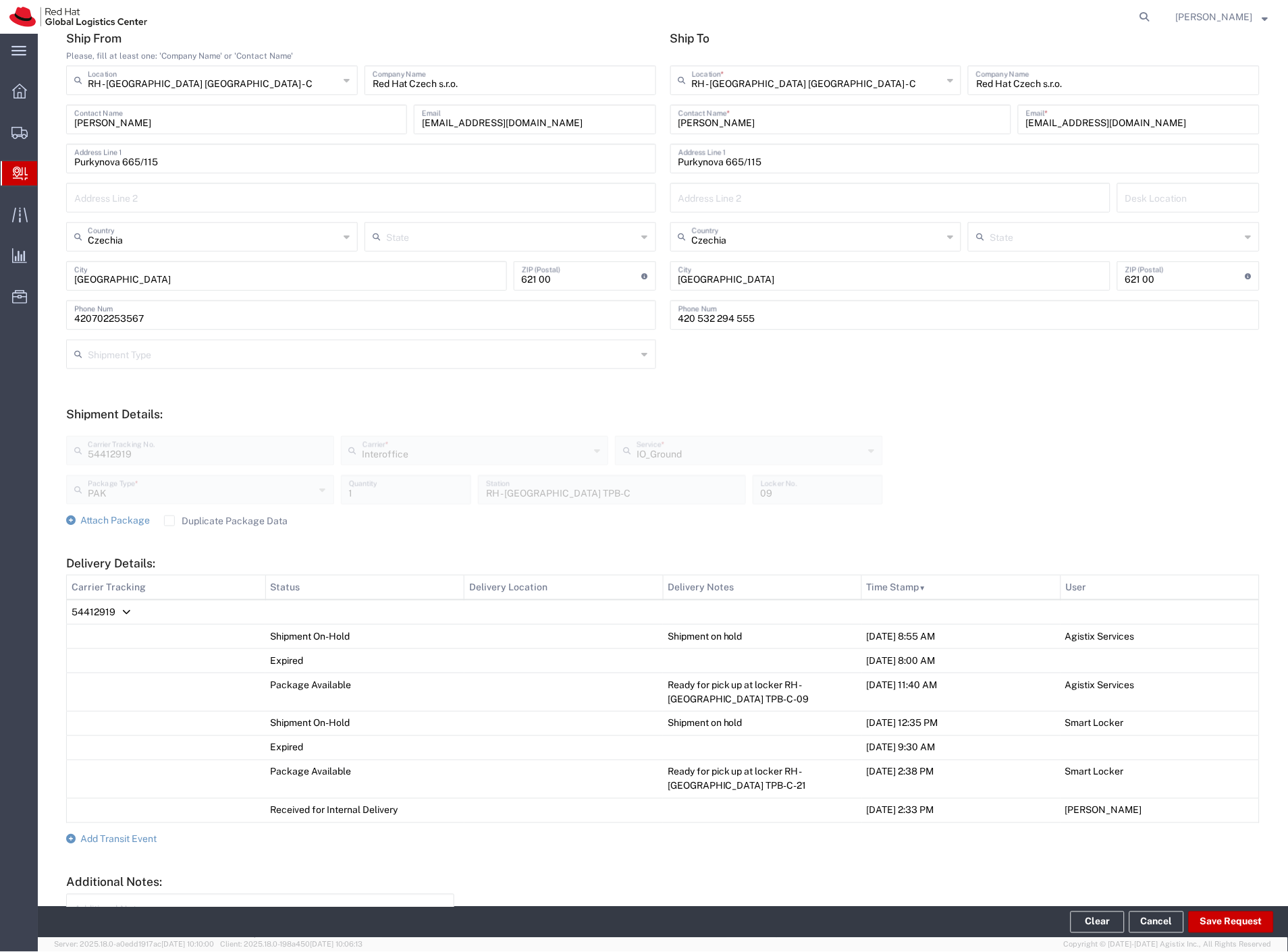
scroll to position [225, 0]
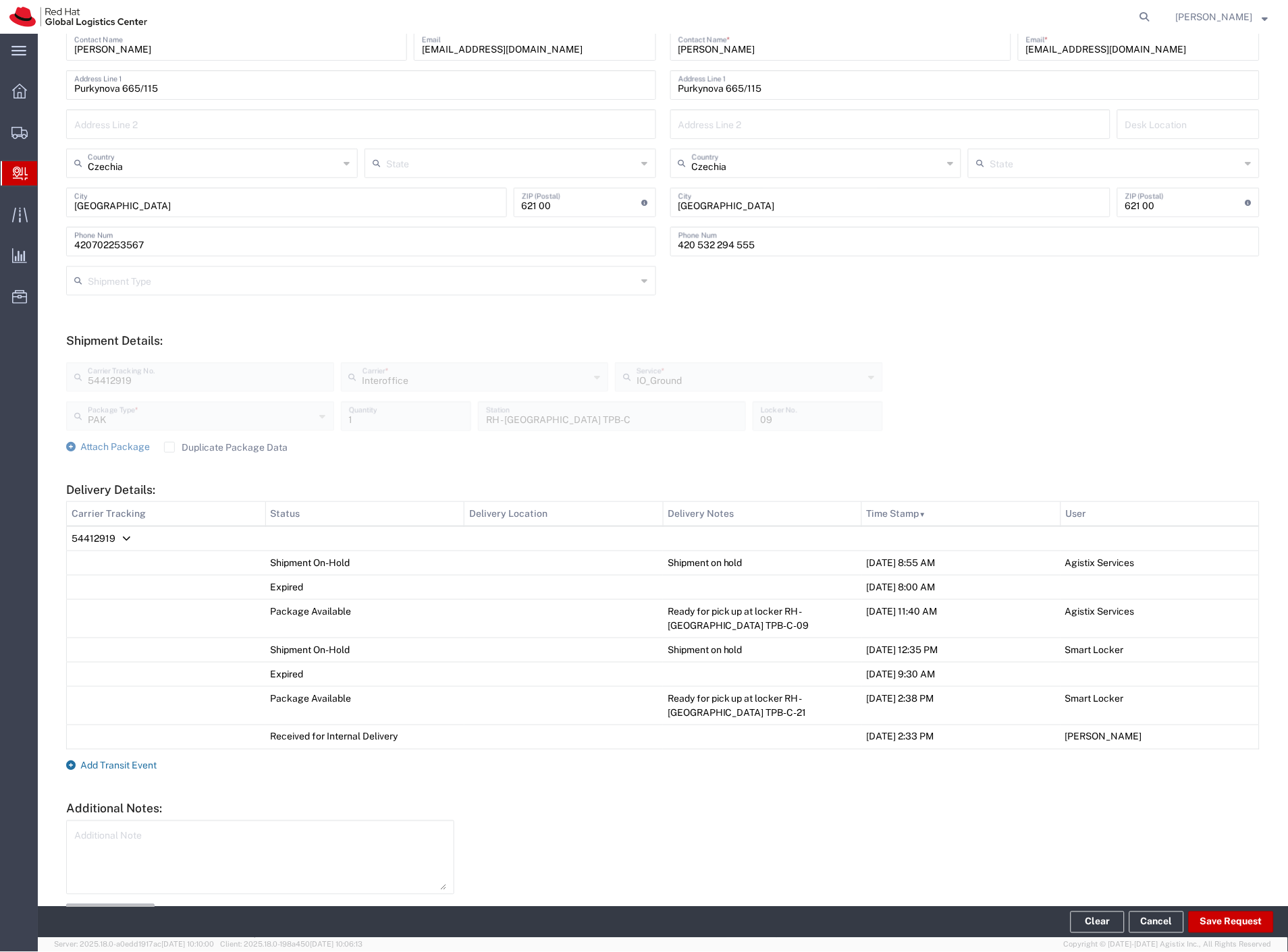
click at [100, 760] on span "Add Transit Event" at bounding box center [118, 765] width 76 height 11
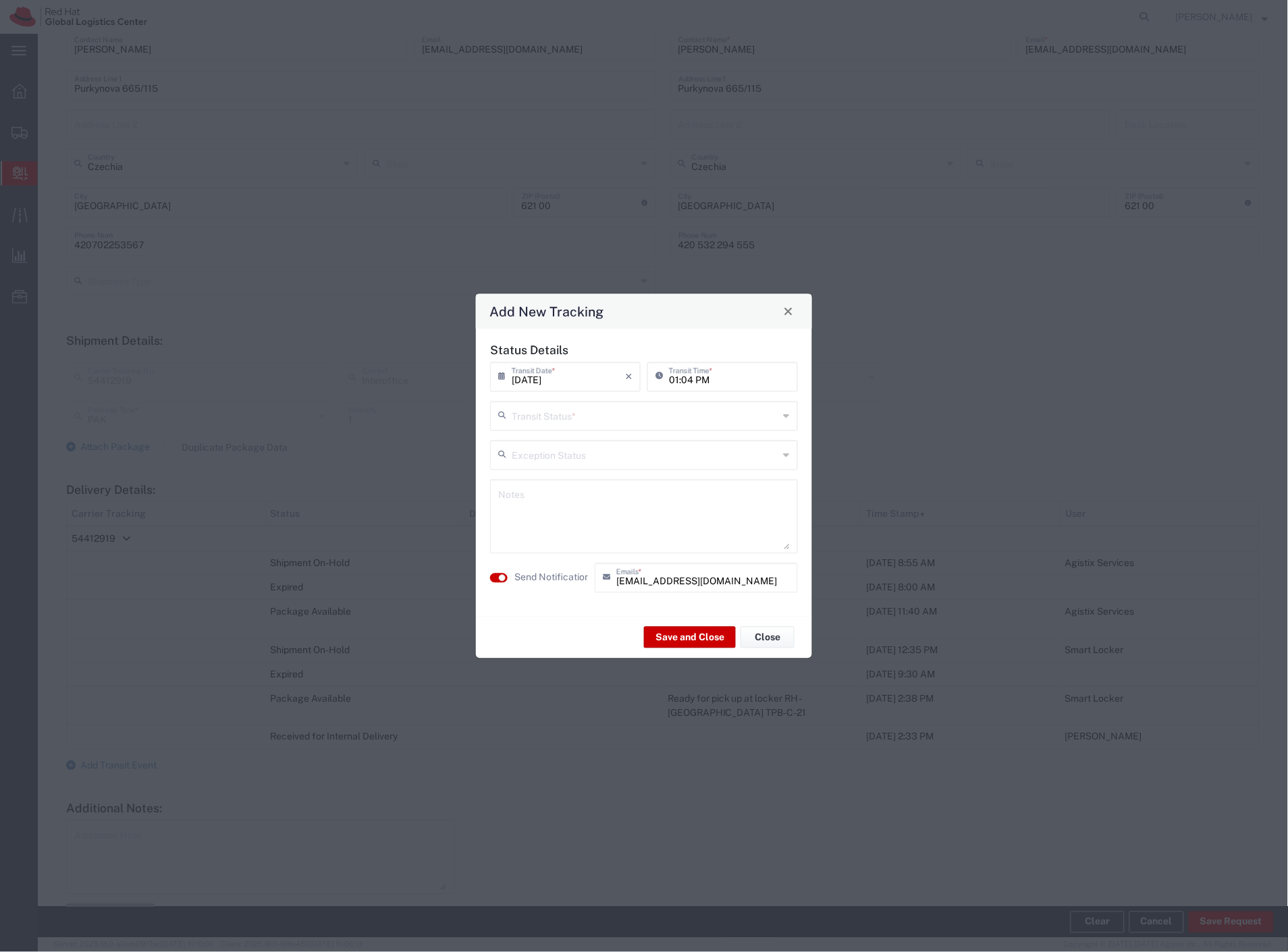
click at [542, 410] on input "text" at bounding box center [645, 414] width 267 height 24
click at [528, 509] on span "Shipment On-Hold" at bounding box center [644, 512] width 305 height 21
click at [536, 517] on textarea at bounding box center [644, 516] width 292 height 66
click at [692, 644] on button "Save and Close" at bounding box center [689, 638] width 92 height 21
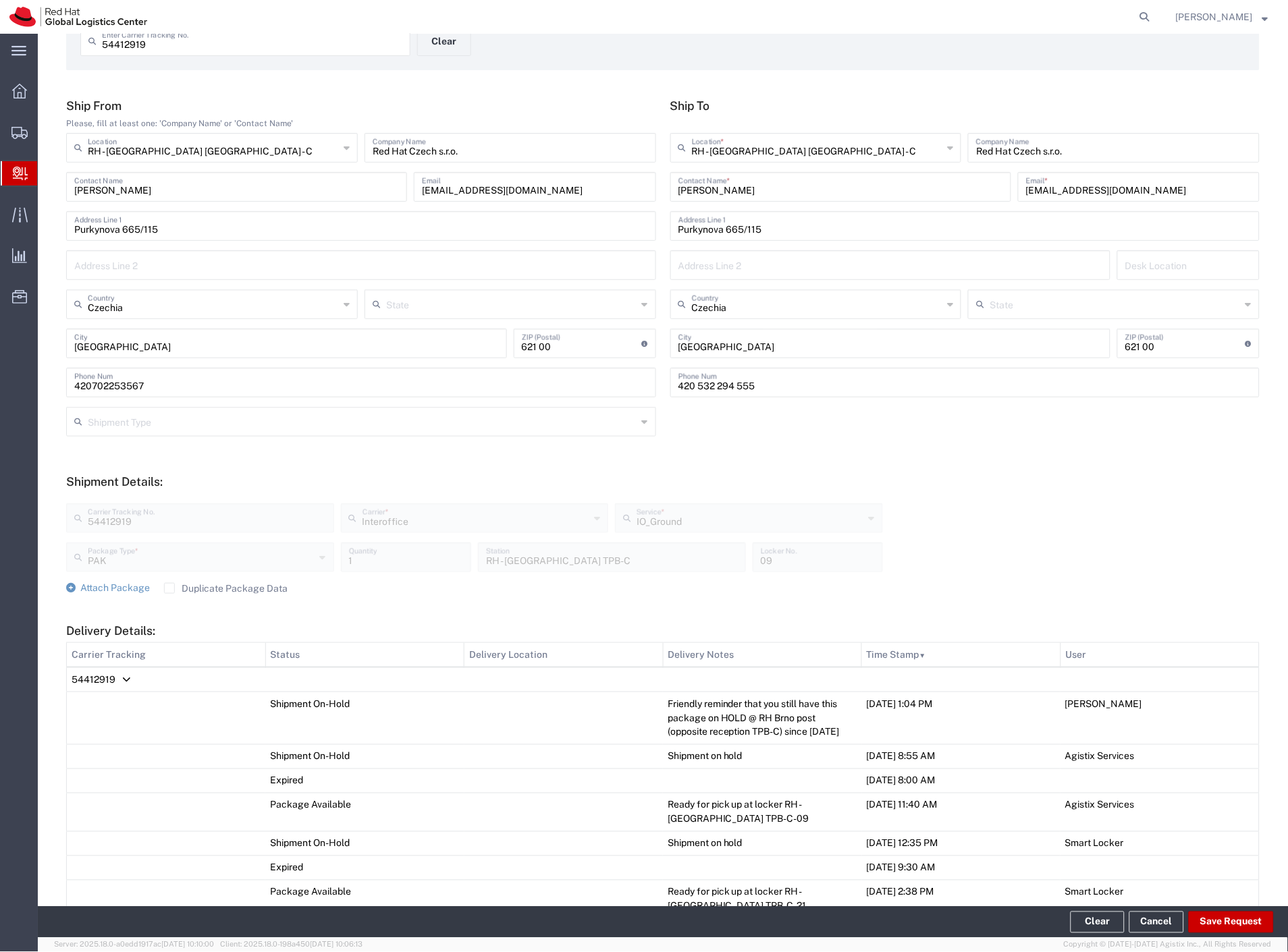
scroll to position [0, 0]
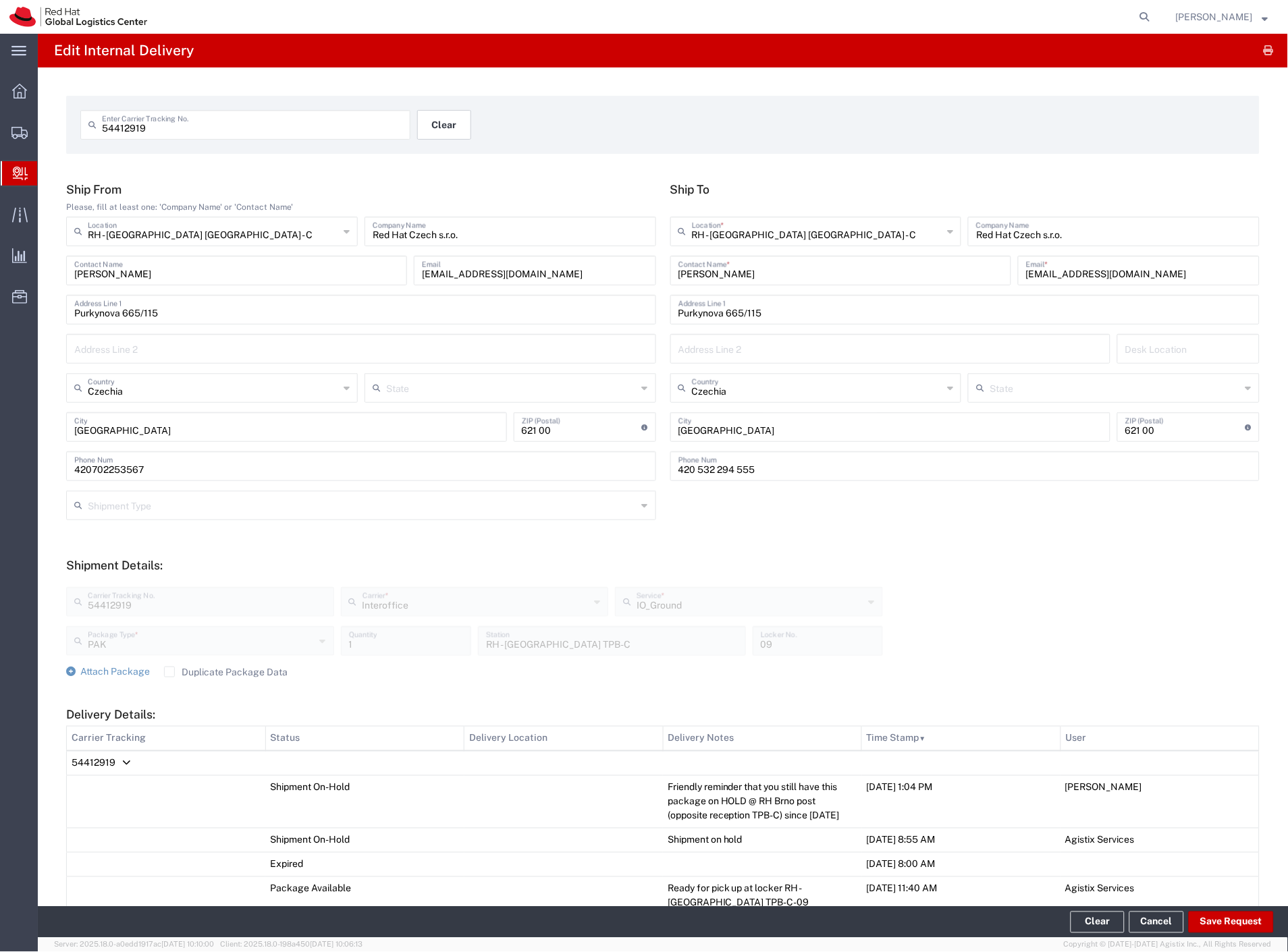
click at [437, 127] on button "Clear" at bounding box center [444, 125] width 54 height 30
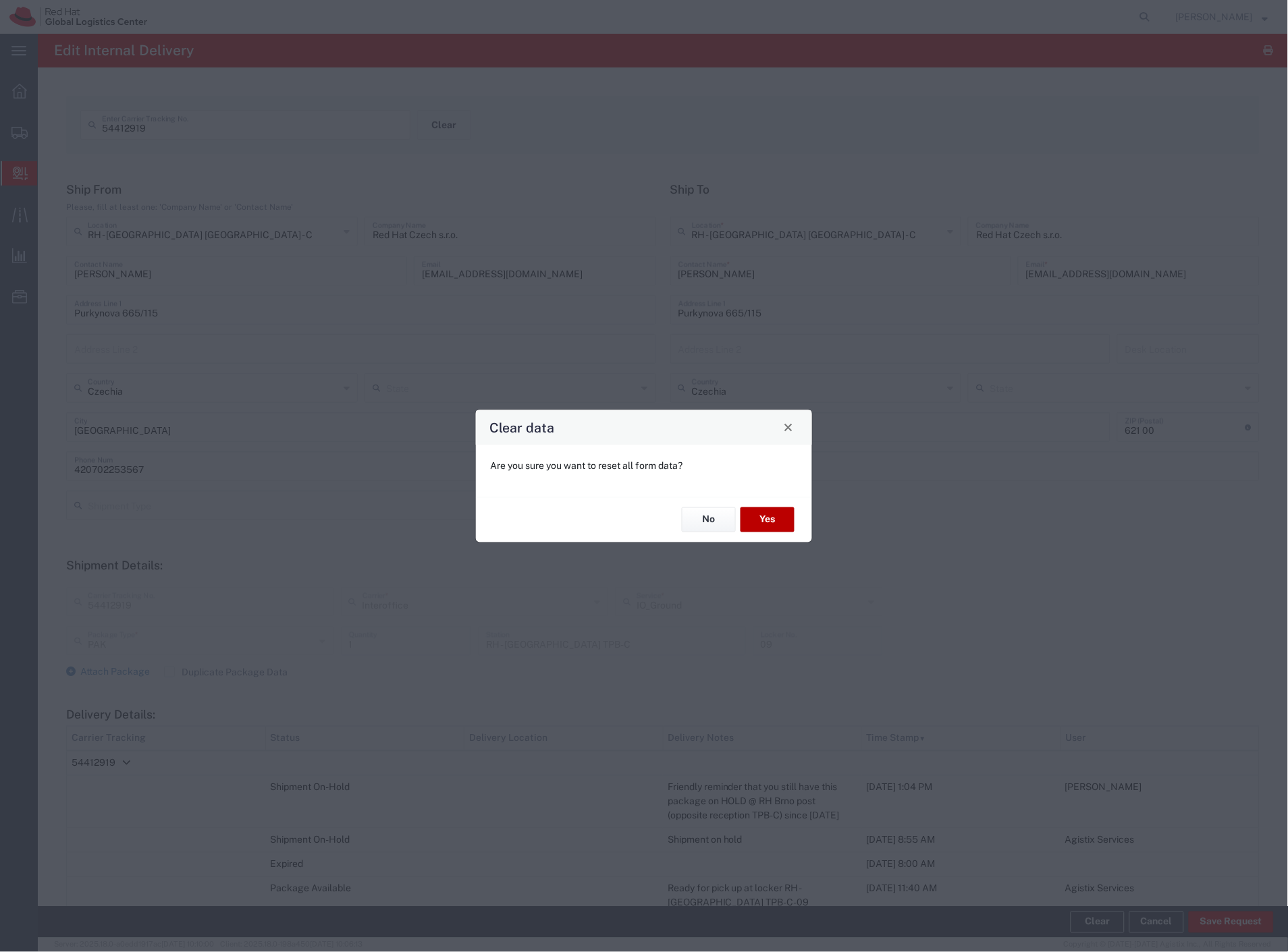
click at [757, 518] on button "Yes" at bounding box center [767, 520] width 54 height 25
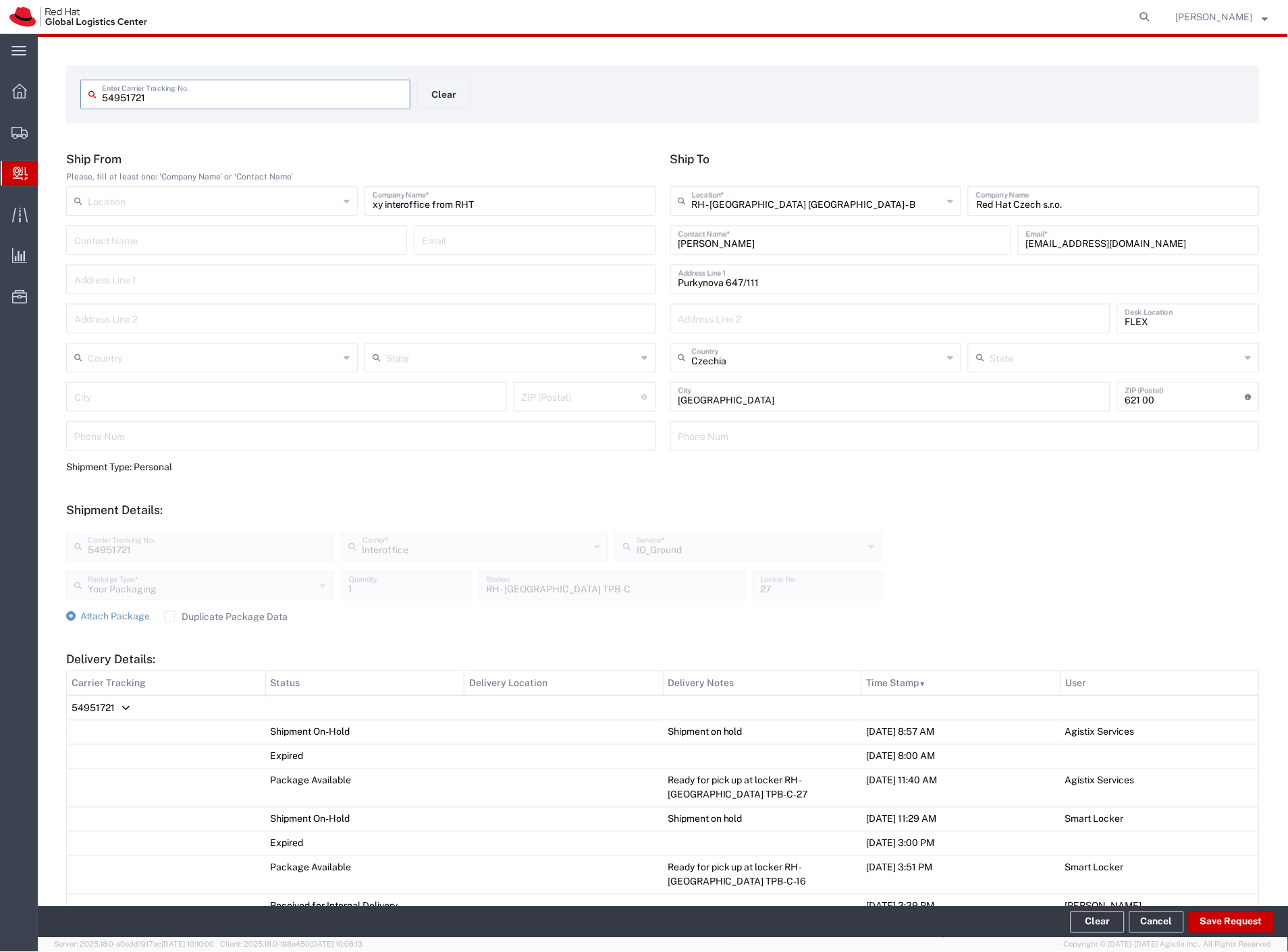
scroll to position [248, 0]
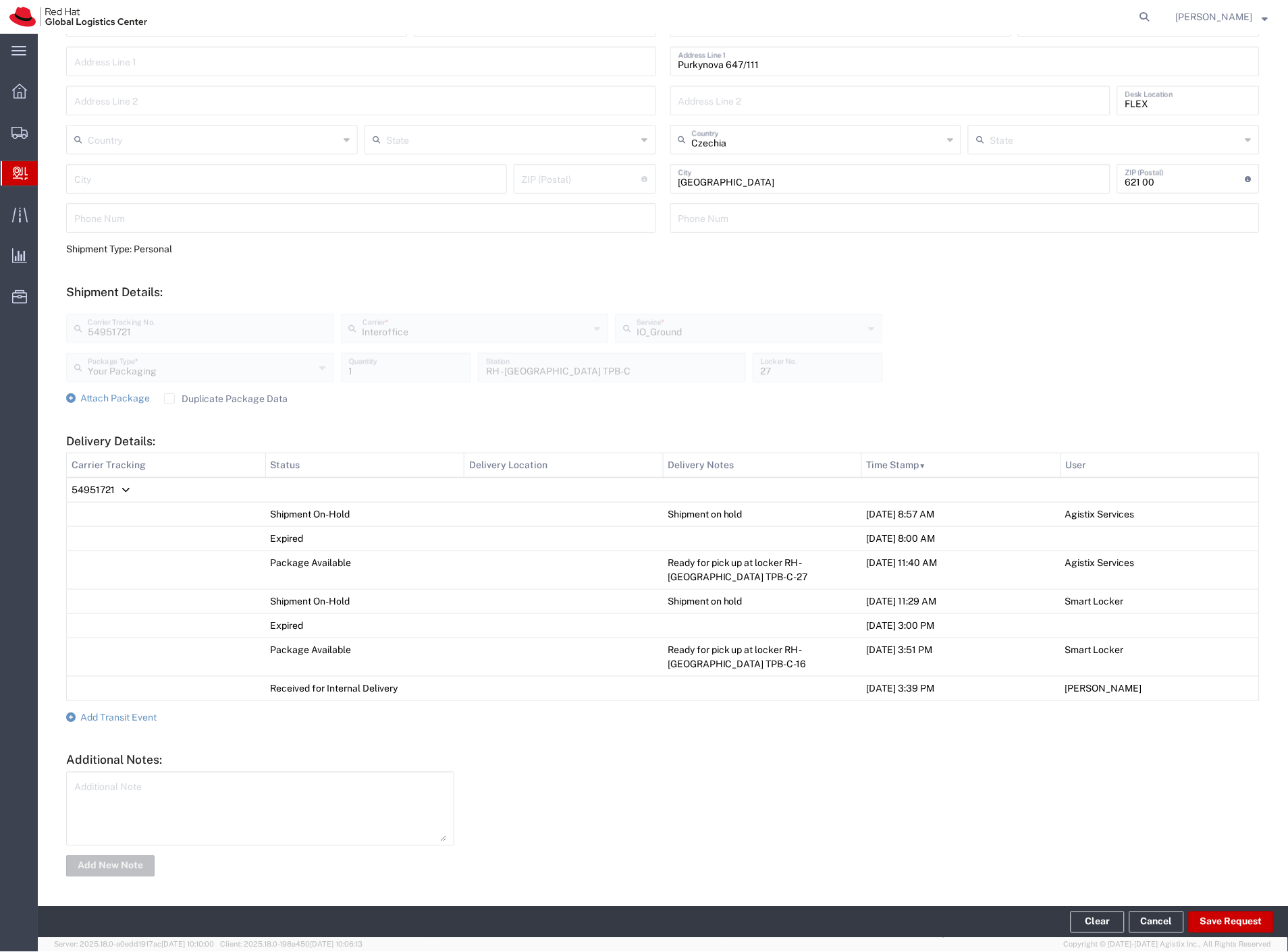
click at [135, 722] on form "Ship From Please, fill at least one: 'Company Name' or 'Contact Name' Location …" at bounding box center [663, 407] width 1194 height 945
click at [138, 719] on span "Add Transit Event" at bounding box center [118, 716] width 76 height 11
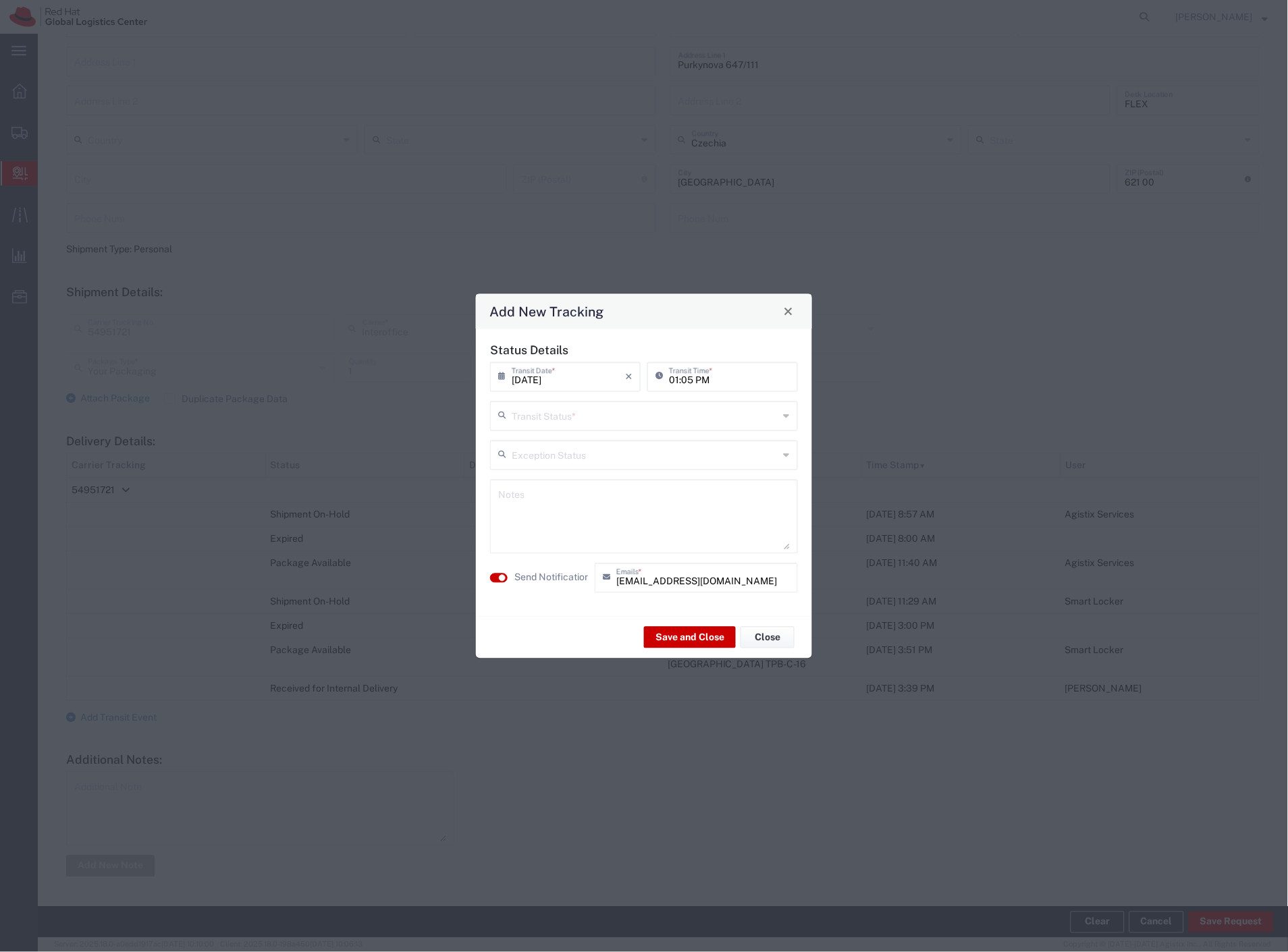
click at [646, 420] on input "text" at bounding box center [645, 414] width 267 height 24
click at [594, 509] on span "Shipment On-Hold" at bounding box center [644, 512] width 305 height 21
click at [590, 524] on textarea at bounding box center [644, 516] width 292 height 66
paste textarea "Friendly reminder that you still have this package on HOLD @ RH Brno post (oppo…"
drag, startPoint x: 723, startPoint y: 512, endPoint x: 687, endPoint y: 515, distance: 36.1
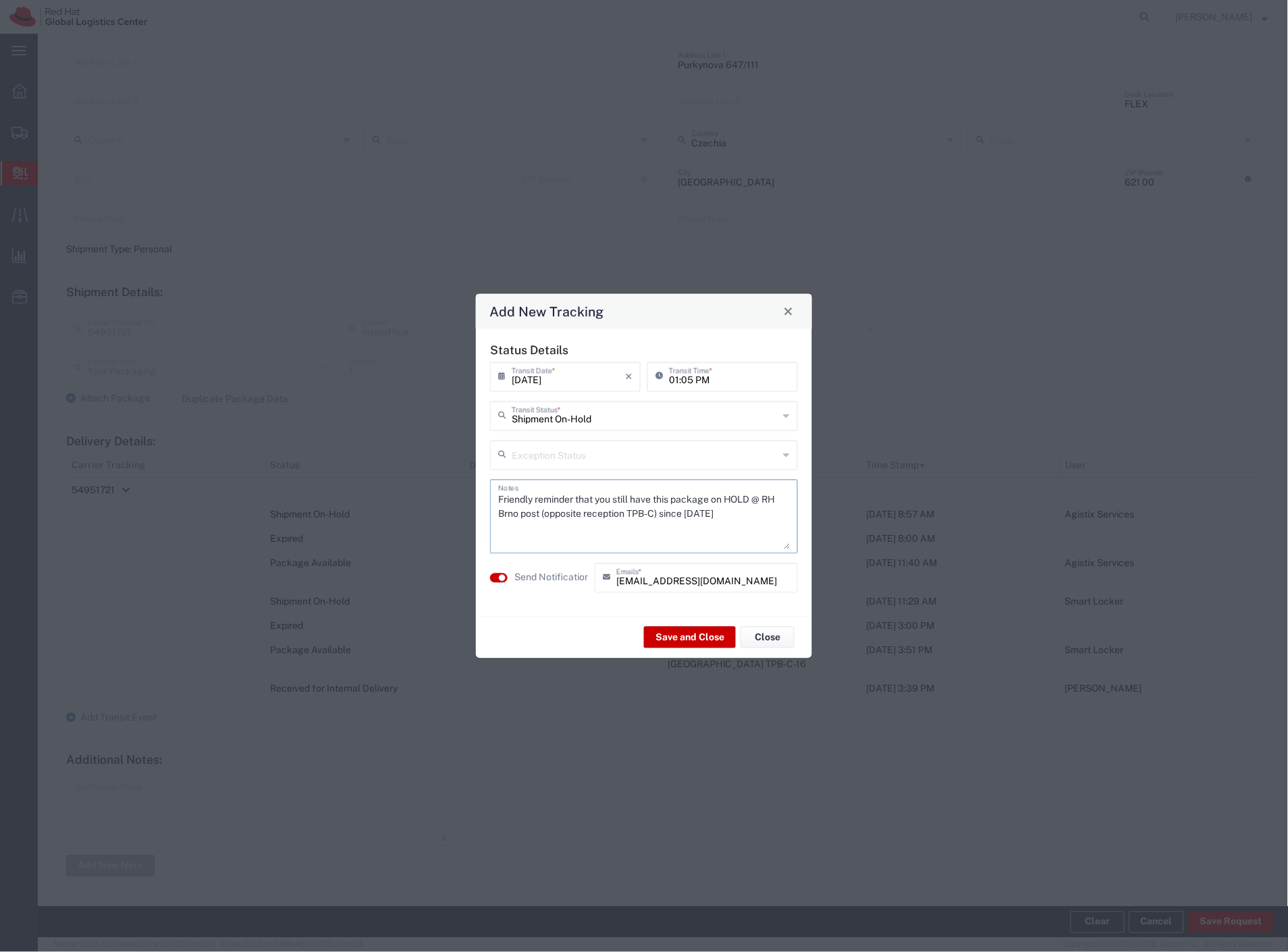
click at [687, 515] on textarea "Friendly reminder that you still have this package on HOLD @ RH Brno post (oppo…" at bounding box center [644, 516] width 292 height 66
click at [678, 645] on button "Save and Close" at bounding box center [689, 638] width 92 height 21
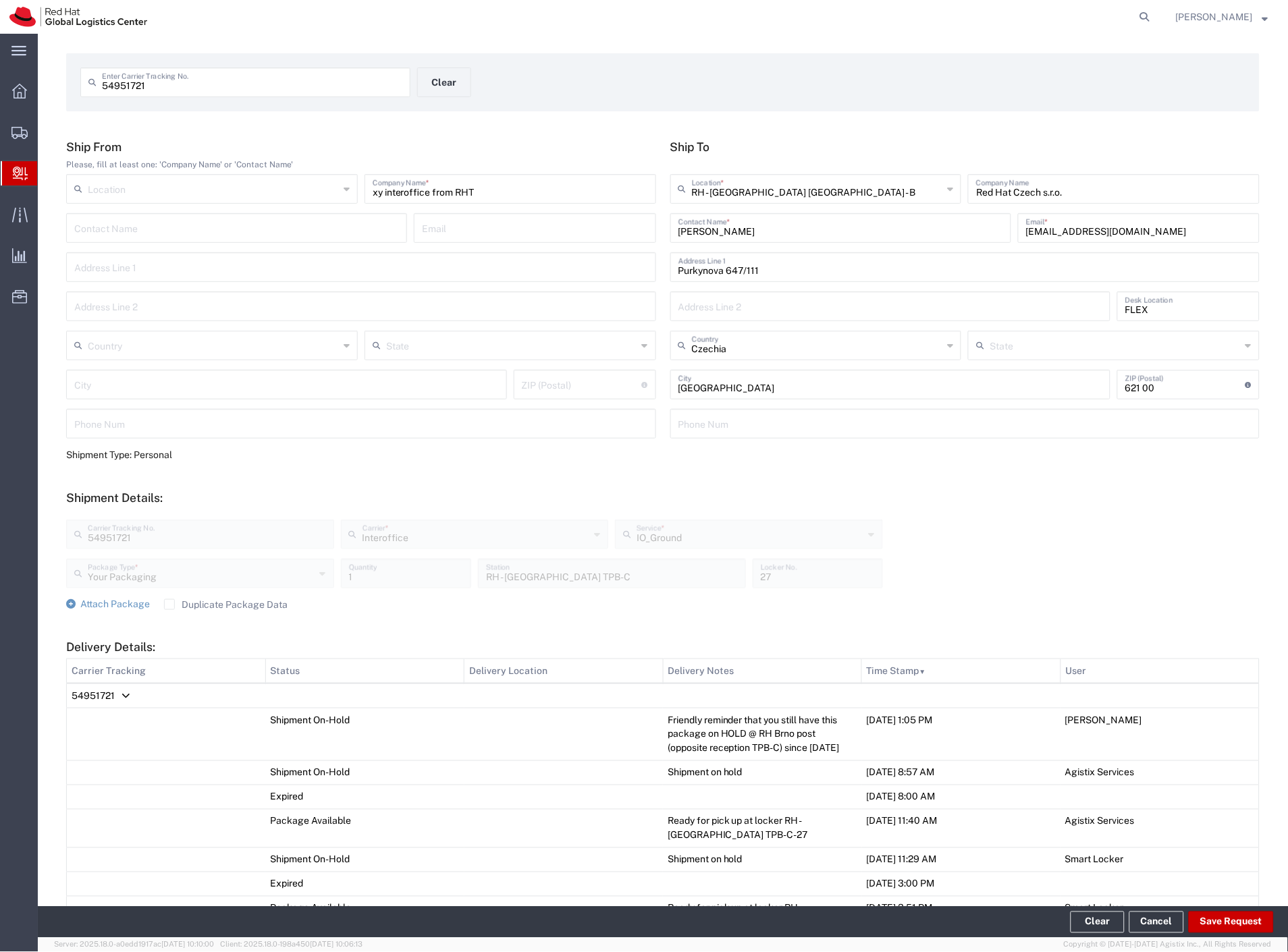
scroll to position [0, 0]
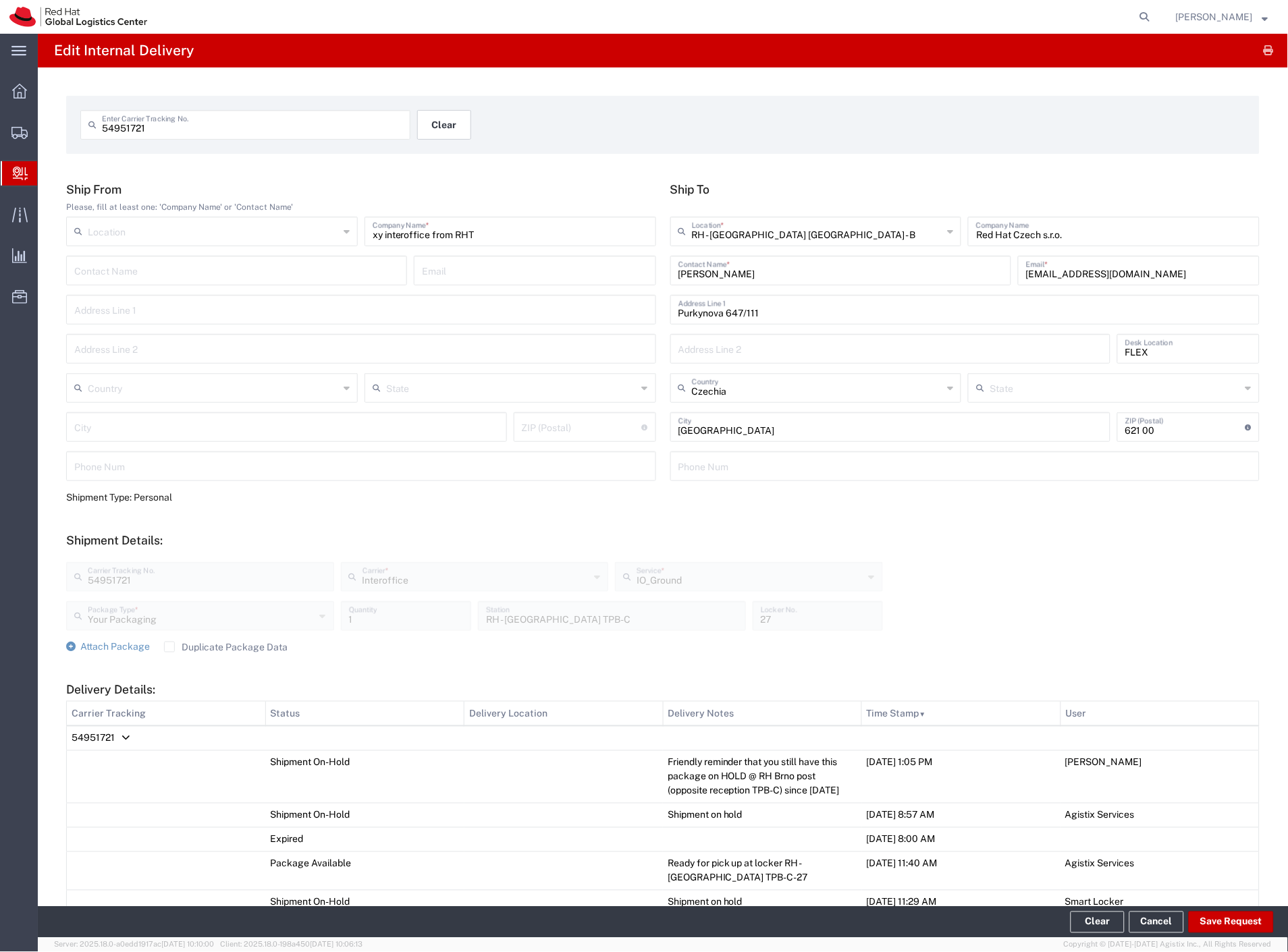
click at [463, 121] on button "Clear" at bounding box center [444, 125] width 54 height 30
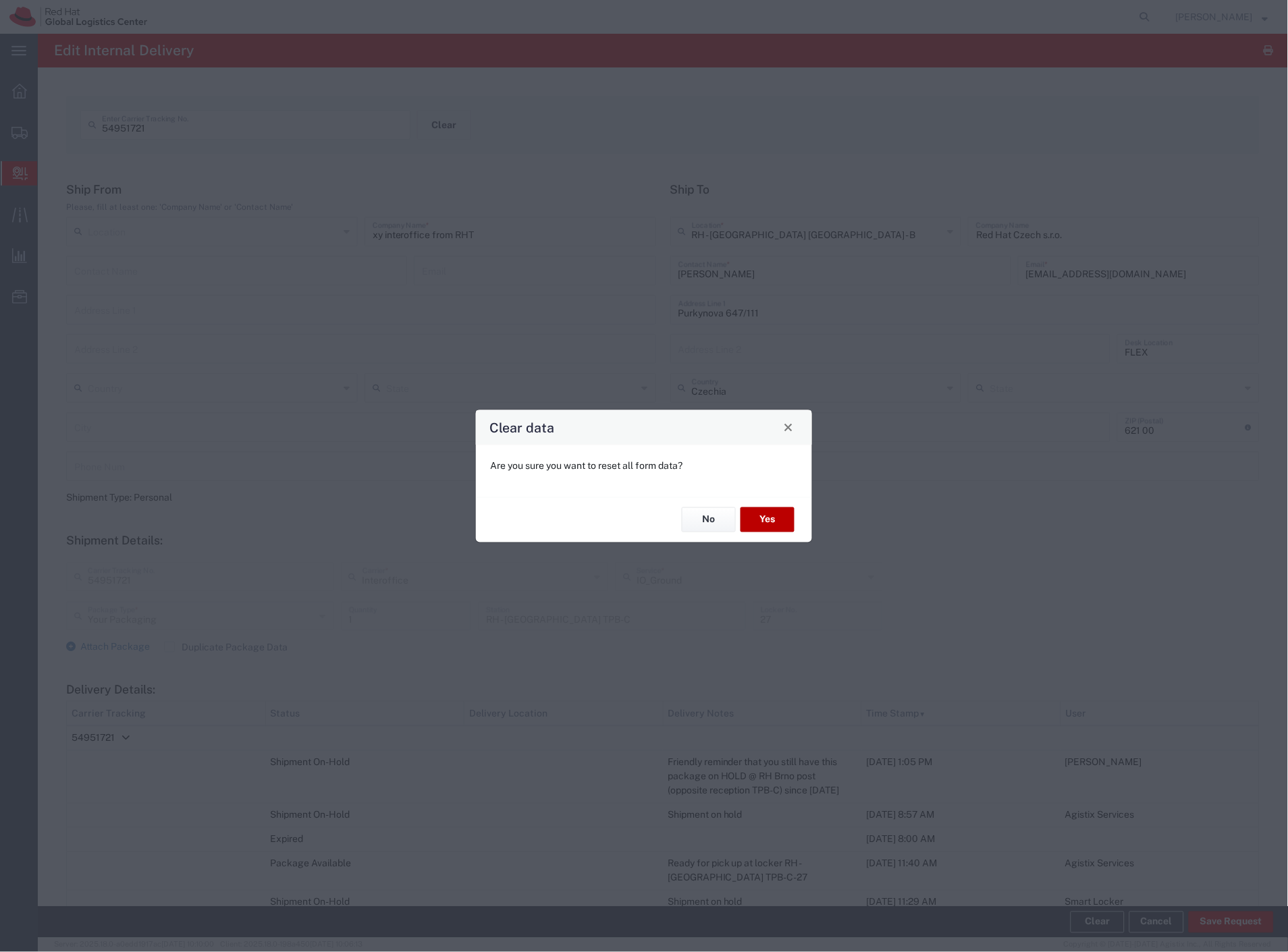
click at [778, 510] on button "Yes" at bounding box center [767, 520] width 54 height 25
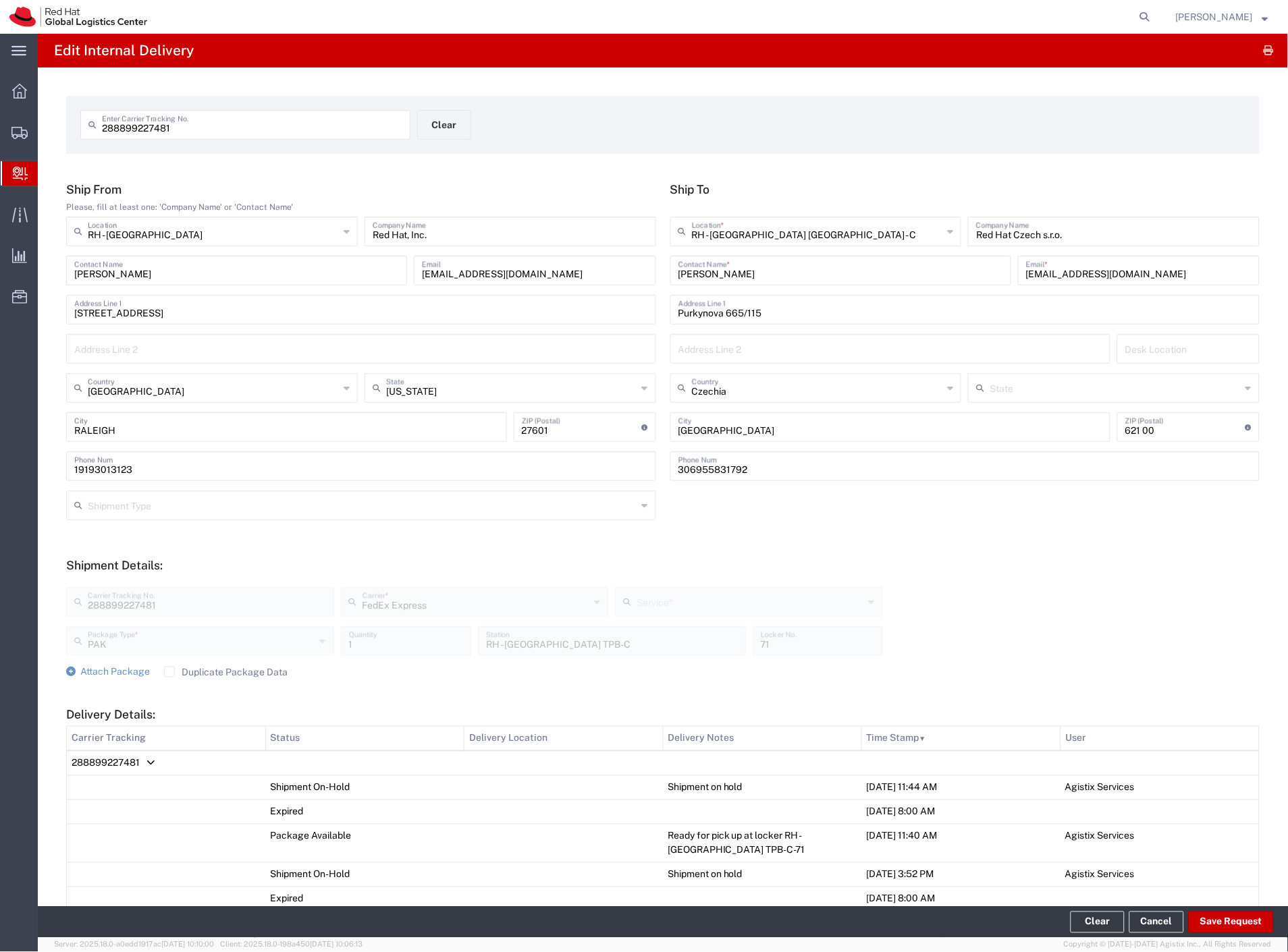
click at [150, 763] on span "Delivery Details:" at bounding box center [150, 763] width 8 height 1
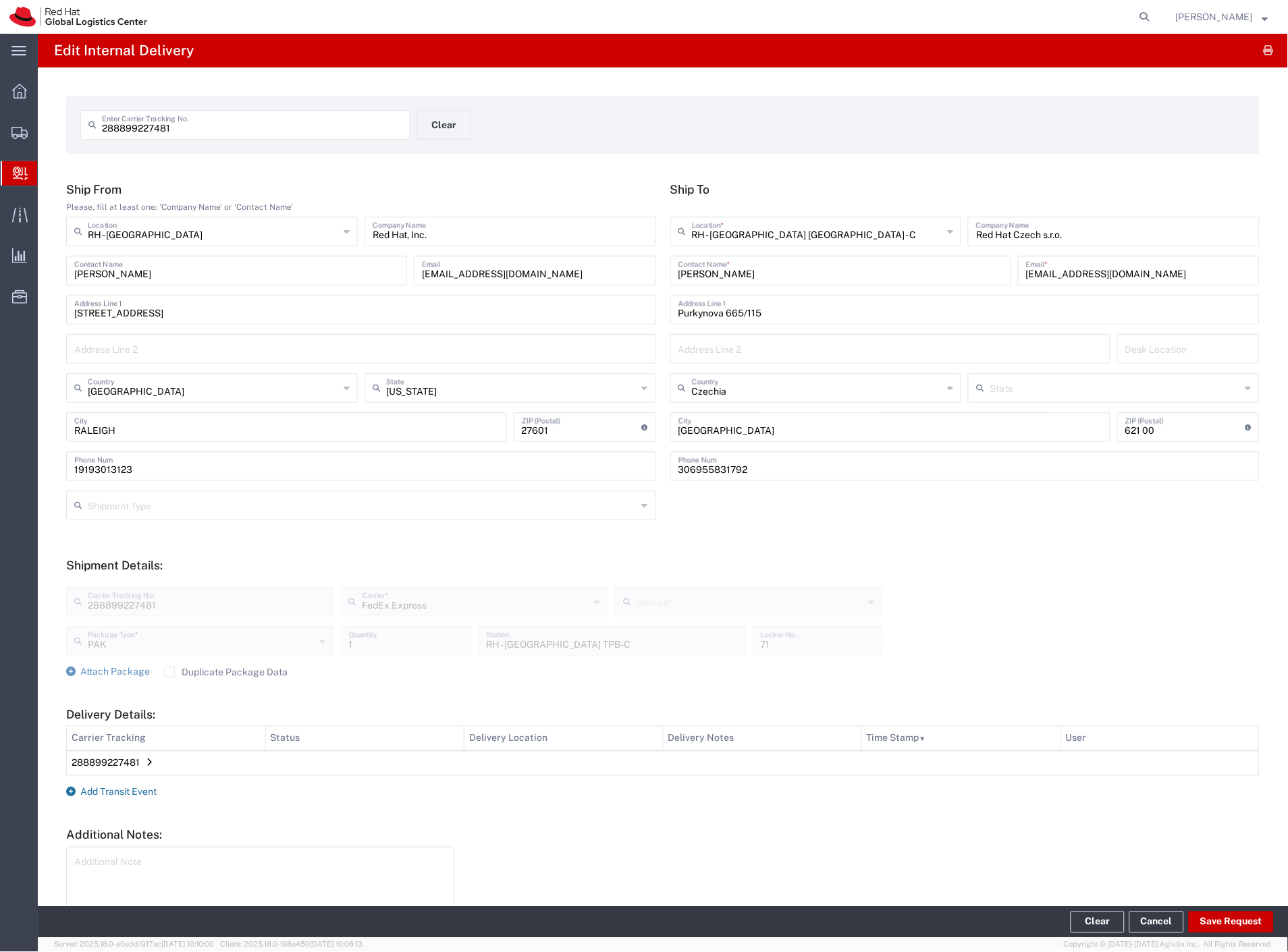
click at [123, 794] on span "Add Transit Event" at bounding box center [118, 792] width 76 height 11
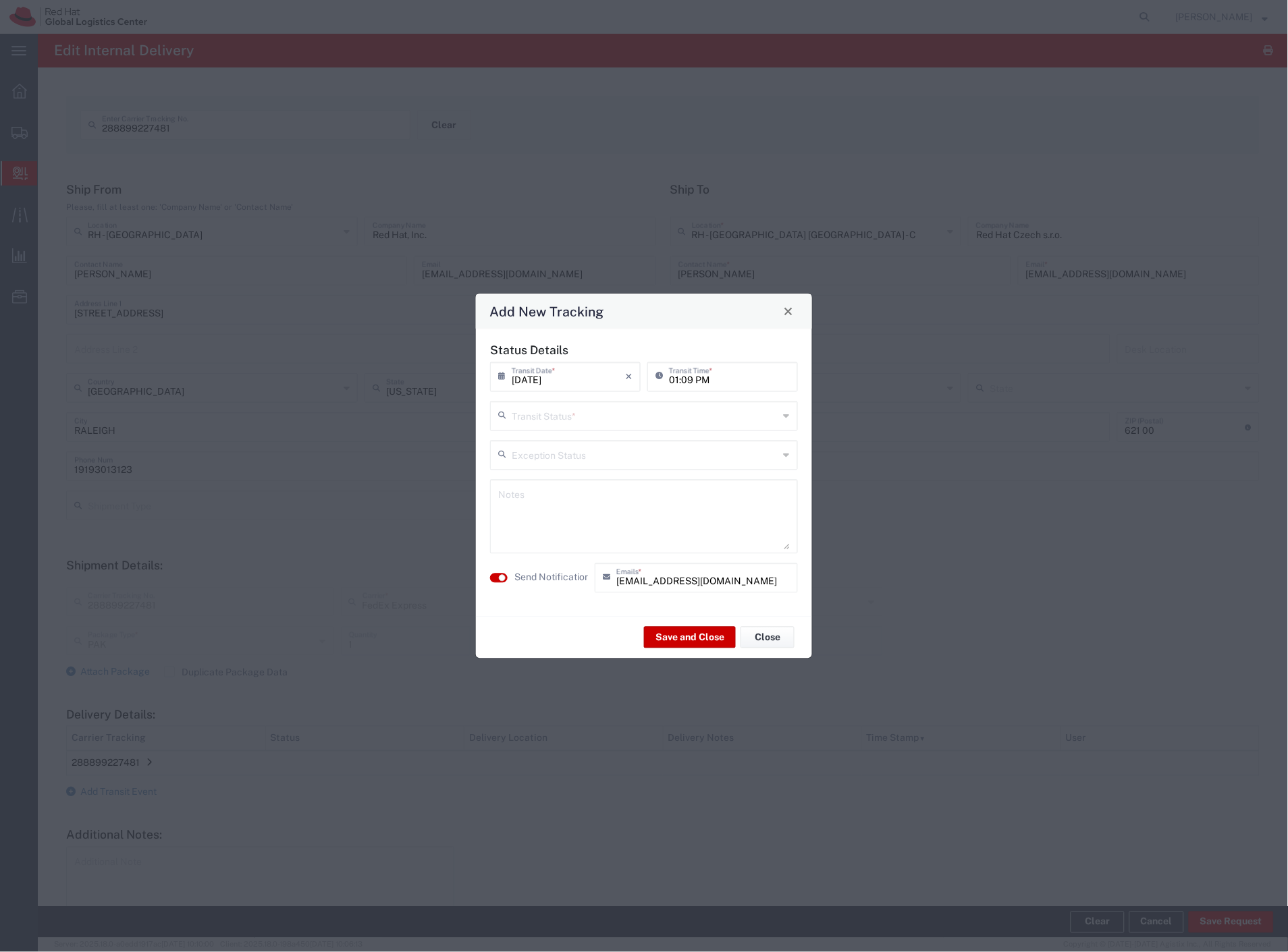
drag, startPoint x: 665, startPoint y: 403, endPoint x: 657, endPoint y: 421, distance: 19.7
click at [665, 405] on input "text" at bounding box center [645, 414] width 267 height 24
click at [583, 507] on span "Shipment On-Hold" at bounding box center [644, 512] width 305 height 21
click at [584, 524] on textarea at bounding box center [644, 516] width 292 height 66
paste textarea "Friendly reminder that you still have this package on HOLD @ RH Brno post (oppo…"
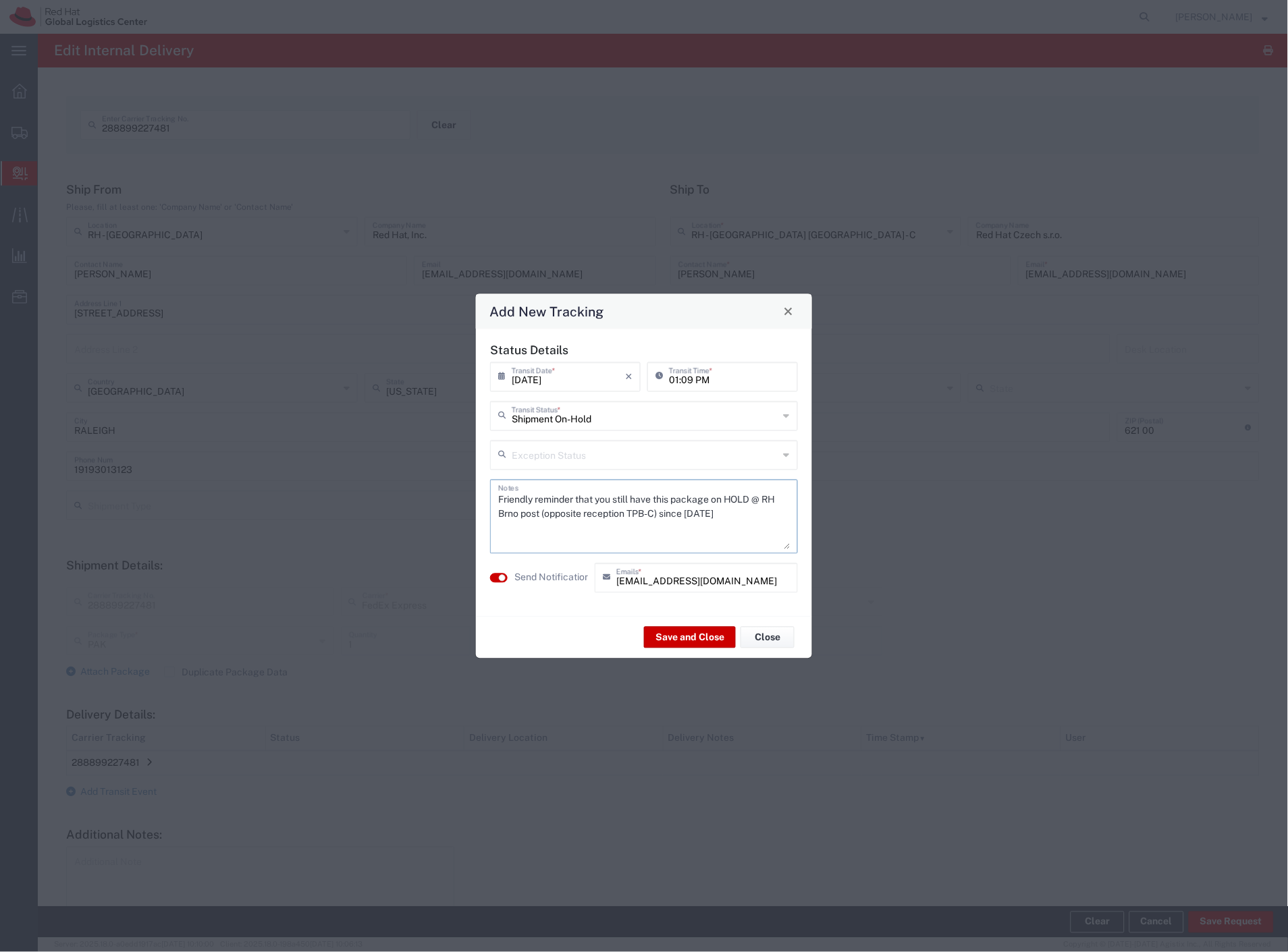
drag, startPoint x: 723, startPoint y: 513, endPoint x: 686, endPoint y: 515, distance: 37.1
click at [686, 515] on textarea "Friendly reminder that you still have this package on HOLD @ RH Brno post (oppo…" at bounding box center [644, 516] width 292 height 66
click at [671, 642] on button "Save and Close" at bounding box center [689, 638] width 92 height 21
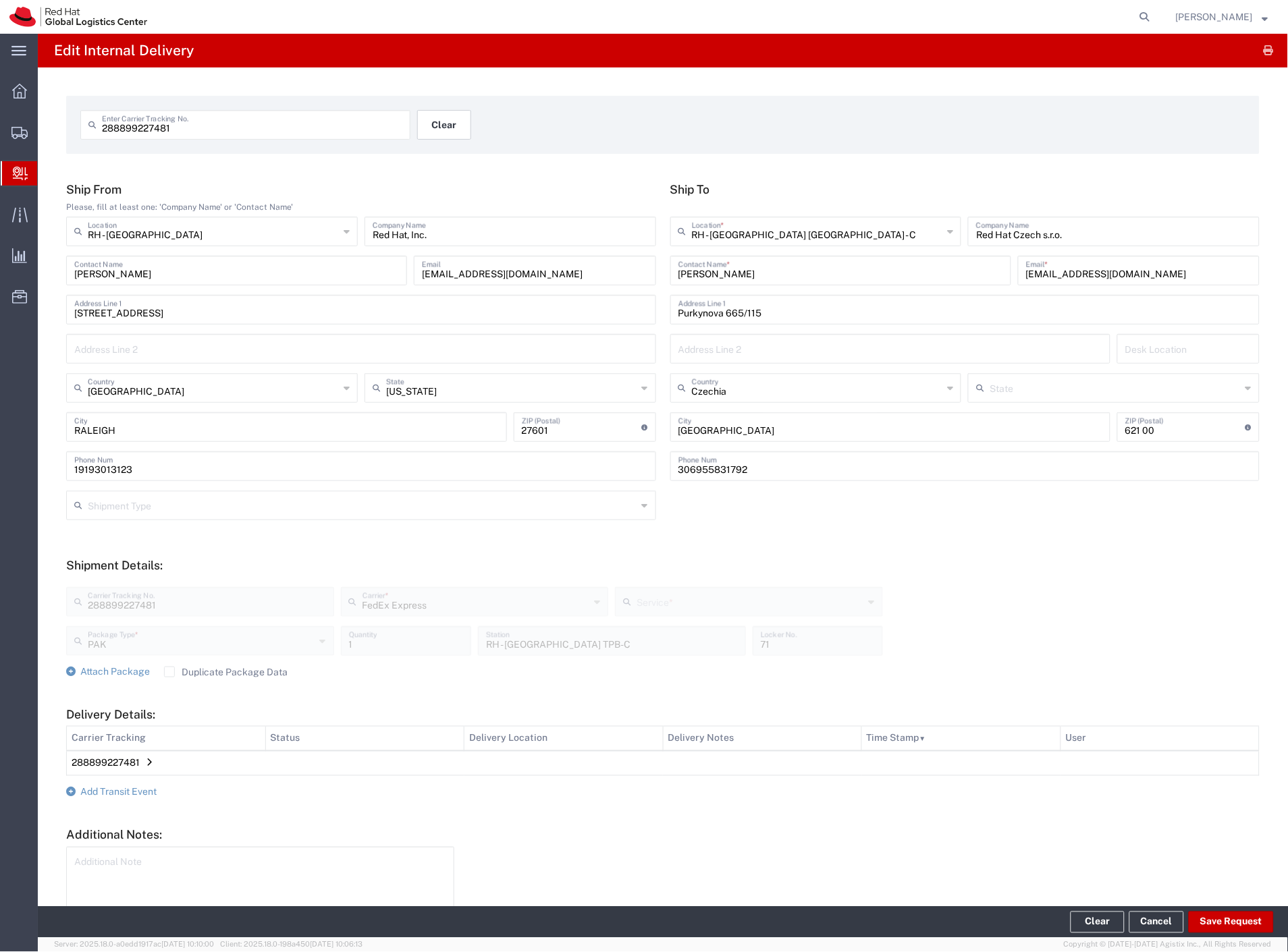
click at [451, 117] on button "Clear" at bounding box center [444, 125] width 54 height 30
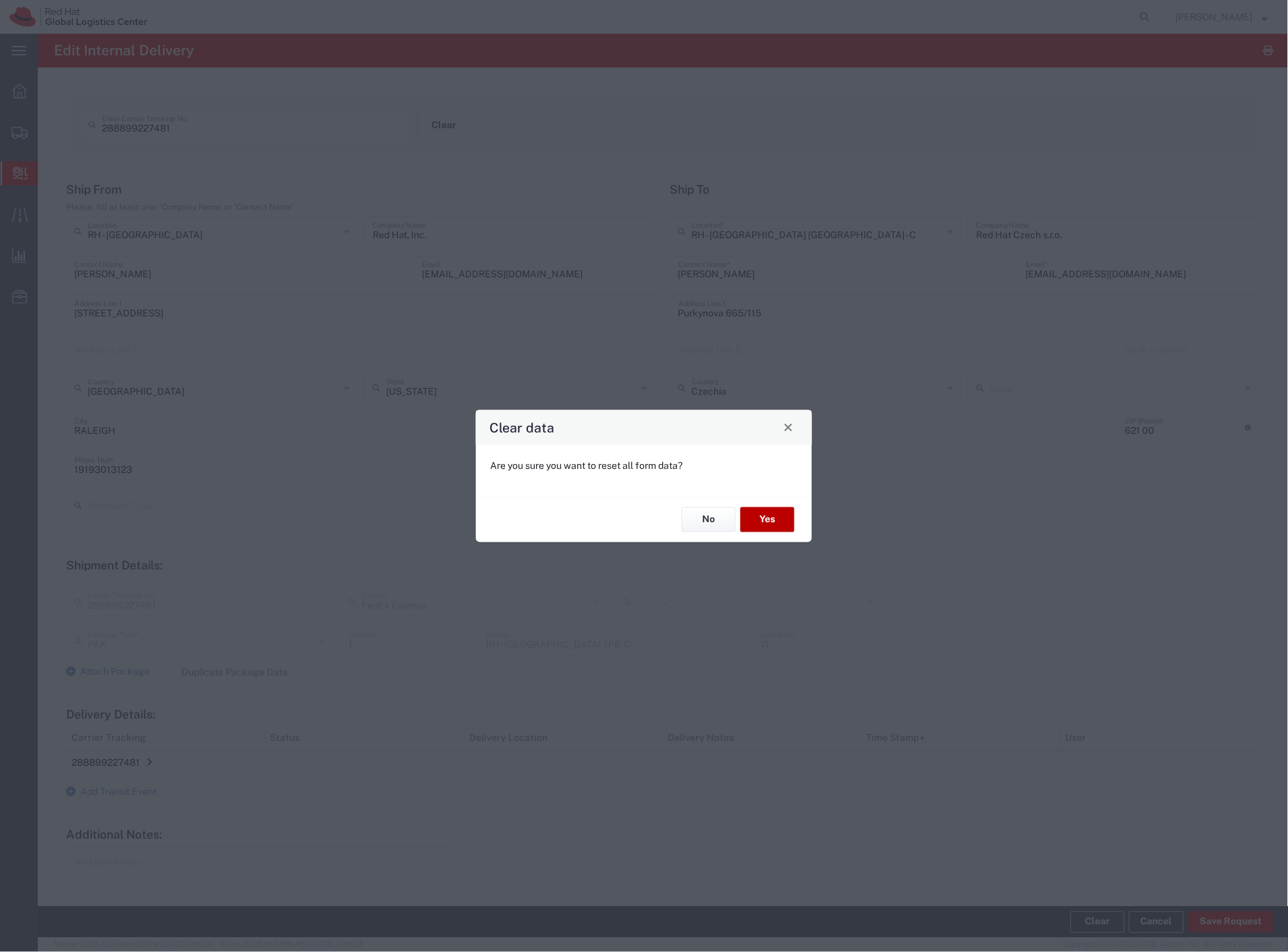
click at [756, 523] on button "Yes" at bounding box center [767, 520] width 54 height 25
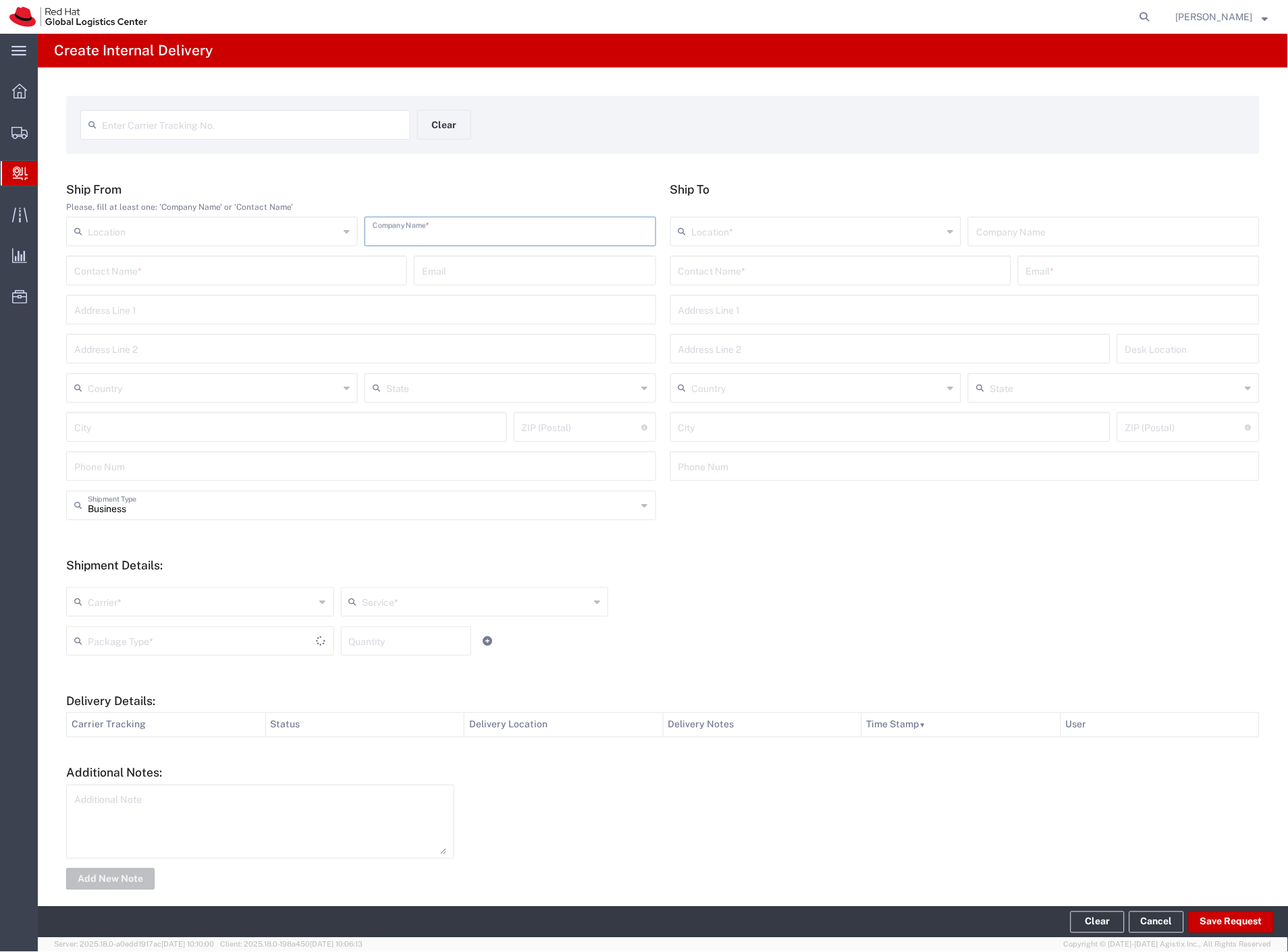
click at [401, 231] on input "text" at bounding box center [510, 231] width 275 height 24
click at [697, 270] on input "text" at bounding box center [841, 269] width 325 height 24
click at [852, 320] on p "Purkynova 647/111, 0B201, BRNO, 621 00, CZ" at bounding box center [840, 320] width 323 height 17
click at [518, 230] on input "B2b" at bounding box center [510, 231] width 275 height 24
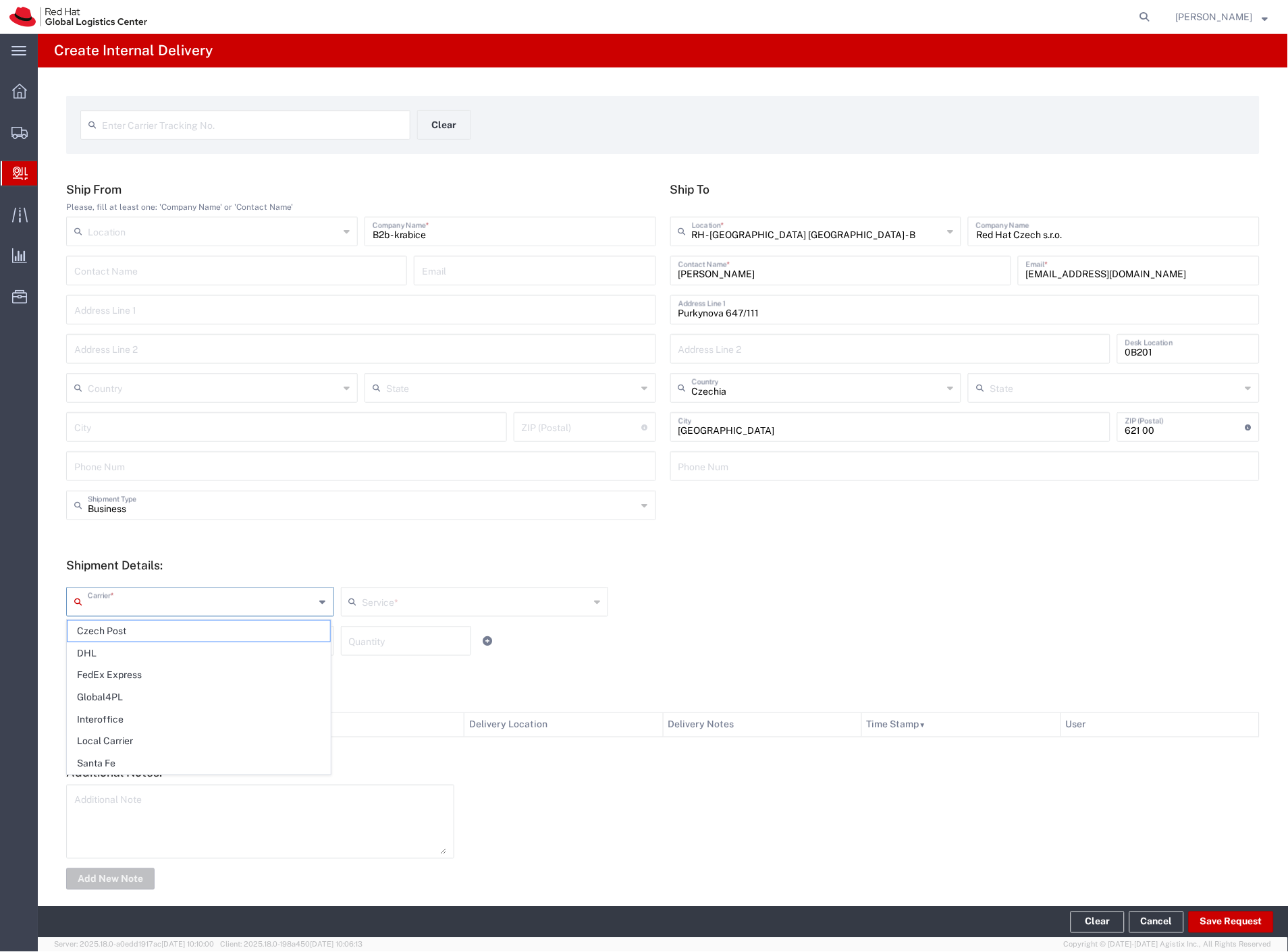
drag, startPoint x: 185, startPoint y: 599, endPoint x: 170, endPoint y: 614, distance: 21.2
click at [177, 607] on input "text" at bounding box center [201, 601] width 227 height 24
click at [135, 630] on span "Czech Post" at bounding box center [199, 631] width 263 height 21
click at [259, 650] on input "text" at bounding box center [201, 640] width 227 height 24
click at [197, 754] on span "Your Packaging" at bounding box center [199, 759] width 263 height 21
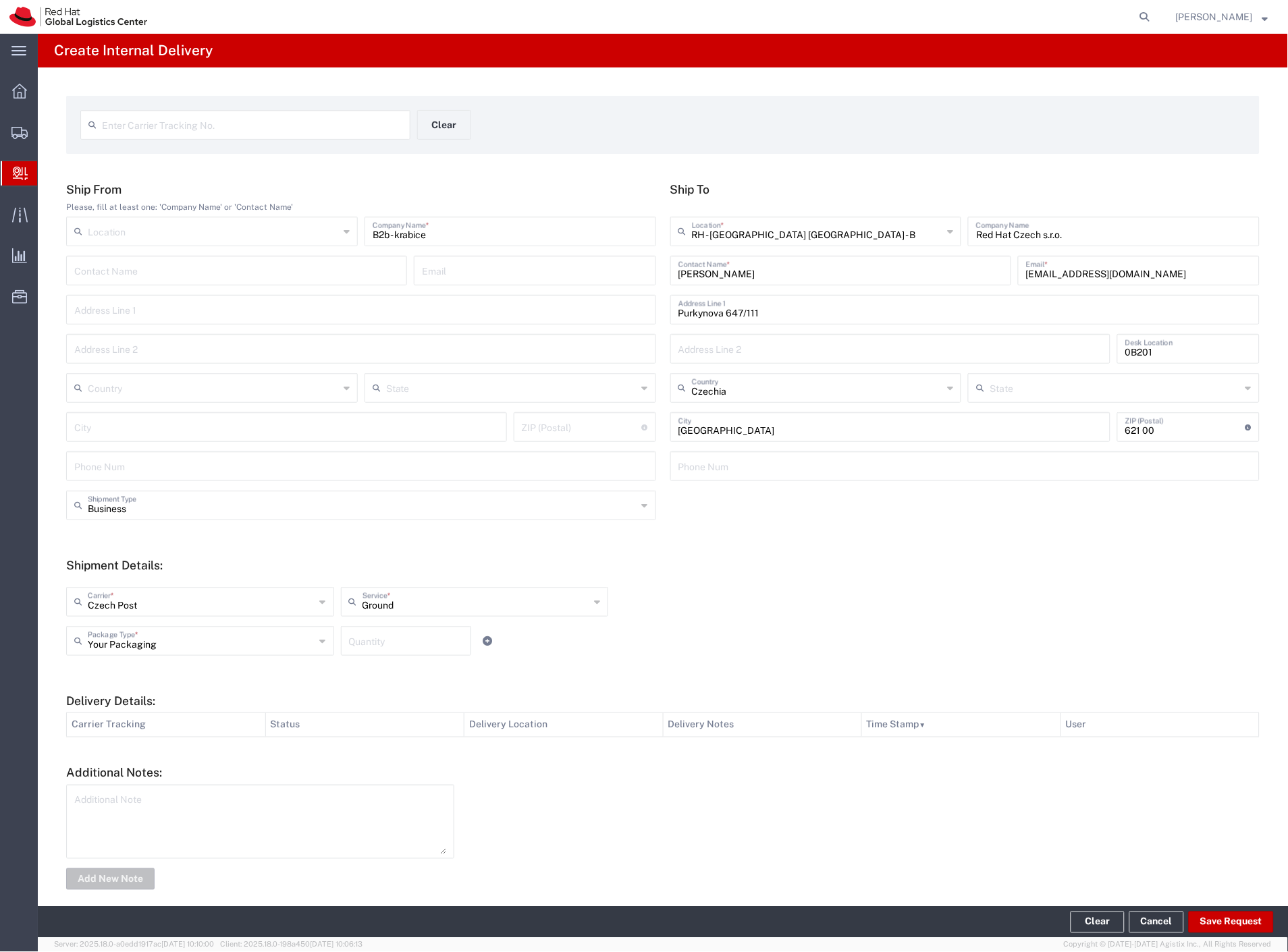
click at [374, 656] on div "Your Packaging Package Type * Case(s) Envelope PAK Skid(s) Your Packaging Quant…" at bounding box center [475, 645] width 823 height 39
click at [374, 648] on input "number" at bounding box center [406, 640] width 114 height 24
click at [748, 638] on div "Your Packaging Package Type * Case(s) Envelope PAK Skid(s) Your Packaging 2 Qua…" at bounding box center [475, 645] width 823 height 39
click at [1245, 921] on button "Save Request" at bounding box center [1231, 922] width 85 height 21
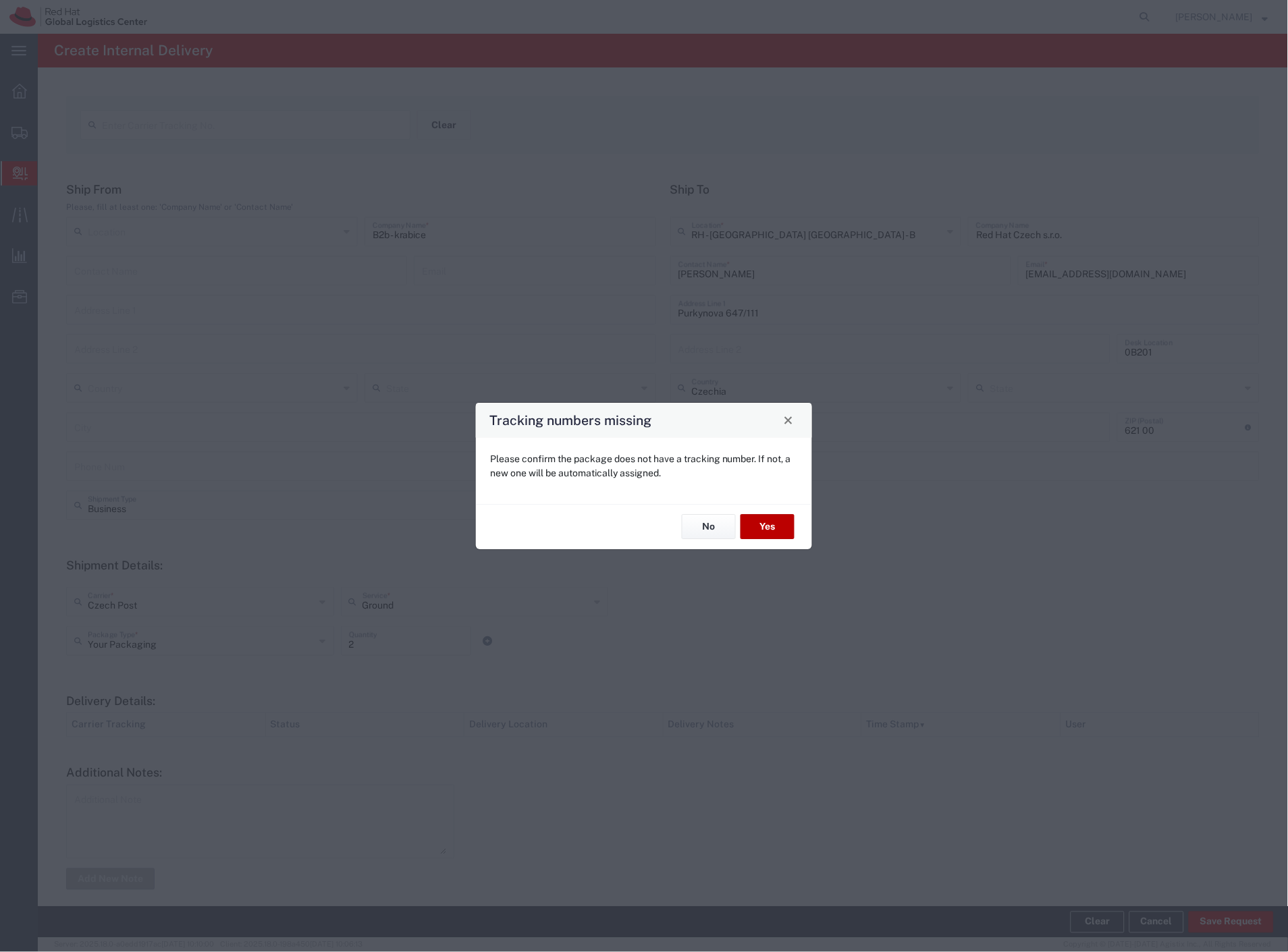
click at [784, 531] on button "Yes" at bounding box center [767, 527] width 54 height 25
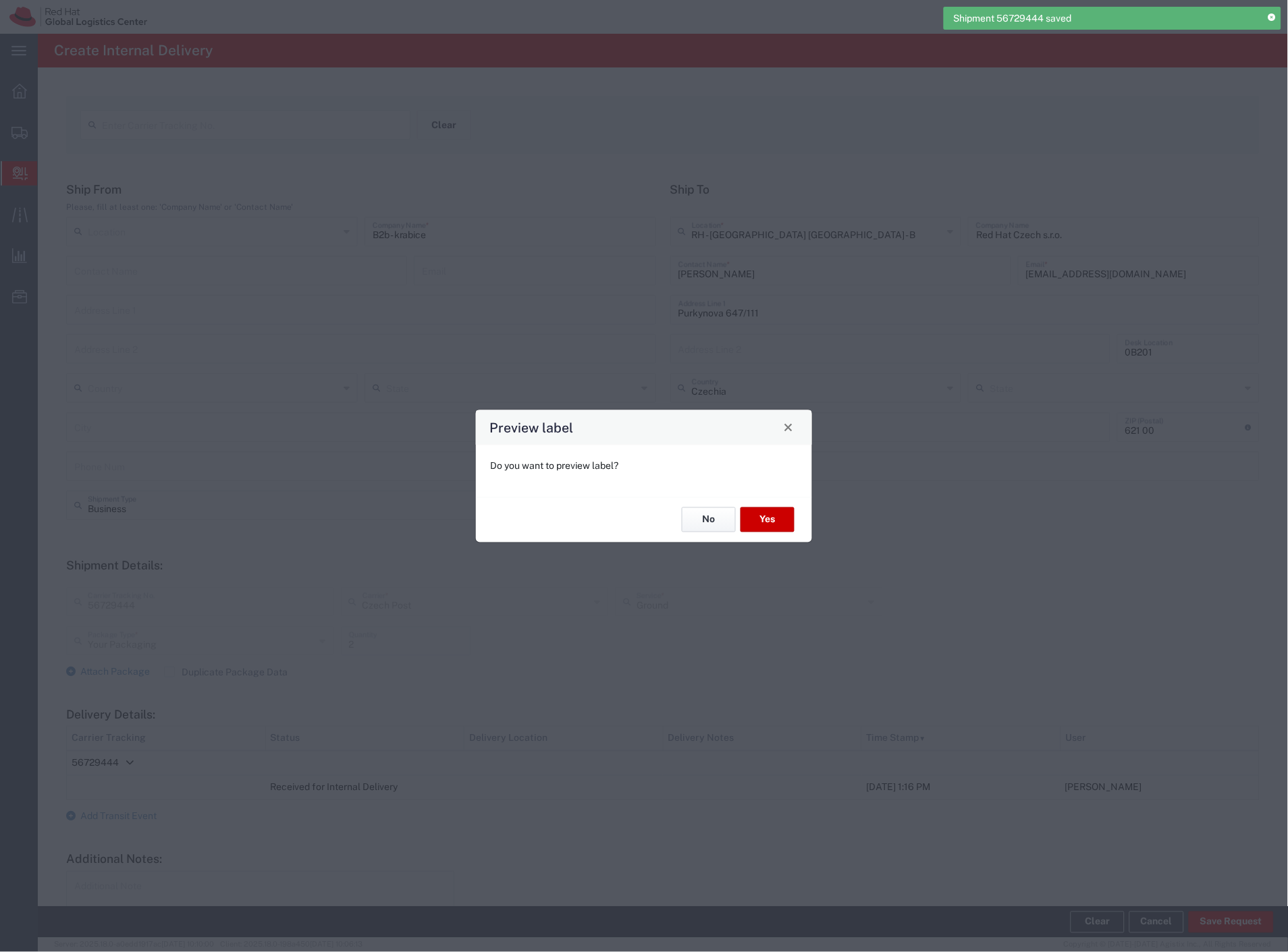
click at [709, 521] on button "No" at bounding box center [708, 520] width 54 height 25
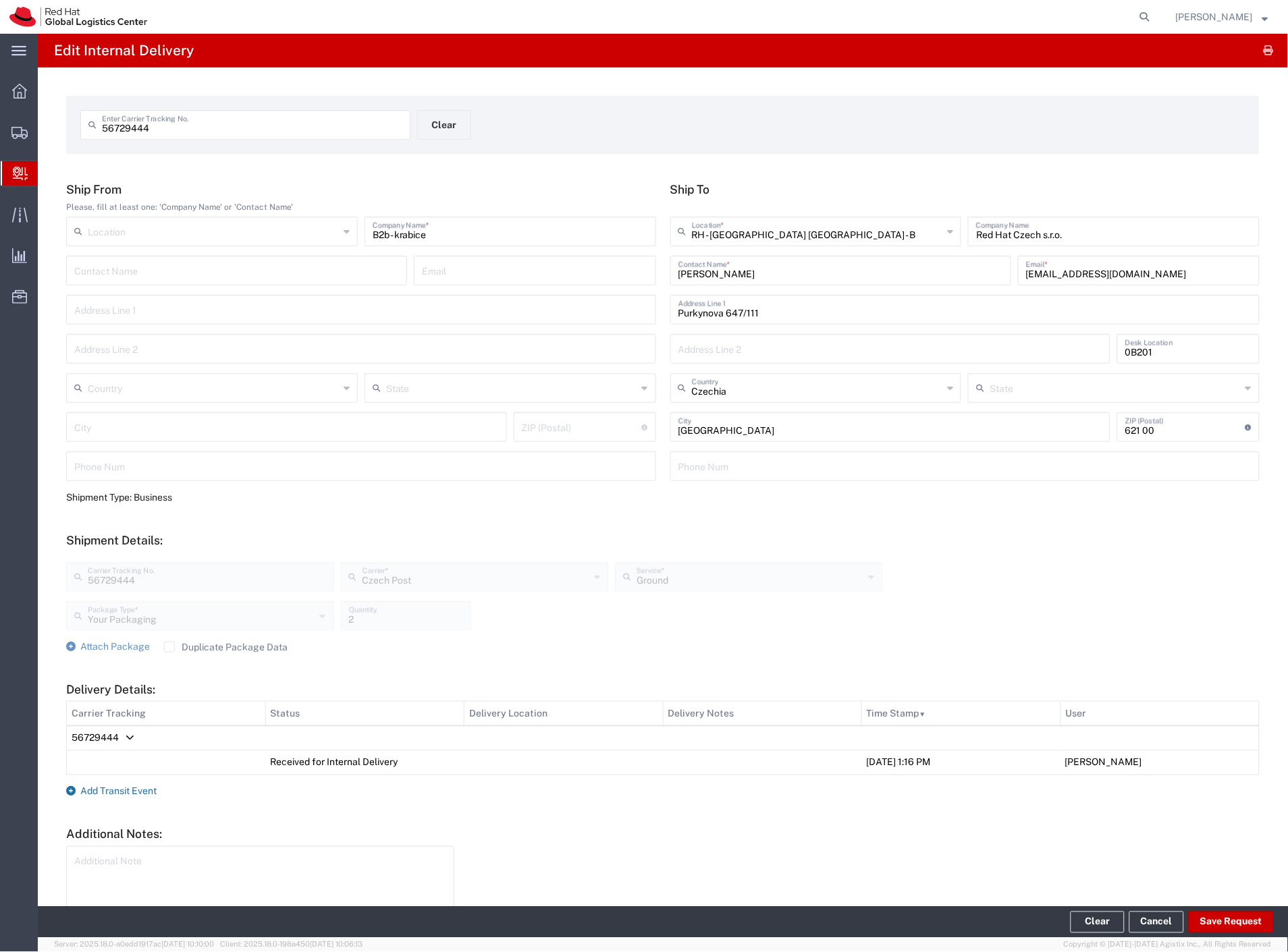
click at [131, 793] on span "Add Transit Event" at bounding box center [118, 791] width 76 height 11
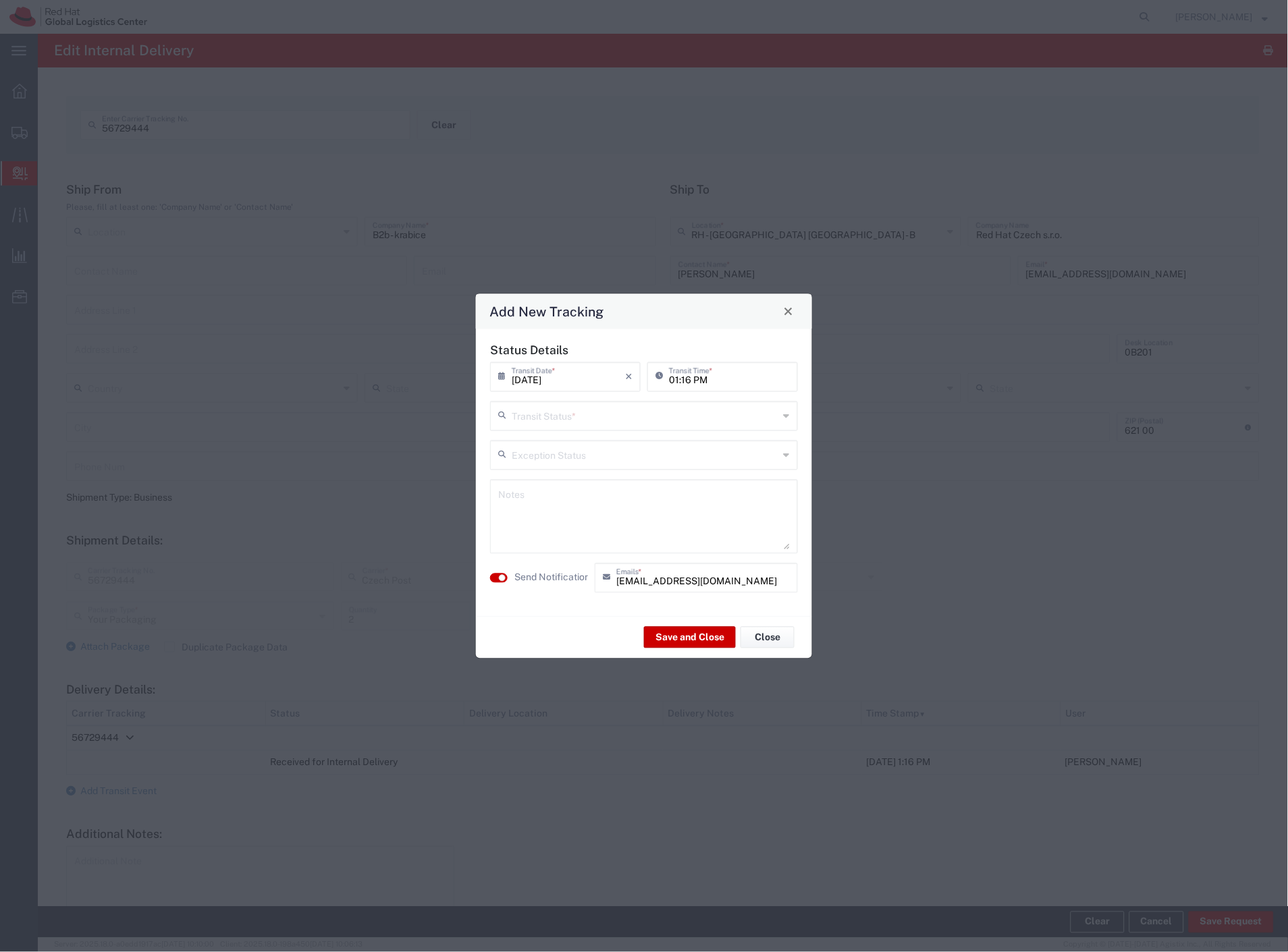
click at [572, 426] on input "text" at bounding box center [645, 414] width 267 height 24
click at [569, 442] on span "Delivery Confirmation" at bounding box center [644, 445] width 305 height 21
click at [542, 572] on label "Send Notification" at bounding box center [551, 578] width 75 height 14
click at [667, 631] on button "Save and Close" at bounding box center [689, 638] width 92 height 21
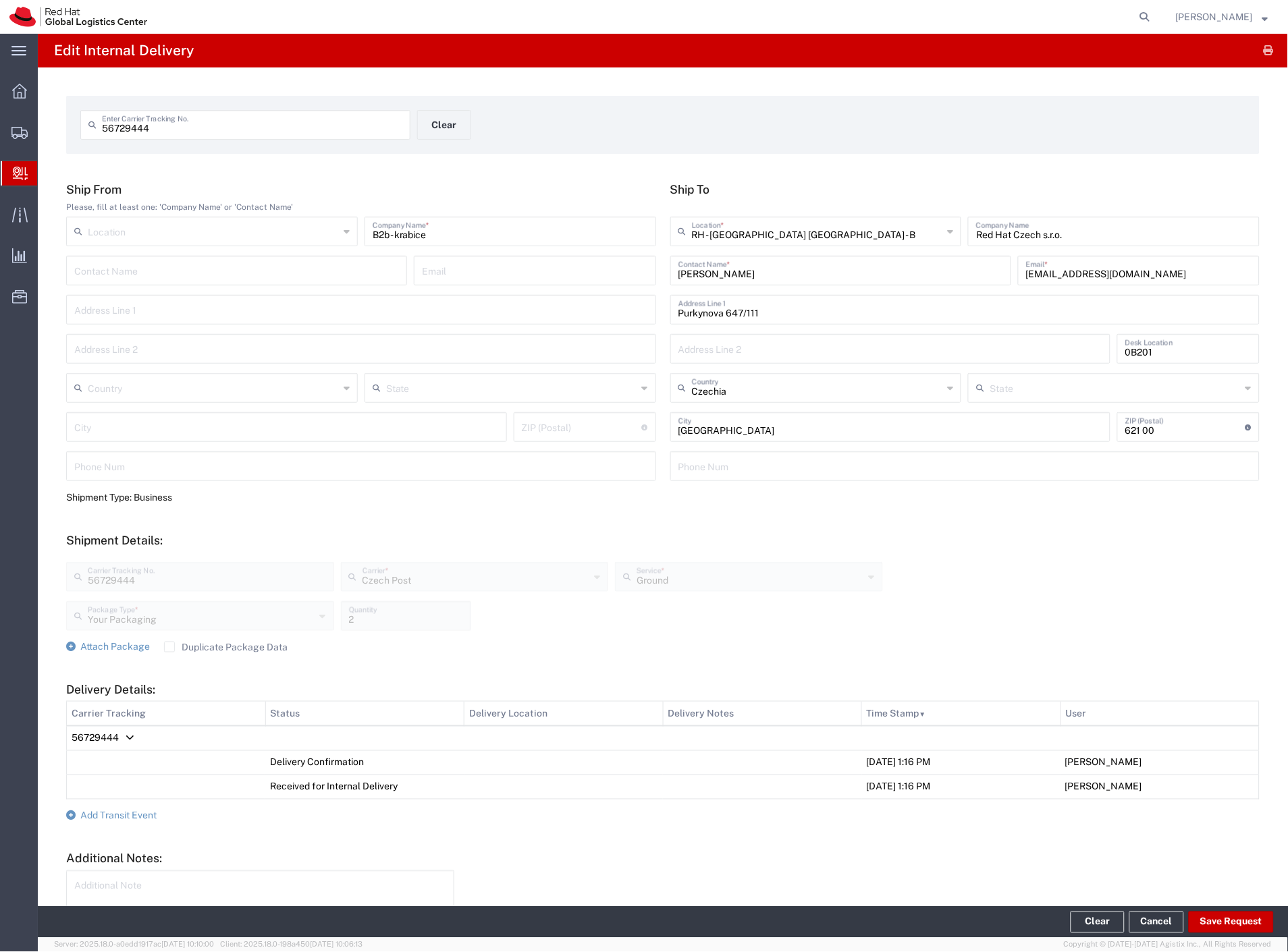
click at [48, 178] on span "Internal Delivery" at bounding box center [42, 174] width 11 height 27
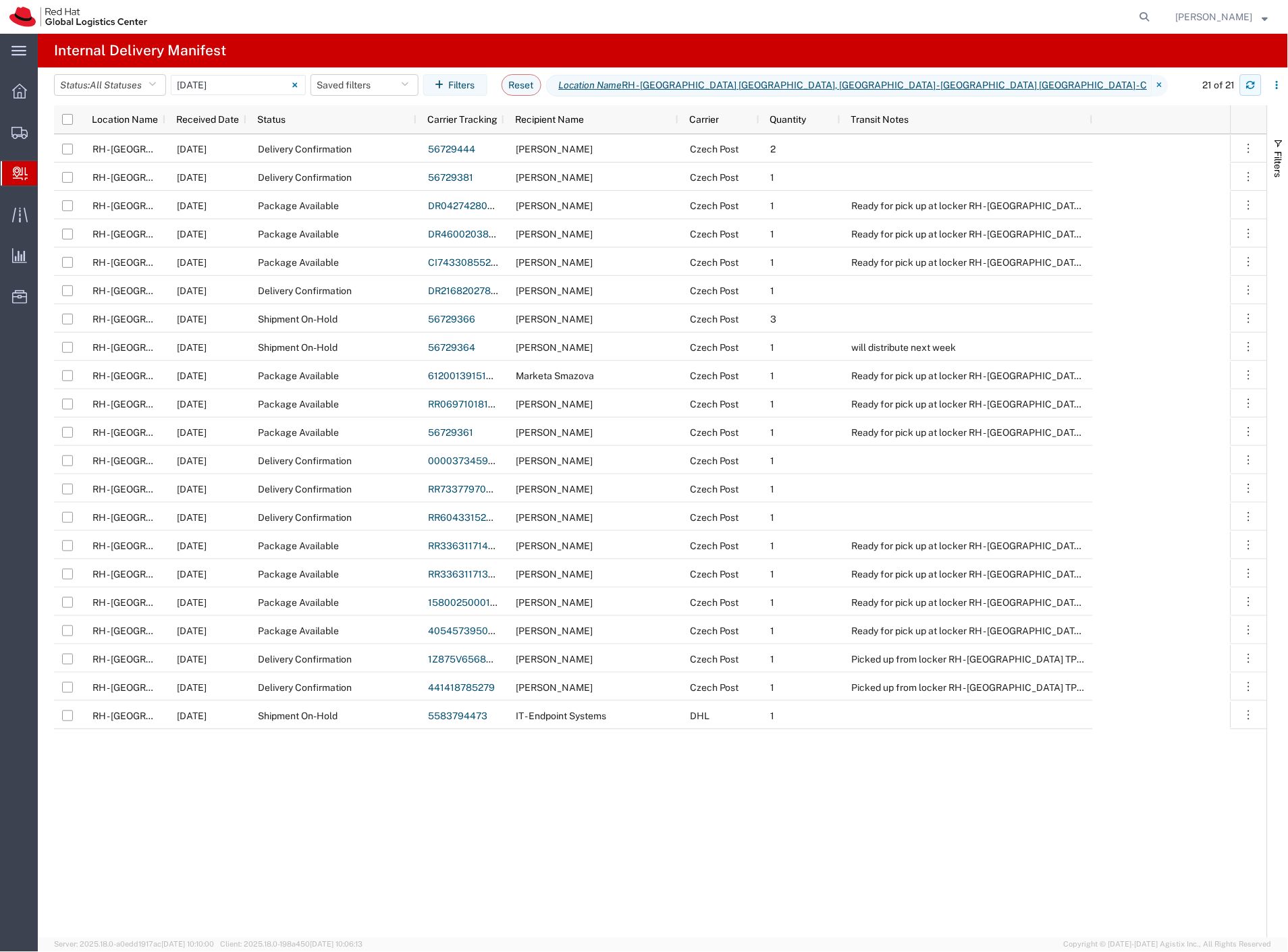
click at [1246, 88] on icon "button" at bounding box center [1250, 84] width 9 height 9
click at [141, 90] on span "All Statuses" at bounding box center [116, 86] width 52 height 13
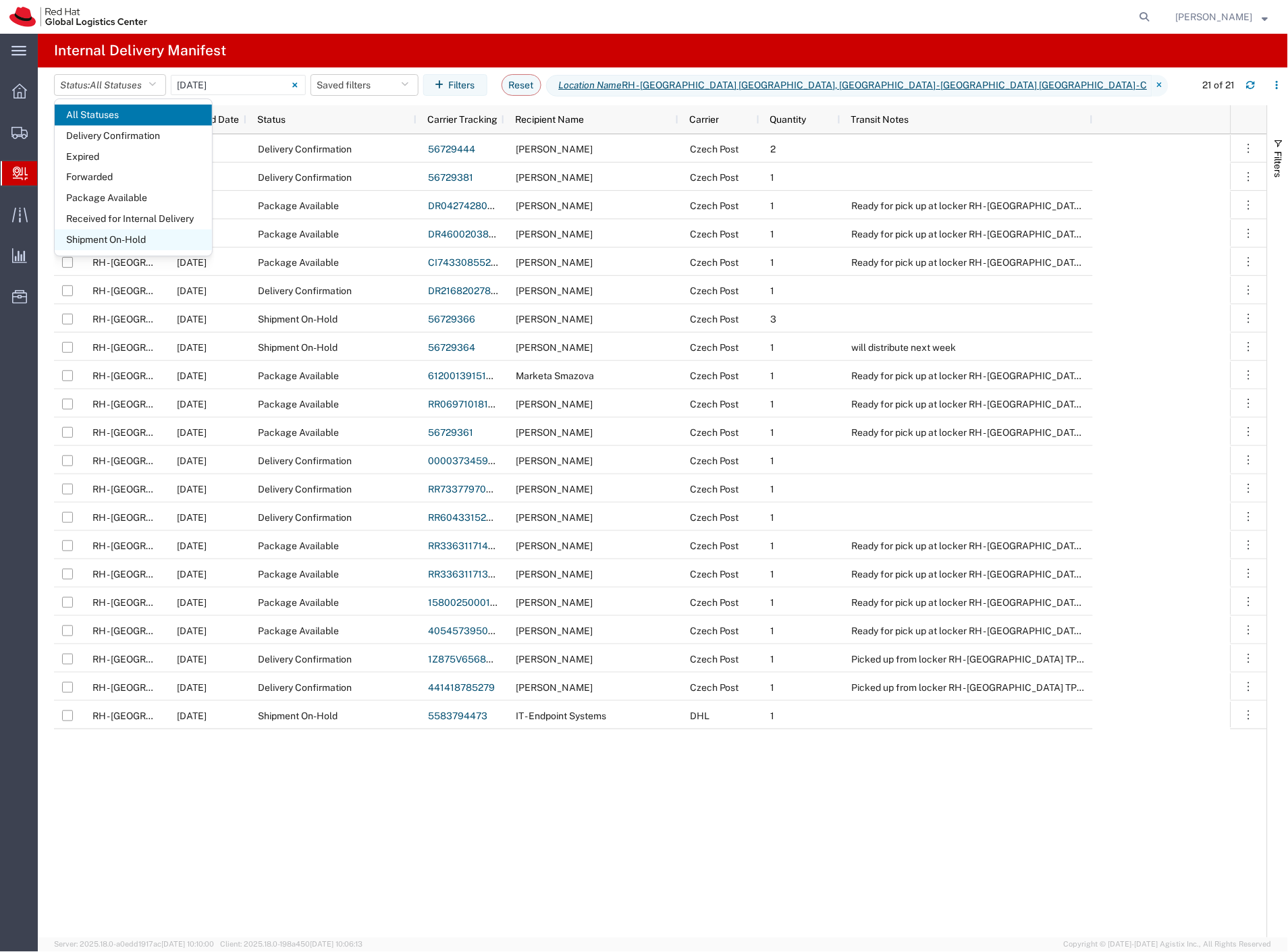
click at [150, 240] on span "Shipment On-Hold" at bounding box center [133, 240] width 157 height 21
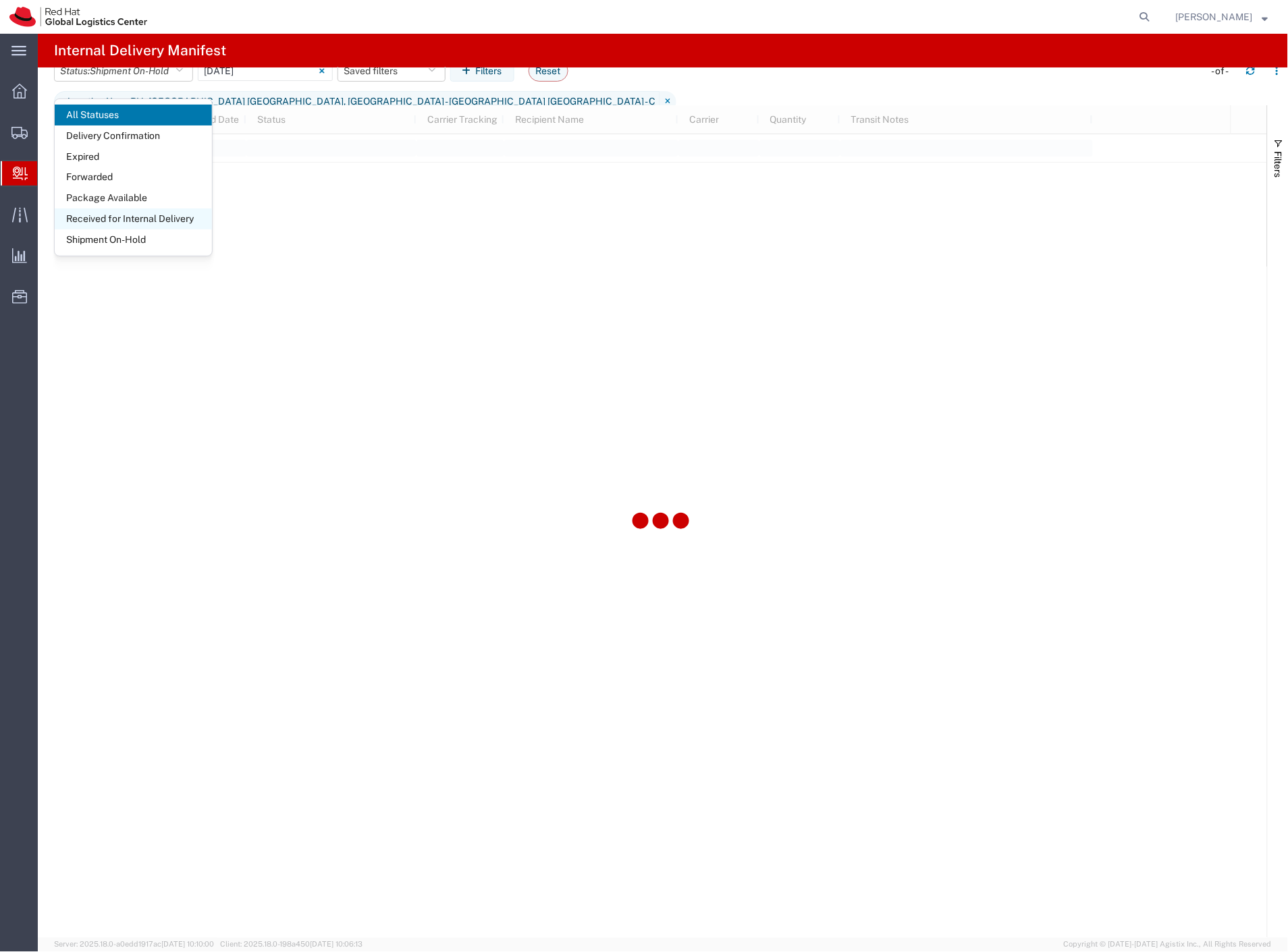
click at [150, 219] on span "Received for Internal Delivery" at bounding box center [133, 218] width 157 height 21
click at [136, 177] on span "Forwarded" at bounding box center [133, 177] width 157 height 21
click at [413, 81] on input "09/05/2025 - 09/05/2025" at bounding box center [442, 70] width 135 height 20
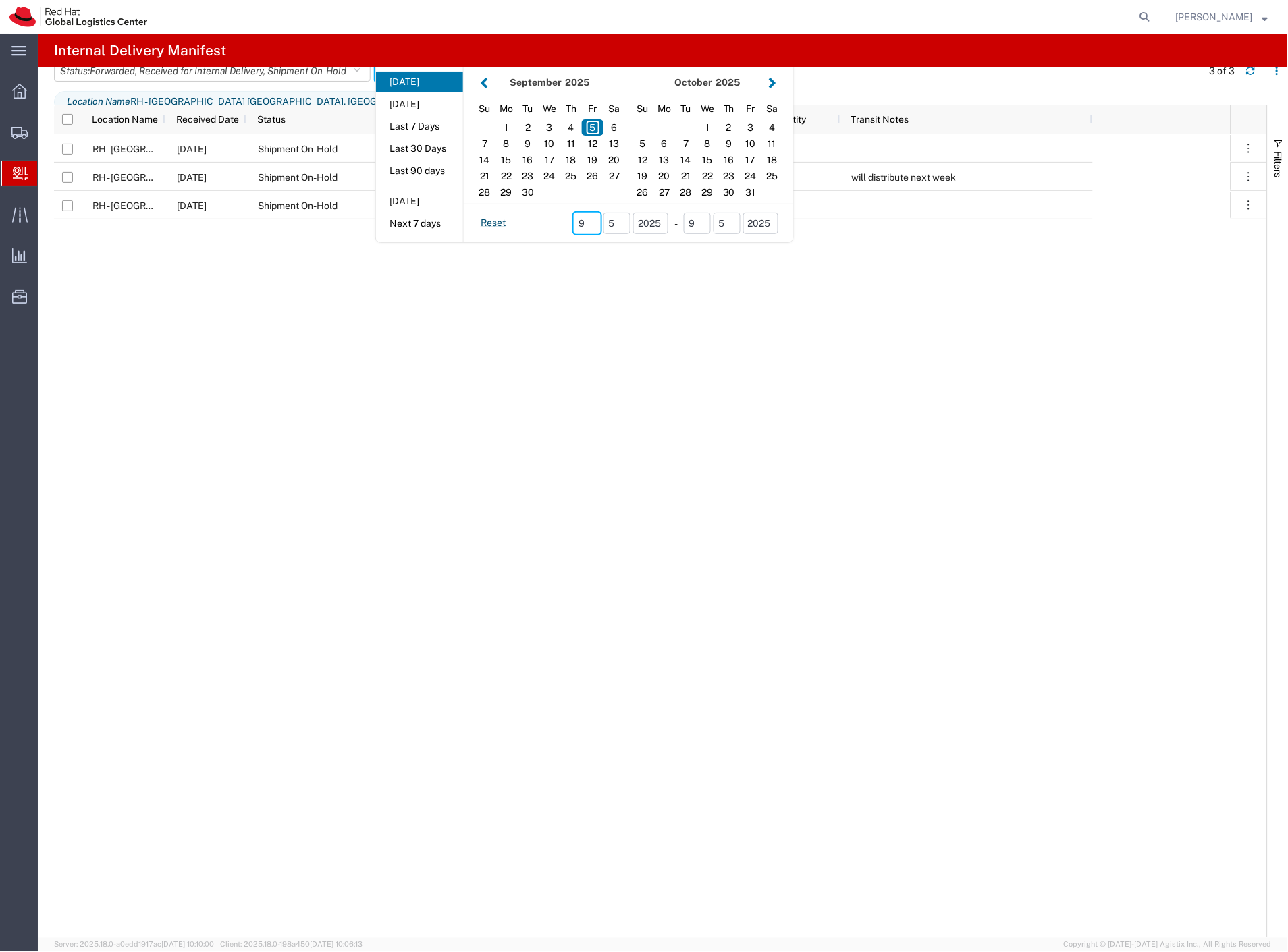
drag, startPoint x: 598, startPoint y: 237, endPoint x: 565, endPoint y: 237, distance: 33.0
click at [565, 237] on footer "Reset 9 5 2025 - 9 5 2025" at bounding box center [628, 223] width 329 height 39
drag, startPoint x: 623, startPoint y: 238, endPoint x: 612, endPoint y: 238, distance: 11.0
click at [612, 234] on input "5" at bounding box center [617, 223] width 27 height 21
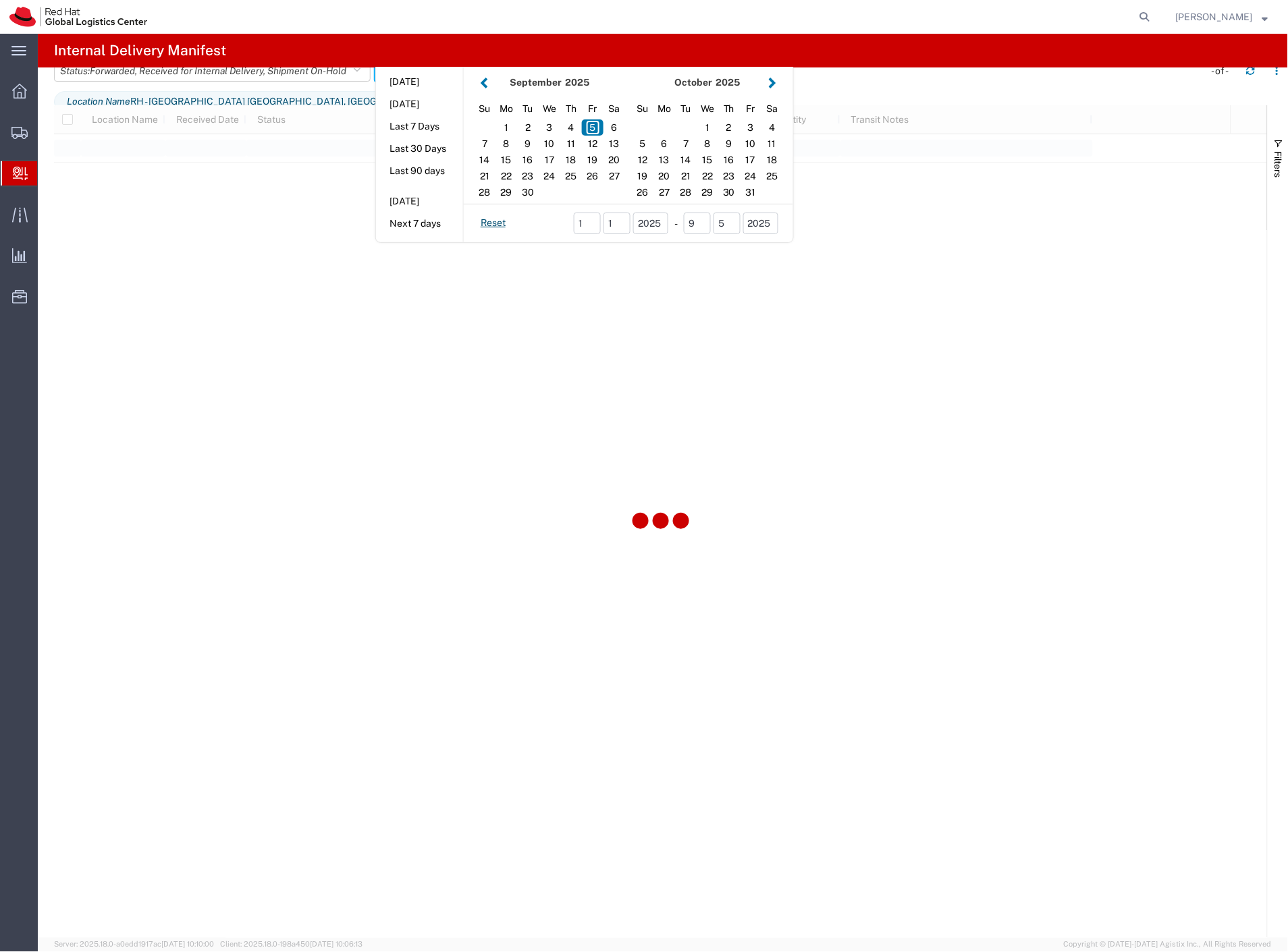
click at [557, 236] on footer "Reset 1 1 2025 - 9 5 2025" at bounding box center [628, 223] width 329 height 39
click at [489, 92] on button "button" at bounding box center [484, 83] width 14 height 18
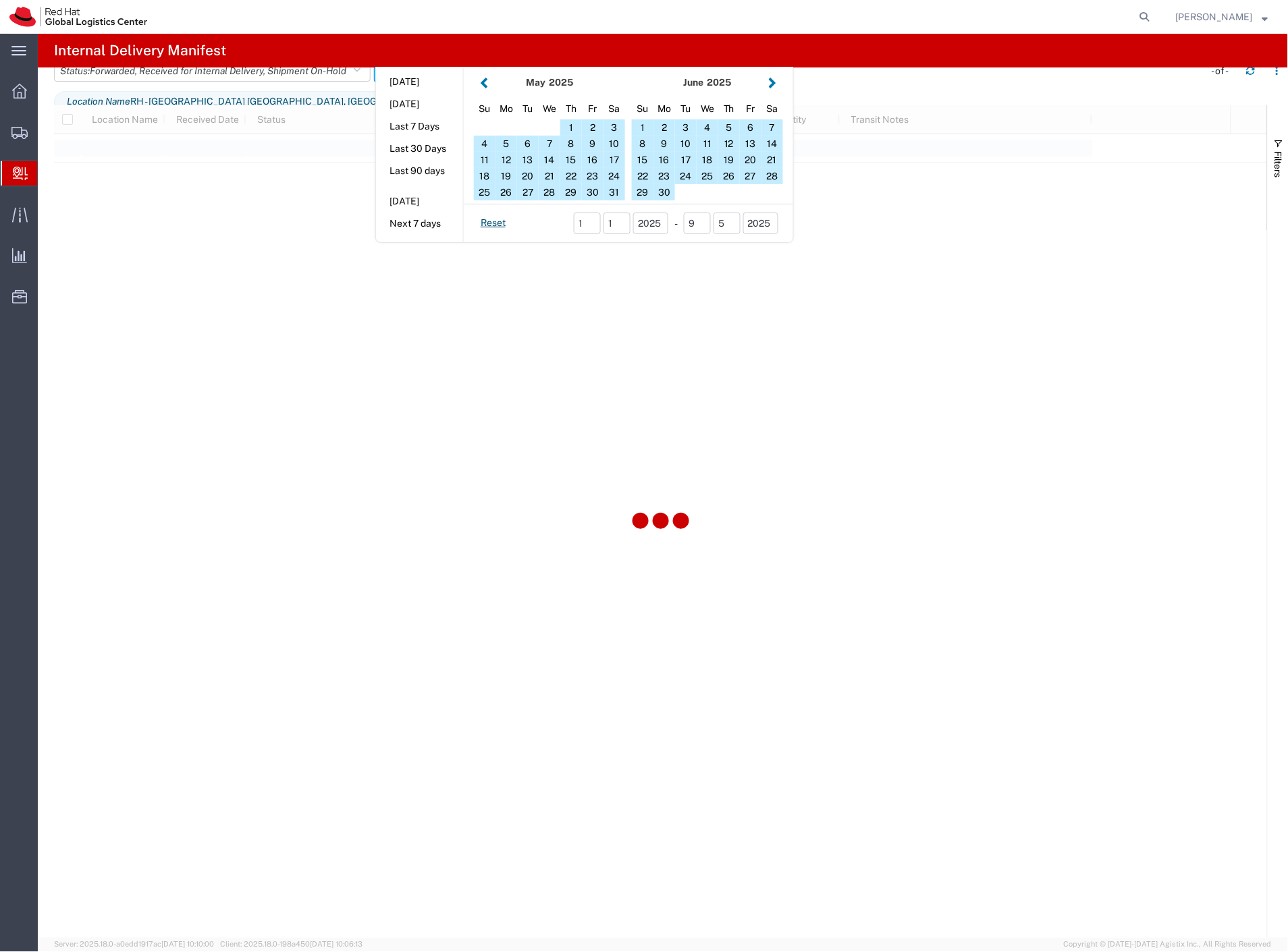
click at [489, 92] on button "button" at bounding box center [484, 83] width 14 height 18
click at [635, 34] on agx-page-header "Internal Delivery Manifest" at bounding box center [663, 50] width 1250 height 34
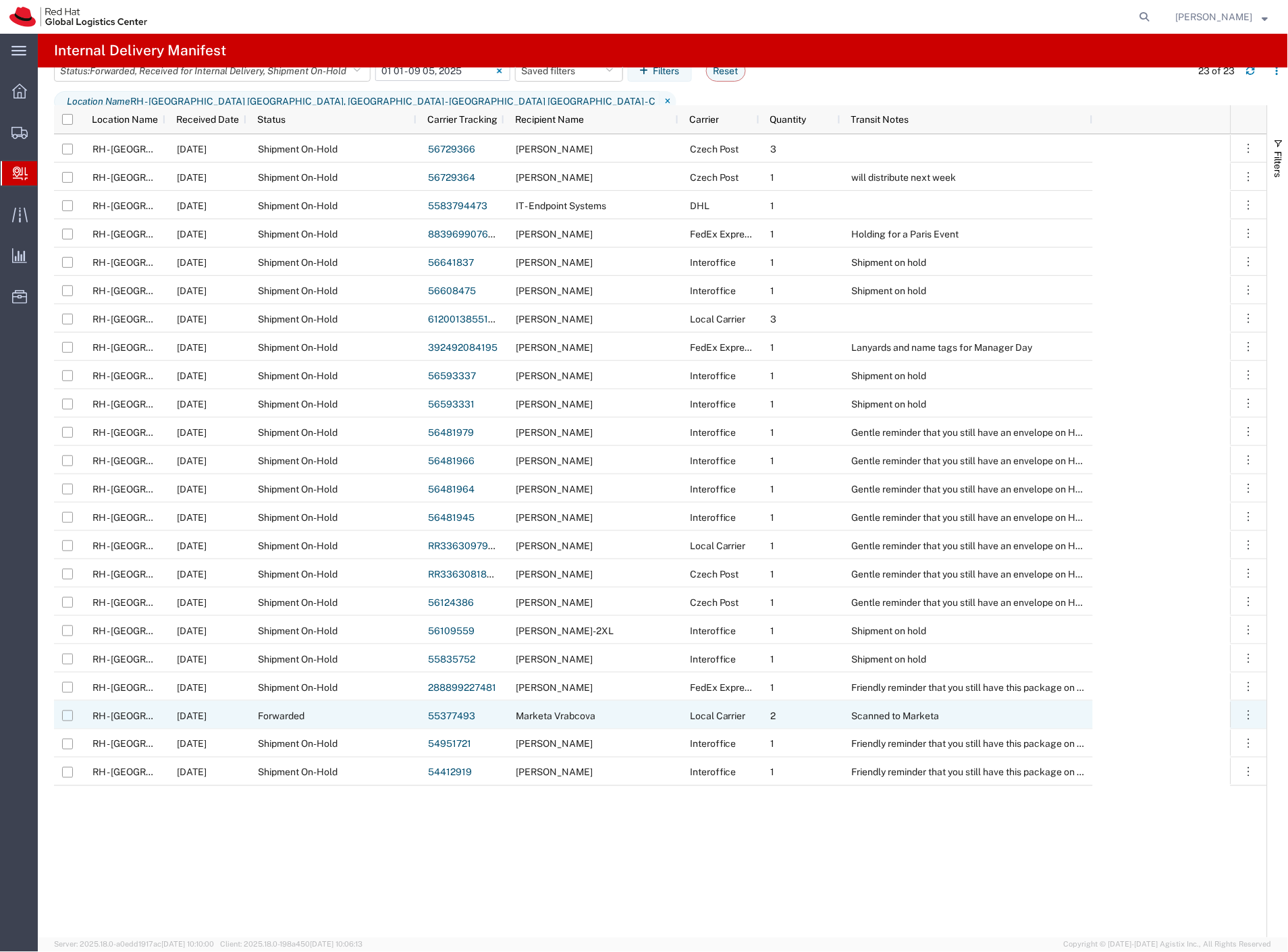
click at [64, 715] on input "Press Space to toggle row selection (unchecked)" at bounding box center [67, 716] width 11 height 11
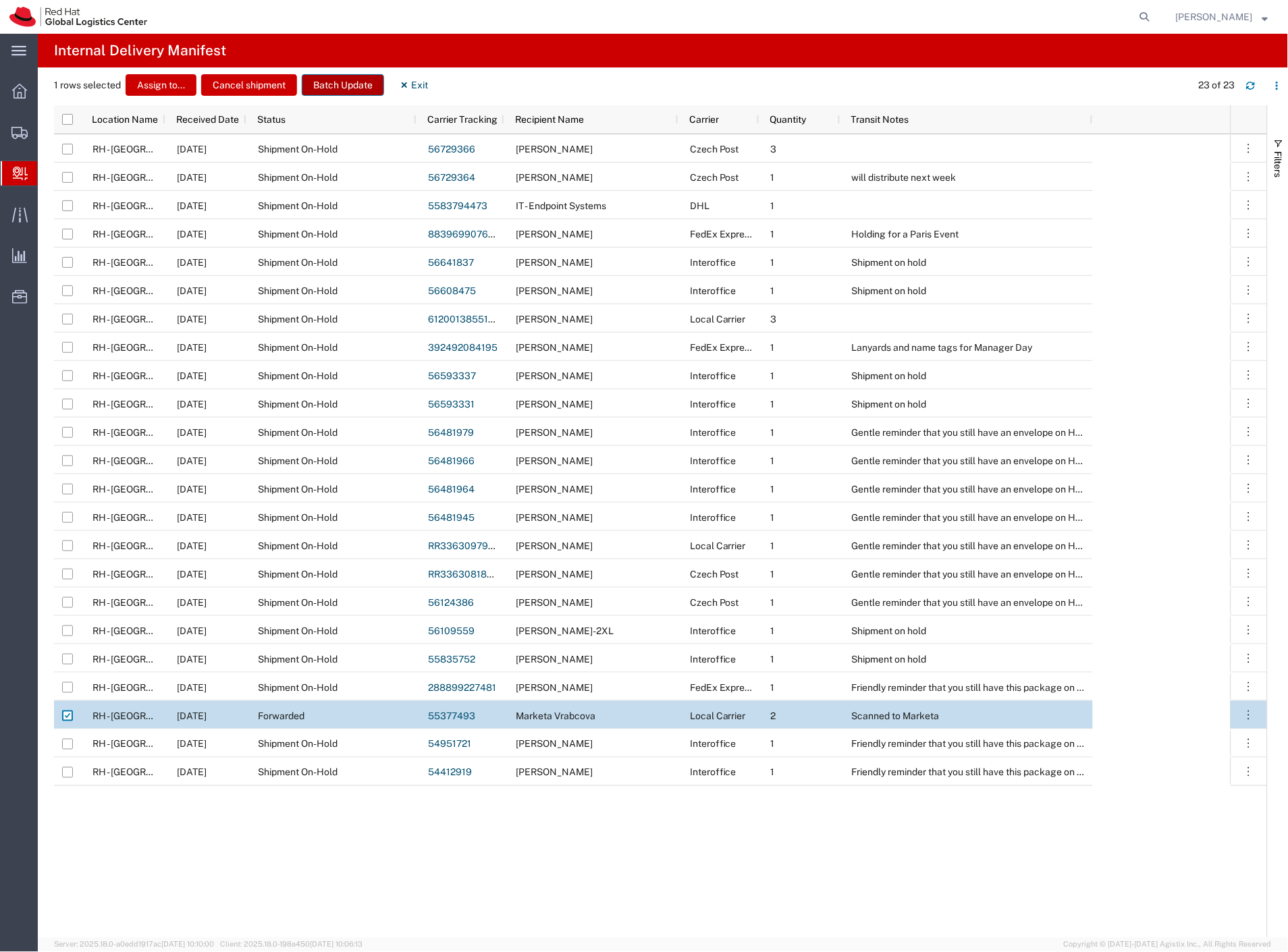
click at [334, 83] on button "Batch Update" at bounding box center [343, 85] width 83 height 21
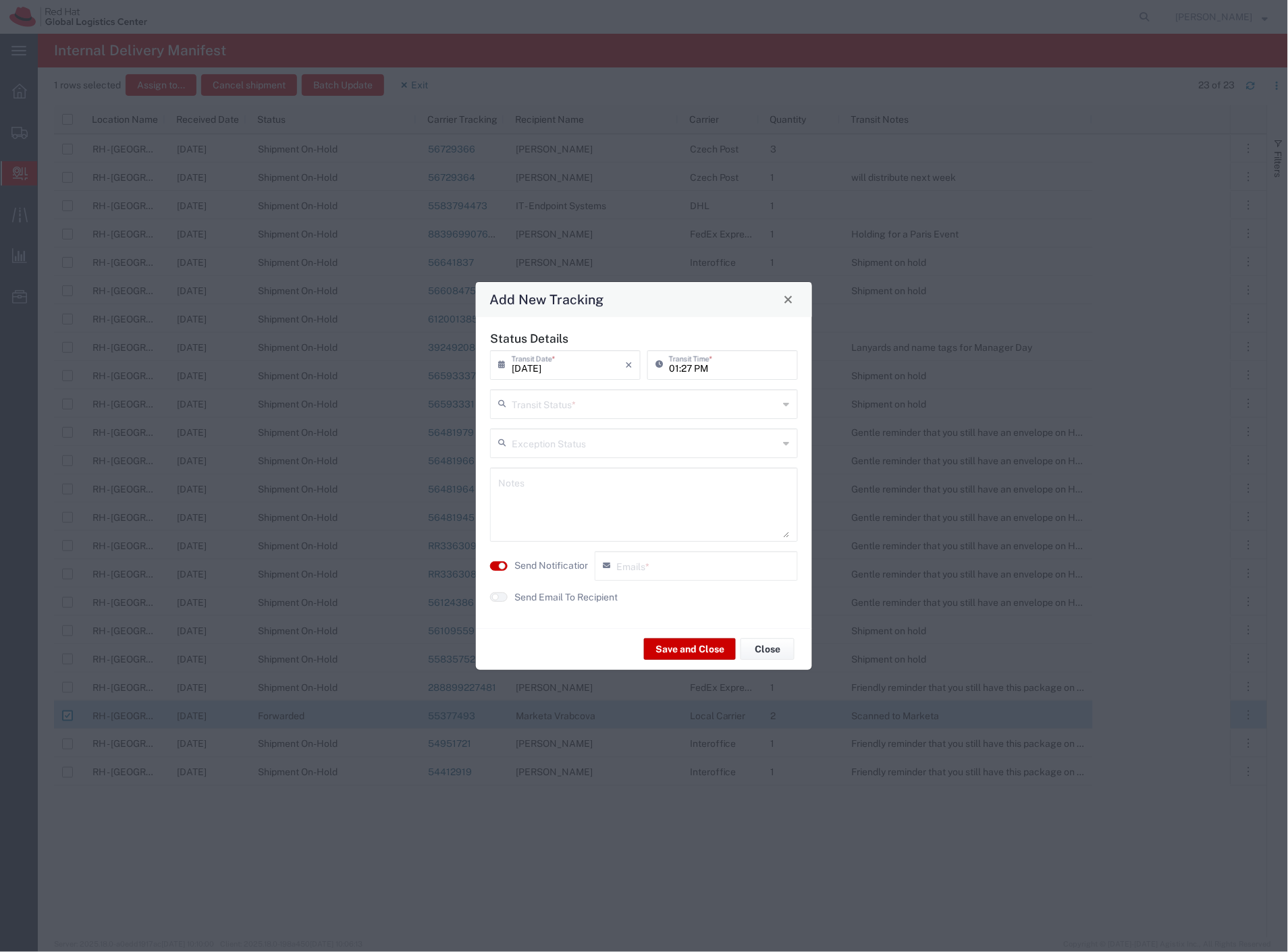
click at [554, 420] on div "Status Details 09/05/2025 × Transit Date * Cancel Apply 01:27 PM Transit Time *…" at bounding box center [644, 473] width 322 height 283
click at [556, 410] on input "text" at bounding box center [645, 403] width 267 height 24
drag, startPoint x: 550, startPoint y: 432, endPoint x: 544, endPoint y: 447, distance: 16.2
click at [549, 432] on span "Delivery Confirmation" at bounding box center [644, 433] width 305 height 21
click at [511, 567] on agx-switch-control "Send Notification" at bounding box center [539, 566] width 105 height 30
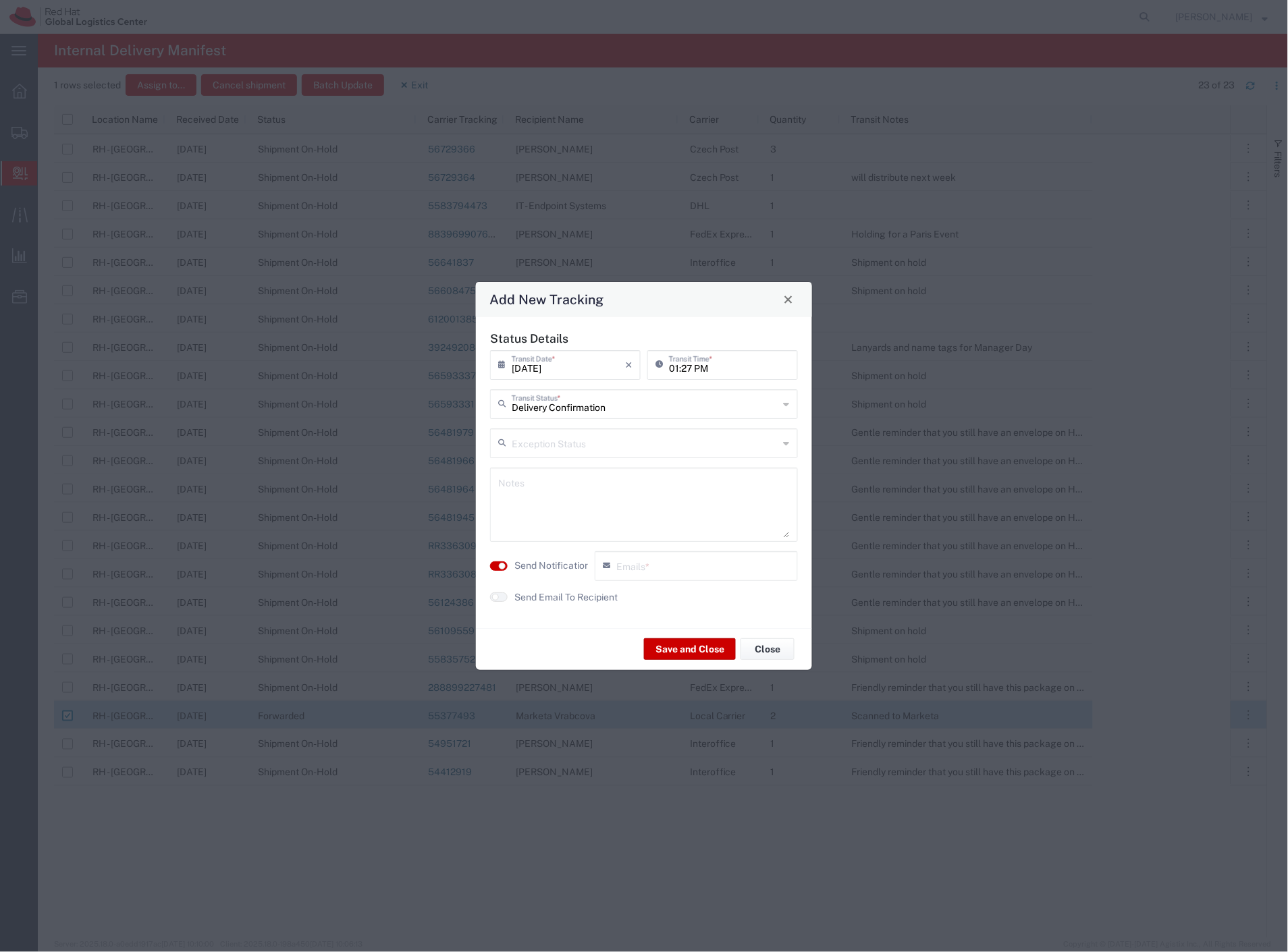
click at [530, 563] on label "Send Notification" at bounding box center [551, 565] width 75 height 14
click at [670, 641] on button "Save and Close" at bounding box center [689, 649] width 92 height 21
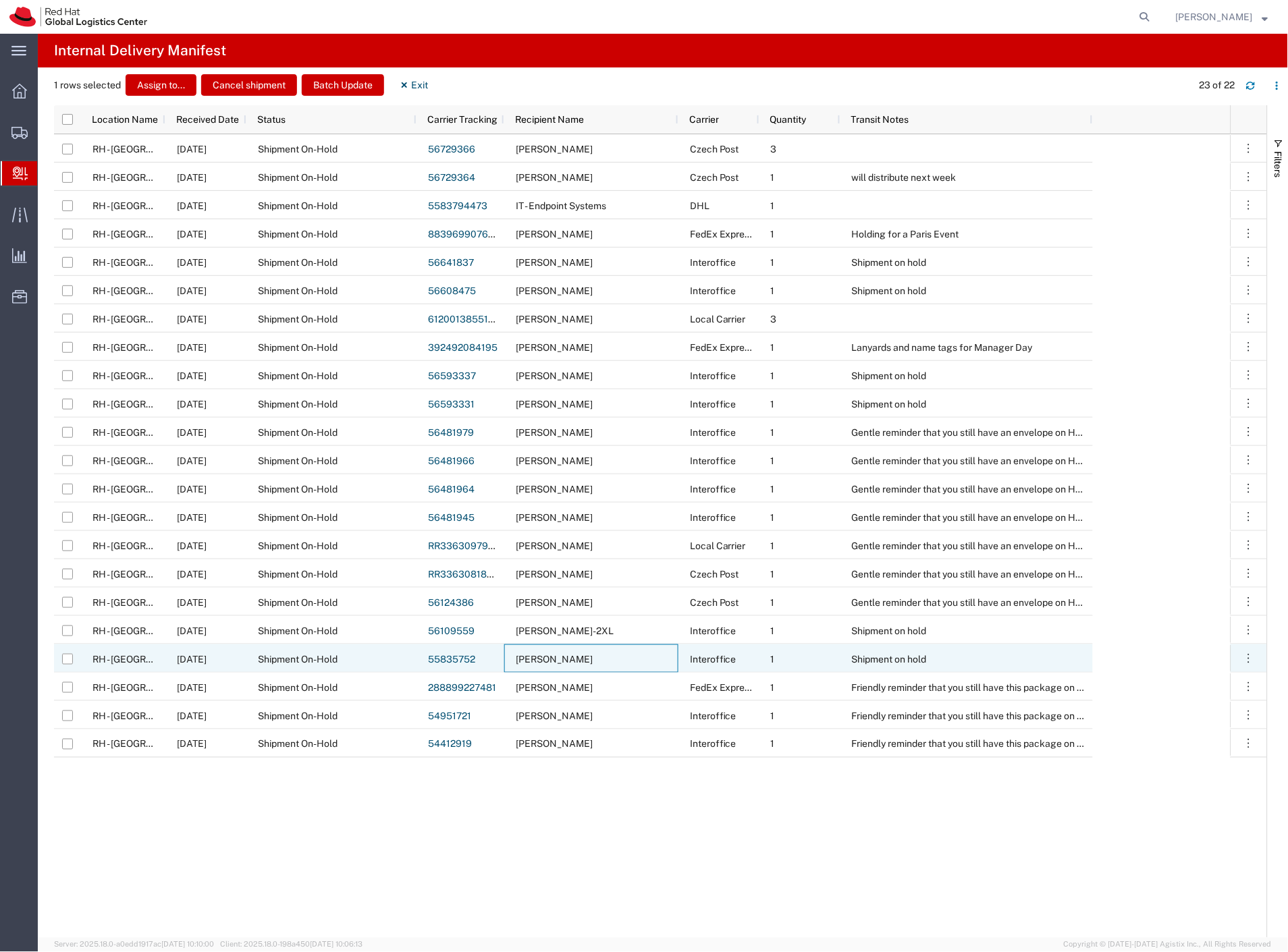
click at [613, 662] on div "Dimitrios Maraidonis" at bounding box center [591, 659] width 174 height 28
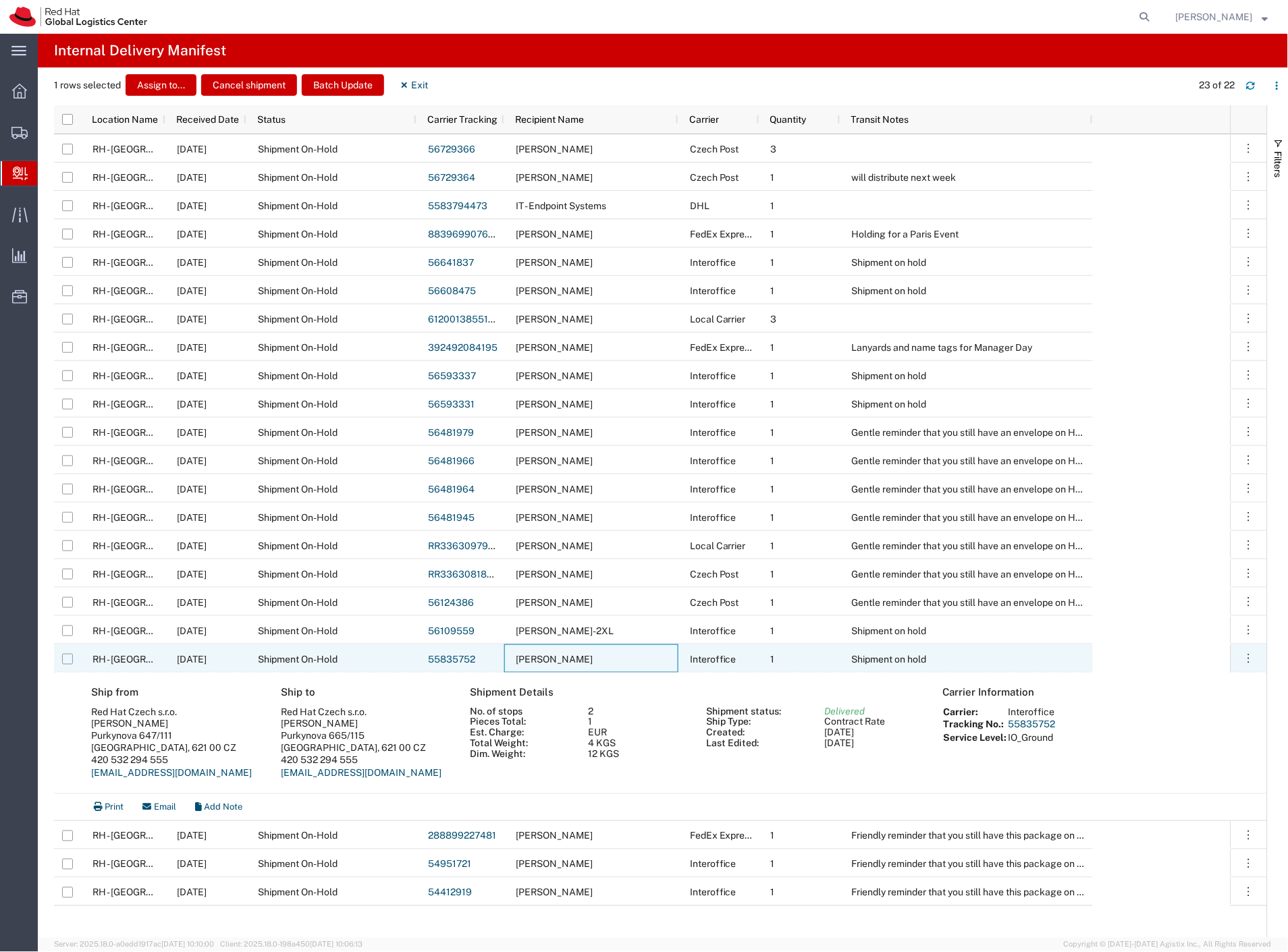
click at [69, 659] on input "Press Space to toggle row selection (unchecked)" at bounding box center [67, 659] width 11 height 11
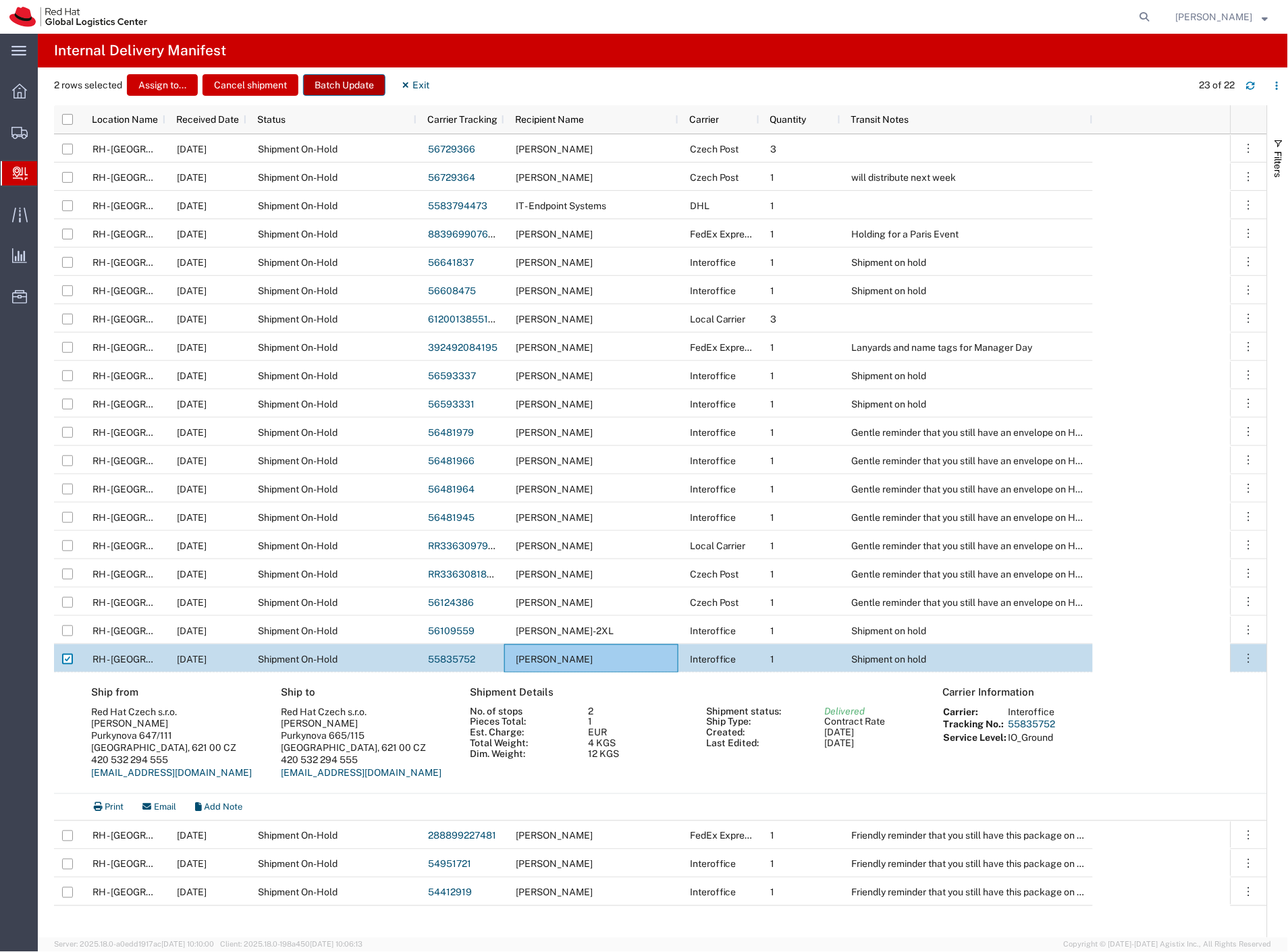
click at [355, 89] on button "Batch Update" at bounding box center [345, 85] width 83 height 21
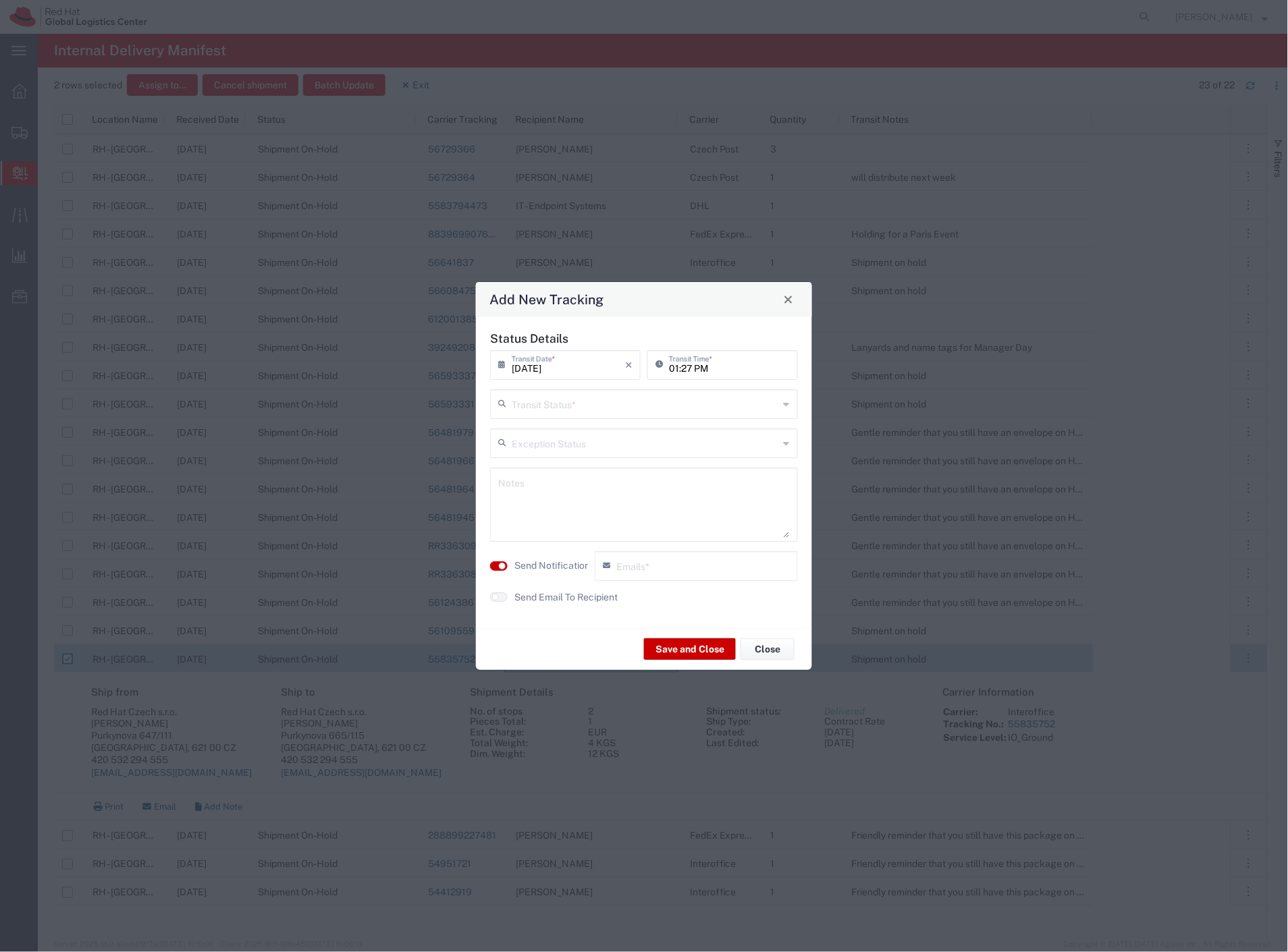
click at [545, 402] on input "text" at bounding box center [645, 403] width 267 height 24
click at [544, 426] on span "Delivery Confirmation" at bounding box center [644, 433] width 305 height 21
click at [570, 400] on input "Delivery Confirmation" at bounding box center [645, 403] width 267 height 24
click at [574, 473] on span "Shipment On-Hold" at bounding box center [644, 477] width 305 height 21
click at [571, 518] on textarea at bounding box center [644, 505] width 292 height 66
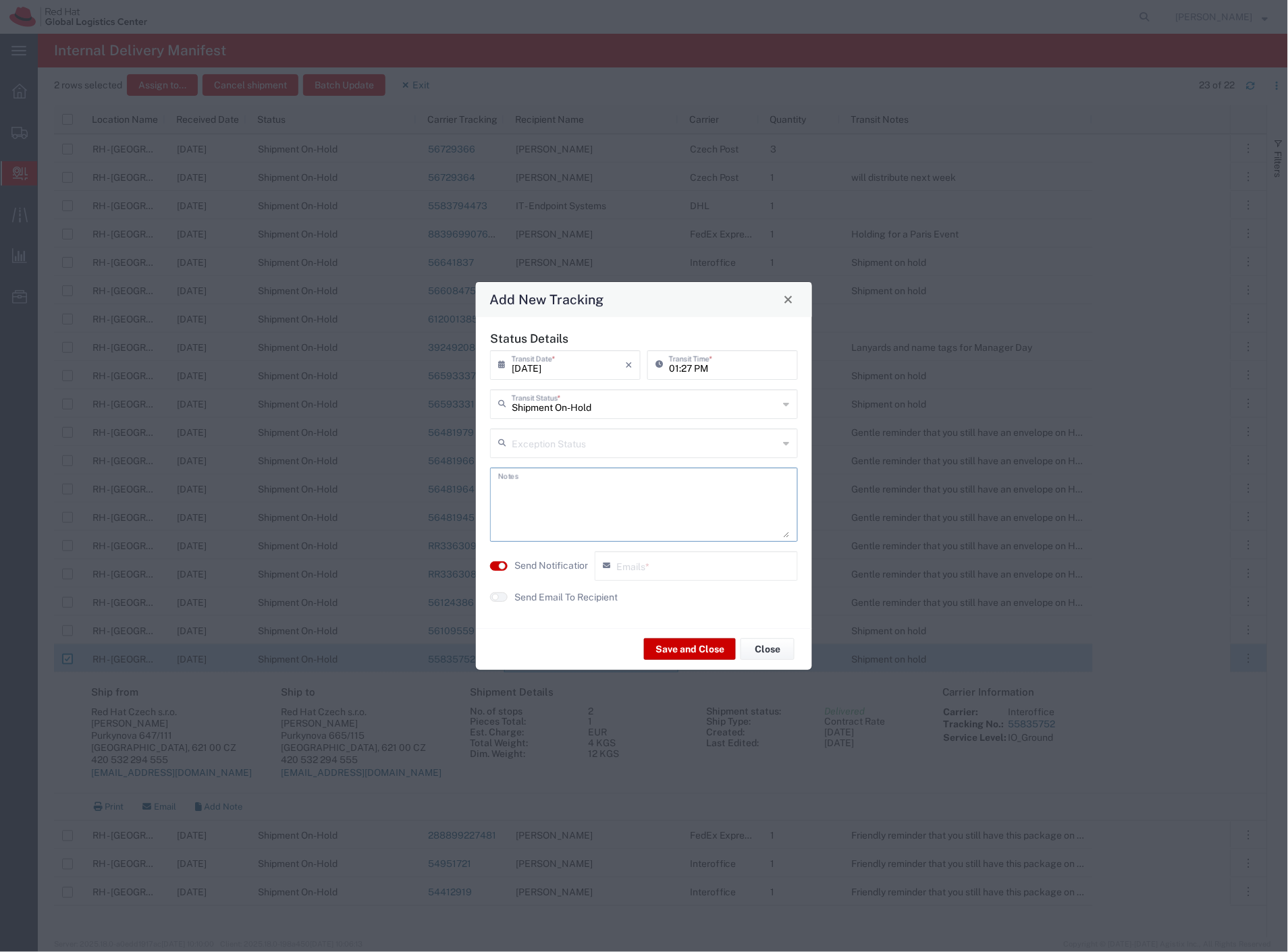
paste textarea "Friendly reminder that you still have this package on HOLD @ RH Brno post (oppo…"
drag, startPoint x: 723, startPoint y: 503, endPoint x: 690, endPoint y: 504, distance: 33.0
click at [690, 504] on textarea "Friendly reminder that you still have this package on HOLD @ RH Brno post (oppo…" at bounding box center [644, 505] width 292 height 66
click at [565, 591] on label "Send Email To Recipient" at bounding box center [565, 597] width 103 height 14
click at [563, 562] on label "Send Notification" at bounding box center [551, 565] width 75 height 14
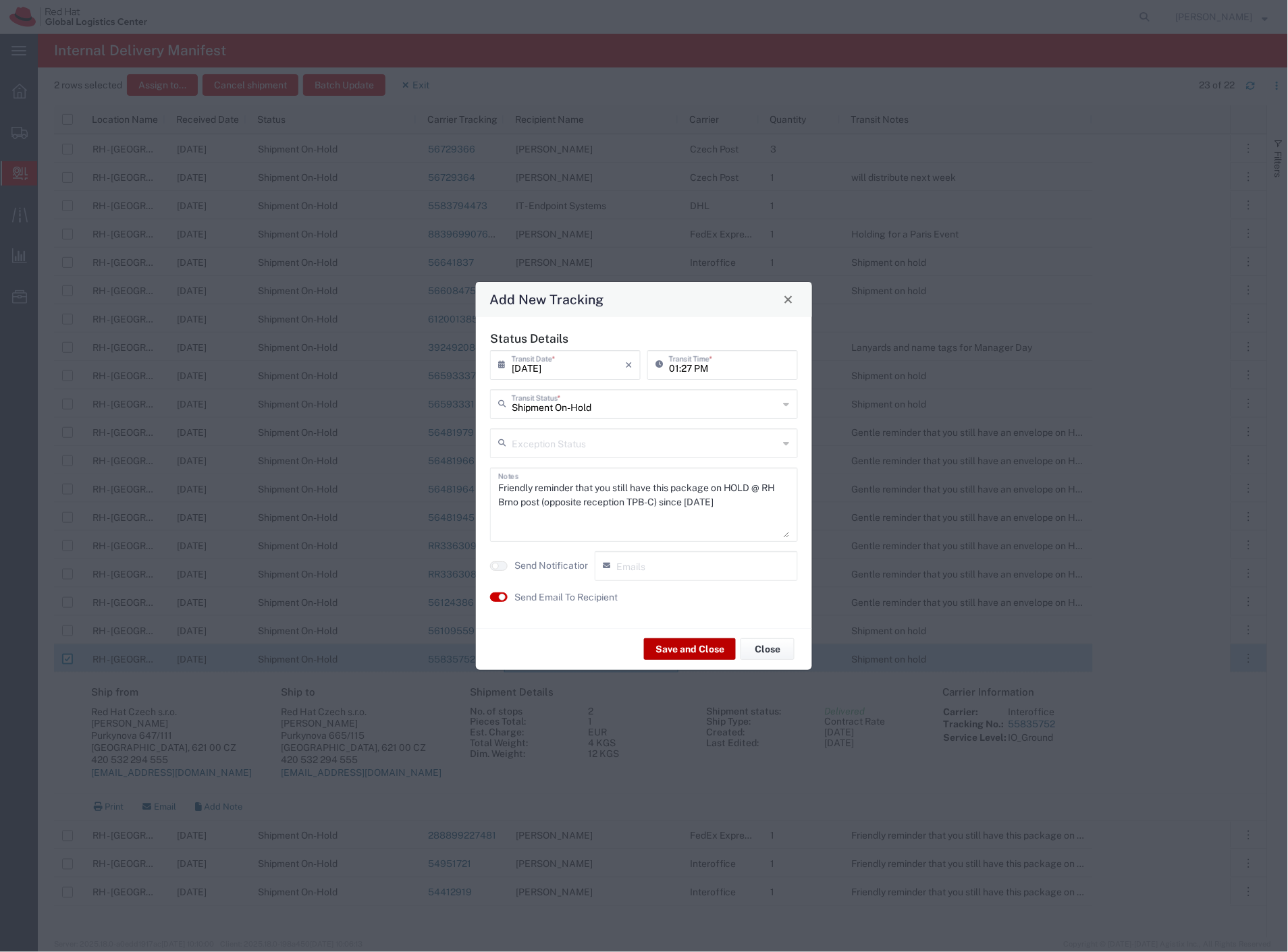
click at [685, 653] on button "Save and Close" at bounding box center [689, 649] width 92 height 21
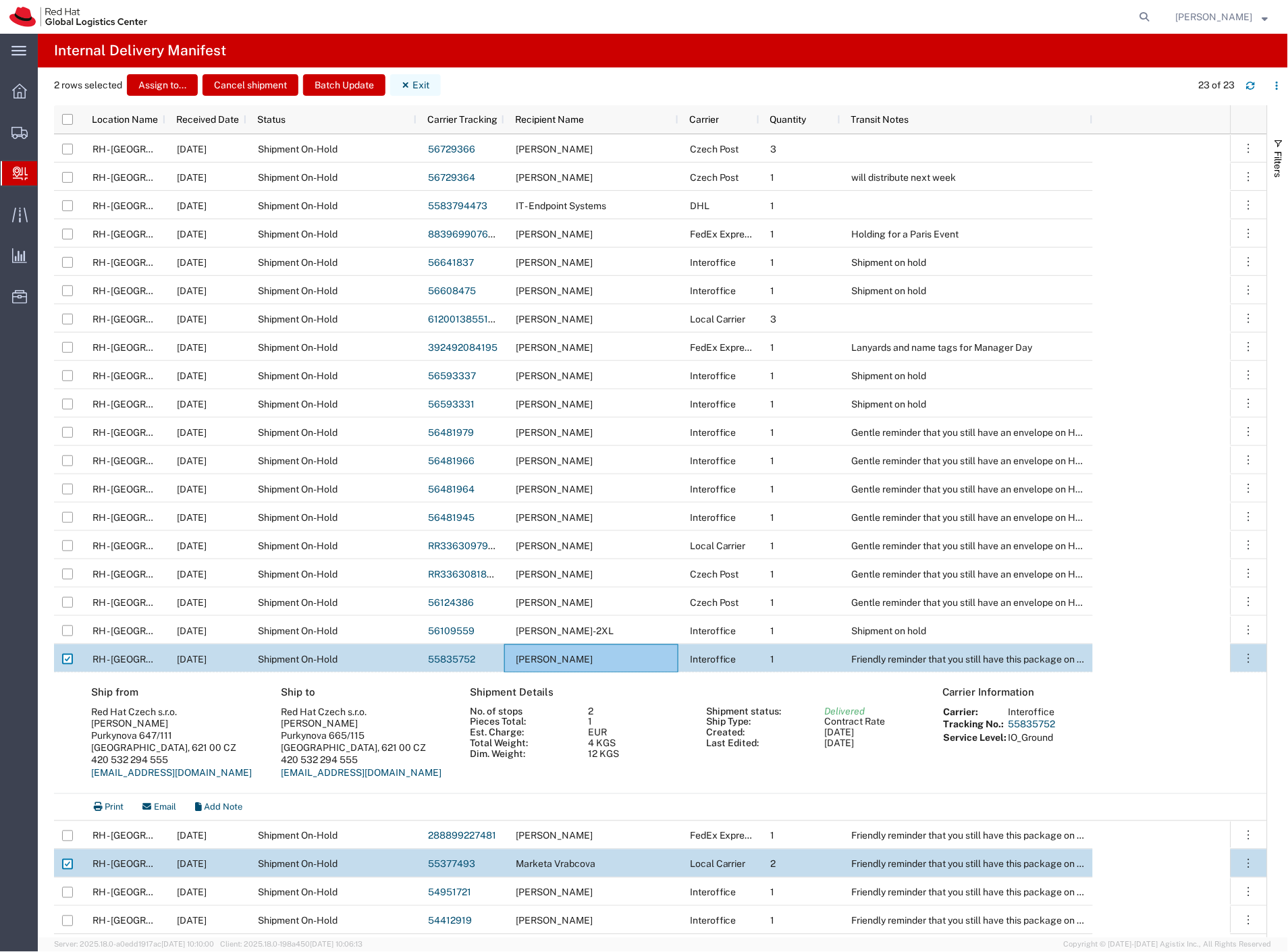
click at [423, 83] on button "Exit" at bounding box center [415, 85] width 50 height 21
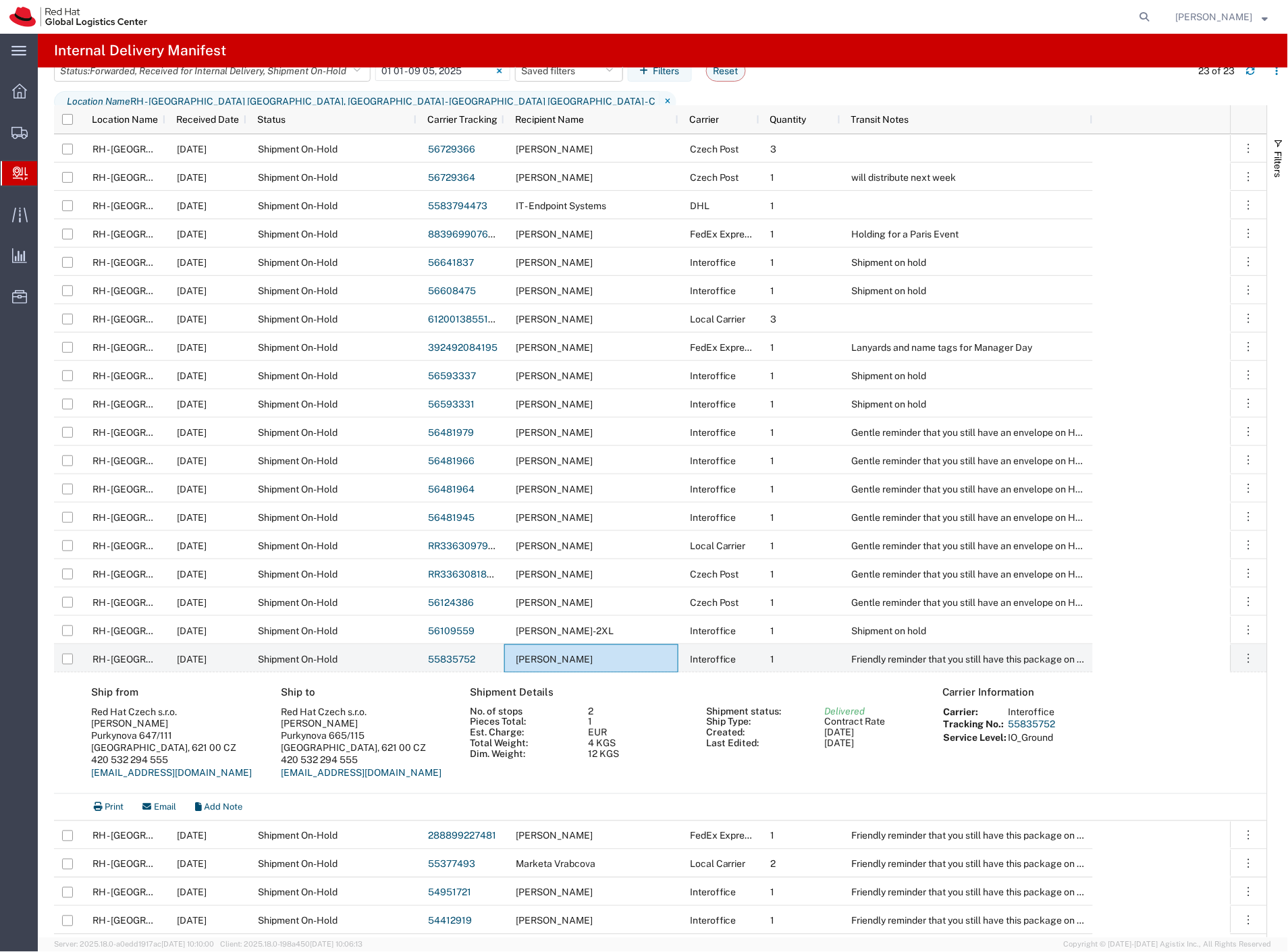
drag, startPoint x: 88, startPoint y: 157, endPoint x: 318, endPoint y: 14, distance: 270.8
click at [0, 0] on span "Shipment Manager" at bounding box center [0, 0] width 0 height 0
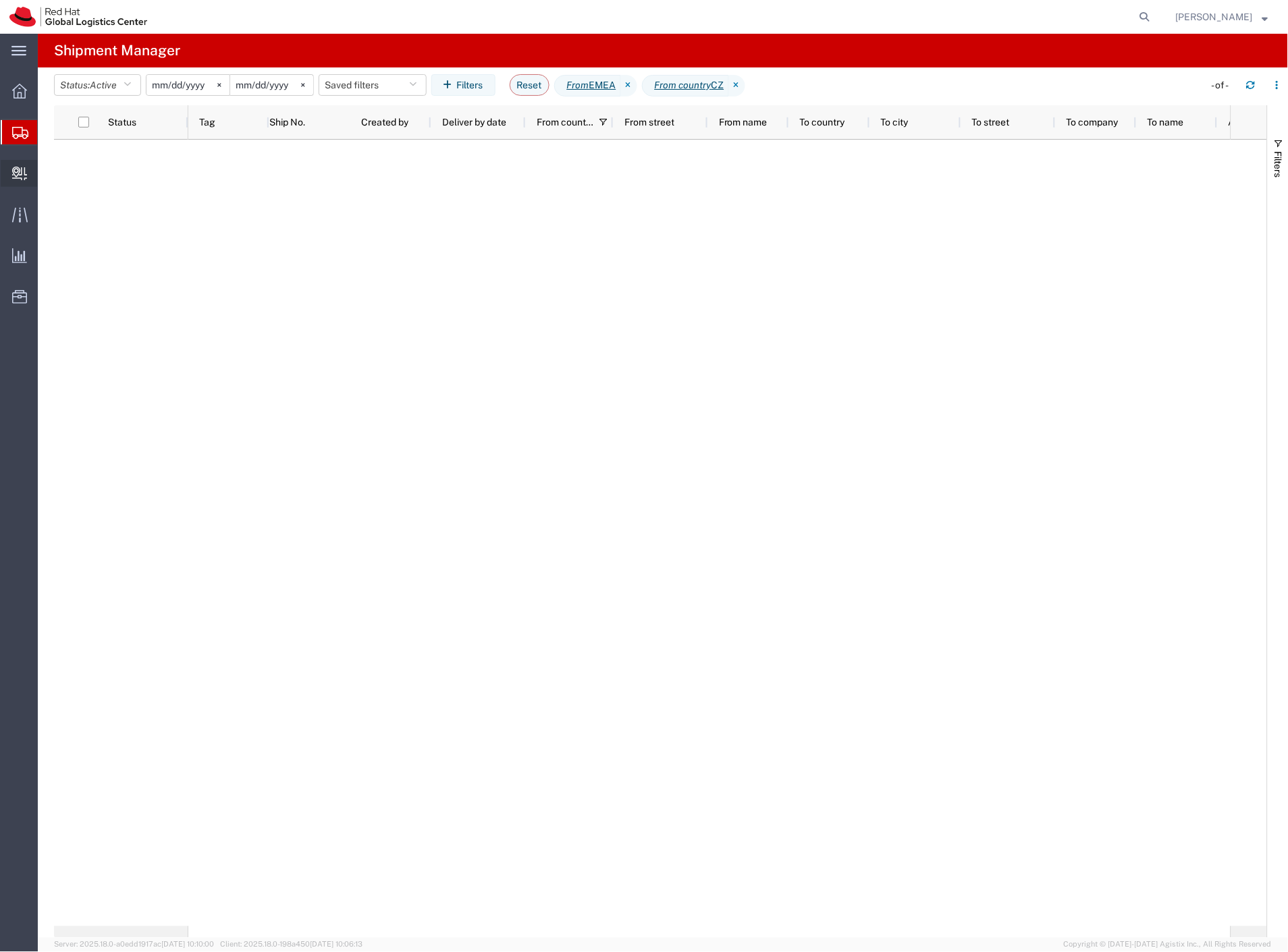
click at [0, 0] on span "Create Delivery" at bounding box center [0, 0] width 0 height 0
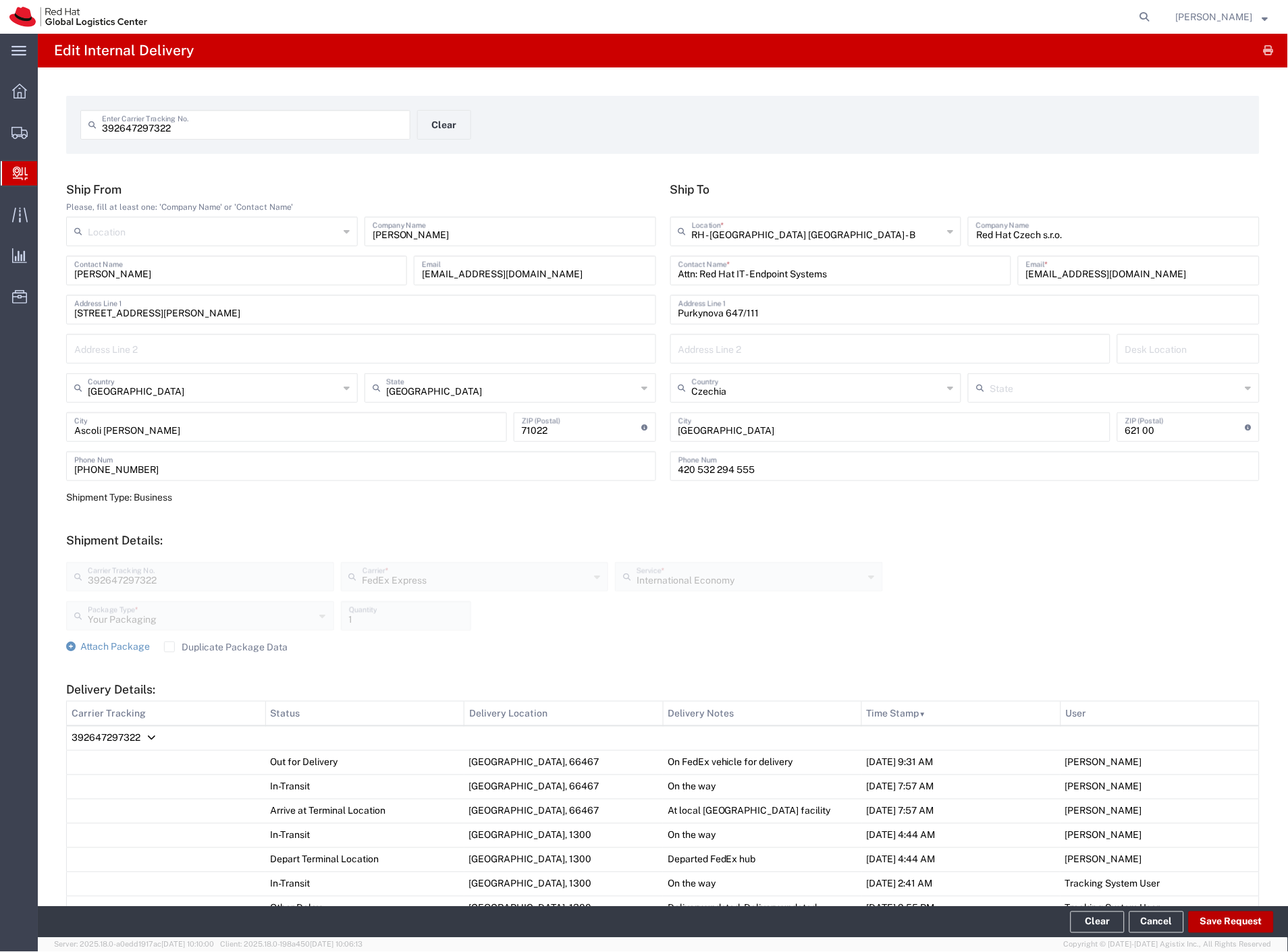
click at [1215, 921] on button "Save Request" at bounding box center [1231, 922] width 85 height 21
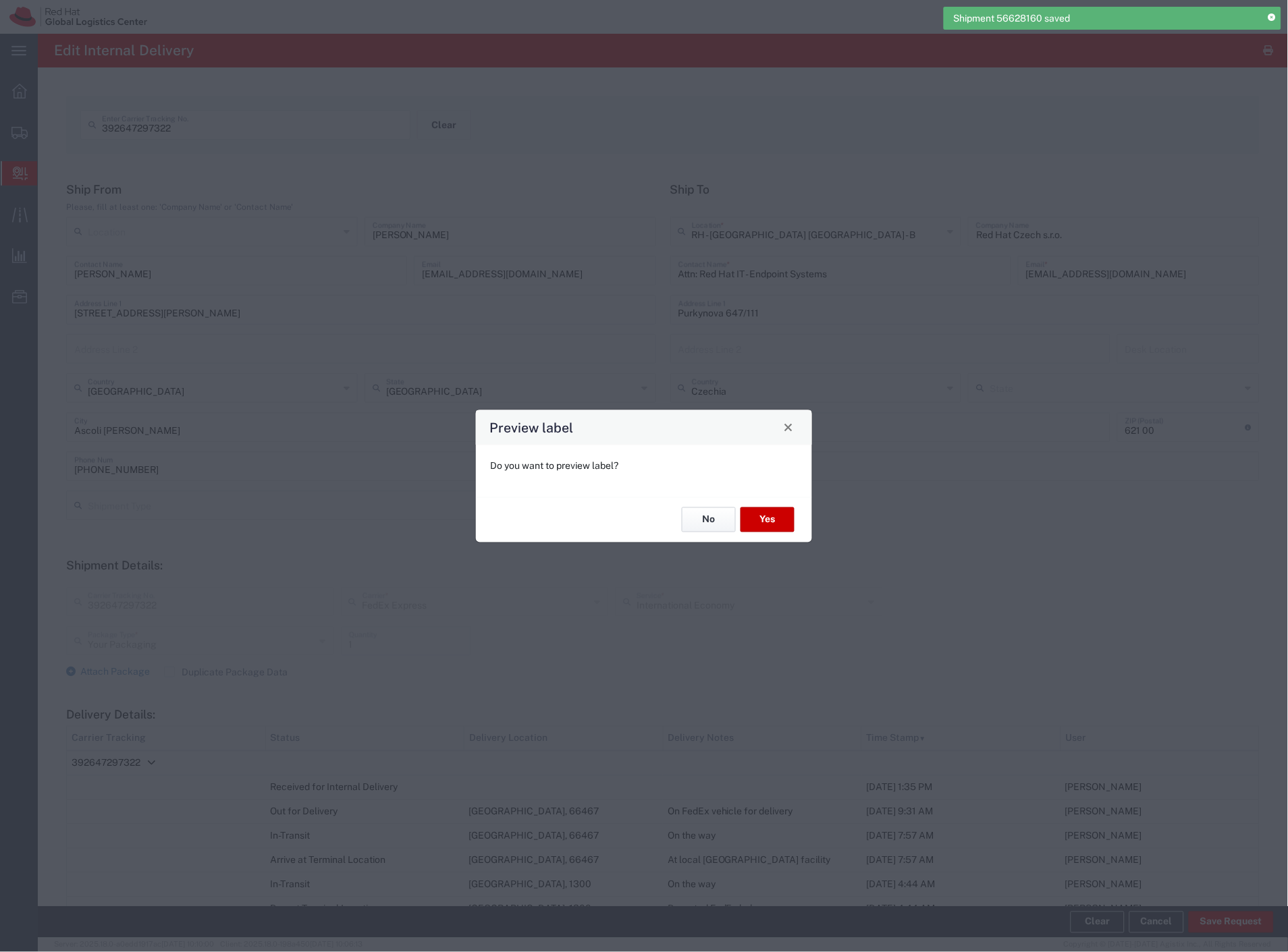
click at [713, 520] on button "No" at bounding box center [708, 520] width 54 height 25
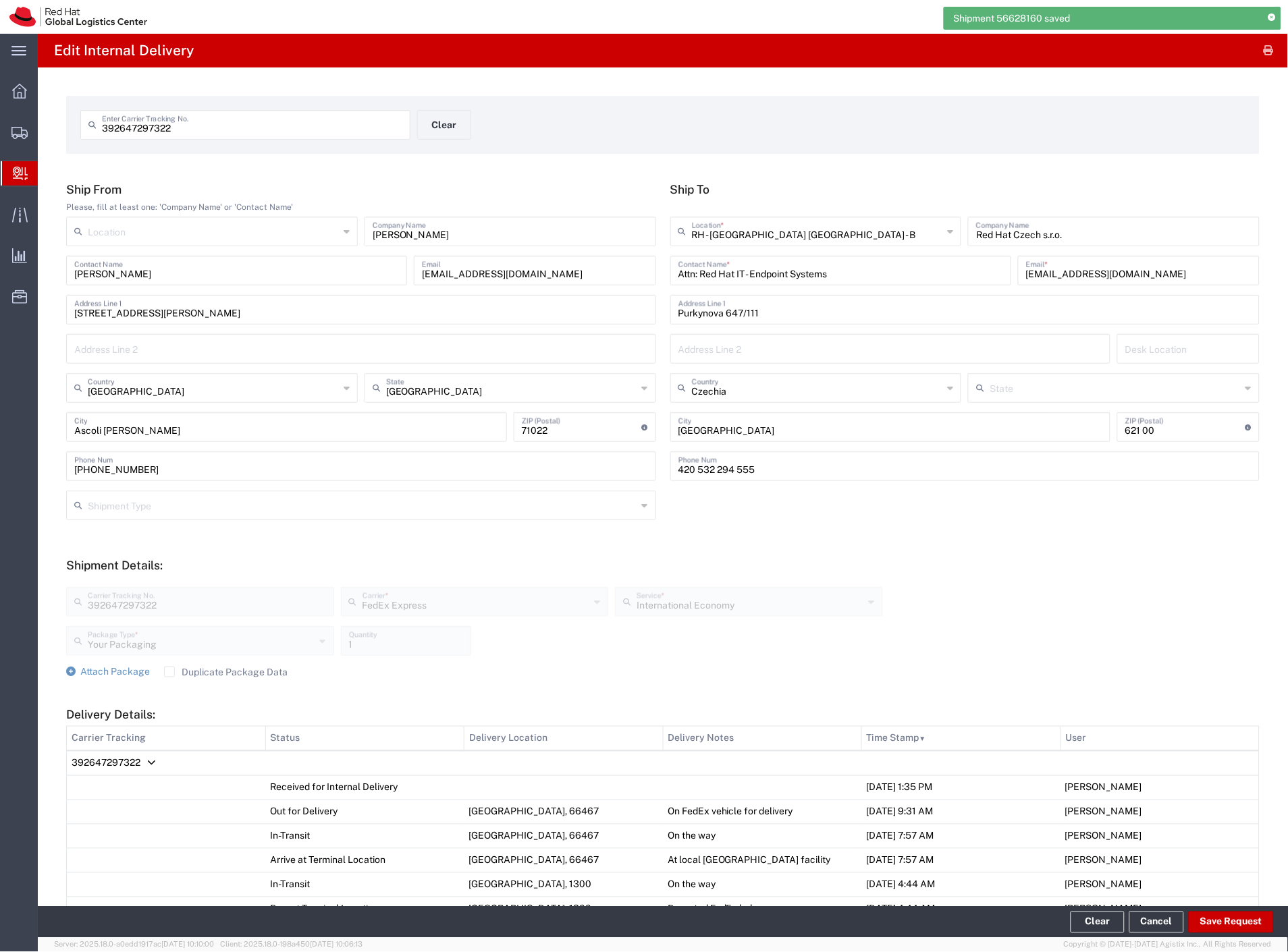
click at [149, 763] on span "Delivery Details:" at bounding box center [151, 763] width 8 height 1
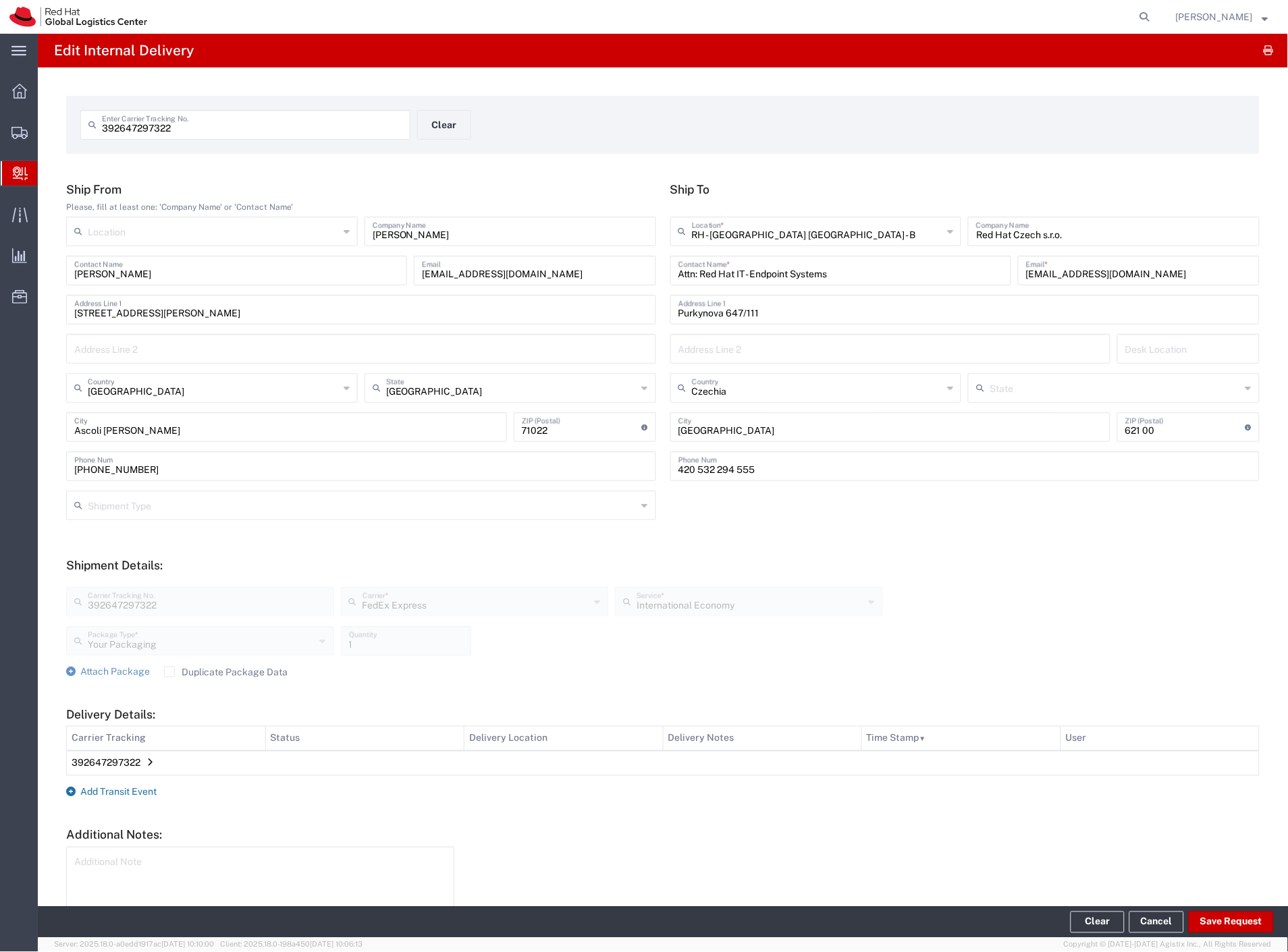
click at [131, 791] on span "Add Transit Event" at bounding box center [118, 792] width 76 height 11
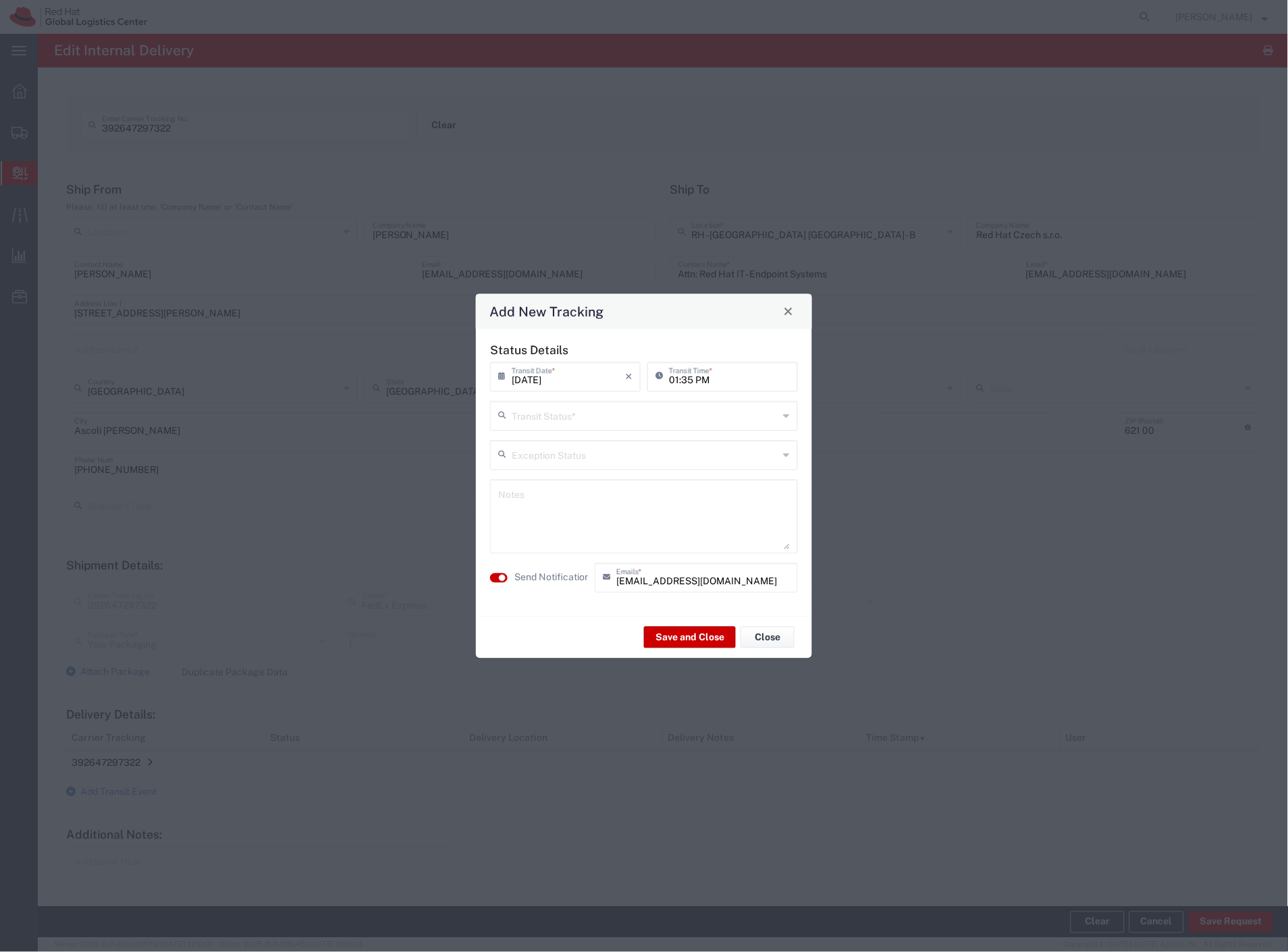
click at [615, 419] on input "text" at bounding box center [645, 414] width 267 height 24
click at [551, 503] on span "Shipment On-Hold" at bounding box center [644, 512] width 305 height 21
click at [551, 575] on label "Send Notification" at bounding box center [551, 578] width 75 height 14
click at [675, 631] on button "Save and Close" at bounding box center [689, 638] width 92 height 21
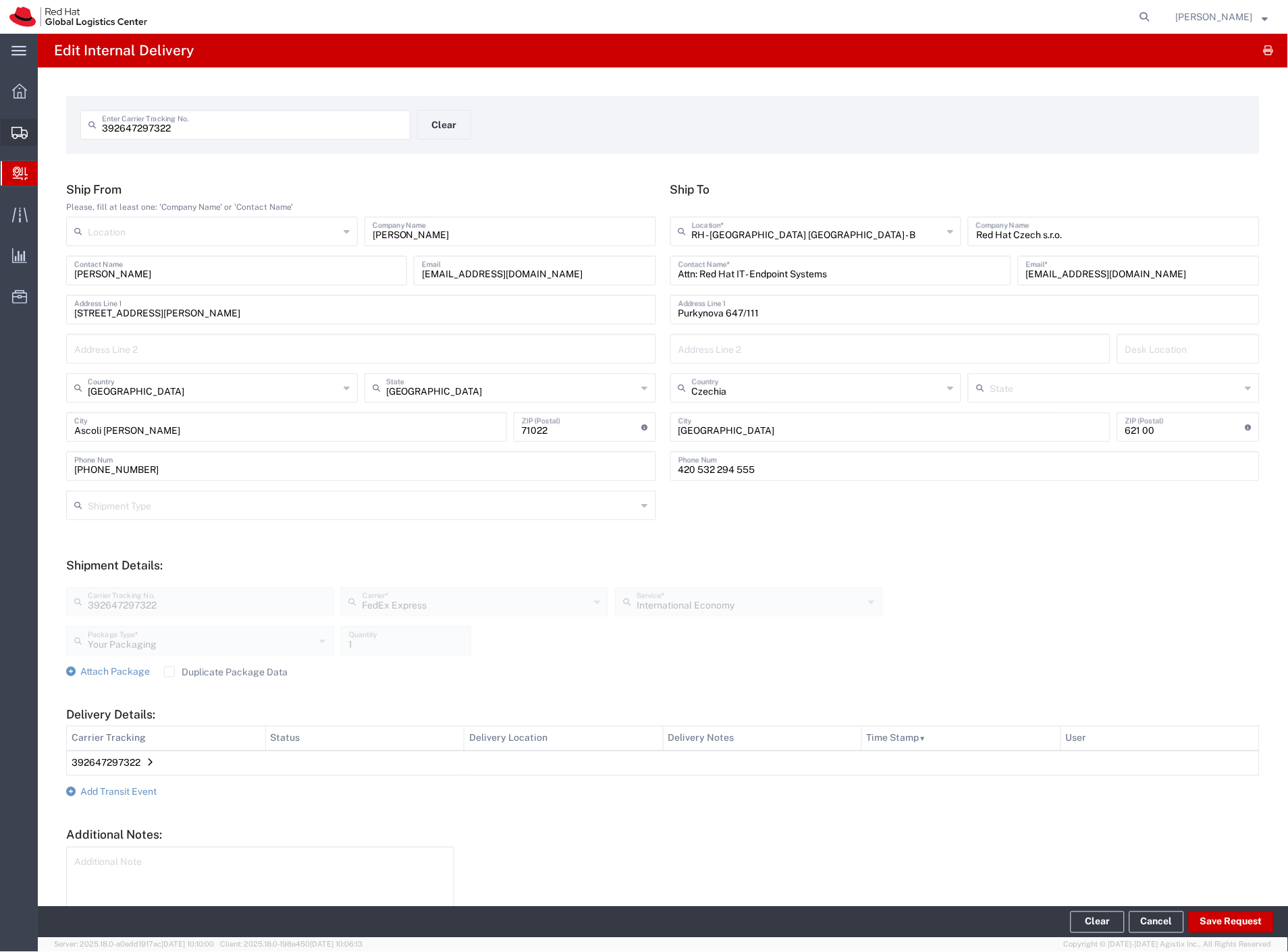
click at [0, 0] on span "Shipment Manager" at bounding box center [0, 0] width 0 height 0
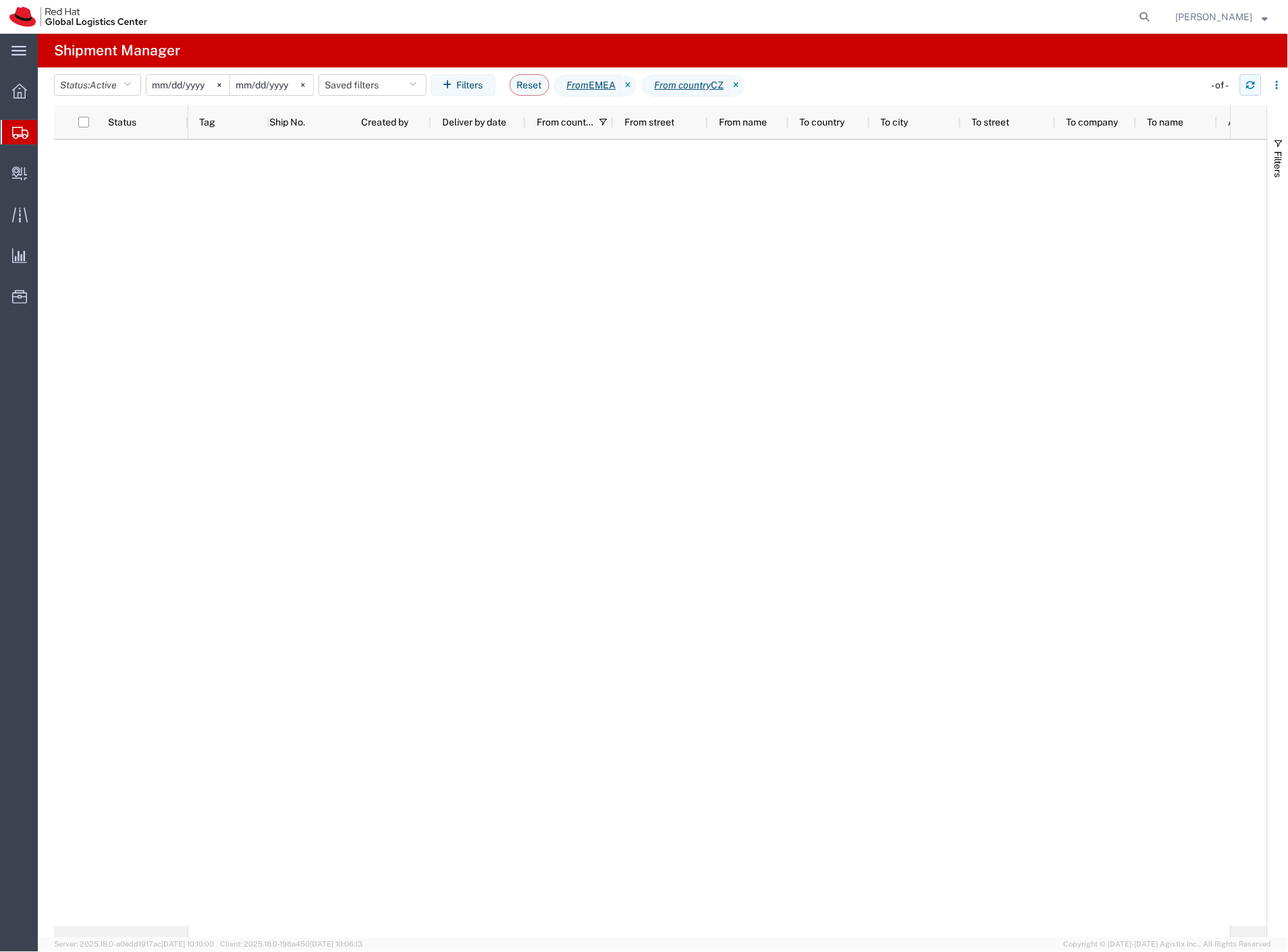
click at [1249, 93] on button "button" at bounding box center [1251, 85] width 21 height 21
click at [1243, 90] on button "button" at bounding box center [1251, 85] width 21 height 21
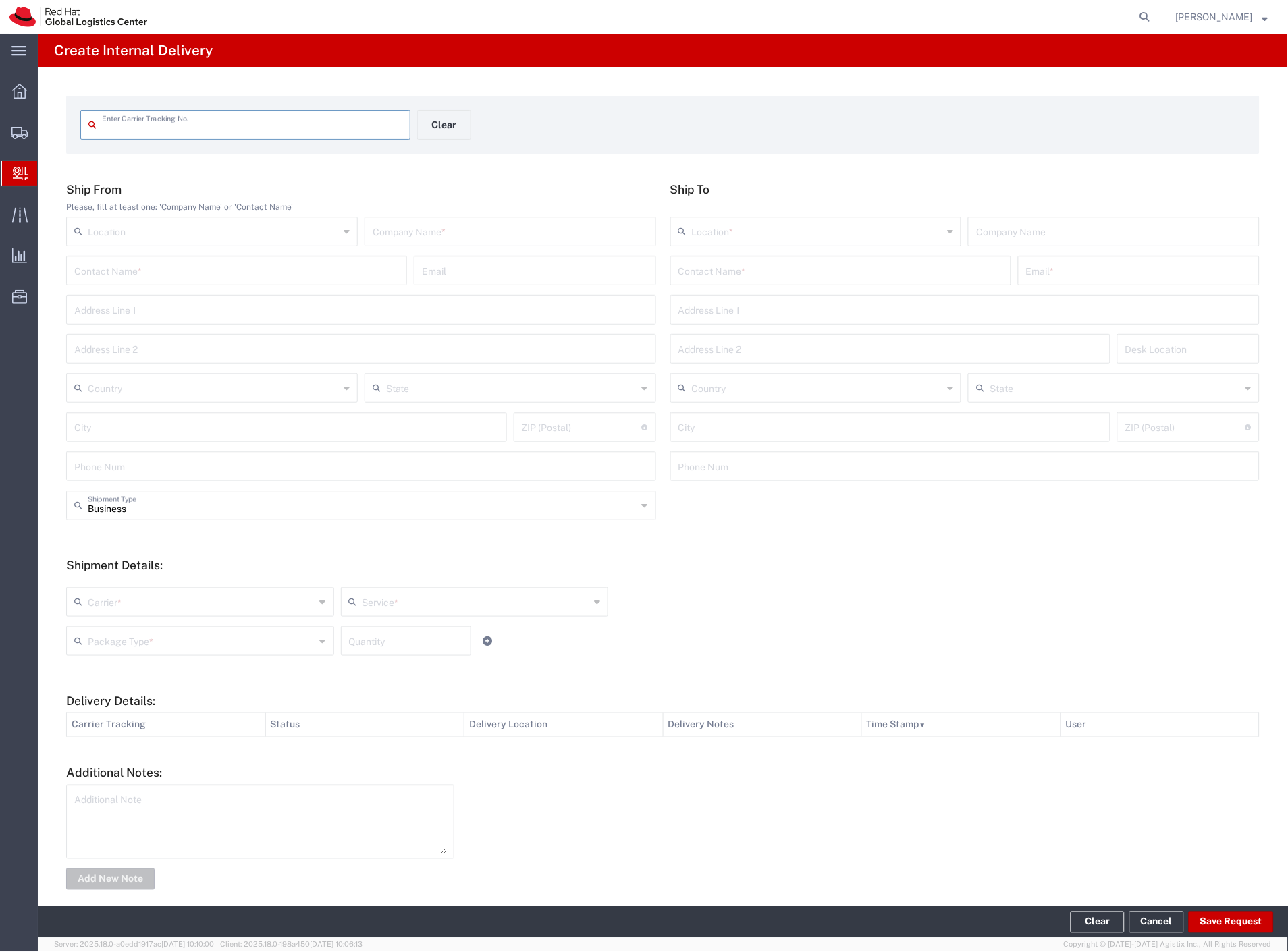
click at [259, 130] on input "text" at bounding box center [251, 124] width 300 height 24
type input "53036827"
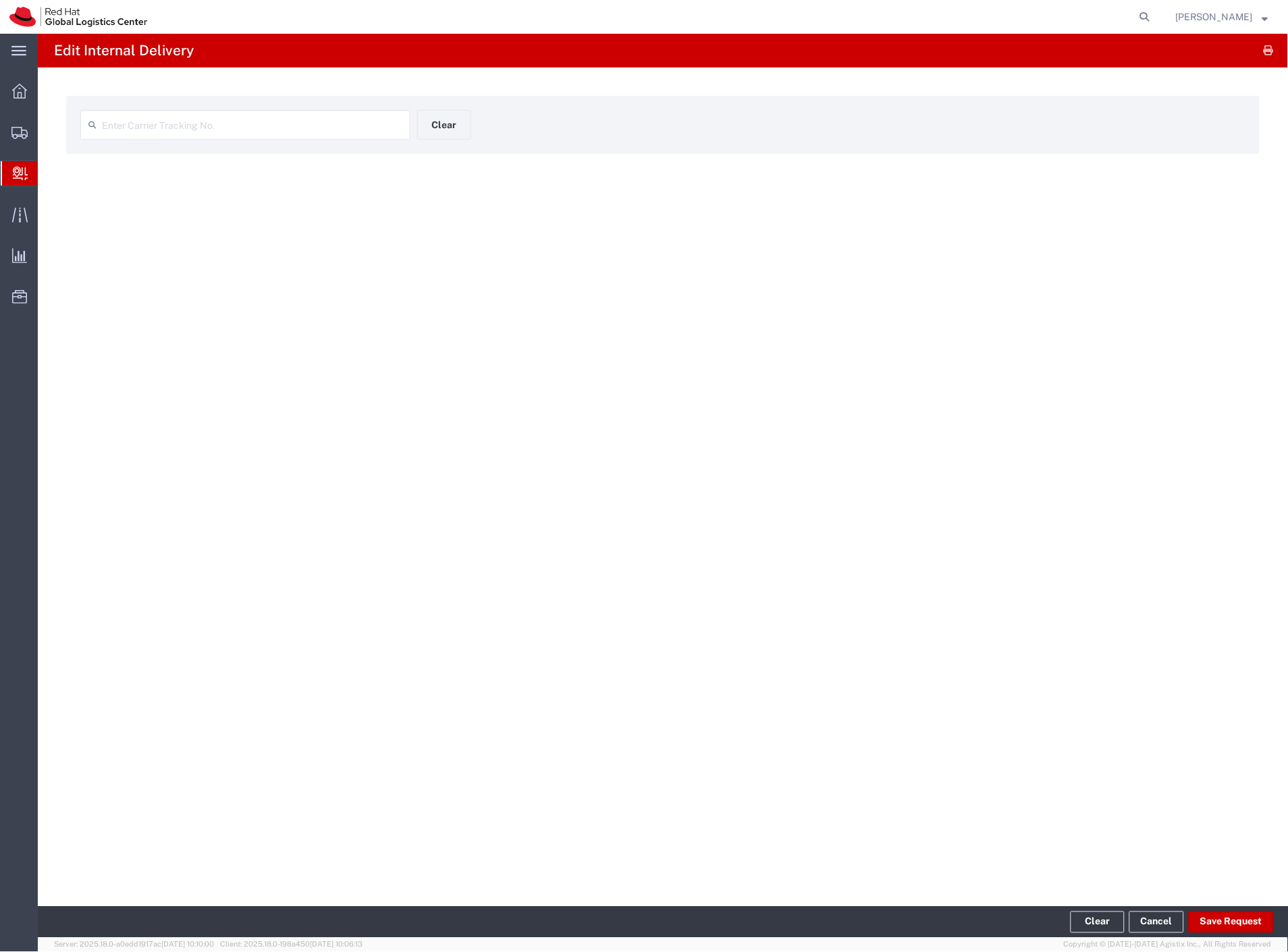
type input "53036827"
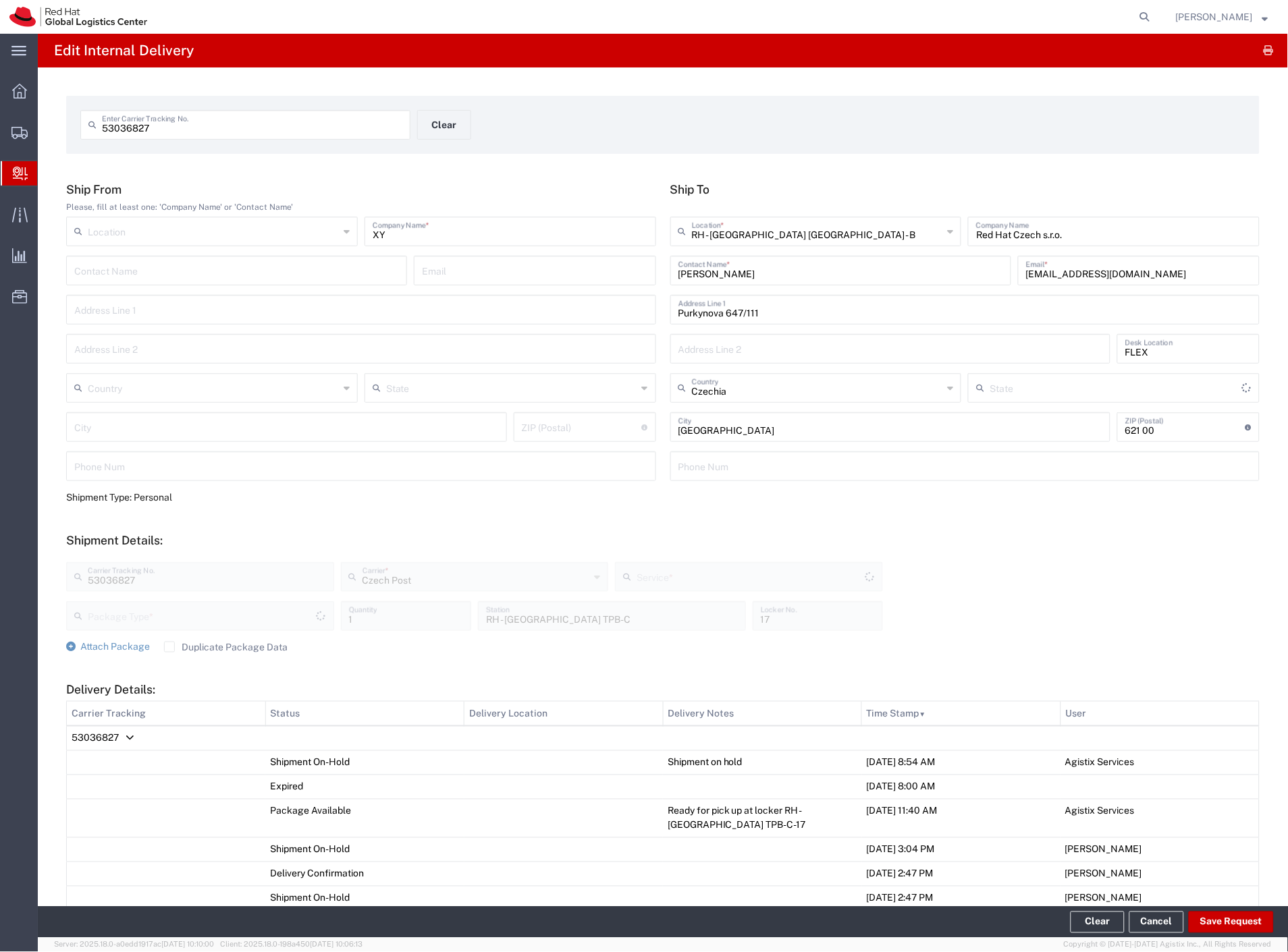
type input "Envelope"
type input "Ground"
click at [227, 127] on input "53036827" at bounding box center [251, 124] width 300 height 24
click at [412, 232] on input "XY" at bounding box center [510, 231] width 275 height 24
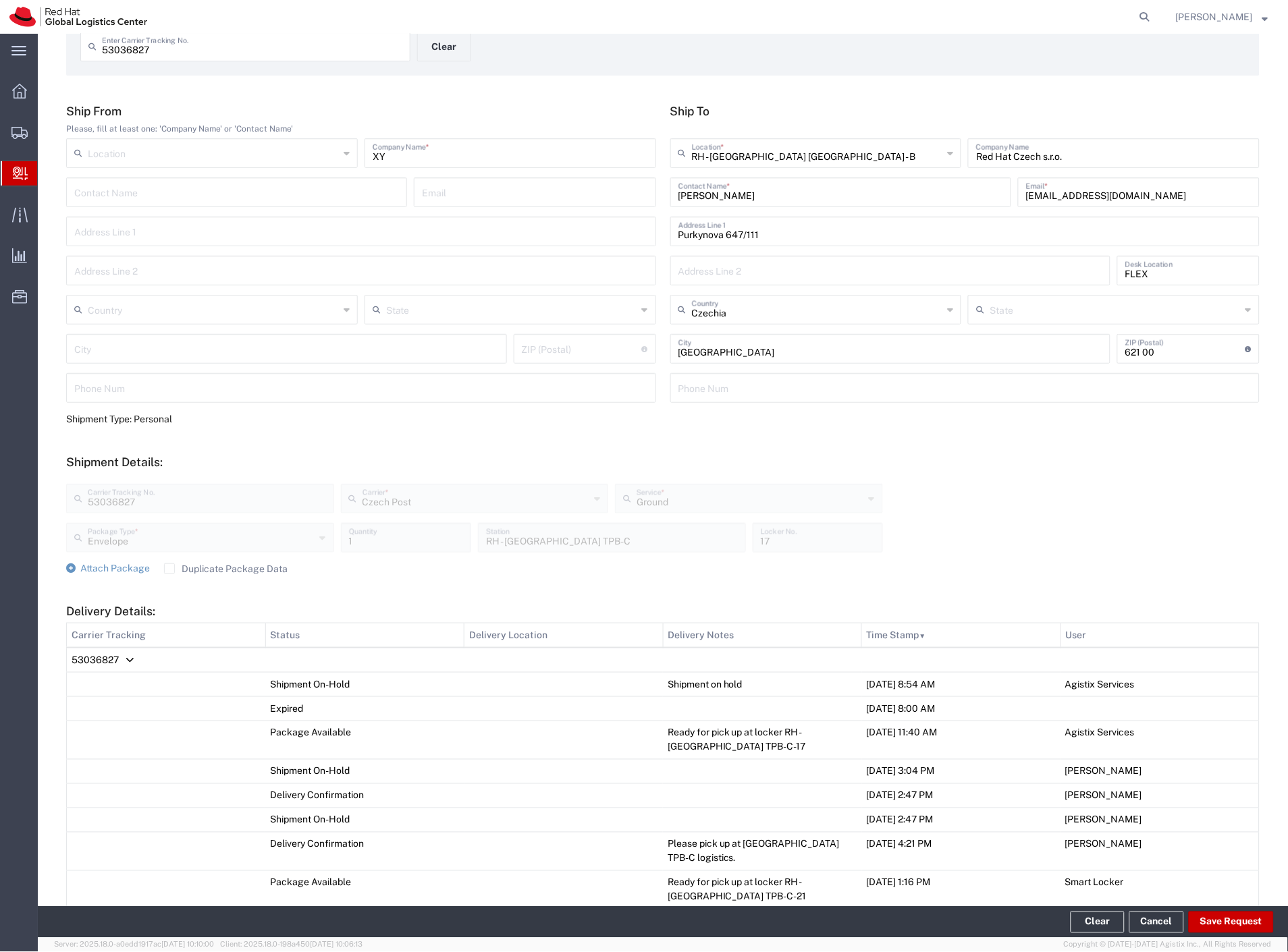
scroll to position [150, 0]
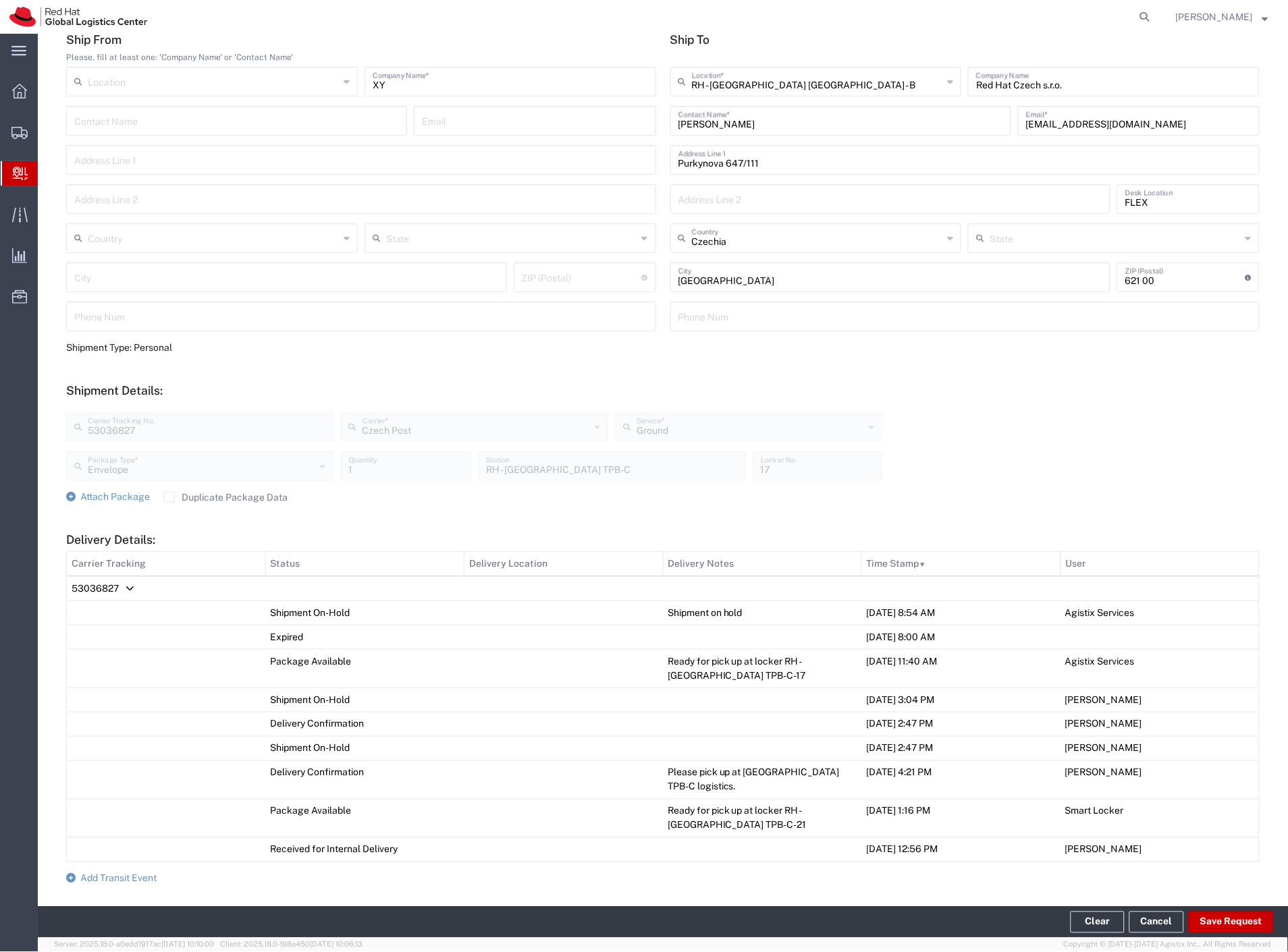
click at [751, 115] on input "[PERSON_NAME]" at bounding box center [841, 120] width 325 height 24
click at [143, 873] on span "Add Transit Event" at bounding box center [118, 878] width 76 height 11
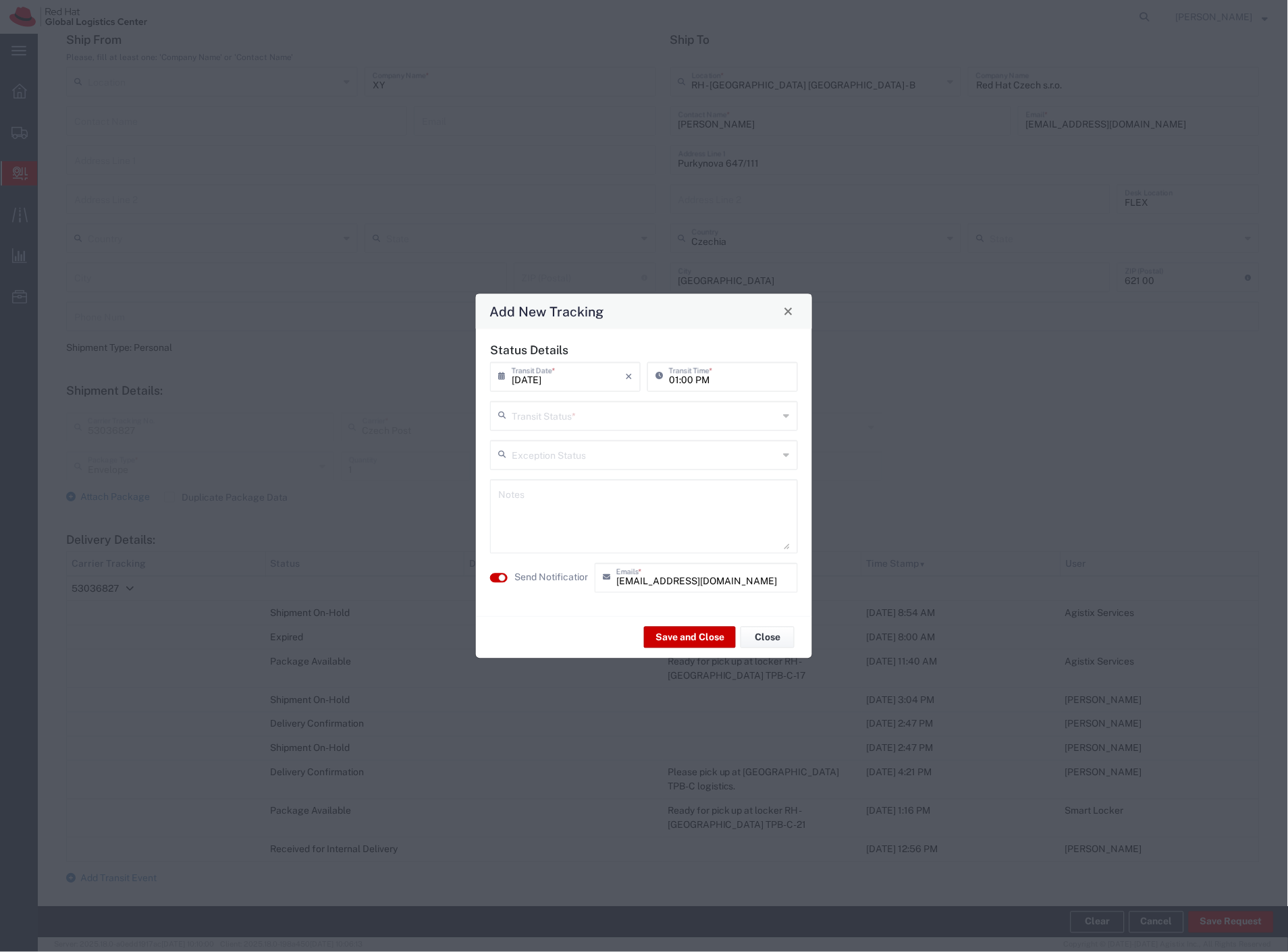
drag, startPoint x: 561, startPoint y: 421, endPoint x: 557, endPoint y: 429, distance: 8.9
click at [561, 422] on input "text" at bounding box center [645, 414] width 267 height 24
click at [550, 450] on span "Delivery Confirmation" at bounding box center [644, 445] width 305 height 21
type input "Delivery Confirmation"
click at [541, 513] on textarea at bounding box center [644, 516] width 292 height 66
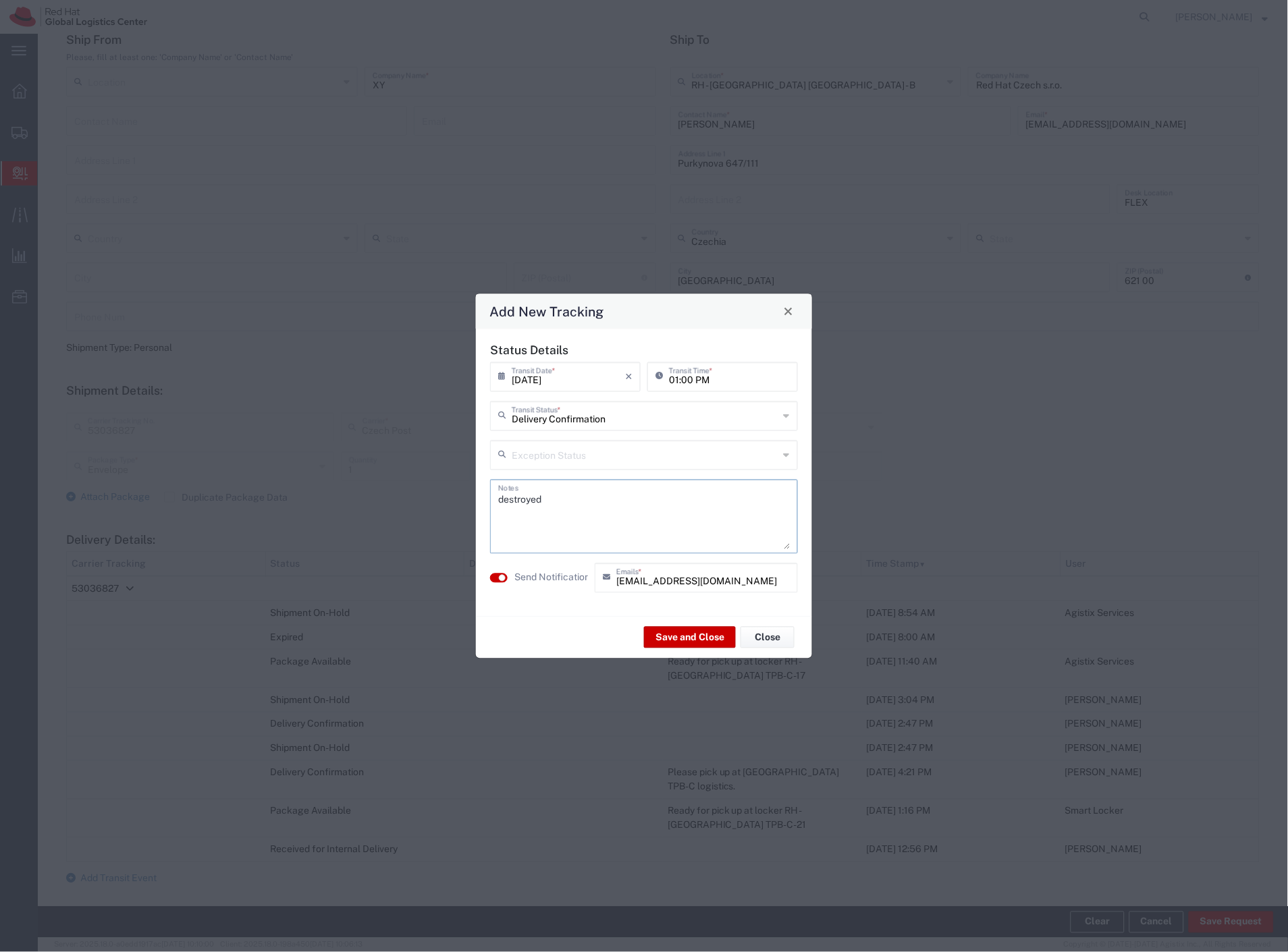
type textarea "destroyed"
click at [535, 569] on agx-switch-control "Send Notification" at bounding box center [539, 578] width 105 height 30
click at [548, 575] on label "Send Notification" at bounding box center [551, 578] width 75 height 14
click at [680, 635] on button "Save and Close" at bounding box center [689, 638] width 92 height 21
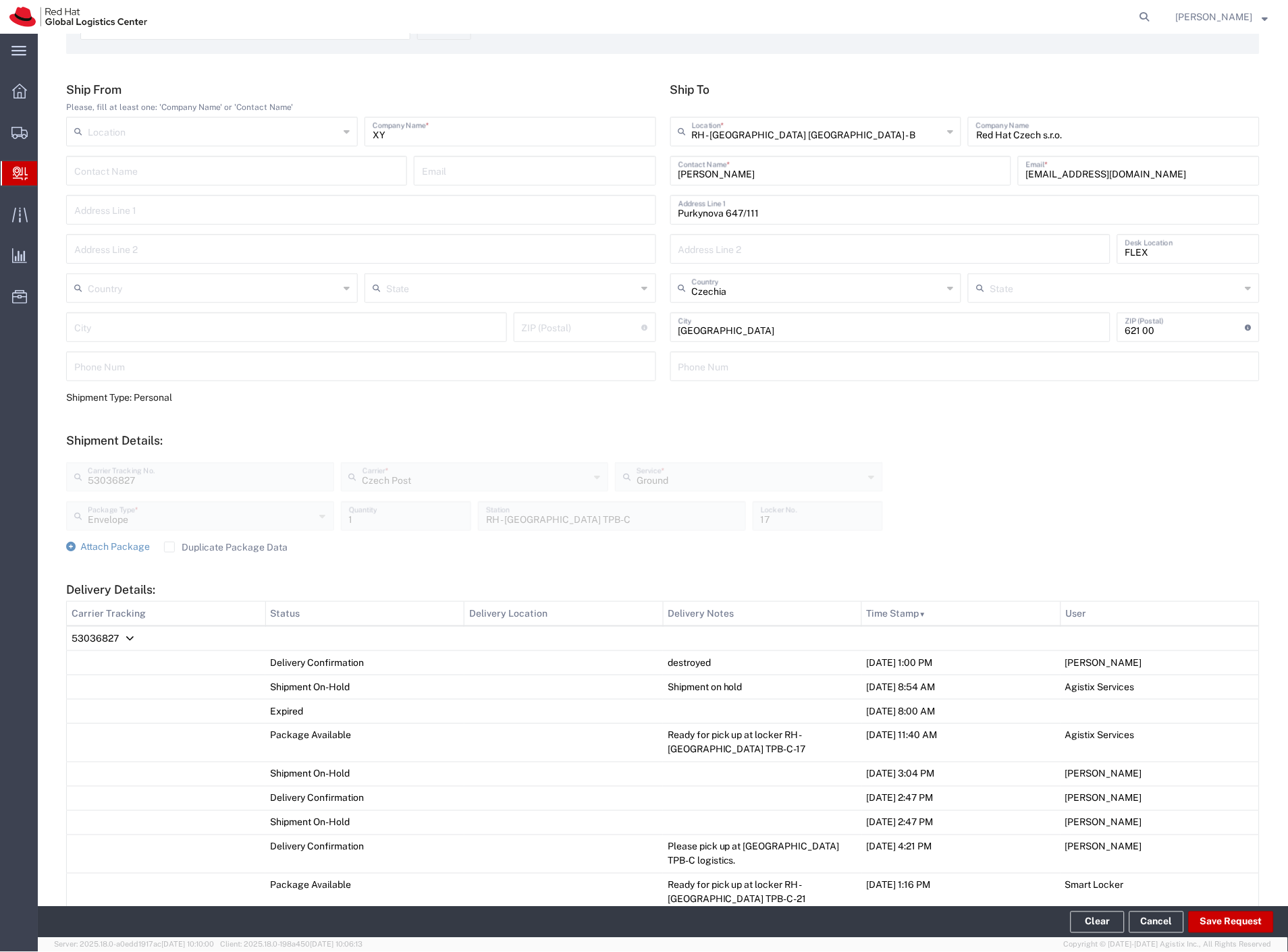
scroll to position [0, 0]
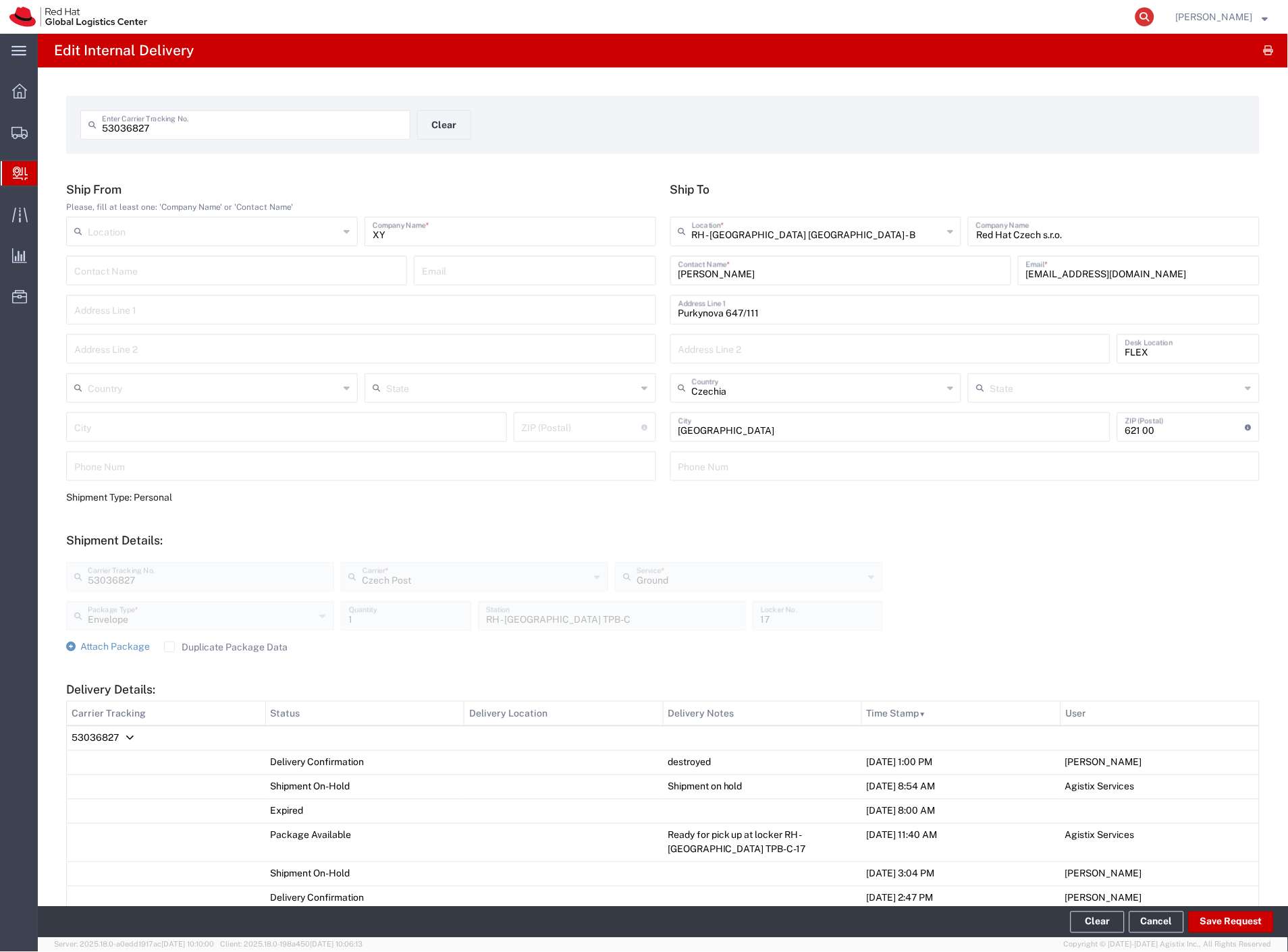
click at [1154, 11] on icon at bounding box center [1144, 17] width 19 height 19
type input "1499731181"
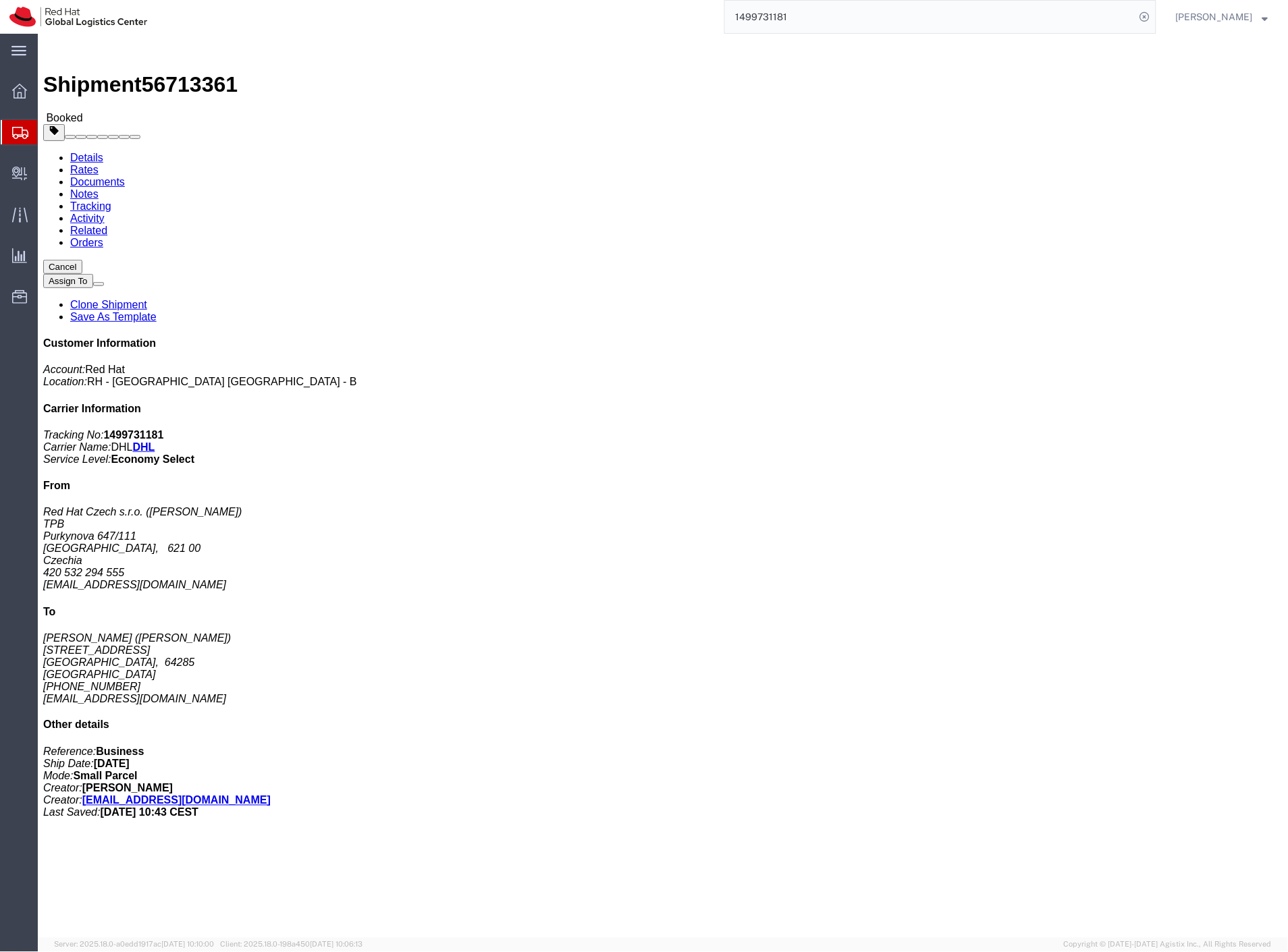
click link "Schedule pickup request"
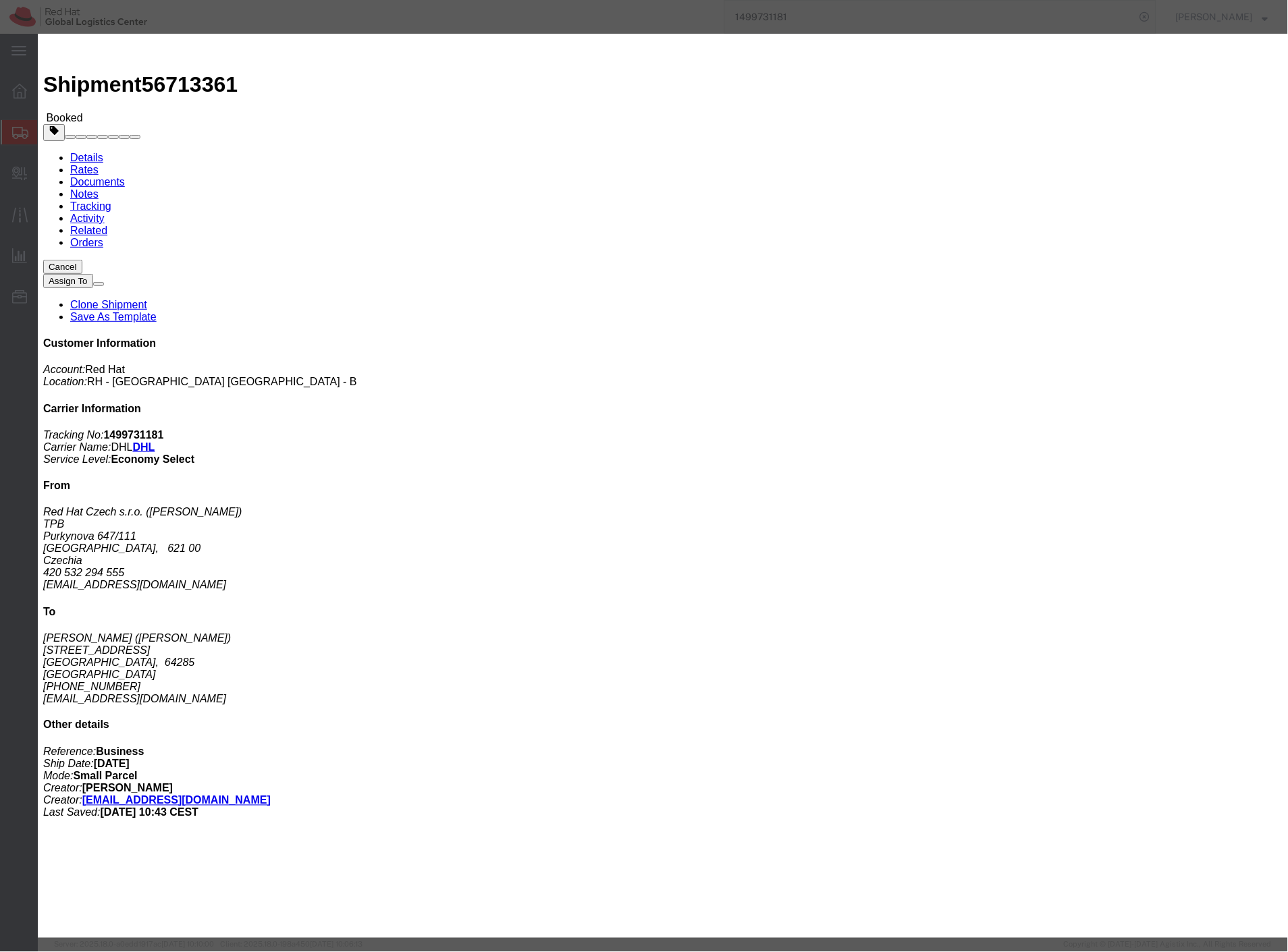
click button "Close"
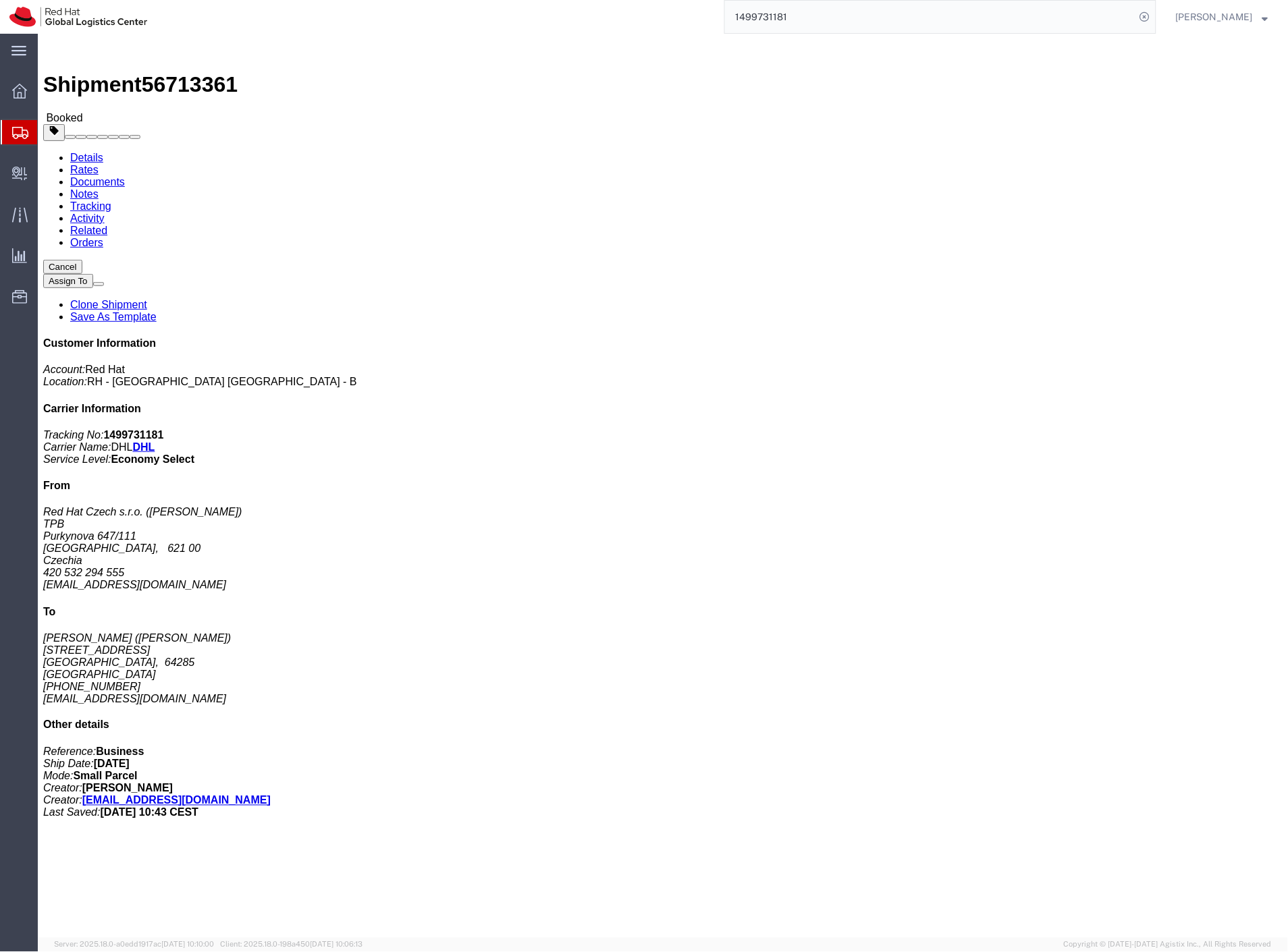
click button "button"
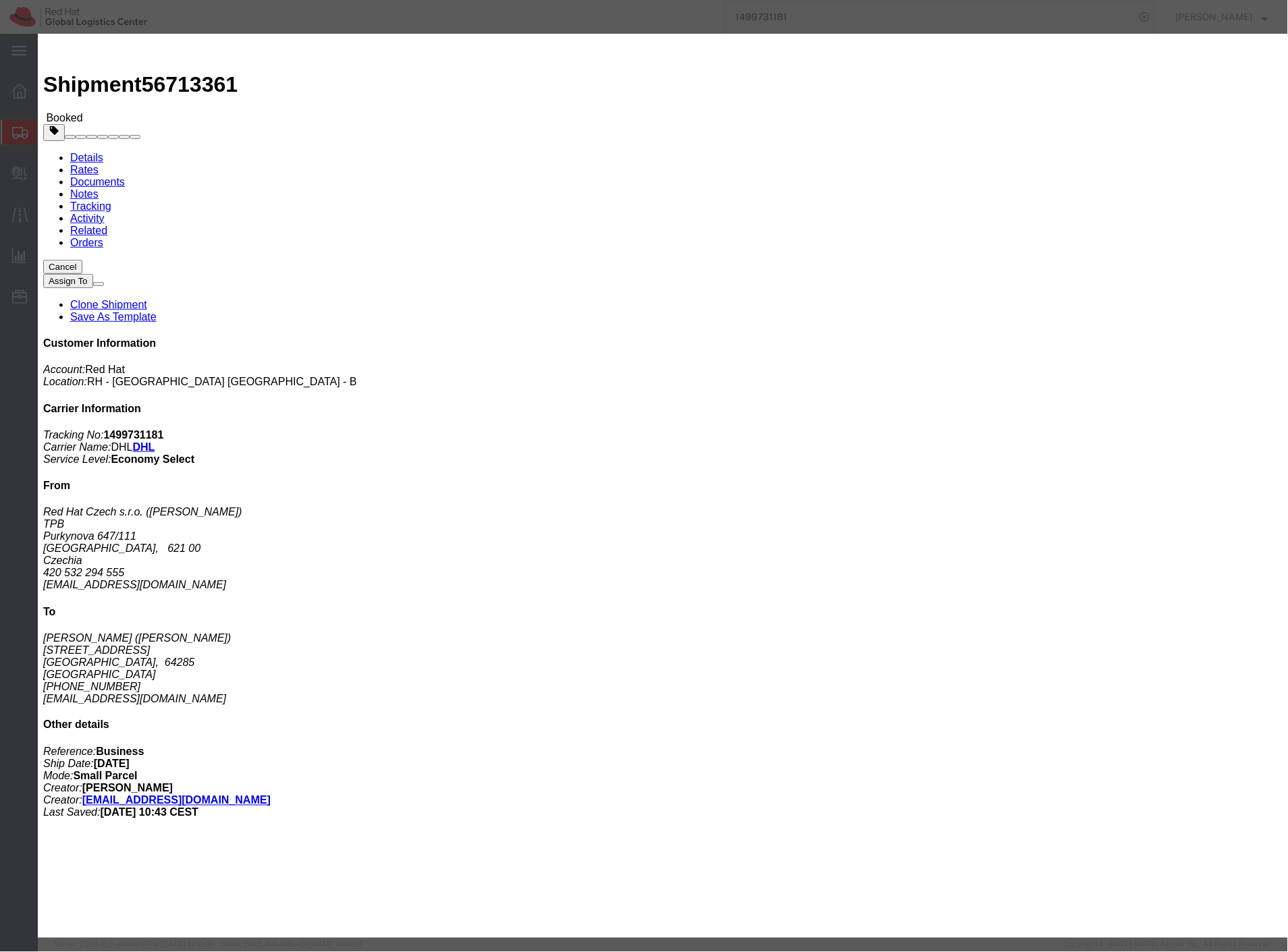
click div "[DATE] 12:00 PM"
type input "2:00 PM"
click button "Apply"
click button "Save"
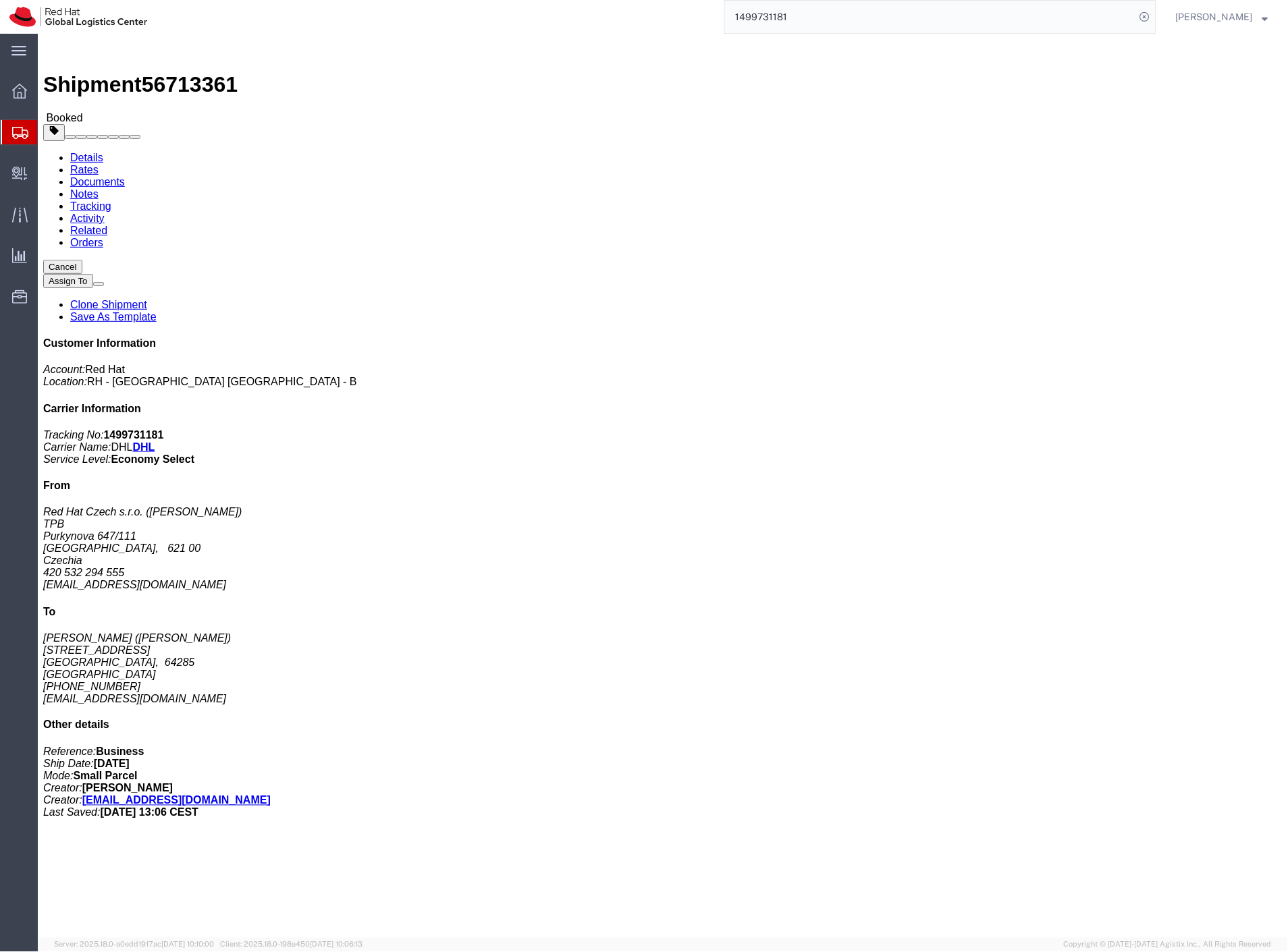
click button "Close"
click at [0, 0] on span "Create Delivery" at bounding box center [0, 0] width 0 height 0
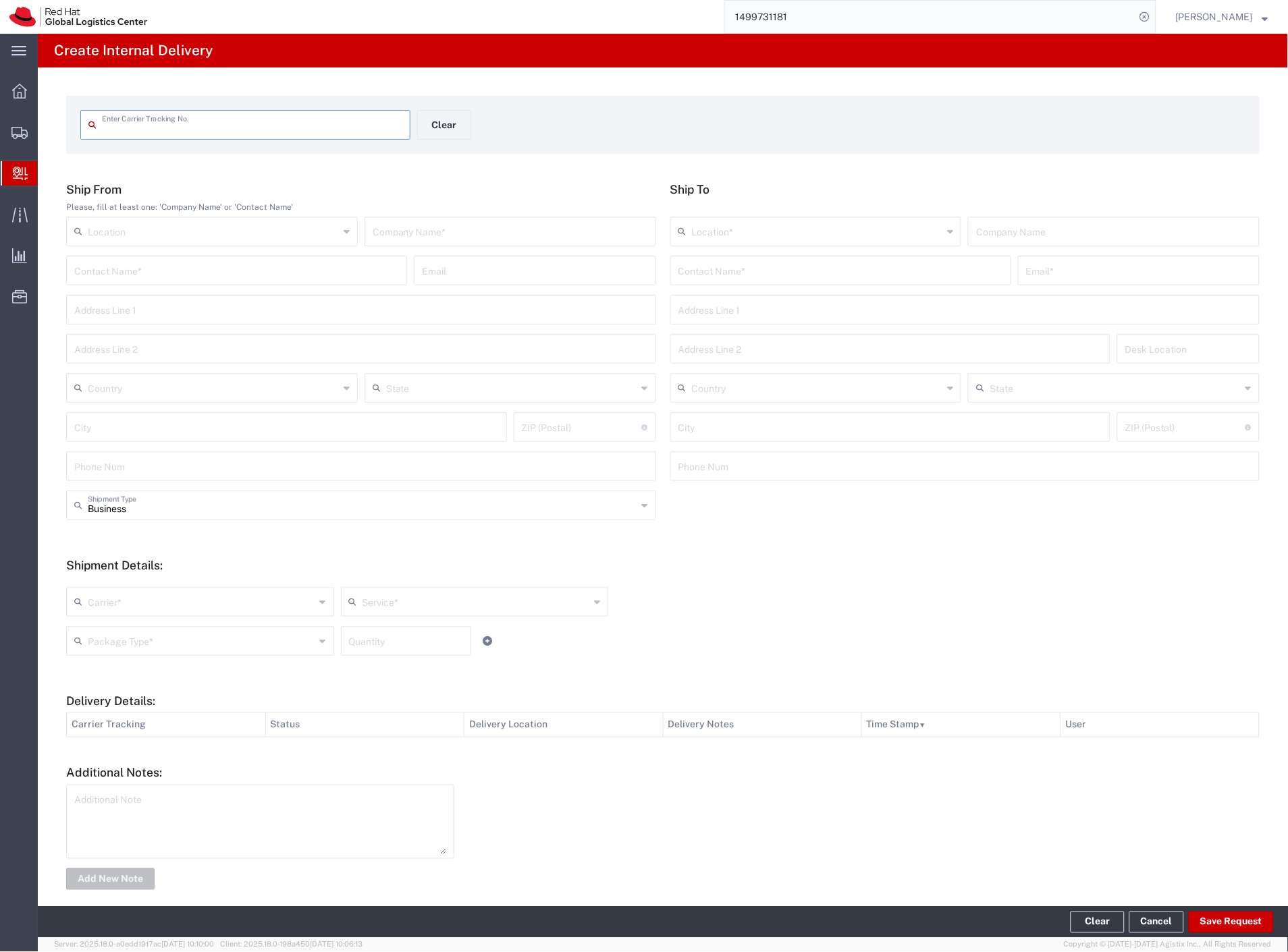
click at [187, 120] on input "text" at bounding box center [251, 124] width 300 height 24
type input "5583794473"
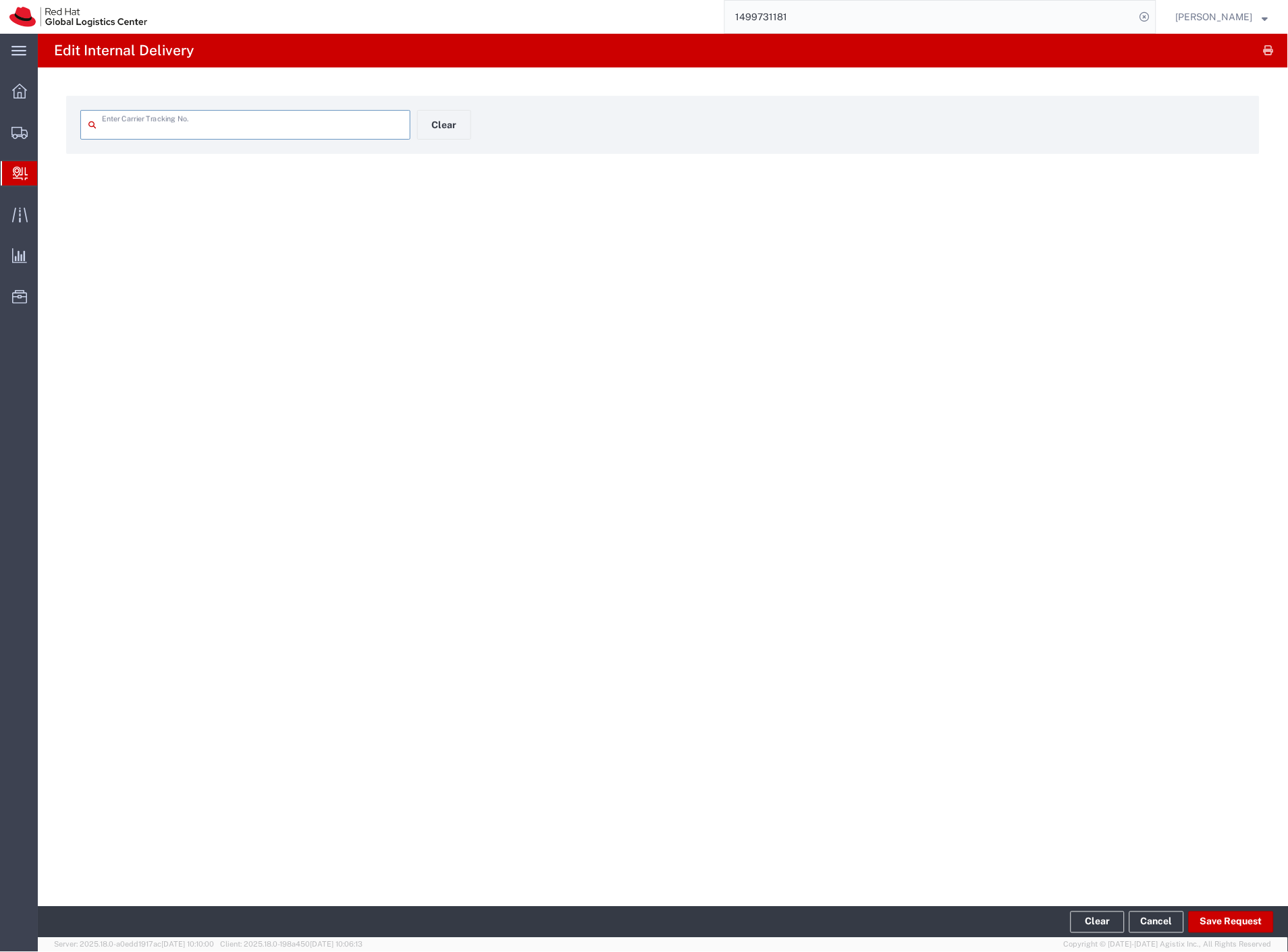
type input "5583794473"
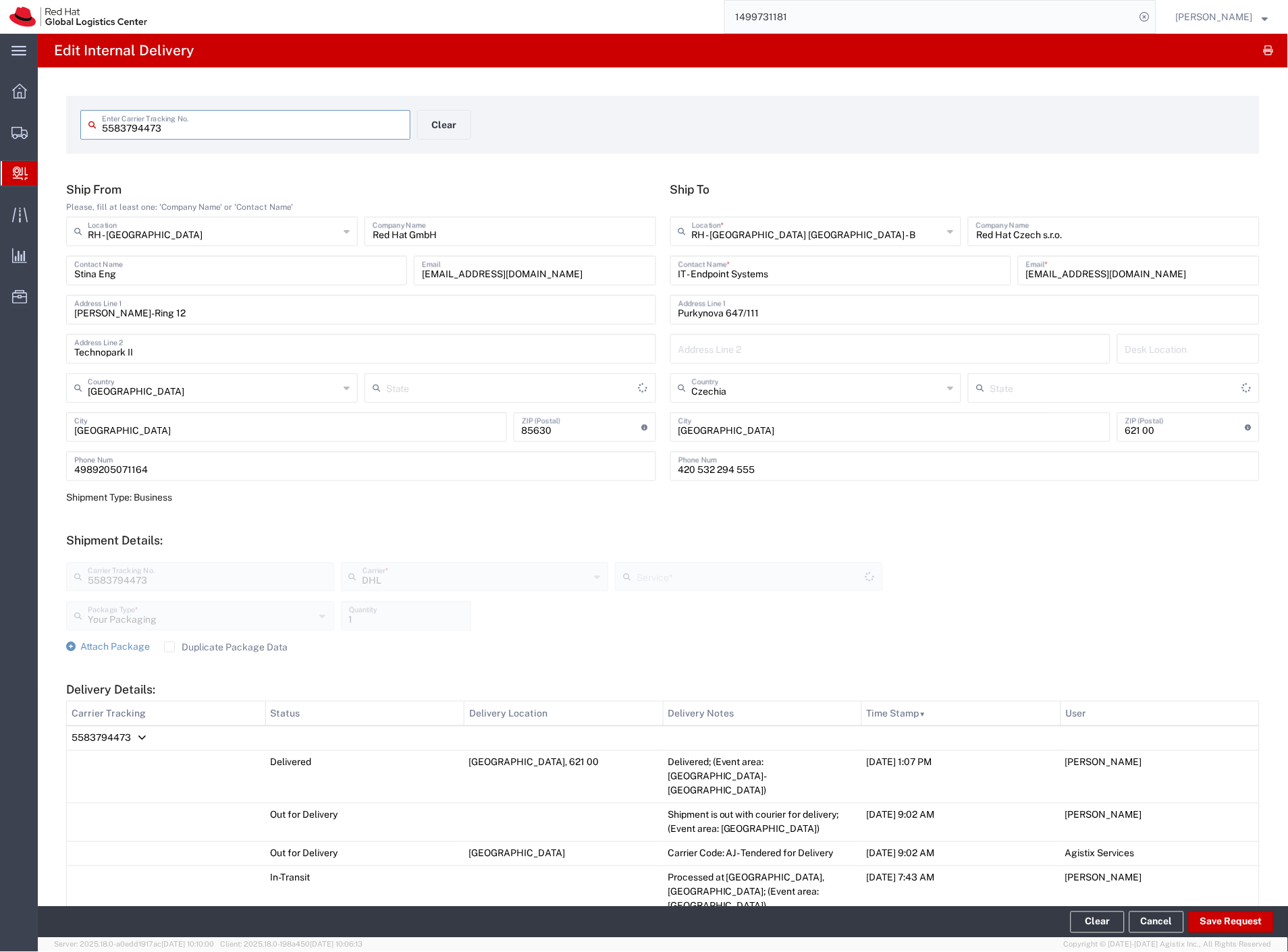
type input "Economy Select"
click at [1224, 917] on button "Save Request" at bounding box center [1231, 922] width 85 height 21
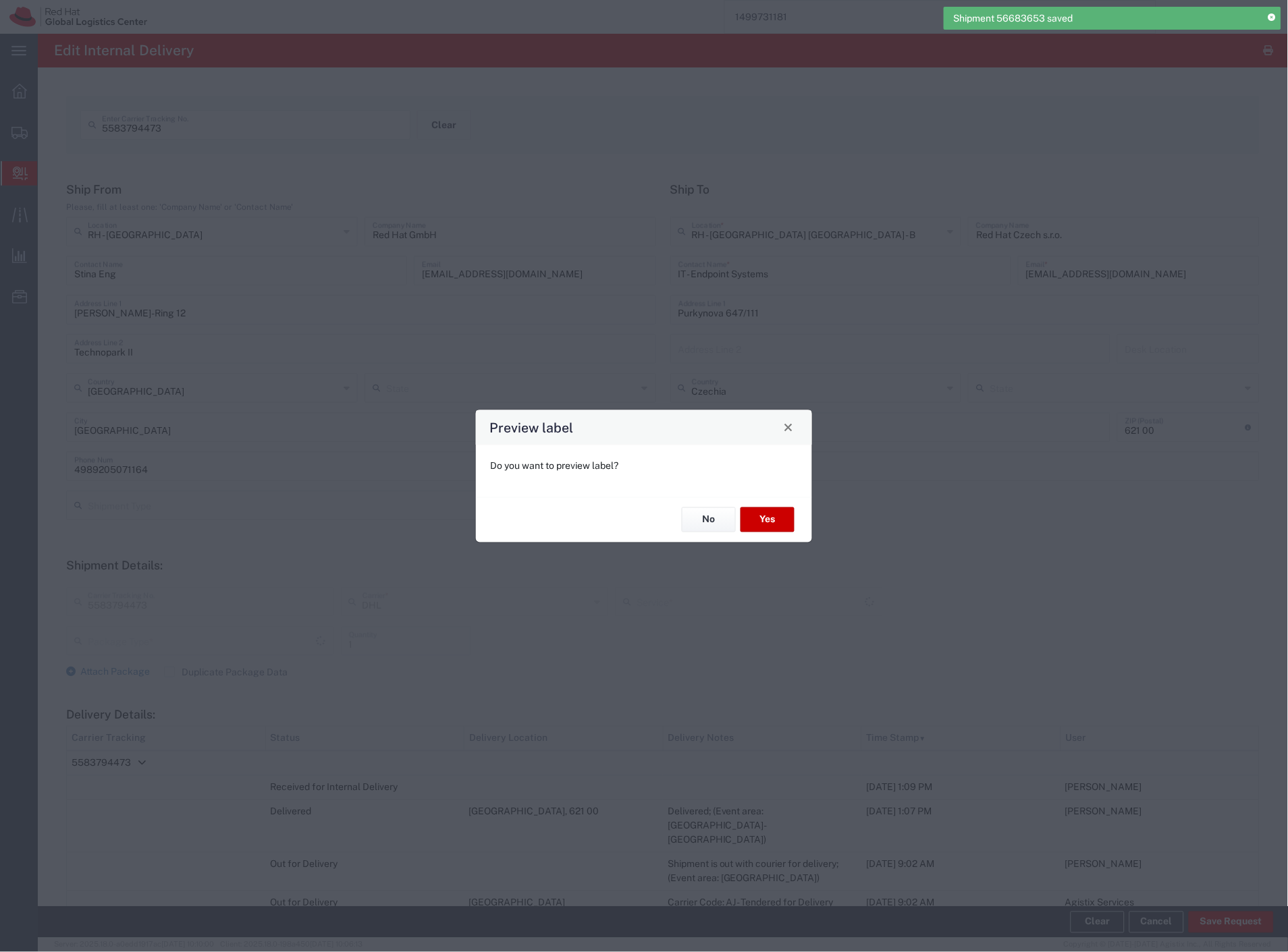
type input "Your Packaging"
type input "Economy Select"
click at [699, 513] on button "No" at bounding box center [708, 520] width 54 height 25
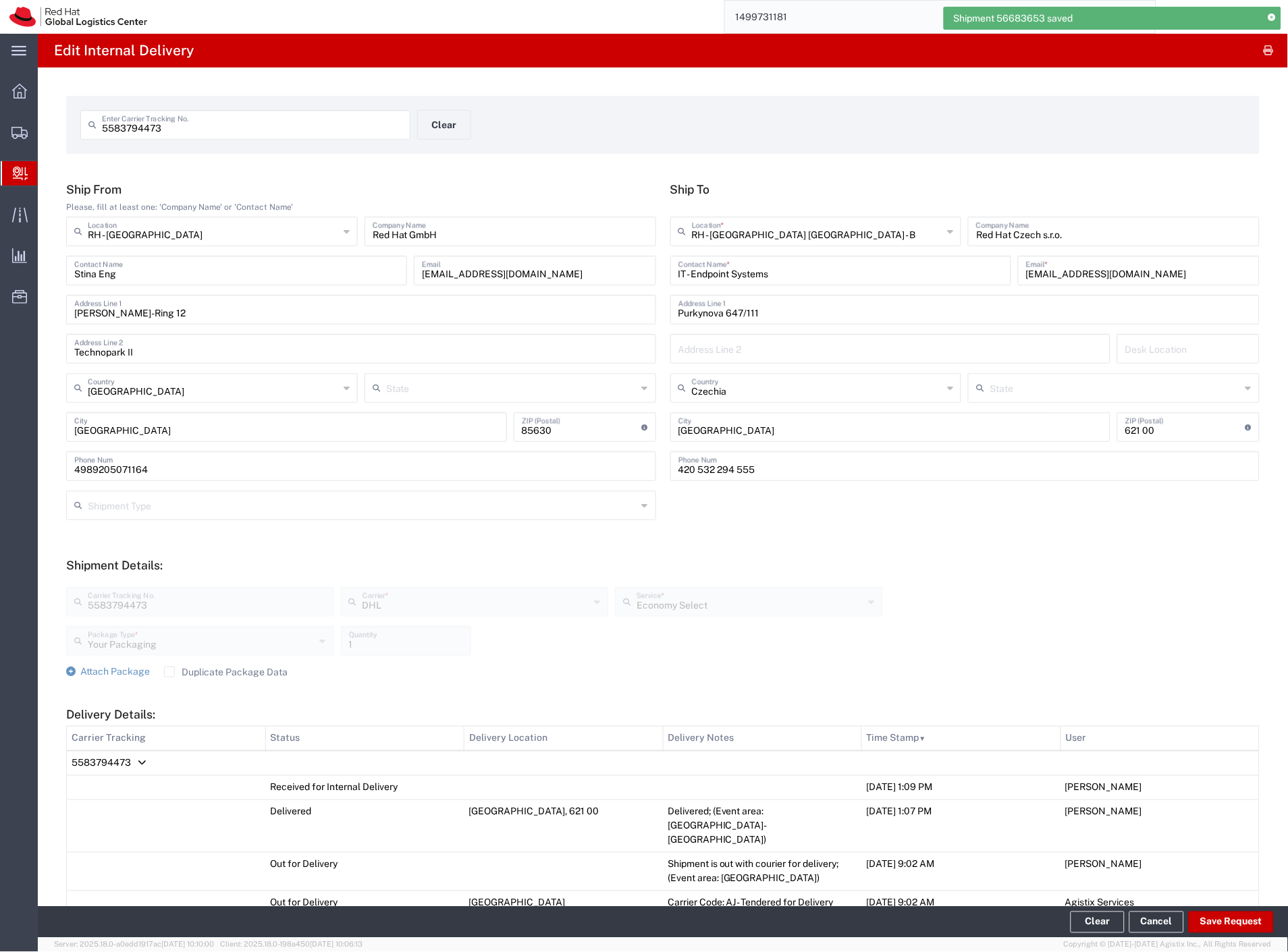
click at [138, 763] on span "Delivery Details:" at bounding box center [142, 763] width 8 height 1
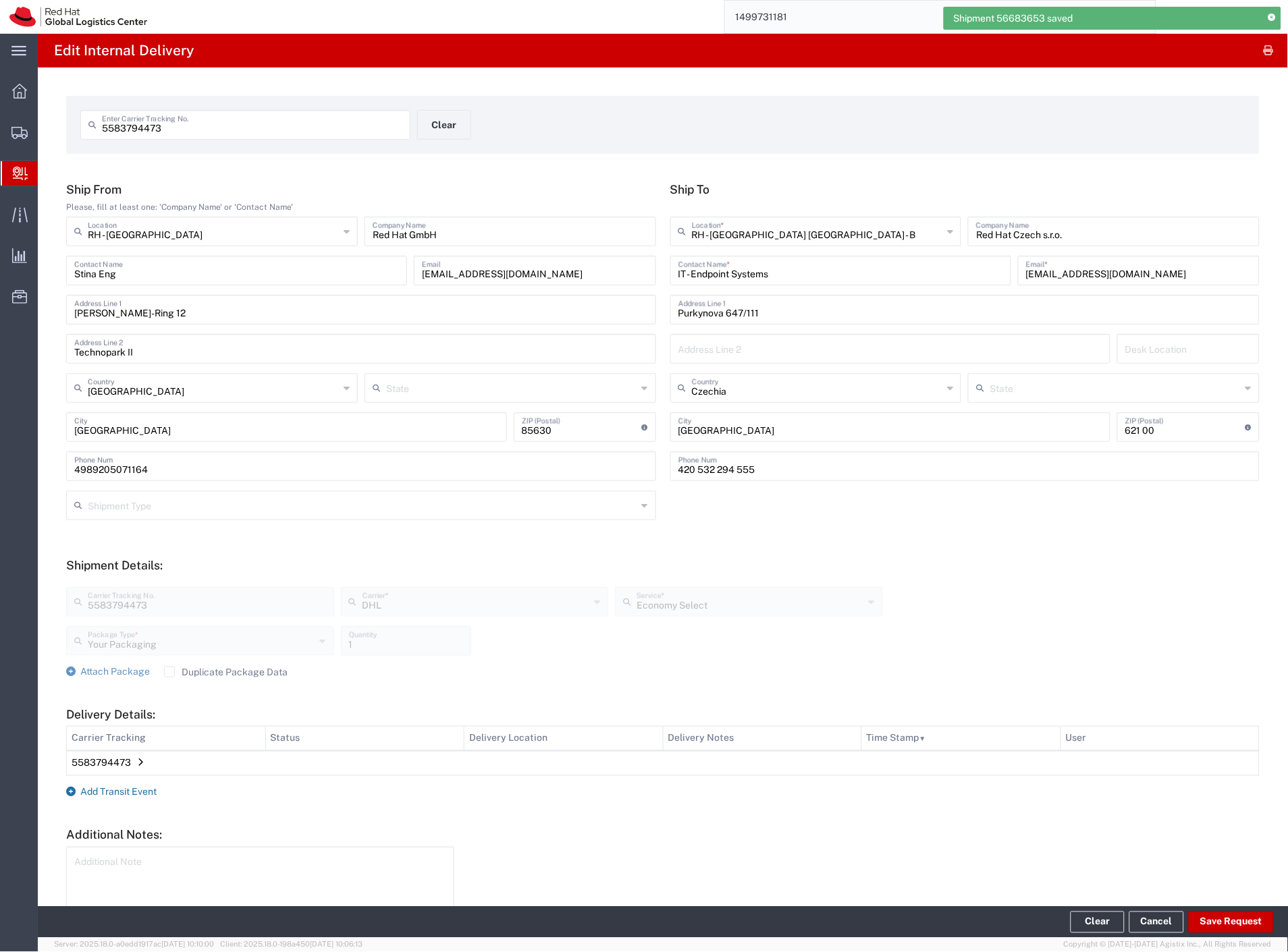
click at [132, 785] on form "Ship From Please, fill at least one: 'Company Name' or 'Contact Name' RH - [GEO…" at bounding box center [663, 568] width 1194 height 772
click at [133, 787] on span "Add Transit Event" at bounding box center [118, 792] width 76 height 11
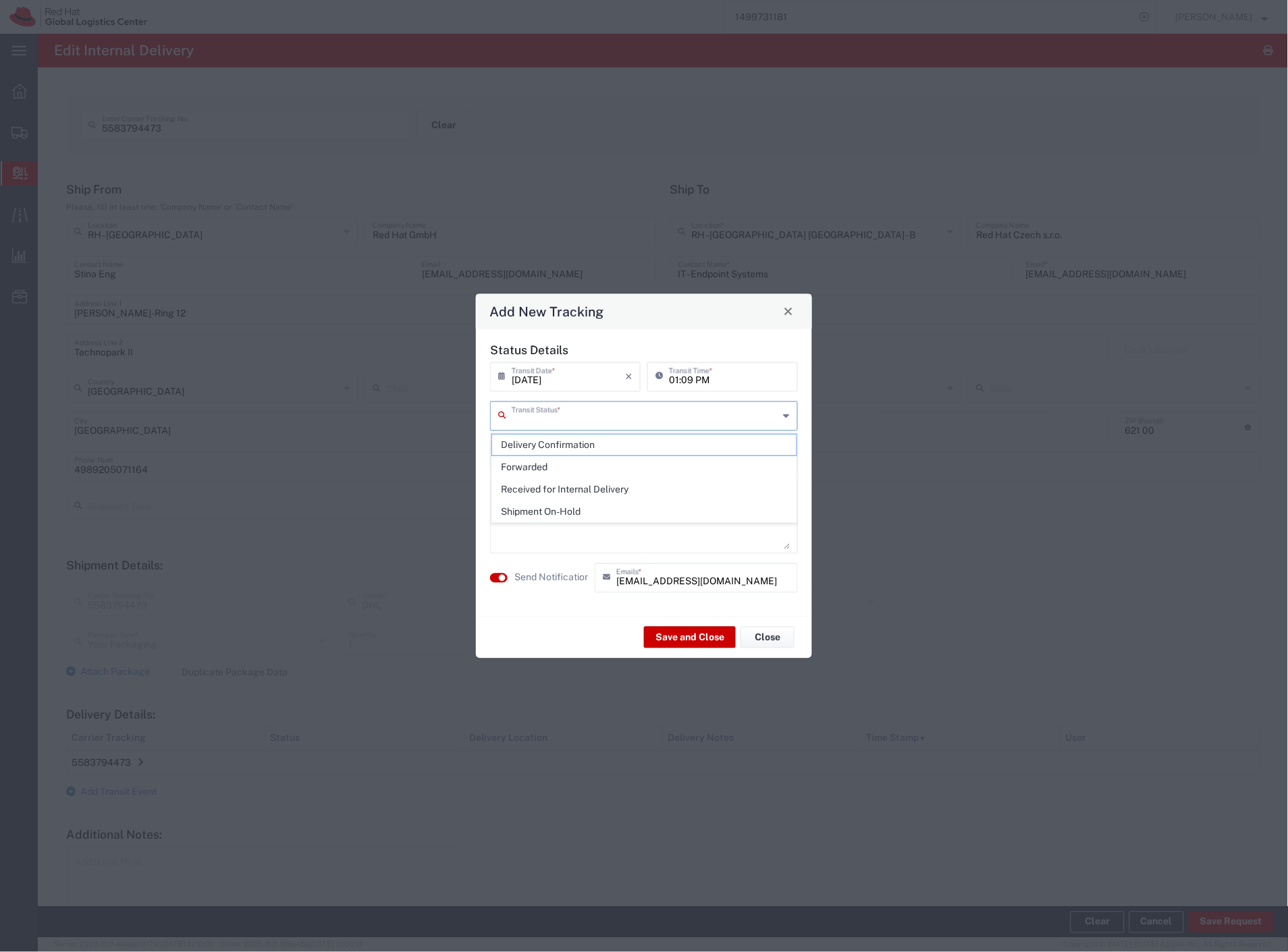
drag, startPoint x: 618, startPoint y: 416, endPoint x: 583, endPoint y: 483, distance: 75.6
click at [617, 416] on input "text" at bounding box center [645, 414] width 267 height 24
drag, startPoint x: 565, startPoint y: 505, endPoint x: 562, endPoint y: 525, distance: 20.2
click at [565, 509] on span "Shipment On-Hold" at bounding box center [644, 512] width 305 height 21
type input "Shipment On-Hold"
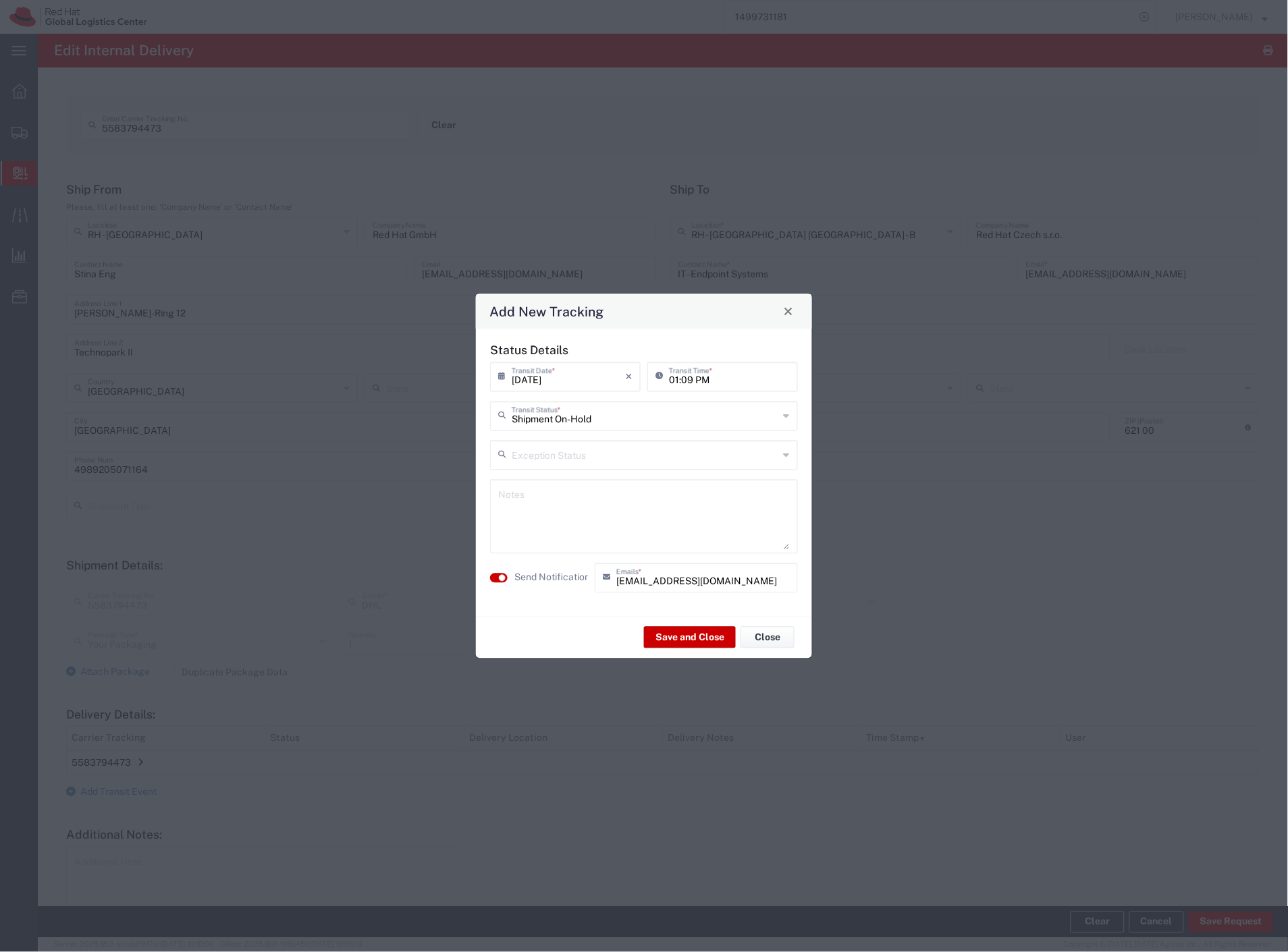
click at [554, 572] on label "Send Notification" at bounding box center [551, 578] width 75 height 14
click at [668, 636] on button "Save and Close" at bounding box center [689, 638] width 92 height 21
